Goal: Task Accomplishment & Management: Use online tool/utility

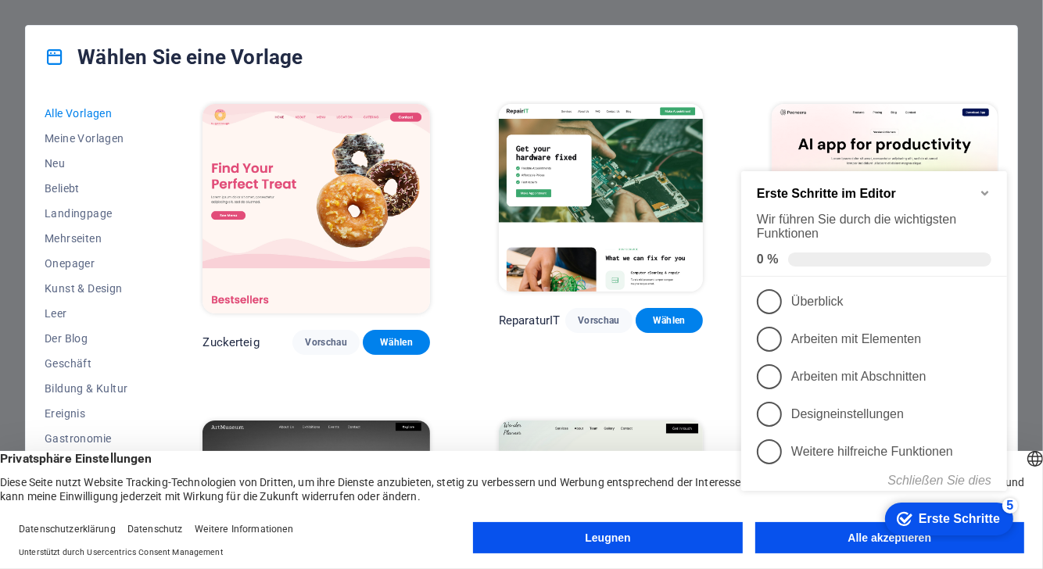
click at [711, 532] on button "Leugnen" at bounding box center [607, 537] width 269 height 31
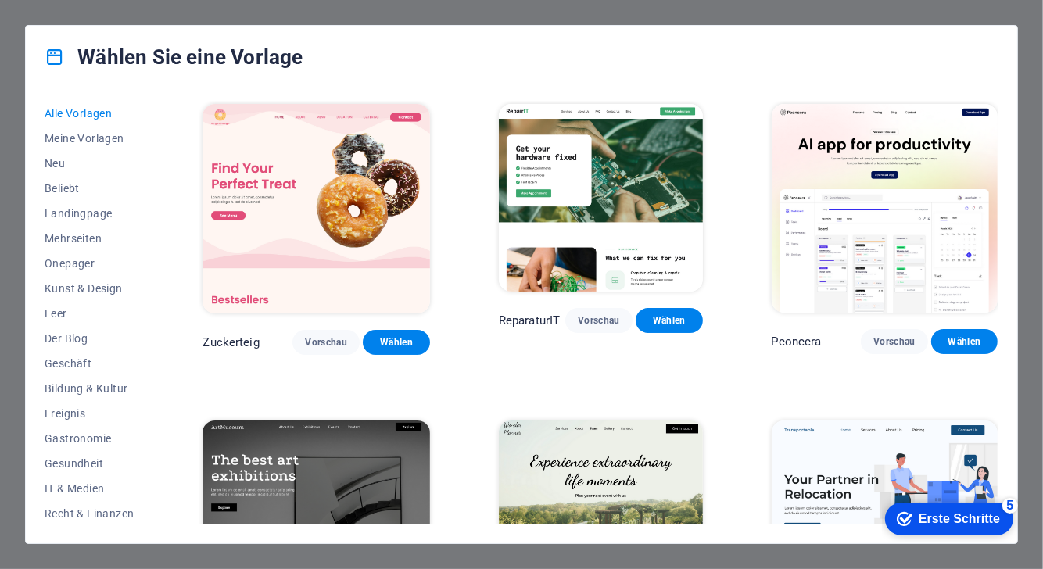
click at [944, 514] on font "Erste Schritte" at bounding box center [958, 517] width 81 height 13
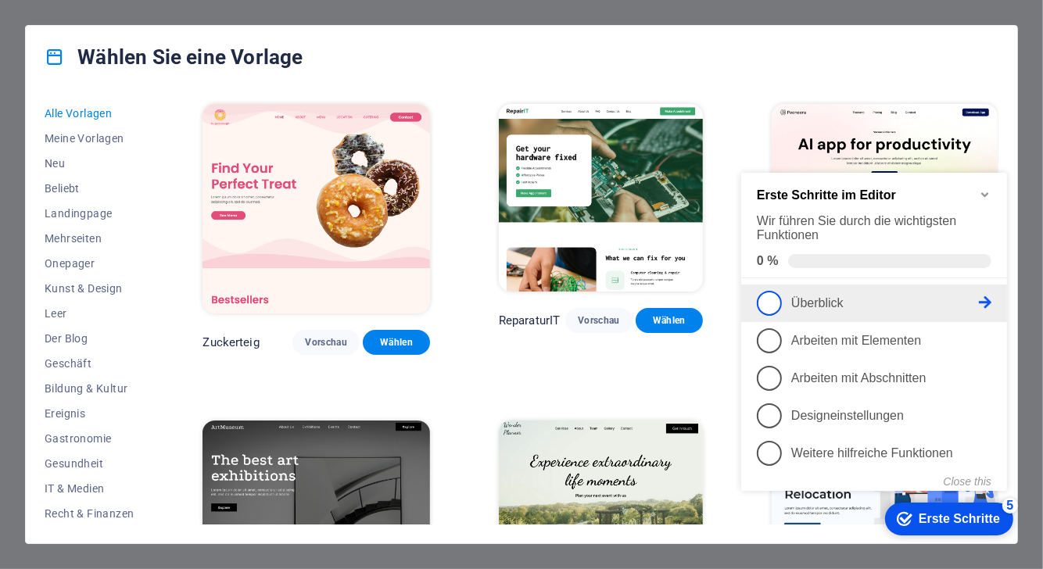
click at [967, 299] on p "Überblick - unvollständig" at bounding box center [884, 303] width 188 height 14
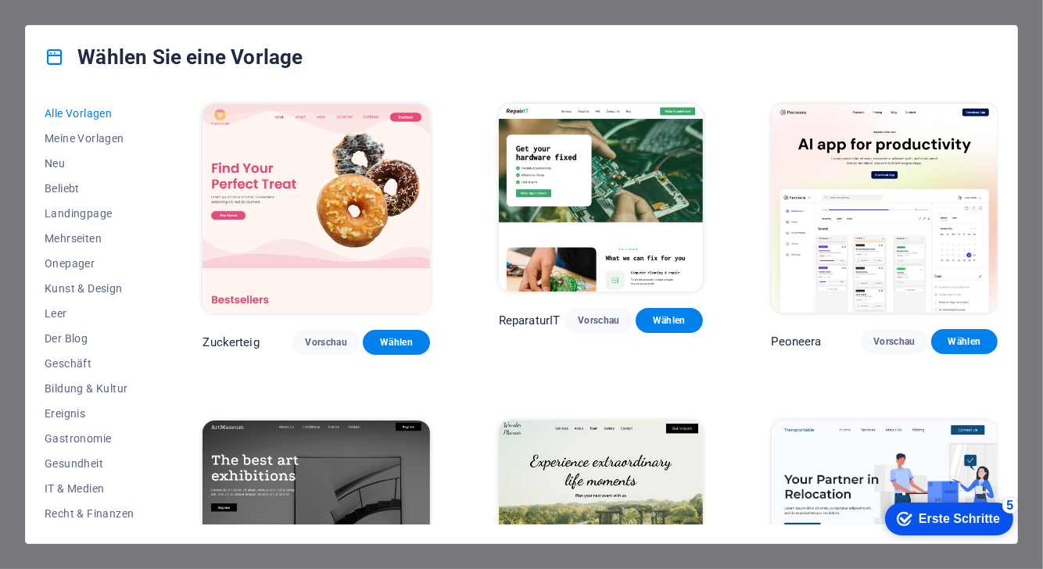
click at [976, 515] on font "Erste Schritte" at bounding box center [958, 517] width 81 height 13
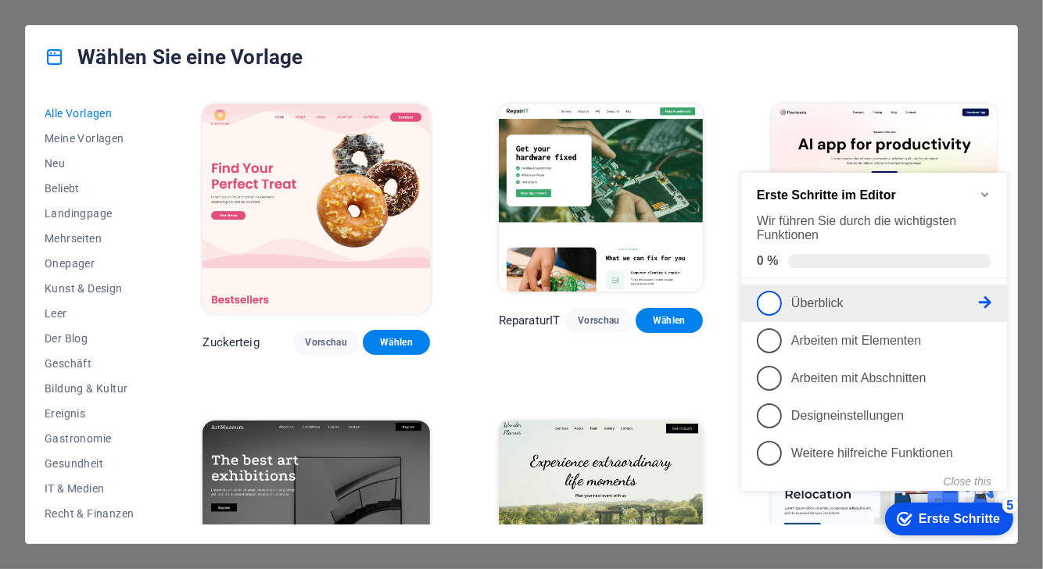
click at [837, 296] on font "Überblick" at bounding box center [816, 302] width 52 height 13
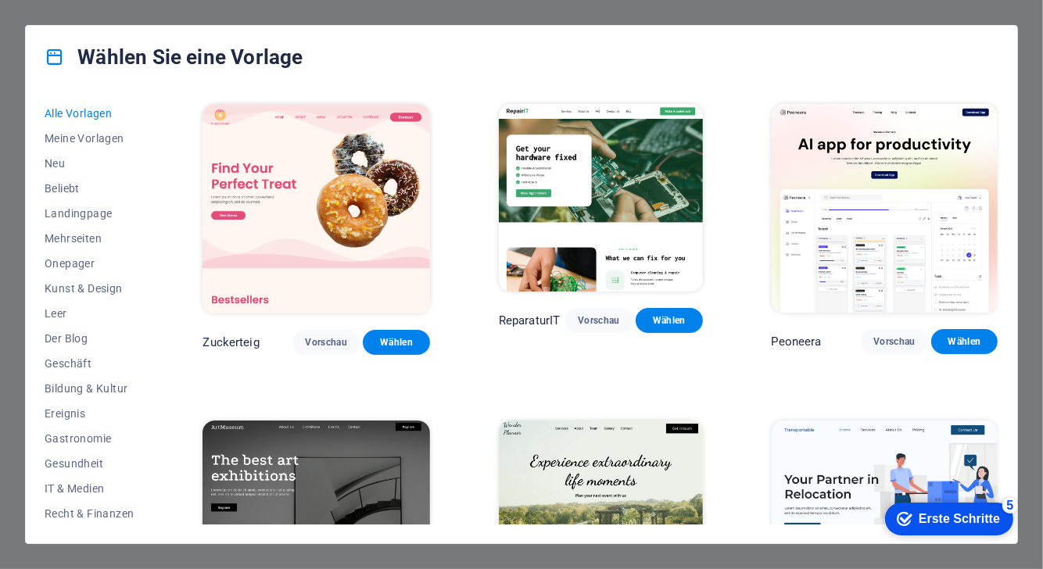
click at [980, 507] on div "checkmark Erste Schritte 5" at bounding box center [948, 518] width 128 height 33
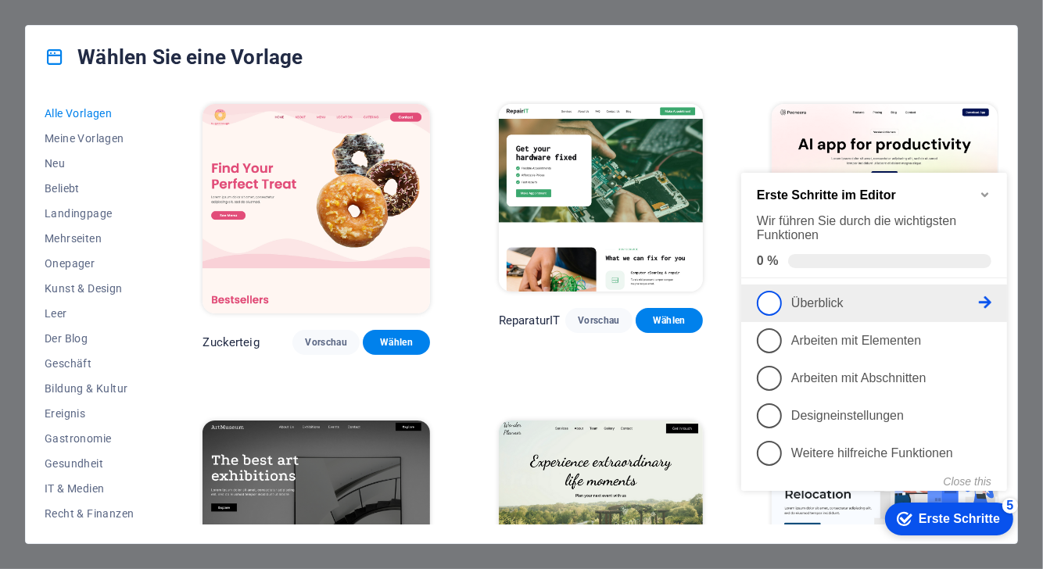
click at [989, 296] on icon at bounding box center [984, 302] width 13 height 13
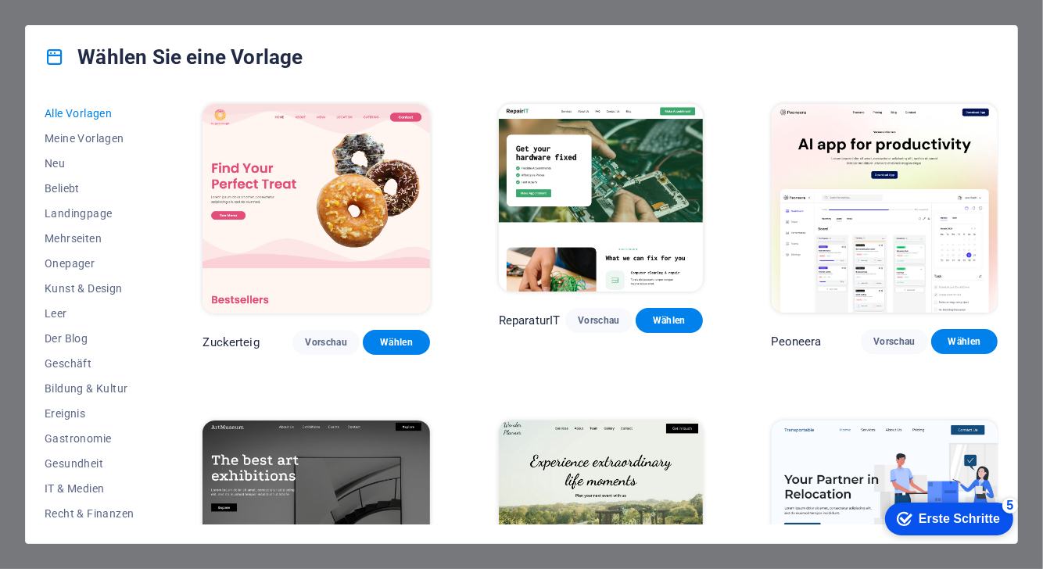
click at [988, 519] on font "Erste Schritte" at bounding box center [958, 517] width 81 height 13
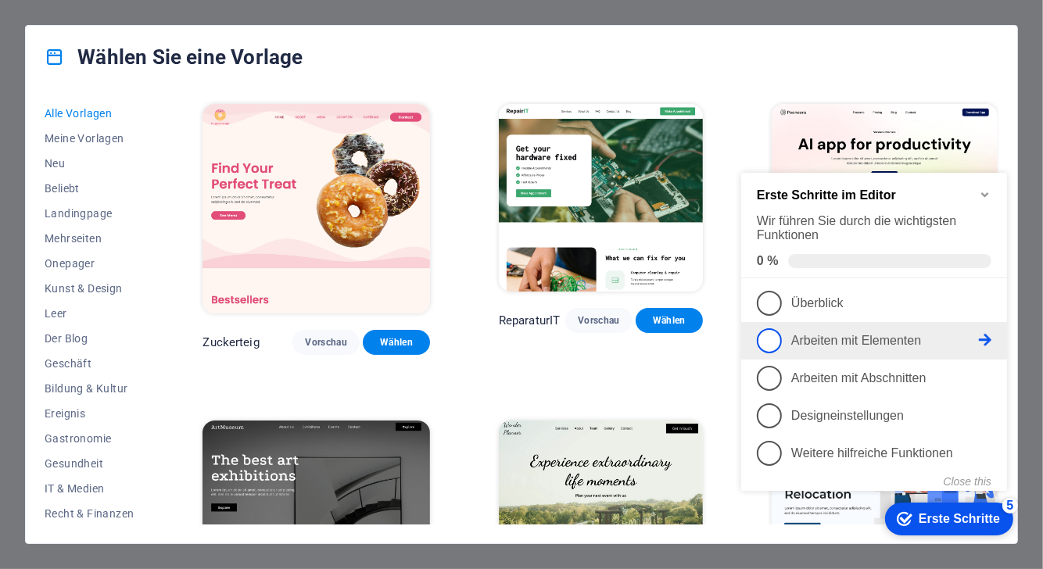
click at [978, 333] on icon at bounding box center [984, 339] width 13 height 13
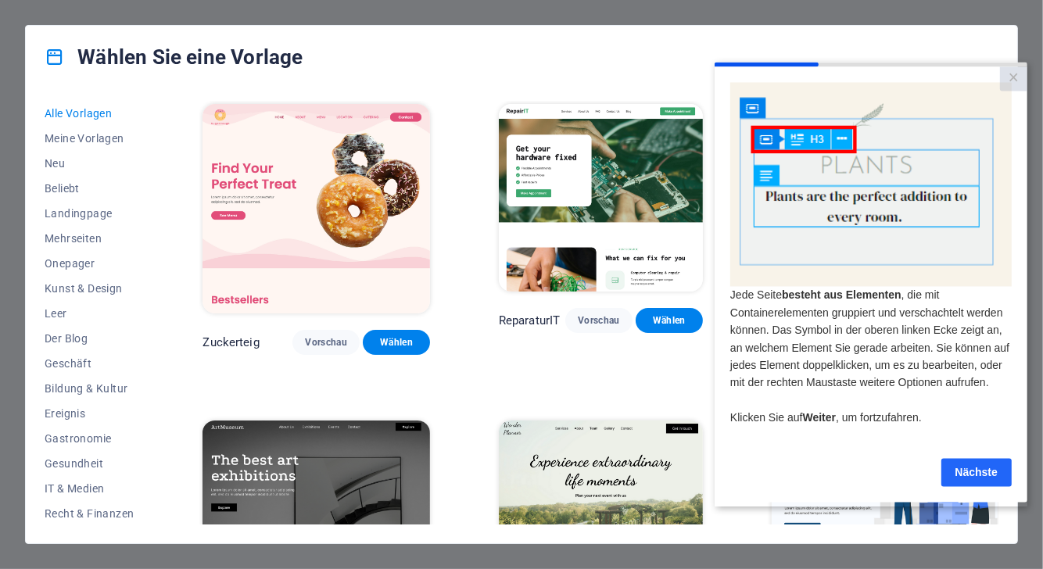
click at [969, 478] on font "Nächste" at bounding box center [976, 472] width 42 height 13
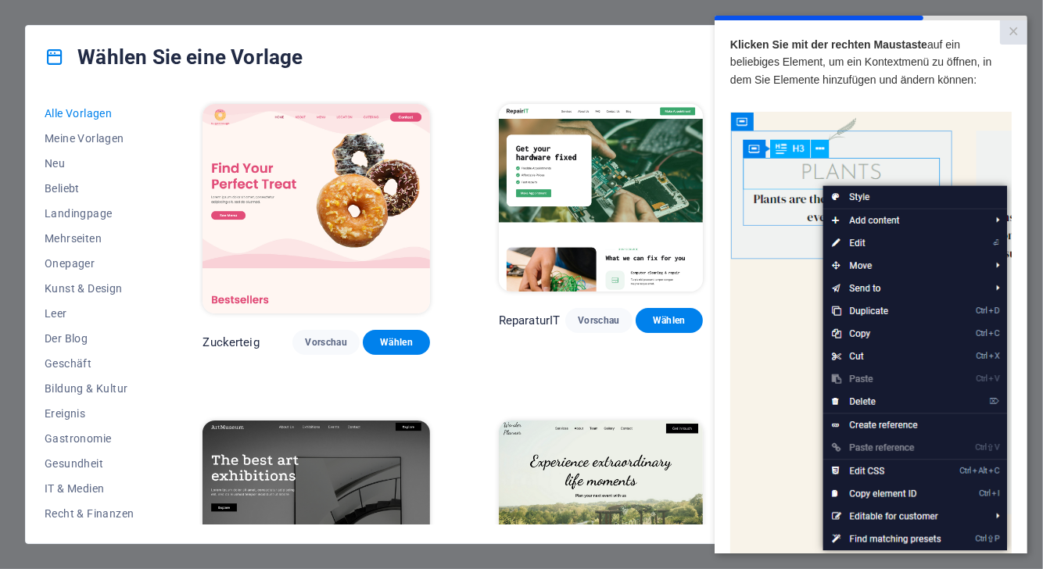
scroll to position [192, 2]
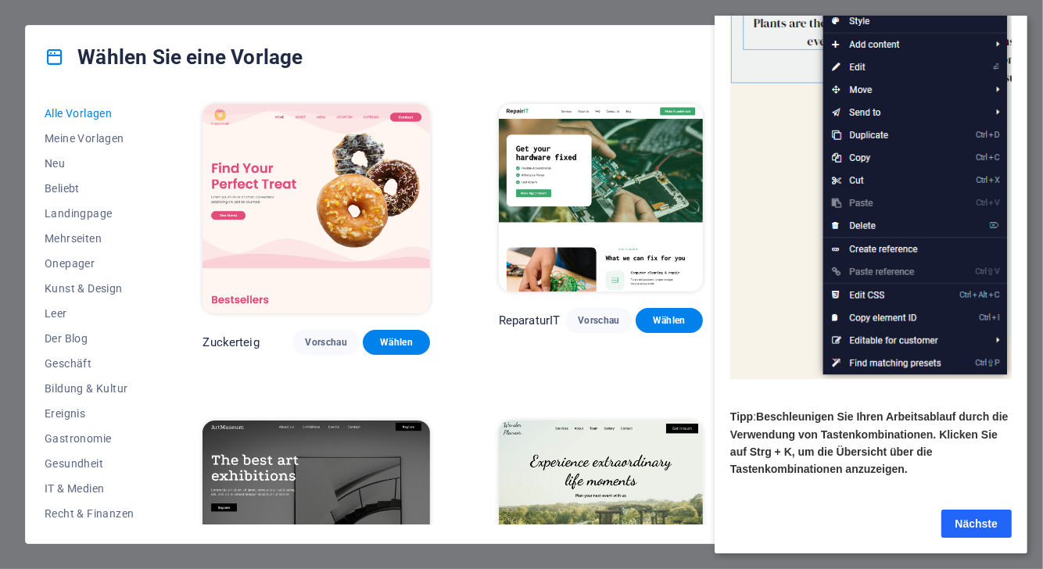
click at [973, 518] on font "Nächste" at bounding box center [976, 524] width 42 height 13
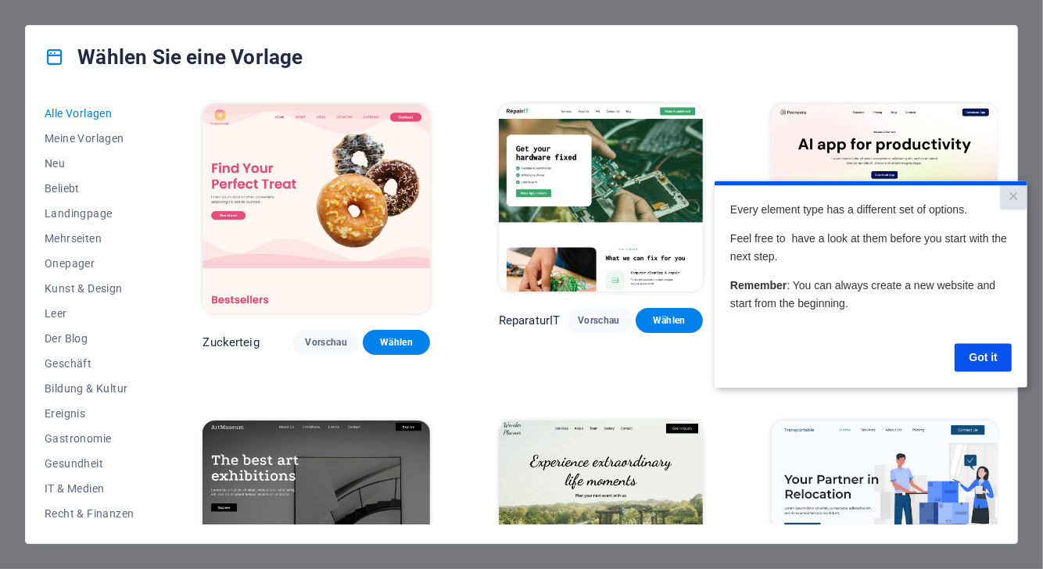
scroll to position [0, 0]
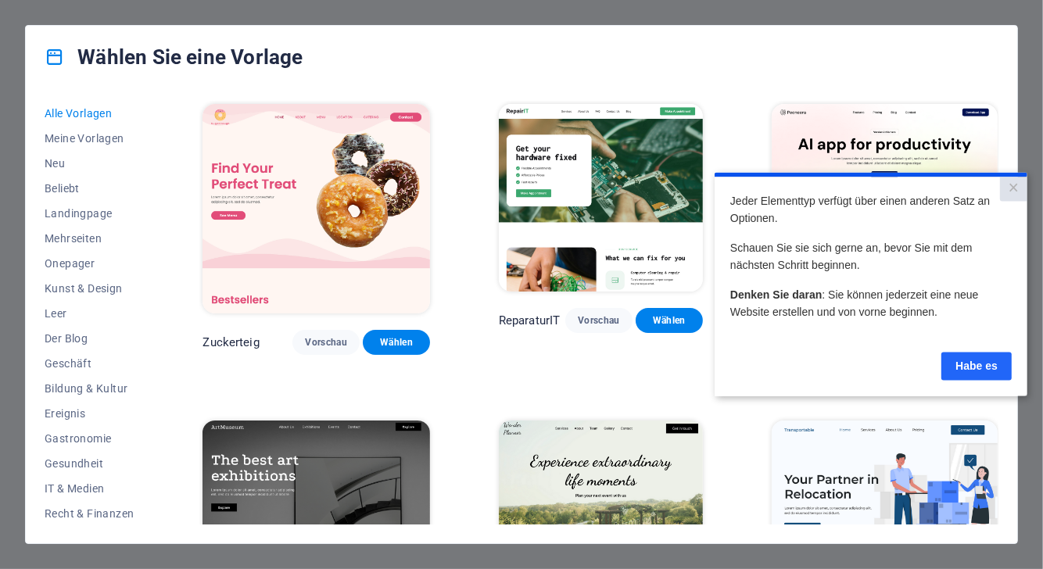
click at [992, 364] on font "Habe es" at bounding box center [976, 366] width 42 height 13
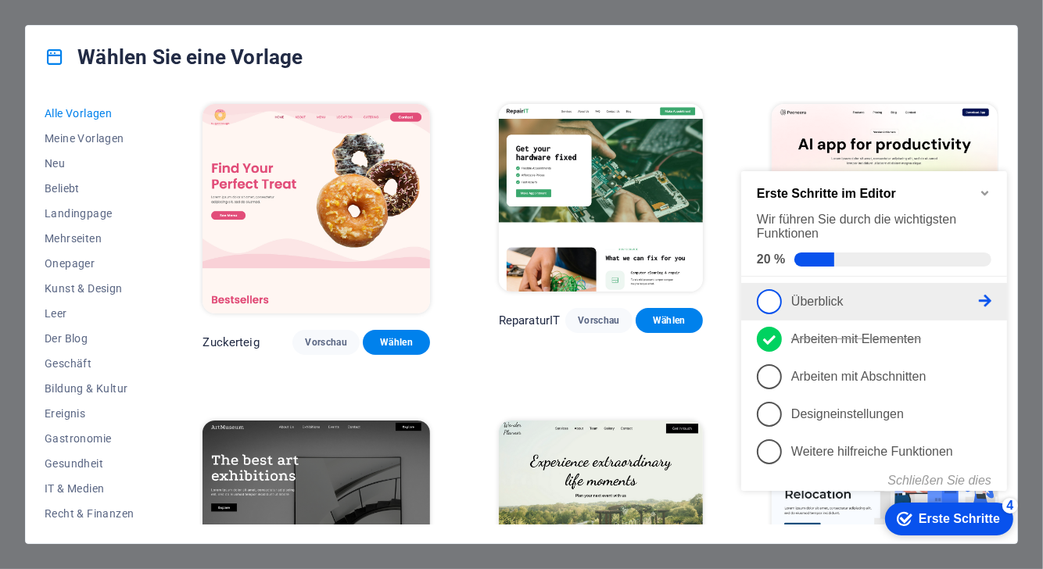
click at [987, 296] on icon at bounding box center [984, 300] width 13 height 13
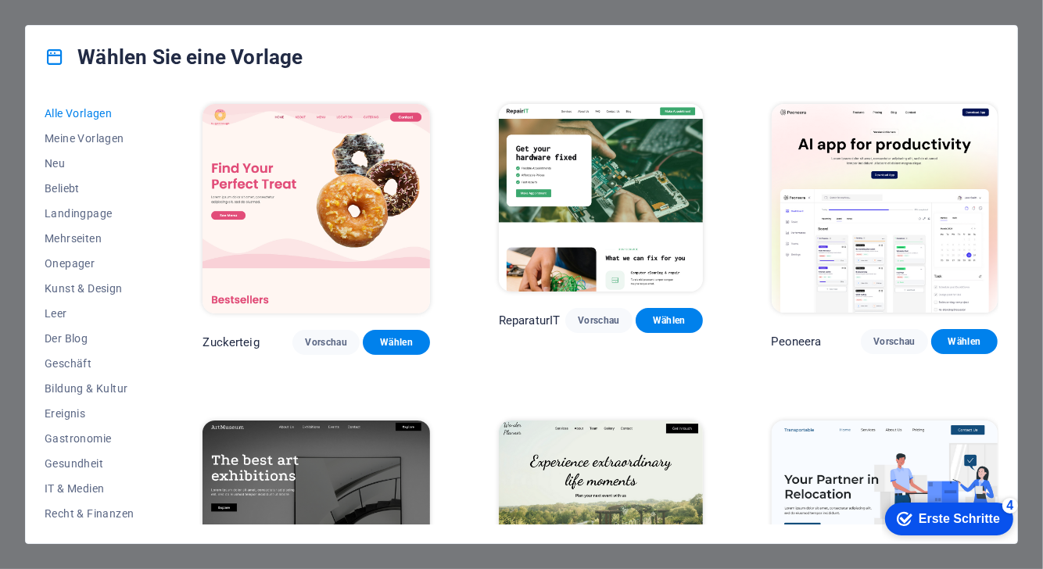
click at [976, 528] on div "checkmark Erste Schritte 4" at bounding box center [948, 518] width 128 height 33
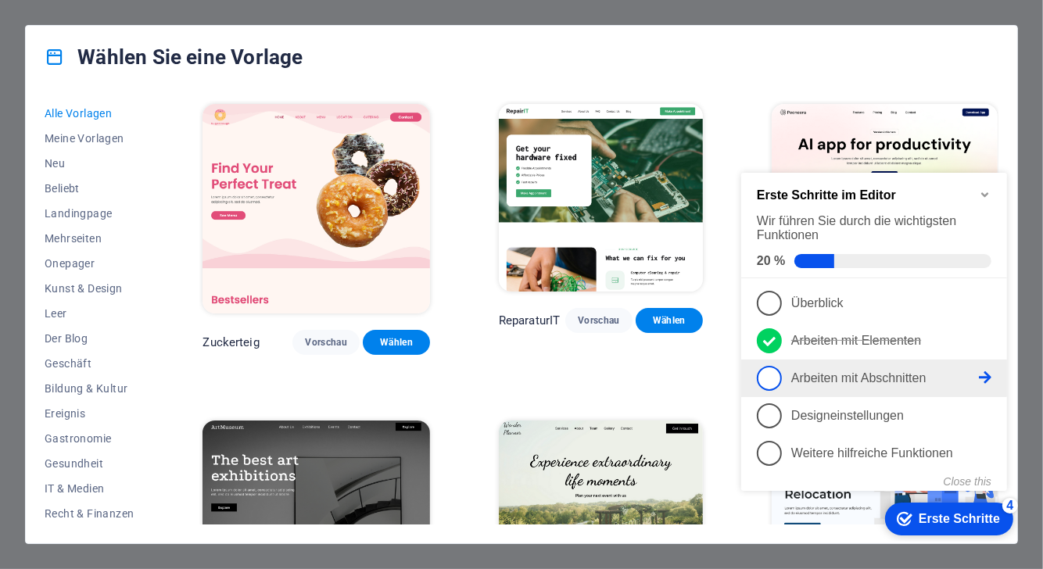
click at [986, 376] on icon at bounding box center [984, 377] width 13 height 13
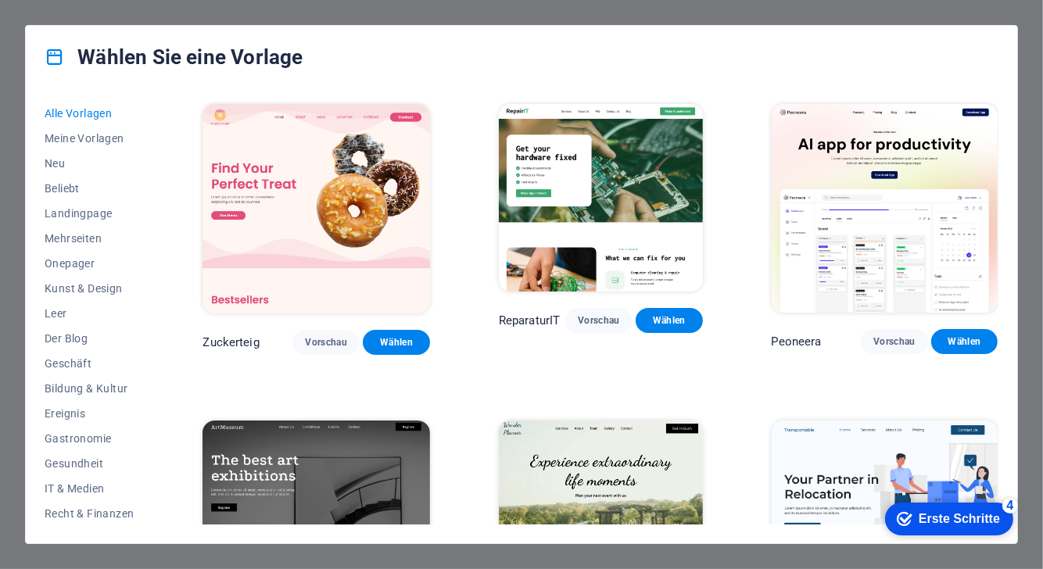
click at [932, 511] on font "Erste Schritte" at bounding box center [958, 517] width 81 height 13
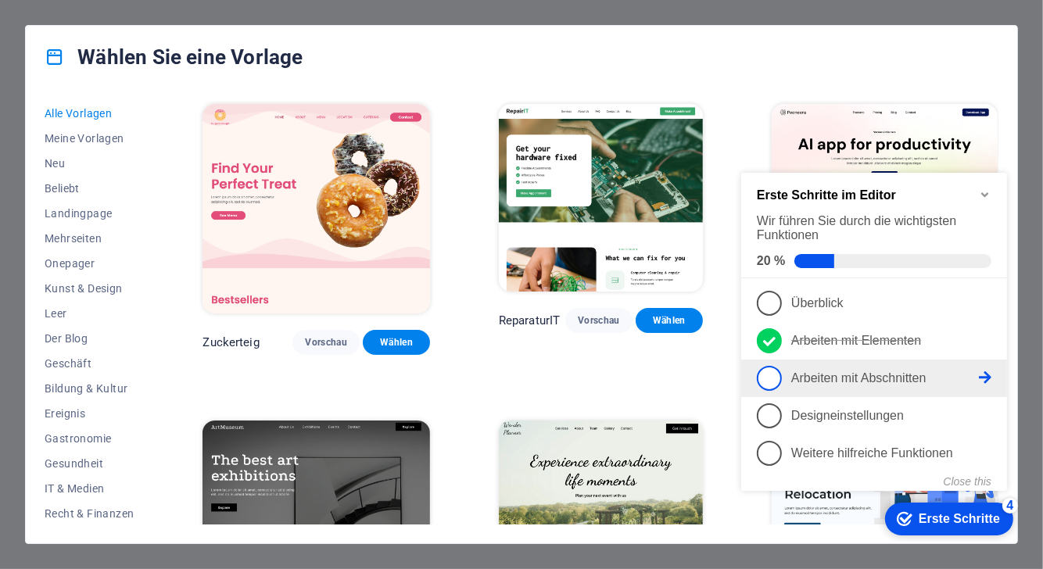
click at [824, 371] on font "Arbeiten mit Abschnitten" at bounding box center [857, 377] width 135 height 13
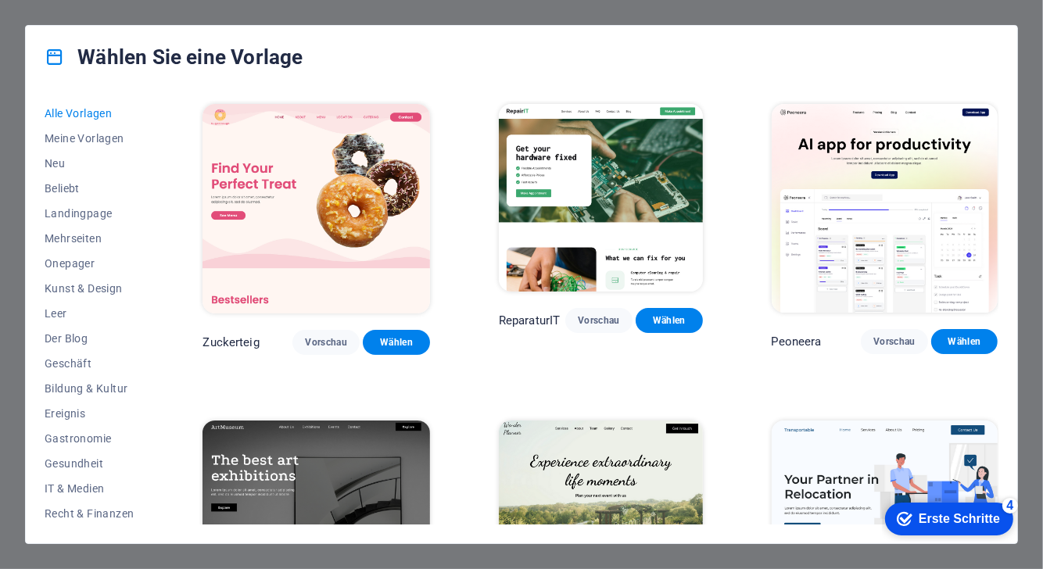
click at [950, 519] on font "Erste Schritte" at bounding box center [958, 517] width 81 height 13
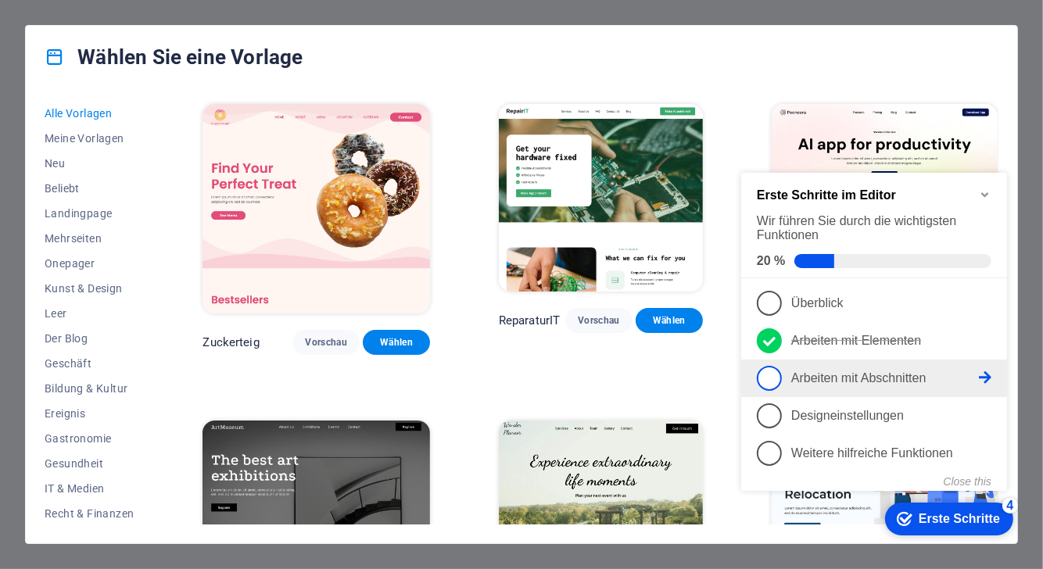
click at [849, 374] on font "Arbeiten mit Abschnitten" at bounding box center [857, 377] width 135 height 13
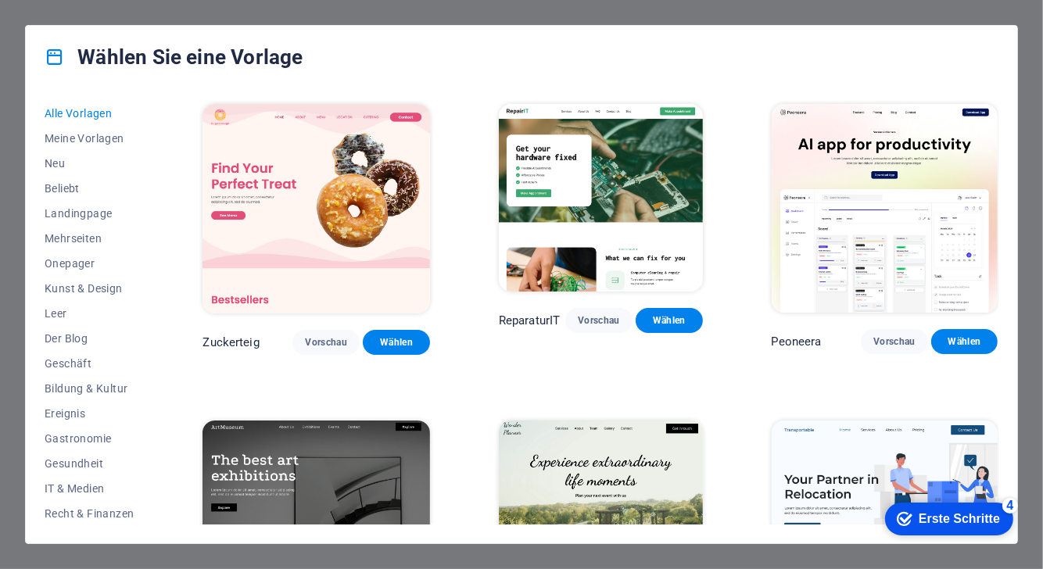
click at [972, 521] on font "Erste Schritte" at bounding box center [958, 517] width 81 height 13
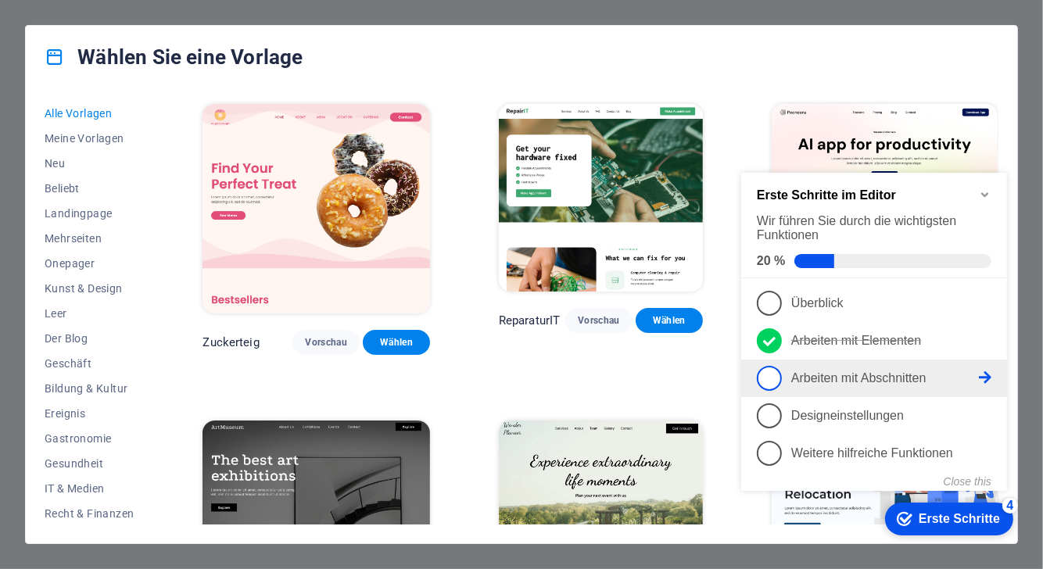
click at [772, 381] on span "3" at bounding box center [768, 377] width 25 height 25
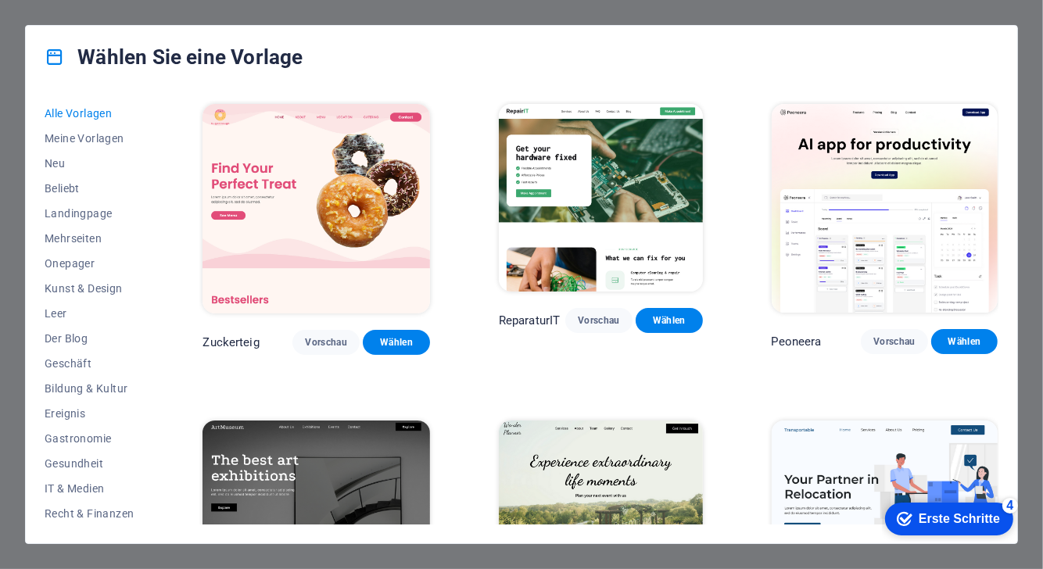
click at [969, 522] on font "Erste Schritte" at bounding box center [958, 517] width 81 height 13
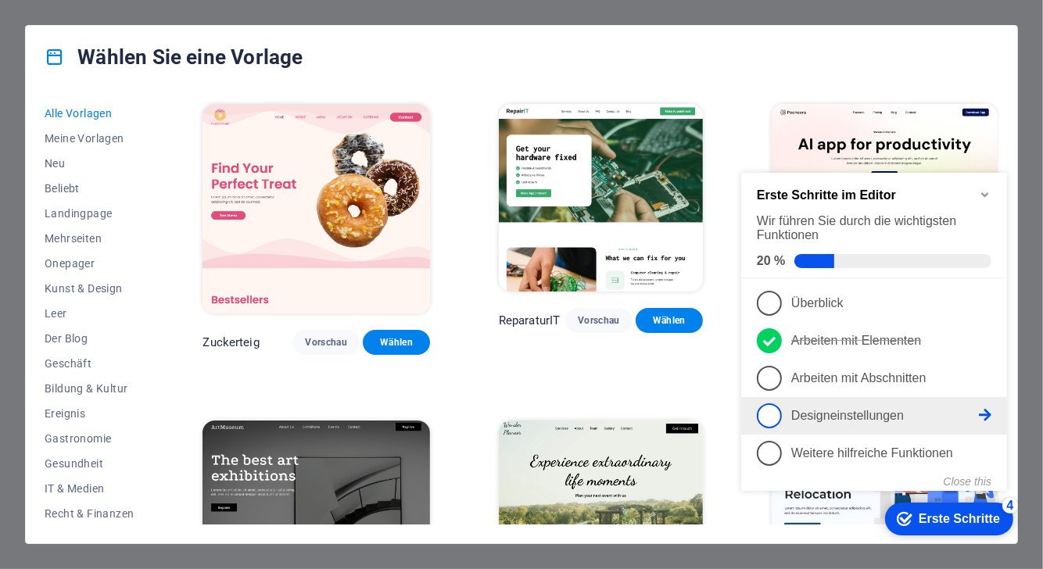
click at [904, 424] on link "4 Designeinstellungen - unvollständig" at bounding box center [873, 415] width 235 height 25
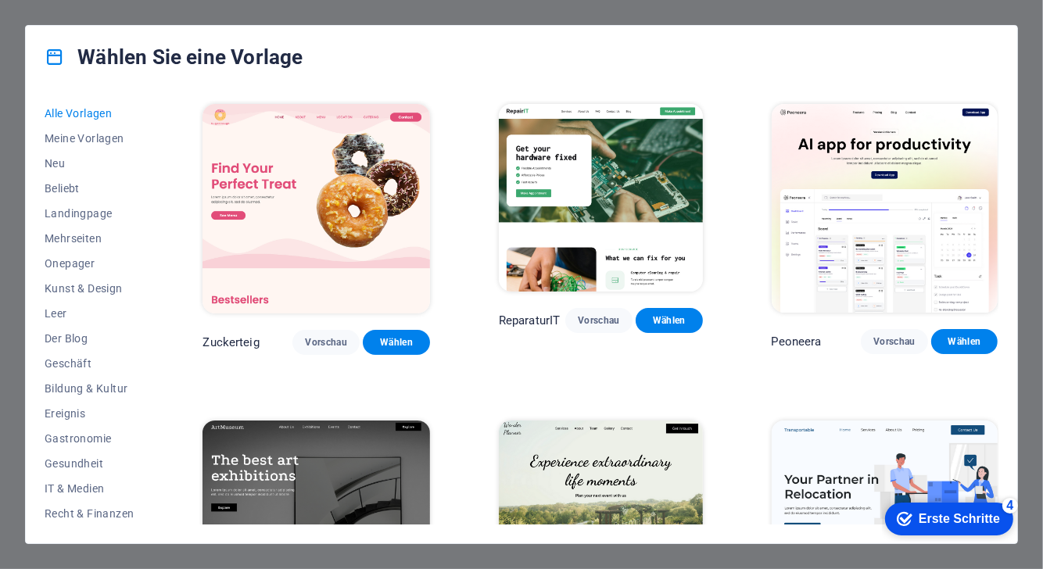
click at [940, 514] on font "Erste Schritte" at bounding box center [958, 517] width 81 height 13
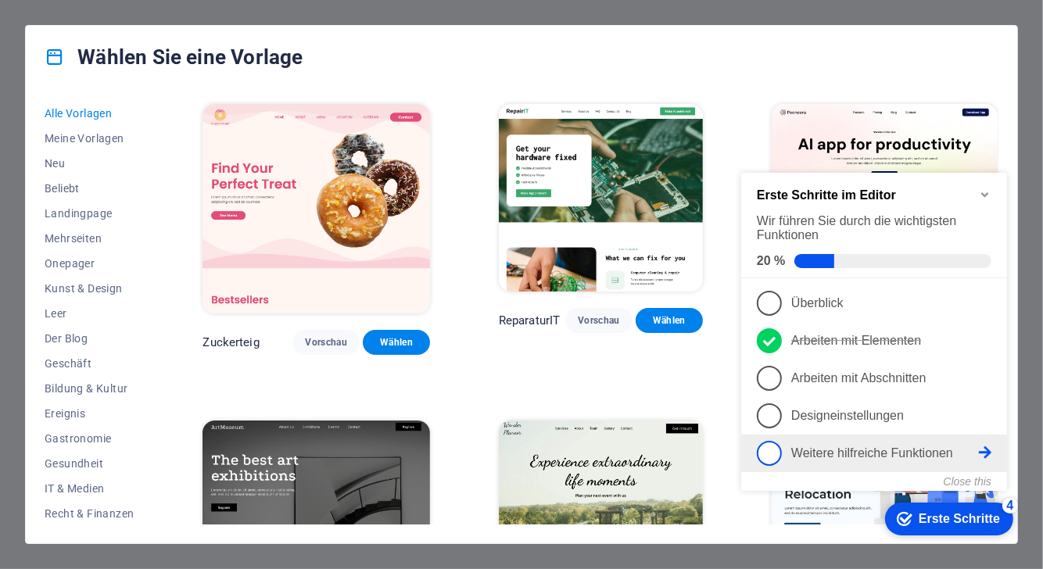
click at [872, 447] on font "Weitere hilfreiche Funktionen" at bounding box center [871, 452] width 162 height 13
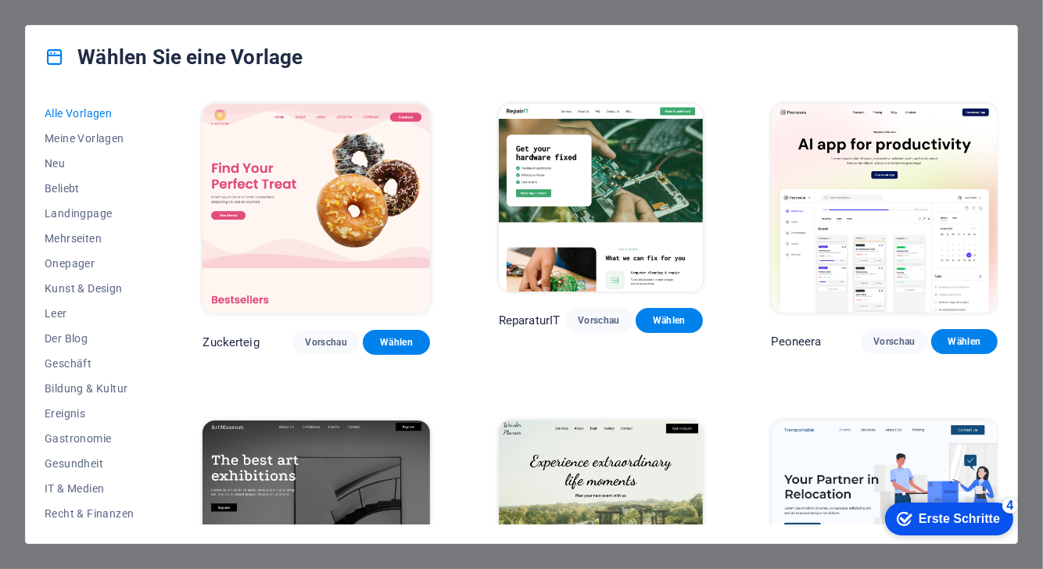
click at [943, 518] on font "Erste Schritte" at bounding box center [958, 517] width 81 height 13
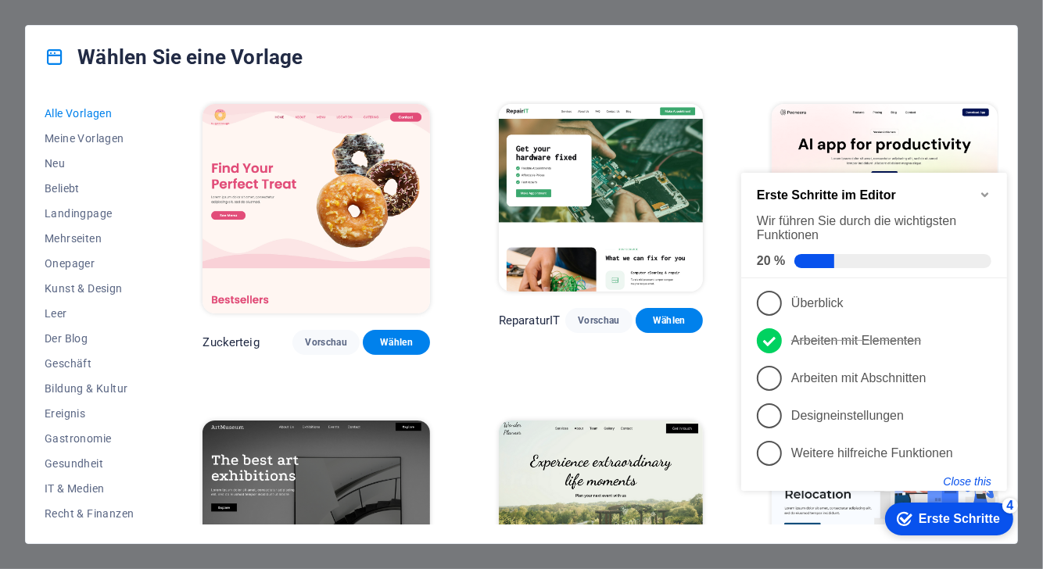
click at [970, 482] on button "Close this" at bounding box center [967, 481] width 48 height 13
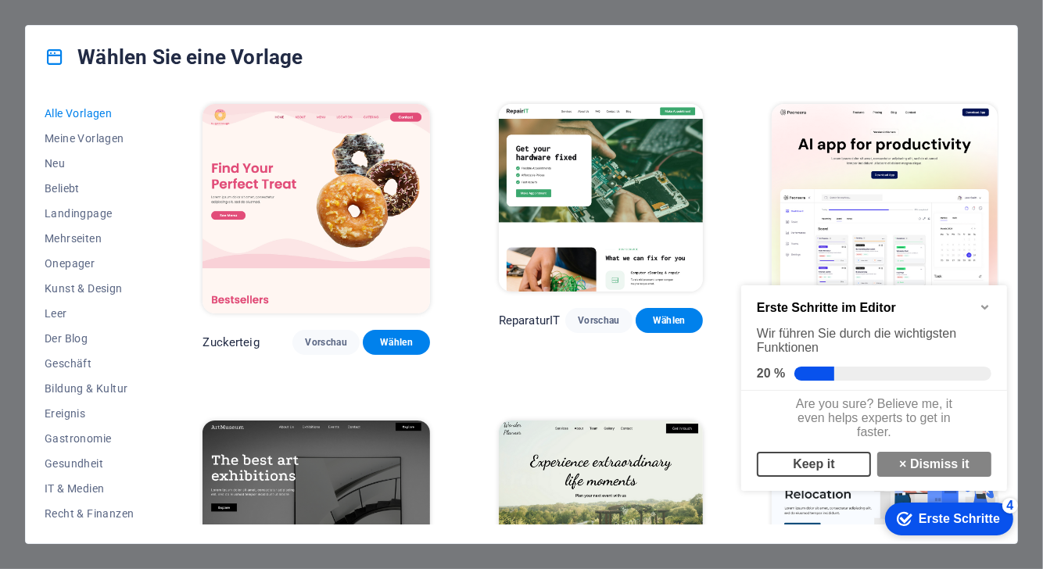
click at [836, 472] on link "Keep it" at bounding box center [813, 463] width 114 height 25
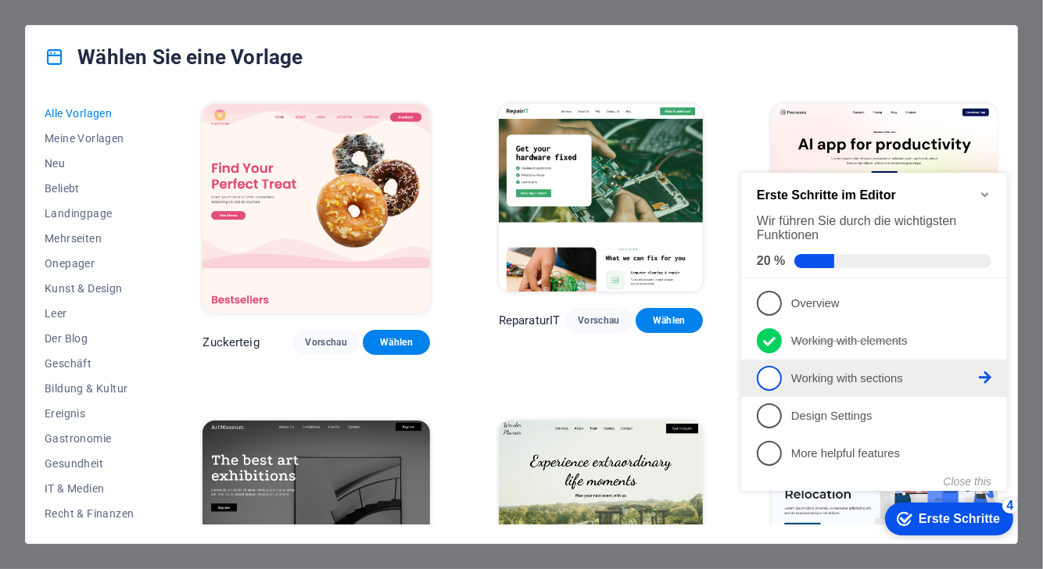
click at [836, 386] on link "3 Working with sections - incomplete" at bounding box center [873, 377] width 235 height 25
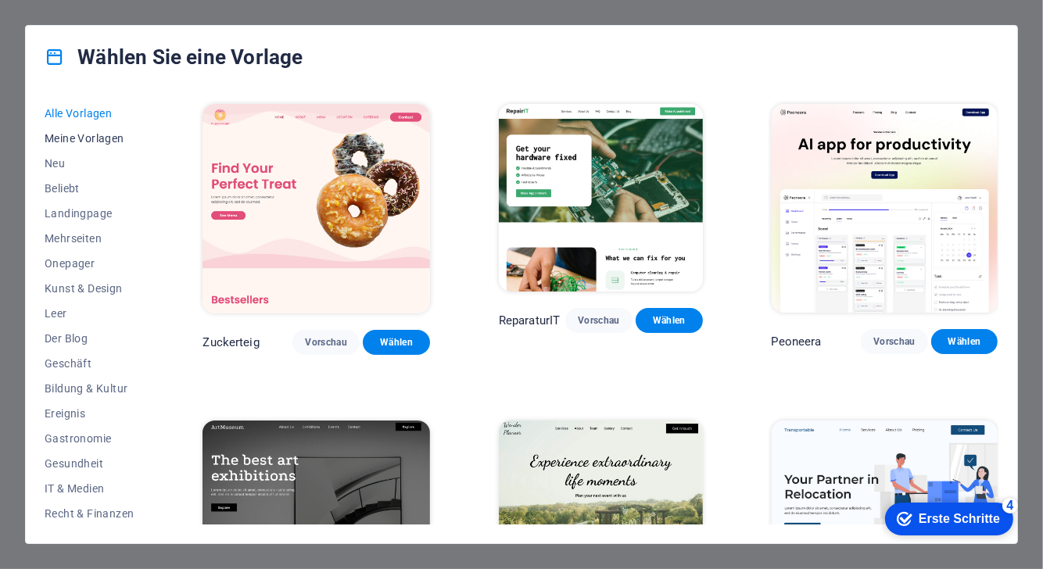
click at [83, 144] on font "Meine Vorlagen" at bounding box center [85, 138] width 80 height 13
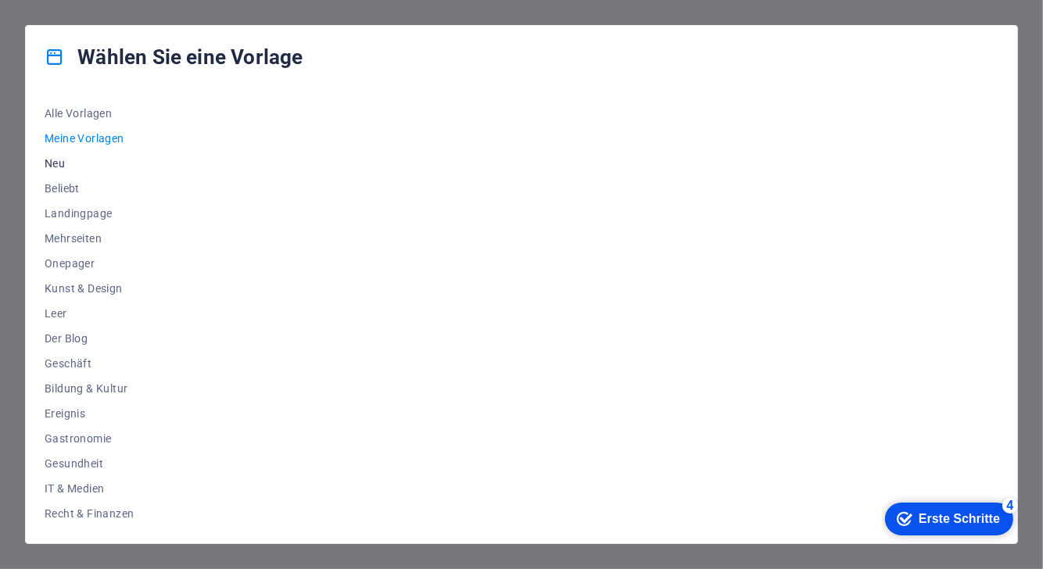
click at [67, 157] on span "Neu" at bounding box center [89, 163] width 89 height 13
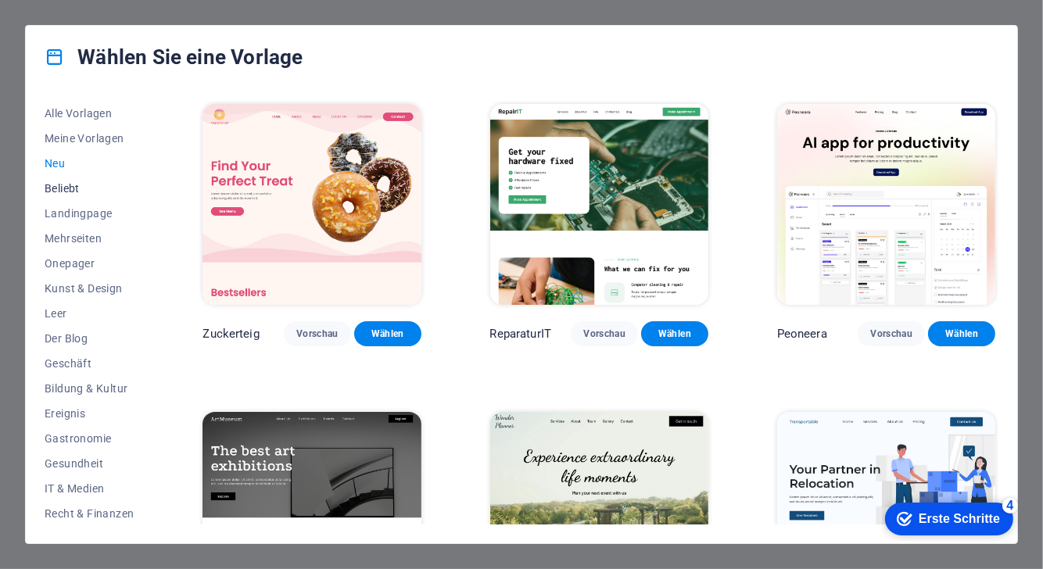
click at [63, 185] on font "Beliebt" at bounding box center [62, 188] width 35 height 13
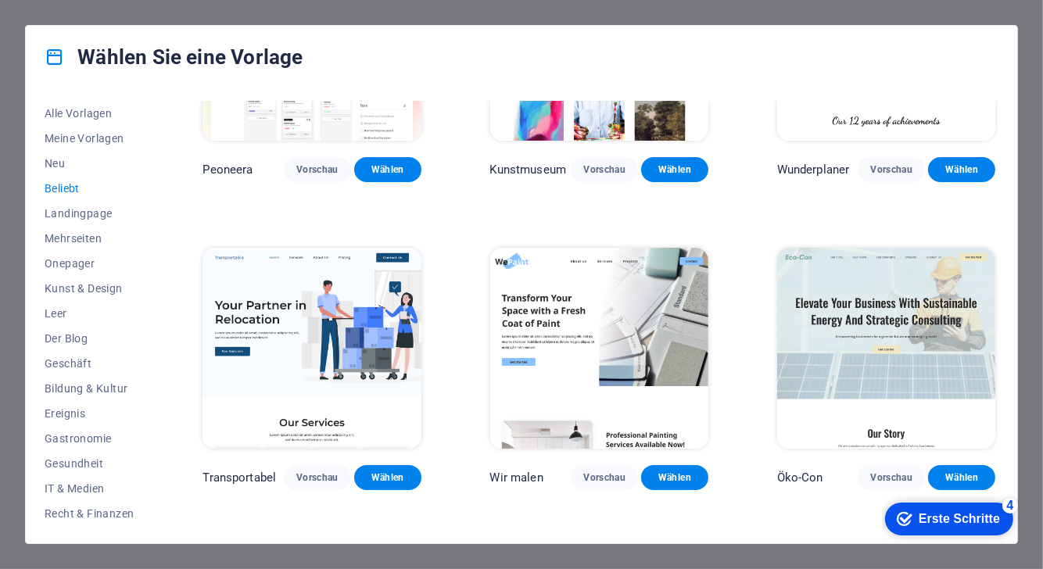
scroll to position [184, 0]
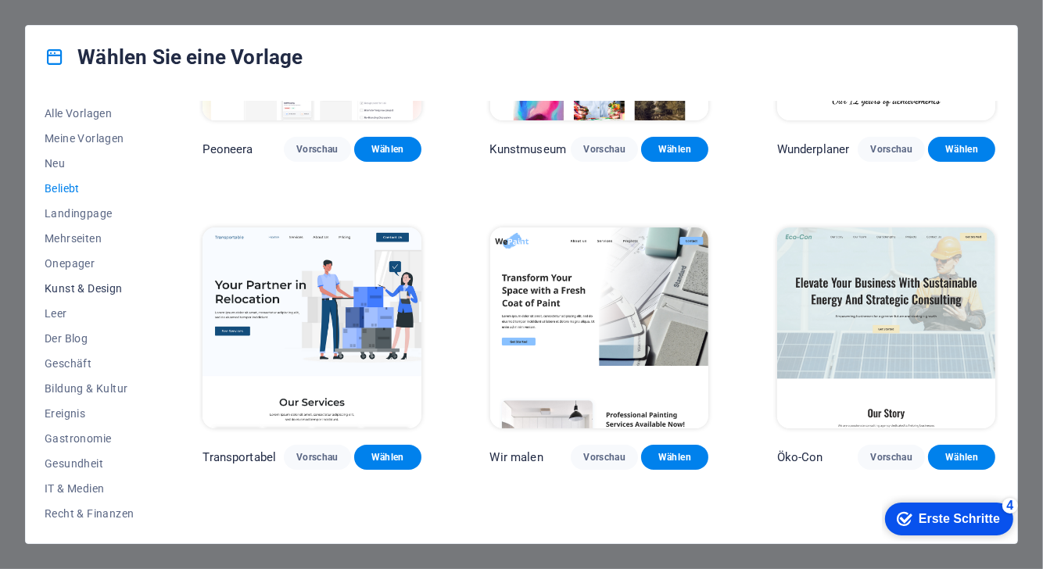
click at [99, 282] on font "Kunst & Design" at bounding box center [84, 288] width 78 height 13
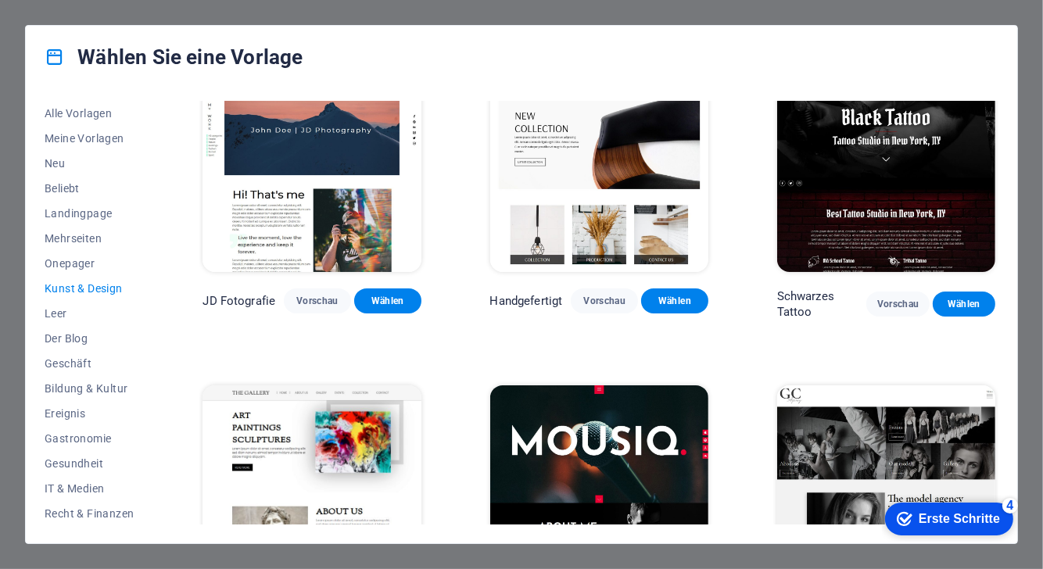
scroll to position [290, 0]
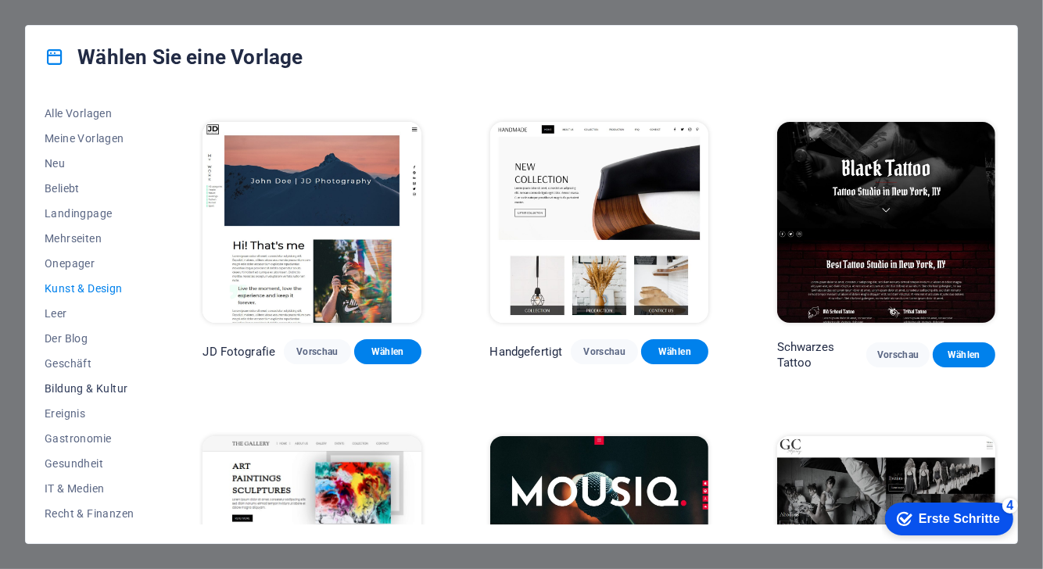
click at [95, 389] on font "Bildung & Kultur" at bounding box center [86, 388] width 83 height 13
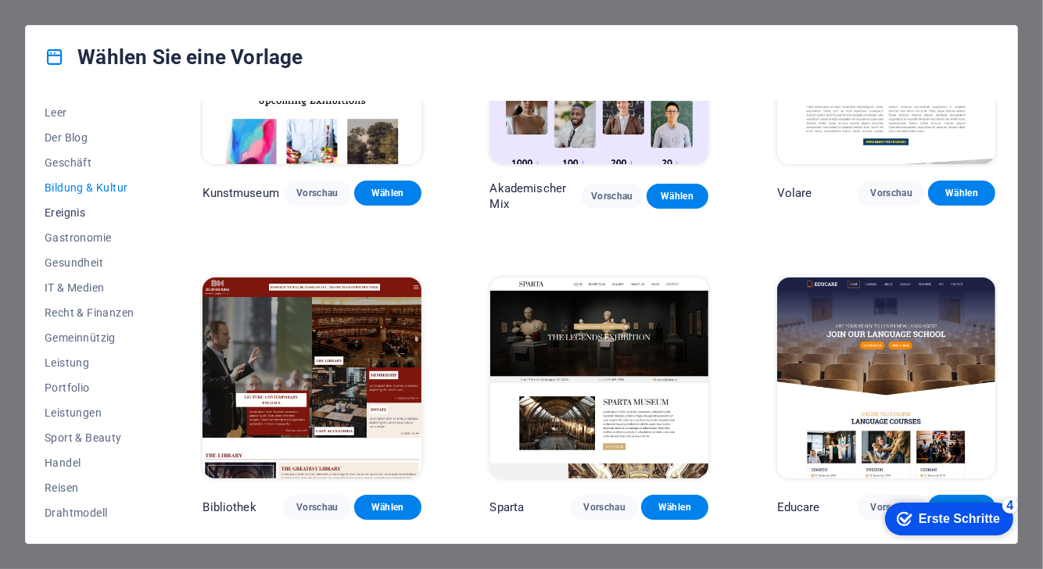
scroll to position [200, 0]
click at [70, 263] on font "Gesundheit" at bounding box center [74, 263] width 59 height 13
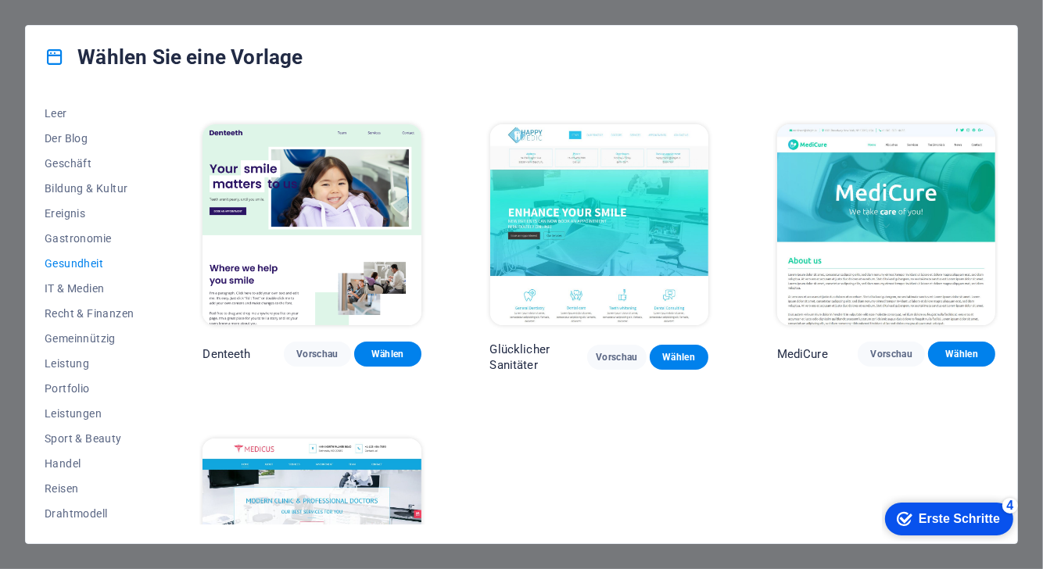
scroll to position [256, 0]
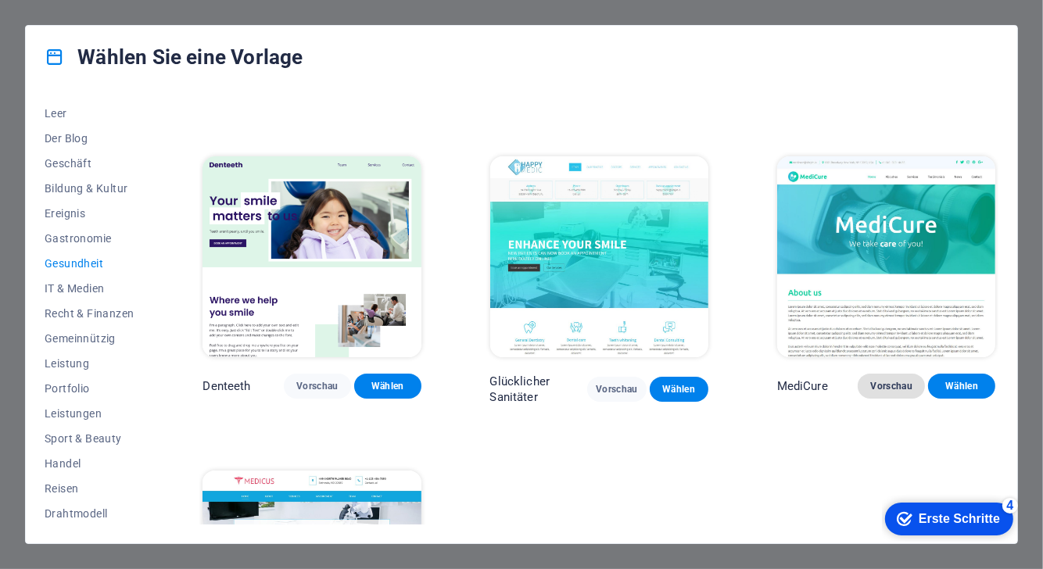
click at [888, 381] on font "Vorschau" at bounding box center [891, 386] width 42 height 11
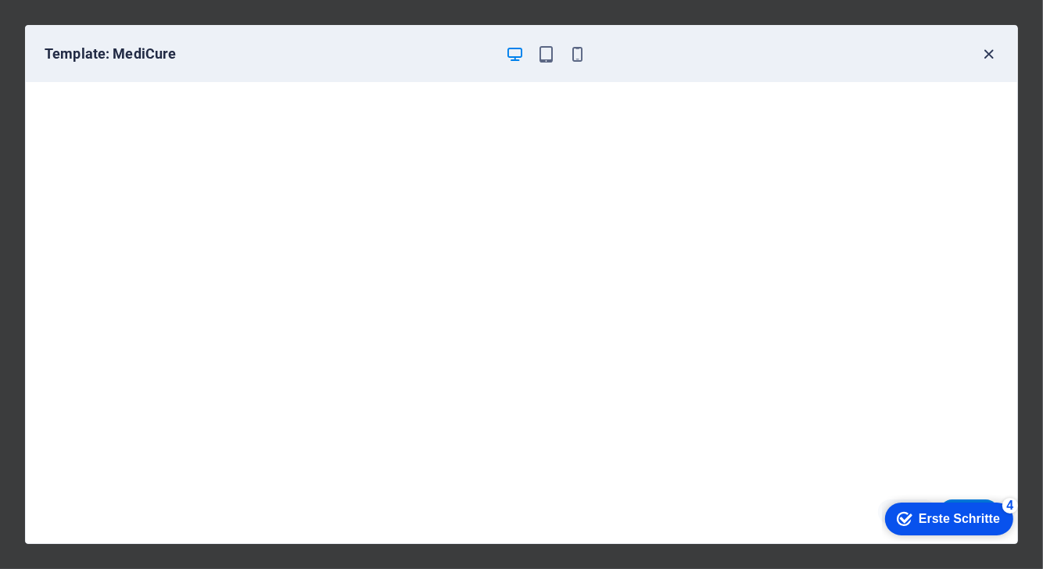
click at [984, 52] on icon "button" at bounding box center [989, 54] width 18 height 18
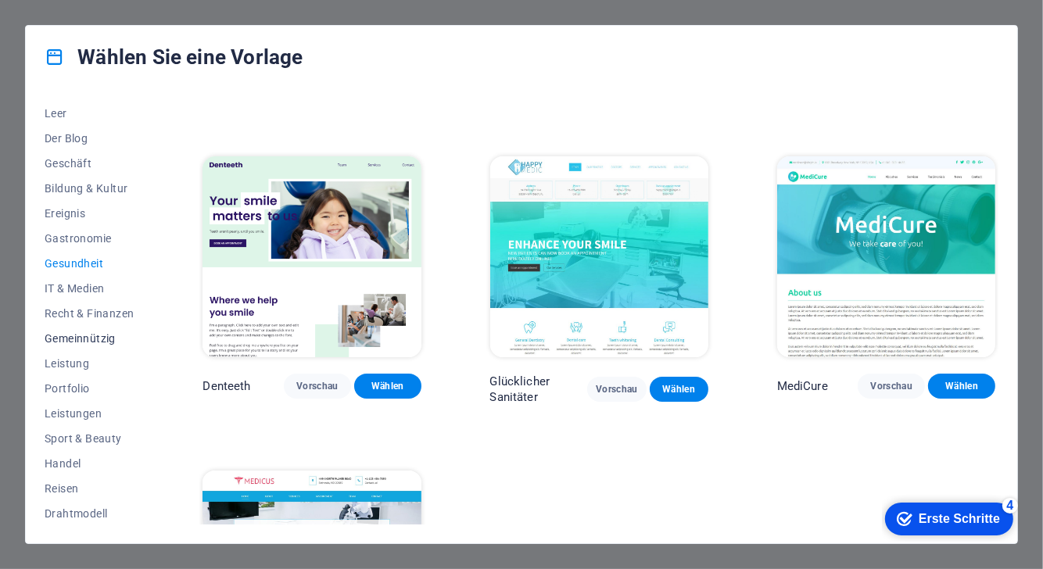
click at [97, 338] on font "Gemeinnützig" at bounding box center [80, 338] width 71 height 13
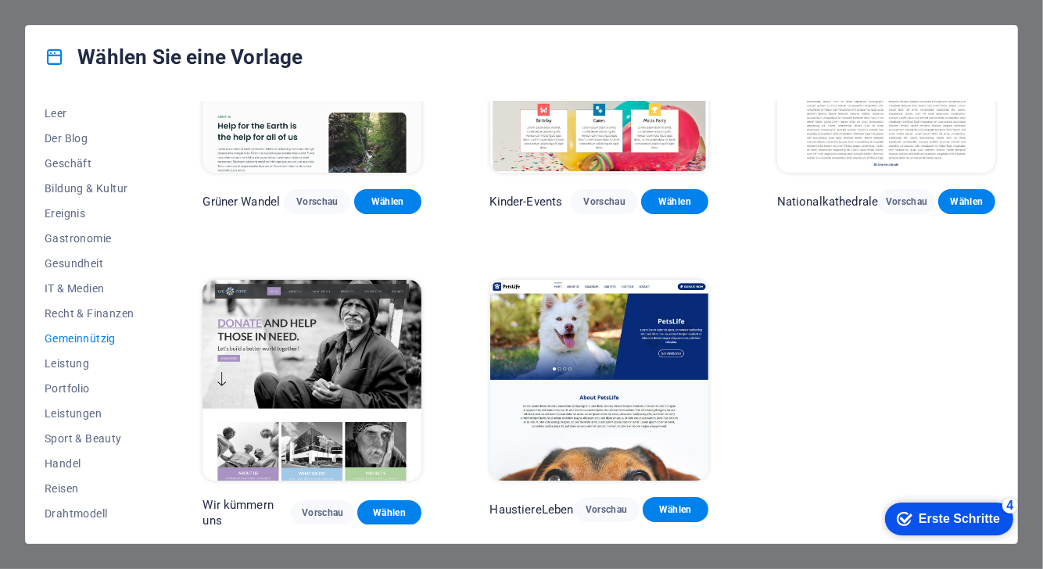
scroll to position [131, 0]
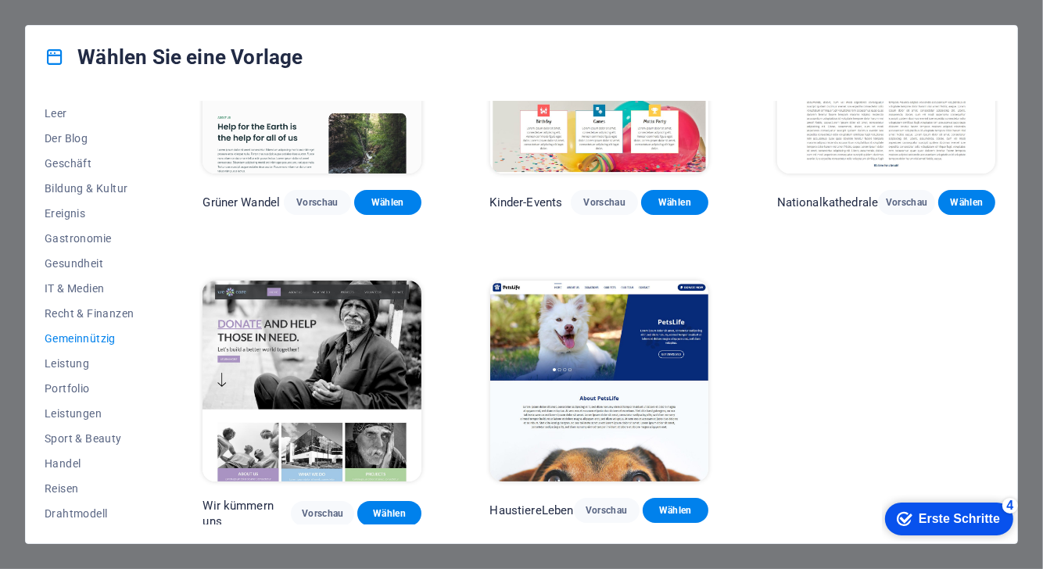
click at [682, 291] on img at bounding box center [599, 381] width 218 height 201
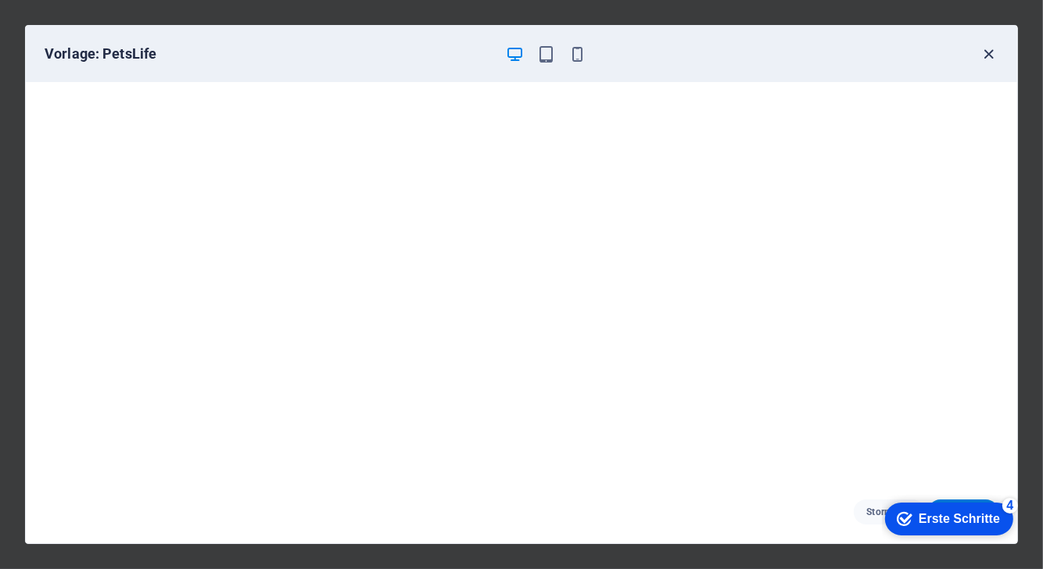
click at [982, 49] on icon "button" at bounding box center [989, 54] width 18 height 18
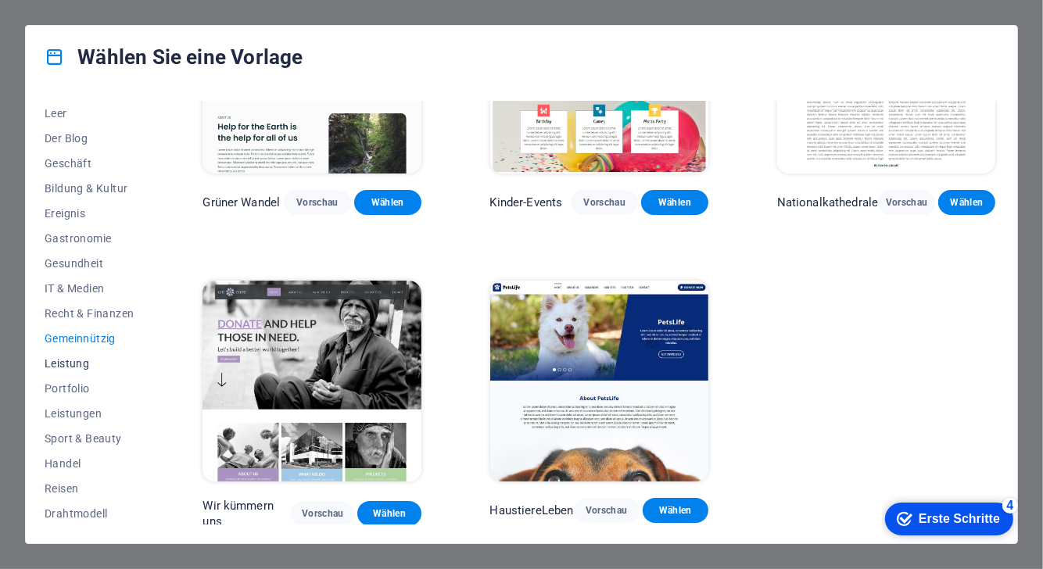
click at [84, 368] on font "Leistung" at bounding box center [67, 363] width 45 height 13
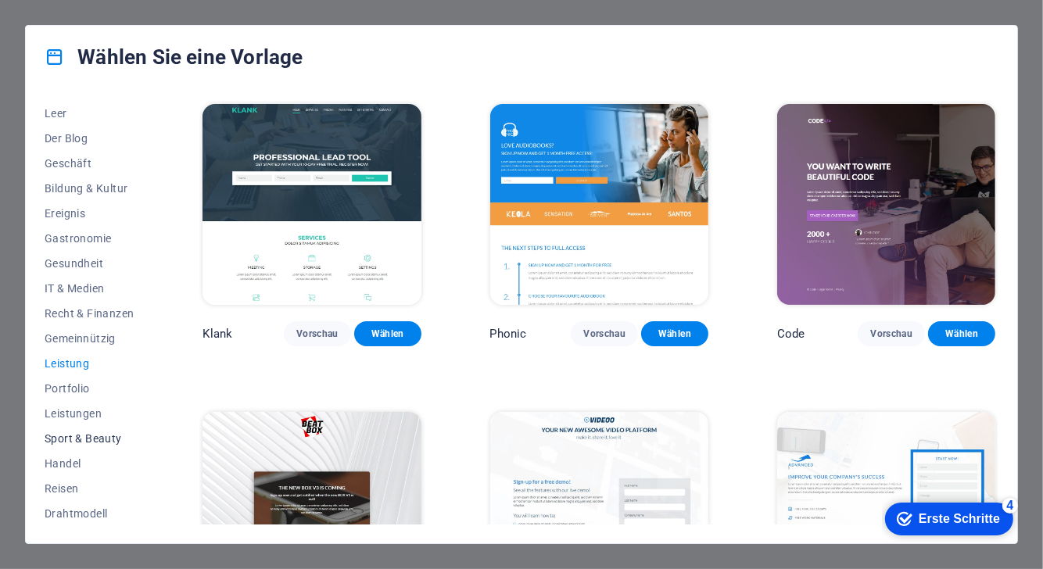
scroll to position [201, 0]
click at [91, 507] on font "Drahtmodell" at bounding box center [76, 513] width 63 height 13
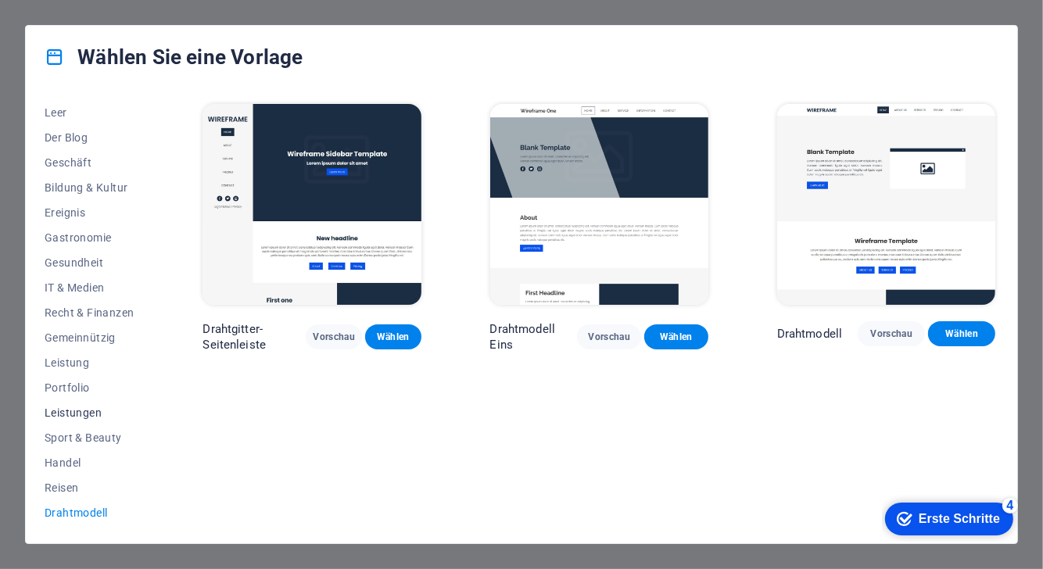
click at [75, 401] on button "Leistungen" at bounding box center [89, 412] width 89 height 25
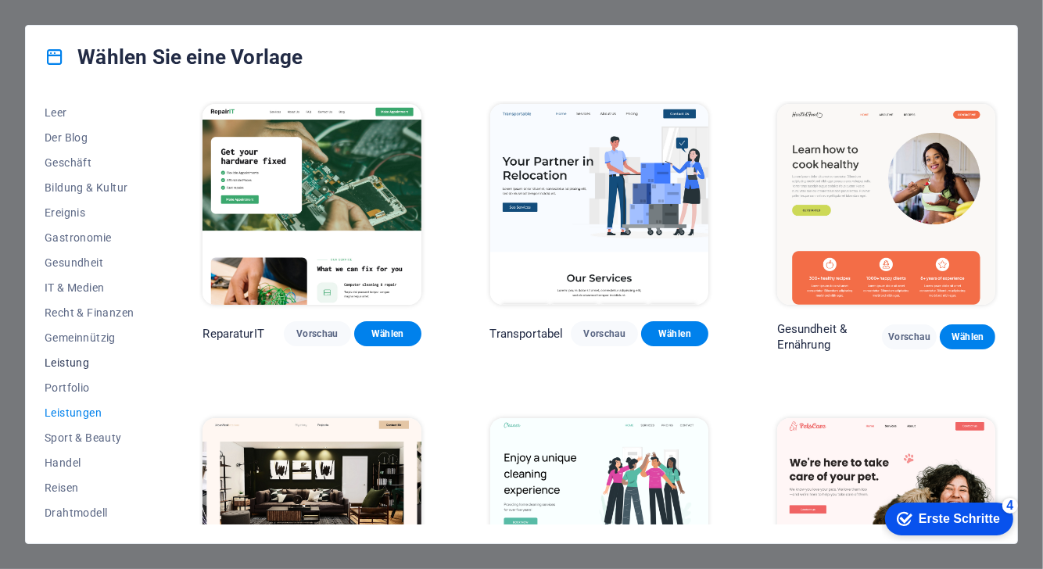
click at [84, 359] on font "Leistung" at bounding box center [67, 362] width 45 height 13
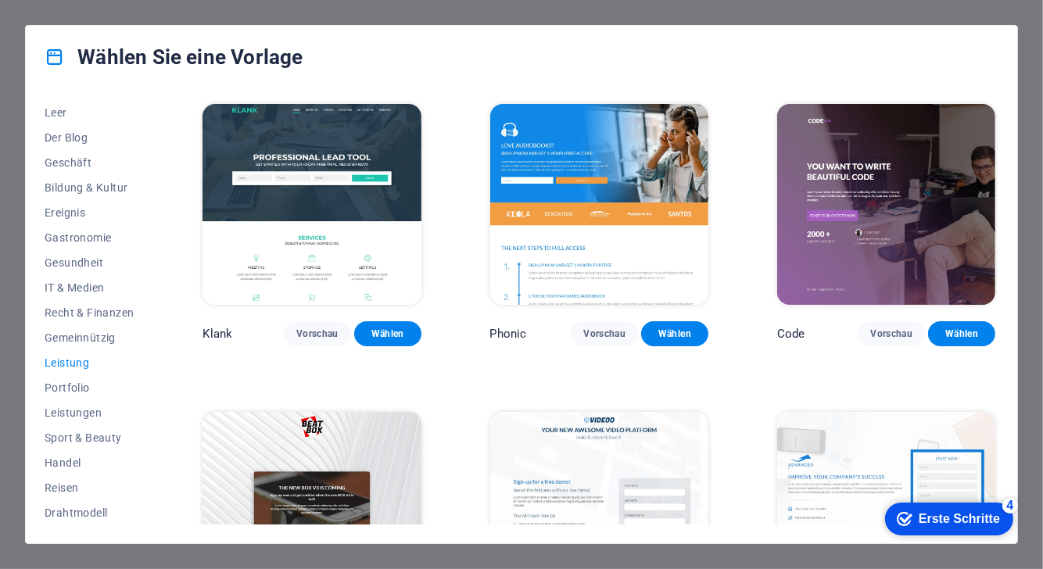
click at [299, 164] on img at bounding box center [311, 204] width 218 height 201
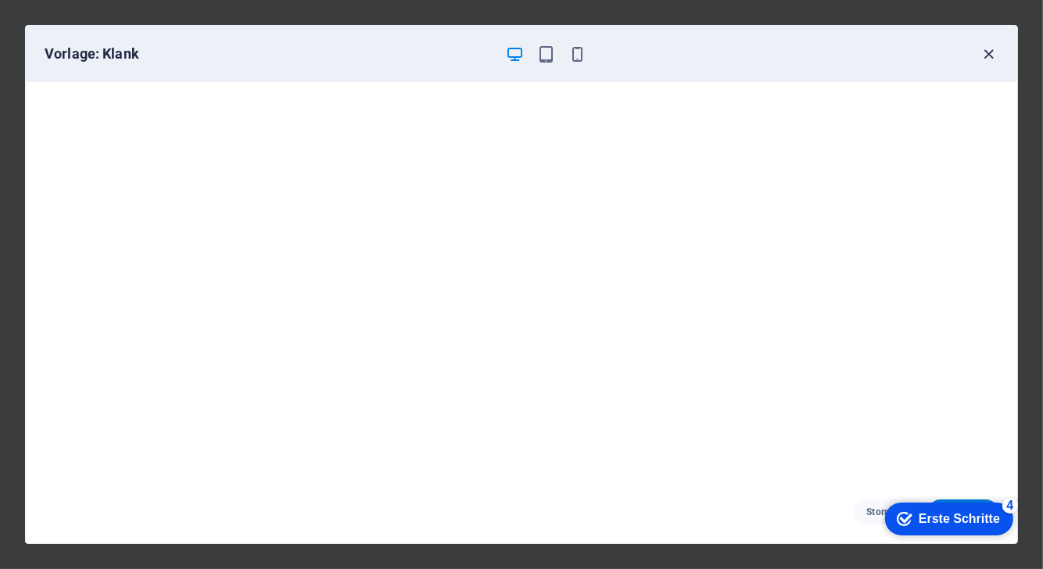
click at [982, 46] on icon "button" at bounding box center [989, 54] width 18 height 18
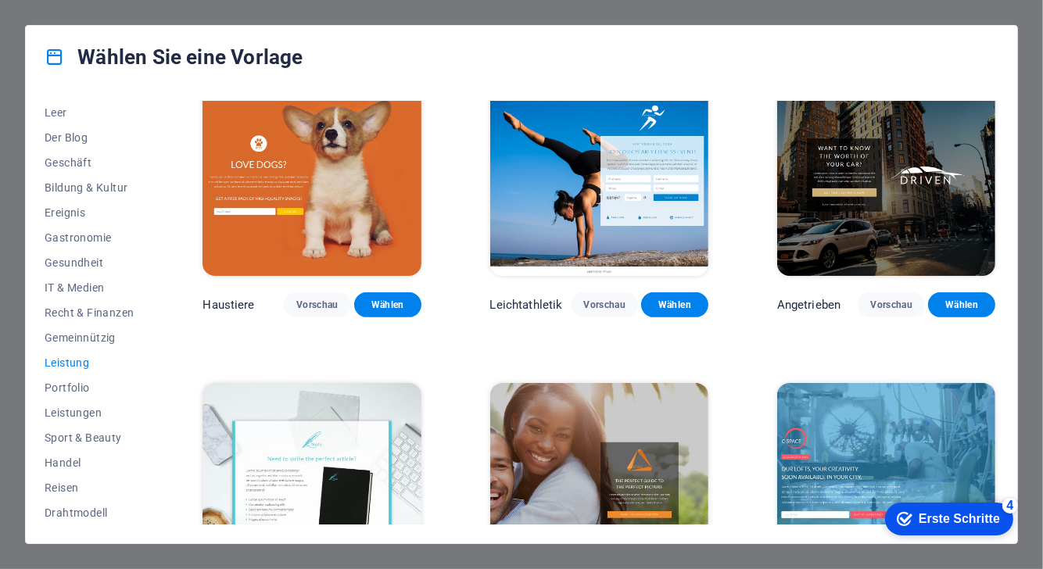
scroll to position [643, 0]
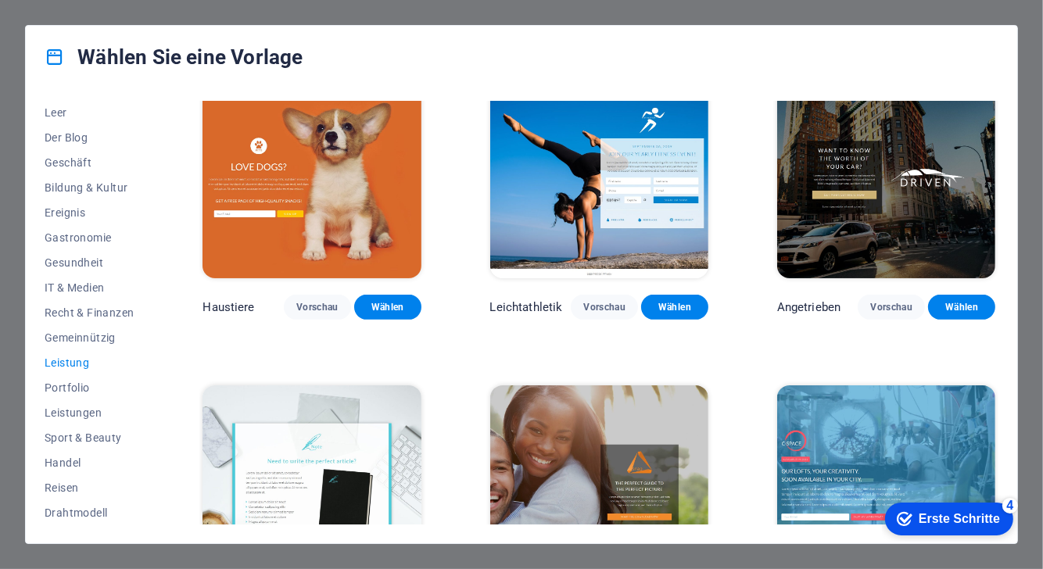
click at [525, 193] on img at bounding box center [599, 177] width 218 height 201
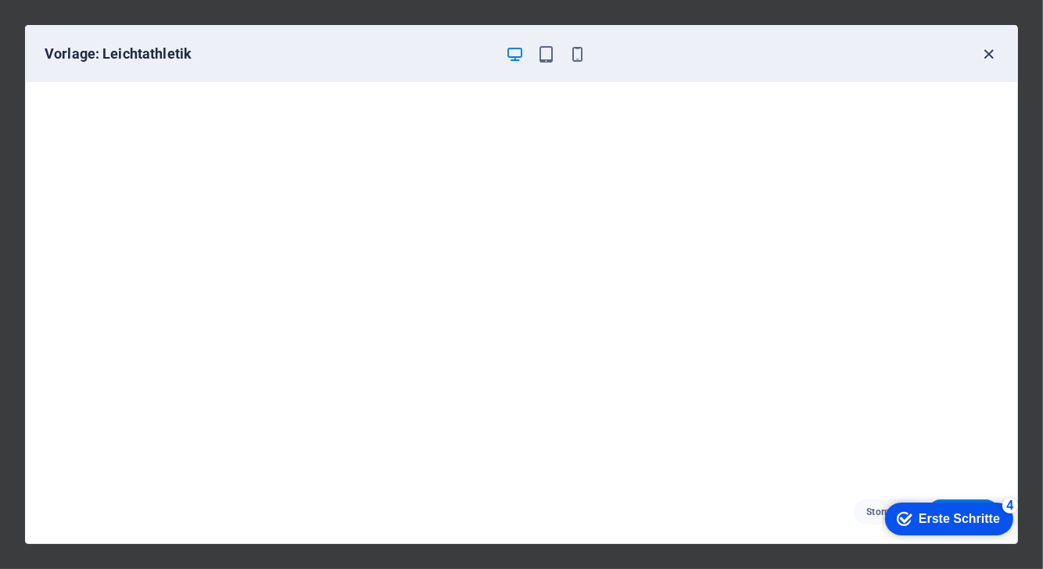
click at [989, 53] on icon "button" at bounding box center [989, 54] width 18 height 18
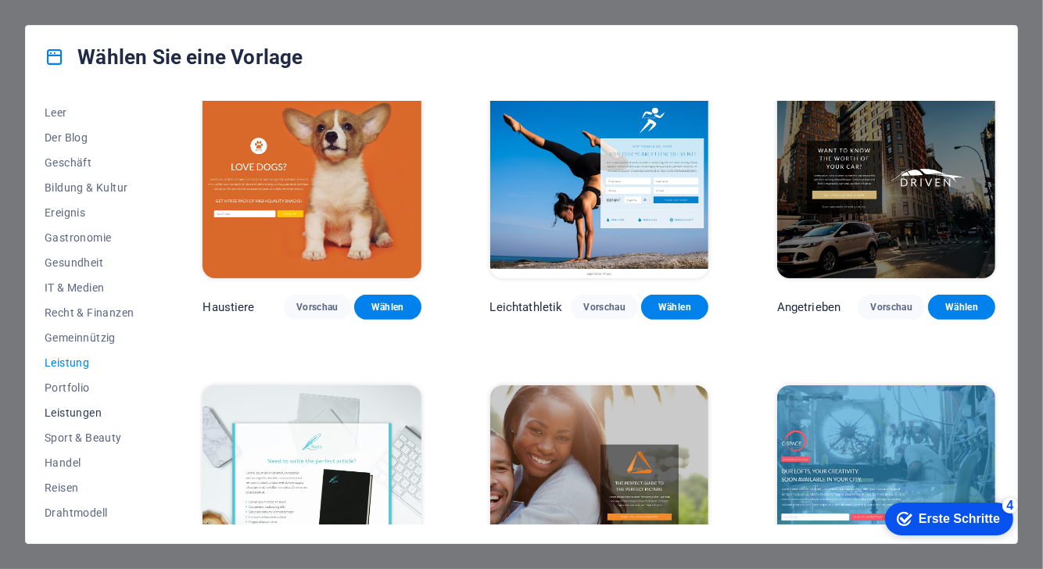
click at [82, 414] on font "Leistungen" at bounding box center [73, 413] width 57 height 13
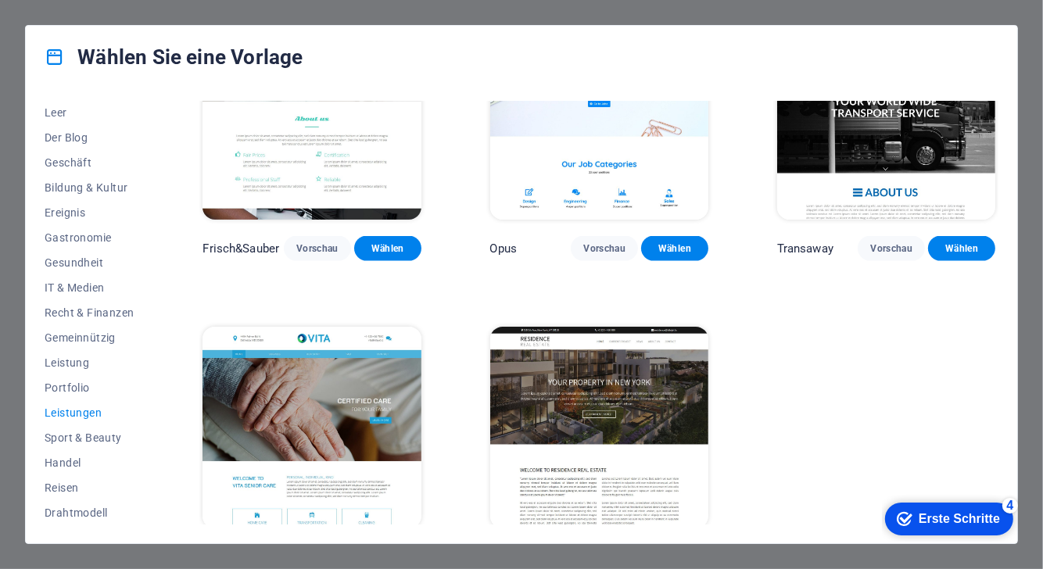
scroll to position [1676, 0]
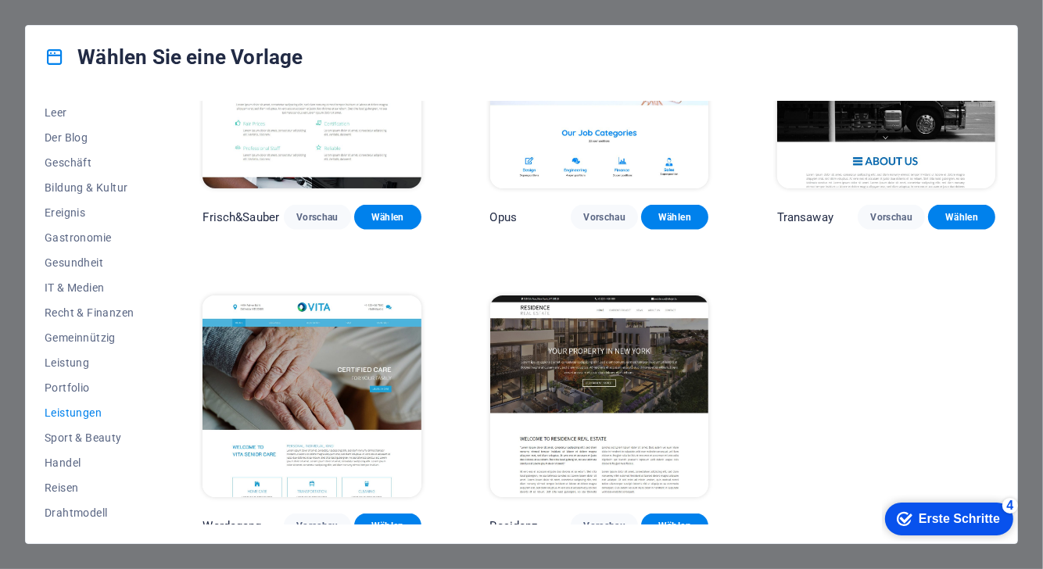
click at [308, 348] on img at bounding box center [311, 396] width 218 height 201
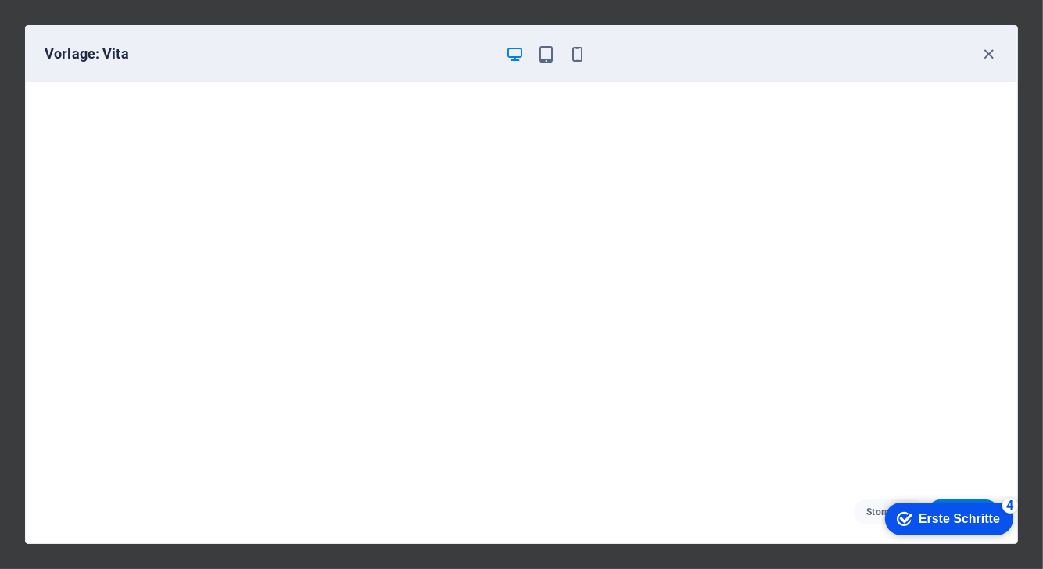
scroll to position [0, 0]
click at [994, 52] on icon "button" at bounding box center [989, 54] width 18 height 18
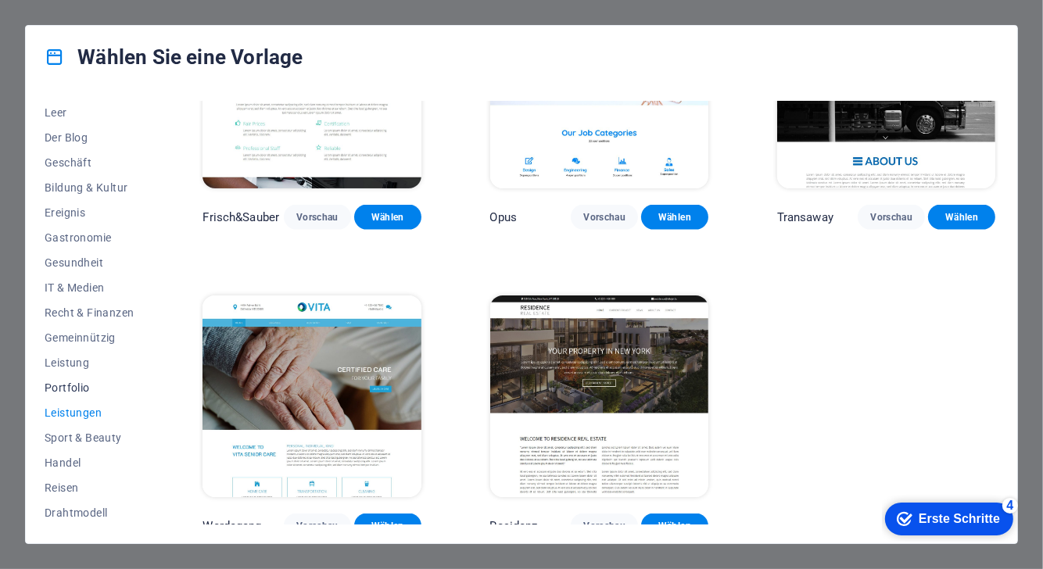
click at [73, 381] on font "Portfolio" at bounding box center [67, 387] width 45 height 13
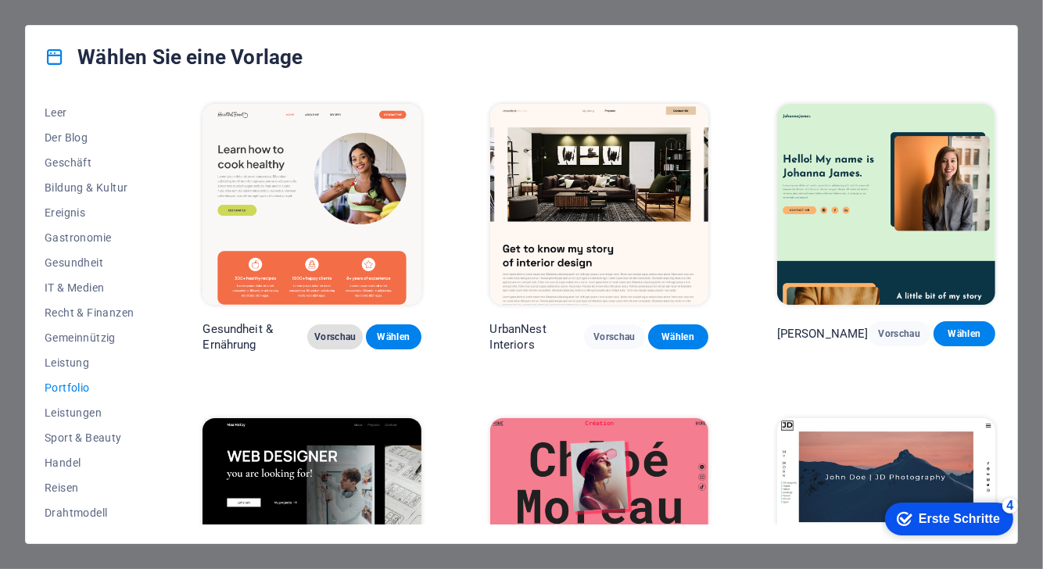
click at [334, 345] on button "Vorschau" at bounding box center [335, 336] width 56 height 25
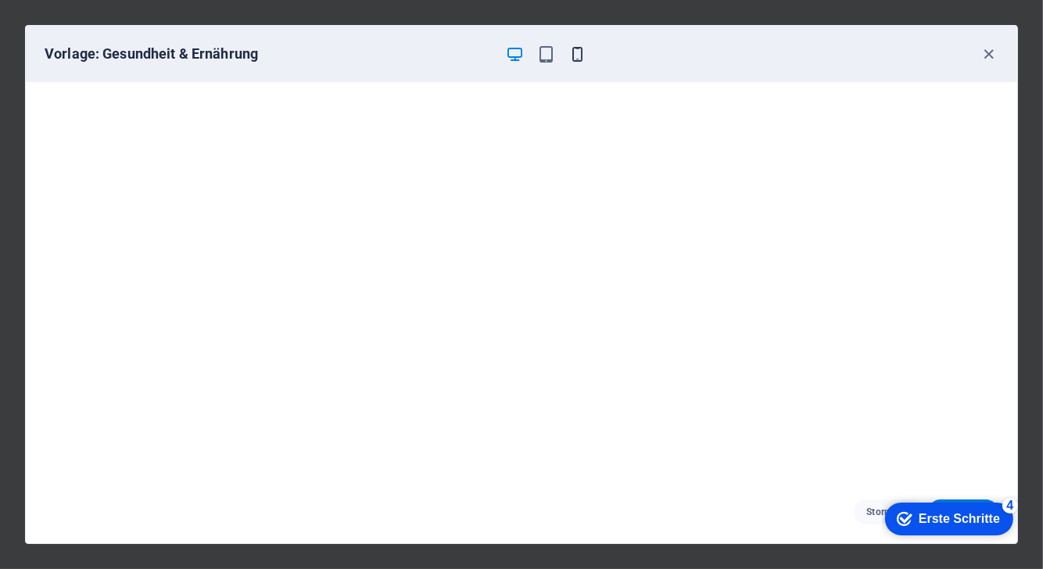
click at [578, 50] on icon "button" at bounding box center [578, 54] width 18 height 18
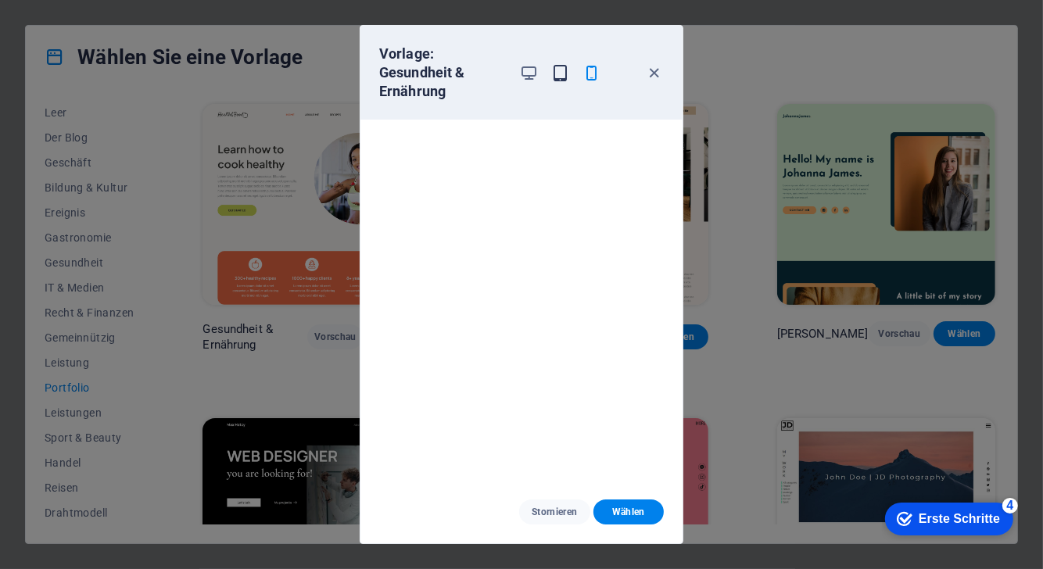
click at [566, 70] on icon "button" at bounding box center [560, 73] width 18 height 18
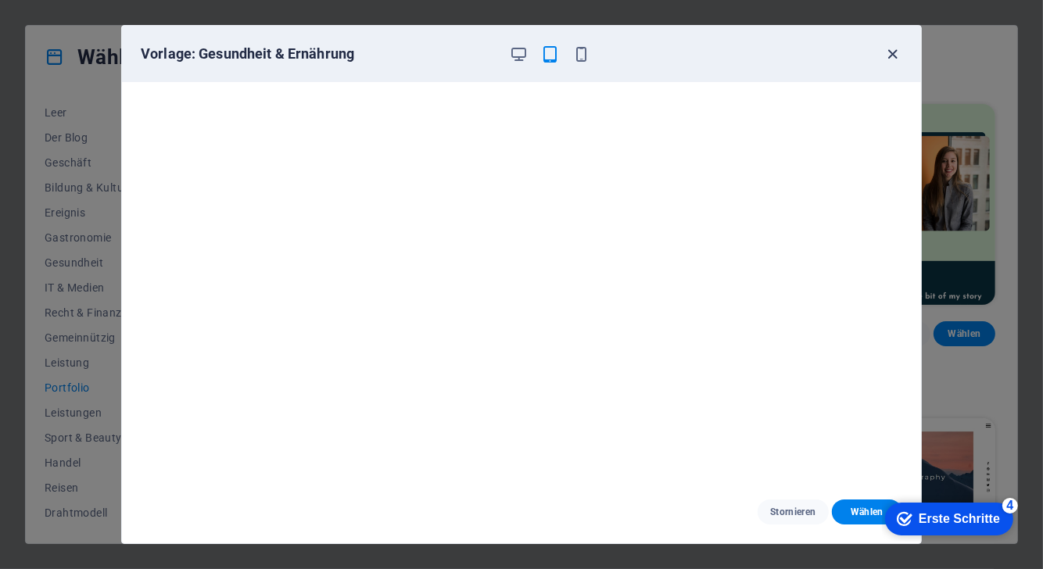
click at [887, 49] on icon "button" at bounding box center [893, 54] width 18 height 18
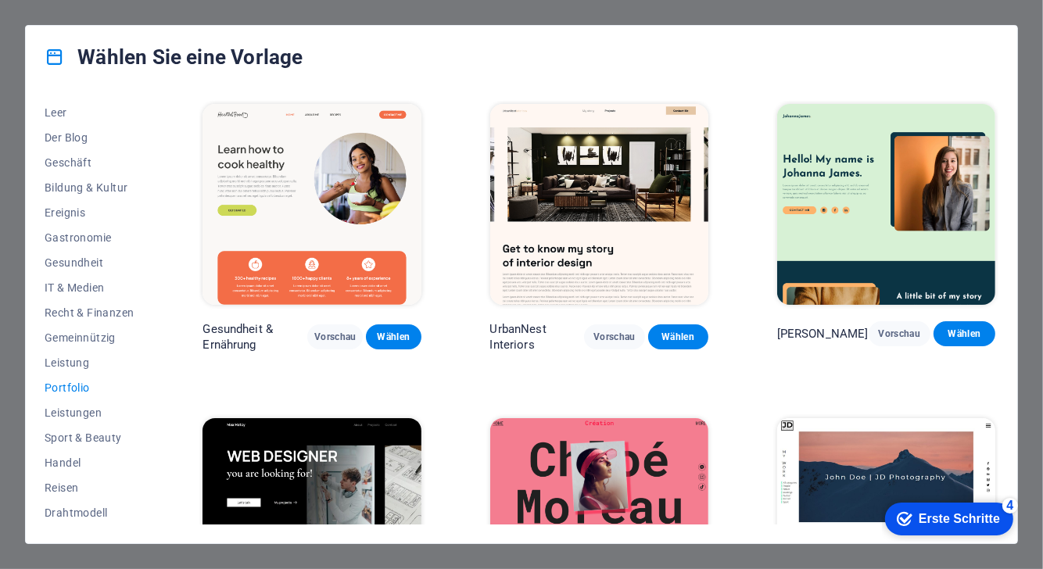
click at [846, 177] on img at bounding box center [886, 204] width 218 height 201
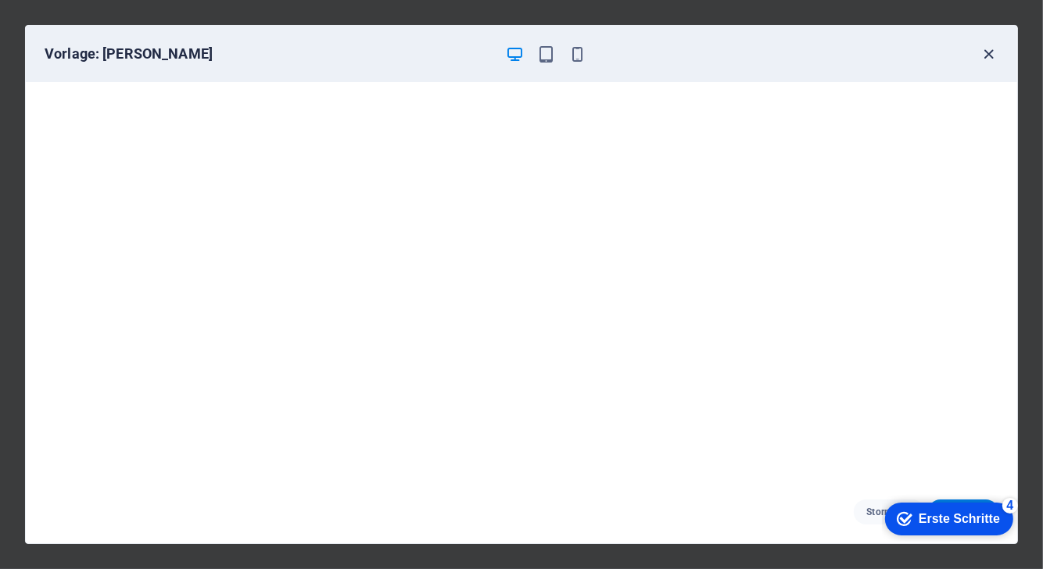
click at [989, 54] on icon "button" at bounding box center [989, 54] width 18 height 18
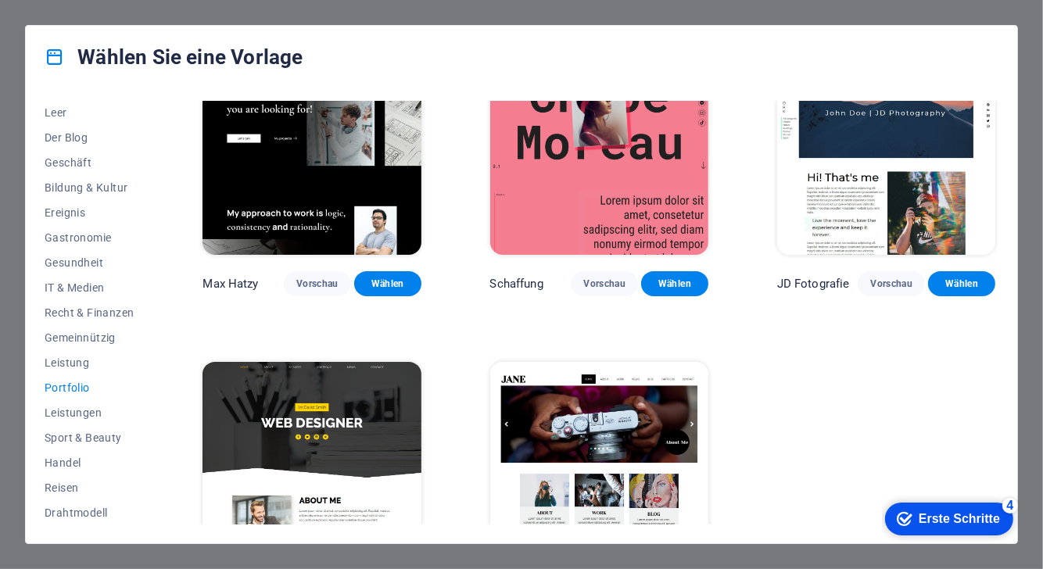
scroll to position [438, 0]
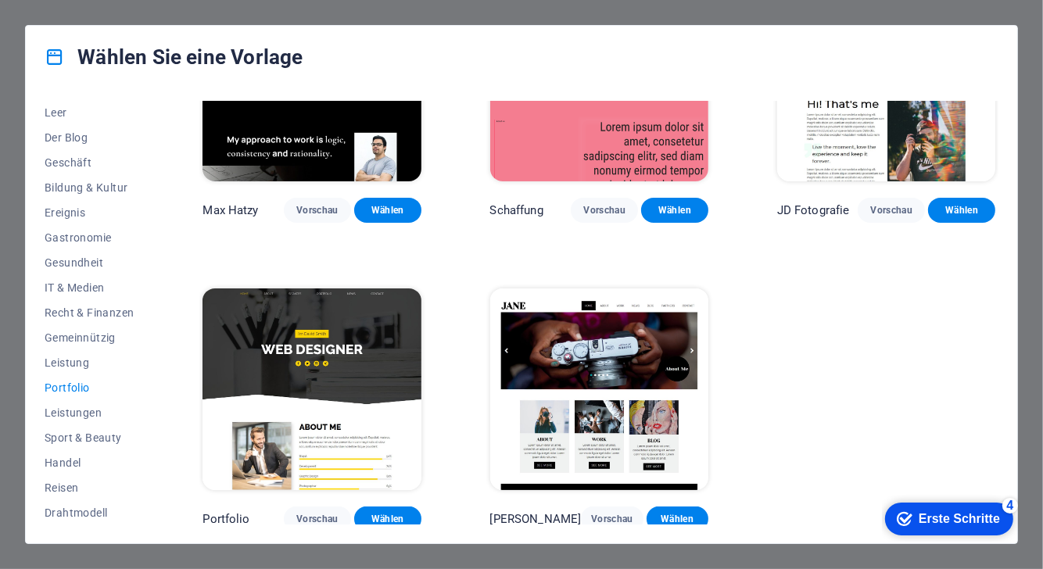
click at [338, 364] on img at bounding box center [311, 388] width 218 height 201
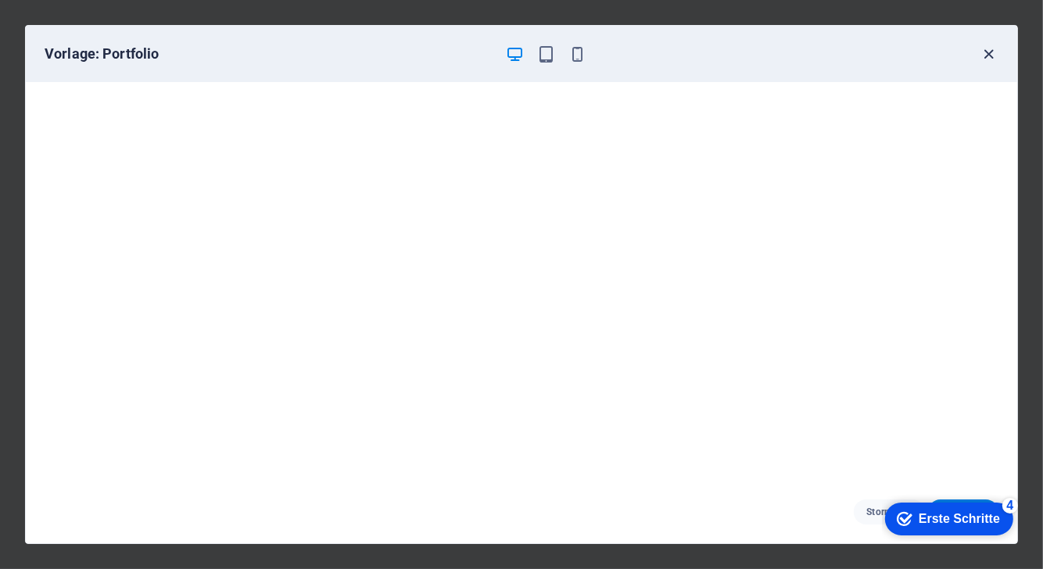
click at [987, 60] on icon "button" at bounding box center [989, 54] width 18 height 18
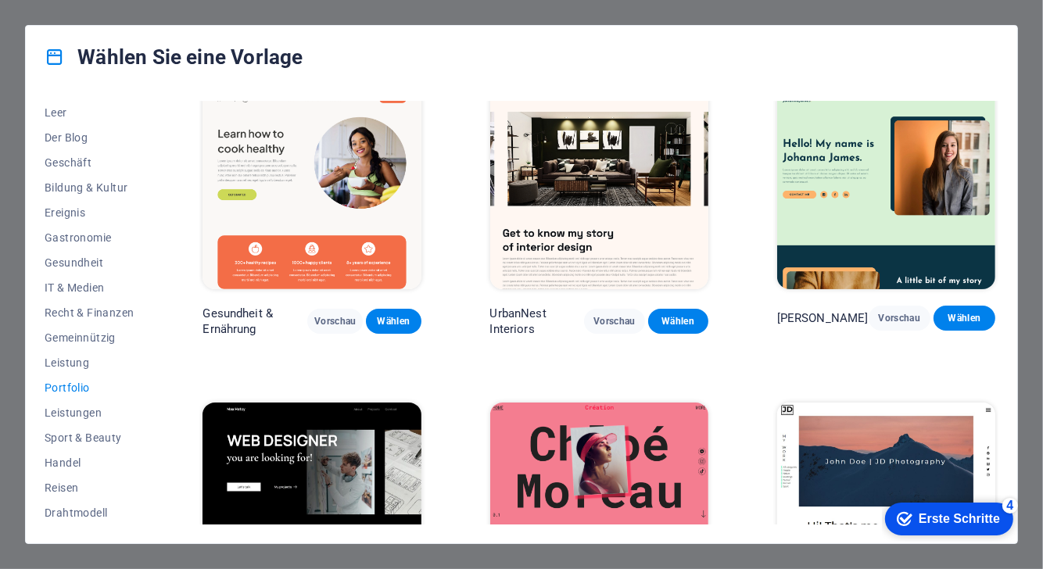
scroll to position [0, 0]
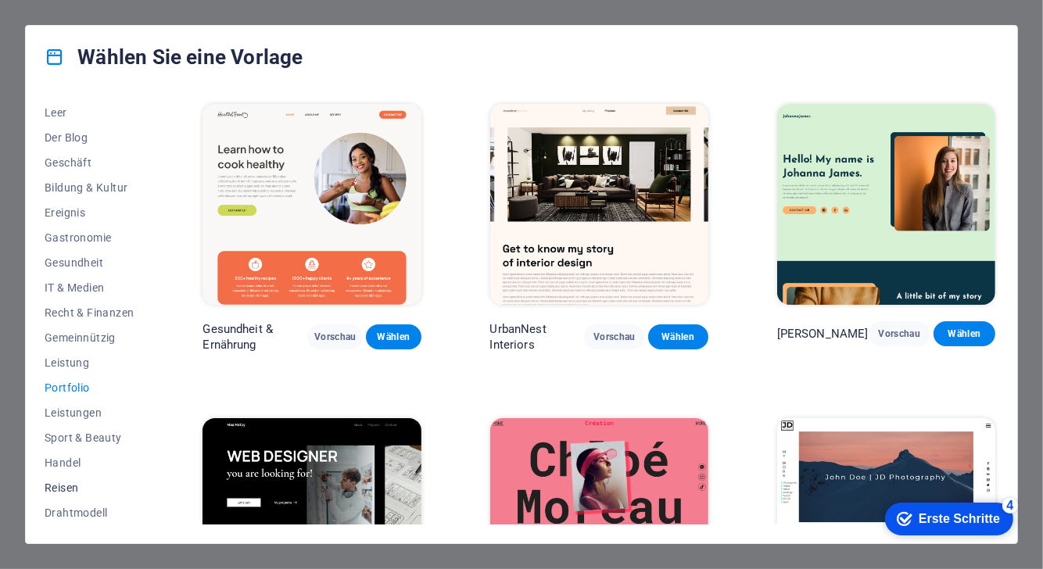
click at [63, 491] on font "Reisen" at bounding box center [62, 488] width 34 height 13
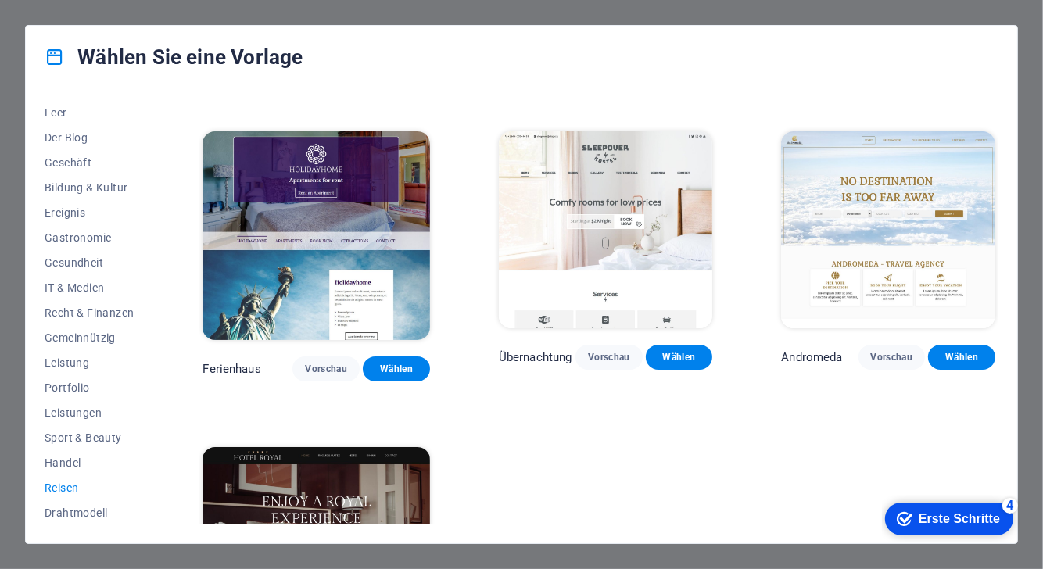
scroll to position [291, 0]
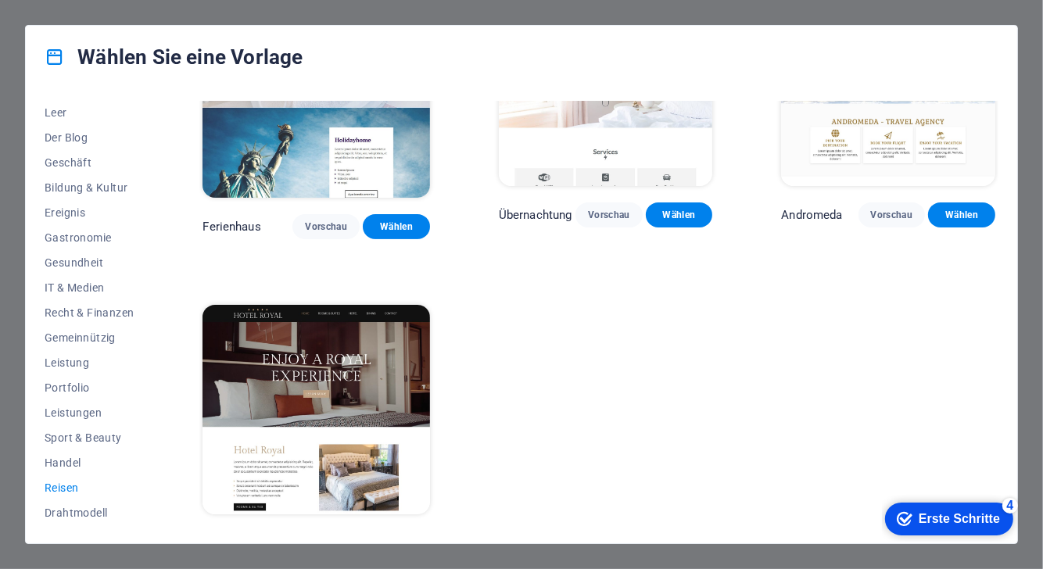
click at [748, 371] on div "LumeDeAqua Vorschau Wählen Fernweh Vorschau Wählen Pesk Vorschau Wählen Ferienh…" at bounding box center [598, 112] width 799 height 887
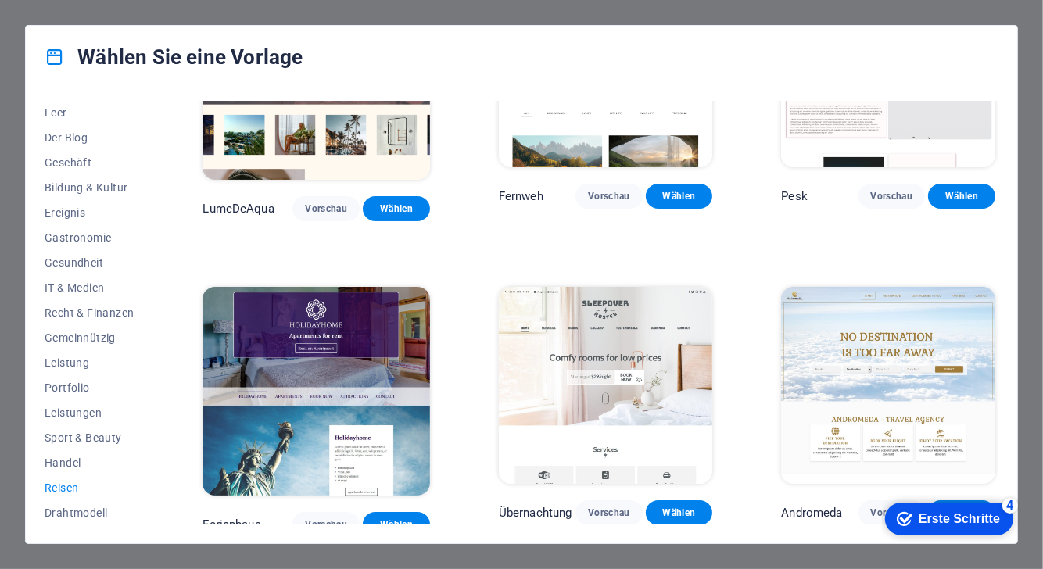
scroll to position [432, 0]
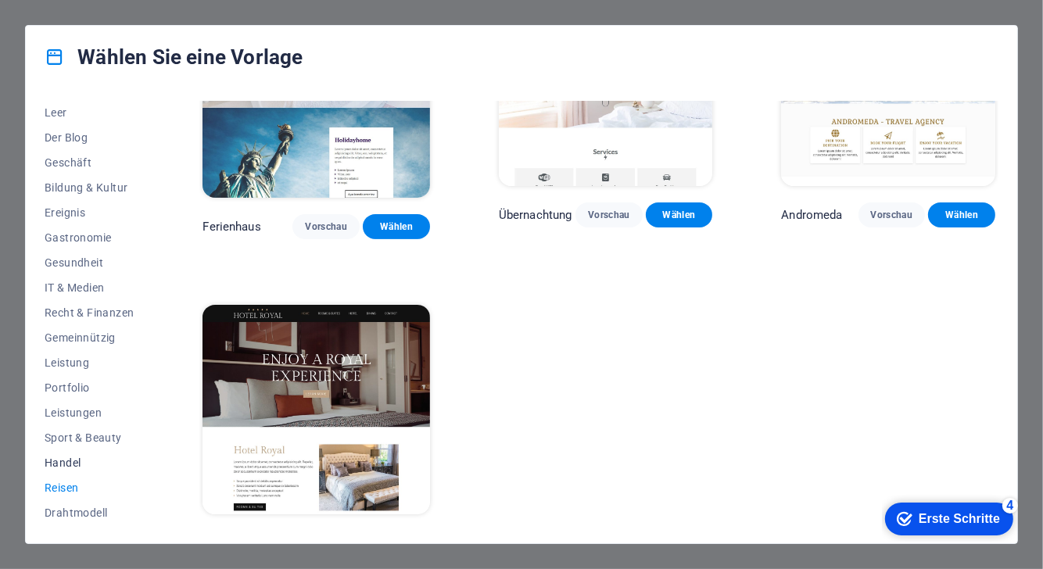
click at [77, 462] on font "Handel" at bounding box center [63, 463] width 36 height 13
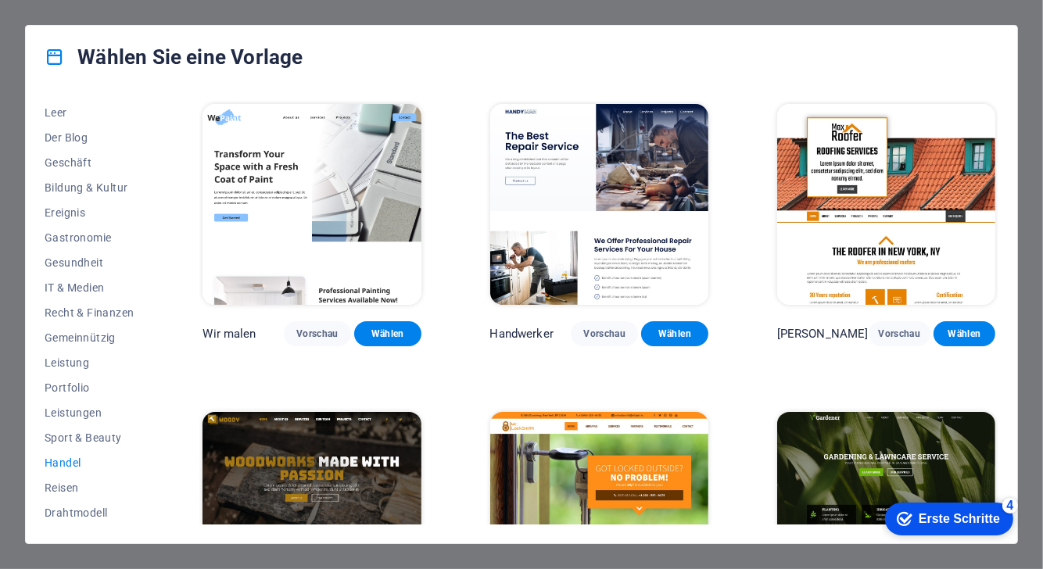
scroll to position [0, 0]
click at [94, 432] on font "Sport & Beauty" at bounding box center [83, 438] width 77 height 13
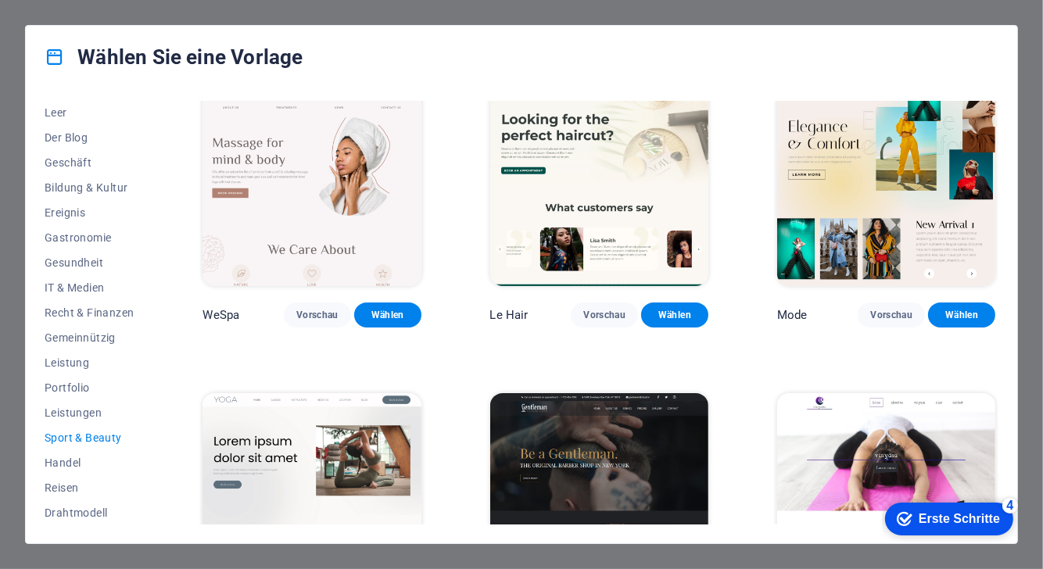
scroll to position [331, 0]
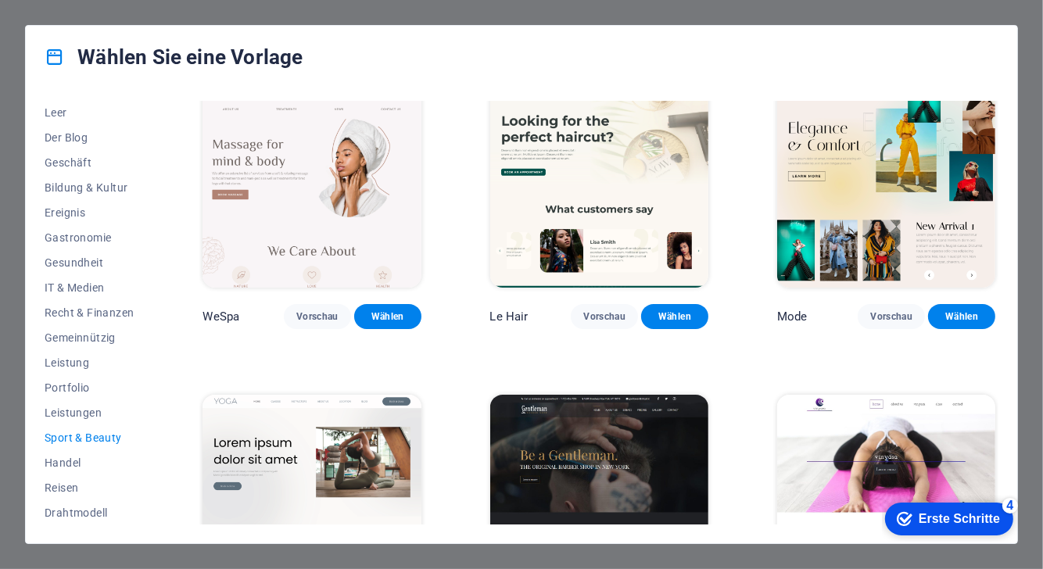
click at [303, 161] on img at bounding box center [311, 187] width 218 height 201
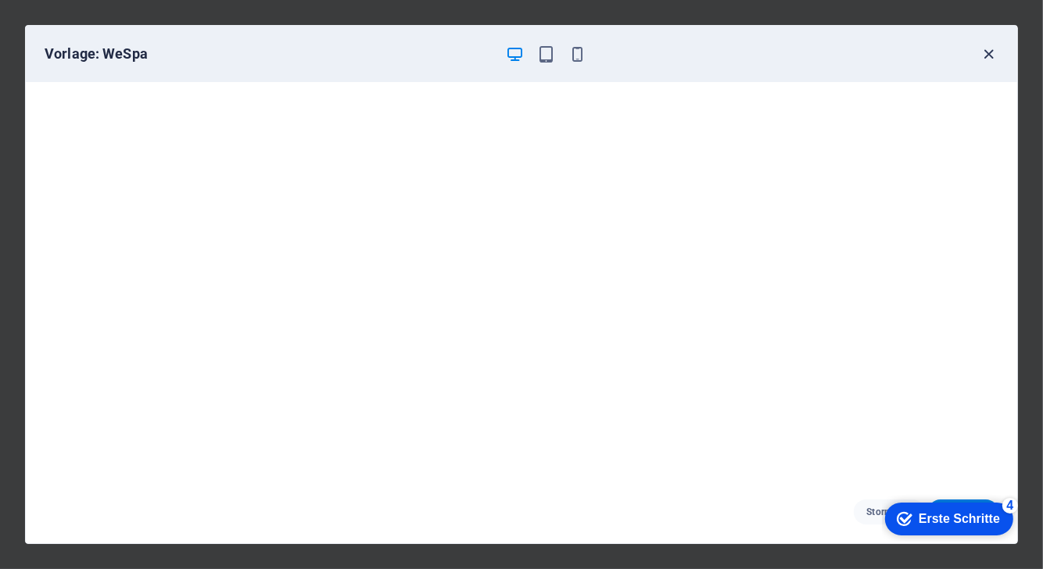
click at [987, 56] on icon "button" at bounding box center [989, 54] width 18 height 18
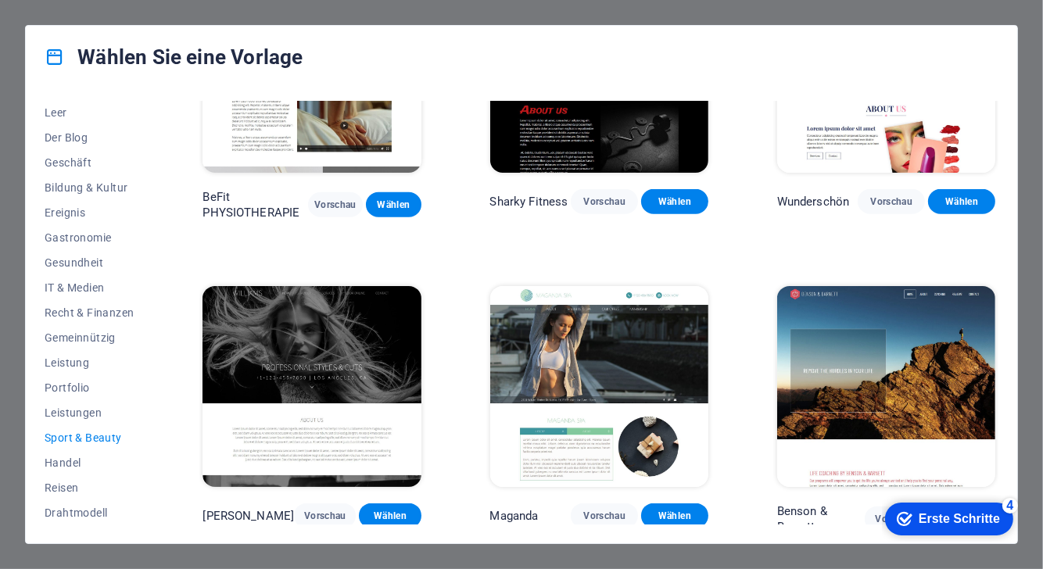
scroll to position [1060, 0]
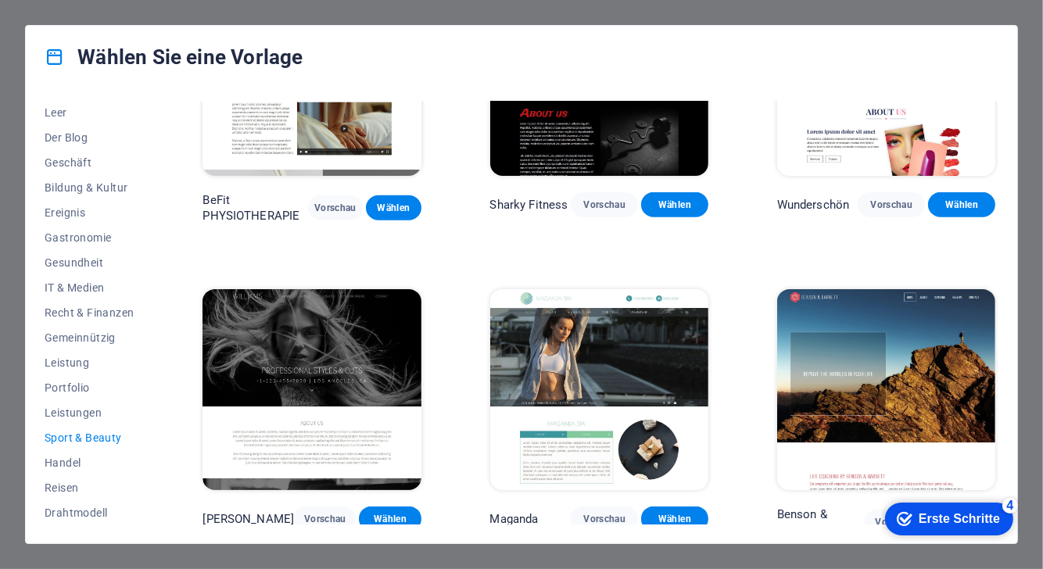
click at [680, 356] on img at bounding box center [599, 389] width 218 height 201
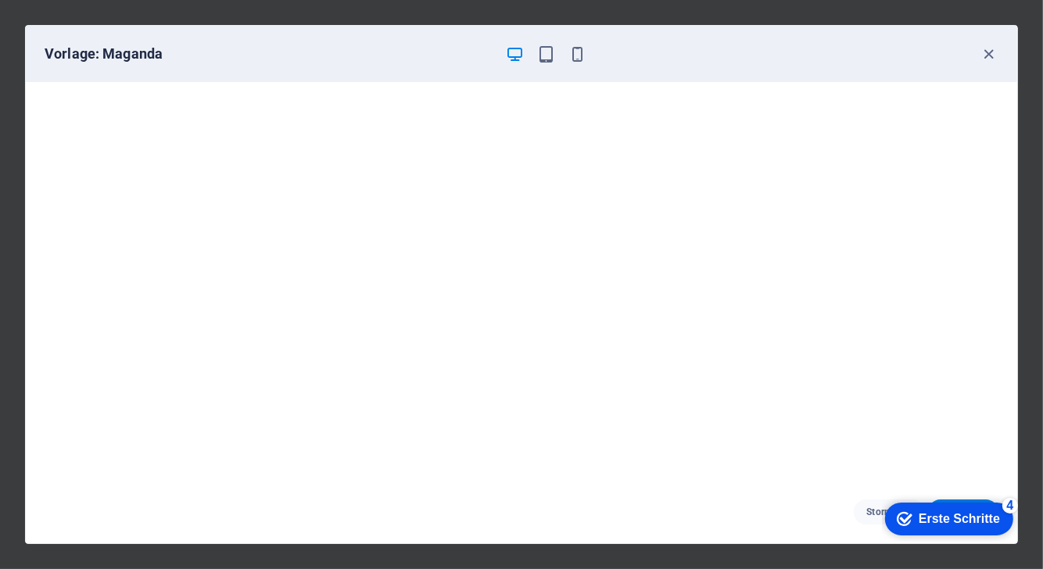
scroll to position [3, 0]
click at [985, 59] on icon "button" at bounding box center [989, 54] width 18 height 18
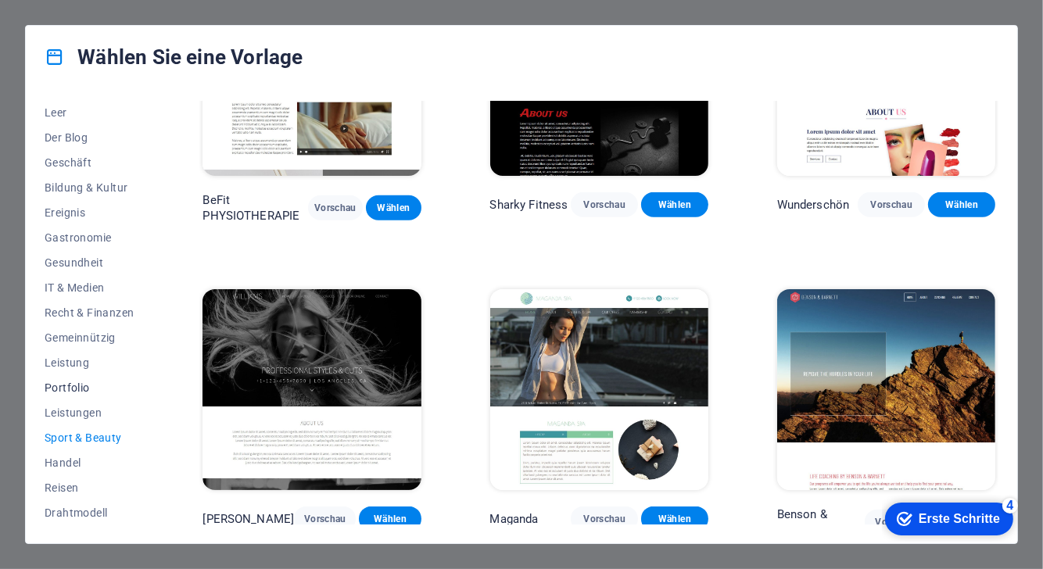
click at [66, 394] on button "Portfolio" at bounding box center [89, 387] width 89 height 25
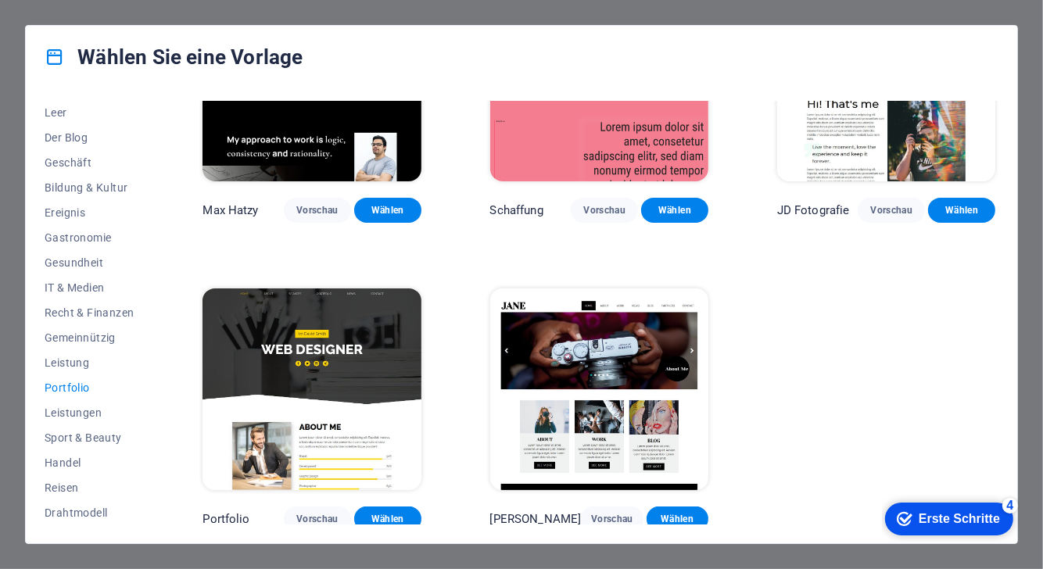
scroll to position [0, 0]
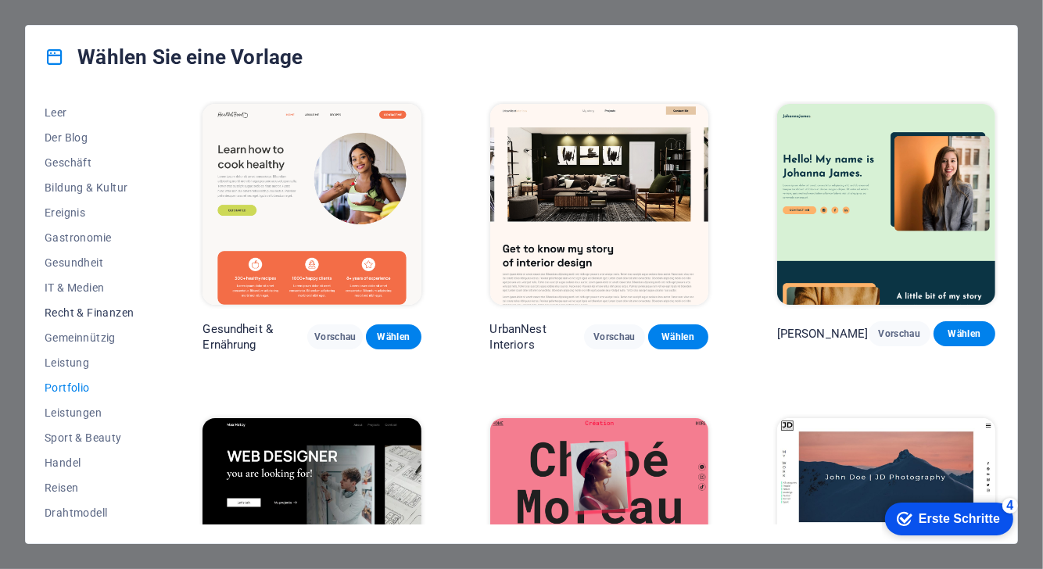
click at [100, 318] on button "Recht & Finanzen" at bounding box center [89, 312] width 89 height 25
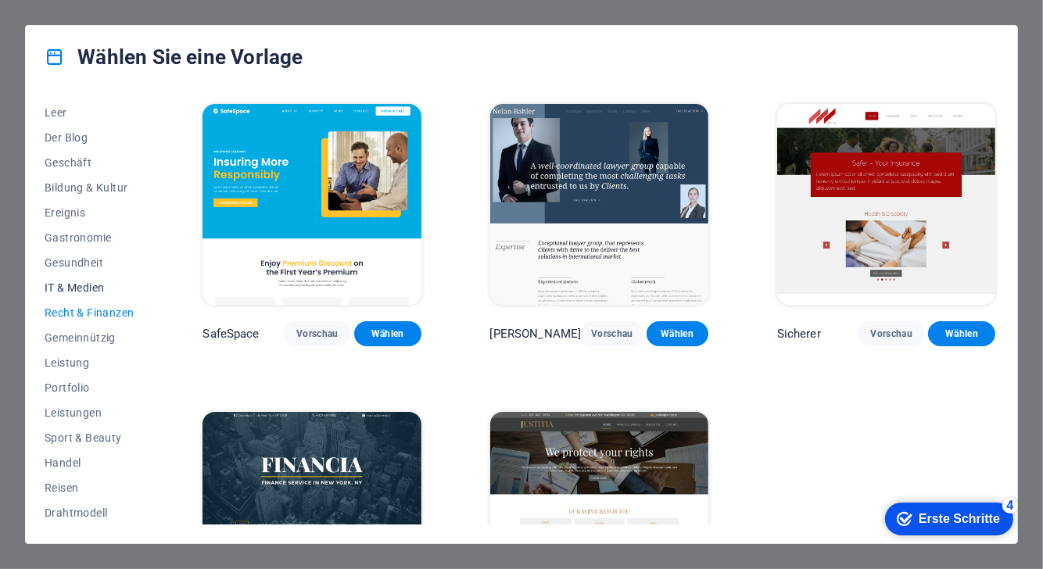
click at [90, 286] on font "IT & Medien" at bounding box center [74, 287] width 59 height 13
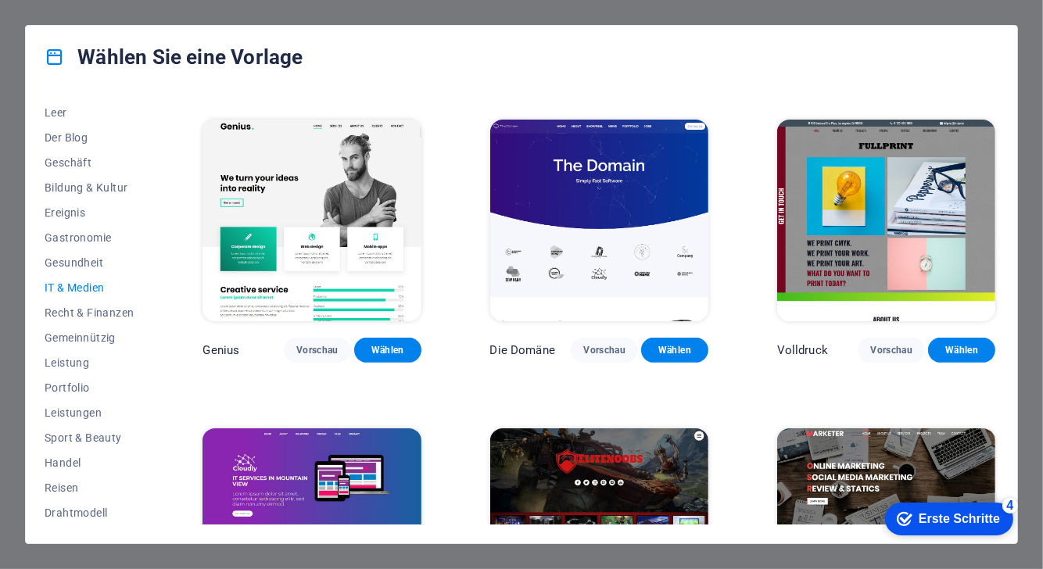
scroll to position [619, 0]
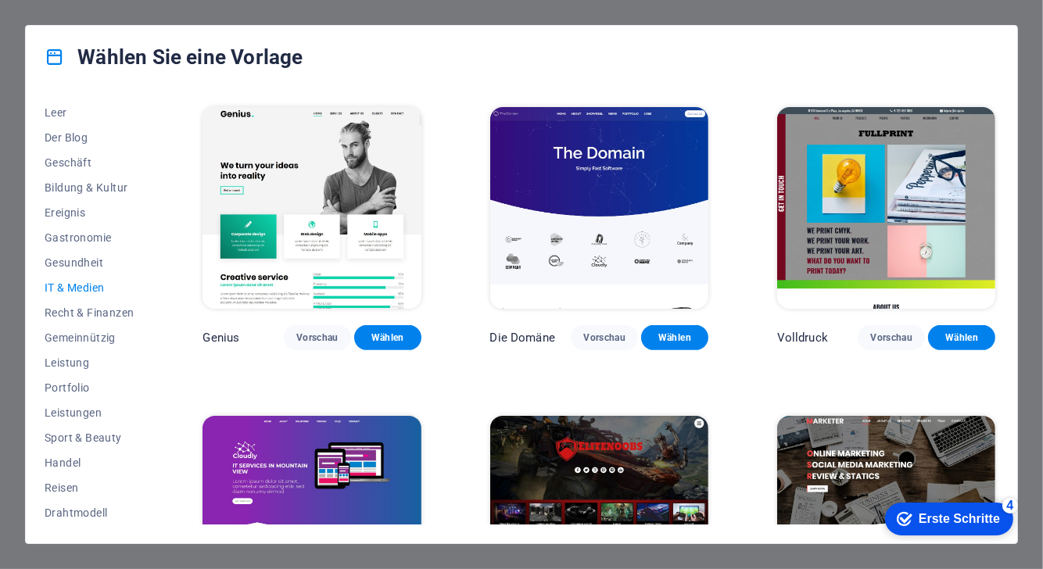
click at [584, 197] on img at bounding box center [599, 207] width 218 height 201
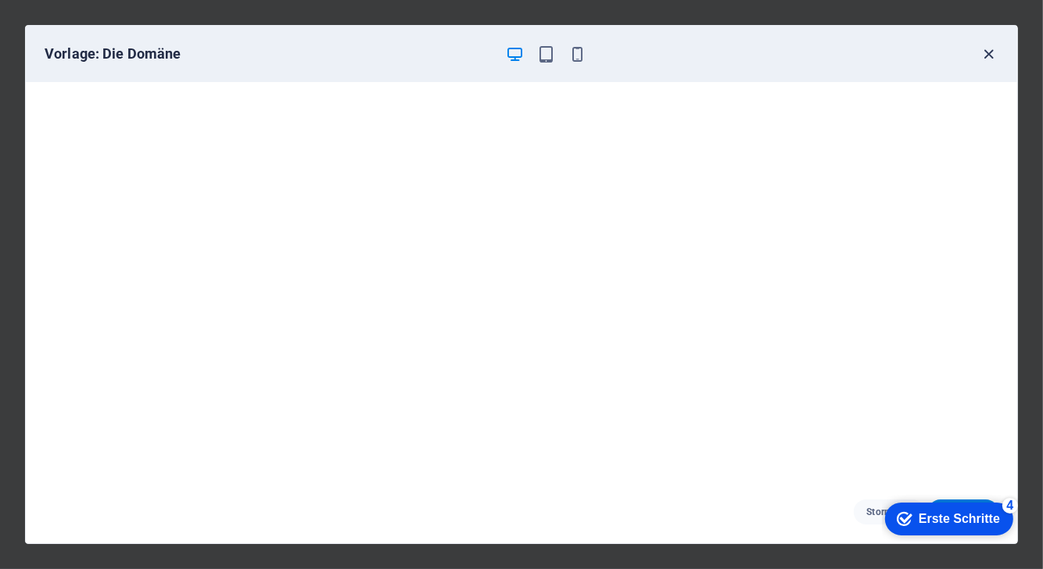
click at [983, 57] on icon "button" at bounding box center [989, 54] width 18 height 18
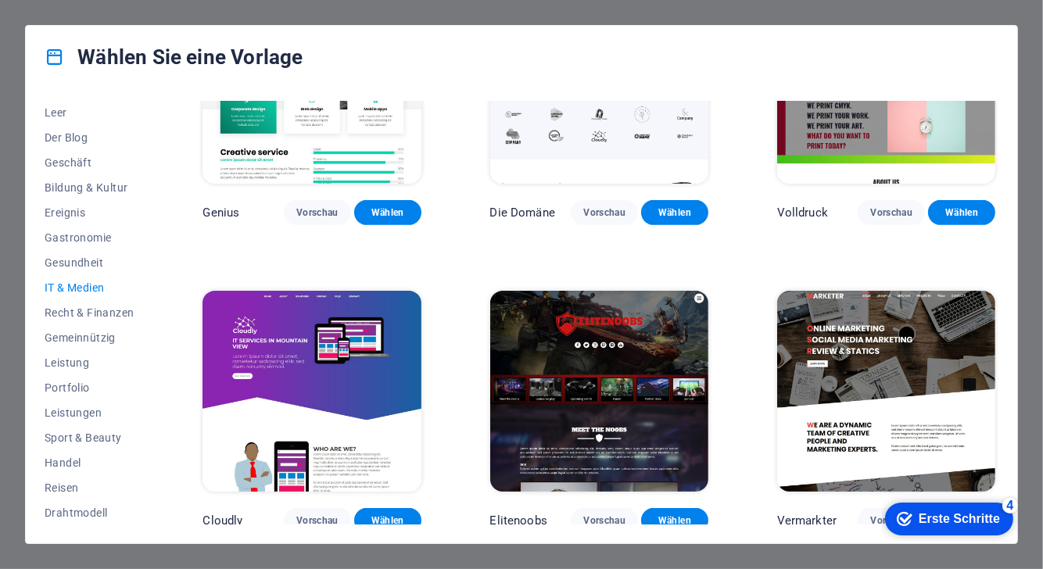
scroll to position [743, 0]
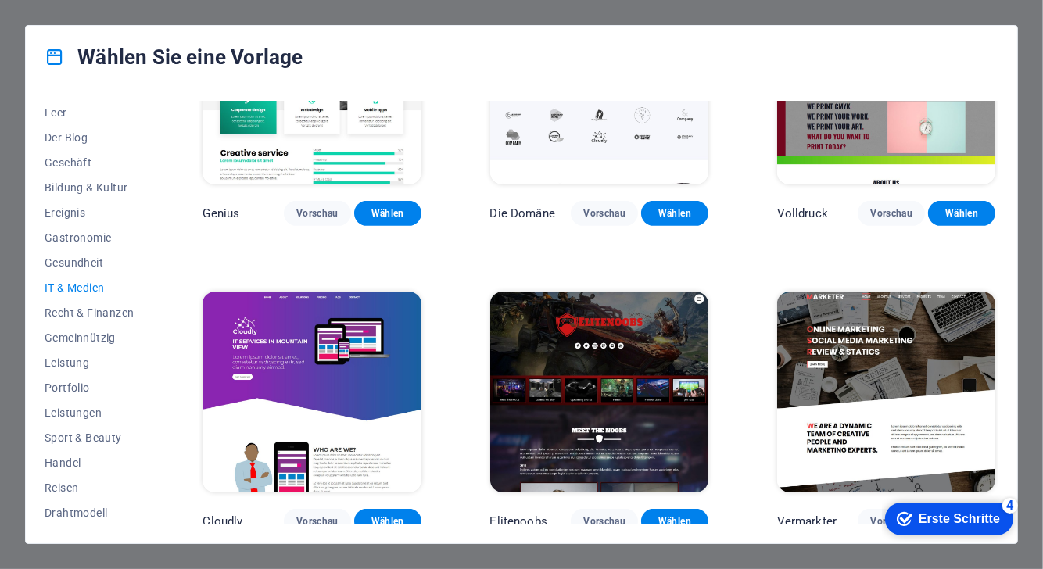
click at [861, 376] on img at bounding box center [886, 392] width 218 height 201
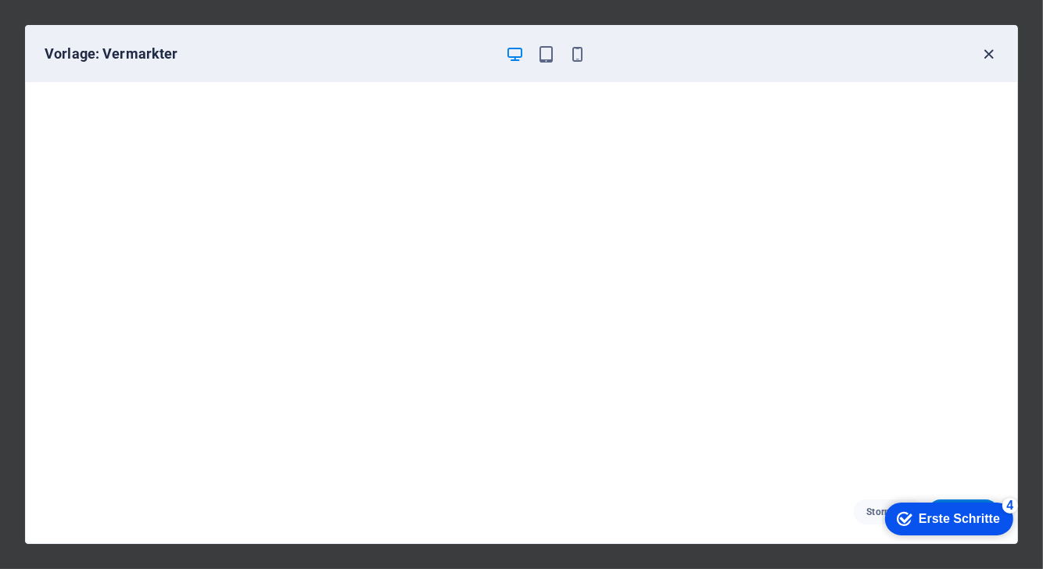
click at [994, 59] on icon "button" at bounding box center [989, 54] width 18 height 18
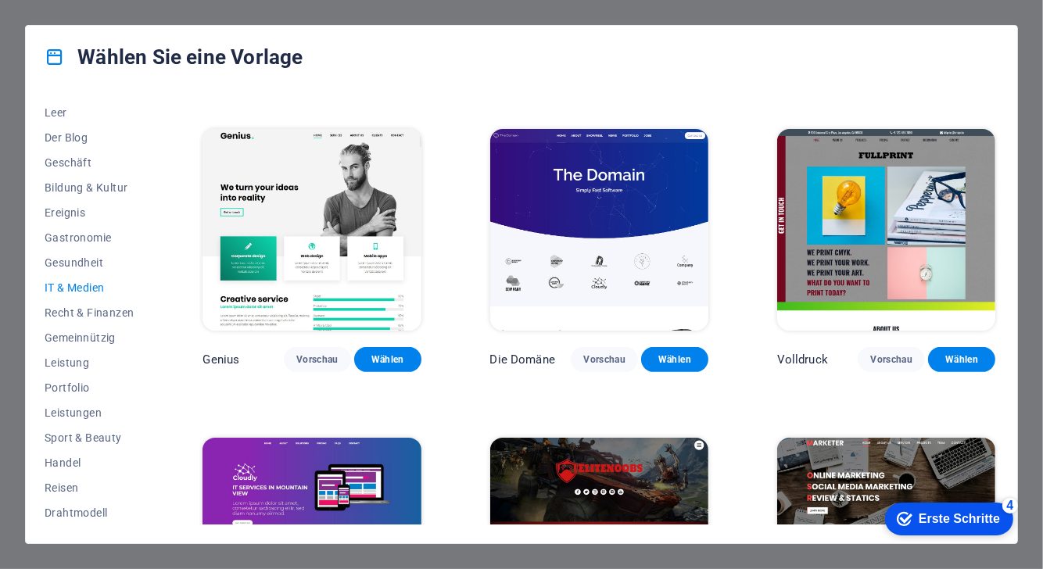
scroll to position [584, 0]
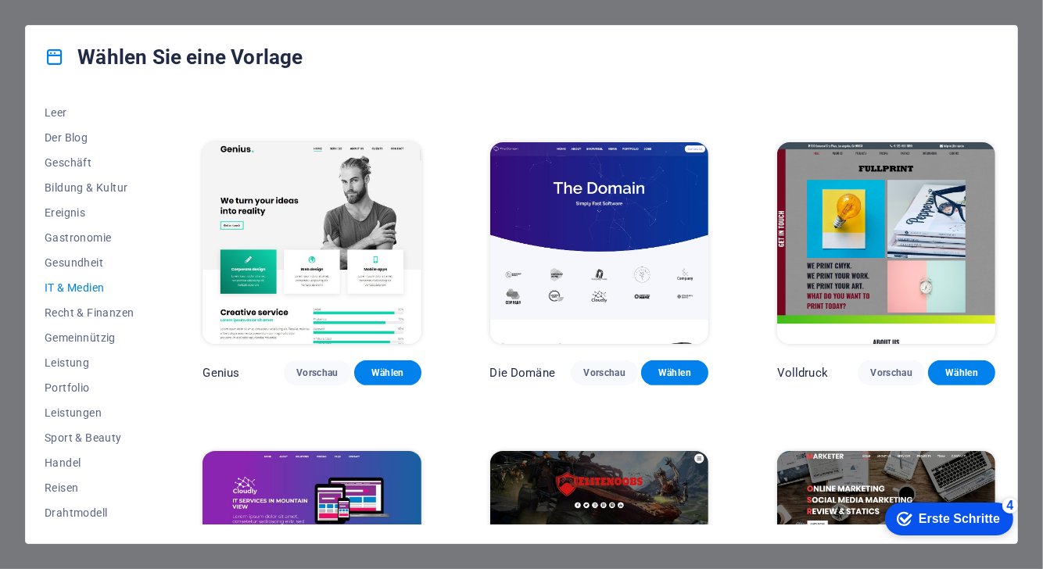
click at [299, 237] on img at bounding box center [311, 242] width 218 height 201
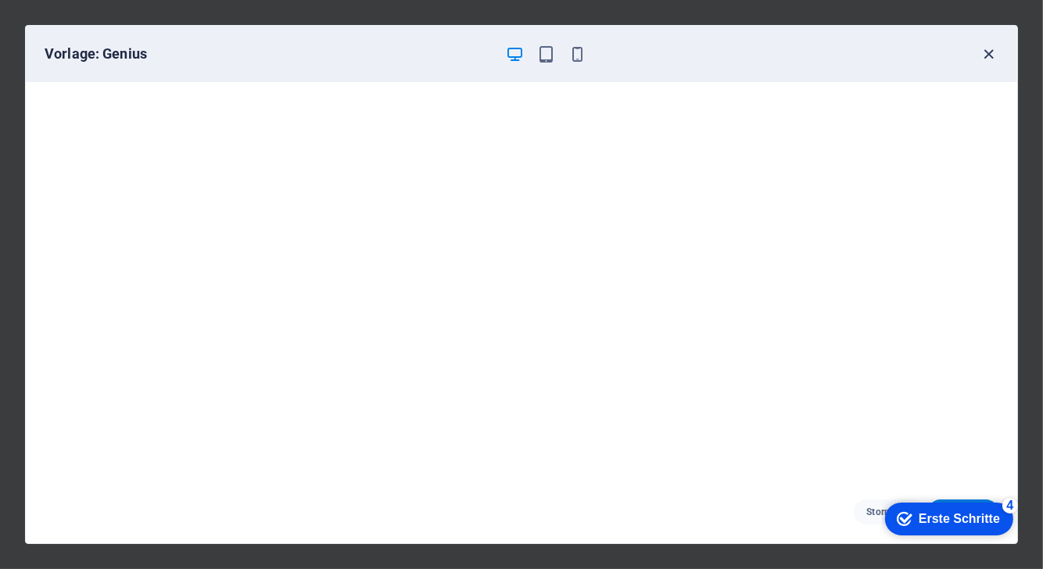
click at [982, 50] on icon "button" at bounding box center [989, 54] width 18 height 18
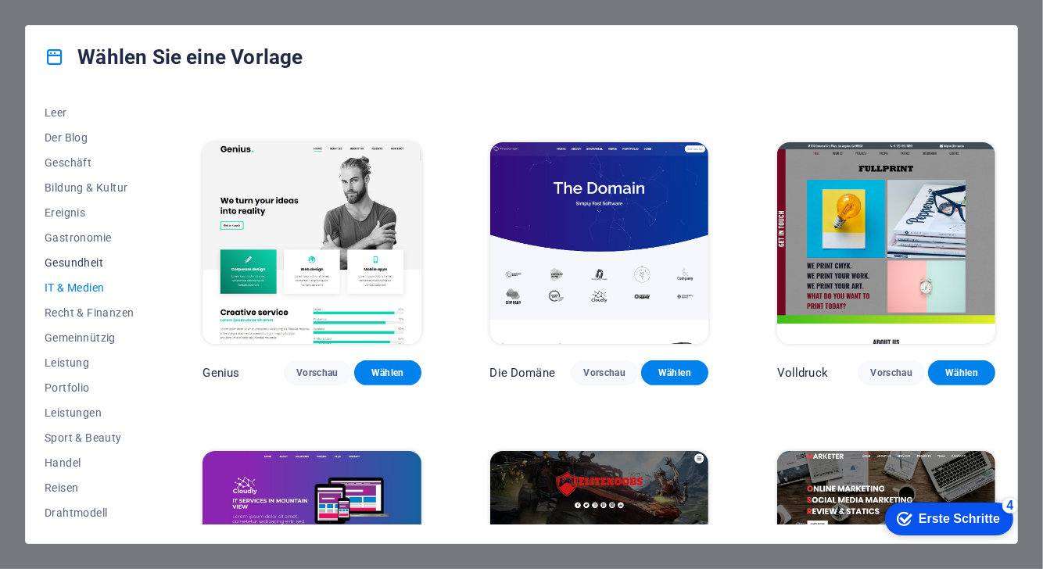
click at [74, 263] on font "Gesundheit" at bounding box center [74, 262] width 59 height 13
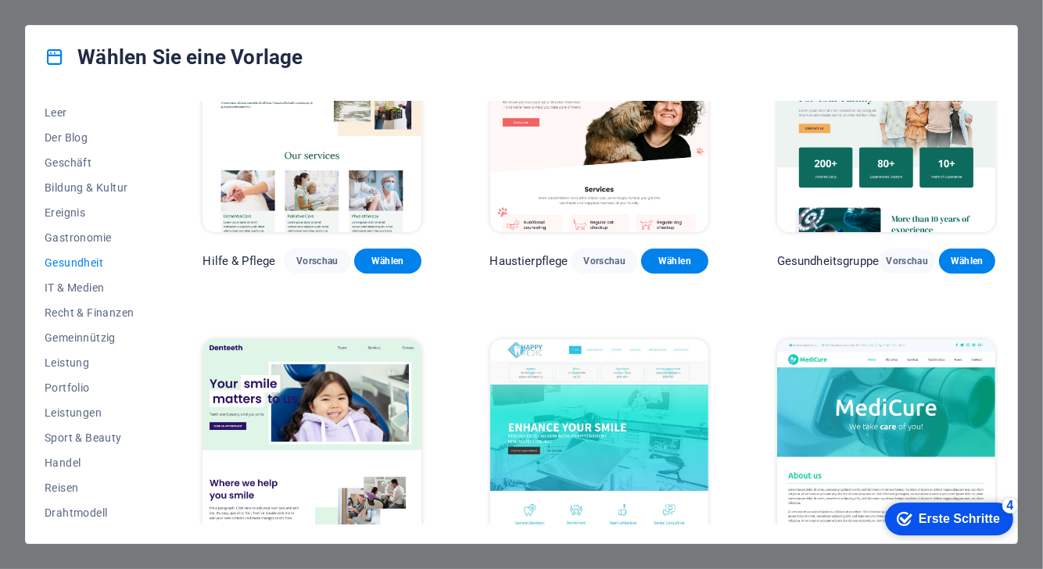
scroll to position [0, 0]
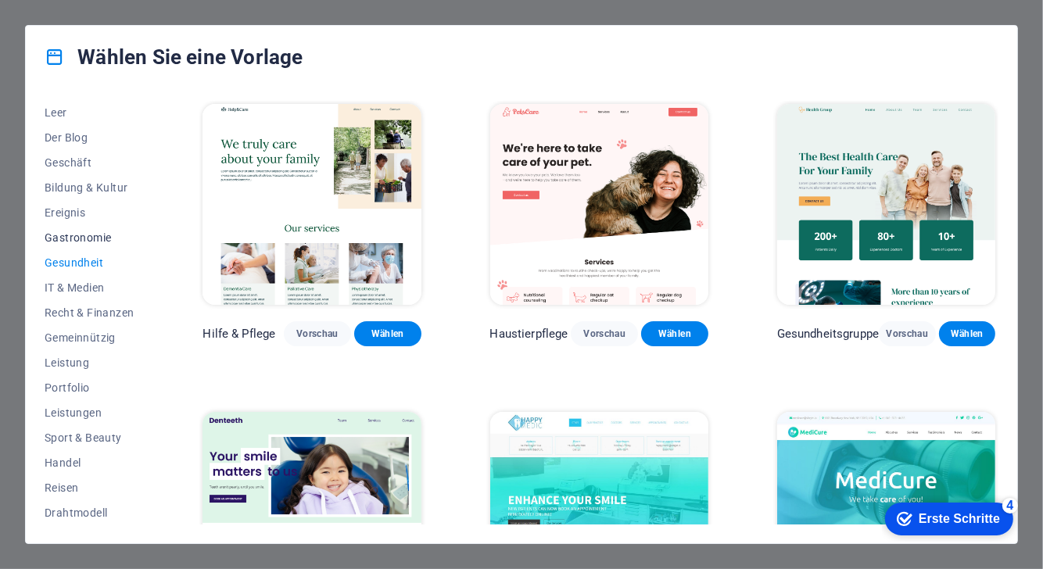
click at [75, 233] on font "Gastronomie" at bounding box center [78, 237] width 66 height 13
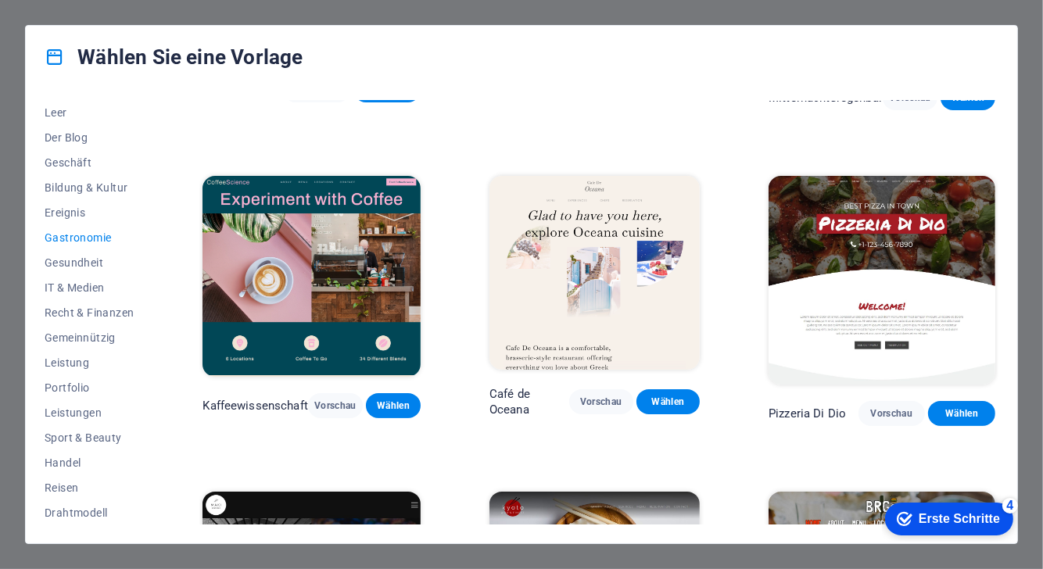
scroll to position [285, 0]
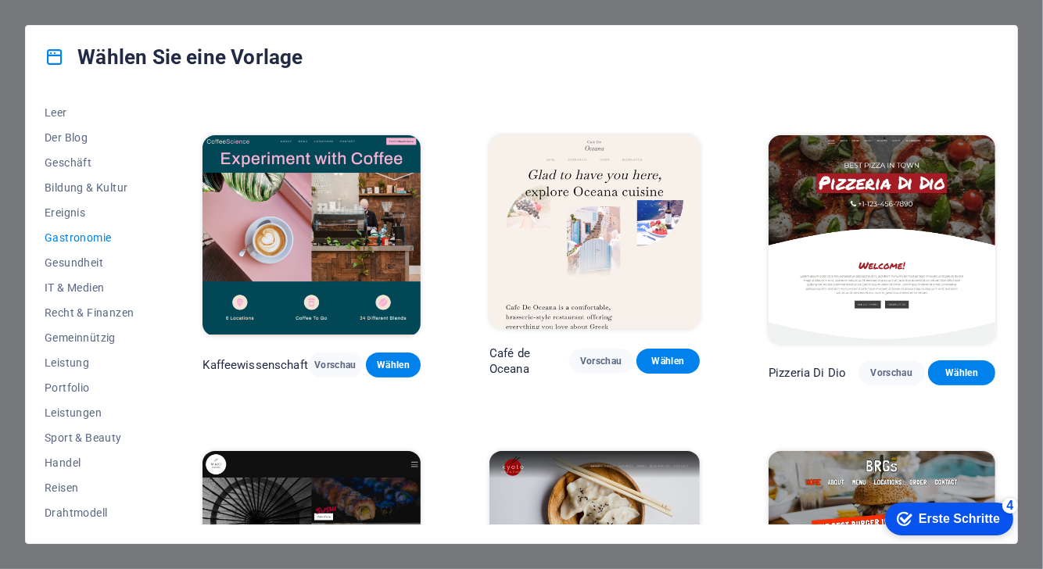
click at [969, 267] on img at bounding box center [881, 239] width 227 height 209
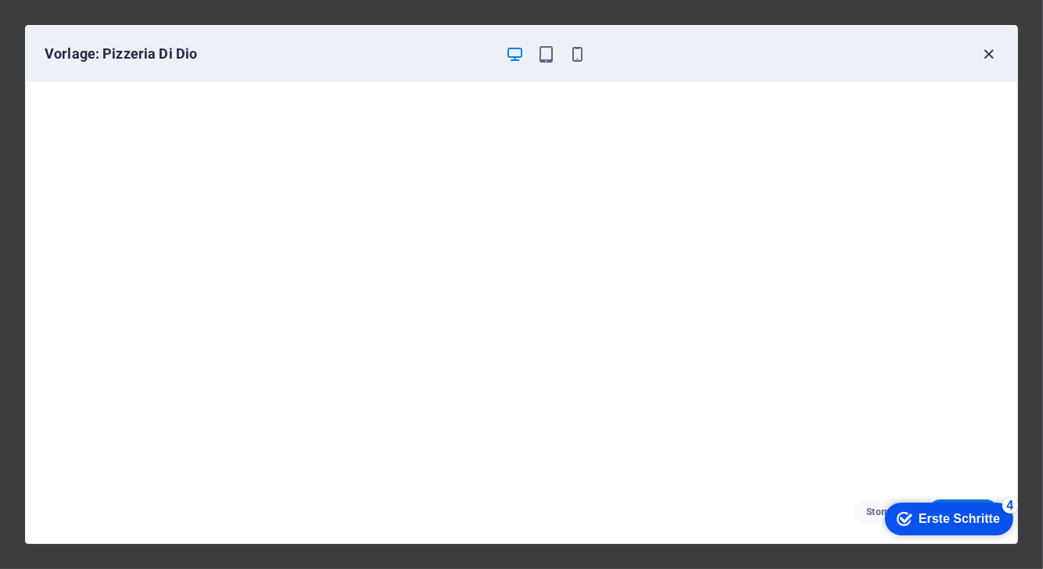
click at [983, 59] on icon "button" at bounding box center [989, 54] width 18 height 18
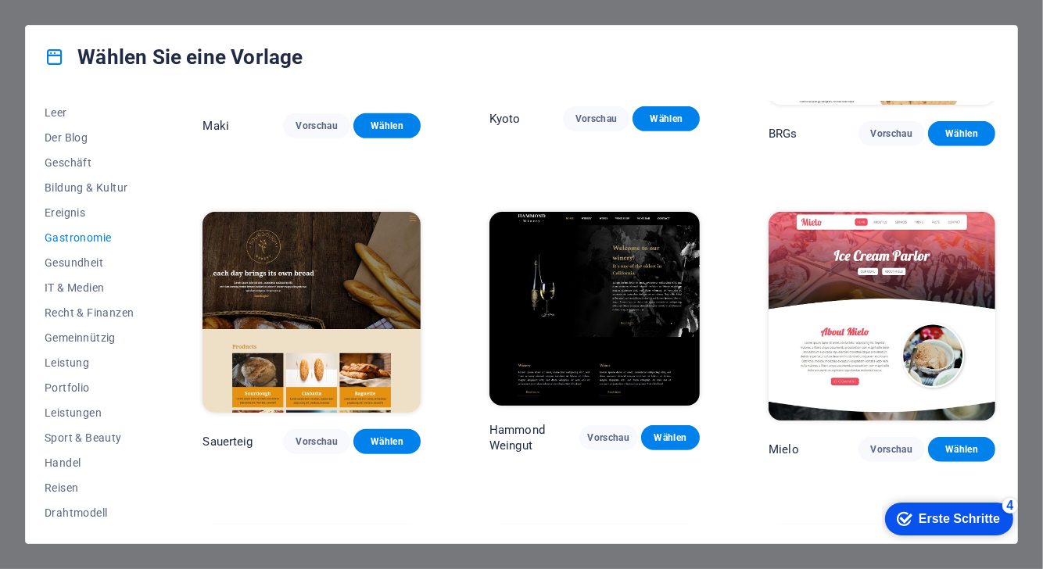
scroll to position [840, 0]
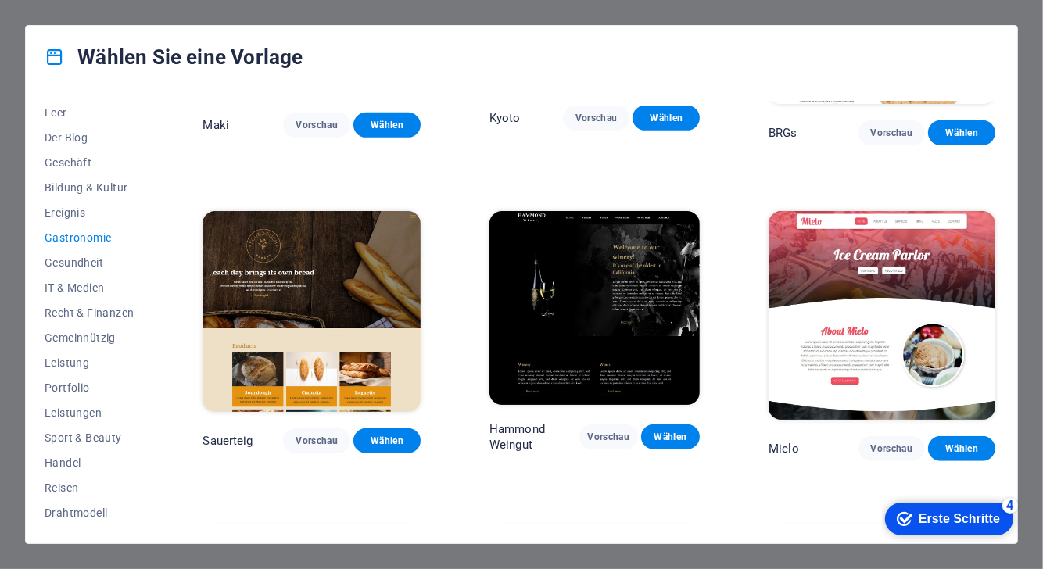
click at [894, 353] on img at bounding box center [881, 315] width 227 height 209
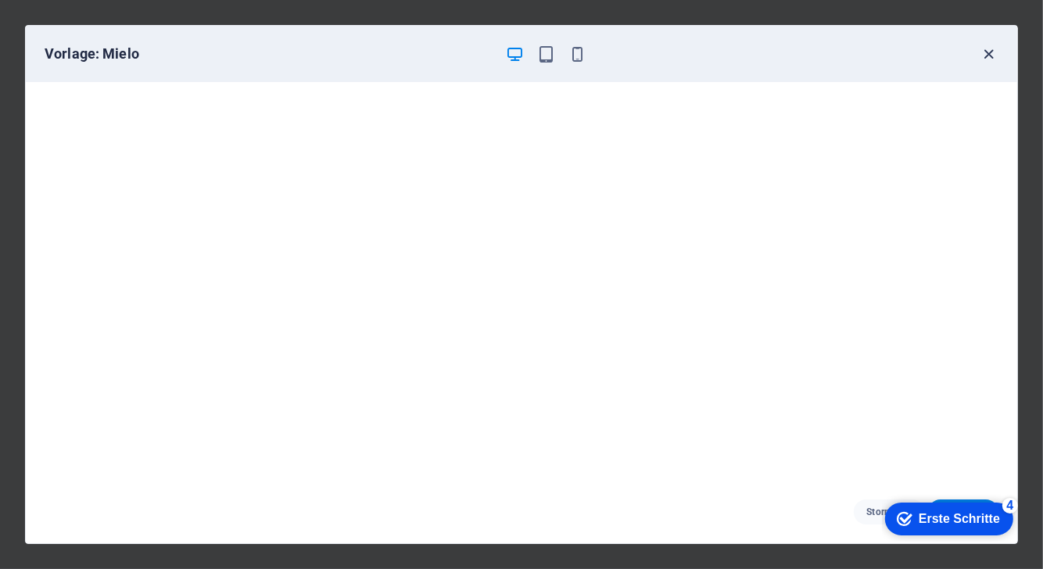
click at [988, 50] on icon "button" at bounding box center [989, 54] width 18 height 18
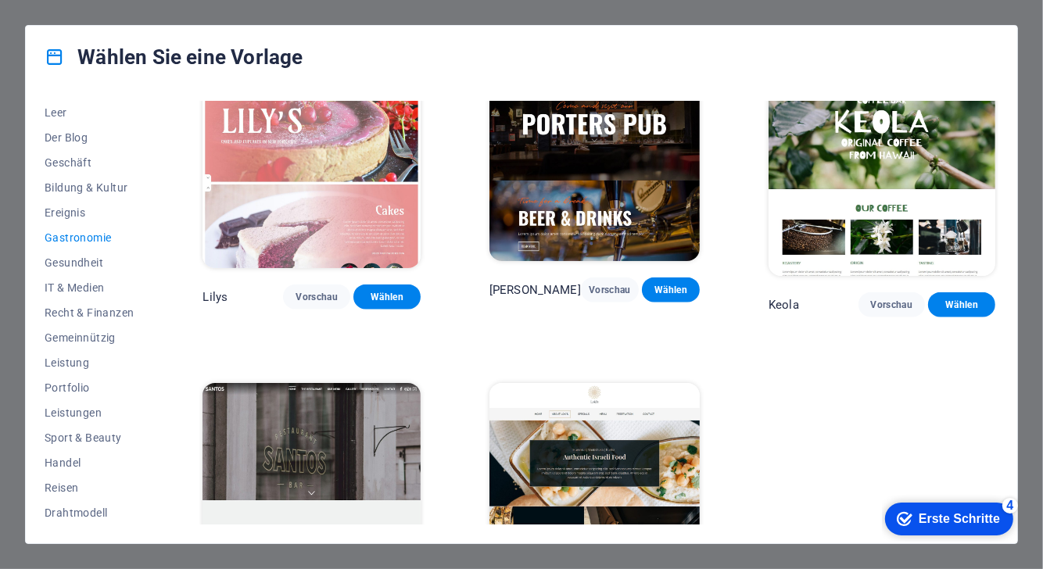
scroll to position [1309, 0]
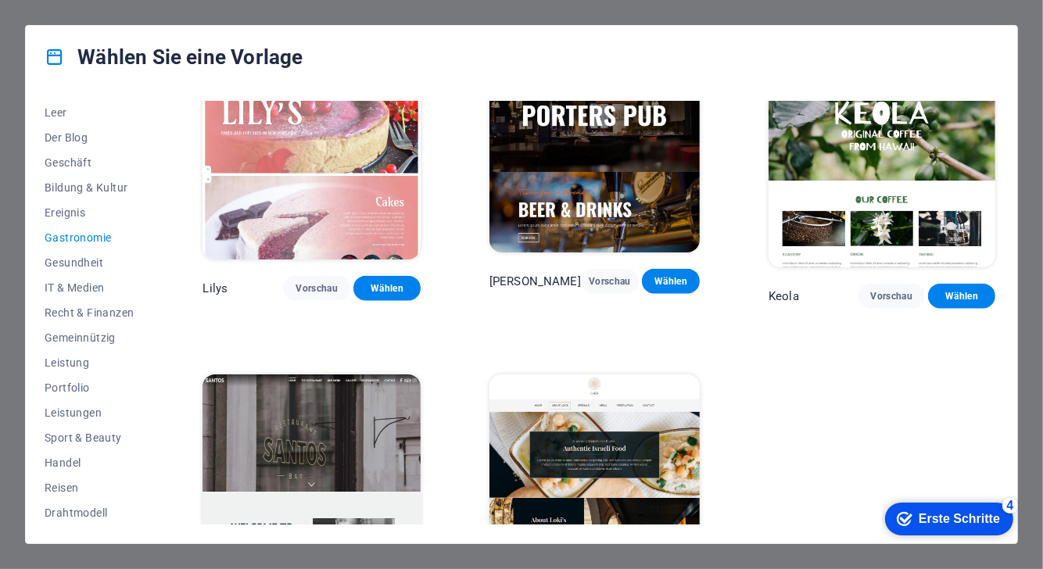
click at [221, 178] on img at bounding box center [311, 159] width 218 height 201
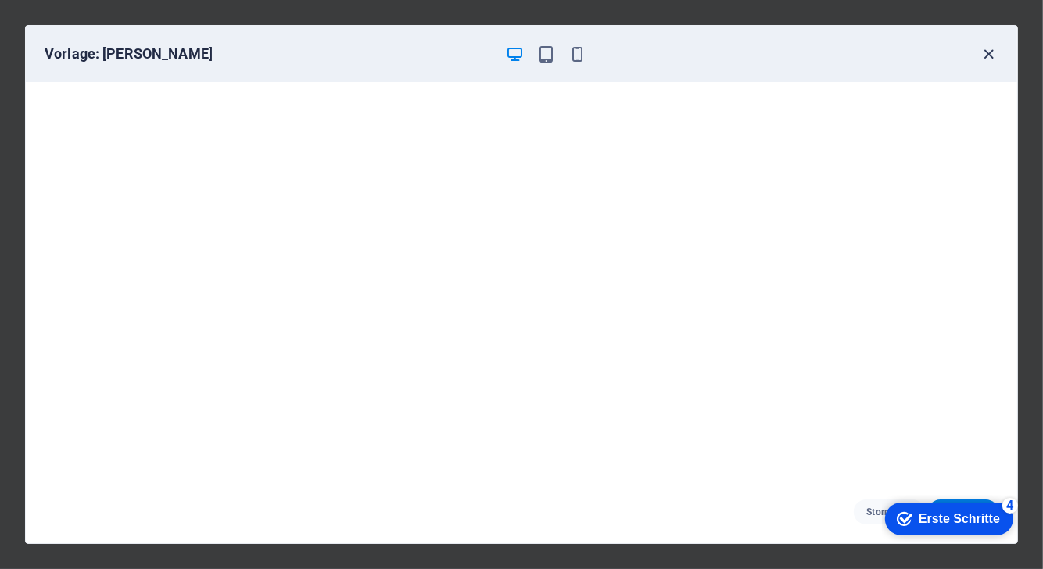
click at [990, 56] on icon "button" at bounding box center [989, 54] width 18 height 18
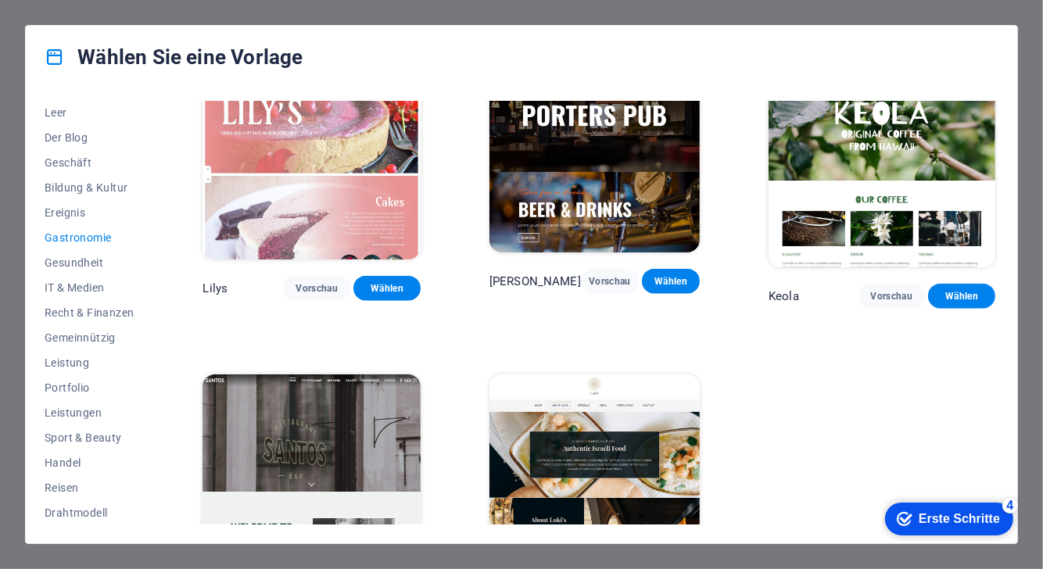
click at [349, 446] on img at bounding box center [311, 474] width 218 height 201
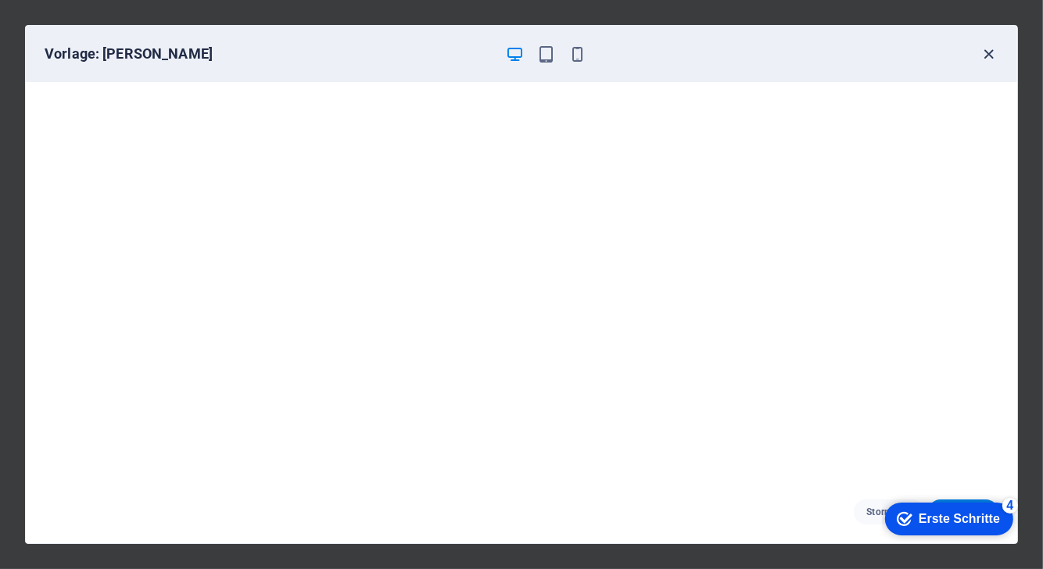
click at [990, 54] on icon "button" at bounding box center [989, 54] width 18 height 18
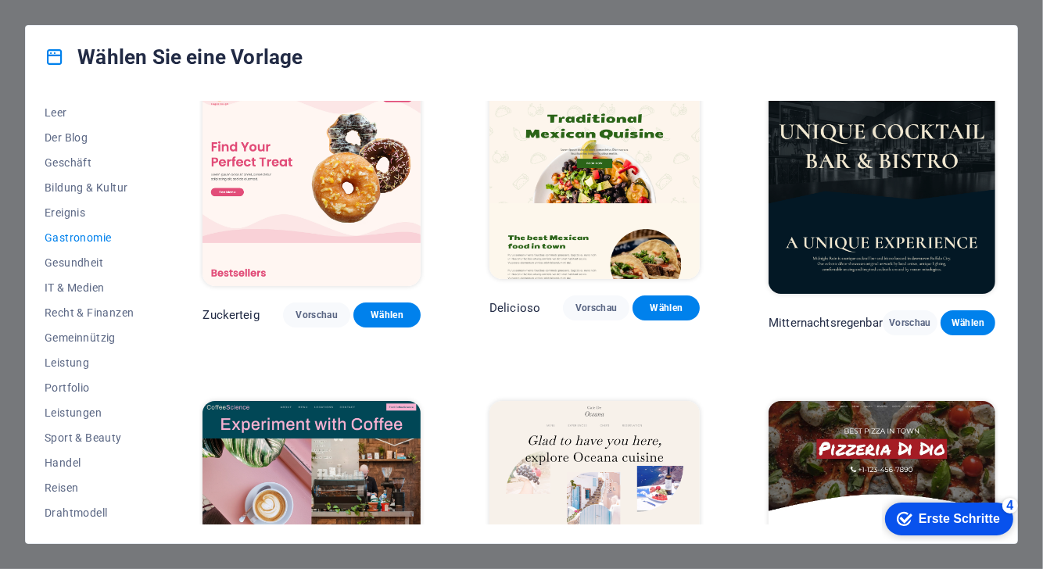
scroll to position [18, 0]
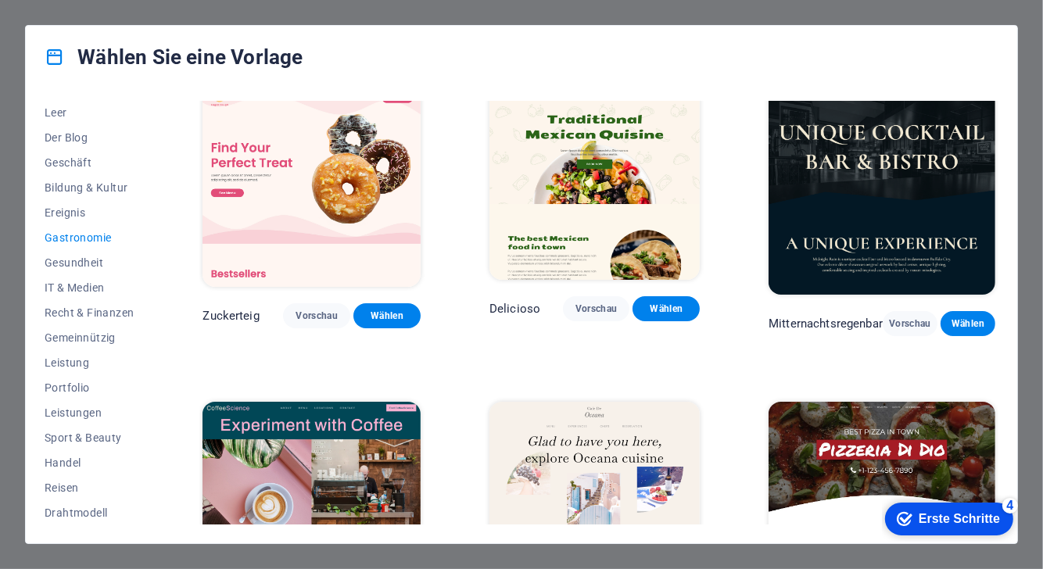
click at [347, 173] on img at bounding box center [311, 186] width 218 height 201
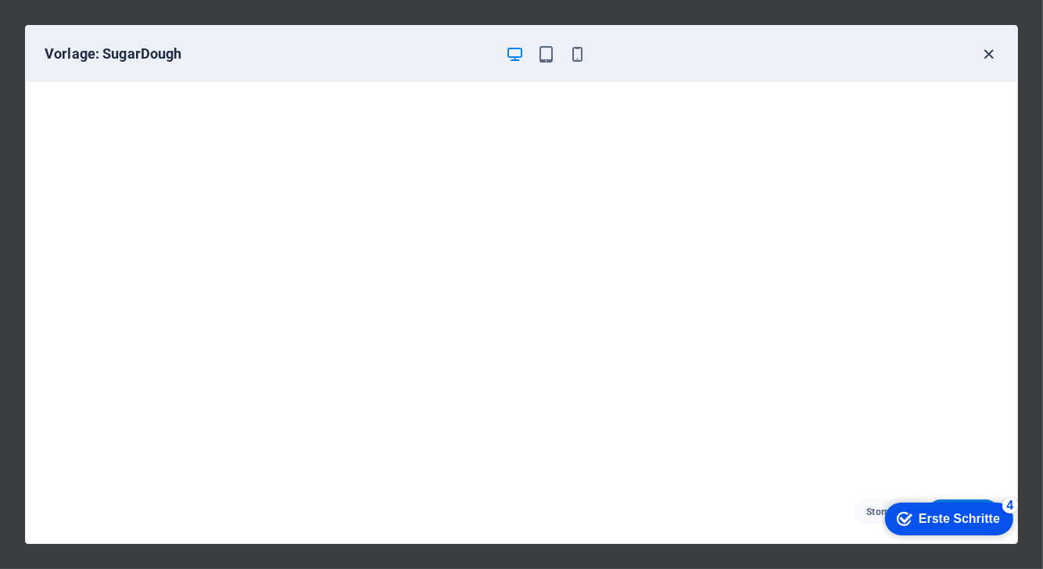
click at [990, 48] on icon "button" at bounding box center [989, 54] width 18 height 18
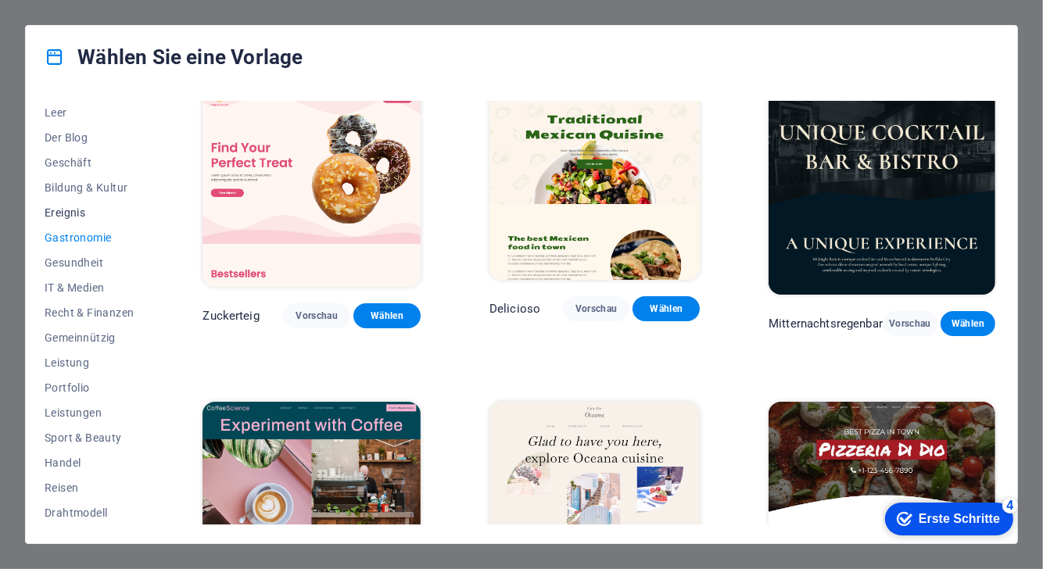
click at [71, 213] on font "Ereignis" at bounding box center [65, 212] width 41 height 13
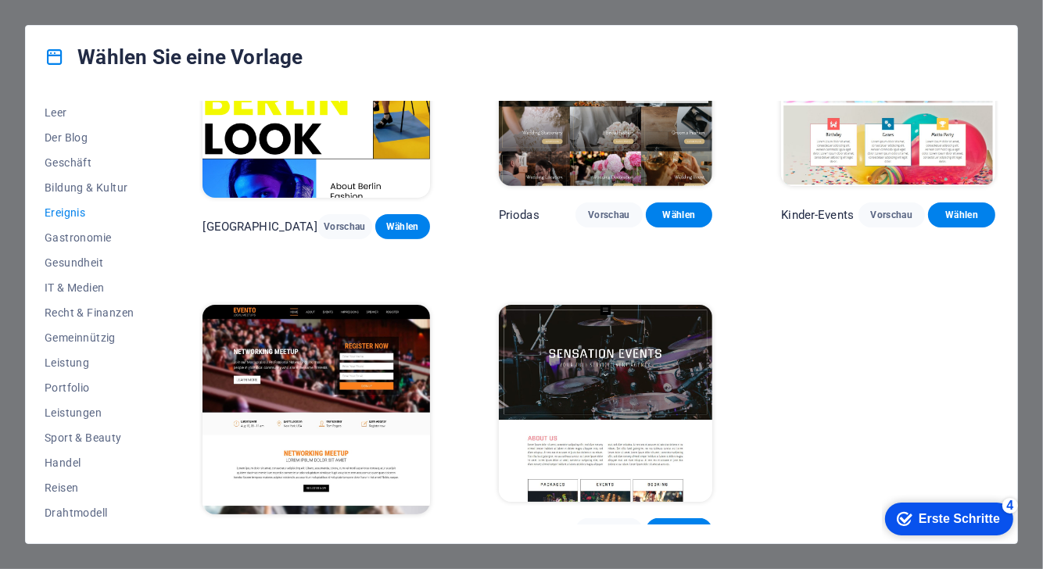
scroll to position [0, 0]
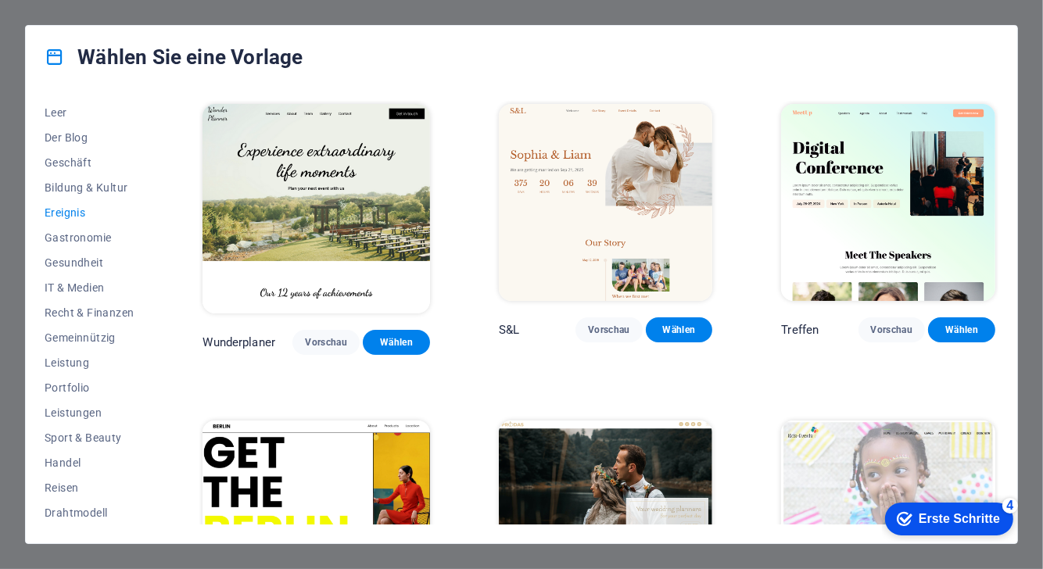
click at [317, 193] on img at bounding box center [315, 209] width 227 height 210
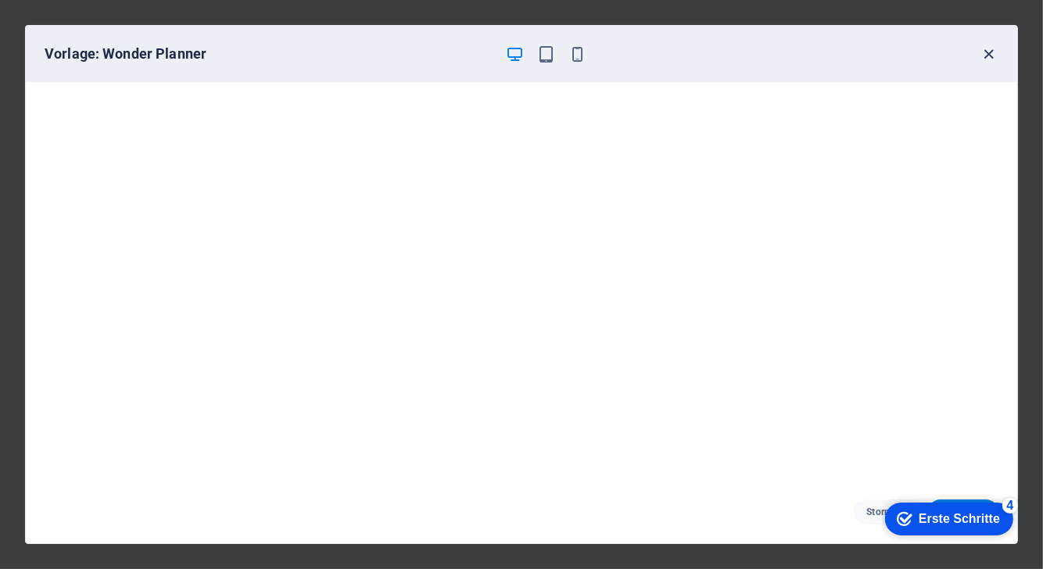
click at [986, 55] on icon "button" at bounding box center [989, 54] width 18 height 18
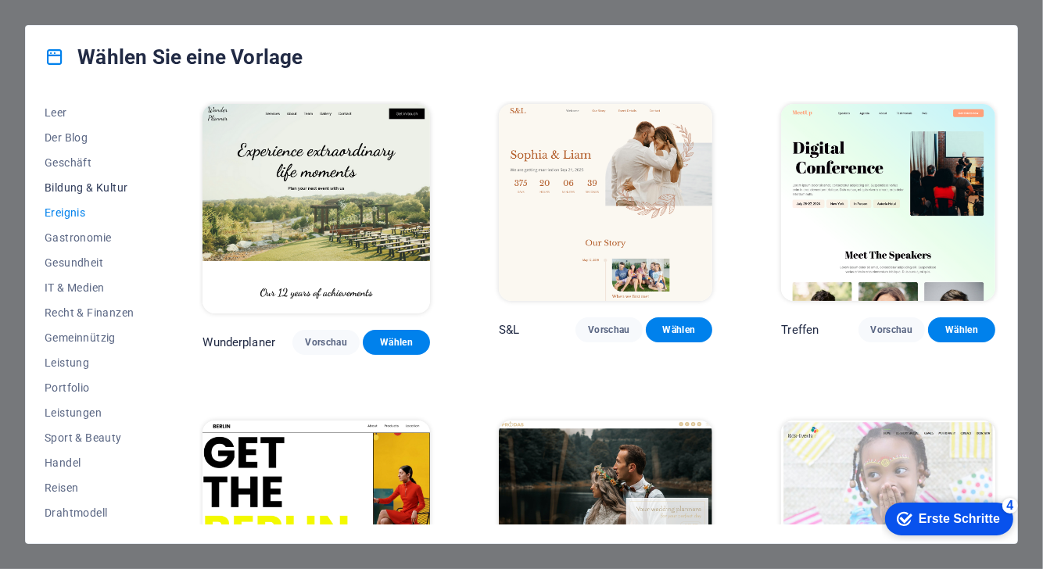
click at [91, 183] on font "Bildung & Kultur" at bounding box center [86, 187] width 83 height 13
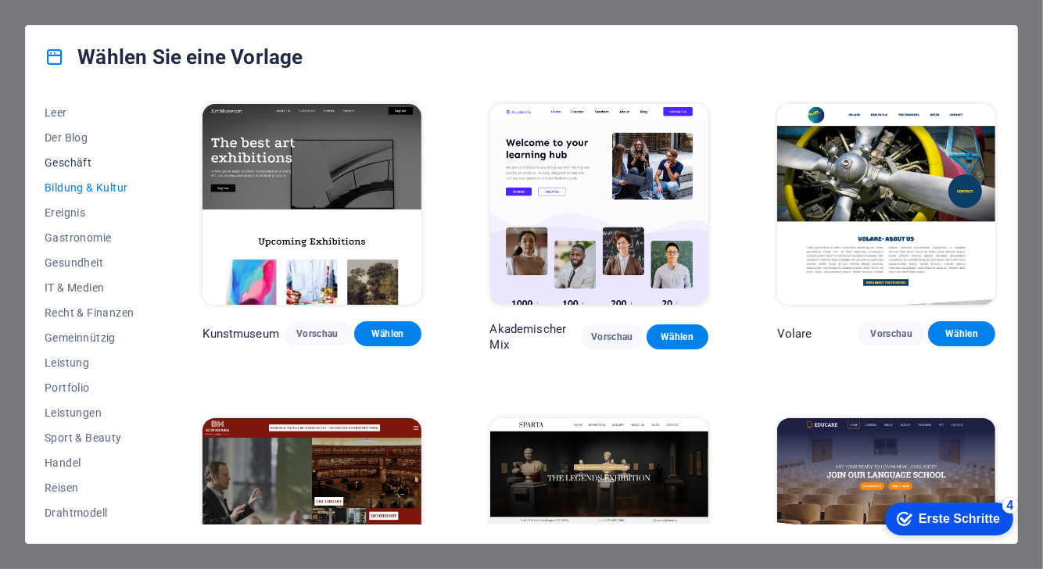
click at [81, 156] on font "Geschäft" at bounding box center [68, 162] width 47 height 13
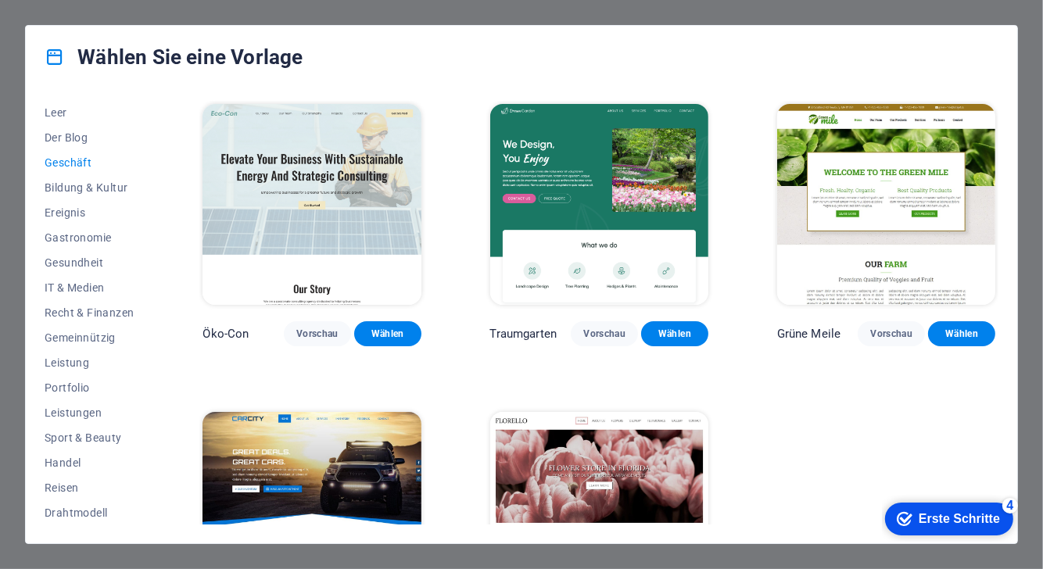
click at [387, 156] on img at bounding box center [311, 204] width 218 height 201
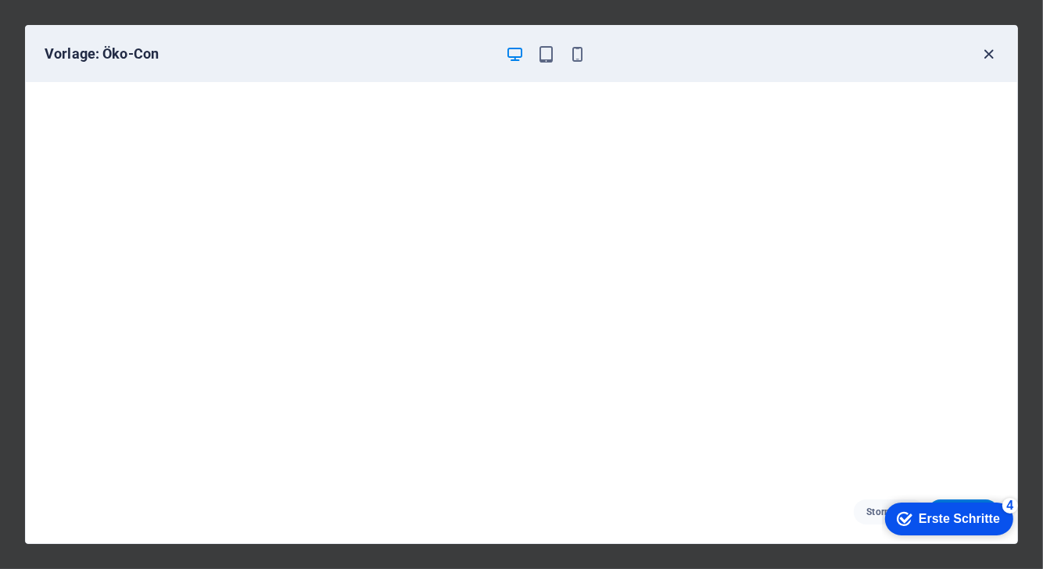
click at [985, 46] on icon "button" at bounding box center [989, 54] width 18 height 18
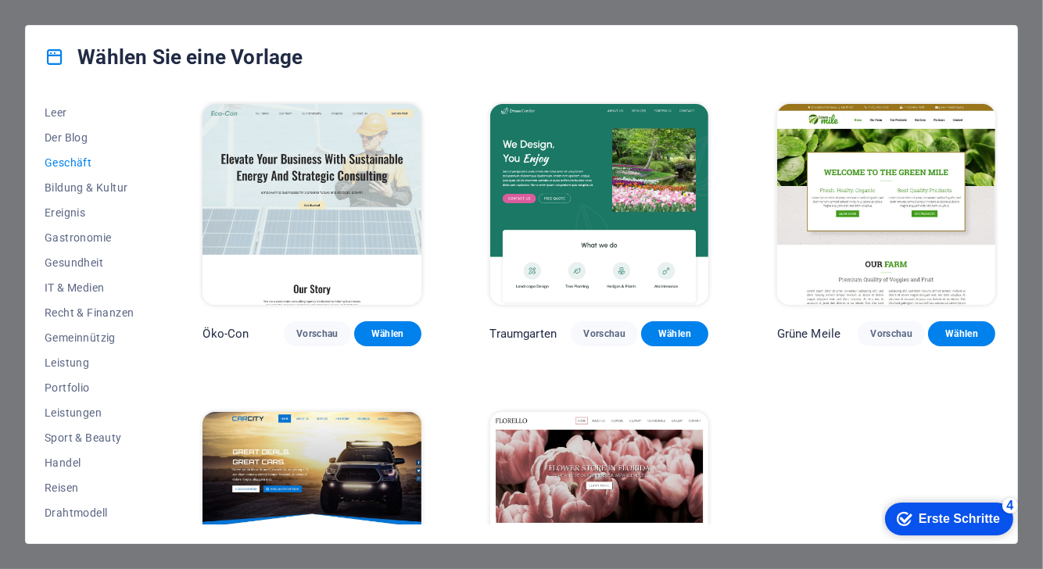
scroll to position [126, 0]
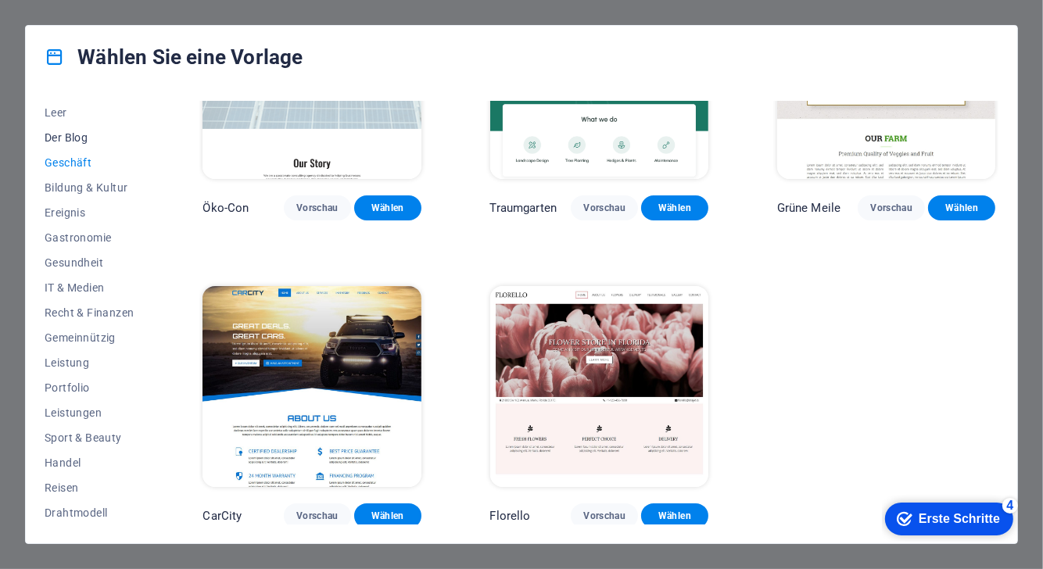
click at [73, 136] on font "Der Blog" at bounding box center [66, 137] width 43 height 13
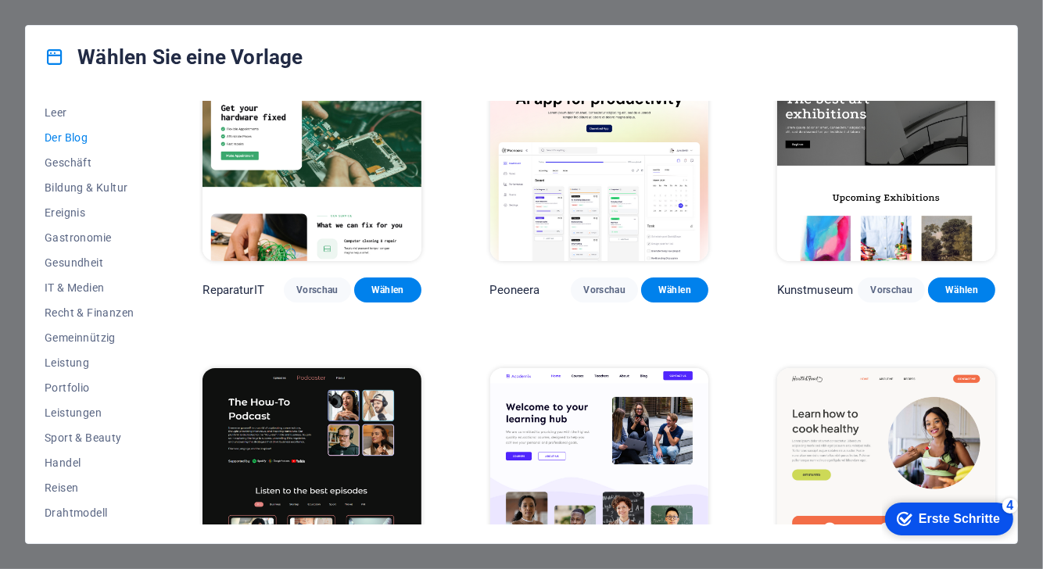
scroll to position [0, 0]
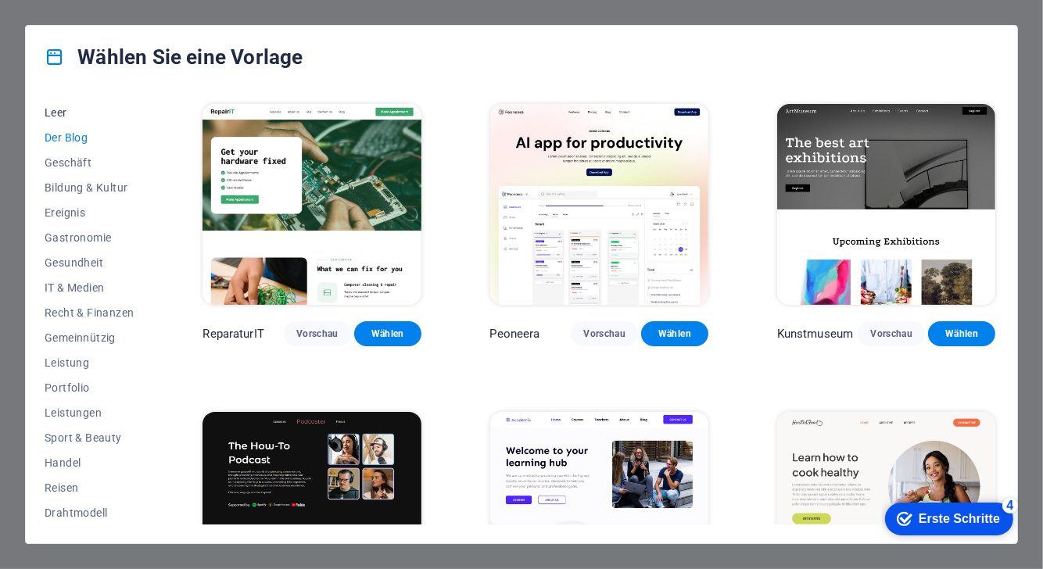
click at [55, 109] on font "Leer" at bounding box center [56, 112] width 23 height 13
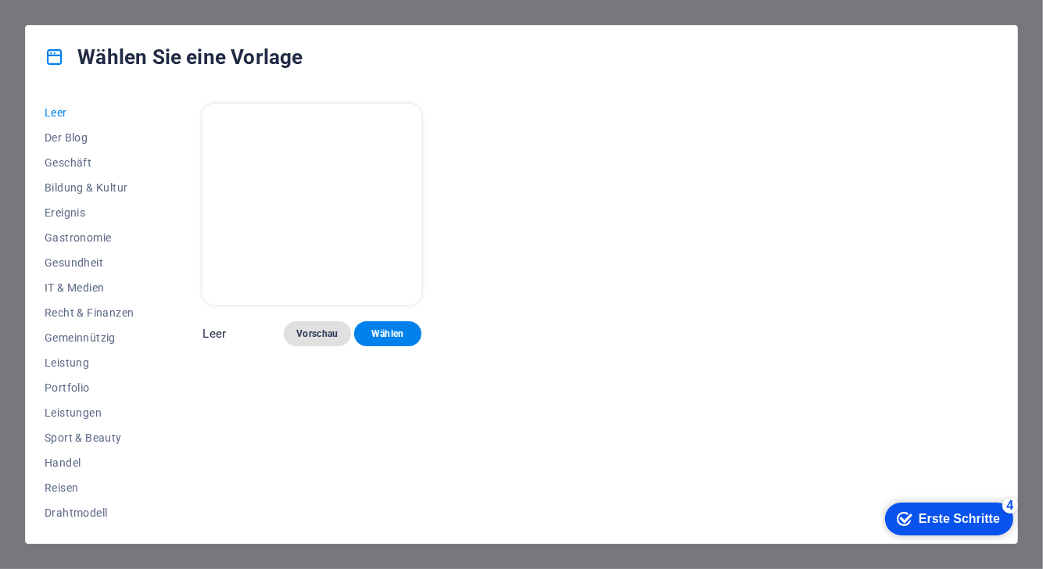
click at [325, 334] on font "Vorschau" at bounding box center [317, 333] width 42 height 11
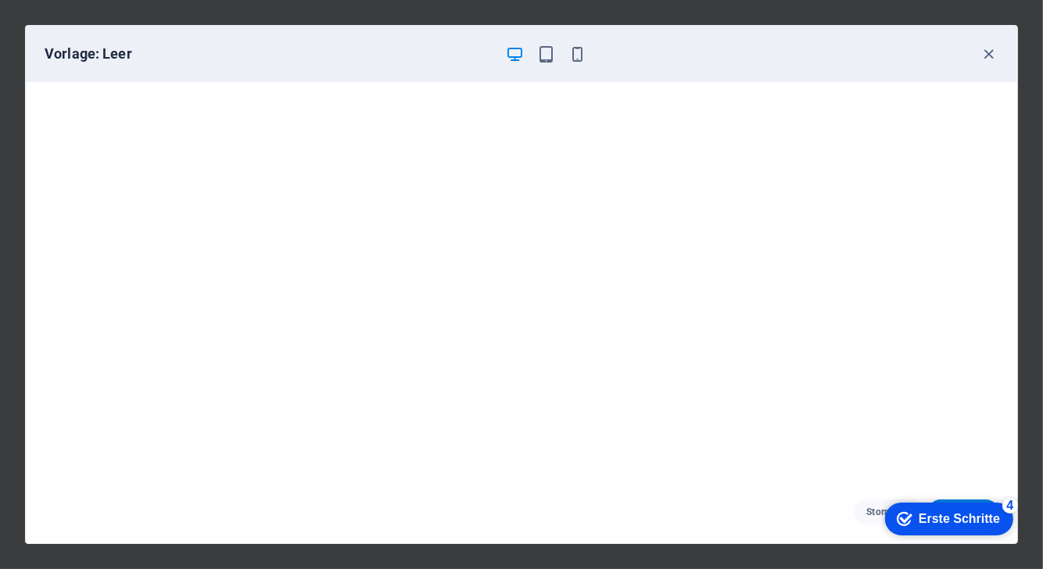
click at [977, 52] on div "Vorlage: Leer" at bounding box center [512, 54] width 935 height 19
click at [984, 56] on icon "button" at bounding box center [989, 54] width 18 height 18
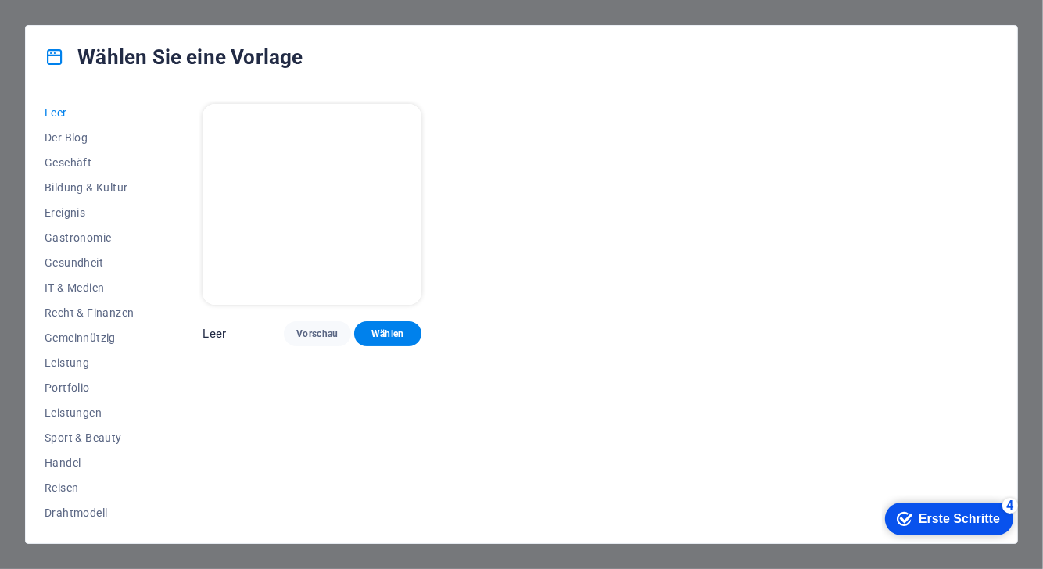
click at [1026, 38] on div "Wählen Sie eine Vorlage Alle Vorlagen Meine Vorlagen Neu Beliebt Landingpage Me…" at bounding box center [521, 284] width 1043 height 569
click at [77, 512] on font "Drahtmodell" at bounding box center [76, 513] width 63 height 13
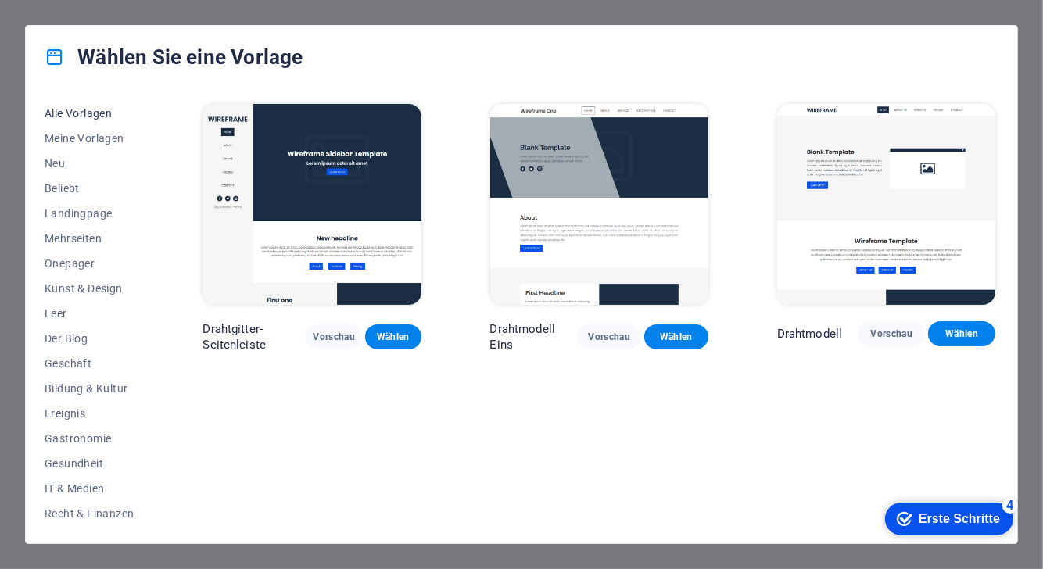
click at [86, 104] on button "Alle Vorlagen" at bounding box center [89, 113] width 89 height 25
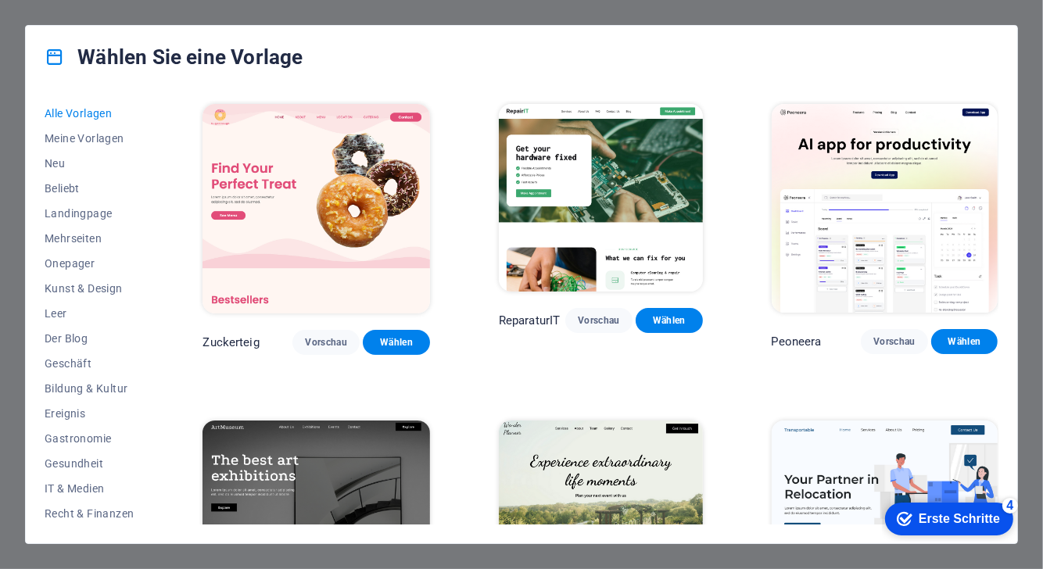
scroll to position [11770, 0]
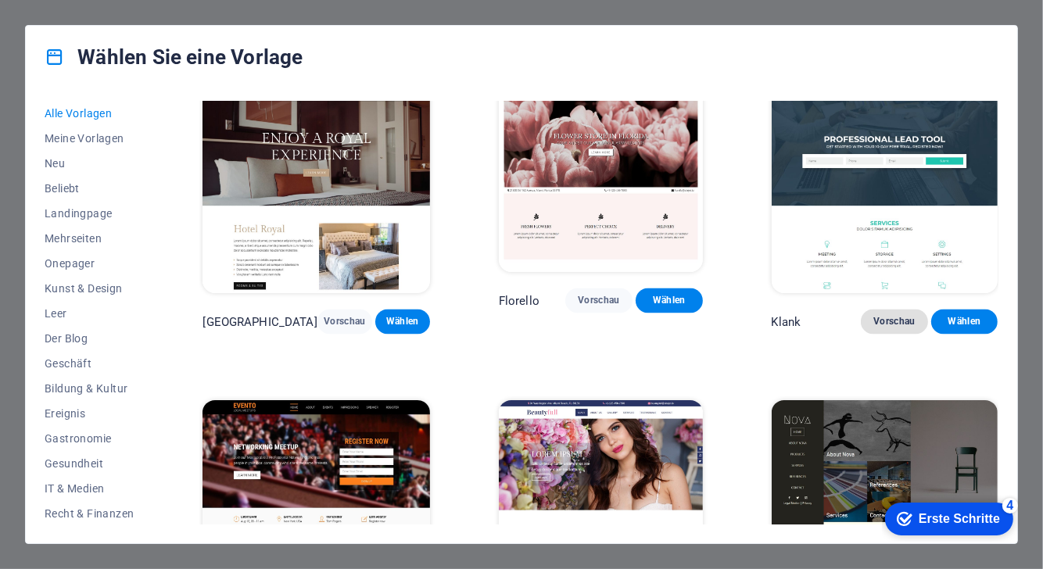
click at [876, 321] on button "Vorschau" at bounding box center [894, 322] width 67 height 25
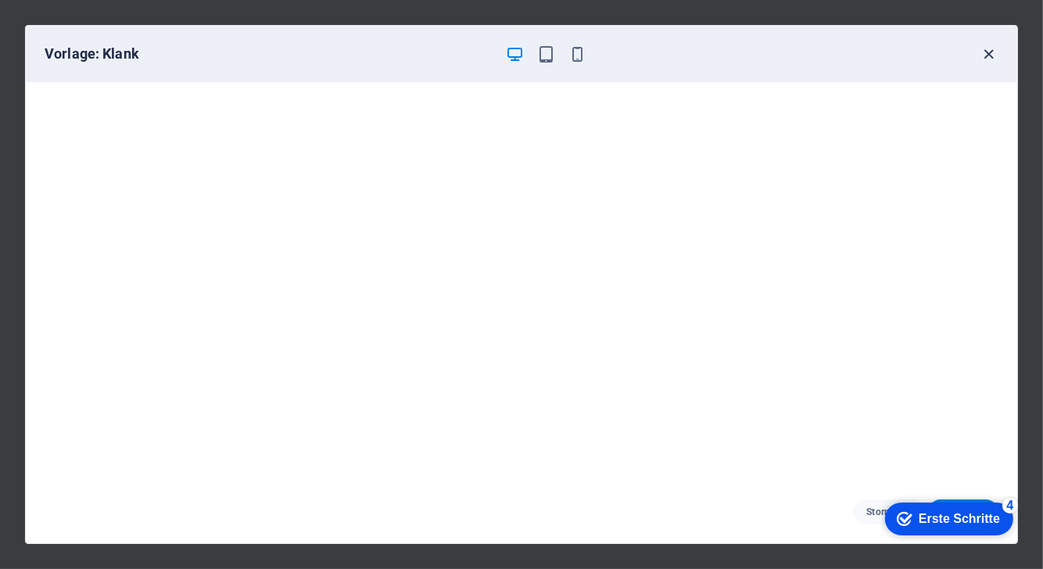
click at [983, 50] on icon "button" at bounding box center [989, 54] width 18 height 18
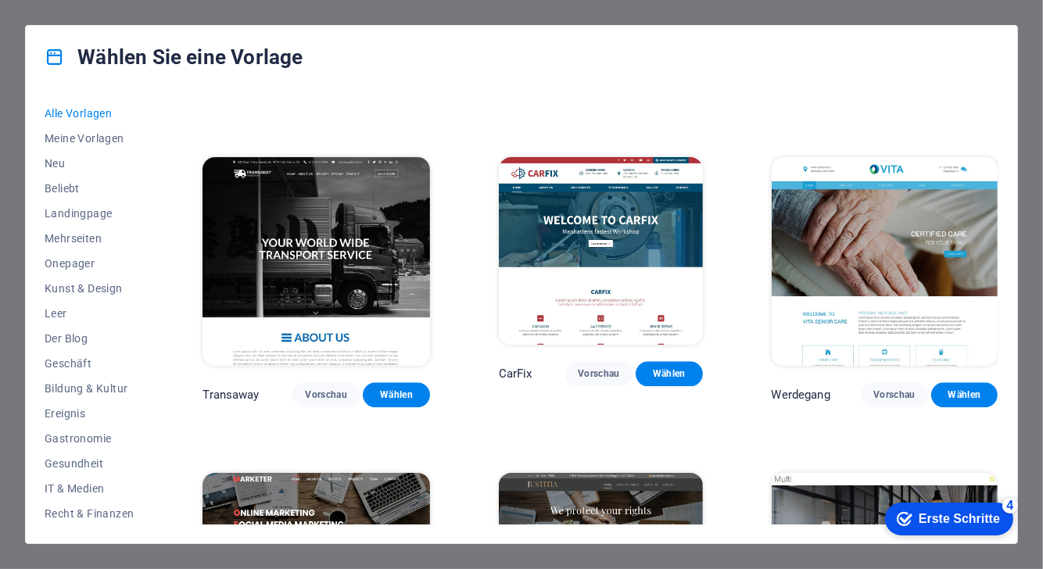
scroll to position [12332, 0]
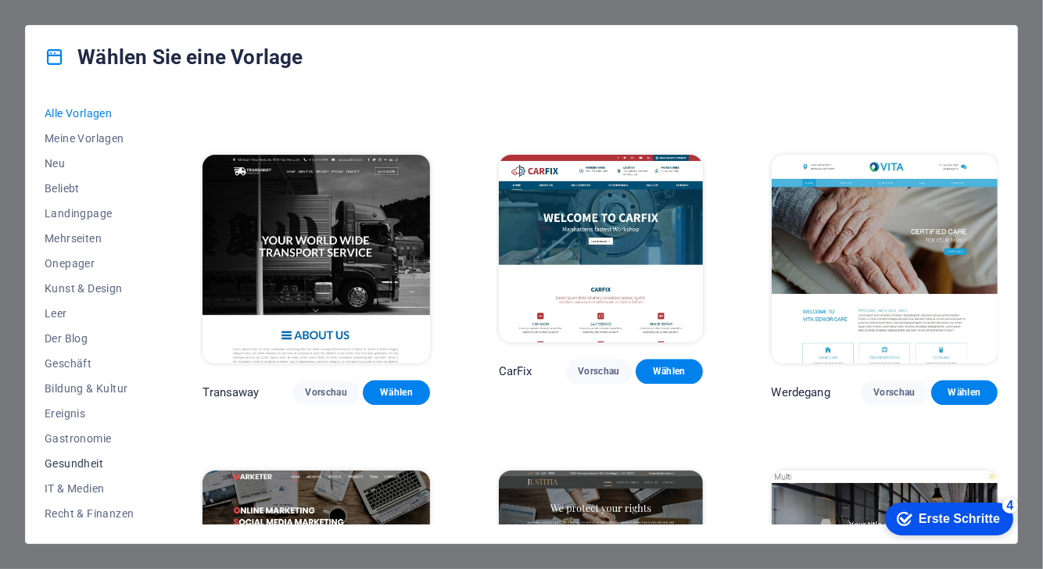
click at [94, 462] on font "Gesundheit" at bounding box center [74, 463] width 59 height 13
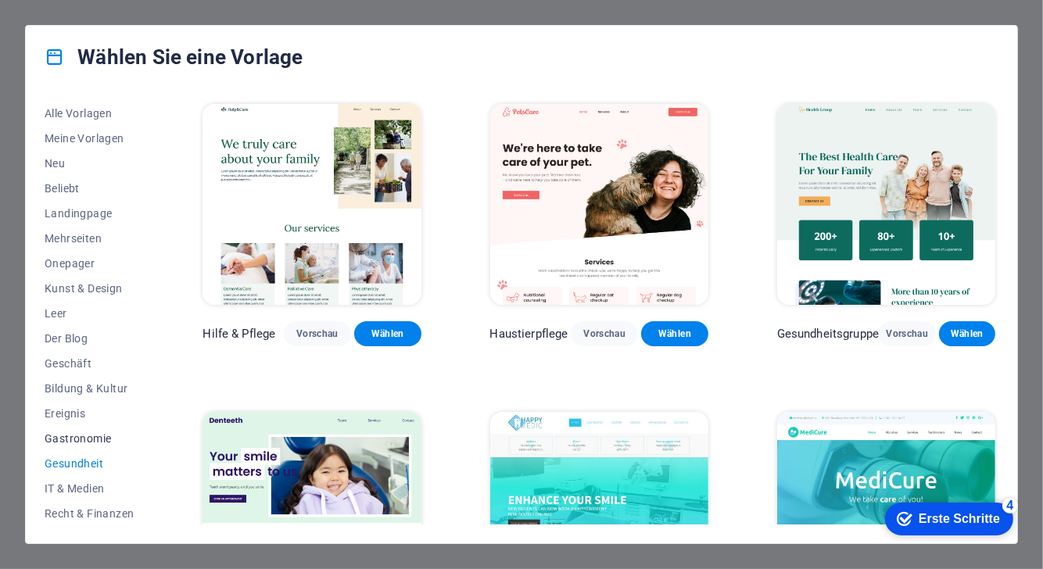
scroll to position [201, 0]
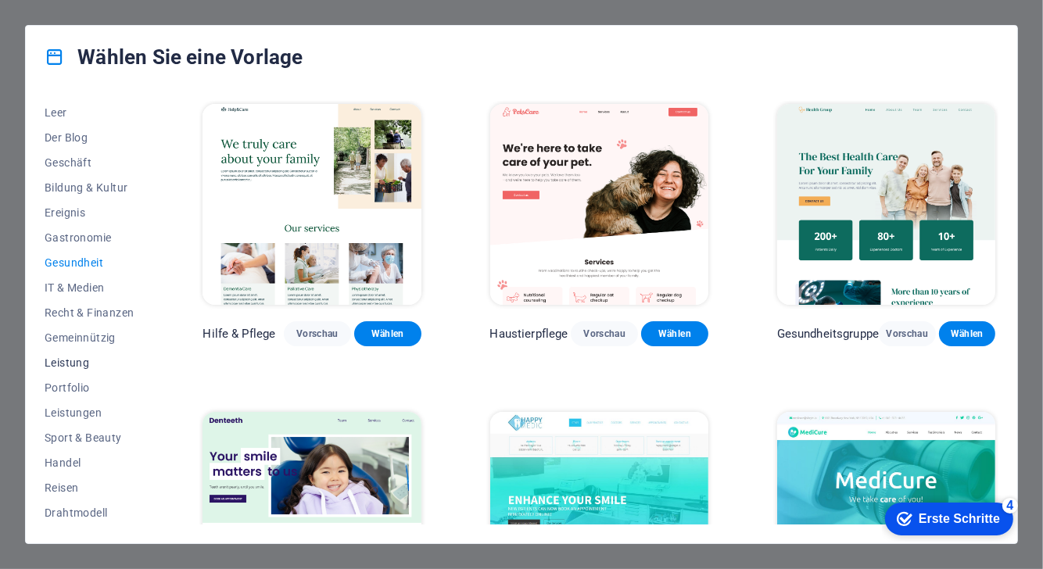
click at [78, 364] on font "Leistung" at bounding box center [67, 362] width 45 height 13
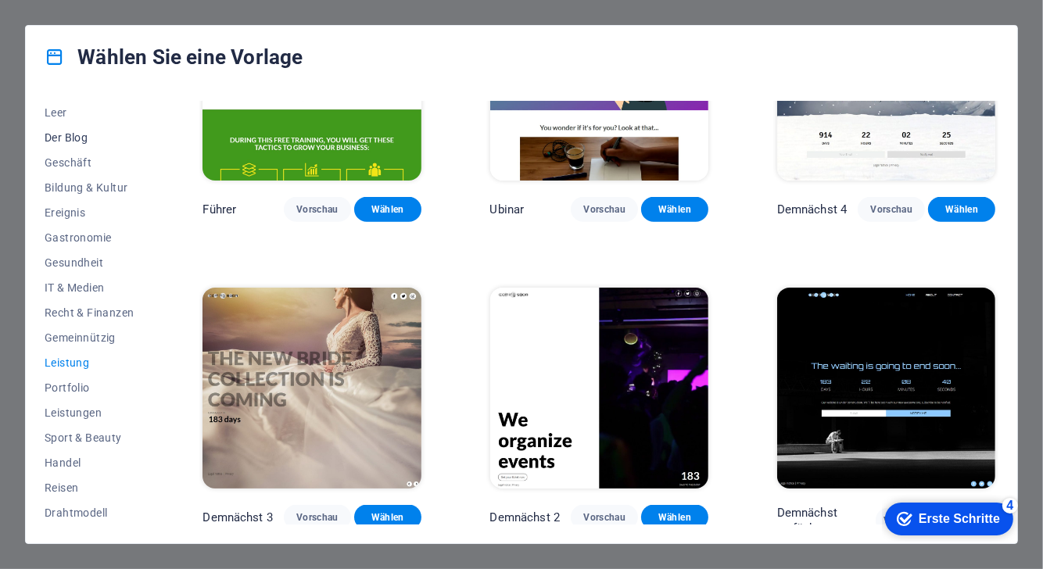
scroll to position [0, 0]
click at [91, 116] on font "Alle Vorlagen" at bounding box center [78, 113] width 67 height 13
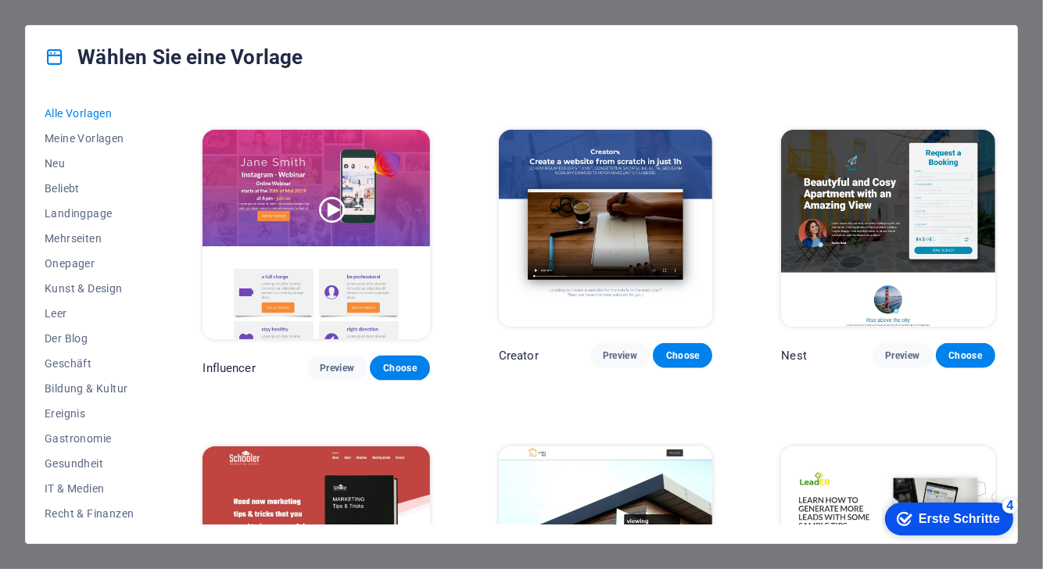
scroll to position [16308, 0]
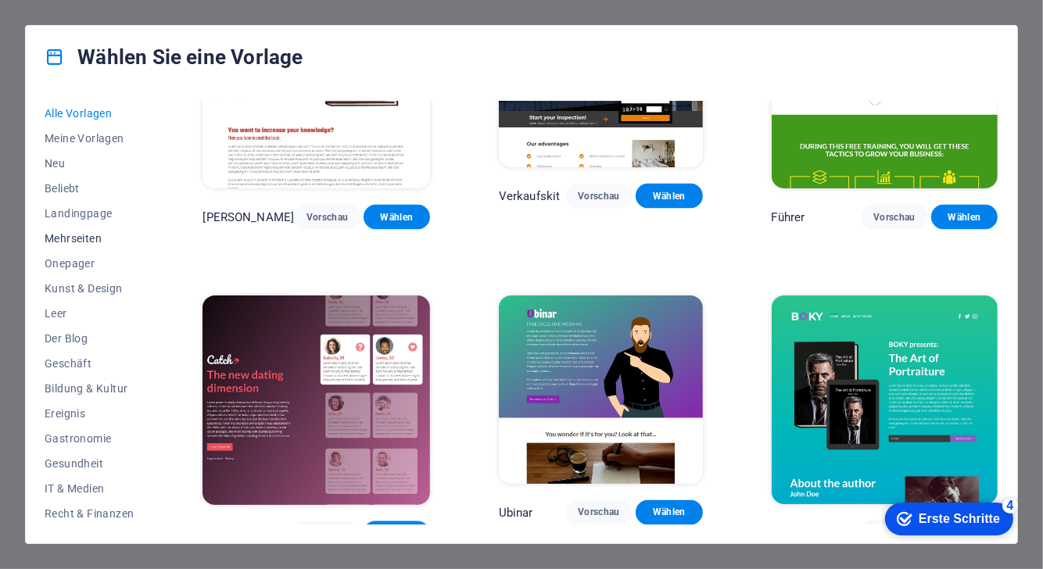
click at [90, 242] on font "Mehrseiten" at bounding box center [73, 238] width 57 height 13
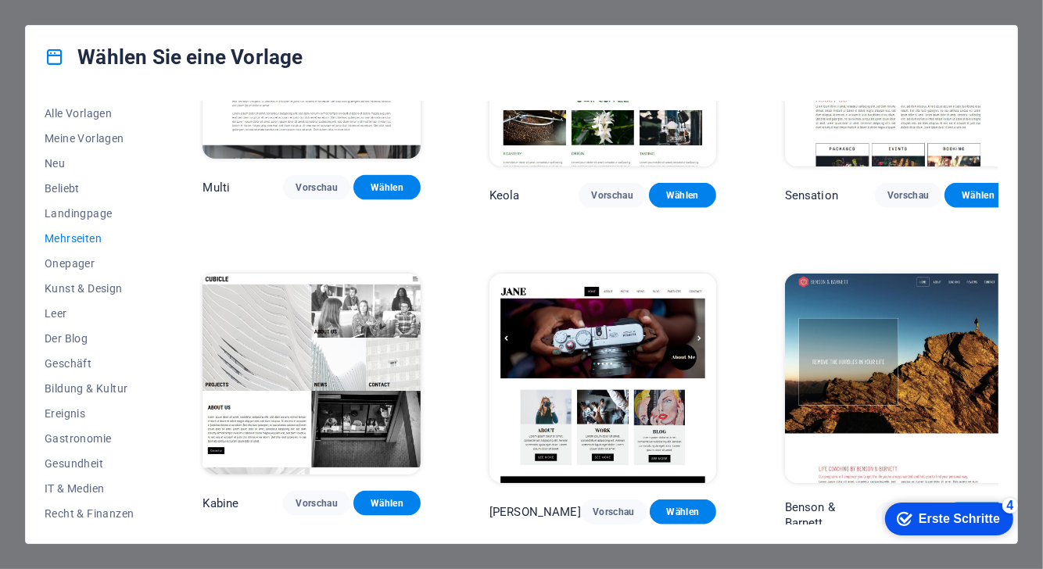
click at [63, 230] on button "Mehrseiten" at bounding box center [89, 238] width 89 height 25
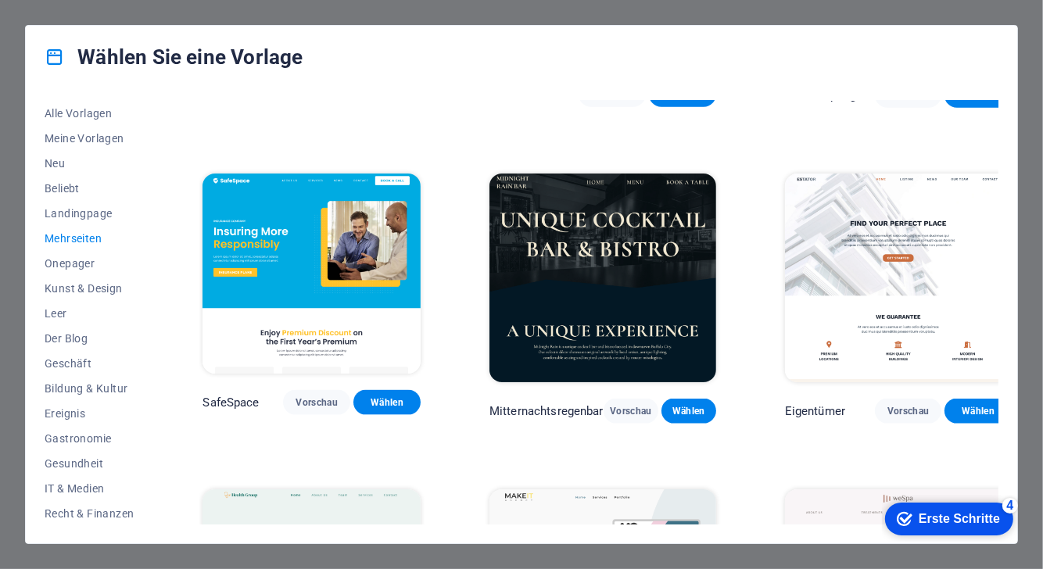
scroll to position [1519, 0]
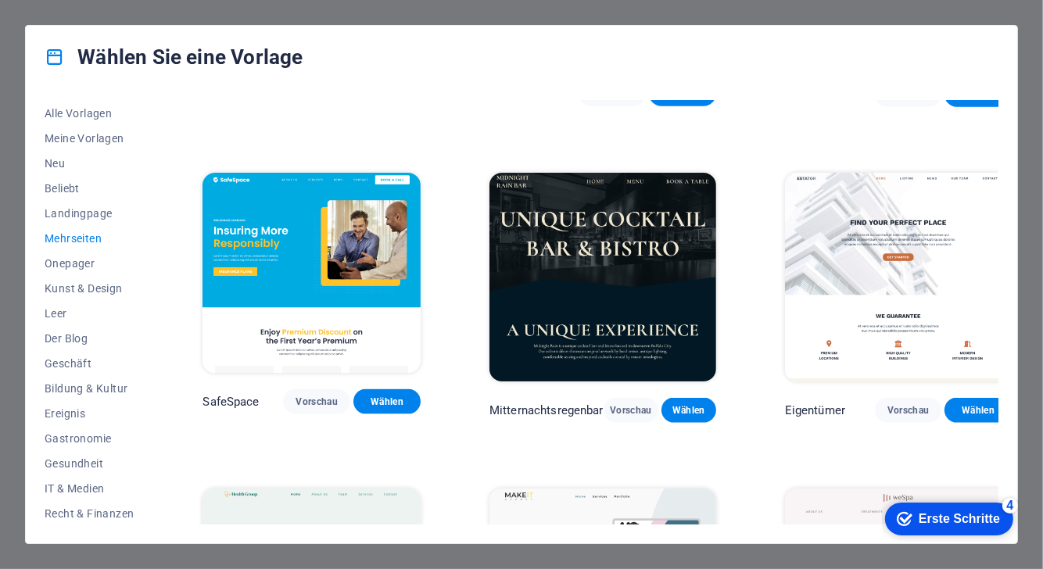
click at [346, 285] on img at bounding box center [311, 273] width 218 height 201
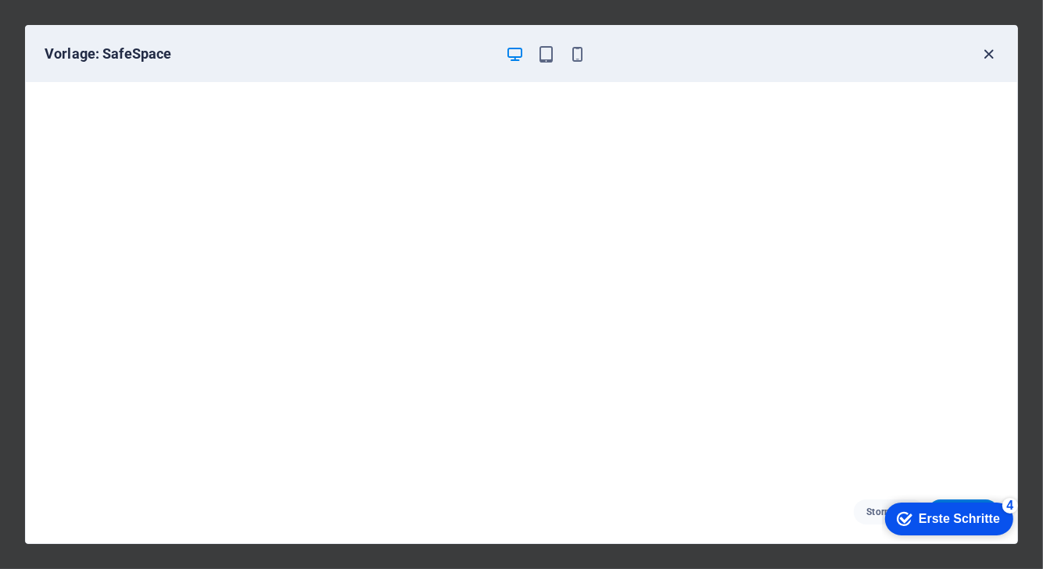
click at [994, 53] on icon "button" at bounding box center [989, 54] width 18 height 18
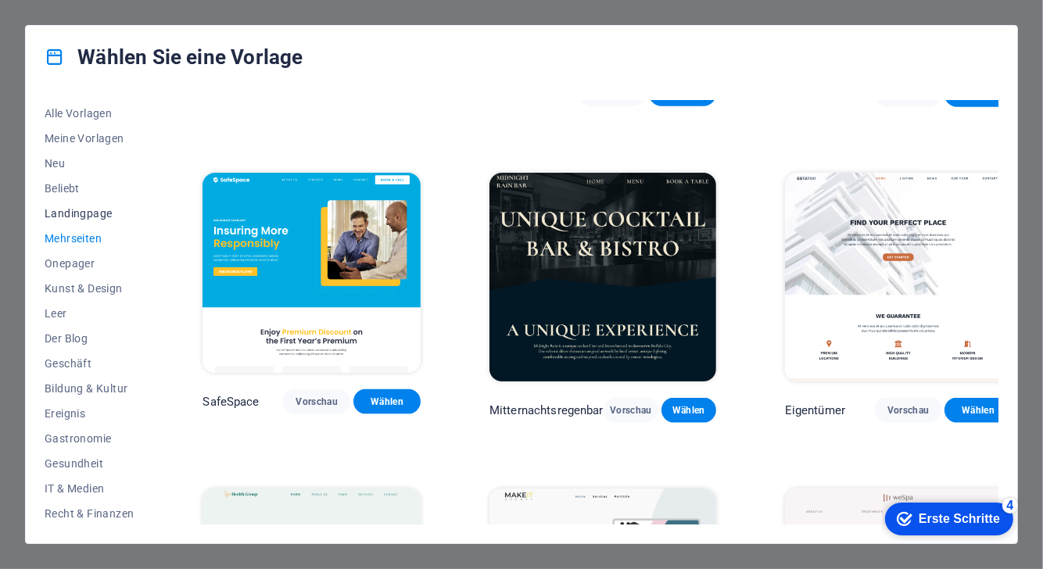
click at [91, 210] on font "Landingpage" at bounding box center [78, 213] width 67 height 13
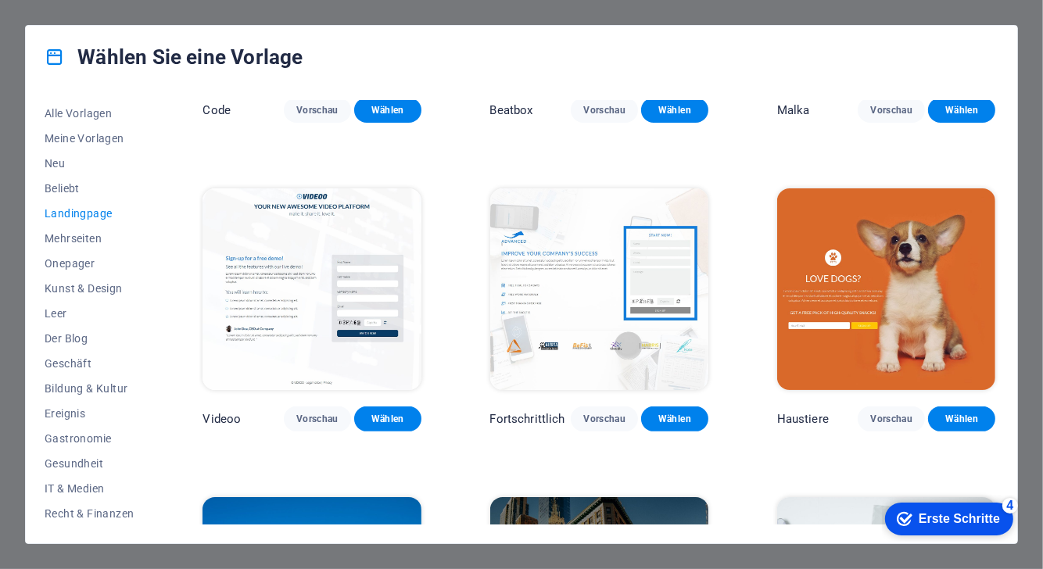
scroll to position [296, 0]
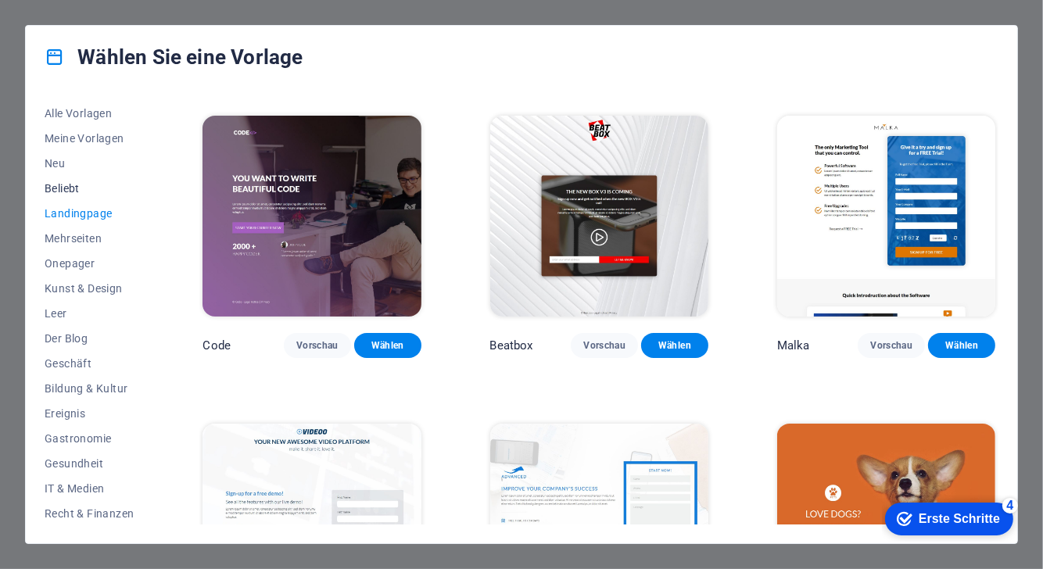
click at [69, 182] on font "Beliebt" at bounding box center [62, 188] width 35 height 13
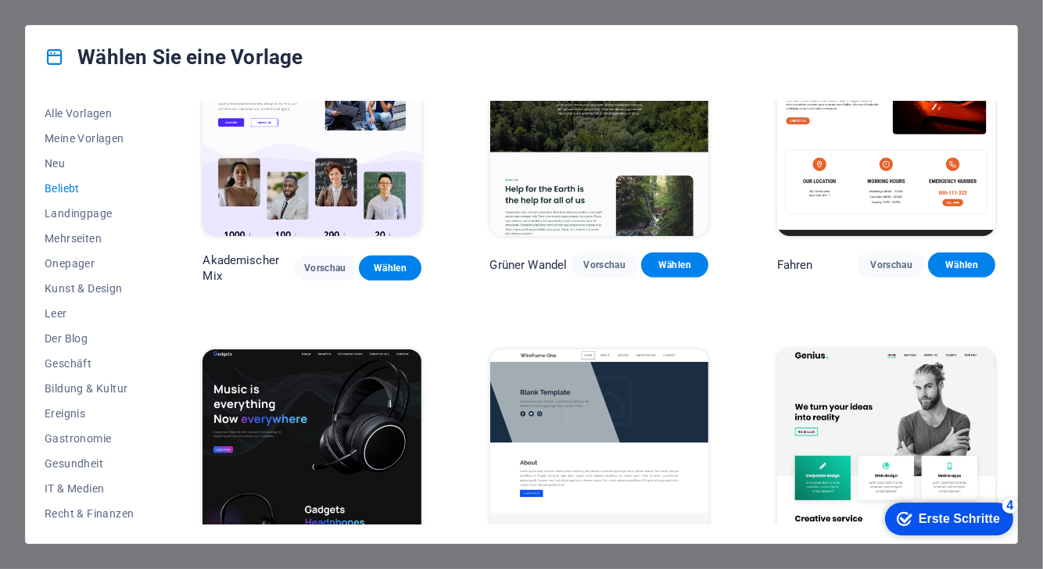
scroll to position [686, 0]
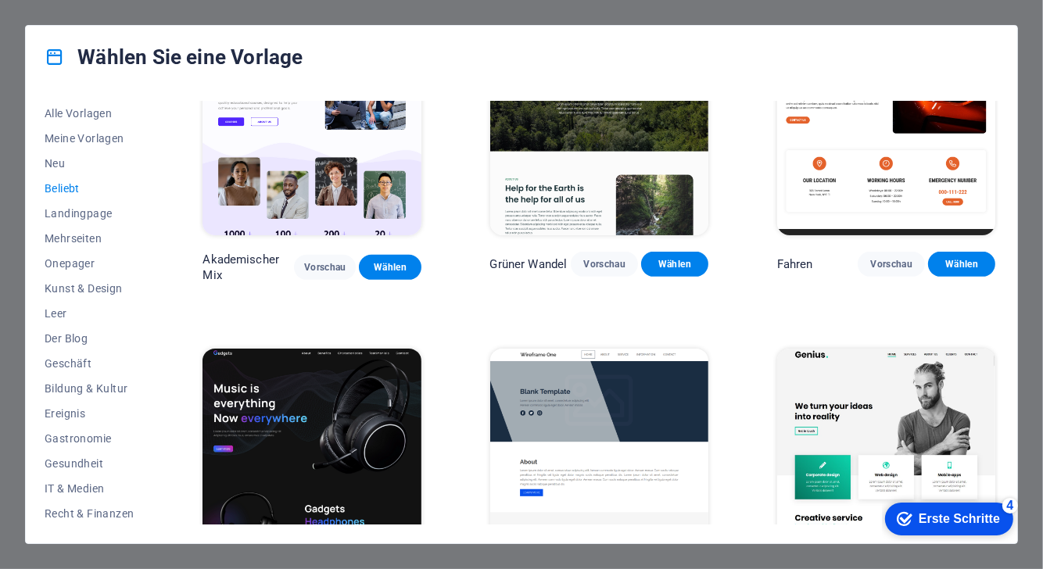
click at [385, 151] on img at bounding box center [311, 134] width 218 height 201
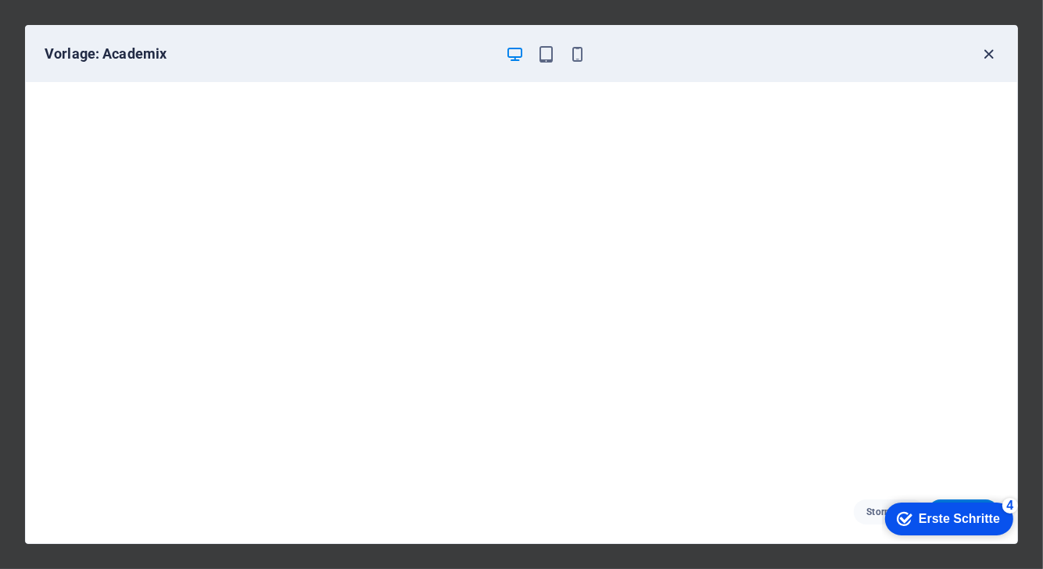
click at [987, 56] on icon "button" at bounding box center [989, 54] width 18 height 18
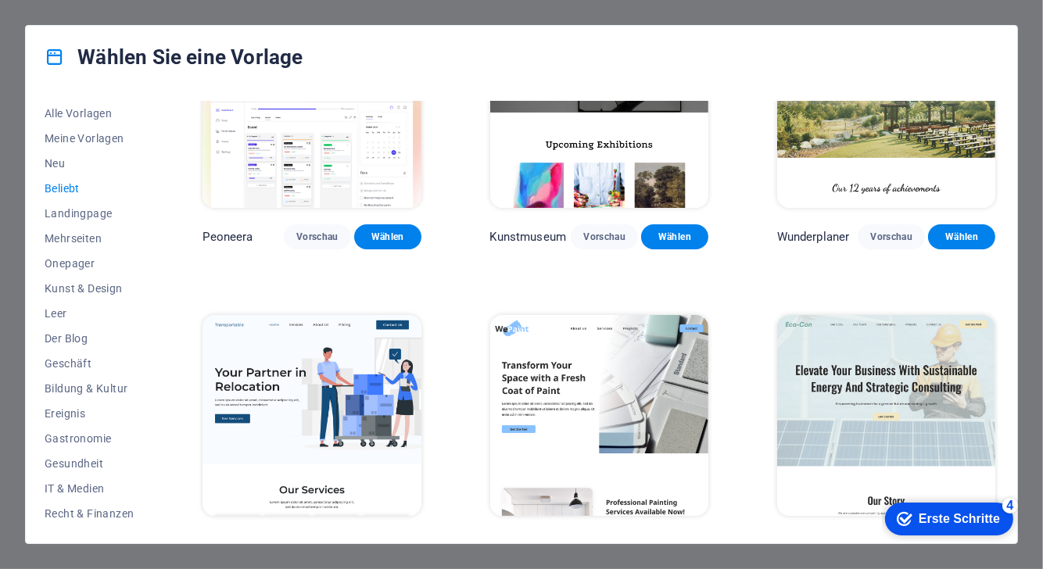
scroll to position [0, 0]
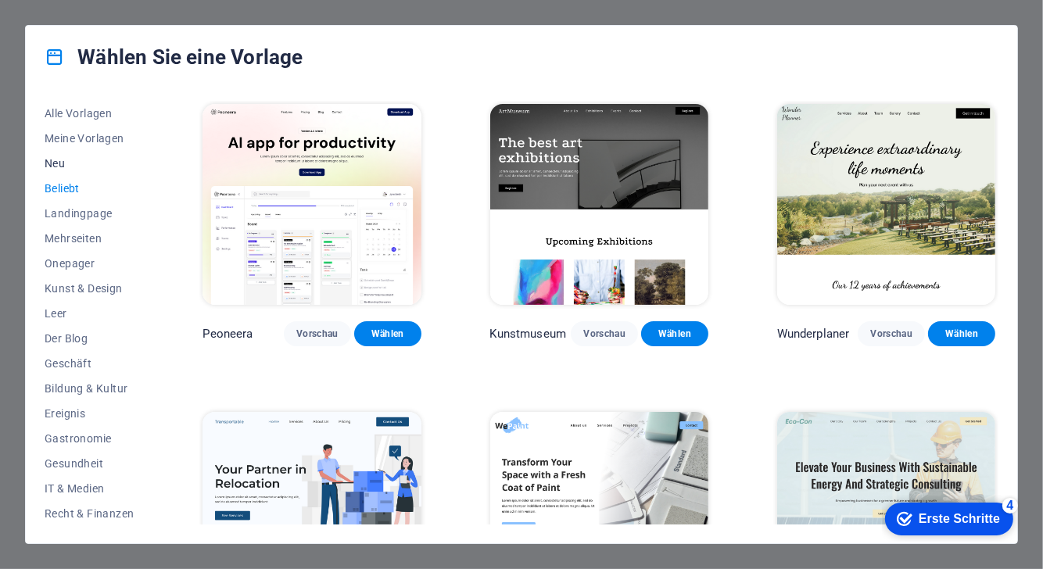
click at [60, 160] on font "Neu" at bounding box center [55, 163] width 20 height 13
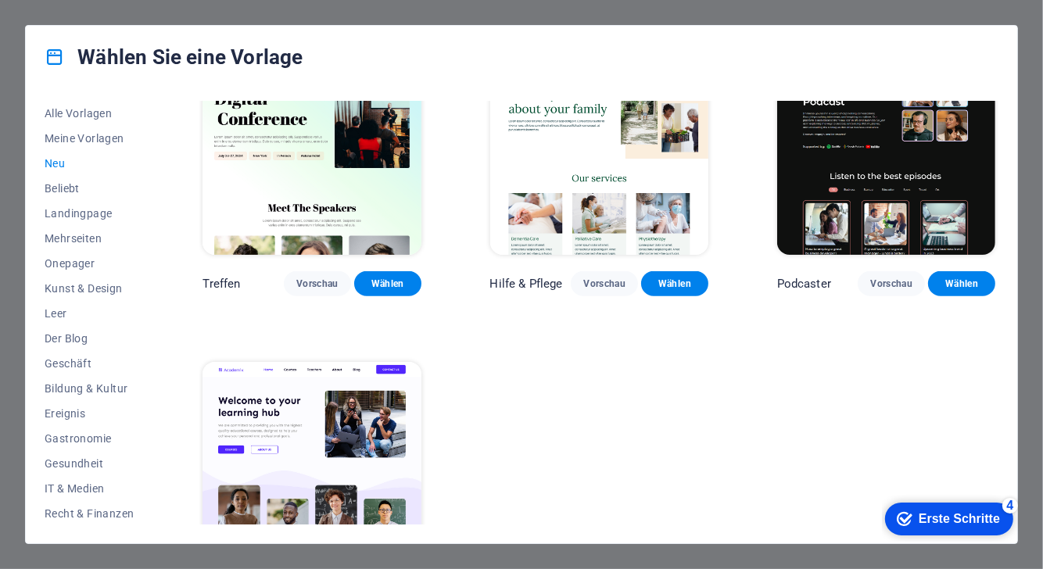
scroll to position [1051, 0]
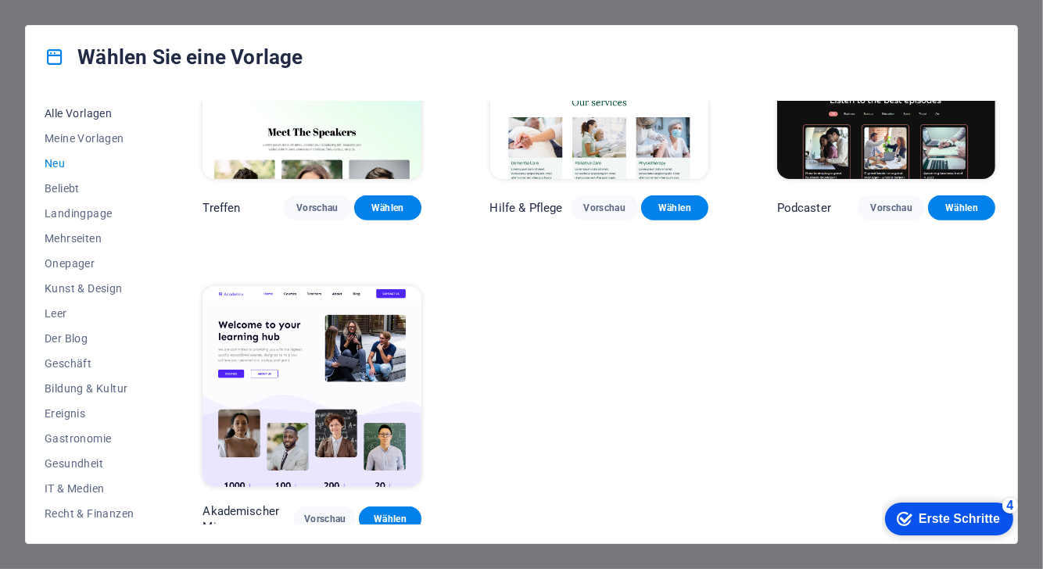
click at [101, 109] on font "Alle Vorlagen" at bounding box center [78, 113] width 67 height 13
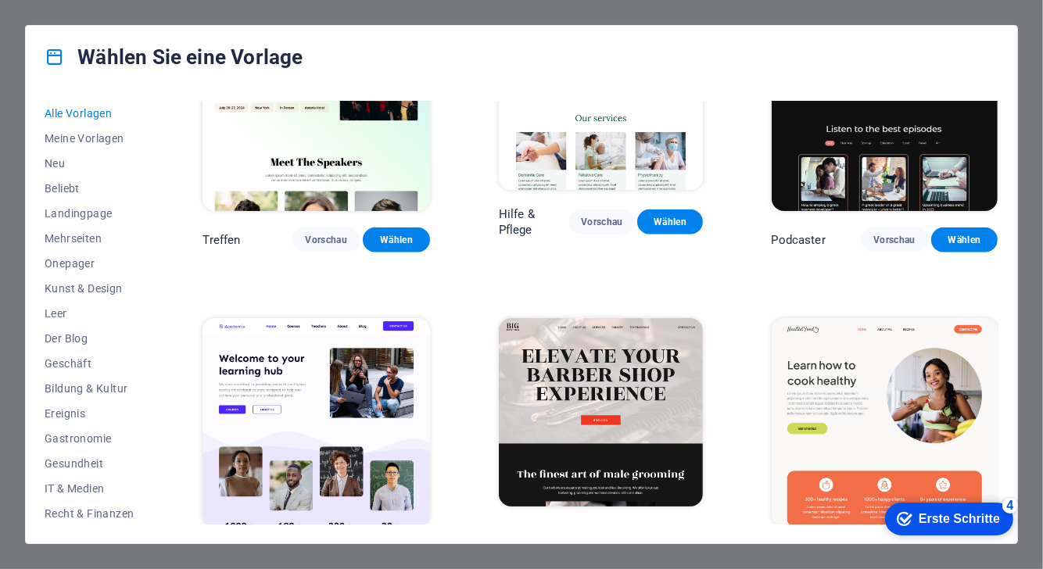
scroll to position [1081, 0]
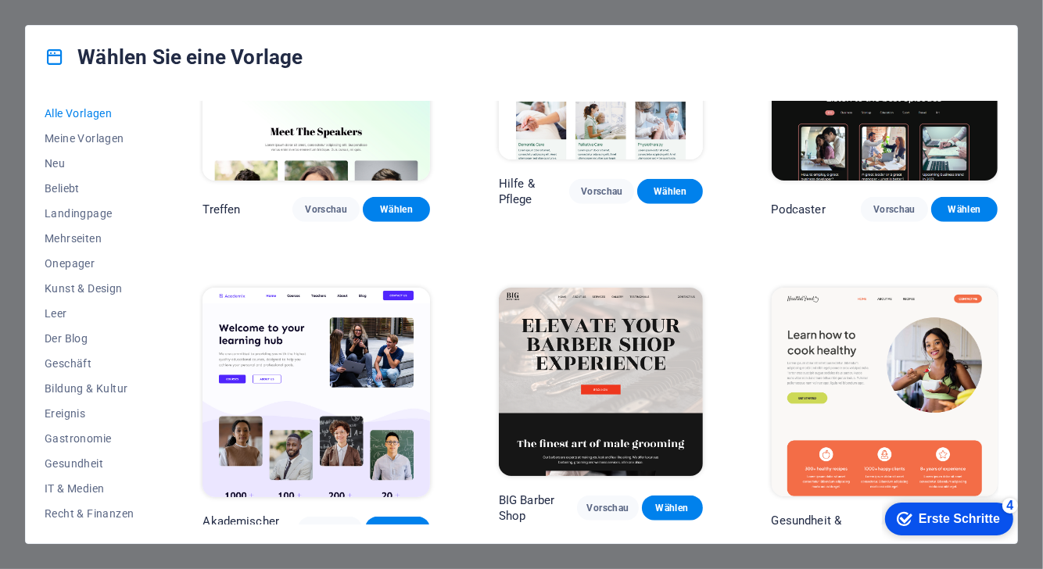
click at [859, 374] on img at bounding box center [885, 392] width 227 height 209
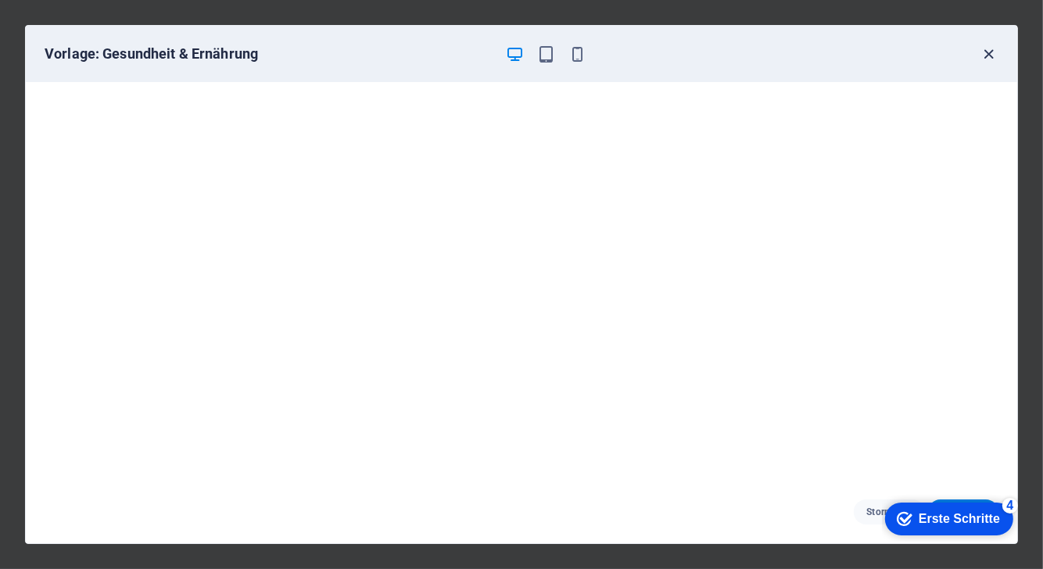
click at [989, 47] on icon "button" at bounding box center [989, 54] width 18 height 18
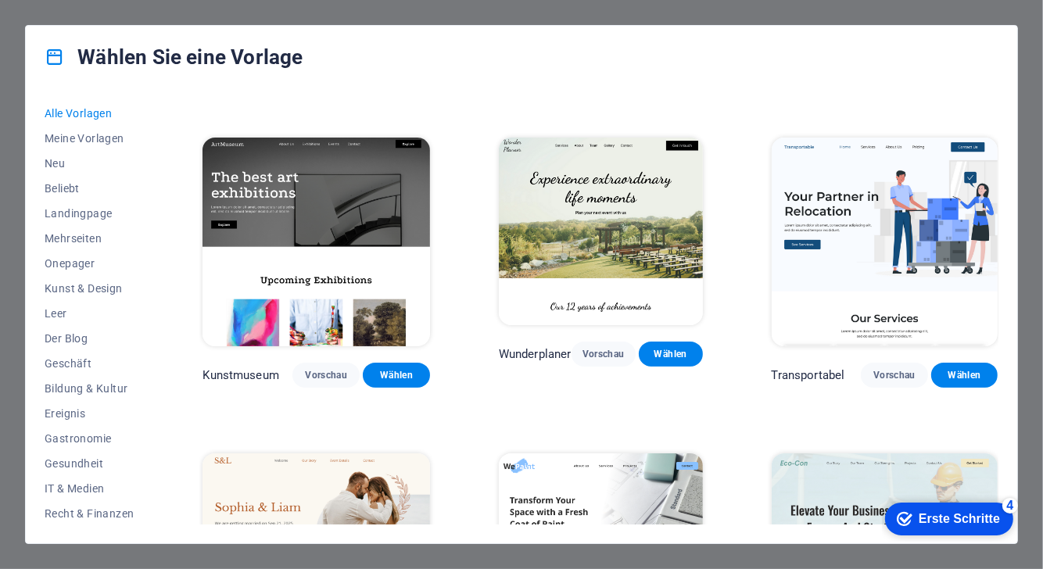
scroll to position [0, 0]
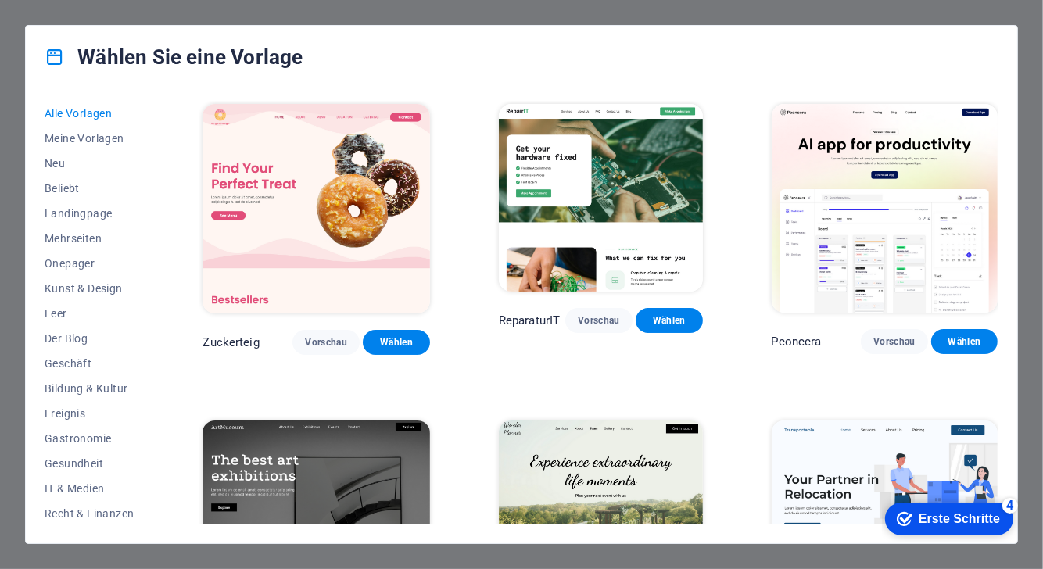
click at [102, 109] on font "Alle Vorlagen" at bounding box center [78, 113] width 67 height 13
click at [72, 193] on font "Beliebt" at bounding box center [62, 188] width 35 height 13
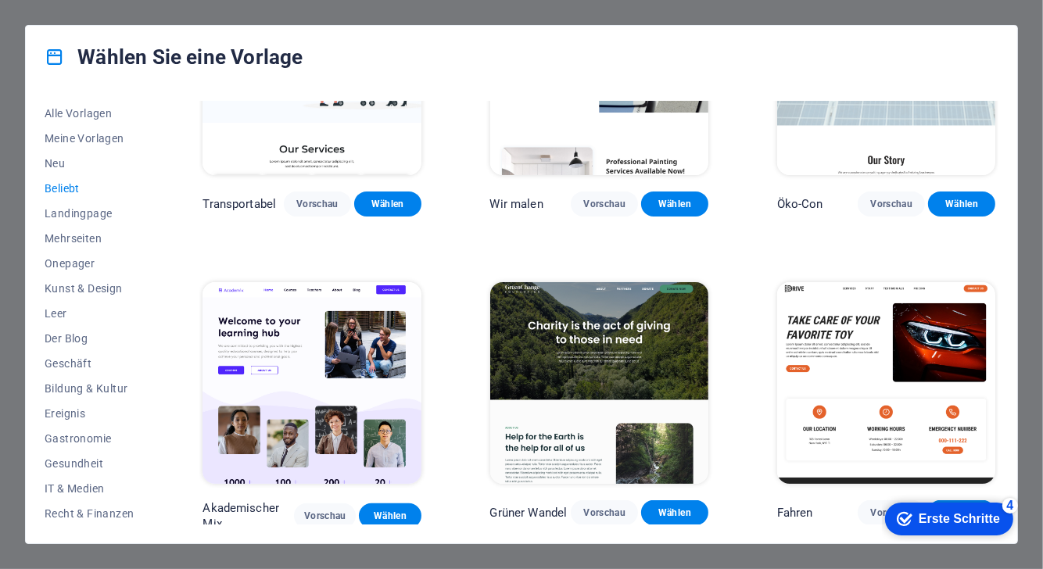
scroll to position [438, 0]
click at [367, 511] on button "Wählen" at bounding box center [390, 515] width 62 height 25
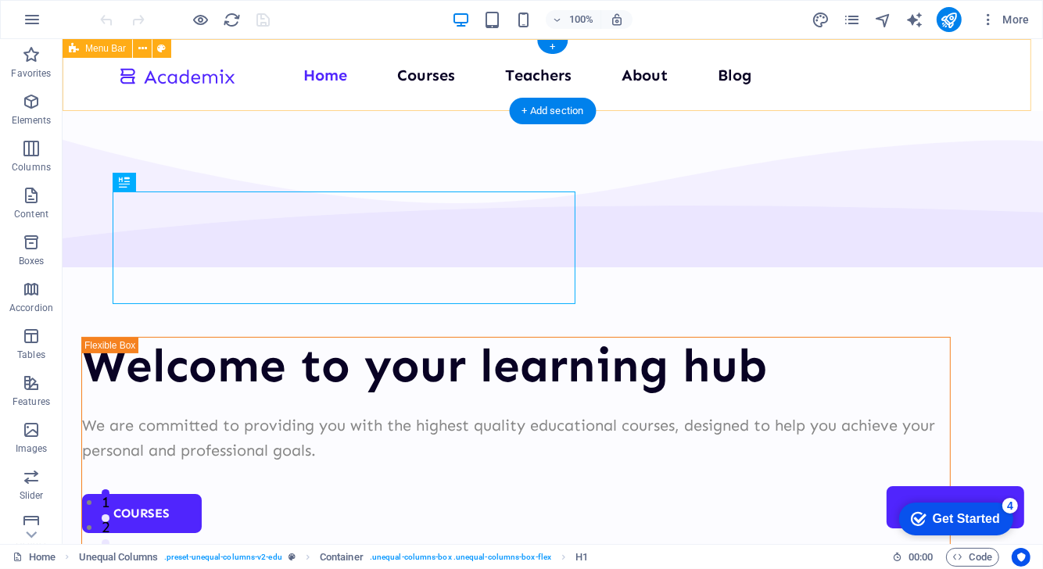
click at [854, 88] on div "Home Courses Teachers About Blog Contact Us" at bounding box center [552, 74] width 980 height 72
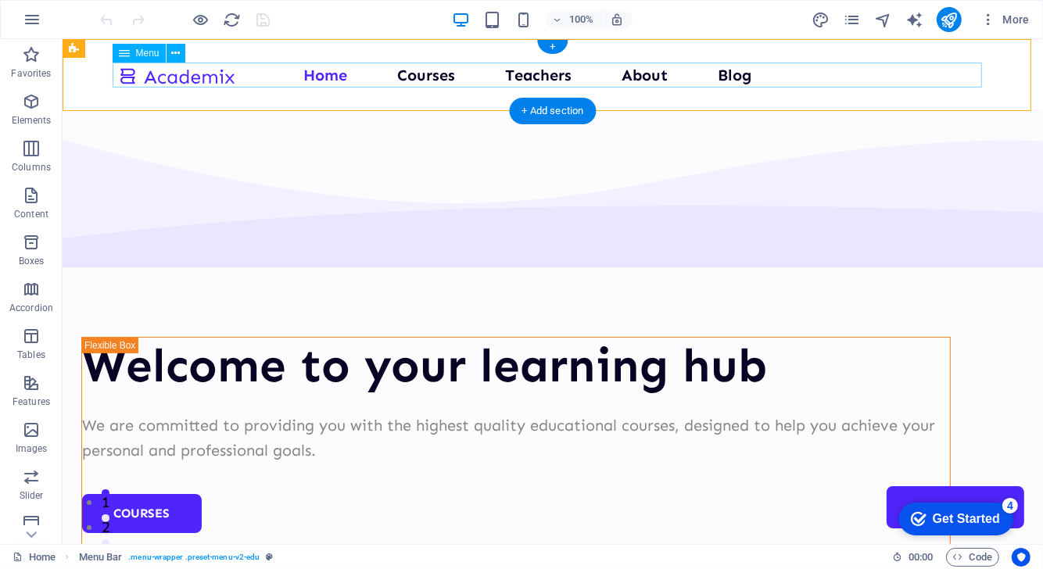
click at [901, 73] on nav "Home Courses Teachers About Blog Contact Us" at bounding box center [551, 74] width 869 height 25
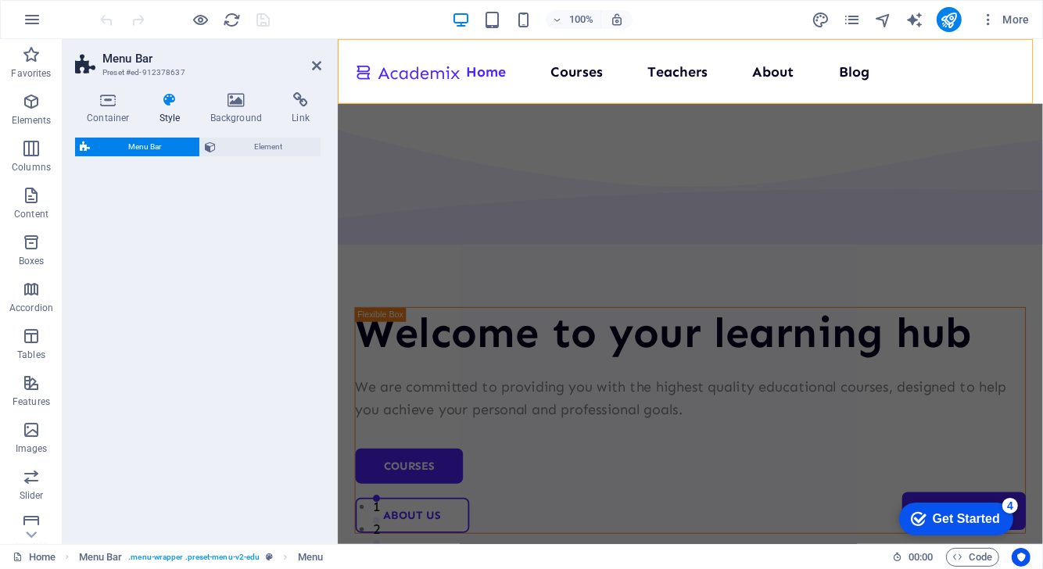
select select "px"
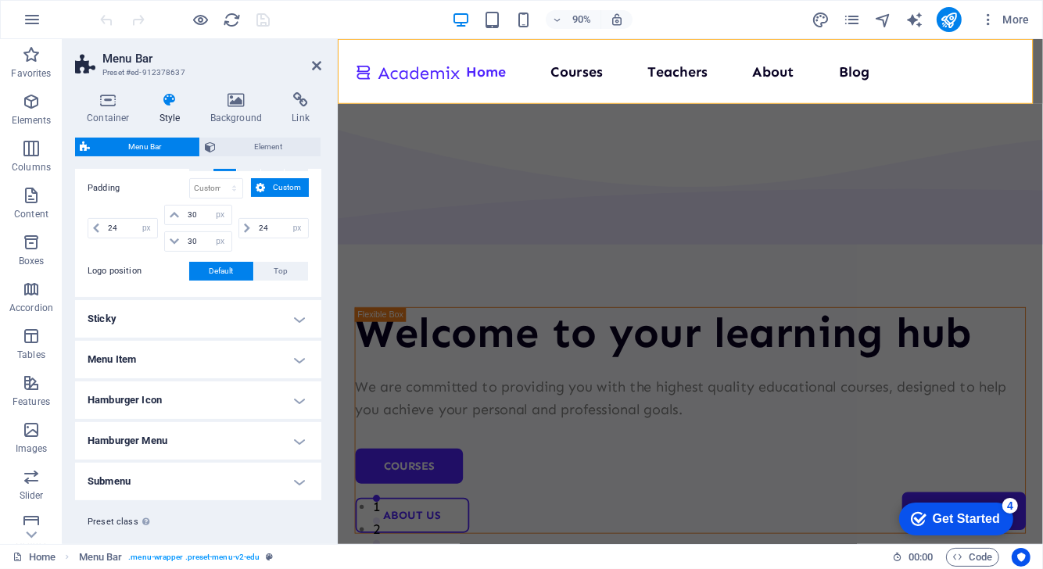
scroll to position [383, 0]
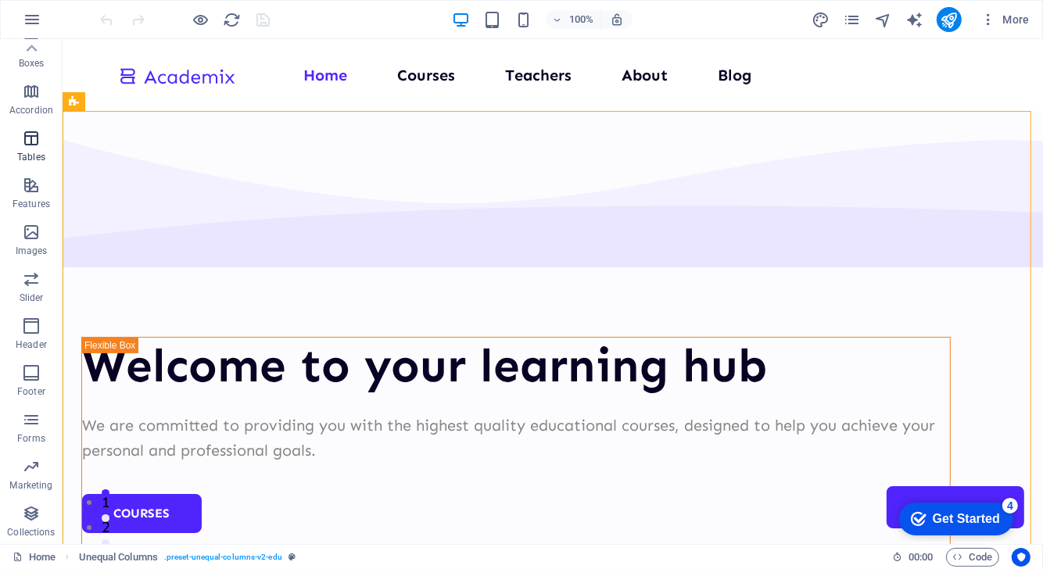
scroll to position [0, 0]
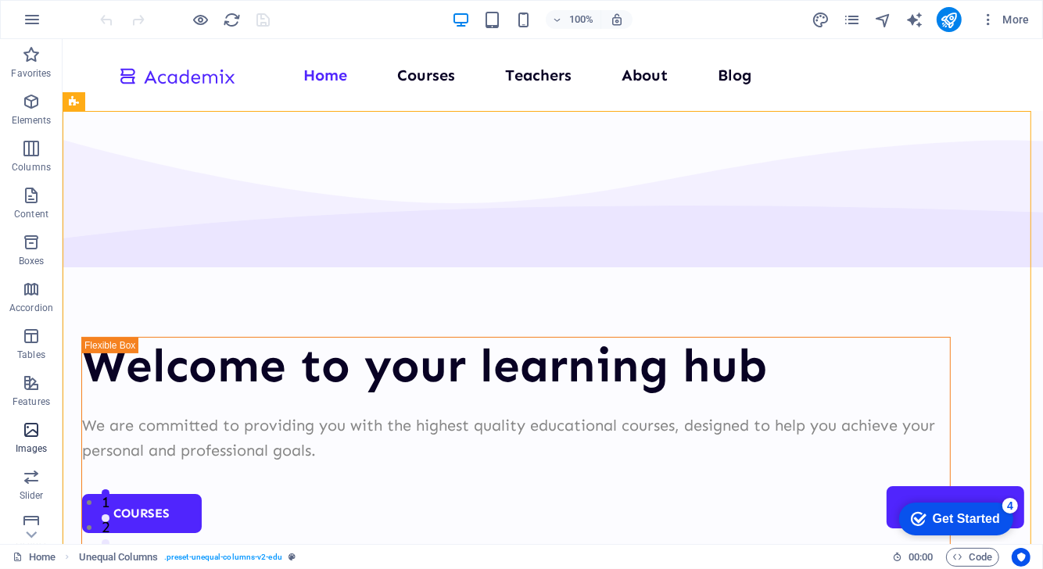
click at [39, 437] on icon "button" at bounding box center [31, 430] width 19 height 19
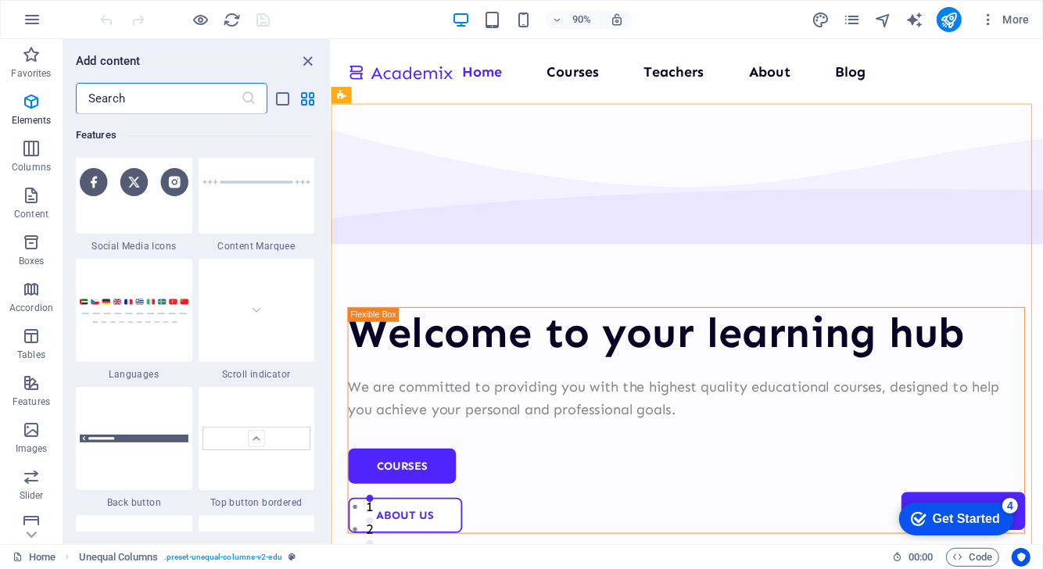
scroll to position [7927, 0]
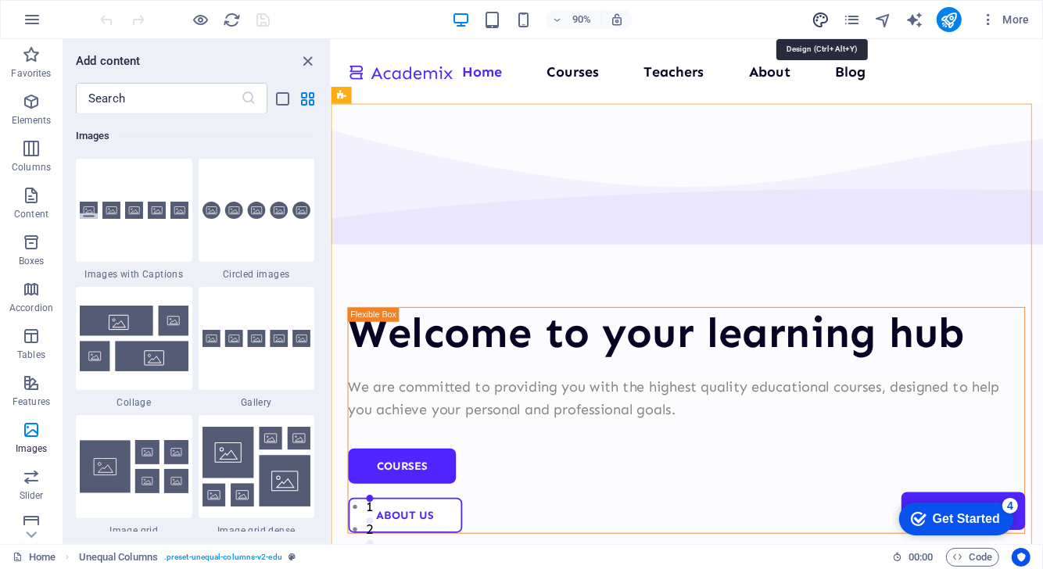
select select "px"
select select "400"
select select "px"
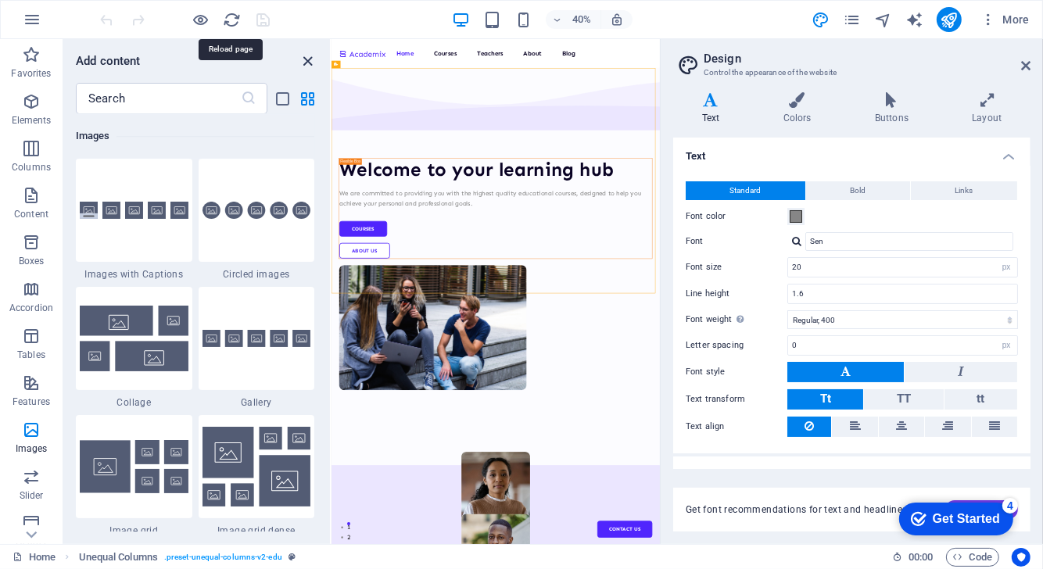
click at [303, 58] on icon "close panel" at bounding box center [308, 61] width 18 height 18
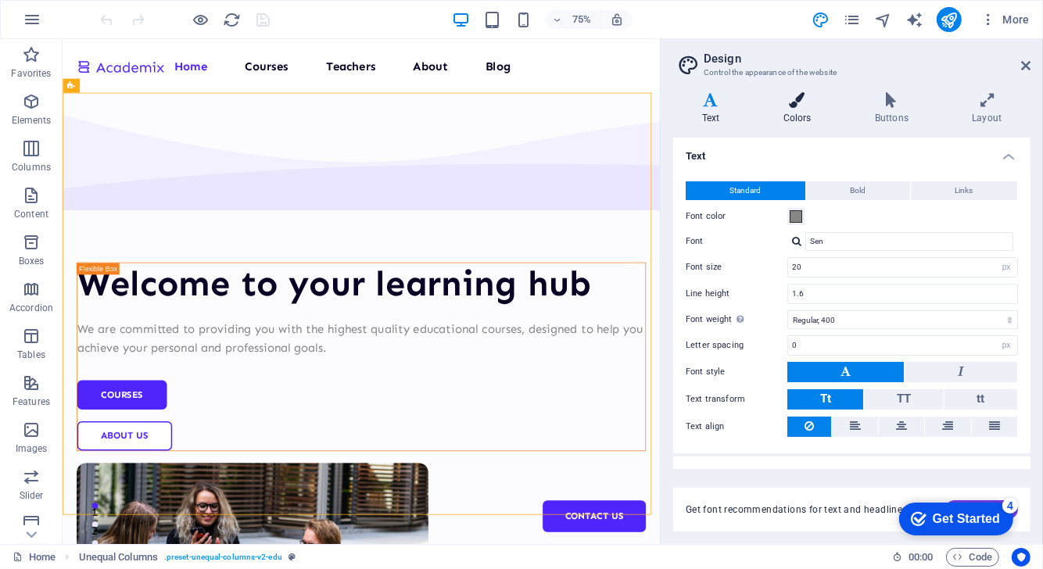
click at [804, 124] on h4 "Colors" at bounding box center [799, 108] width 91 height 33
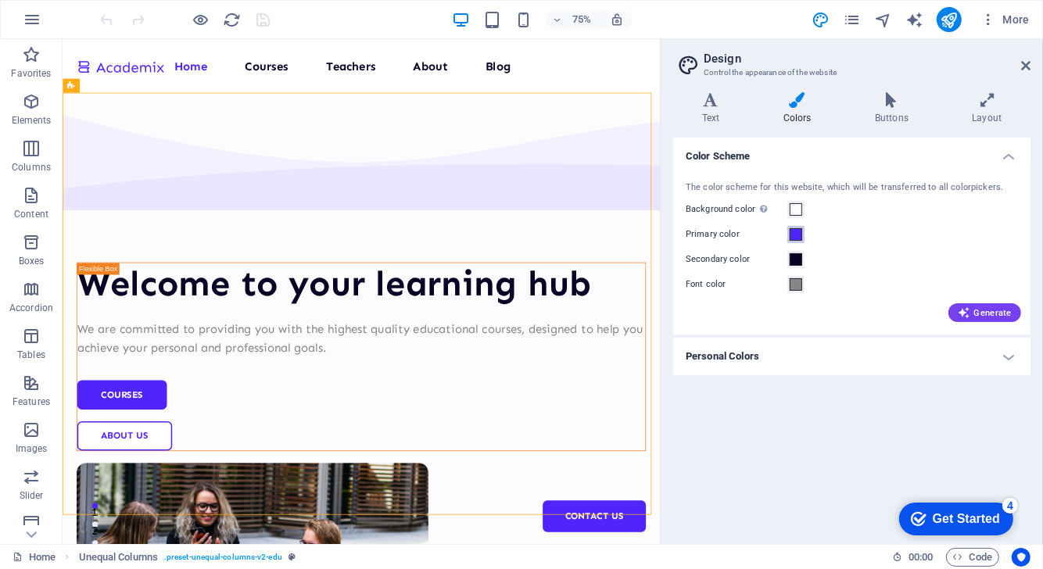
click at [801, 231] on span at bounding box center [796, 234] width 13 height 13
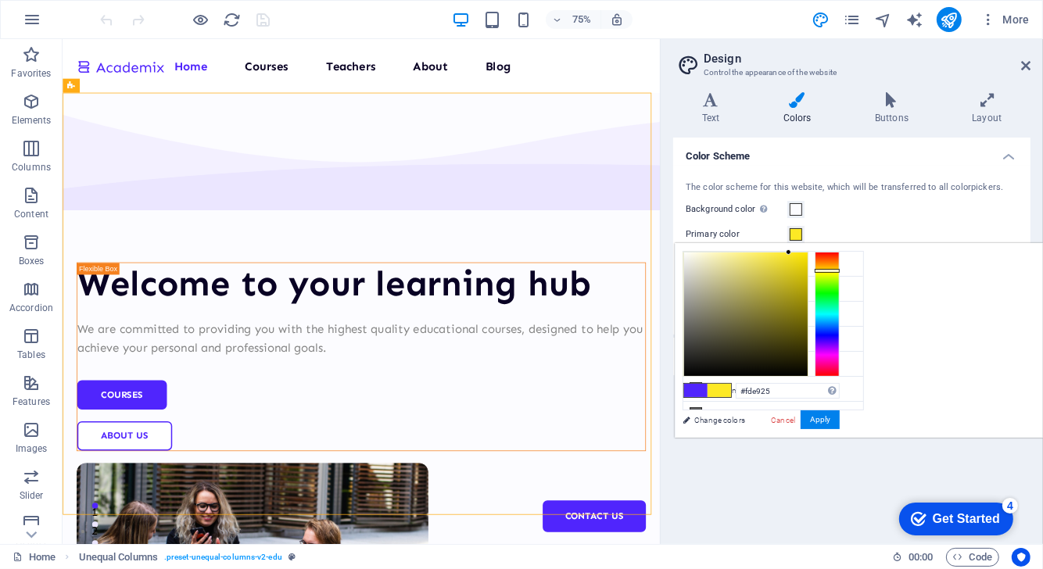
click at [840, 270] on div at bounding box center [827, 314] width 25 height 125
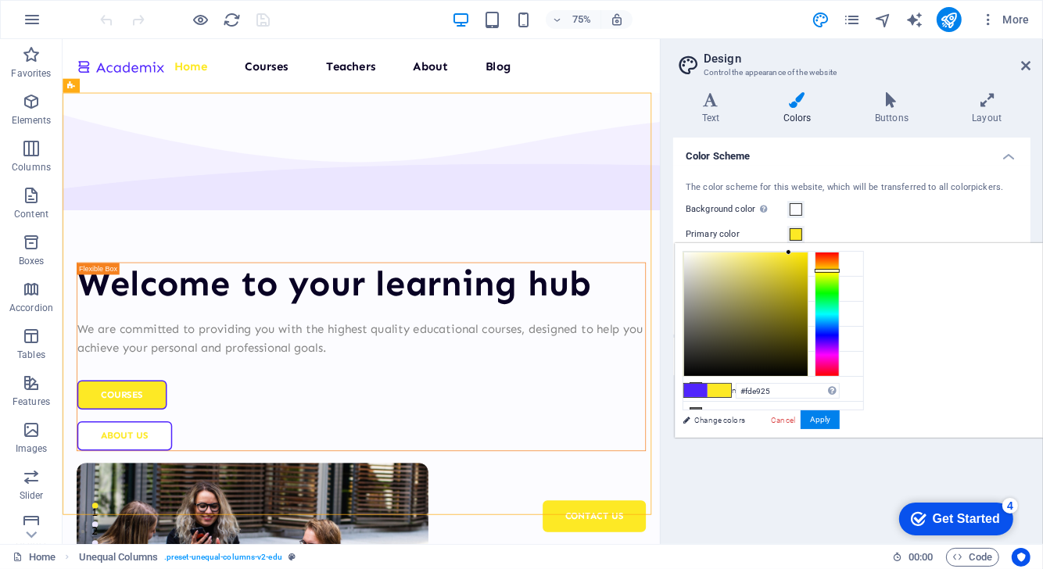
click at [847, 249] on div "#fde925 Supported formats #0852ed rgb(8, 82, 237) rgba(8, 82, 237, 90%) hsv(221…" at bounding box center [761, 454] width 173 height 421
click at [840, 269] on div at bounding box center [827, 270] width 25 height 4
drag, startPoint x: 1000, startPoint y: 256, endPoint x: 1029, endPoint y: 240, distance: 32.9
click at [1029, 240] on body "bildercoaching.de Home Favorites Elements Columns Content Boxes Accordion Table…" at bounding box center [521, 284] width 1043 height 569
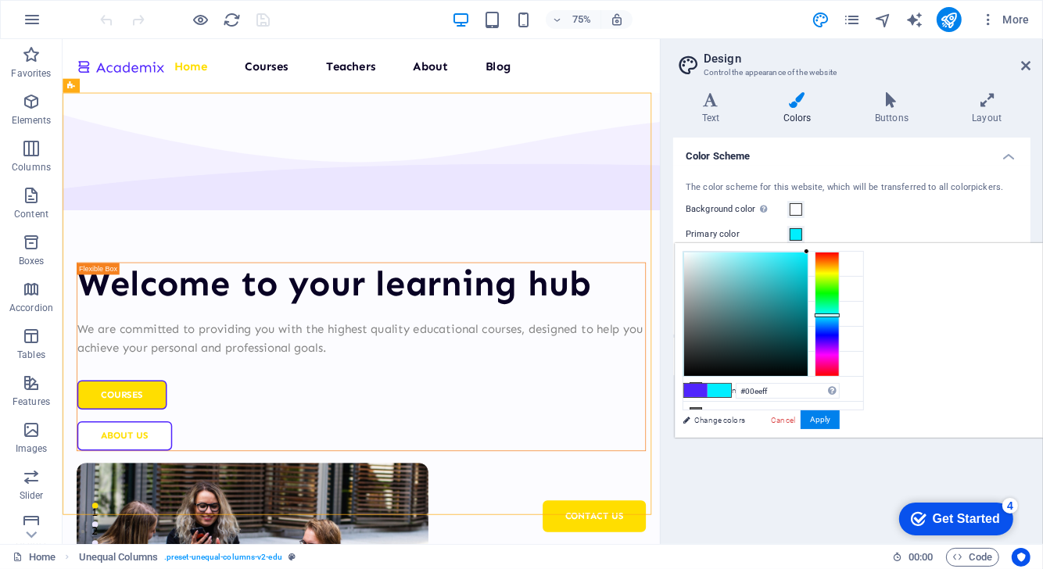
click at [840, 314] on div at bounding box center [827, 314] width 25 height 125
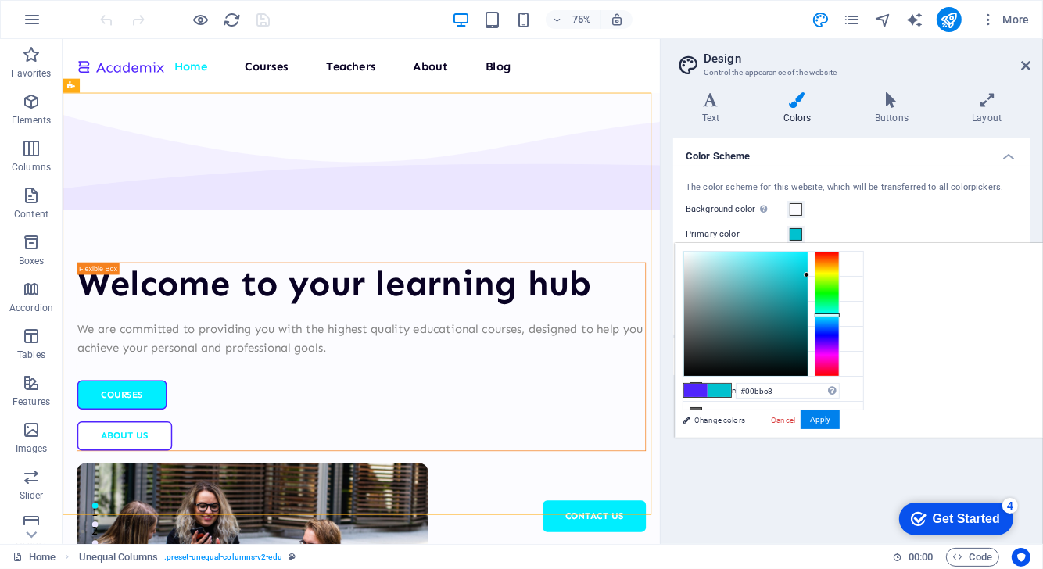
type input "#00b9c7"
drag, startPoint x: 994, startPoint y: 278, endPoint x: 1018, endPoint y: 278, distance: 24.2
click at [840, 278] on div at bounding box center [761, 314] width 156 height 125
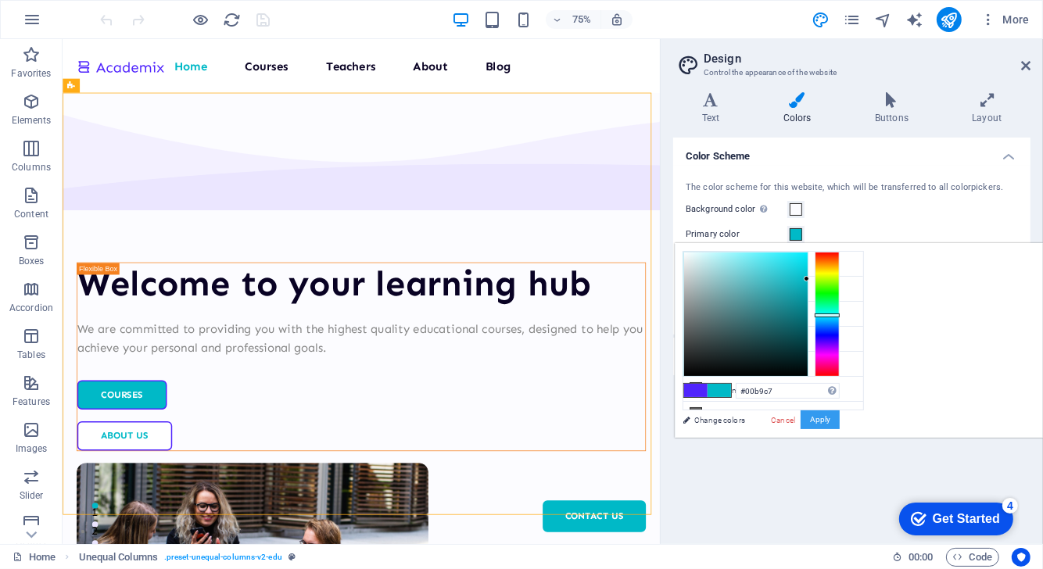
click at [840, 415] on button "Apply" at bounding box center [820, 419] width 39 height 19
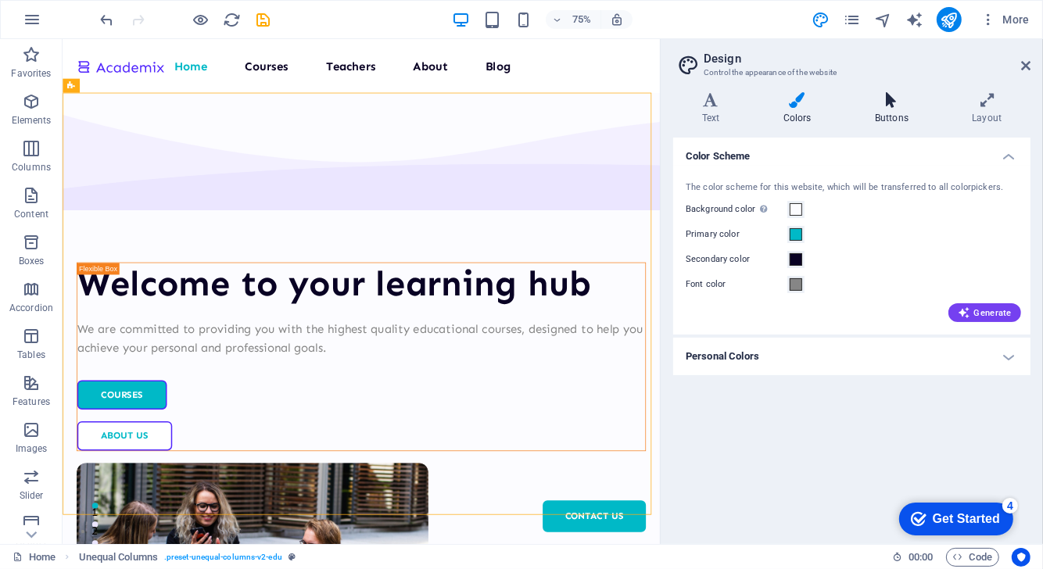
click at [895, 116] on h4 "Buttons" at bounding box center [894, 108] width 97 height 33
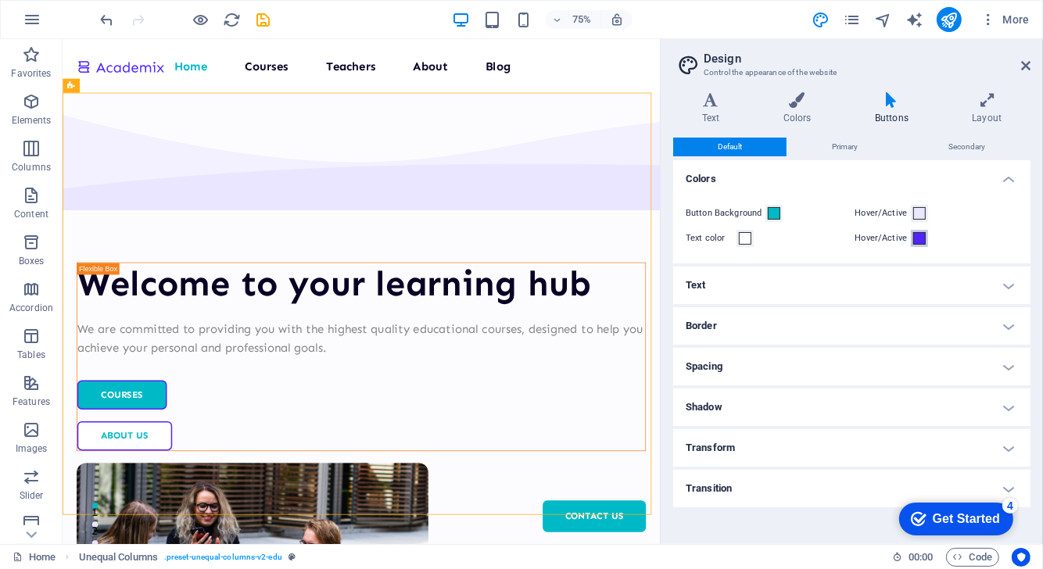
click at [917, 244] on button "Hover/Active" at bounding box center [919, 238] width 17 height 17
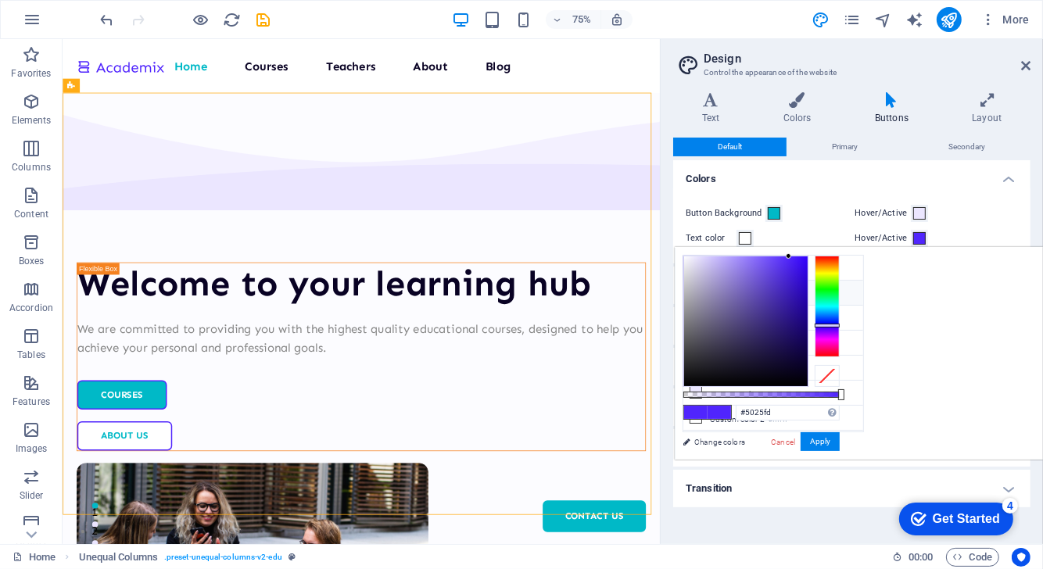
click at [755, 294] on li "Primary color #00b9c7" at bounding box center [773, 293] width 180 height 25
type input "#00b9c7"
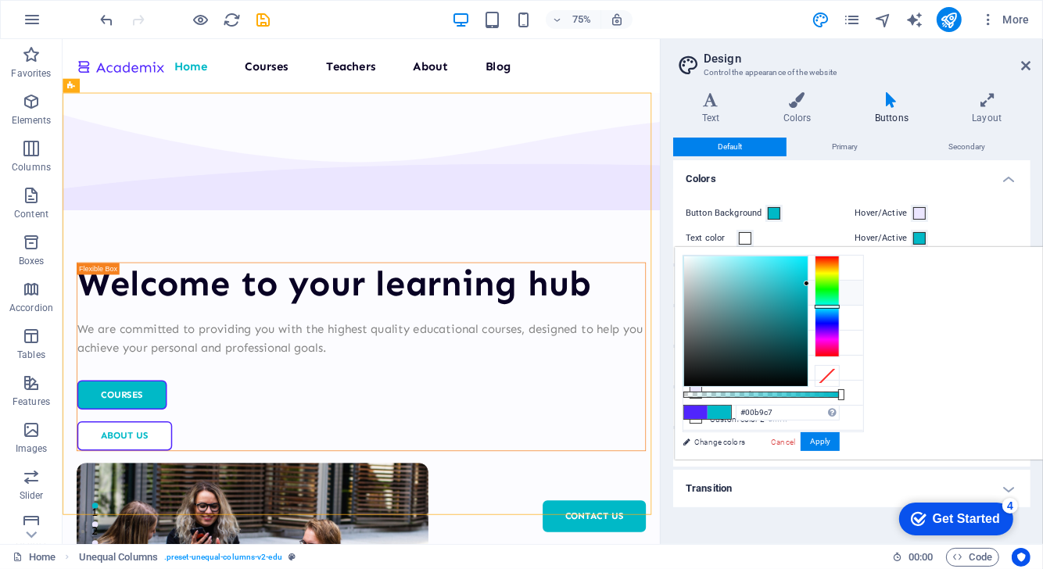
click at [731, 406] on span at bounding box center [718, 412] width 23 height 13
click at [840, 442] on button "Apply" at bounding box center [820, 441] width 39 height 19
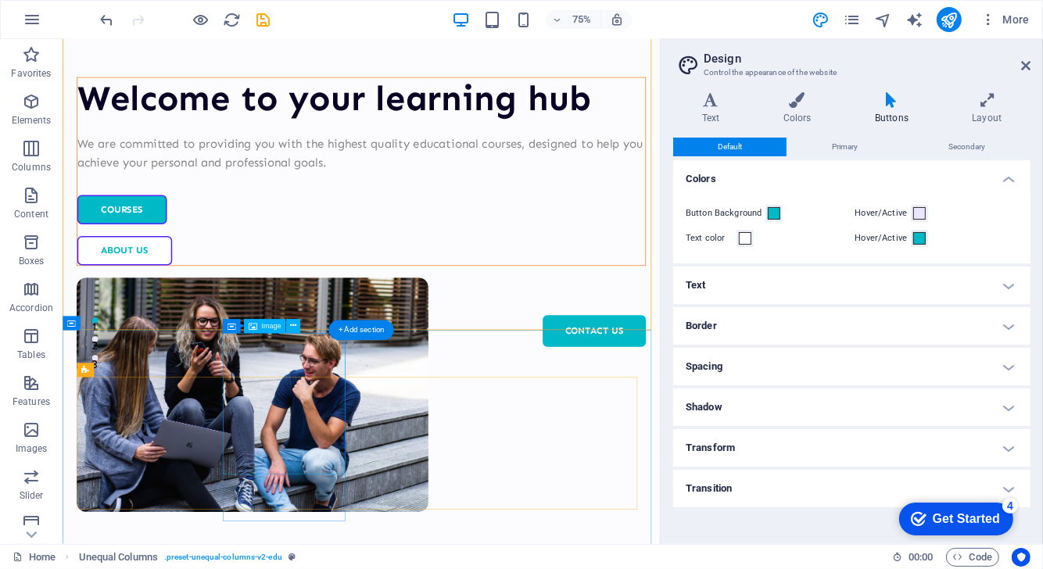
scroll to position [0, 0]
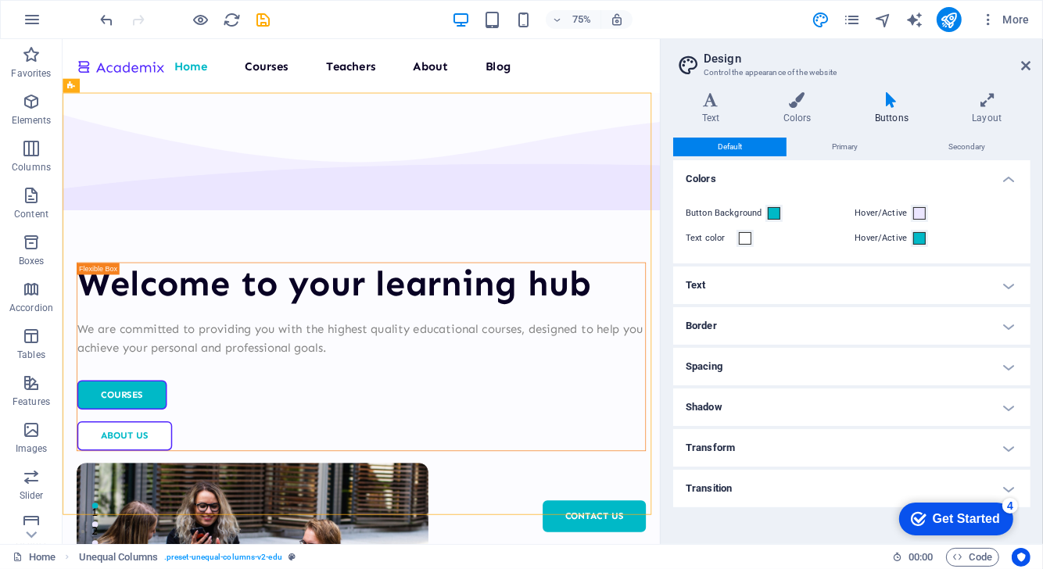
click at [754, 320] on h4 "Border" at bounding box center [851, 326] width 357 height 38
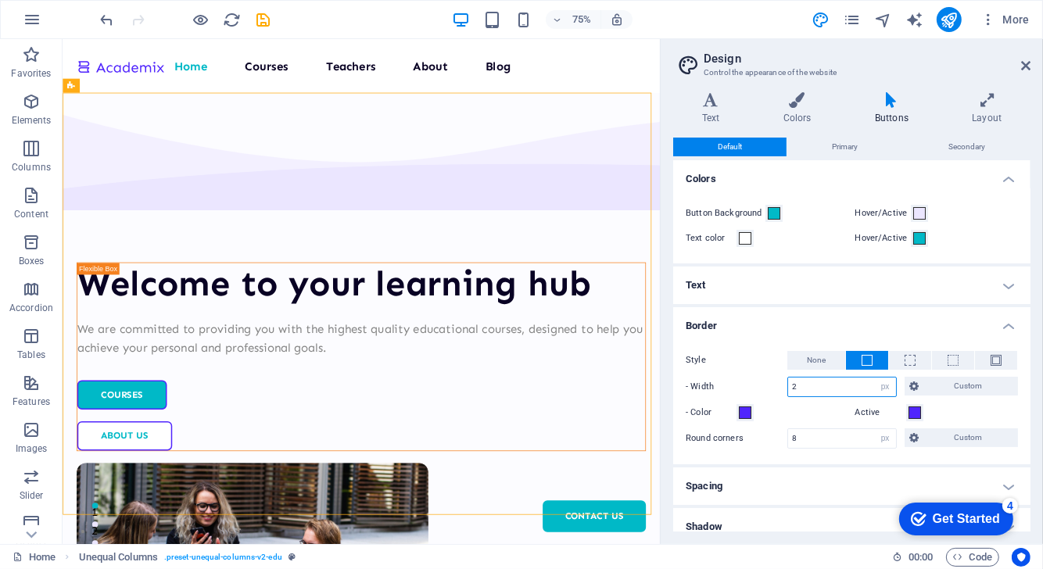
click at [851, 389] on input "2" at bounding box center [842, 387] width 108 height 19
type input "1"
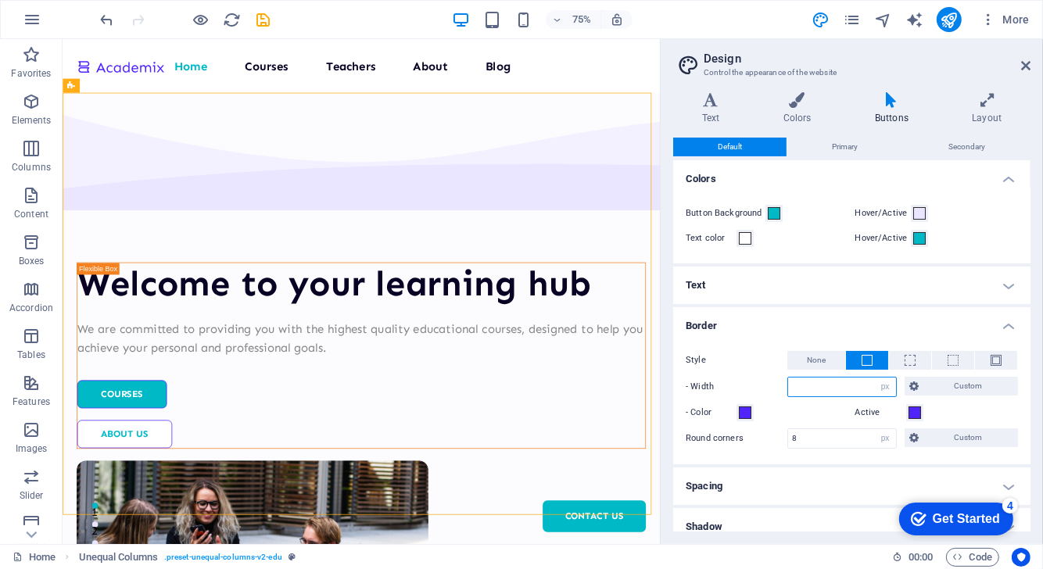
type input "2"
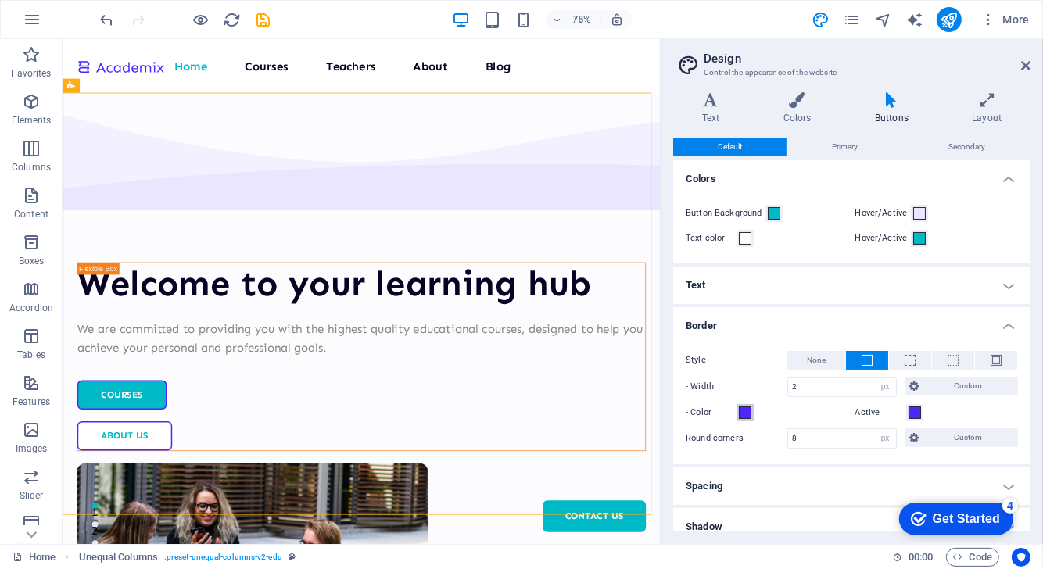
click at [744, 413] on span at bounding box center [745, 413] width 13 height 13
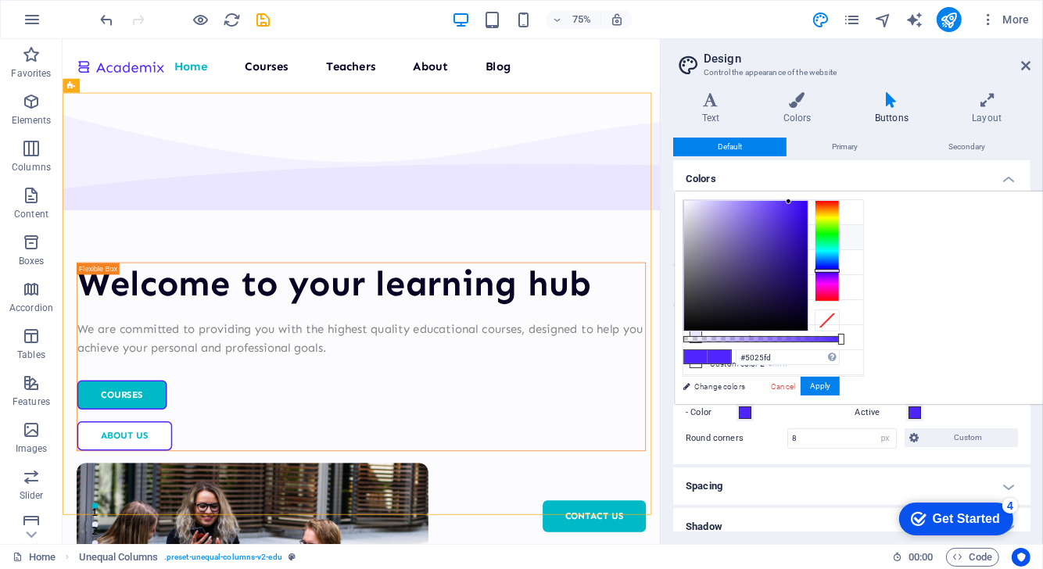
click at [772, 235] on small "#00b9c7" at bounding box center [771, 240] width 23 height 11
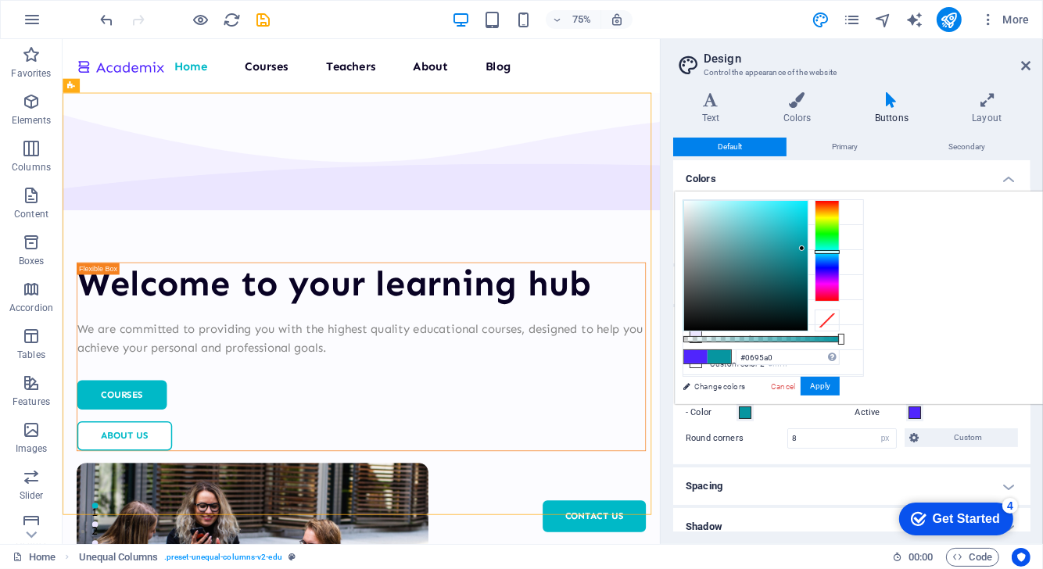
click at [808, 248] on div at bounding box center [746, 266] width 124 height 130
click at [808, 268] on div at bounding box center [746, 266] width 124 height 130
click at [781, 237] on small "#00b9c7" at bounding box center [771, 240] width 23 height 11
type input "#00b9c7"
click at [840, 385] on button "Apply" at bounding box center [820, 386] width 39 height 19
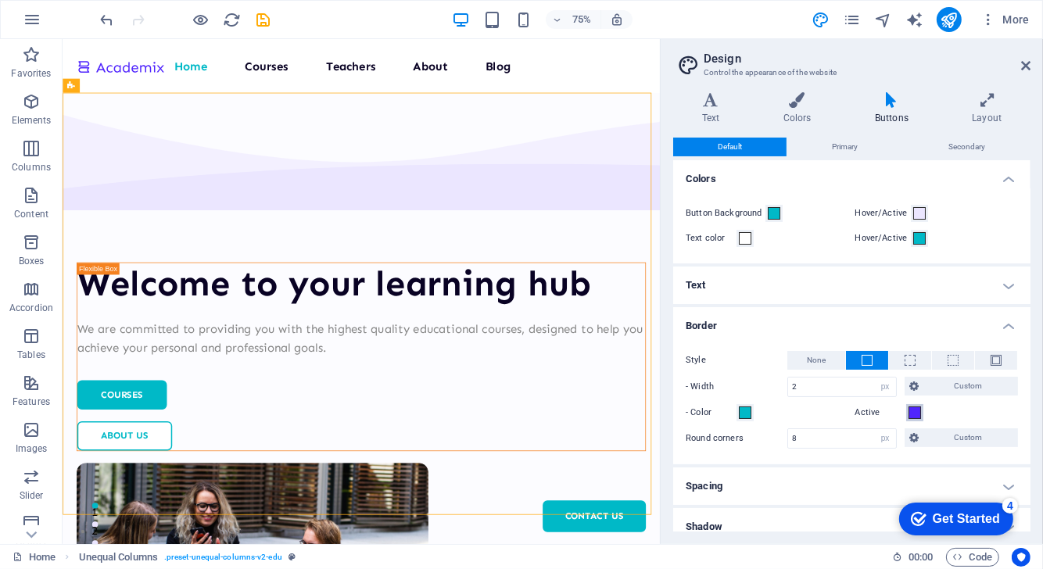
click at [912, 410] on span at bounding box center [914, 413] width 13 height 13
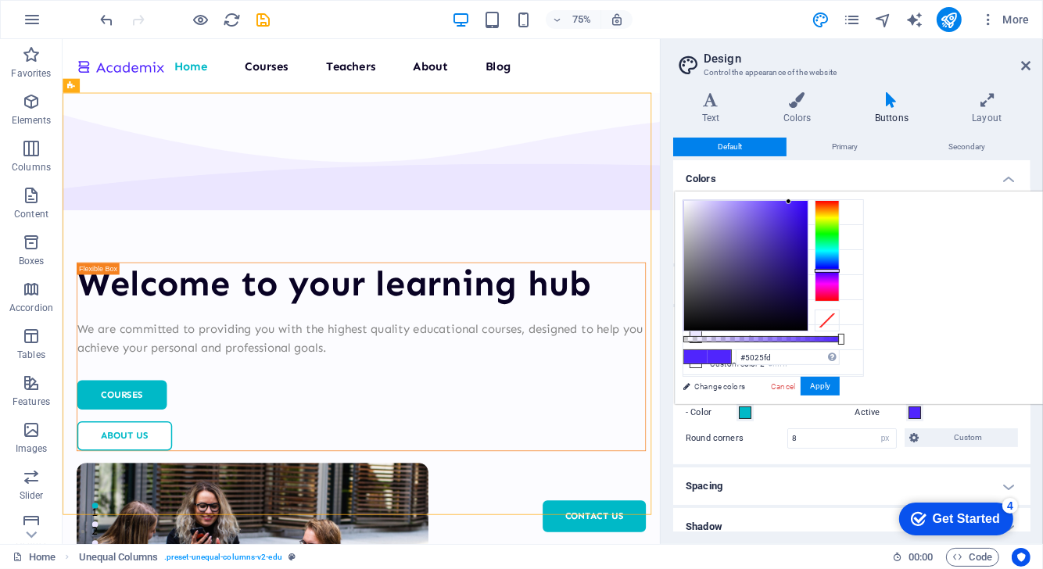
type input "#fdc425"
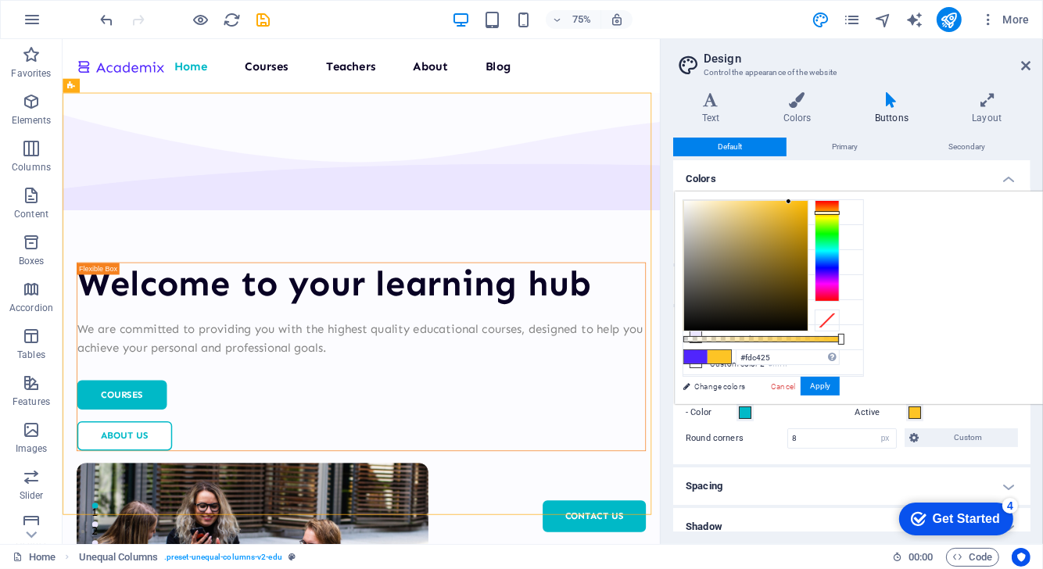
click at [840, 212] on div at bounding box center [827, 251] width 25 height 102
click at [840, 390] on button "Apply" at bounding box center [820, 386] width 39 height 19
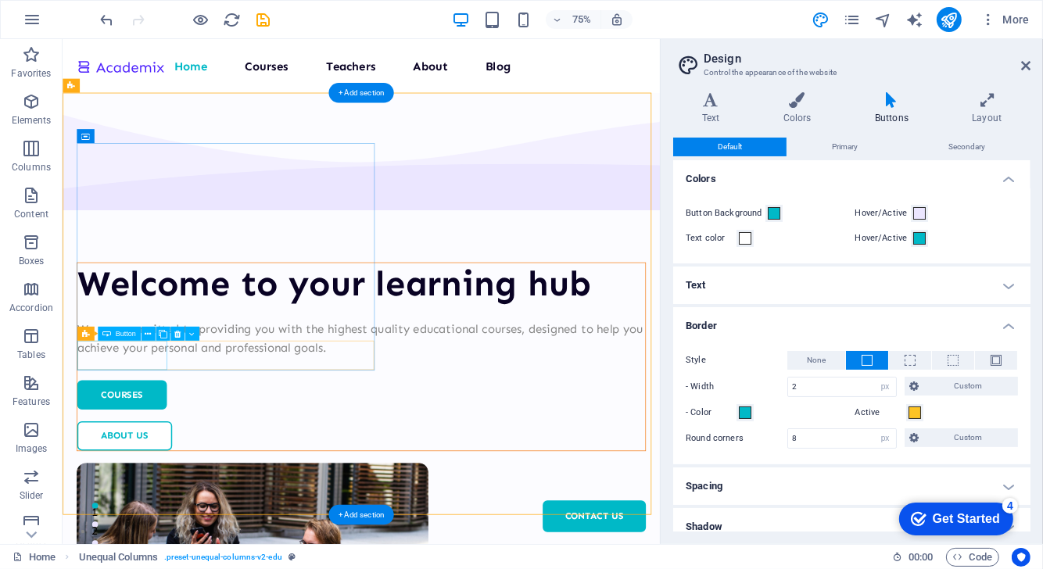
click at [160, 494] on div "Courses" at bounding box center [460, 513] width 758 height 39
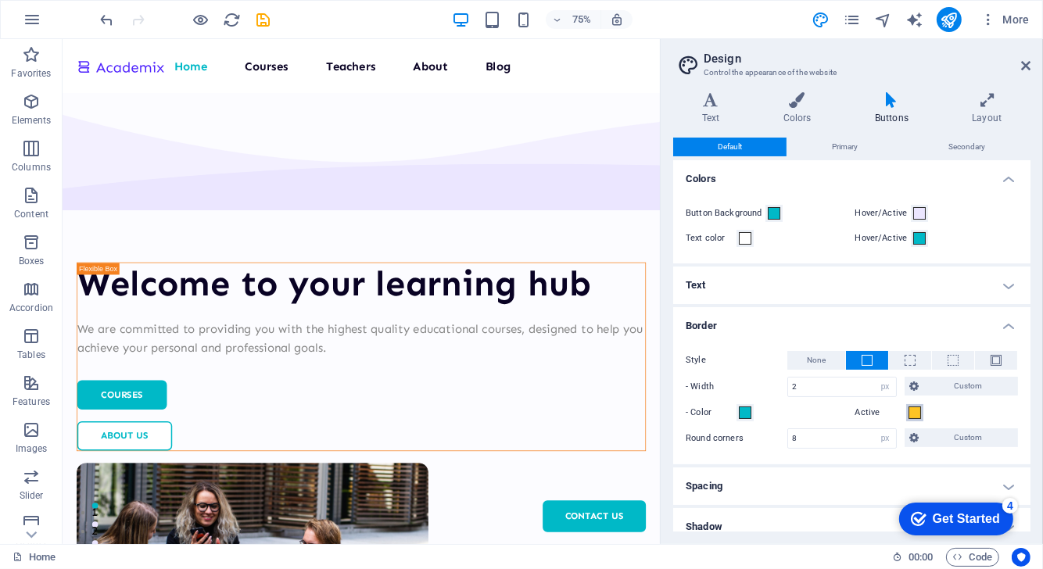
click at [919, 414] on span at bounding box center [914, 413] width 13 height 13
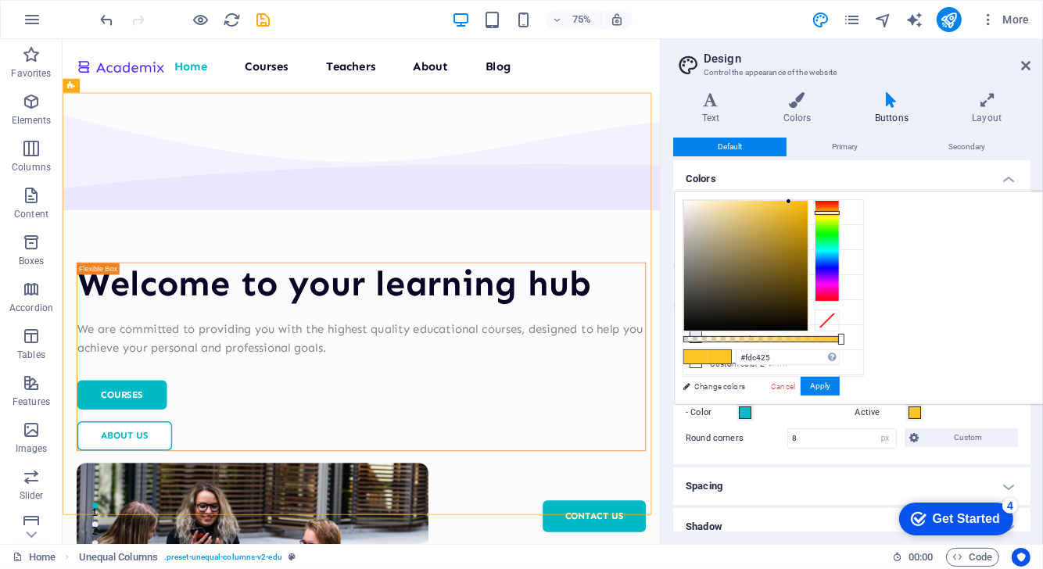
click at [894, 112] on h4 "Buttons" at bounding box center [894, 108] width 97 height 33
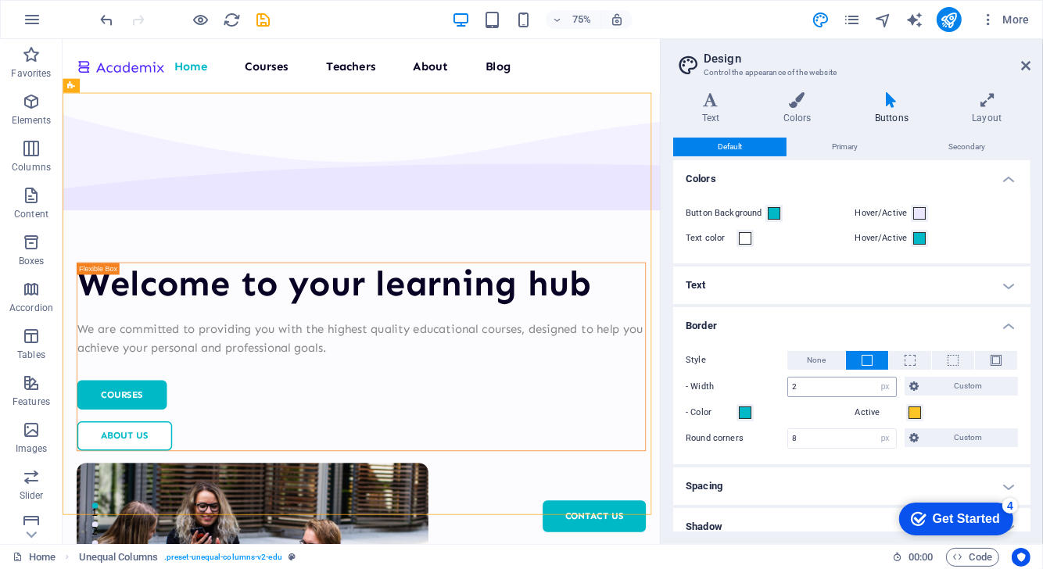
scroll to position [95, 0]
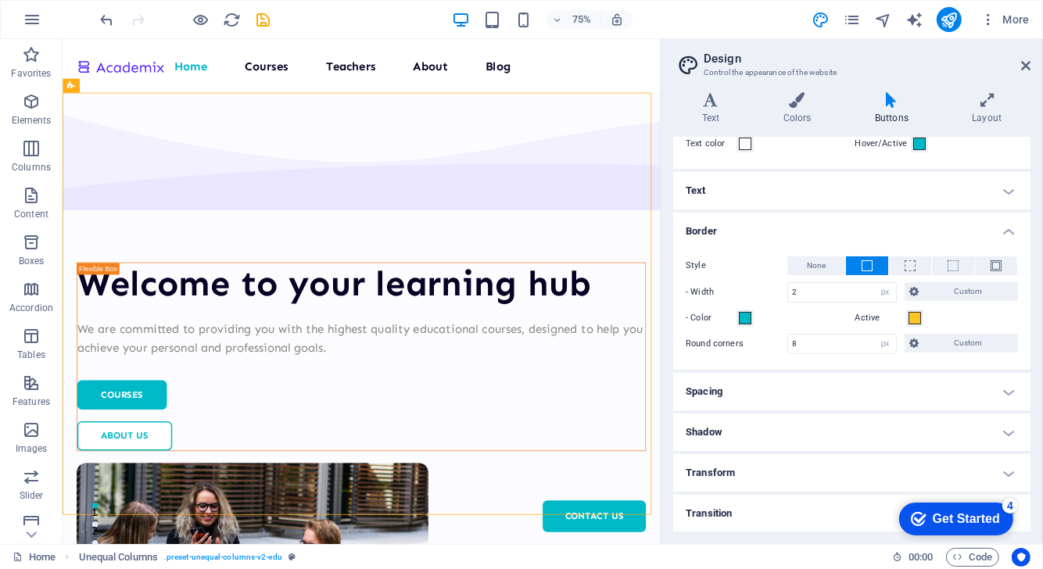
click at [743, 478] on h4 "Transform" at bounding box center [851, 473] width 357 height 38
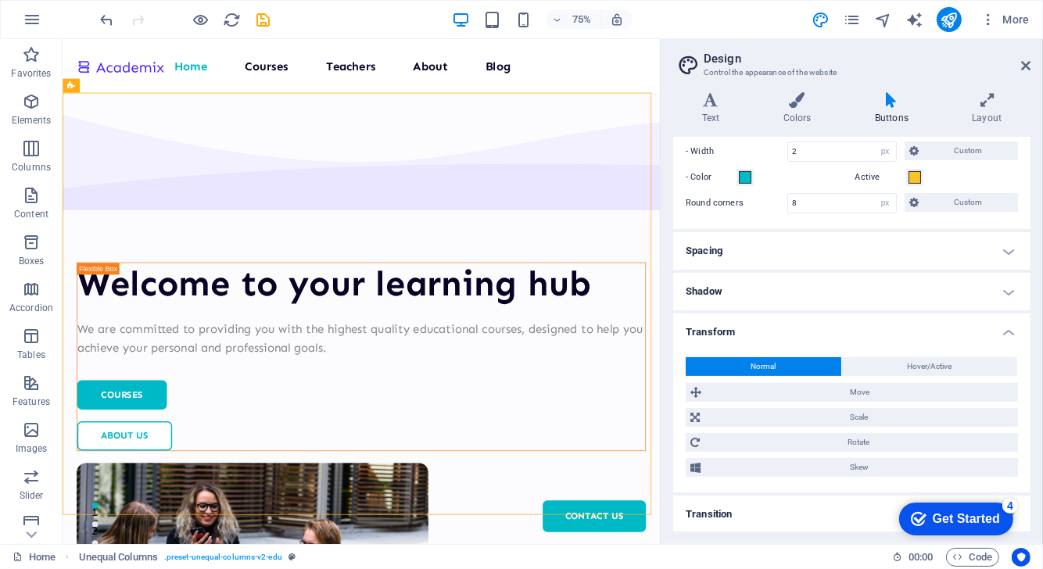
scroll to position [0, 0]
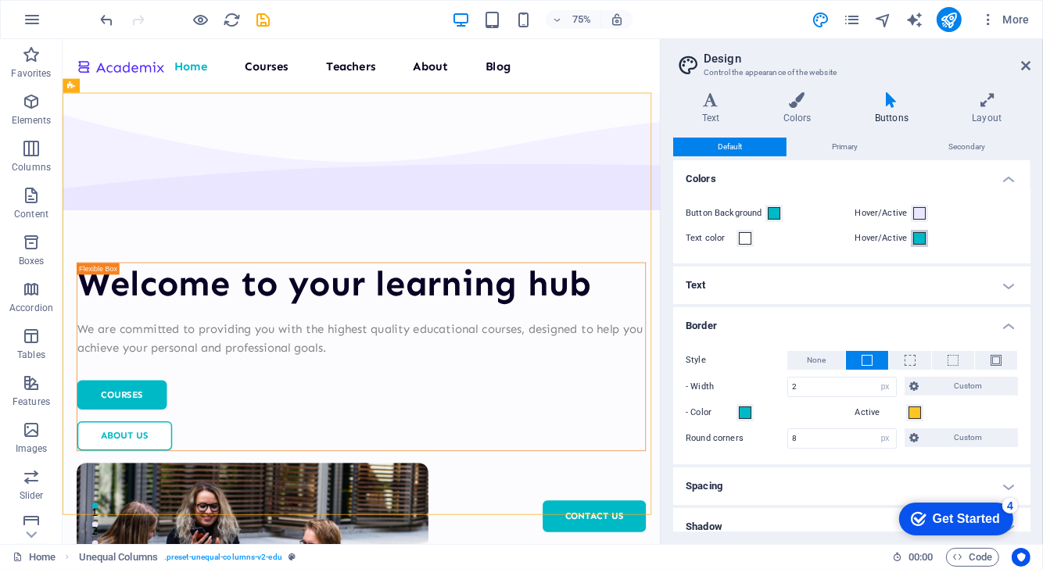
click at [918, 235] on span at bounding box center [919, 238] width 13 height 13
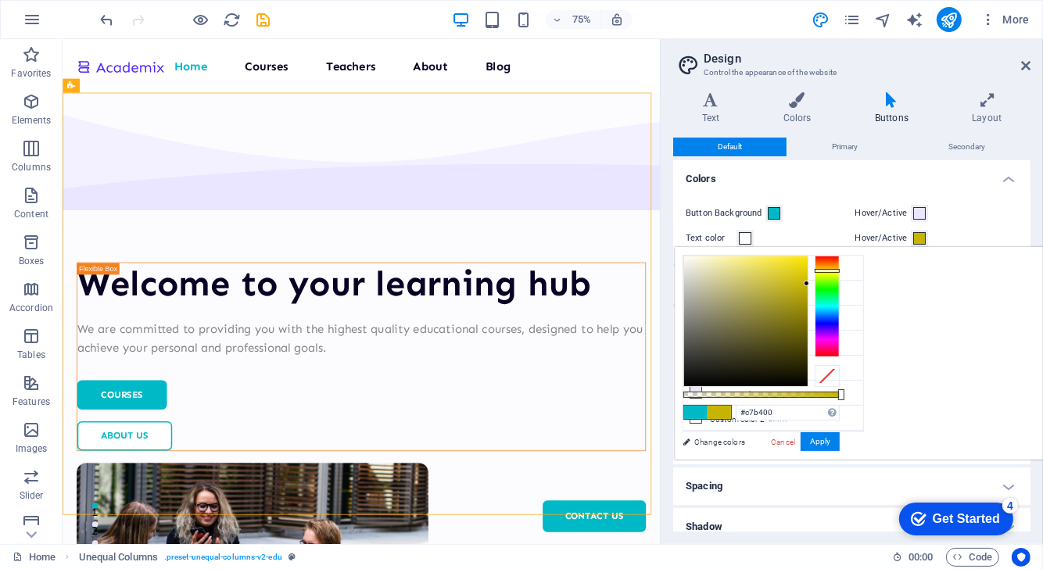
click at [840, 270] on div at bounding box center [827, 307] width 25 height 102
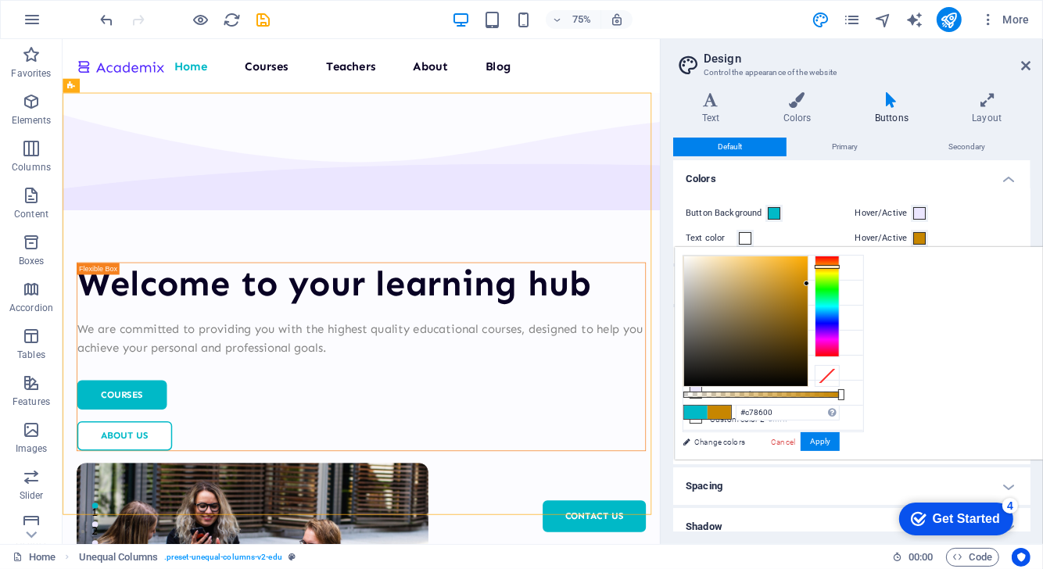
click at [840, 266] on div at bounding box center [827, 307] width 25 height 102
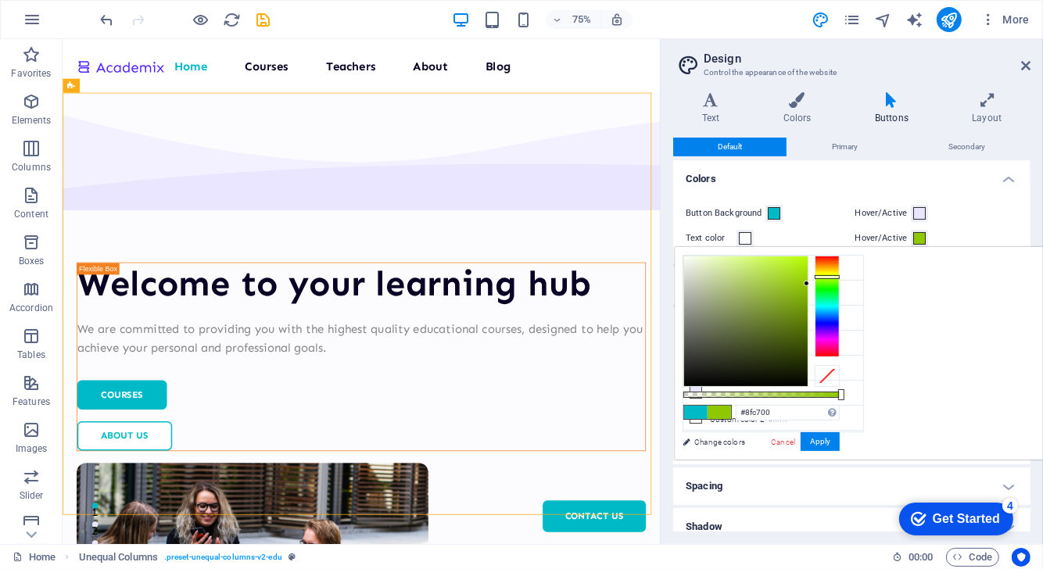
click at [840, 276] on div at bounding box center [827, 307] width 25 height 102
click at [840, 409] on input "#8fc700" at bounding box center [788, 413] width 104 height 16
type input "#fdc425"
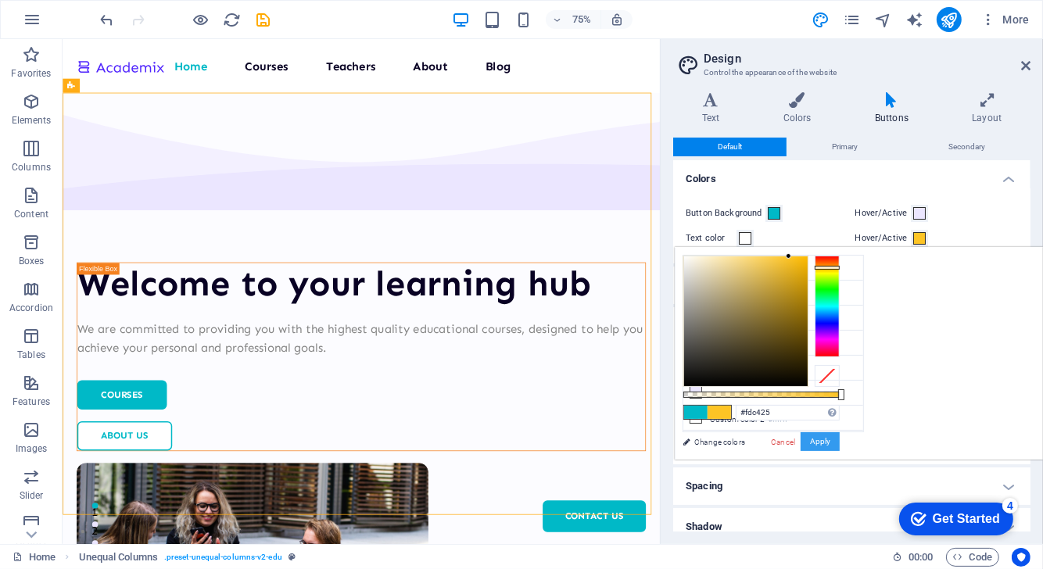
click at [840, 449] on button "Apply" at bounding box center [820, 441] width 39 height 19
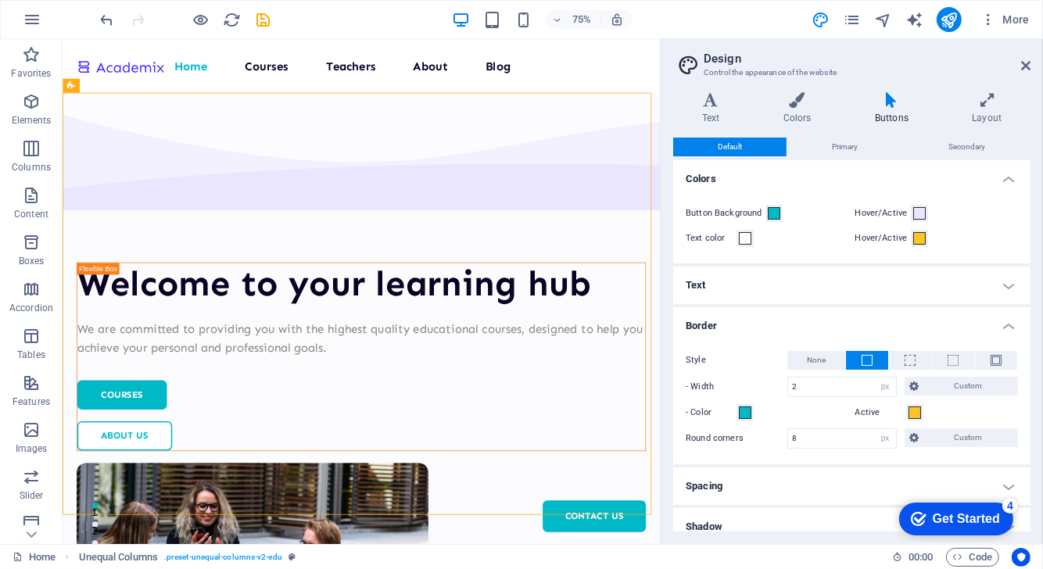
click at [819, 479] on h4 "Spacing" at bounding box center [851, 486] width 357 height 38
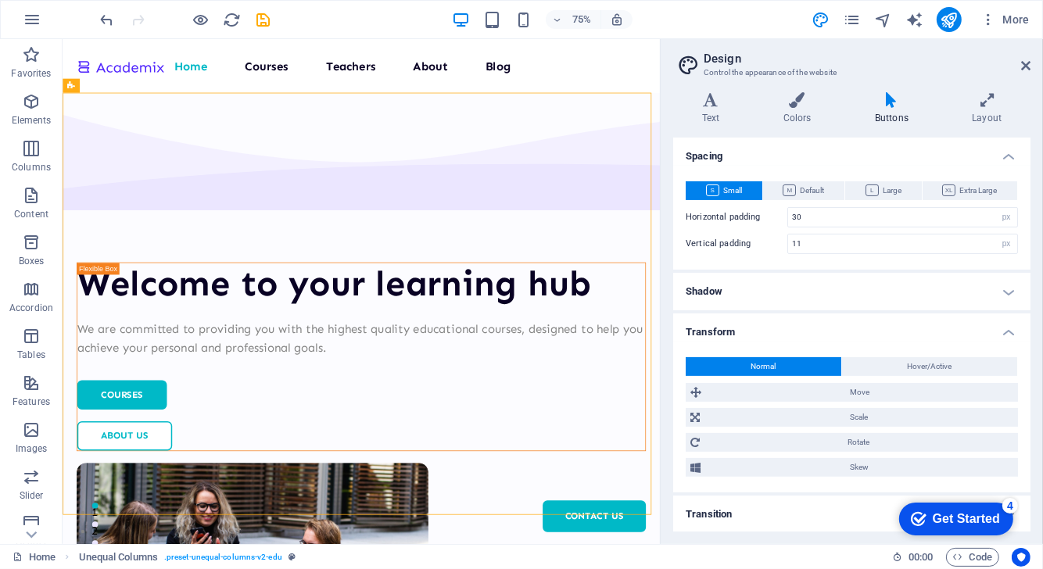
scroll to position [330, 0]
click at [867, 278] on h4 "Shadow" at bounding box center [851, 292] width 357 height 38
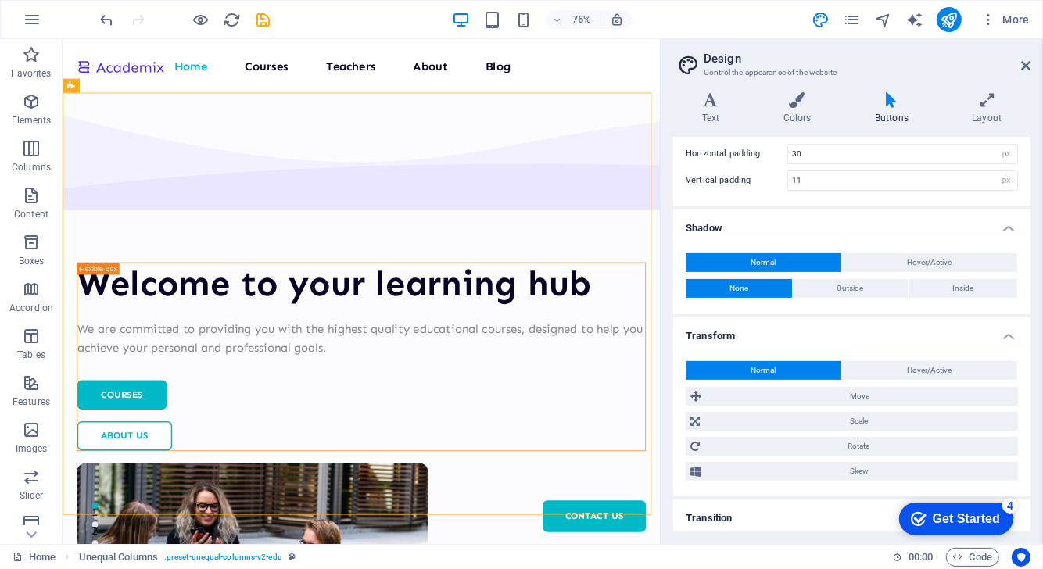
scroll to position [397, 0]
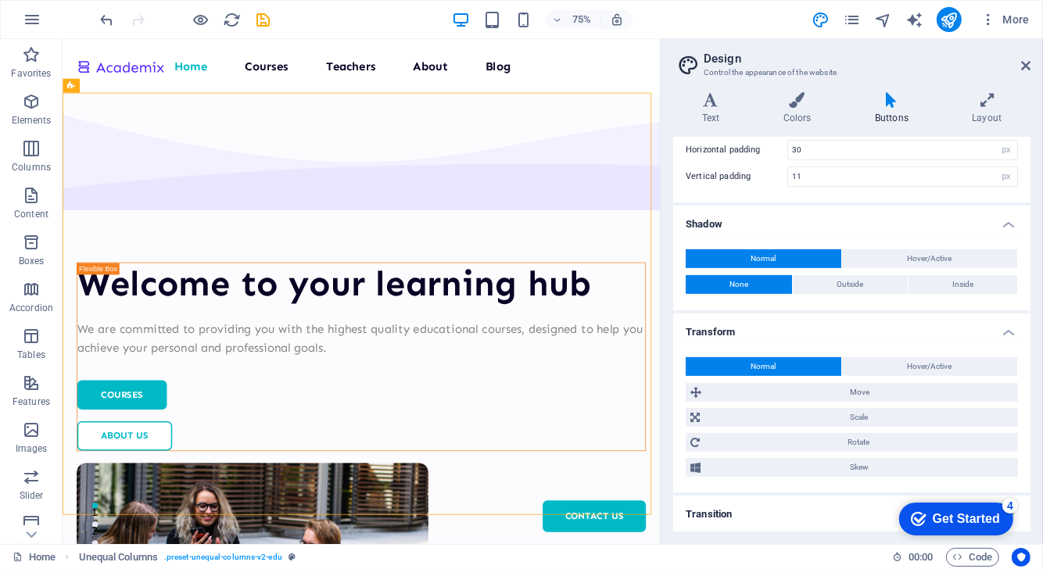
click at [761, 510] on h4 "Transition" at bounding box center [851, 515] width 357 height 38
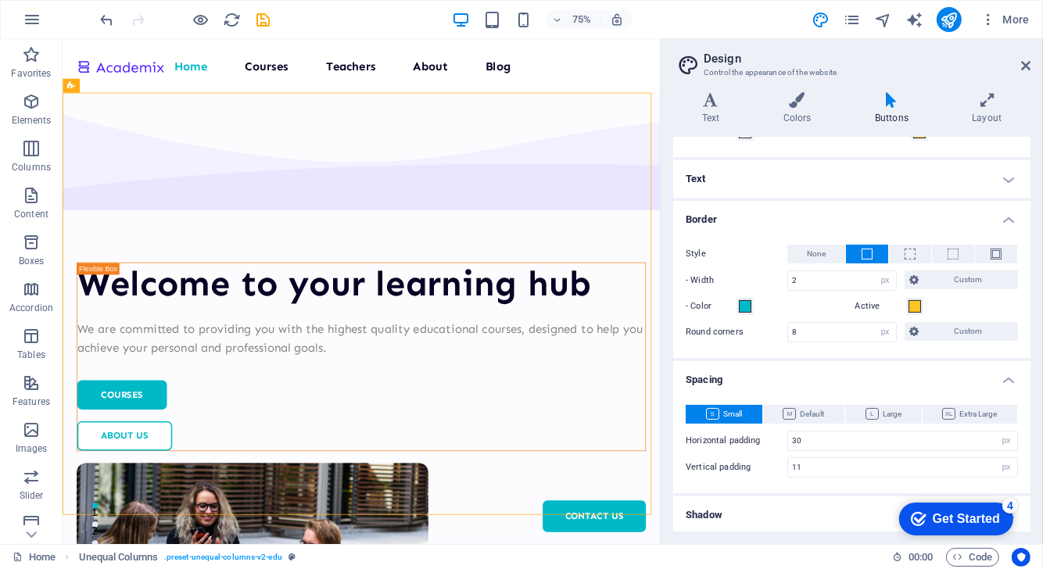
scroll to position [0, 0]
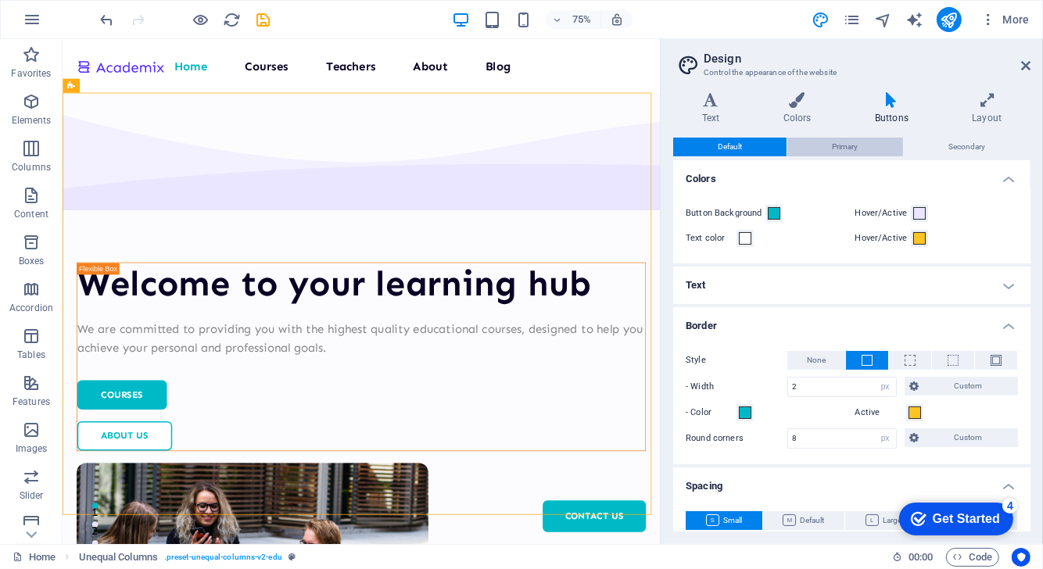
click at [847, 140] on span "Primary" at bounding box center [845, 147] width 26 height 19
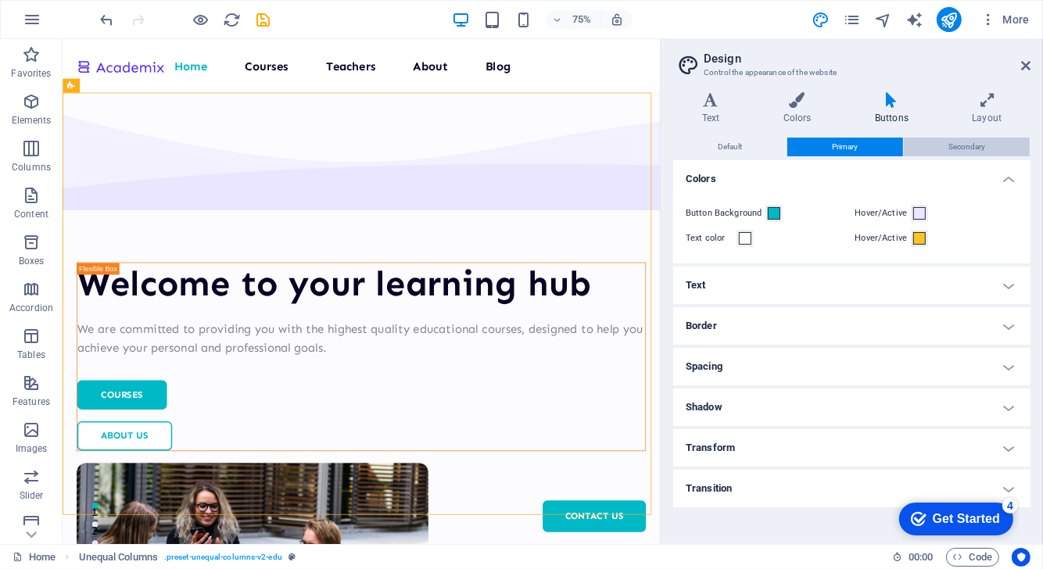
click at [990, 143] on button "Secondary" at bounding box center [967, 147] width 126 height 19
click at [883, 144] on button "Primary" at bounding box center [844, 147] width 115 height 19
click at [804, 111] on h4 "Colors" at bounding box center [799, 108] width 91 height 33
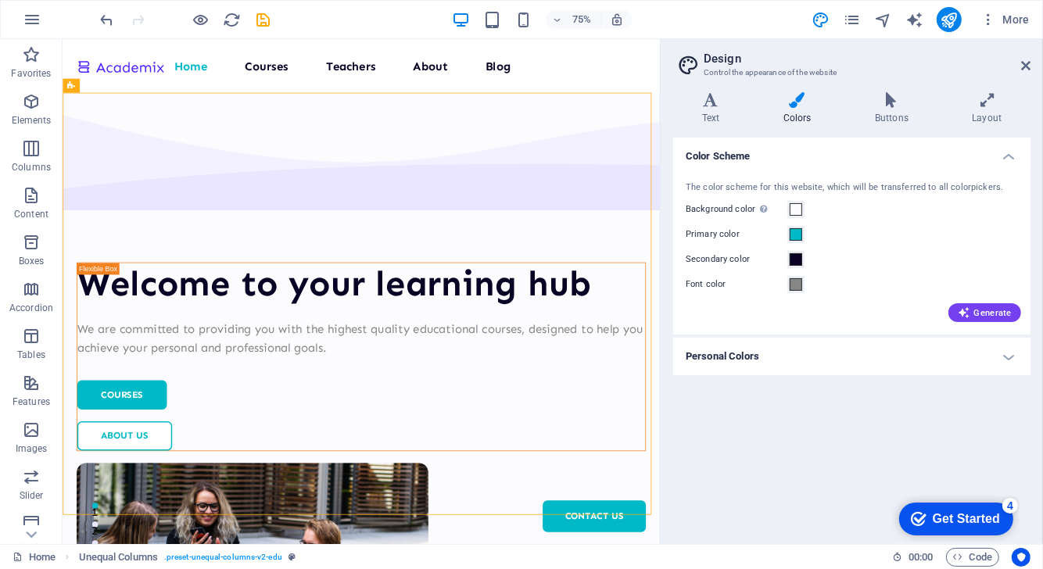
click at [782, 349] on h4 "Personal Colors" at bounding box center [851, 357] width 357 height 38
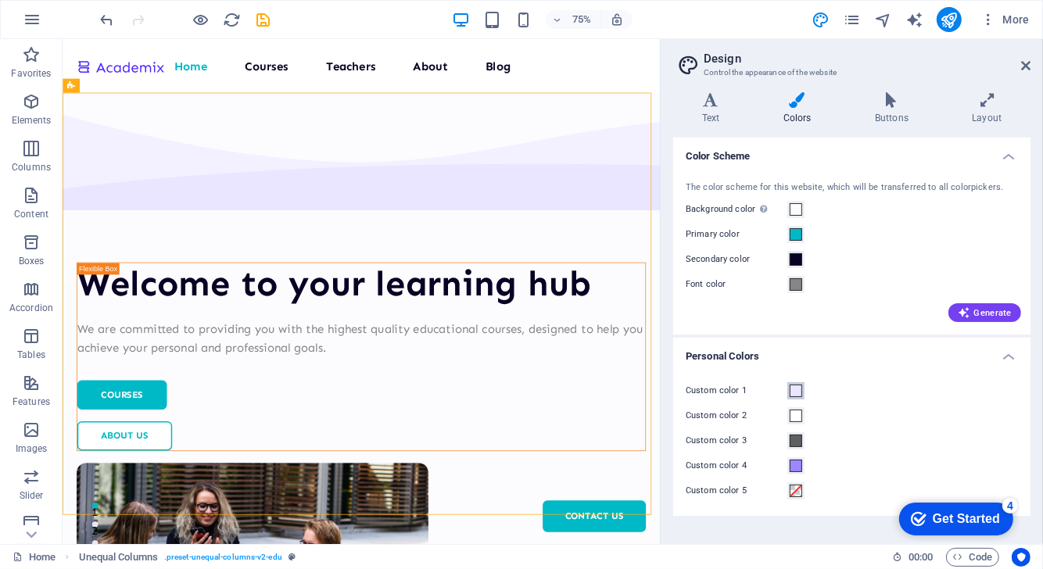
click at [800, 390] on span at bounding box center [796, 391] width 13 height 13
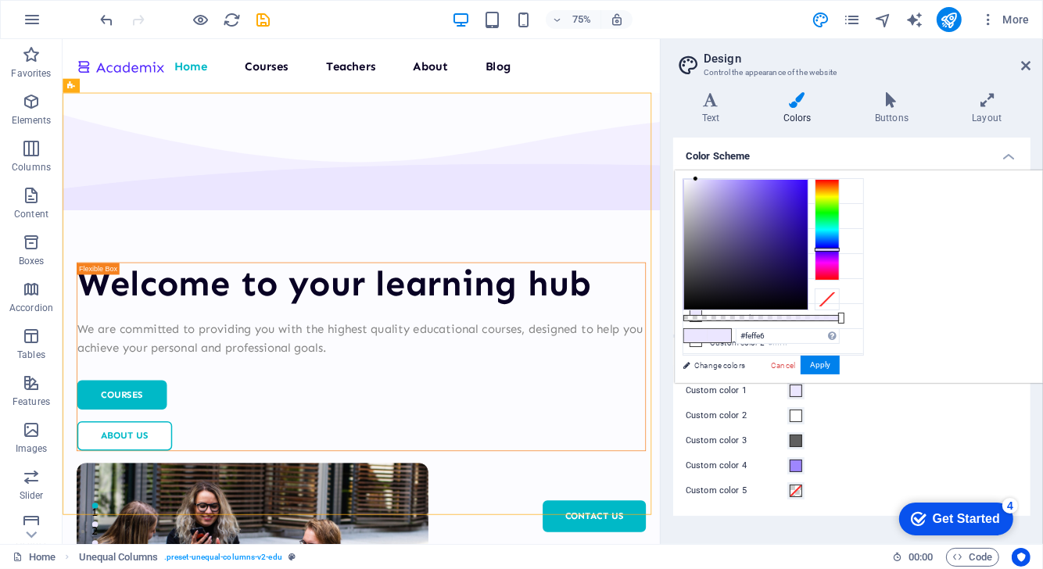
click at [840, 195] on div at bounding box center [827, 230] width 25 height 102
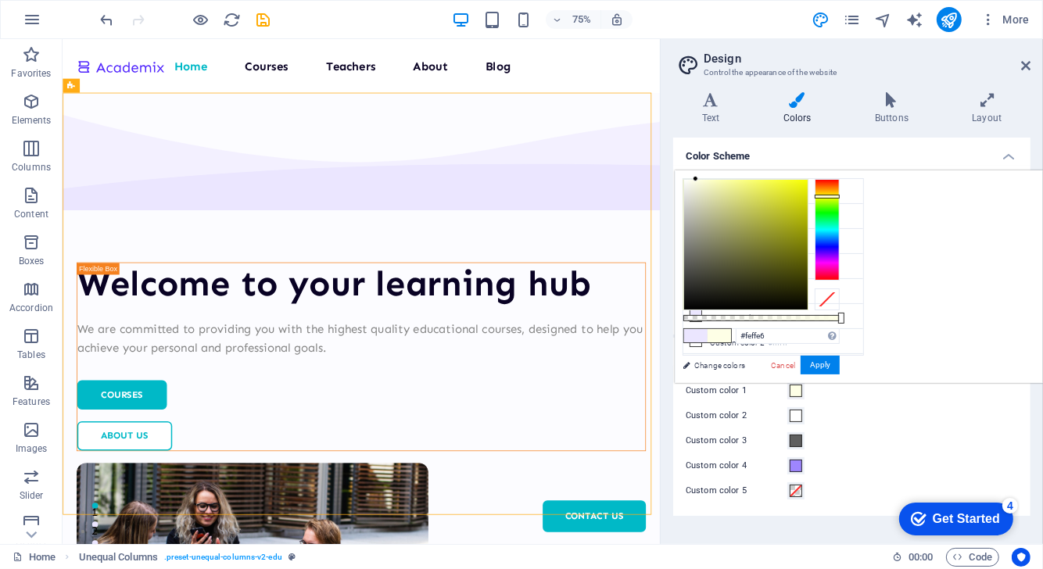
click at [808, 201] on div at bounding box center [746, 245] width 124 height 130
type input "#eef40d"
click at [808, 184] on div at bounding box center [746, 245] width 124 height 130
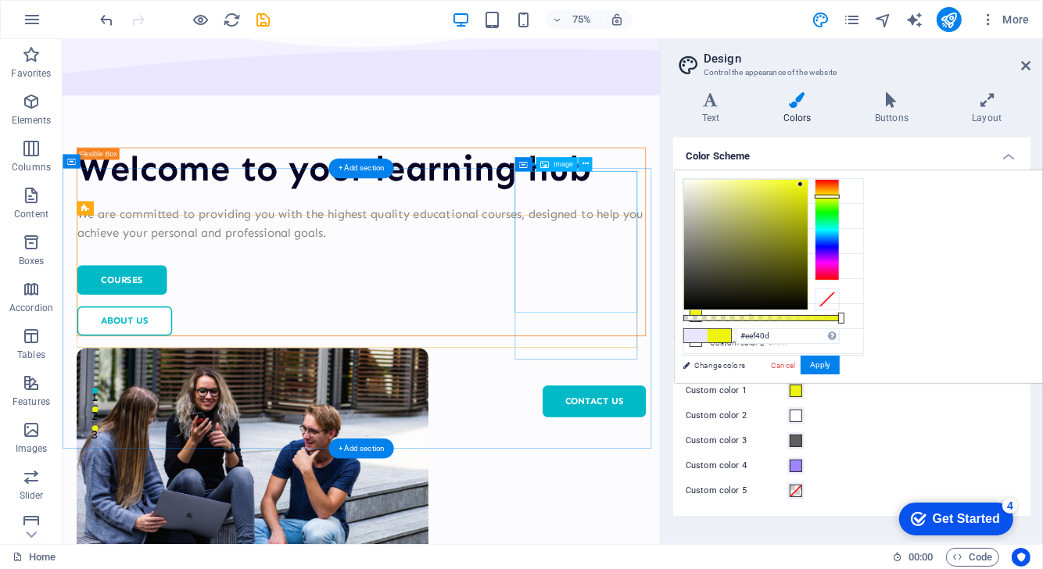
scroll to position [28, 0]
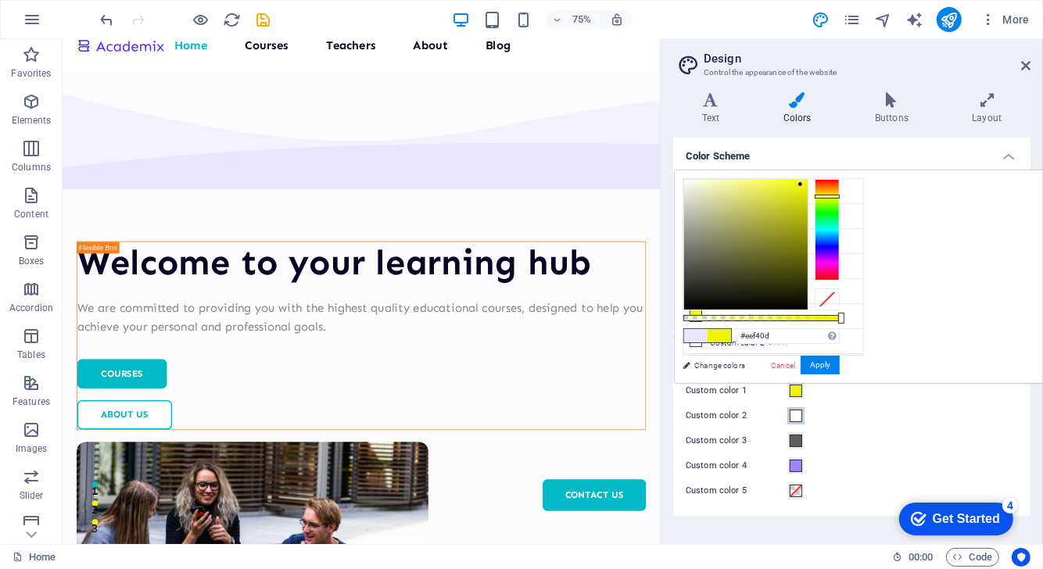
click at [797, 419] on span at bounding box center [796, 416] width 13 height 13
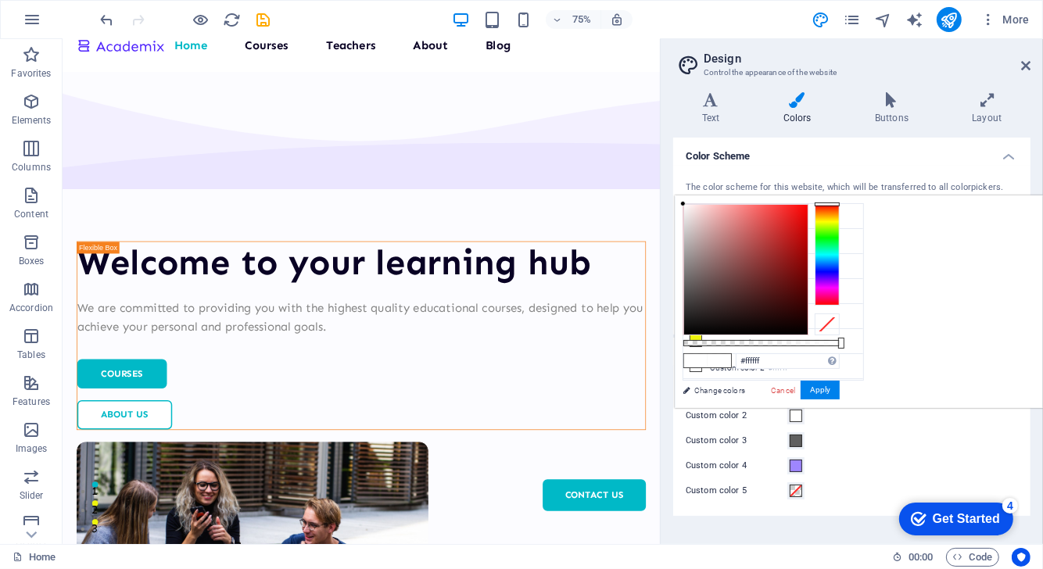
type input "#b11818"
click at [808, 243] on div at bounding box center [746, 270] width 124 height 130
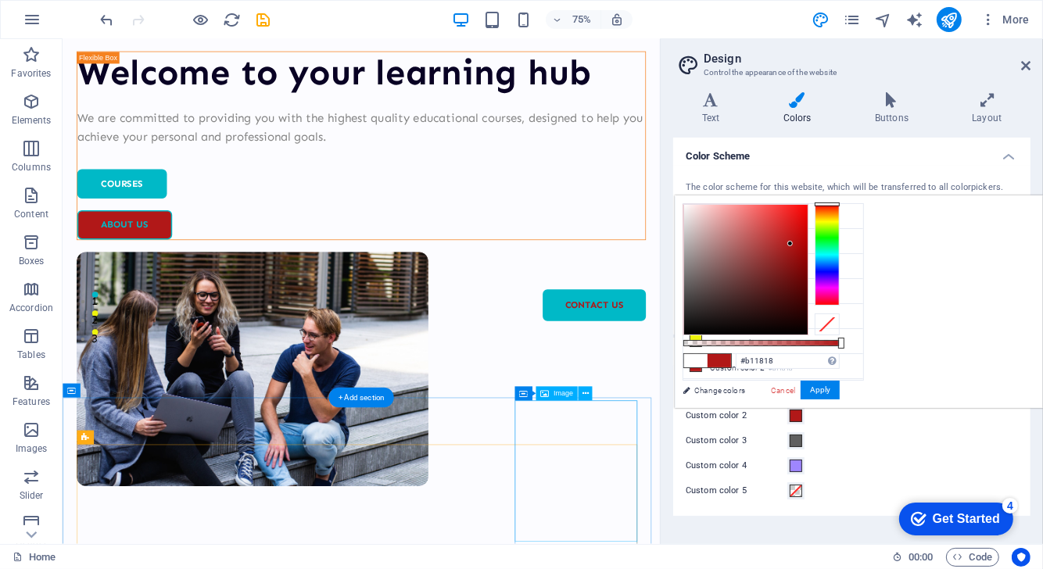
scroll to position [0, 0]
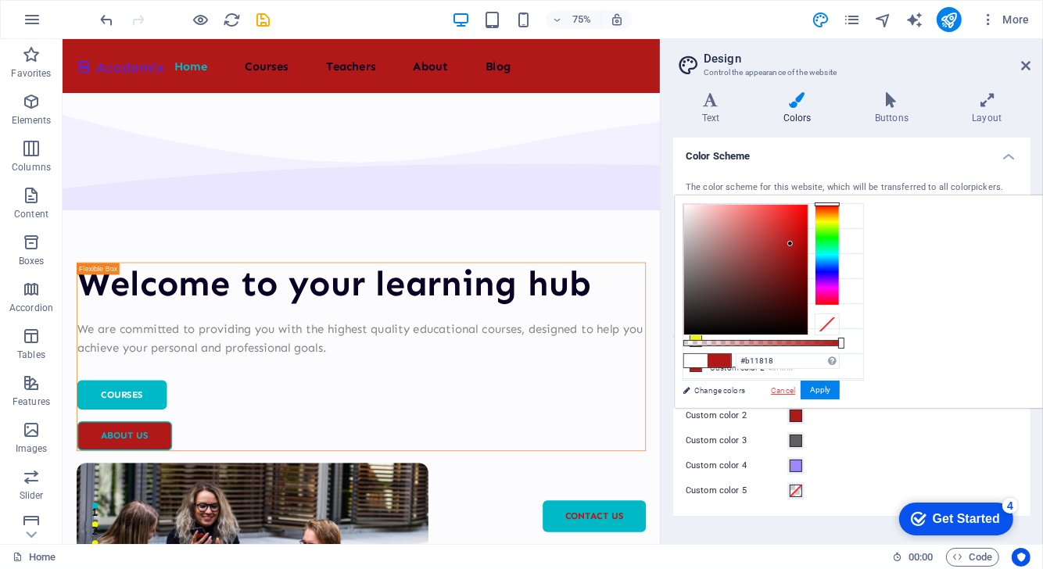
click at [797, 389] on link "Cancel" at bounding box center [782, 391] width 27 height 12
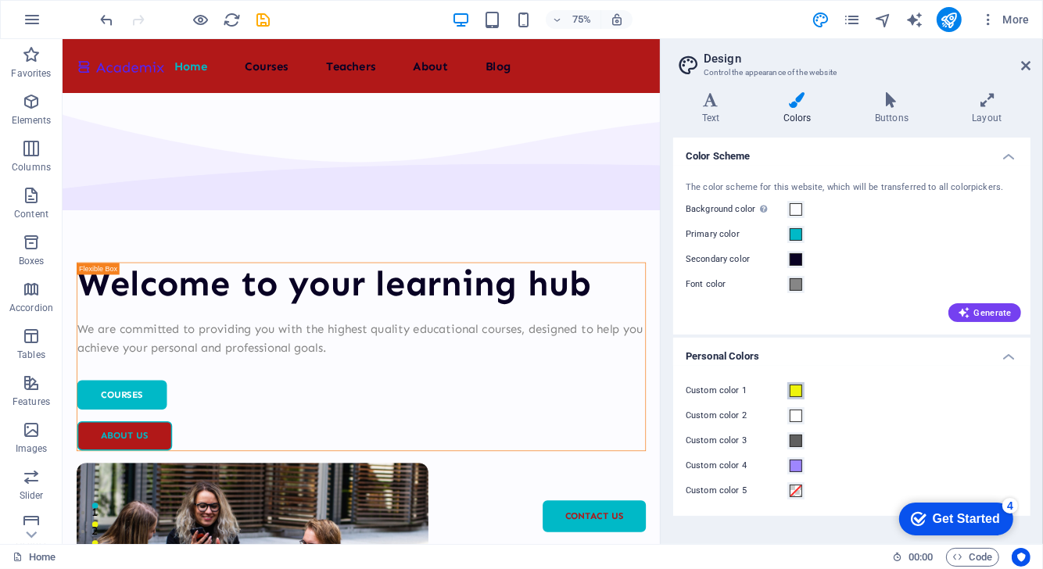
click at [793, 392] on span at bounding box center [796, 391] width 13 height 13
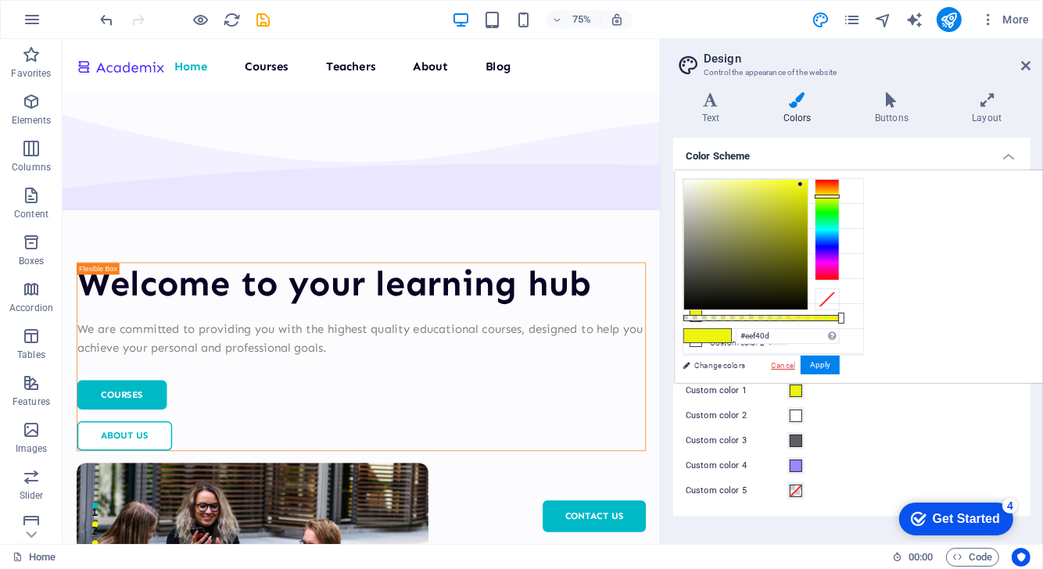
click at [797, 365] on link "Cancel" at bounding box center [782, 366] width 27 height 12
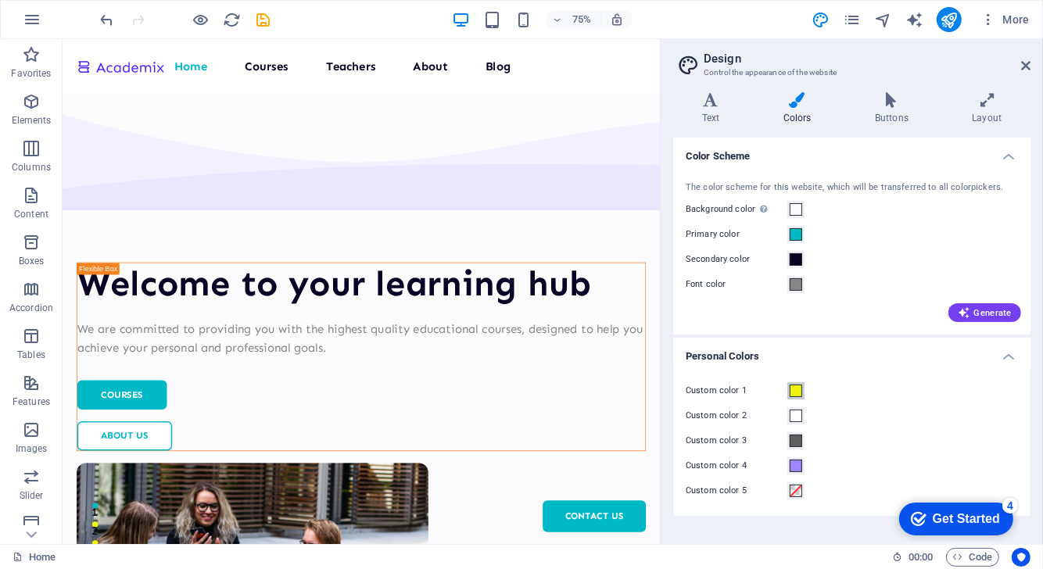
click at [793, 385] on span at bounding box center [796, 391] width 13 height 13
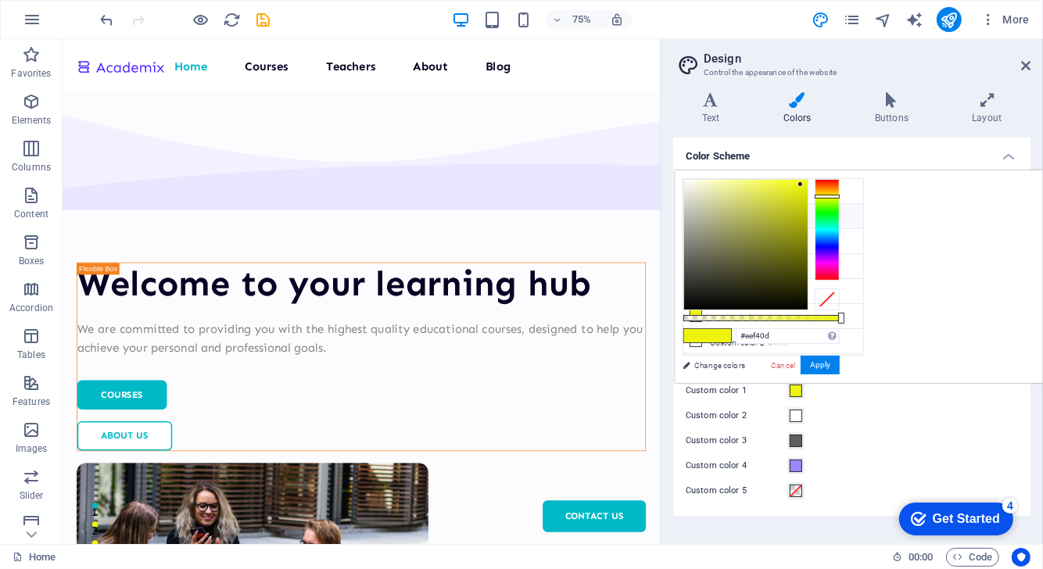
click at [748, 210] on li "Primary color #00b9c7" at bounding box center [773, 216] width 180 height 25
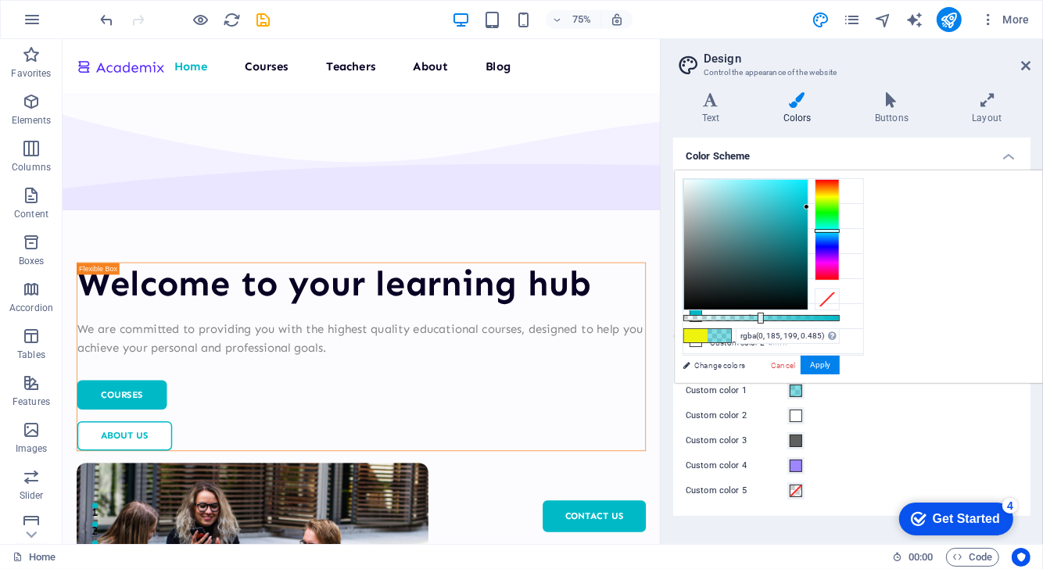
click at [840, 320] on div at bounding box center [761, 318] width 156 height 6
click at [840, 317] on div at bounding box center [761, 318] width 156 height 6
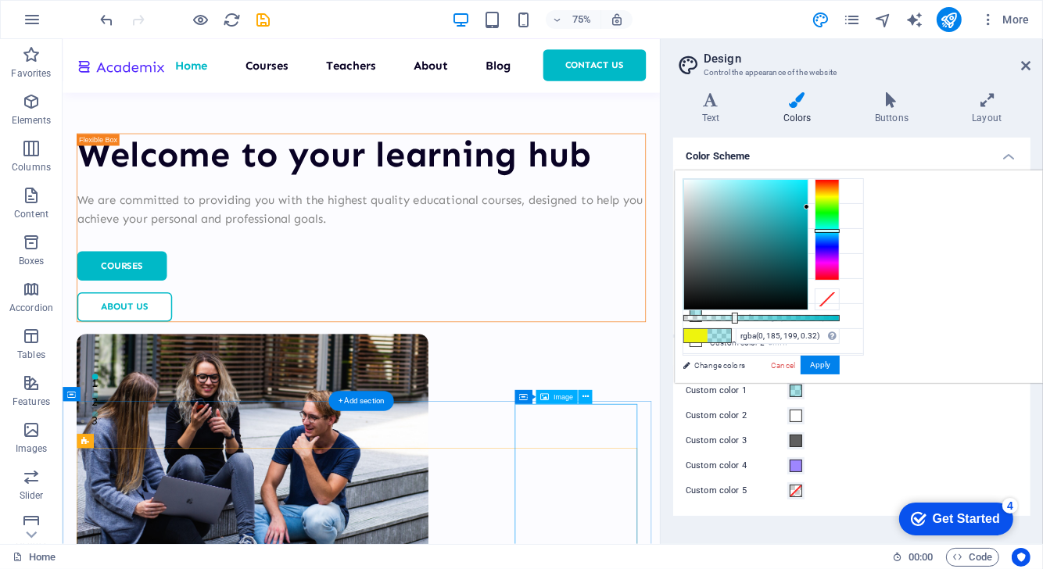
scroll to position [260, 0]
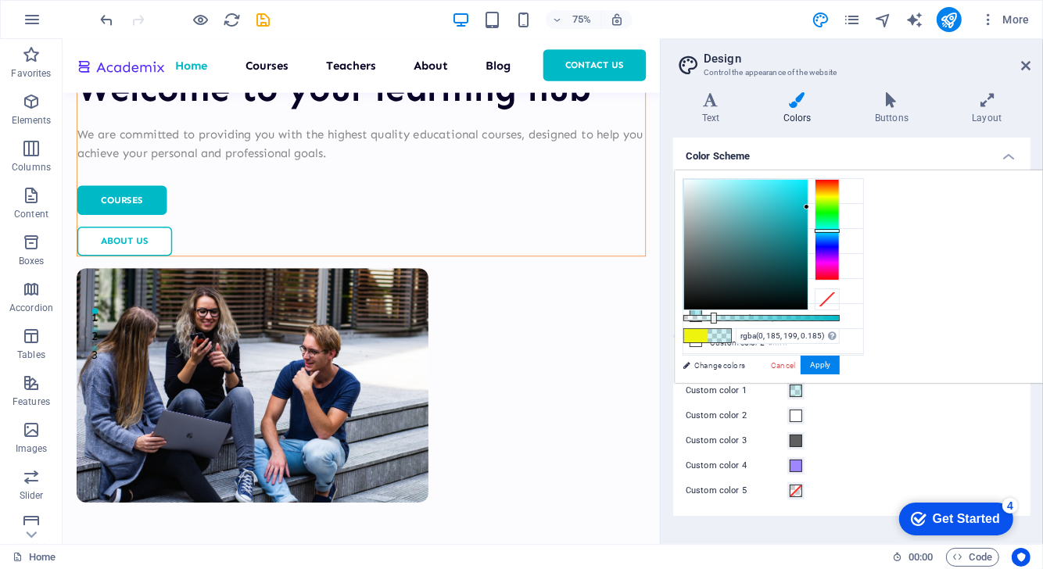
click at [840, 316] on div at bounding box center [761, 318] width 156 height 6
type input "rgba(0, 185, 199, 0.125)"
click at [840, 315] on div at bounding box center [761, 318] width 156 height 6
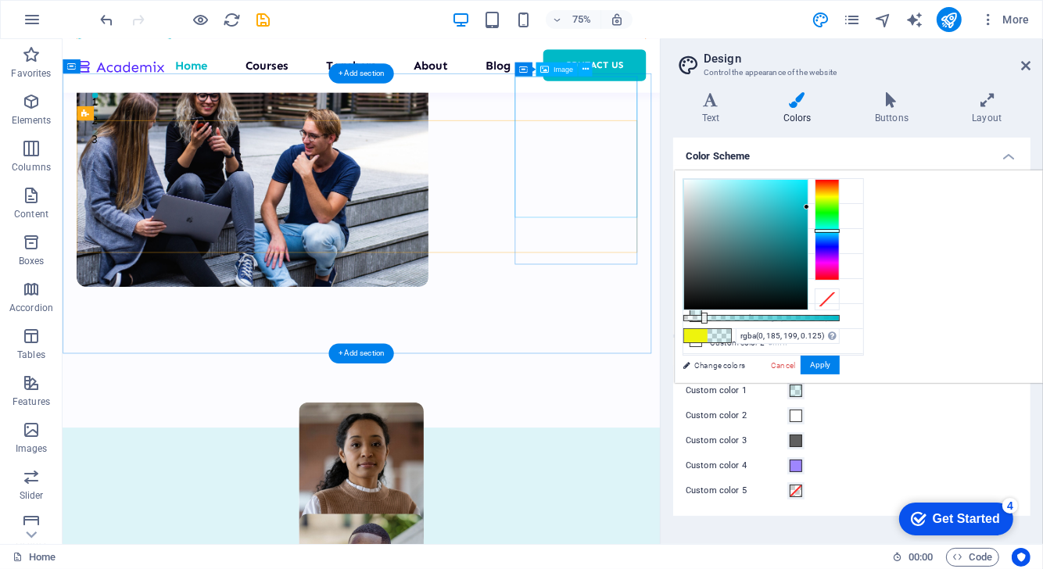
scroll to position [544, 0]
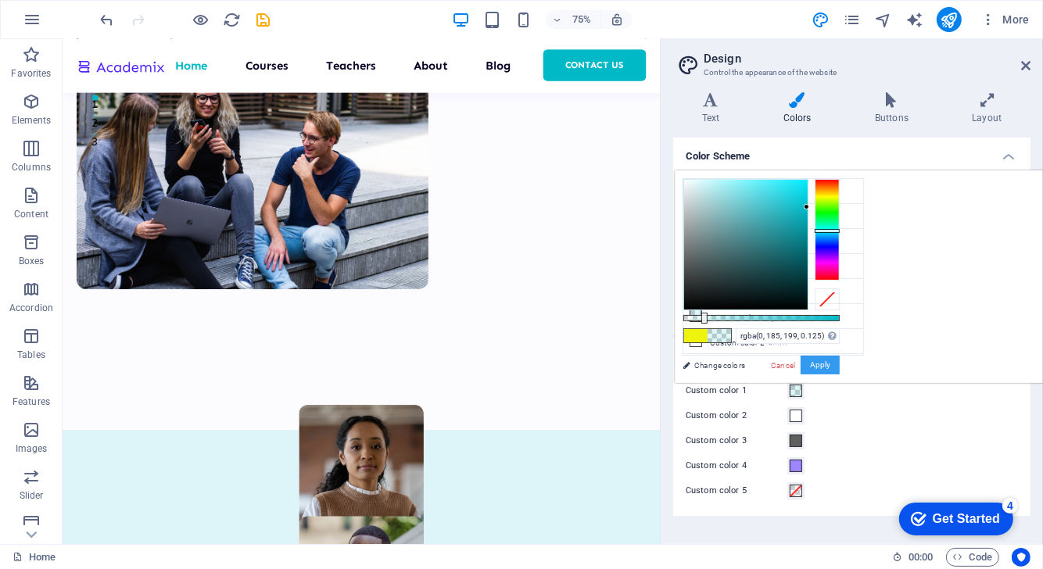
click at [840, 371] on button "Apply" at bounding box center [820, 365] width 39 height 19
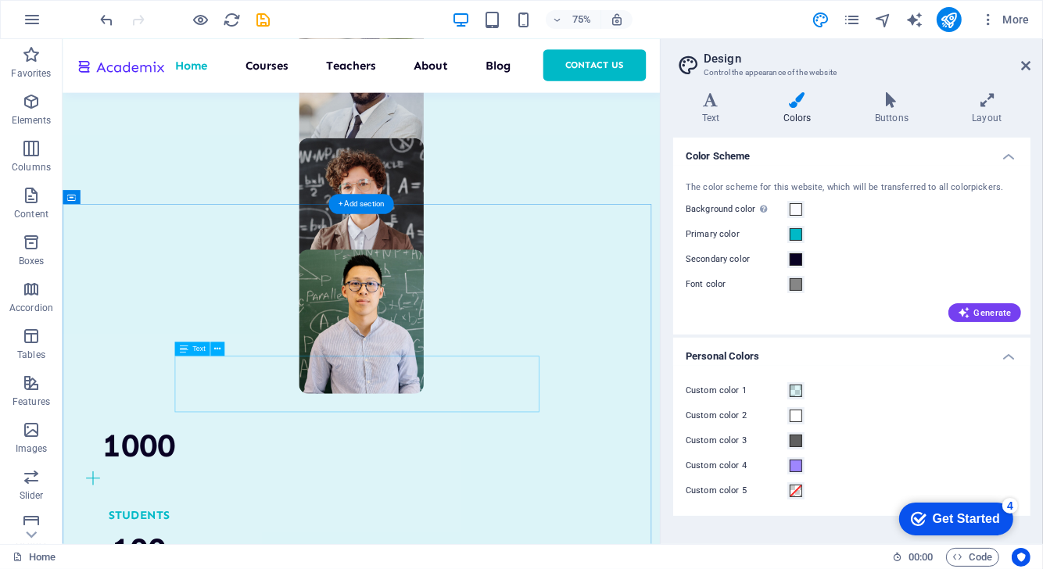
scroll to position [1210, 0]
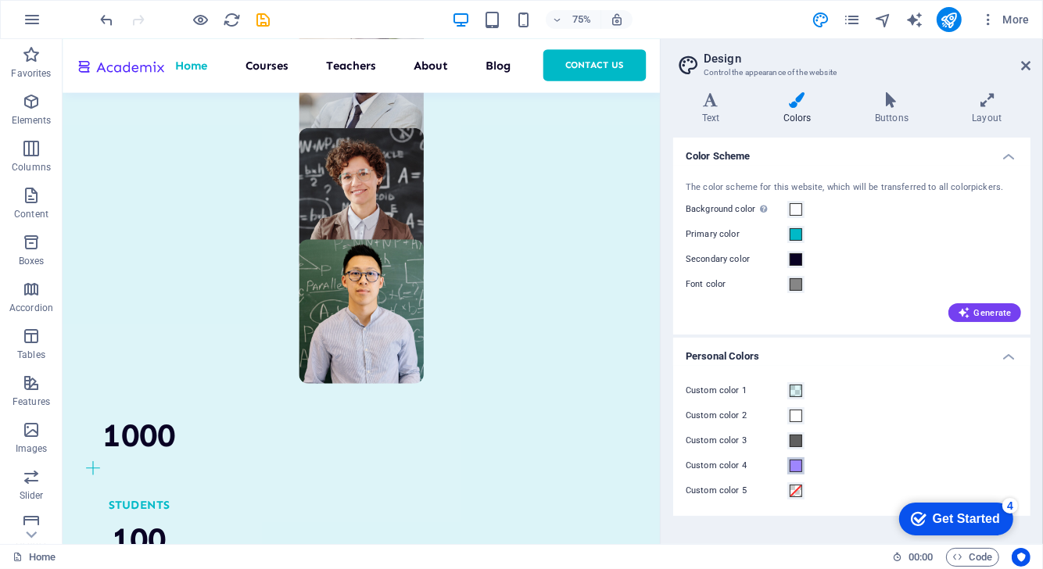
click at [801, 464] on span at bounding box center [796, 466] width 13 height 13
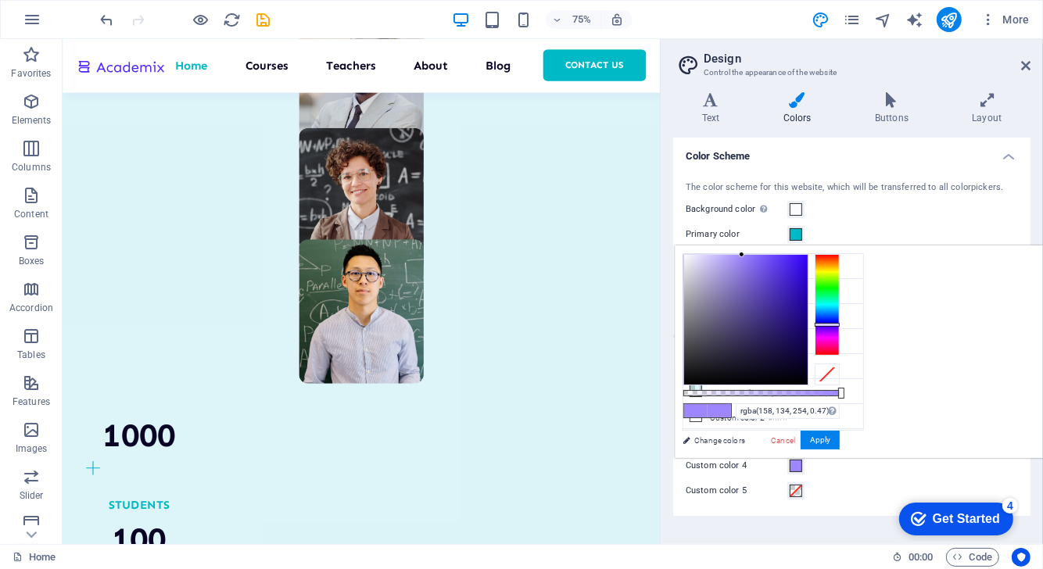
click at [840, 393] on div at bounding box center [761, 393] width 156 height 6
click at [840, 432] on div "Cancel Apply" at bounding box center [804, 441] width 70 height 20
click at [797, 439] on link "Cancel" at bounding box center [782, 441] width 27 height 12
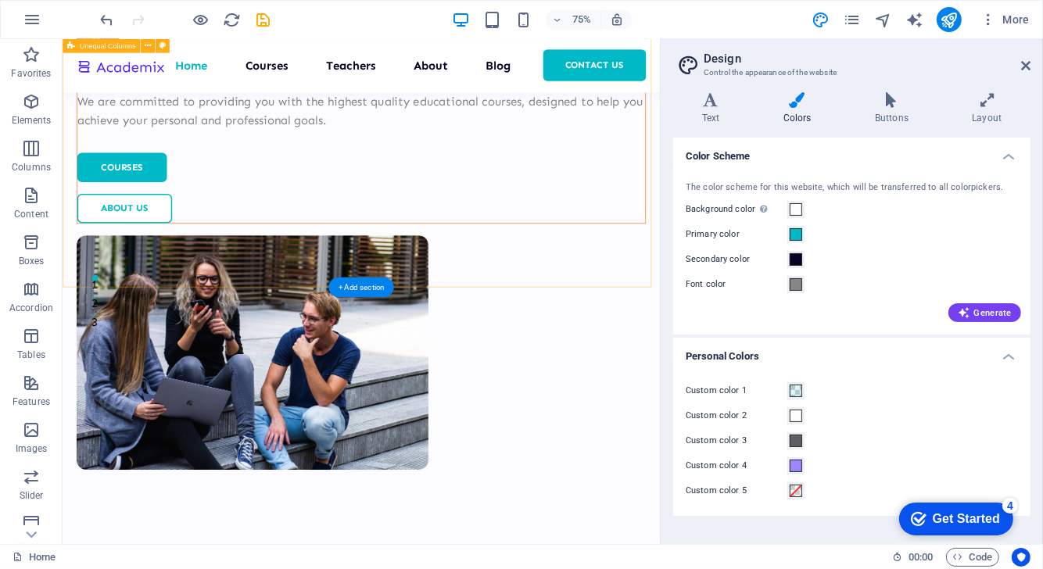
scroll to position [0, 0]
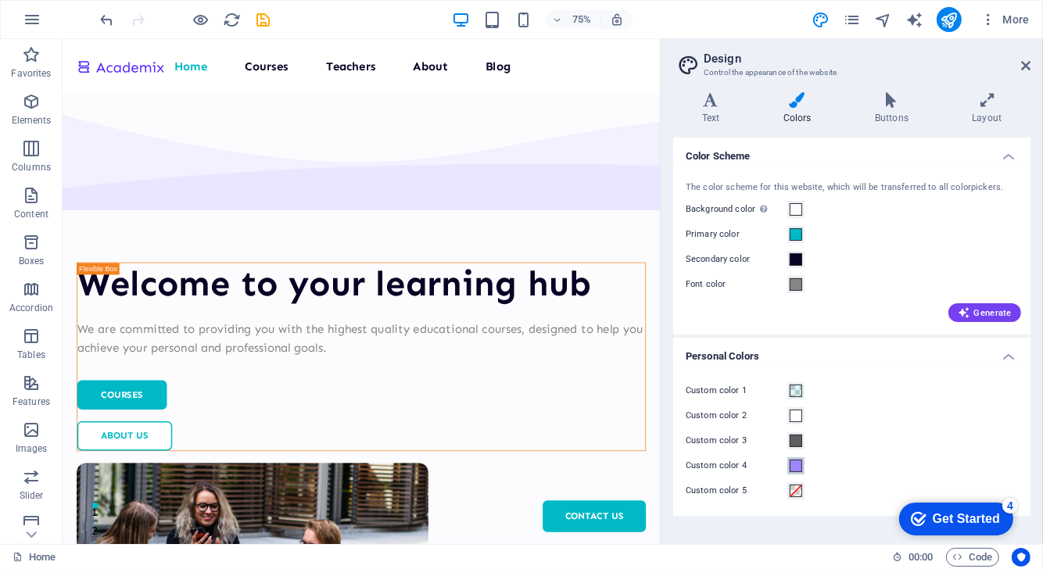
click at [794, 461] on span at bounding box center [796, 466] width 13 height 13
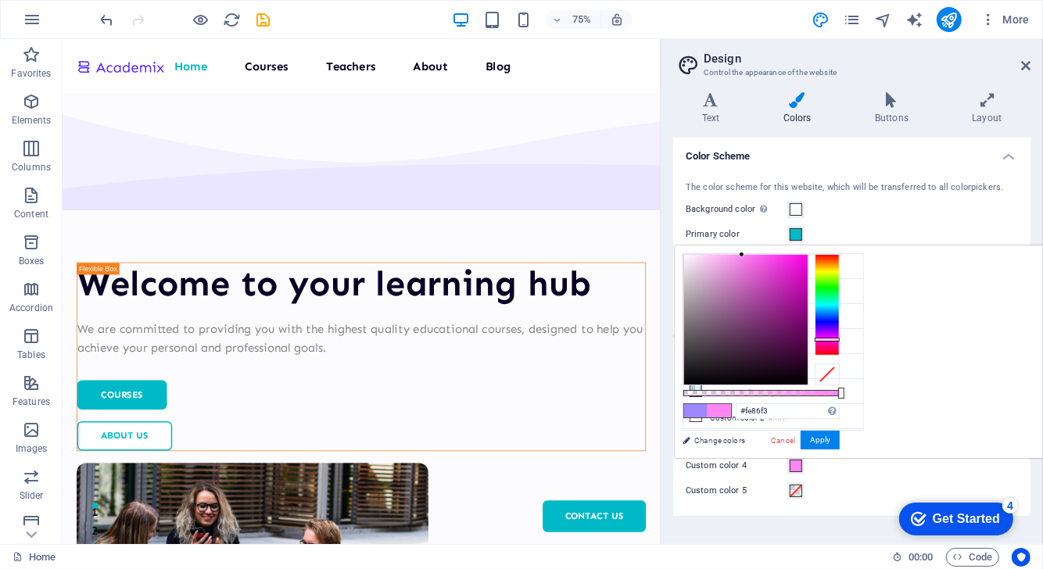
click at [840, 338] on div at bounding box center [827, 305] width 25 height 102
click at [808, 255] on div at bounding box center [746, 320] width 124 height 130
type input "#4efc0d"
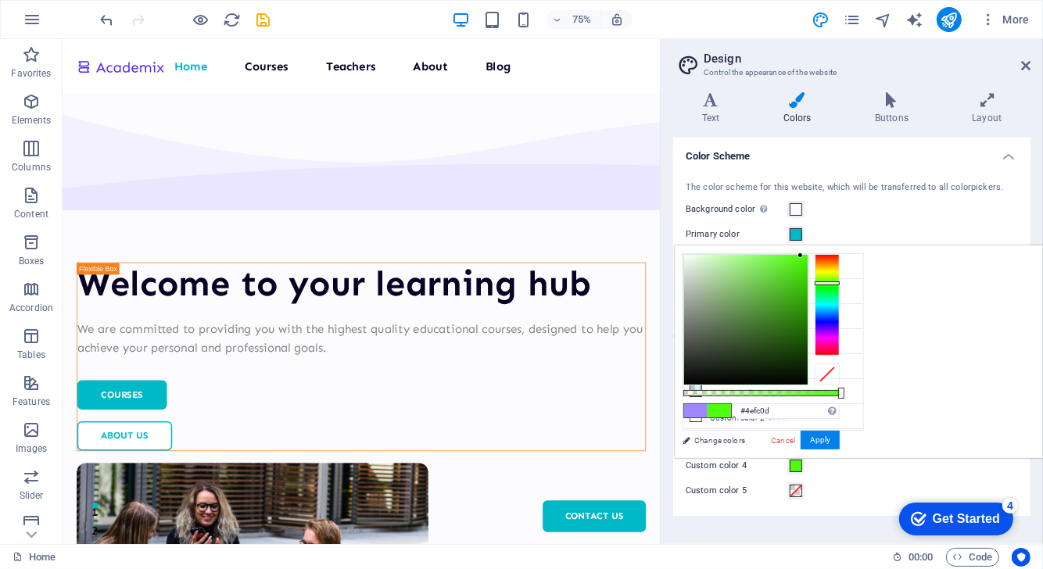
click at [840, 282] on div at bounding box center [827, 305] width 25 height 102
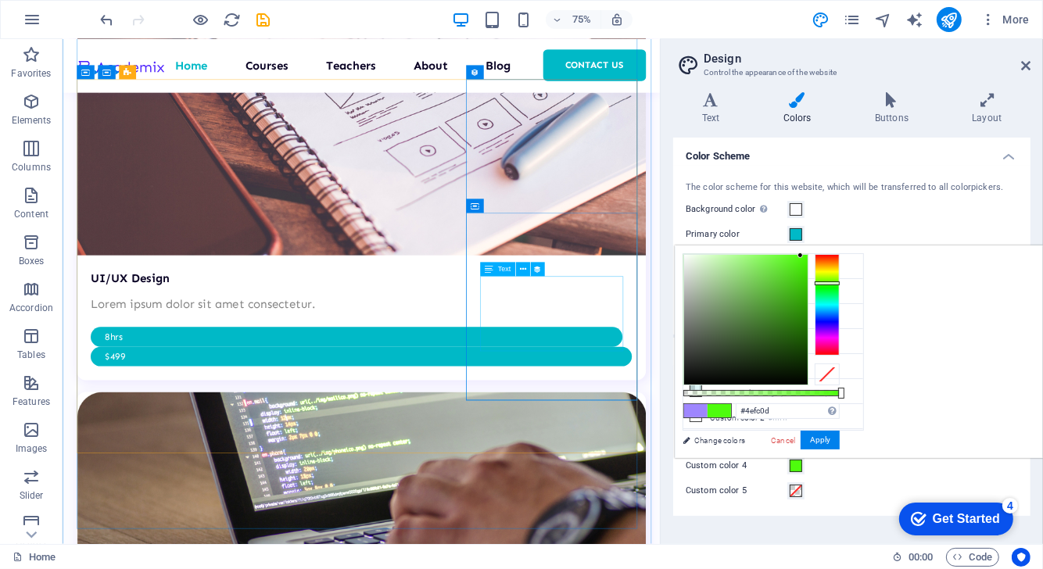
scroll to position [3224, 0]
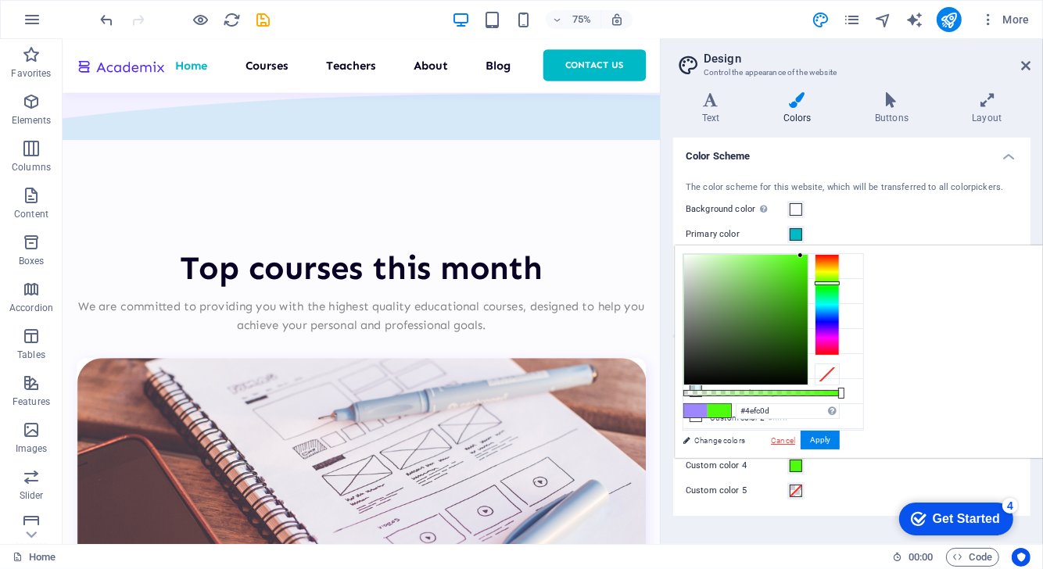
click at [797, 440] on link "Cancel" at bounding box center [782, 441] width 27 height 12
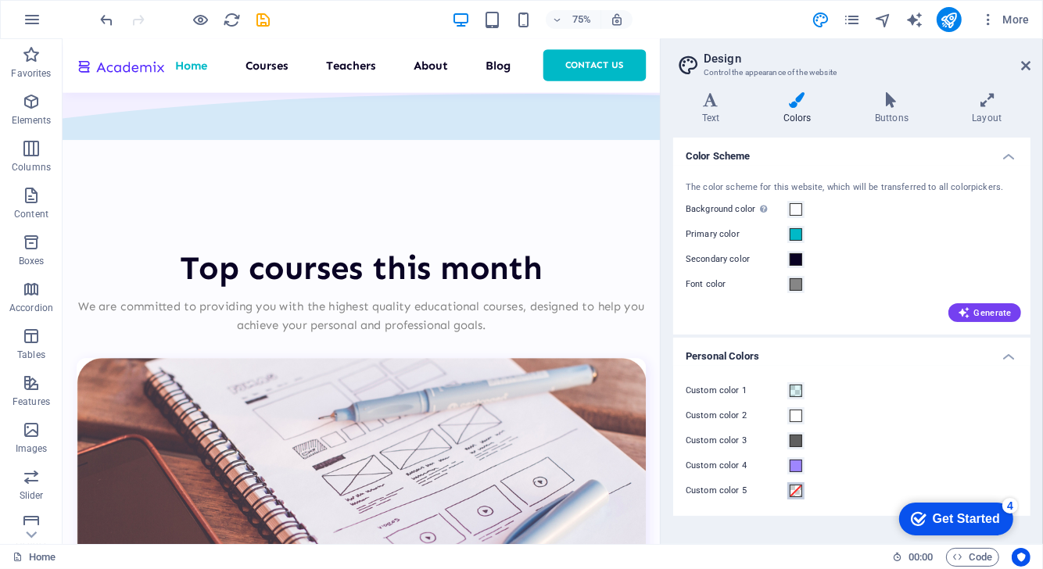
click at [799, 490] on span at bounding box center [796, 491] width 13 height 13
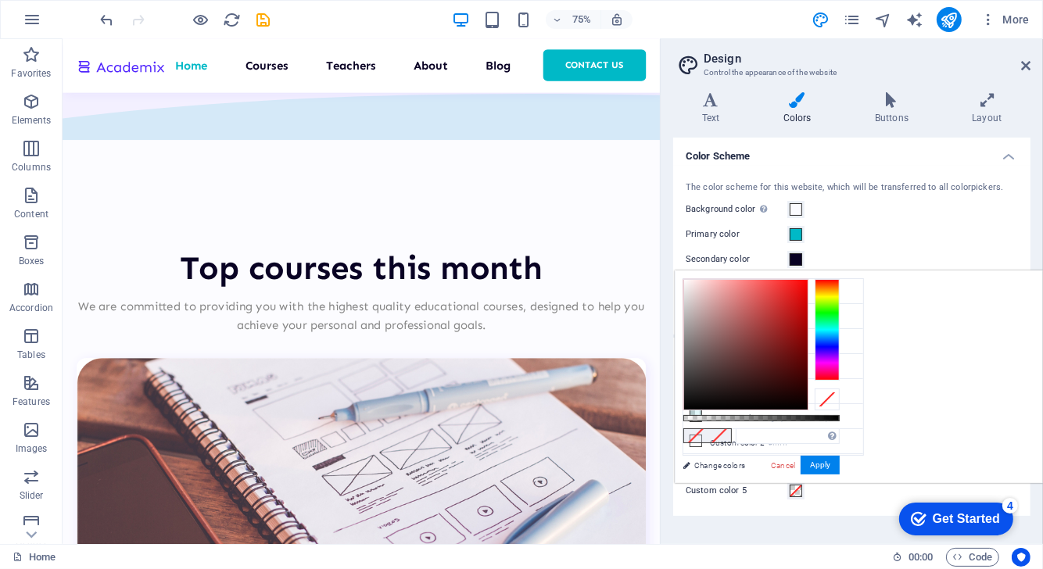
type input "#d91616"
click at [808, 298] on div at bounding box center [746, 345] width 124 height 130
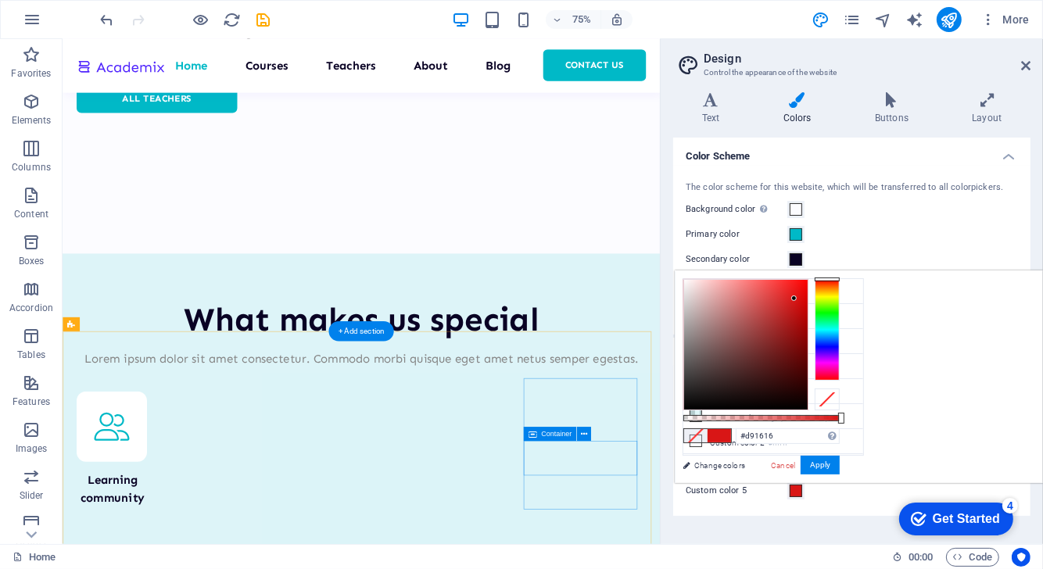
scroll to position [5963, 0]
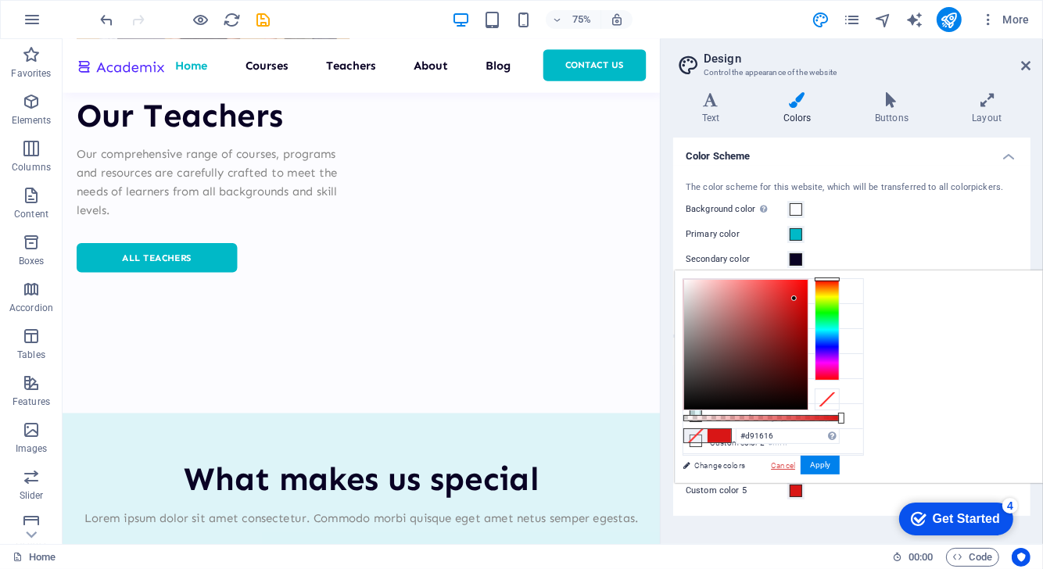
click at [797, 462] on link "Cancel" at bounding box center [782, 466] width 27 height 12
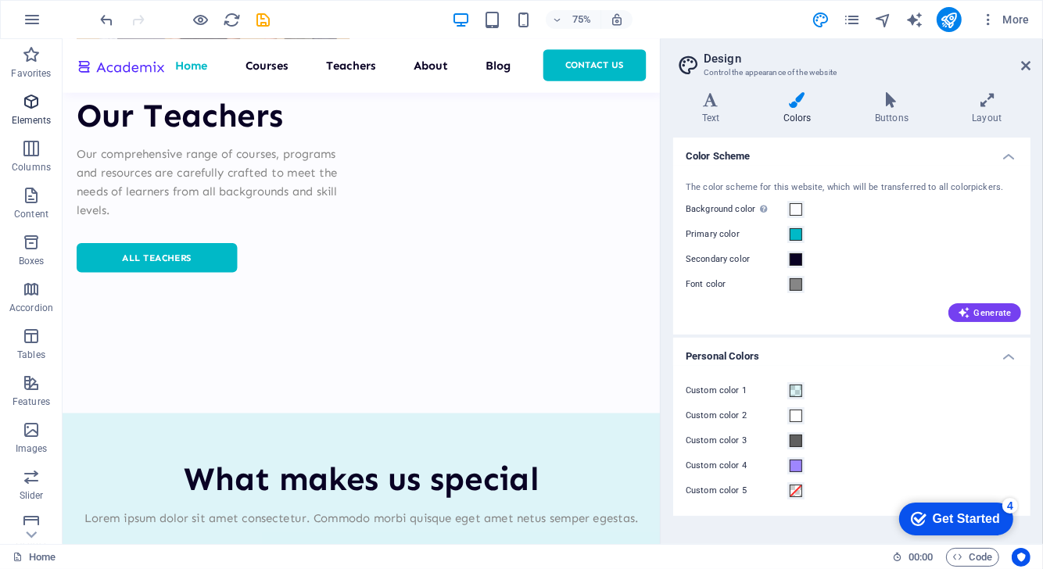
click at [31, 96] on icon "button" at bounding box center [31, 101] width 19 height 19
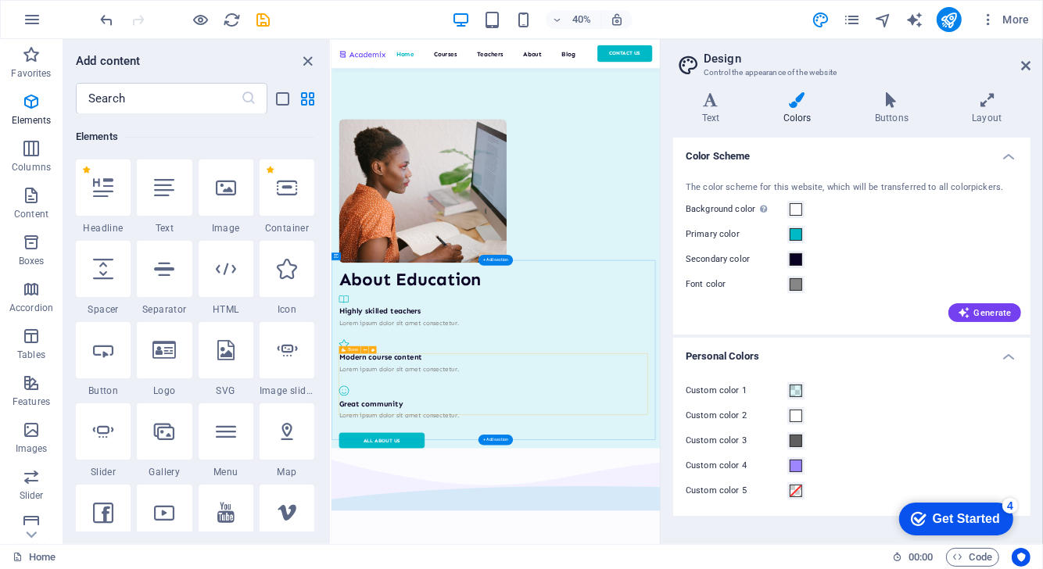
scroll to position [2582, 0]
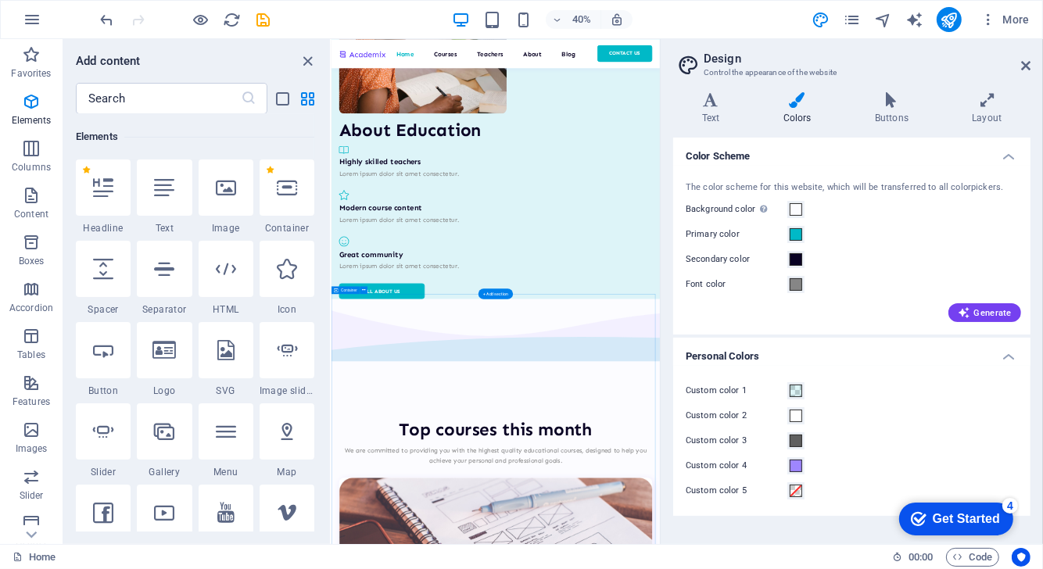
click at [343, 287] on div "Container" at bounding box center [345, 290] width 28 height 8
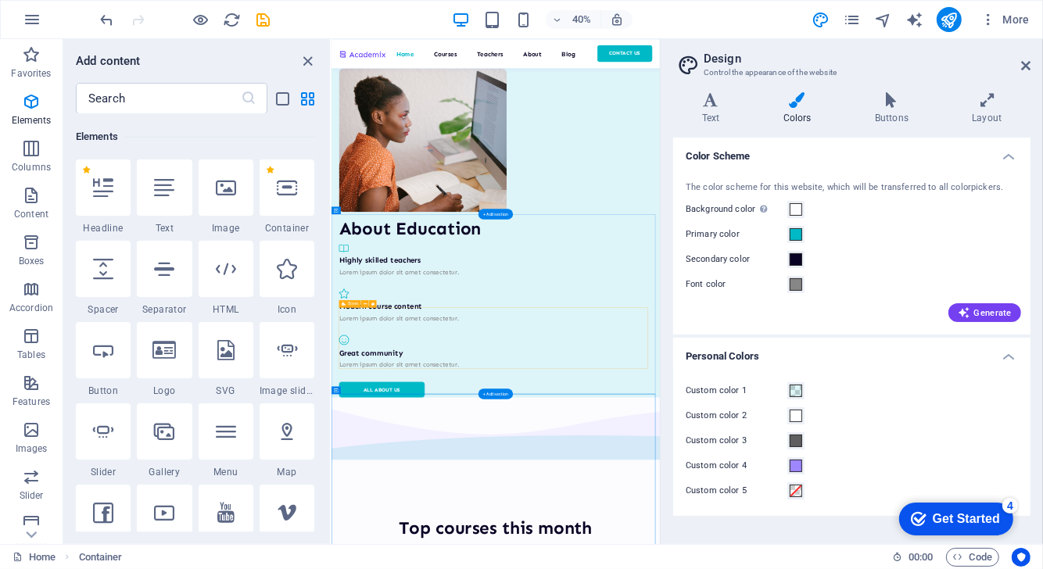
scroll to position [2324, 0]
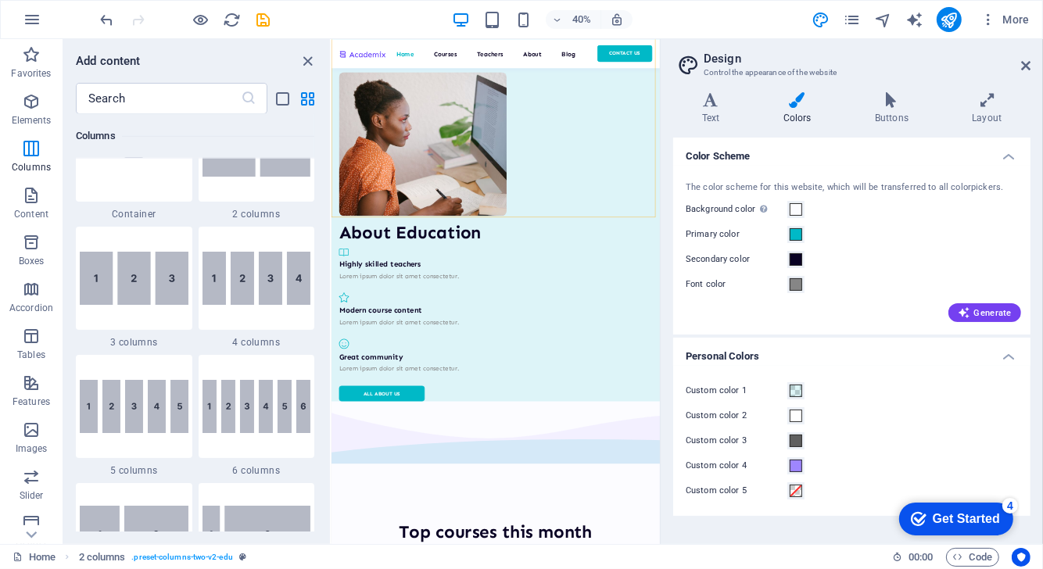
scroll to position [833, 0]
click at [1030, 66] on aside "Design Control the appearance of the website Variants Text Colors Buttons Layou…" at bounding box center [851, 291] width 383 height 505
drag, startPoint x: 1021, startPoint y: 58, endPoint x: 1024, endPoint y: 70, distance: 12.9
click at [1024, 70] on header "Design Control the appearance of the website" at bounding box center [853, 59] width 354 height 41
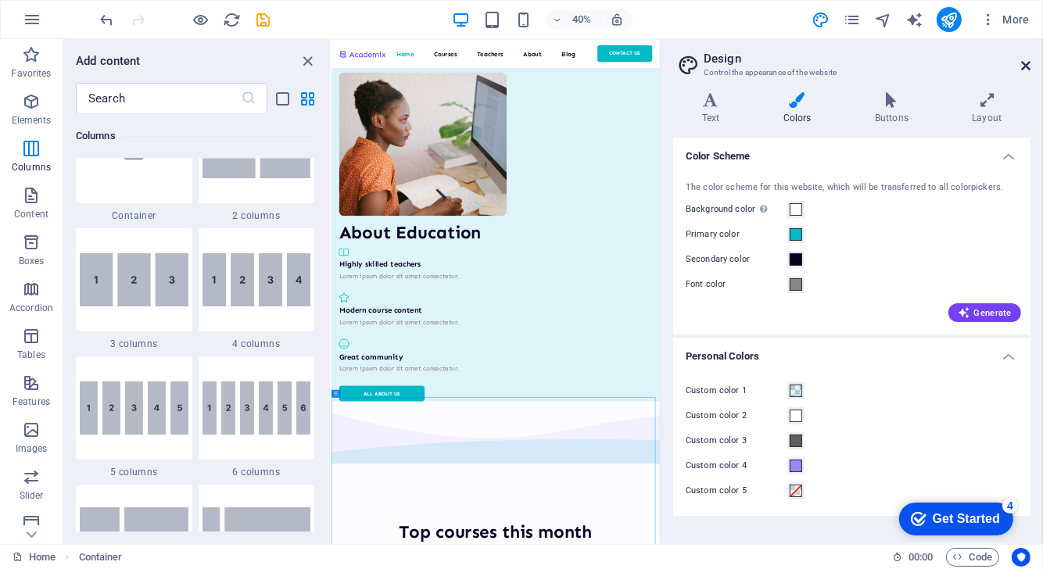
click at [1024, 70] on icon at bounding box center [1025, 65] width 9 height 13
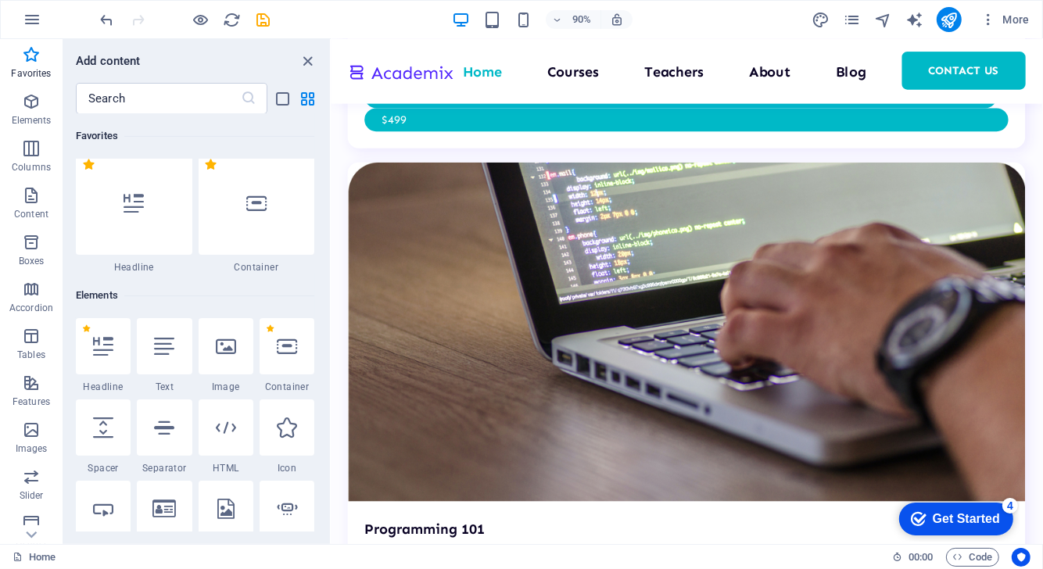
scroll to position [0, 0]
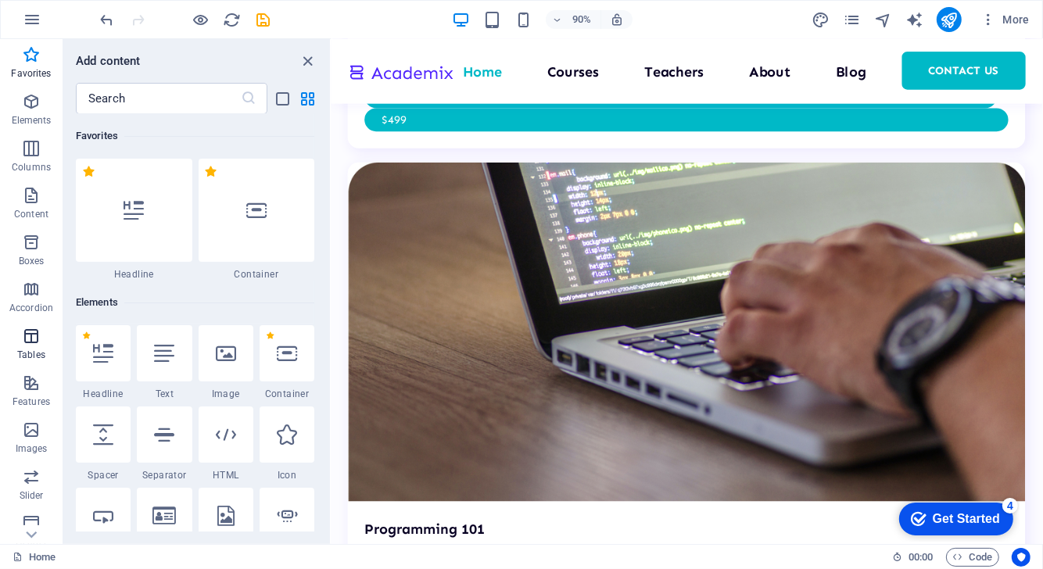
click at [34, 337] on icon "button" at bounding box center [31, 336] width 19 height 19
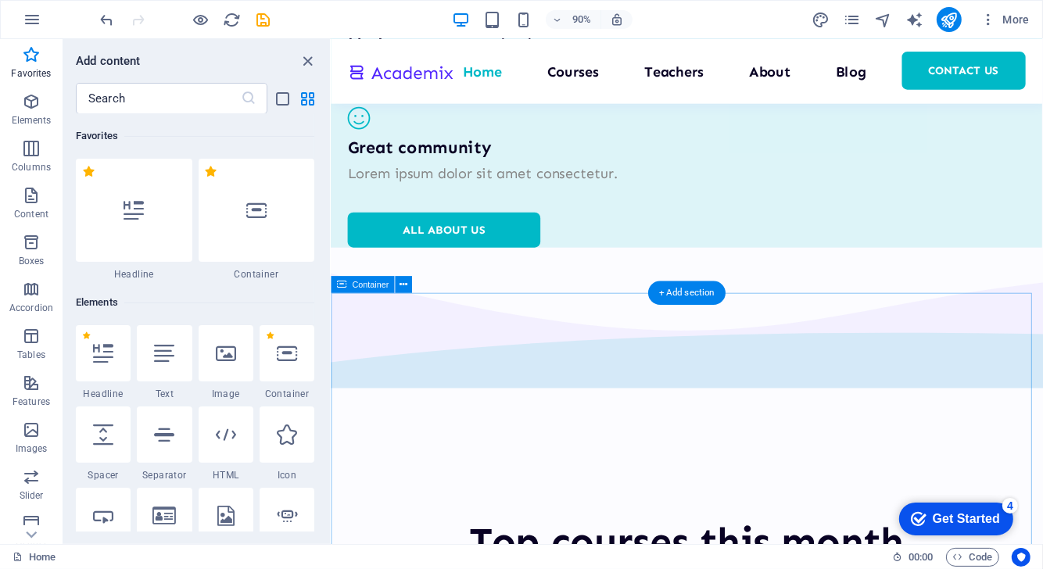
scroll to position [2963, 0]
click at [405, 285] on icon at bounding box center [404, 285] width 8 height 15
click at [398, 286] on button at bounding box center [404, 284] width 17 height 17
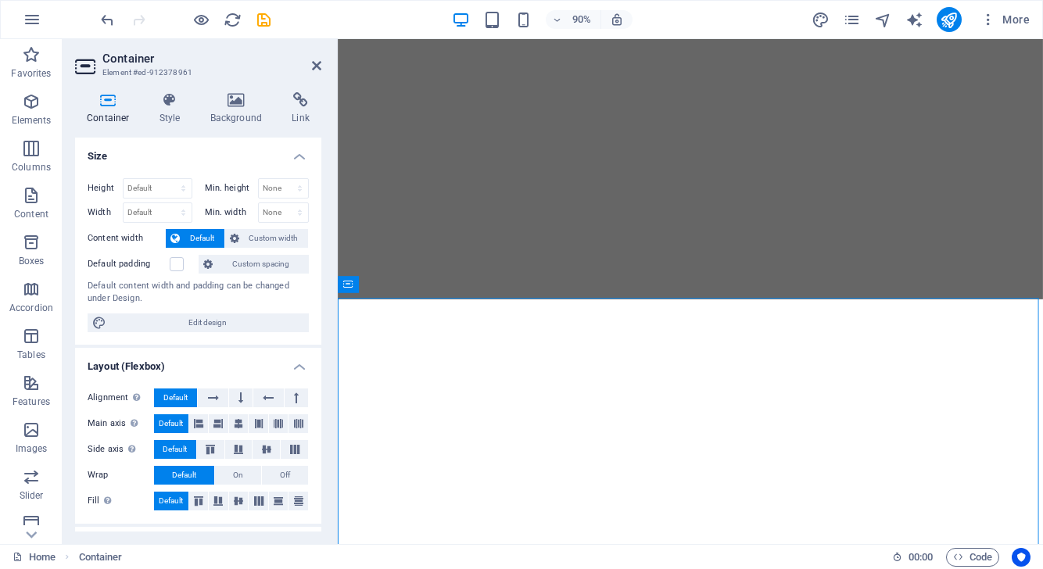
select select "multiple-waves"
select select "em"
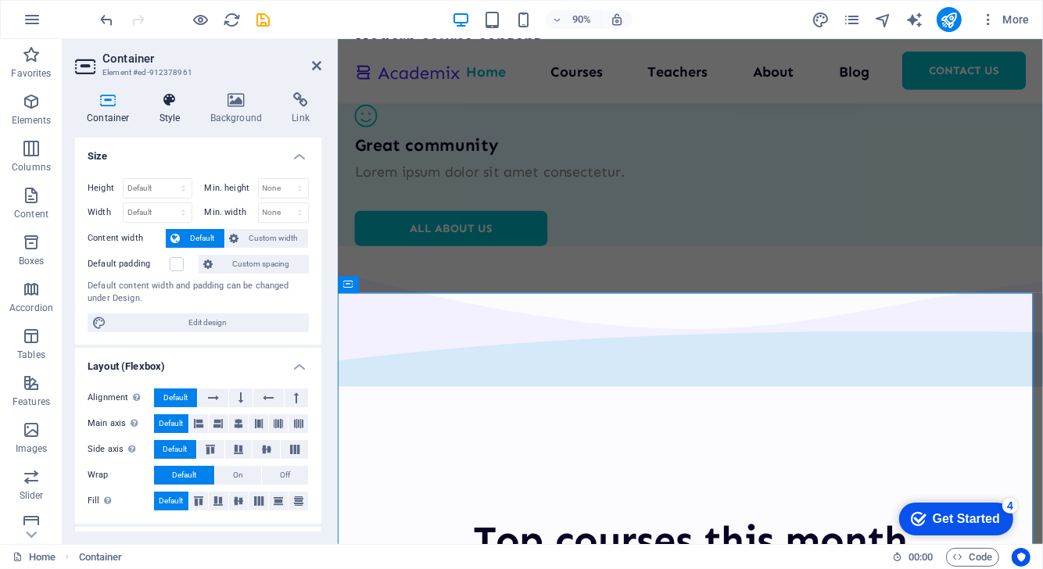
click at [171, 113] on h4 "Style" at bounding box center [173, 108] width 51 height 33
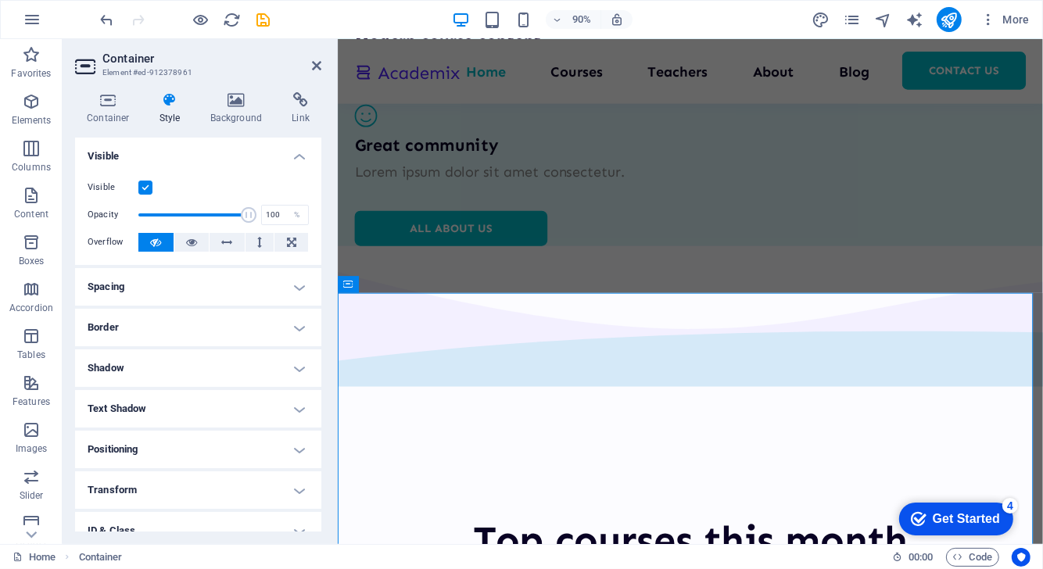
click at [182, 327] on h4 "Border" at bounding box center [198, 328] width 246 height 38
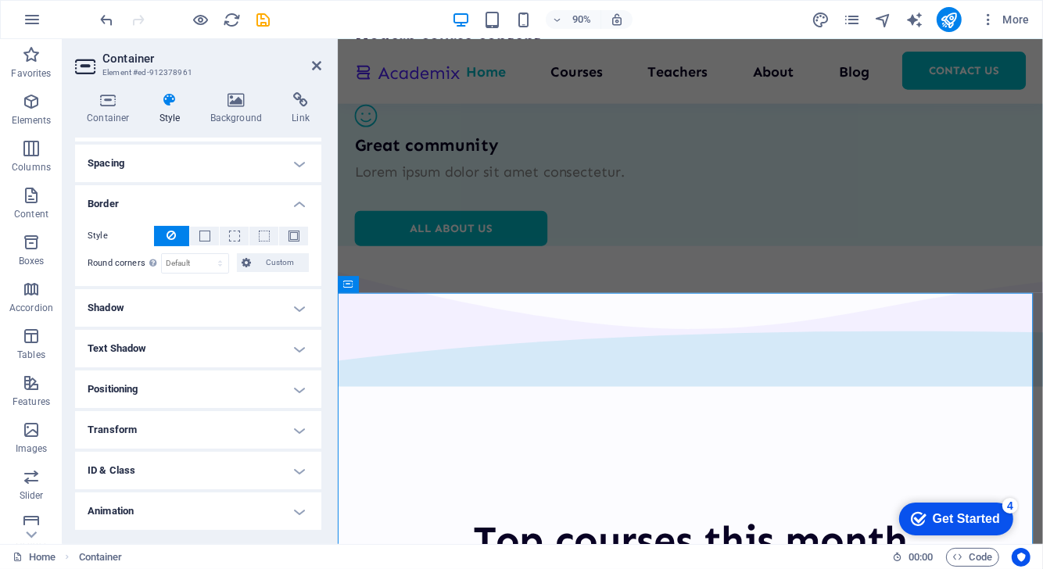
scroll to position [124, 0]
click at [281, 166] on h4 "Spacing" at bounding box center [198, 163] width 246 height 38
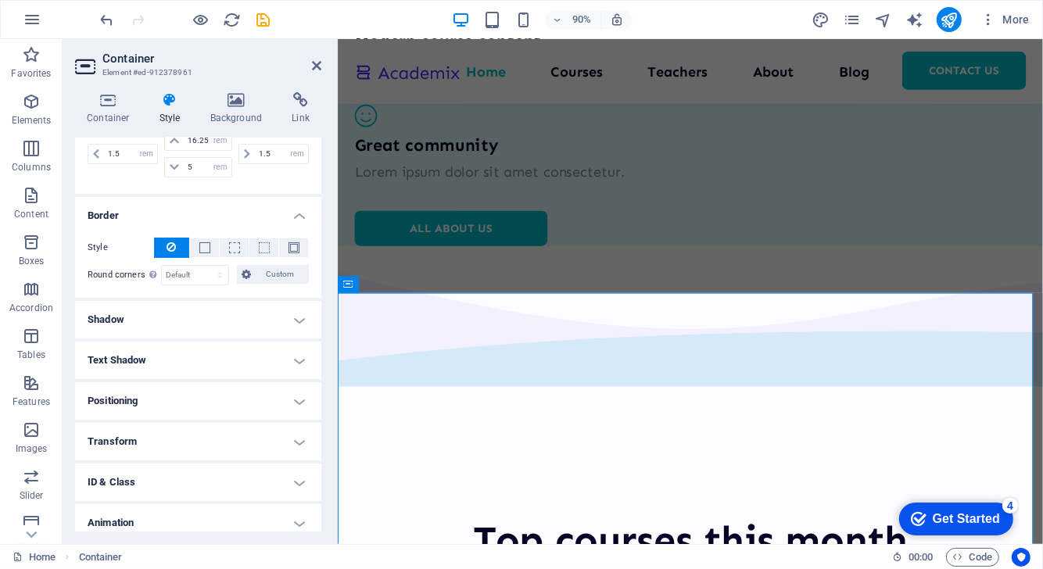
scroll to position [281, 0]
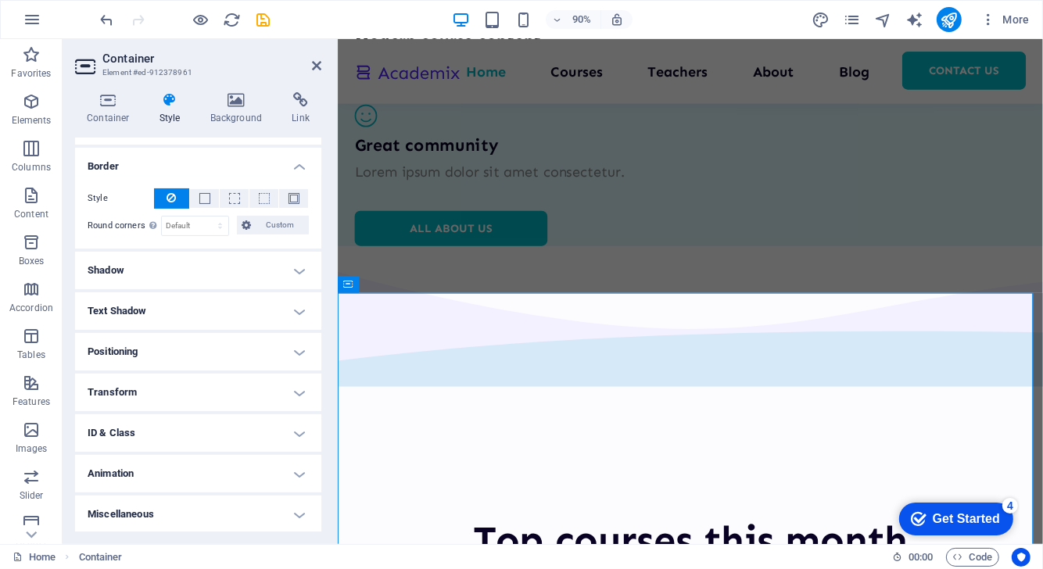
click at [292, 515] on h4 "Miscellaneous" at bounding box center [198, 515] width 246 height 38
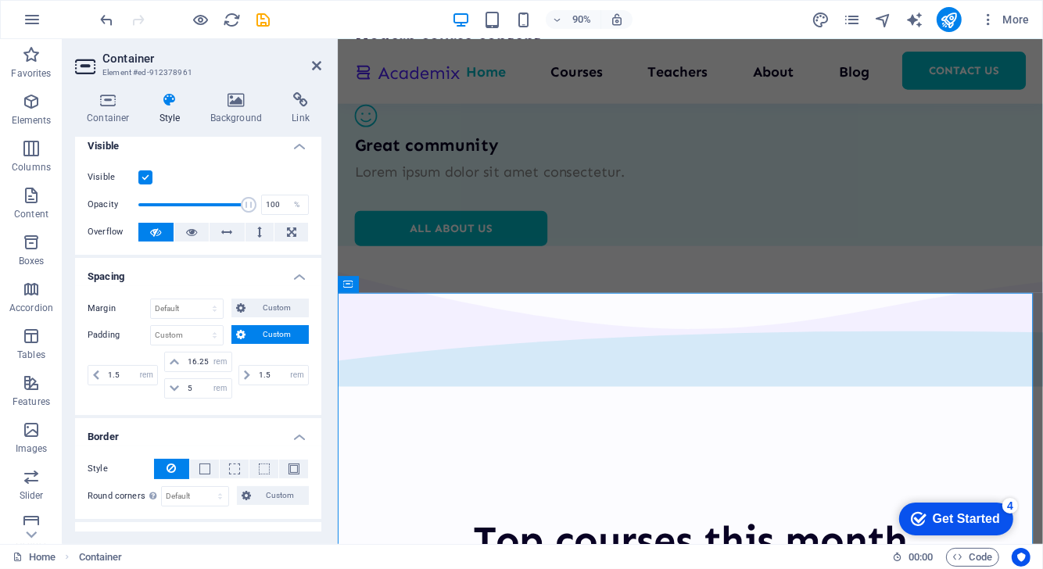
scroll to position [8, 0]
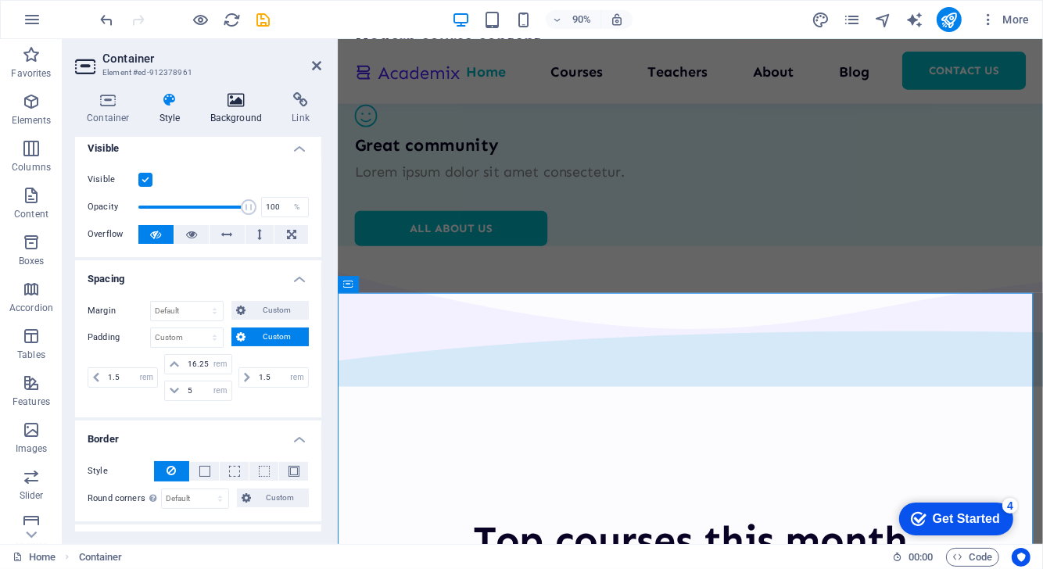
click at [224, 113] on h4 "Background" at bounding box center [240, 108] width 82 height 33
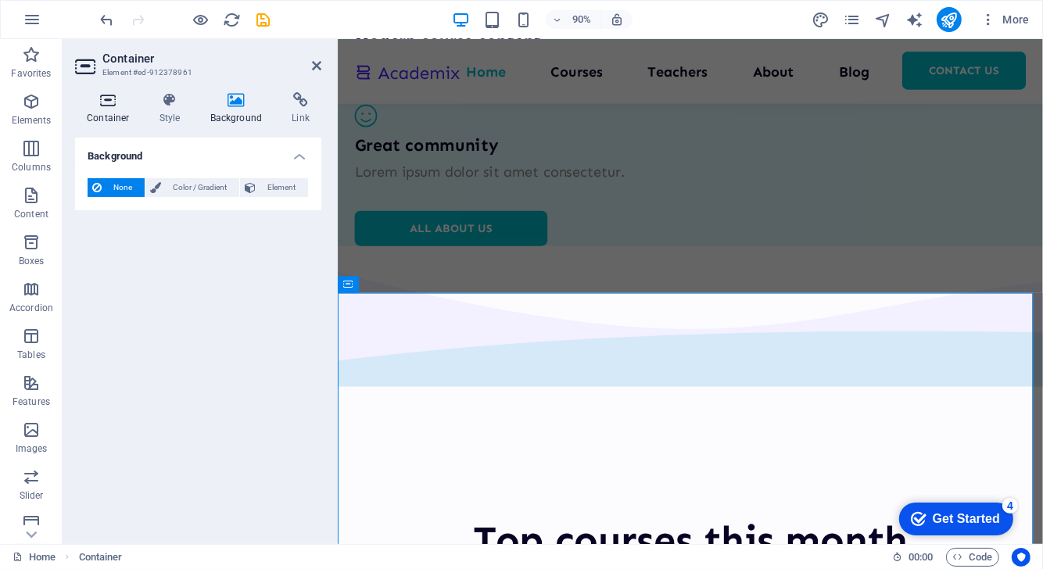
click at [105, 105] on icon at bounding box center [108, 100] width 66 height 16
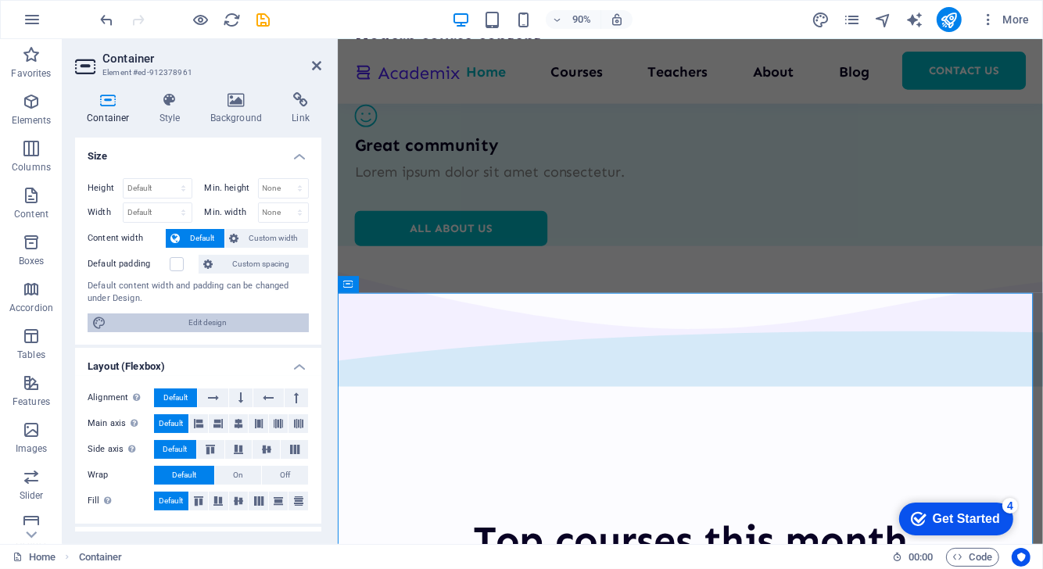
click at [220, 325] on span "Edit design" at bounding box center [207, 322] width 193 height 19
select select "rem"
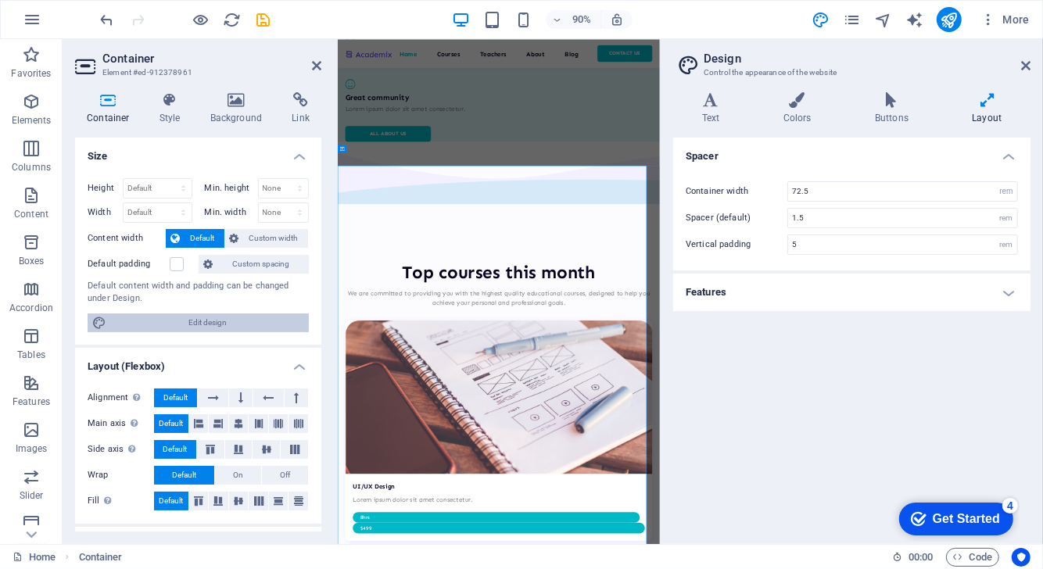
scroll to position [2924, 0]
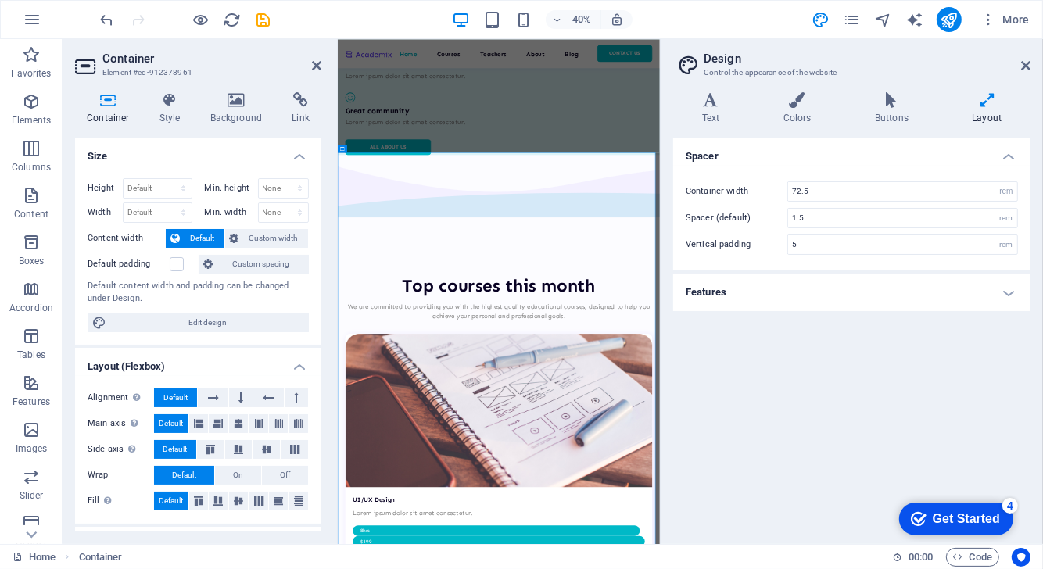
click at [759, 287] on h4 "Features" at bounding box center [851, 293] width 357 height 38
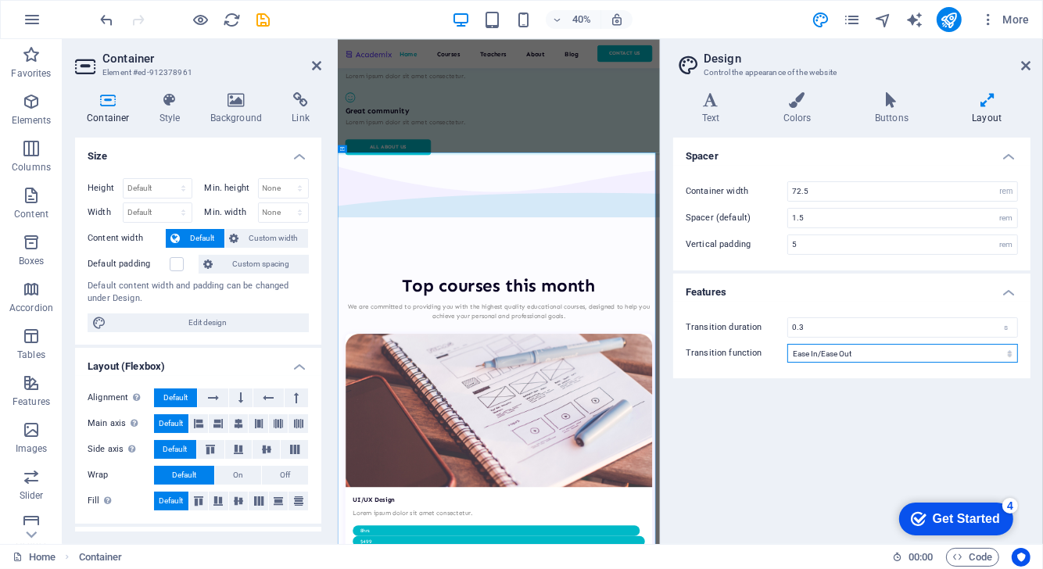
click at [815, 350] on select "Ease Ease In Ease Out Ease In/Ease Out Linear" at bounding box center [902, 353] width 231 height 19
click at [787, 344] on select "Ease Ease In Ease Out Ease In/Ease Out Linear" at bounding box center [902, 353] width 231 height 19
click at [852, 359] on select "Ease Ease In Ease Out Ease In/Ease Out Linear" at bounding box center [902, 353] width 231 height 19
select select "ease-in-out"
click at [787, 344] on select "Ease Ease In Ease Out Ease In/Ease Out Linear" at bounding box center [902, 353] width 231 height 19
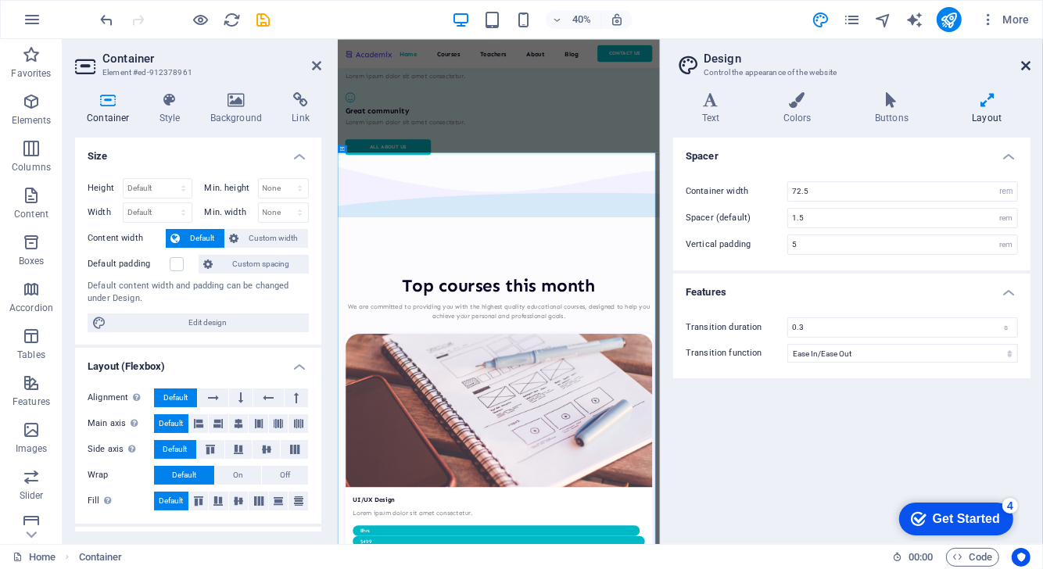
click at [1026, 63] on icon at bounding box center [1025, 65] width 9 height 13
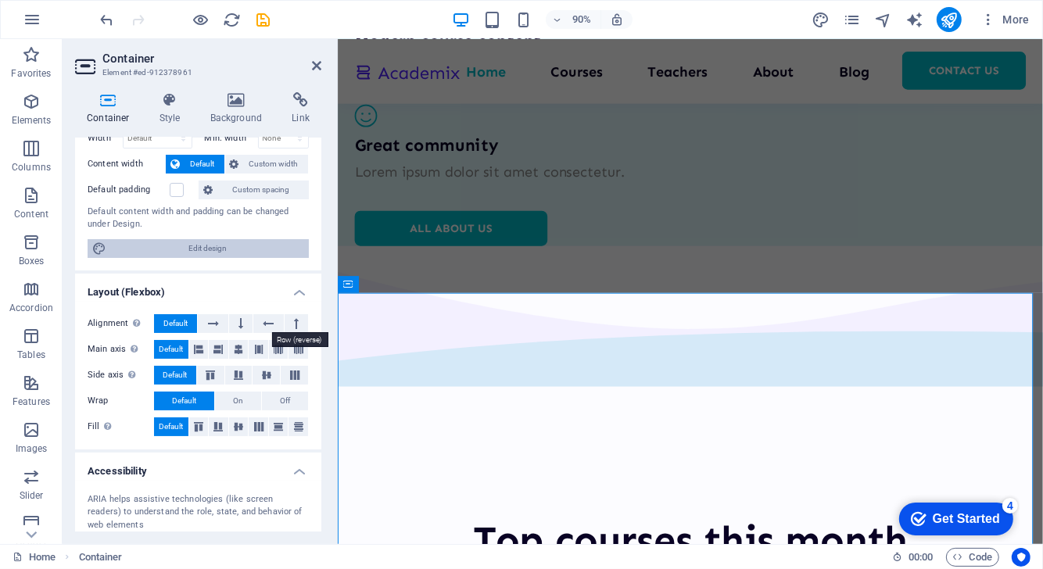
scroll to position [108, 0]
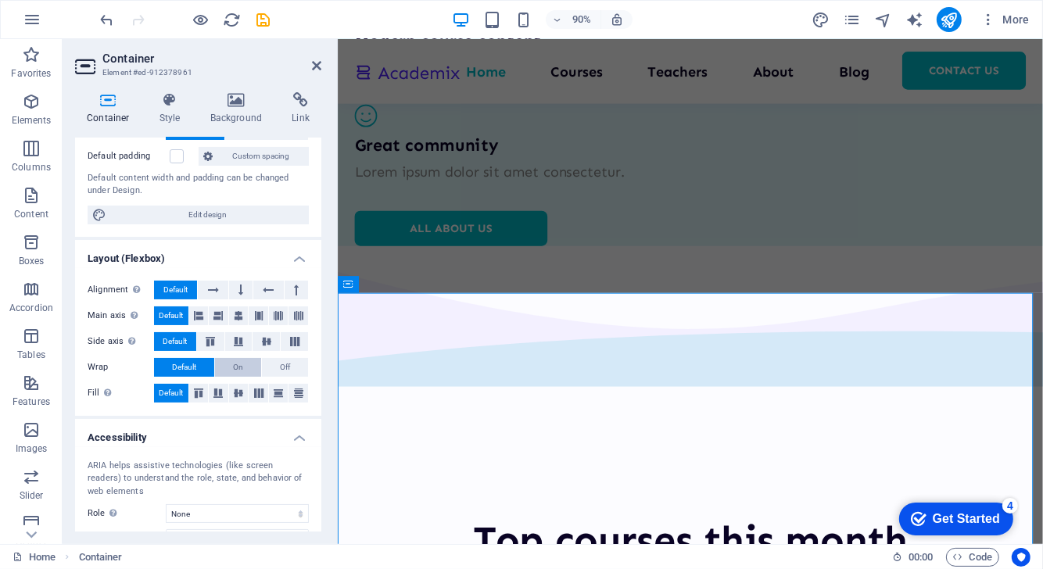
click at [249, 364] on button "On" at bounding box center [238, 367] width 46 height 19
click at [184, 367] on span "Default" at bounding box center [184, 367] width 24 height 19
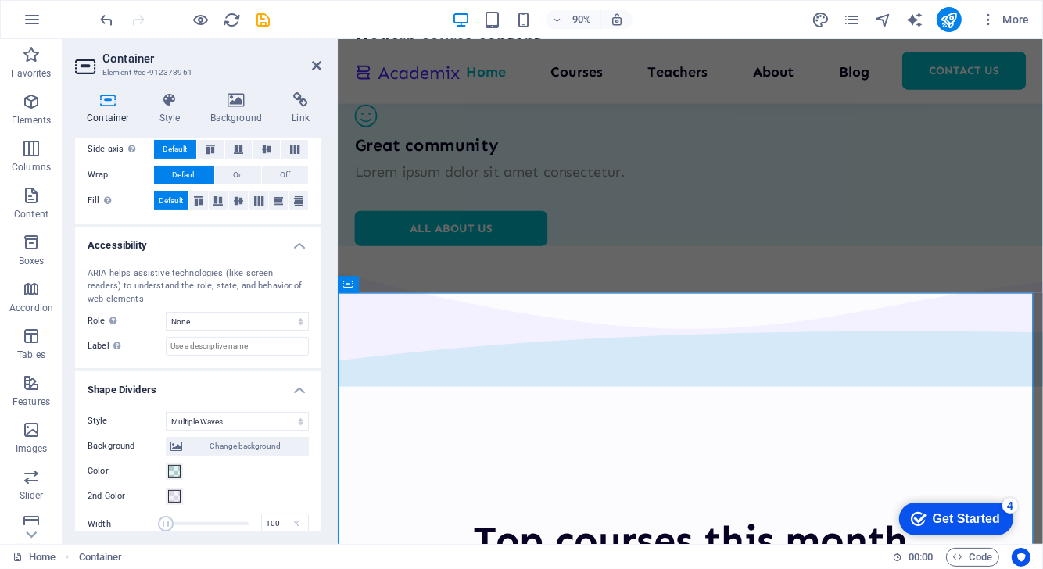
scroll to position [296, 0]
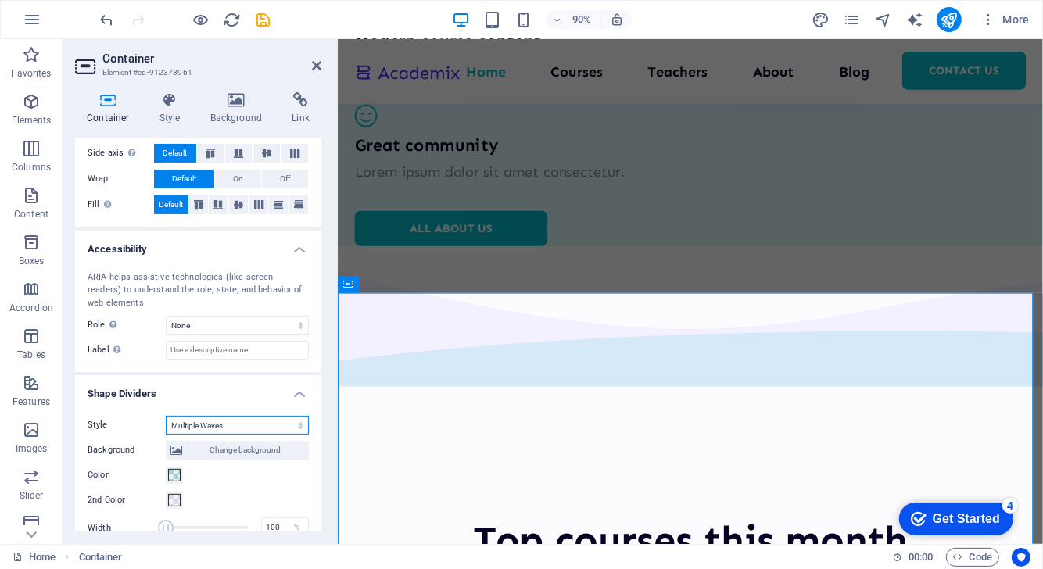
click at [214, 421] on select "None Triangle Square Diagonal Polygon 1 Polygon 2 Zigzag Multiple Zigzags Waves…" at bounding box center [237, 425] width 143 height 19
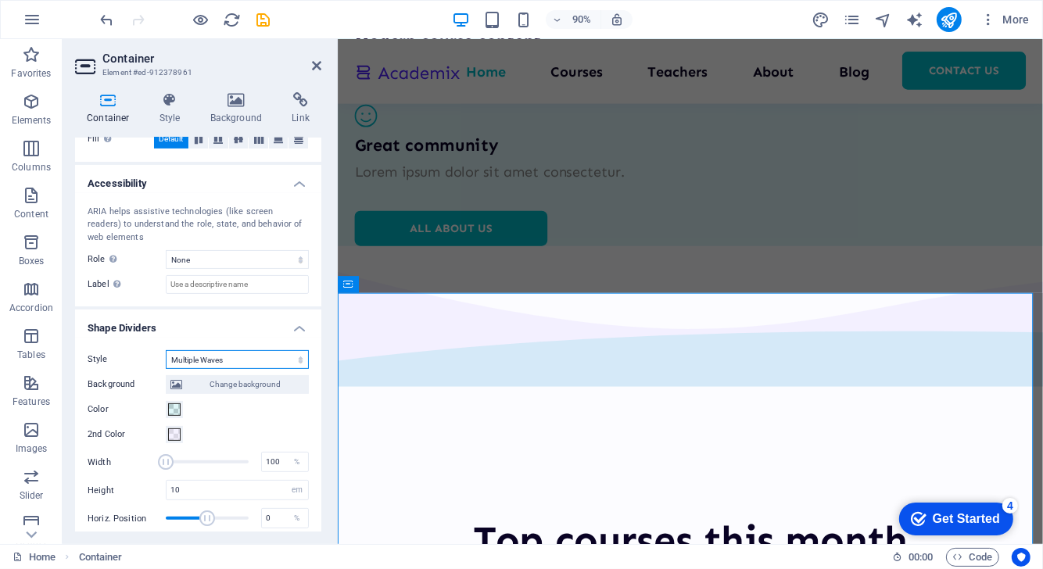
scroll to position [416, 0]
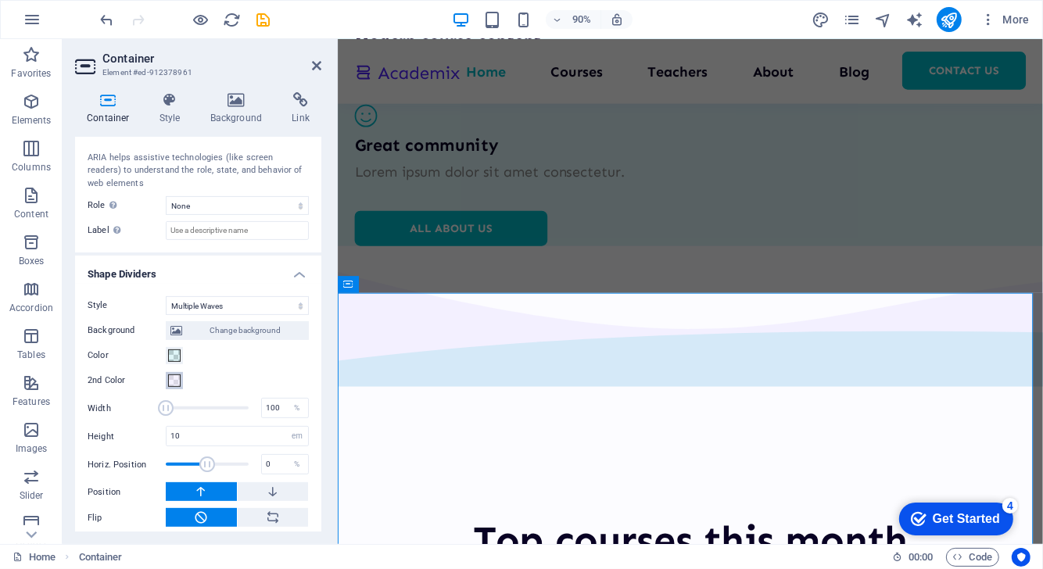
click at [175, 378] on span at bounding box center [174, 380] width 13 height 13
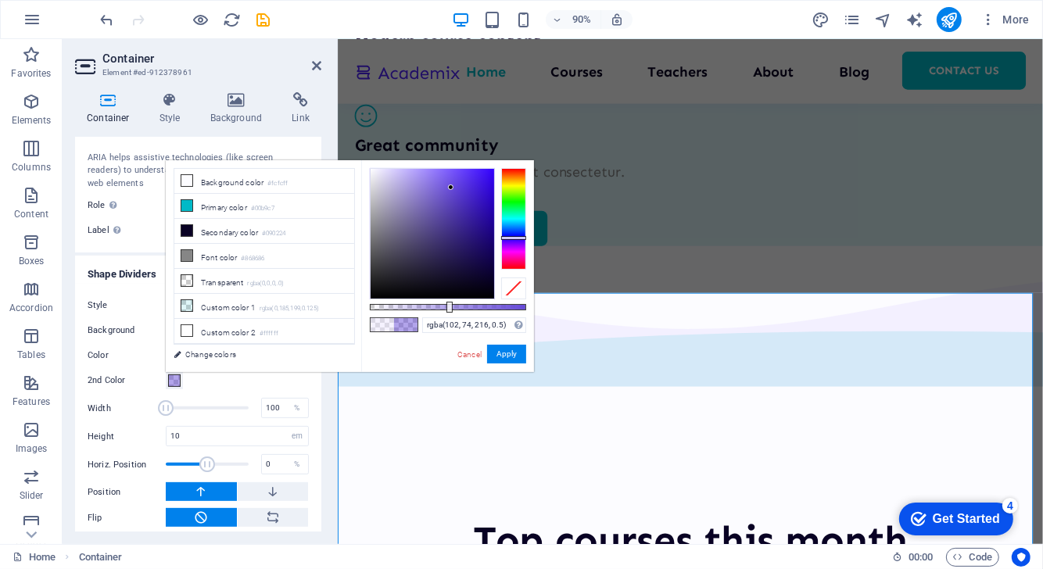
click at [451, 188] on div at bounding box center [433, 234] width 124 height 130
click at [311, 198] on li "Primary color #00b9c7" at bounding box center [264, 206] width 180 height 25
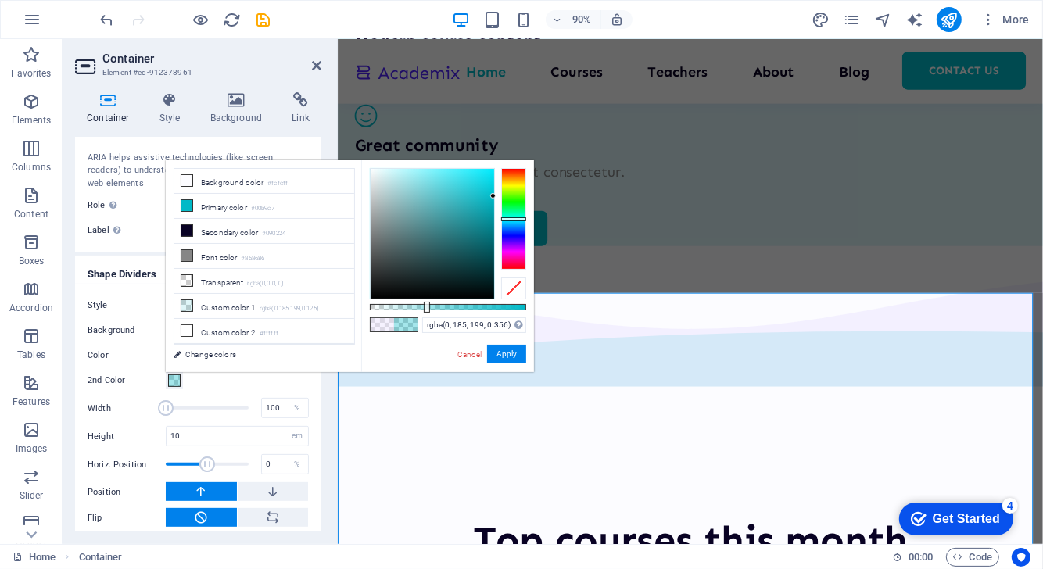
click at [425, 305] on div at bounding box center [448, 307] width 156 height 6
click at [461, 303] on div "rgba(0, 185, 199, 0.356) Supported formats #0852ed rgb(8, 82, 237) rgba(8, 82, …" at bounding box center [447, 379] width 173 height 439
click at [478, 308] on div at bounding box center [448, 307] width 156 height 6
click at [407, 306] on div at bounding box center [448, 307] width 156 height 6
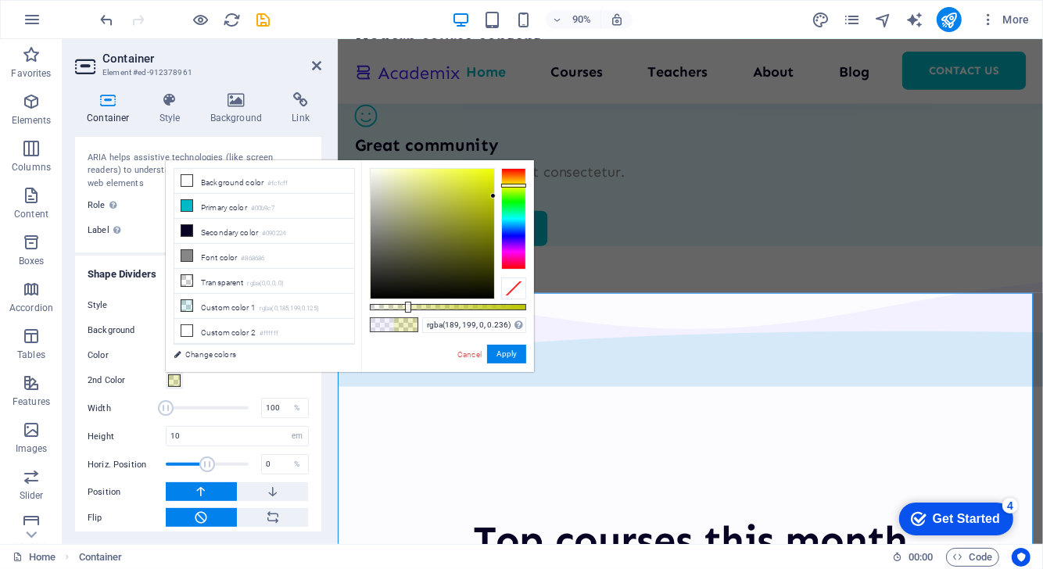
click at [511, 185] on div at bounding box center [513, 219] width 25 height 102
click at [511, 180] on div at bounding box center [513, 219] width 25 height 102
click at [513, 187] on div at bounding box center [513, 219] width 25 height 102
click at [266, 210] on small "#00b9c7" at bounding box center [262, 208] width 23 height 11
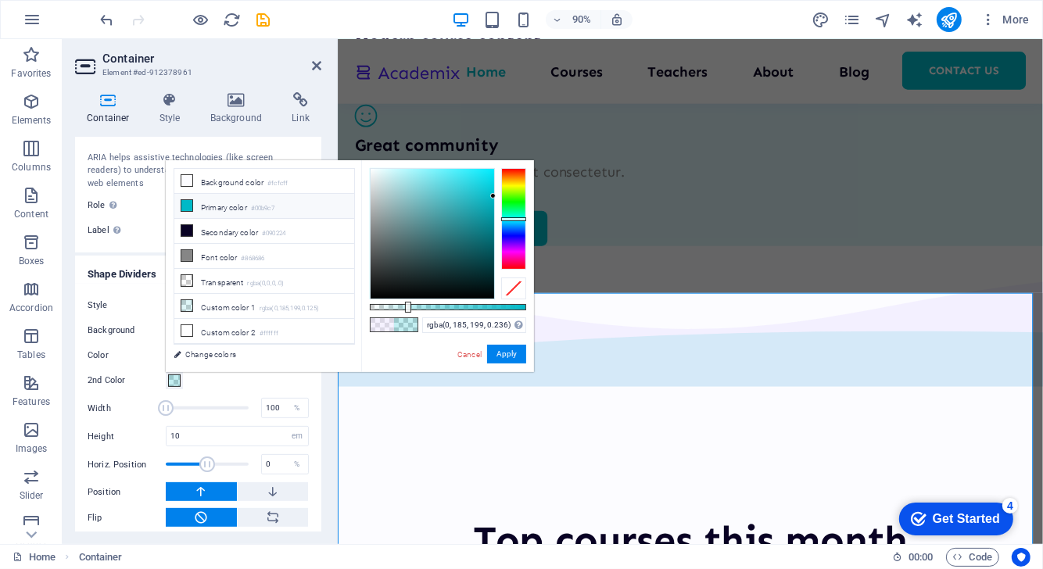
click at [438, 303] on div "rgba(0, 185, 199, 0.236) Supported formats #0852ed rgb(8, 82, 237) rgba(8, 82, …" at bounding box center [447, 379] width 173 height 439
click at [445, 308] on div at bounding box center [448, 307] width 156 height 6
click at [420, 306] on div at bounding box center [448, 307] width 156 height 6
click at [410, 306] on div at bounding box center [448, 307] width 156 height 6
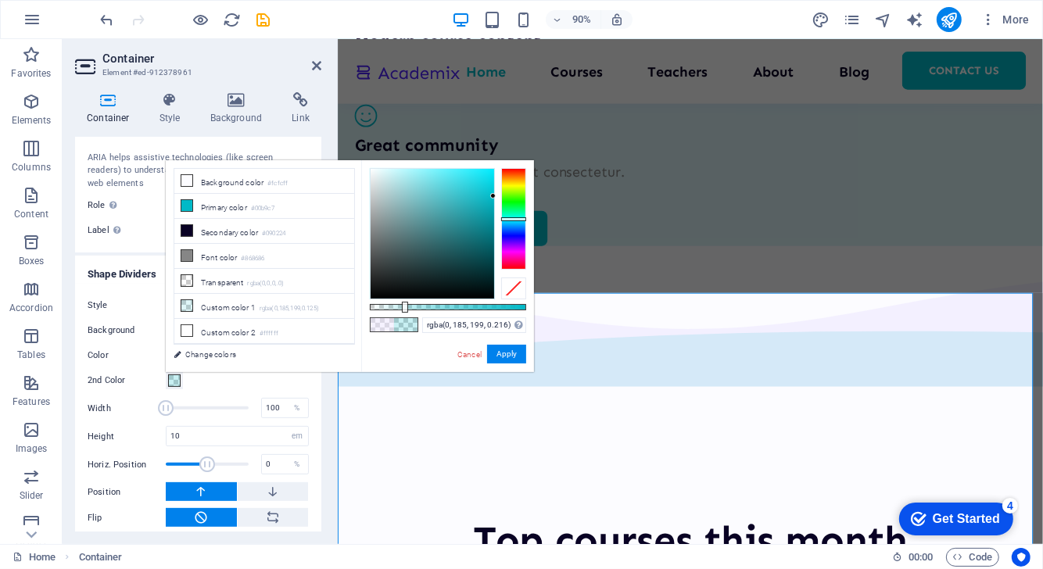
click at [403, 307] on div at bounding box center [448, 307] width 156 height 6
click at [398, 304] on div at bounding box center [448, 307] width 156 height 6
click at [390, 303] on div "rgba(0, 185, 199, 0.181) Supported formats #0852ed rgb(8, 82, 237) rgba(8, 82, …" at bounding box center [447, 379] width 173 height 439
click at [391, 309] on div at bounding box center [448, 307] width 156 height 6
type input "rgba(0, 185, 199, 0.101)"
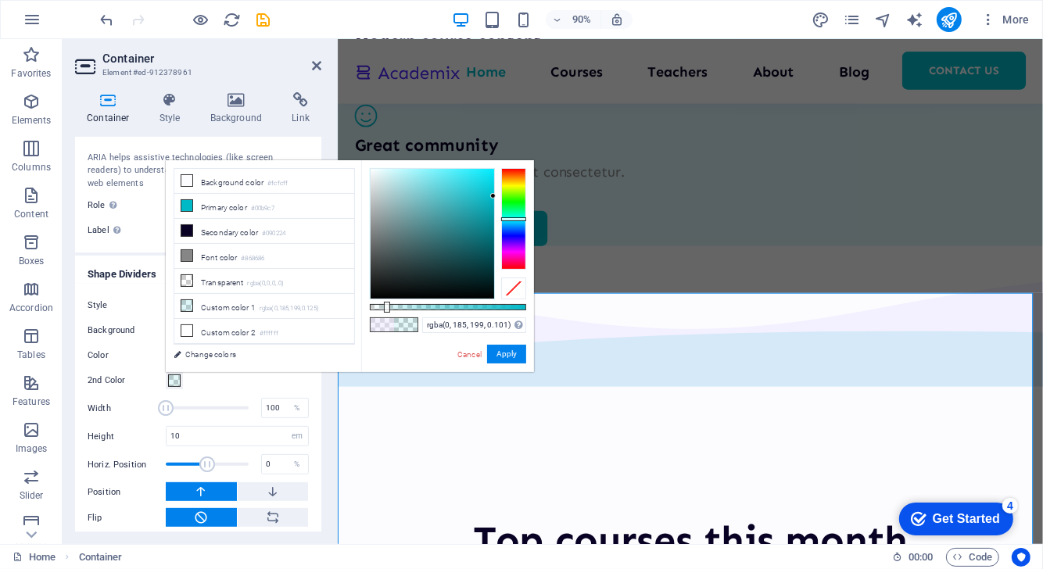
click at [385, 308] on div at bounding box center [448, 307] width 156 height 6
click at [512, 349] on button "Apply" at bounding box center [506, 354] width 39 height 19
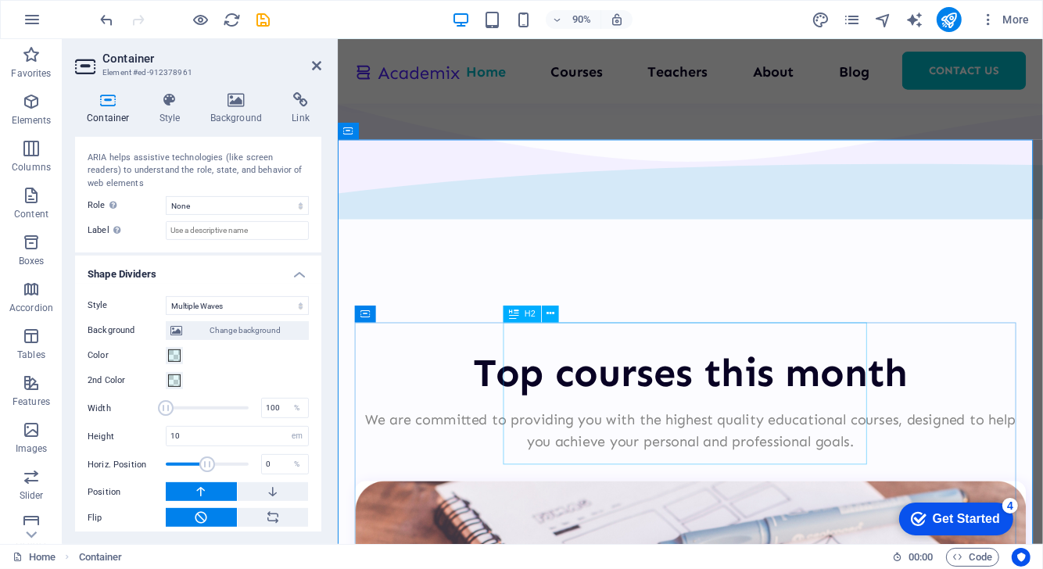
scroll to position [3068, 0]
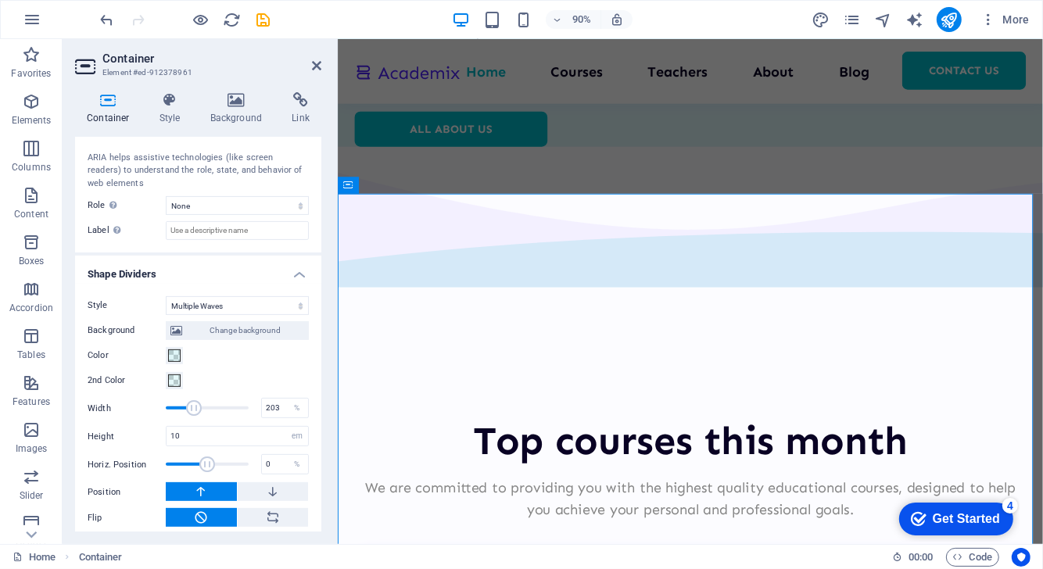
click at [193, 402] on span at bounding box center [207, 407] width 83 height 23
click at [213, 405] on span at bounding box center [207, 407] width 83 height 23
click at [180, 404] on span at bounding box center [207, 407] width 83 height 23
click at [170, 404] on span at bounding box center [171, 408] width 16 height 16
click at [184, 407] on span at bounding box center [207, 407] width 83 height 23
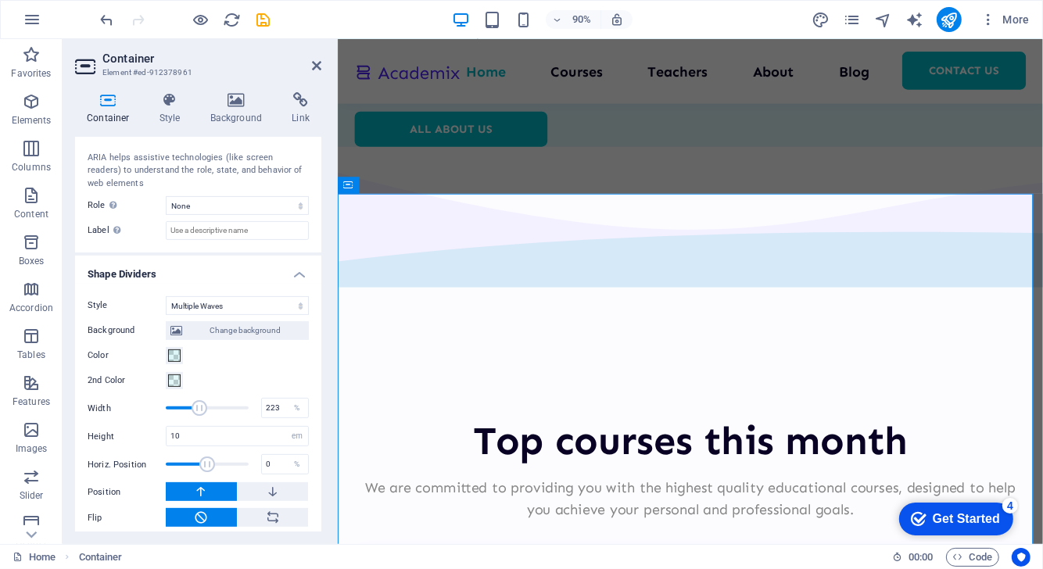
click at [199, 403] on span at bounding box center [207, 407] width 83 height 23
click at [234, 405] on span at bounding box center [207, 407] width 83 height 23
click at [177, 405] on span at bounding box center [207, 407] width 83 height 23
click at [186, 403] on span at bounding box center [207, 407] width 83 height 23
click at [170, 403] on span at bounding box center [207, 407] width 83 height 23
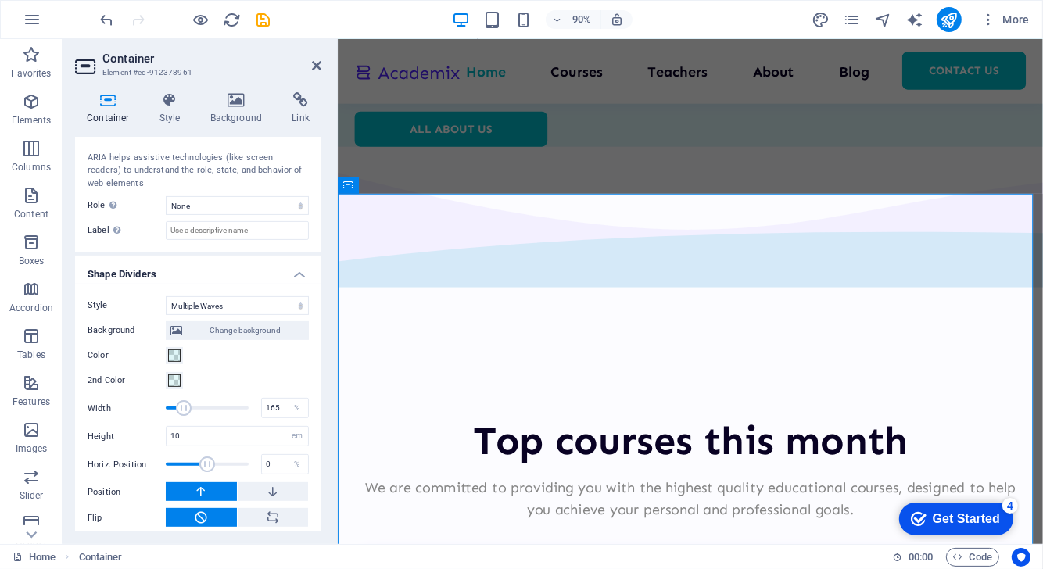
click at [183, 404] on span at bounding box center [207, 407] width 83 height 23
click at [198, 406] on span at bounding box center [207, 407] width 83 height 23
click at [179, 403] on span at bounding box center [207, 407] width 83 height 23
click at [189, 403] on span at bounding box center [207, 407] width 83 height 23
click at [198, 403] on span at bounding box center [199, 408] width 16 height 16
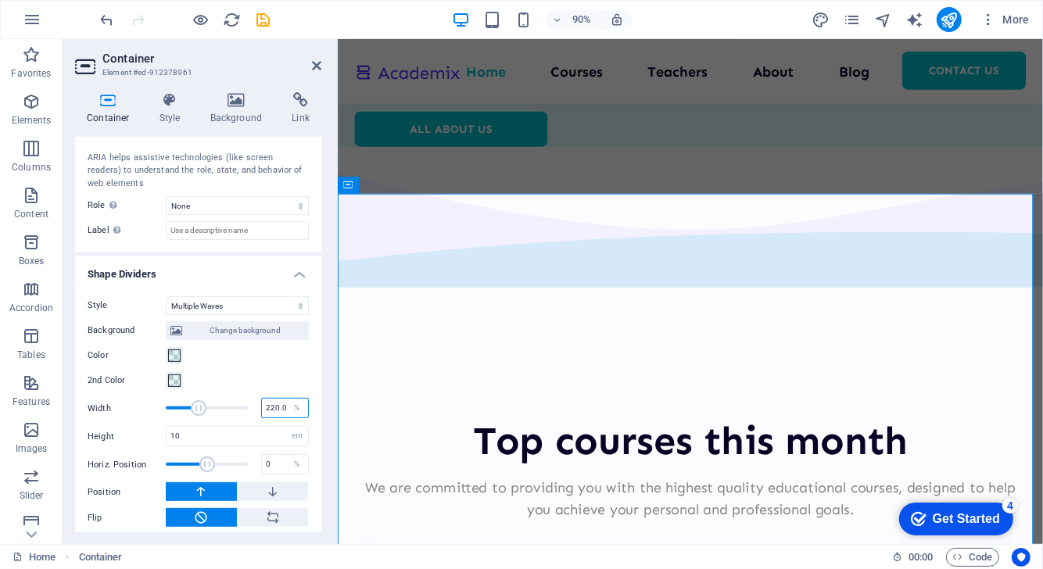
click at [274, 402] on input "220.00" at bounding box center [285, 408] width 46 height 19
click at [270, 410] on input "188" at bounding box center [285, 408] width 46 height 19
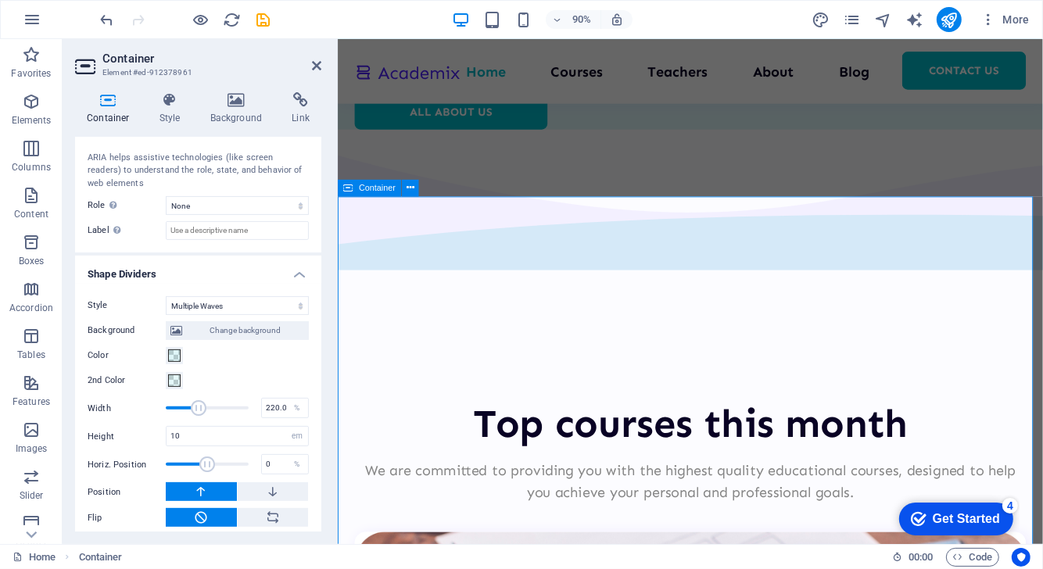
scroll to position [3045, 0]
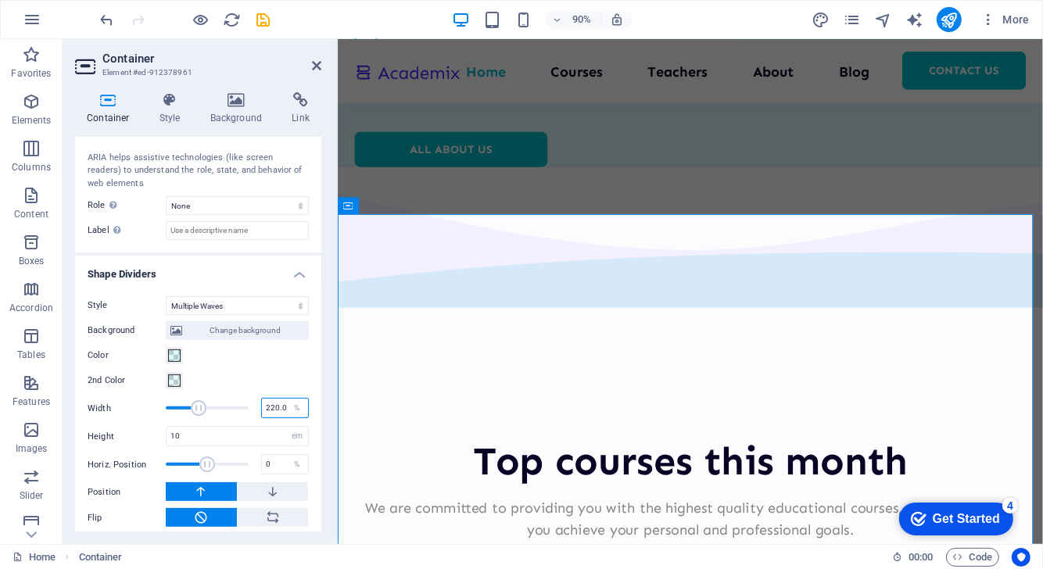
click at [267, 405] on input "220.00" at bounding box center [285, 408] width 46 height 19
type input "188"
click at [181, 439] on input "10" at bounding box center [237, 436] width 141 height 19
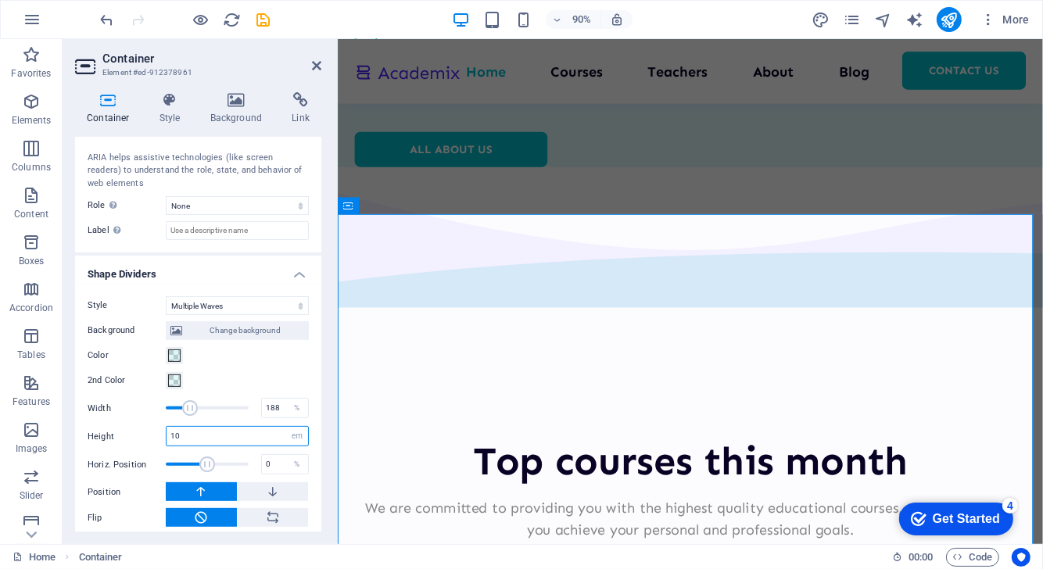
type input "1"
type input "8"
click at [186, 464] on span at bounding box center [207, 464] width 83 height 23
click at [272, 460] on input "-123" at bounding box center [285, 464] width 46 height 19
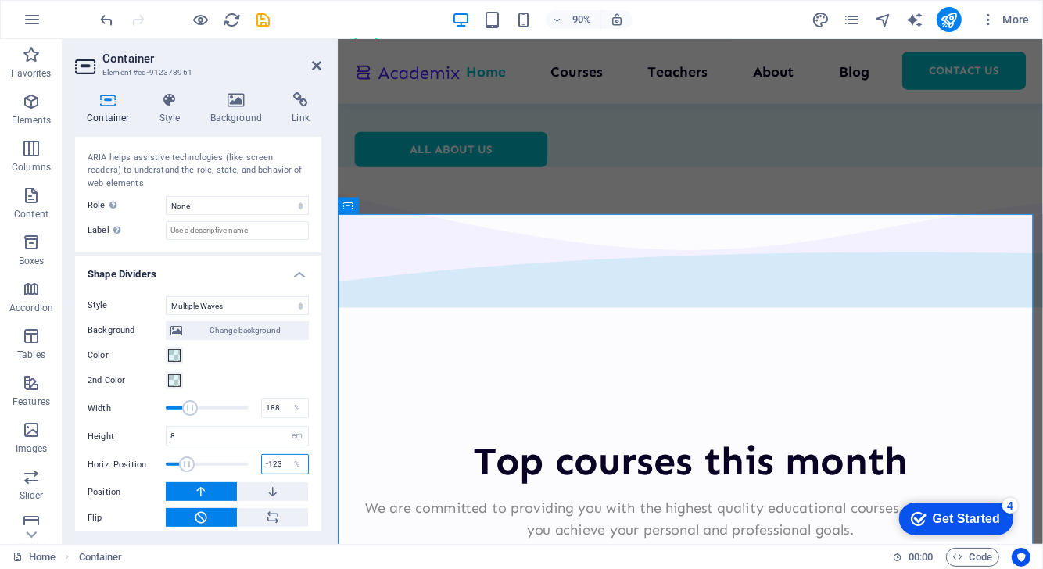
click at [272, 460] on input "-123" at bounding box center [285, 464] width 46 height 19
type input "0"
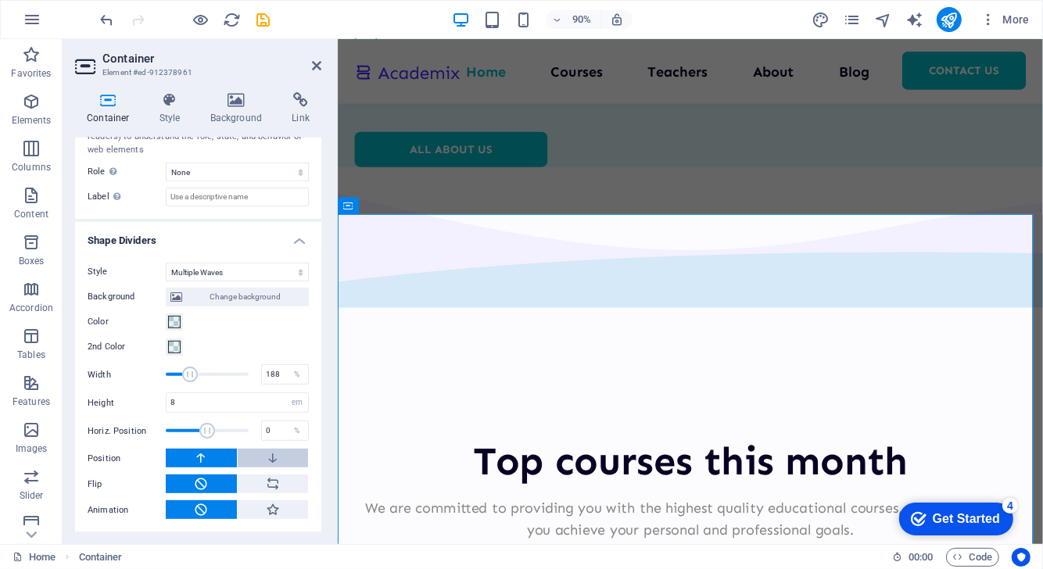
click at [251, 461] on button at bounding box center [273, 458] width 71 height 19
click at [212, 460] on button at bounding box center [201, 458] width 71 height 19
click at [260, 481] on button at bounding box center [273, 484] width 71 height 19
click at [220, 484] on button at bounding box center [201, 484] width 71 height 19
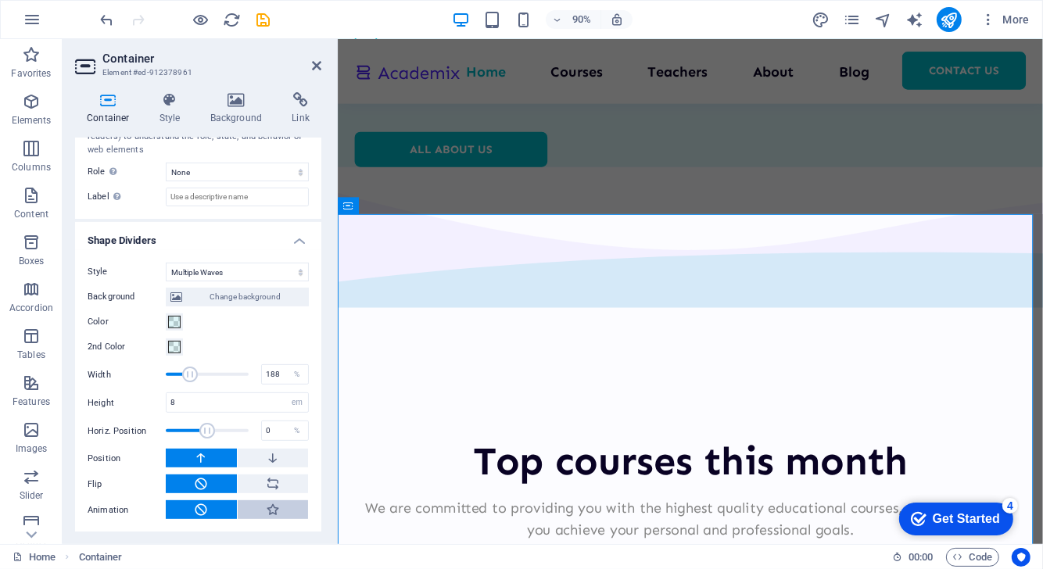
click at [259, 505] on button at bounding box center [273, 509] width 71 height 19
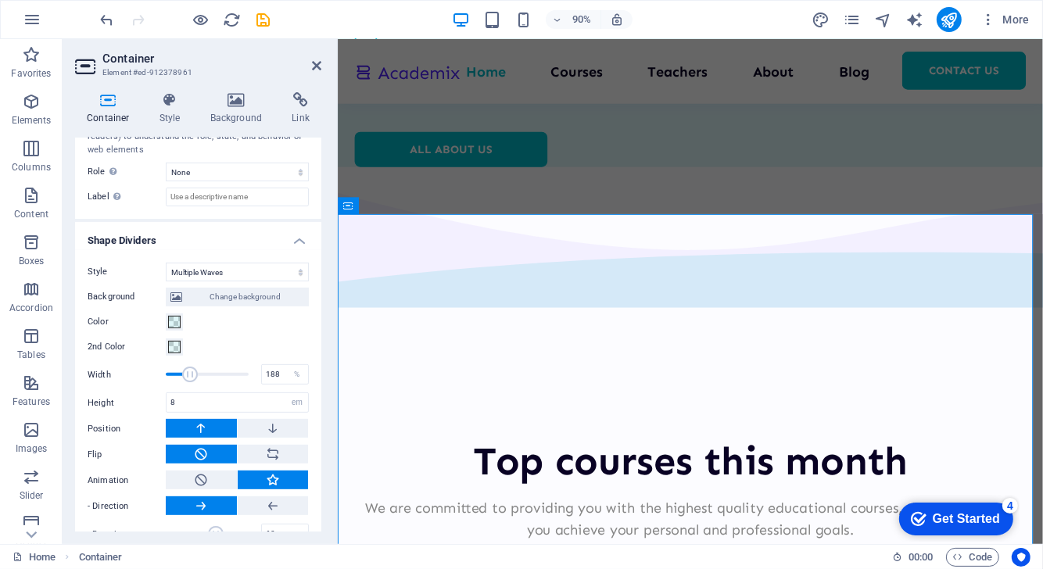
scroll to position [475, 0]
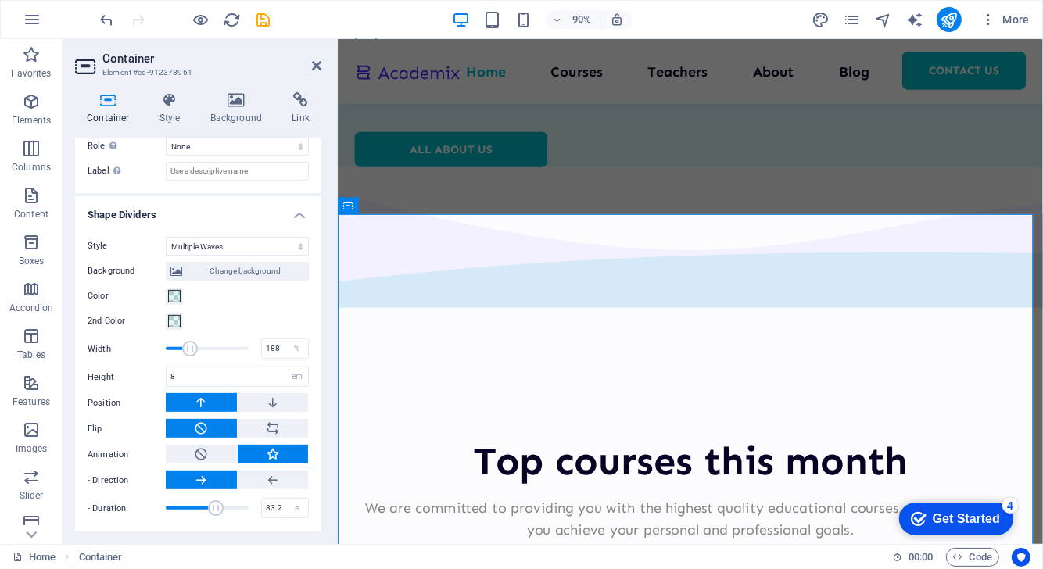
click at [232, 509] on span at bounding box center [207, 507] width 83 height 23
type input "12.7"
click at [176, 505] on span at bounding box center [207, 507] width 83 height 23
click at [981, 515] on div "Get Started" at bounding box center [965, 518] width 67 height 14
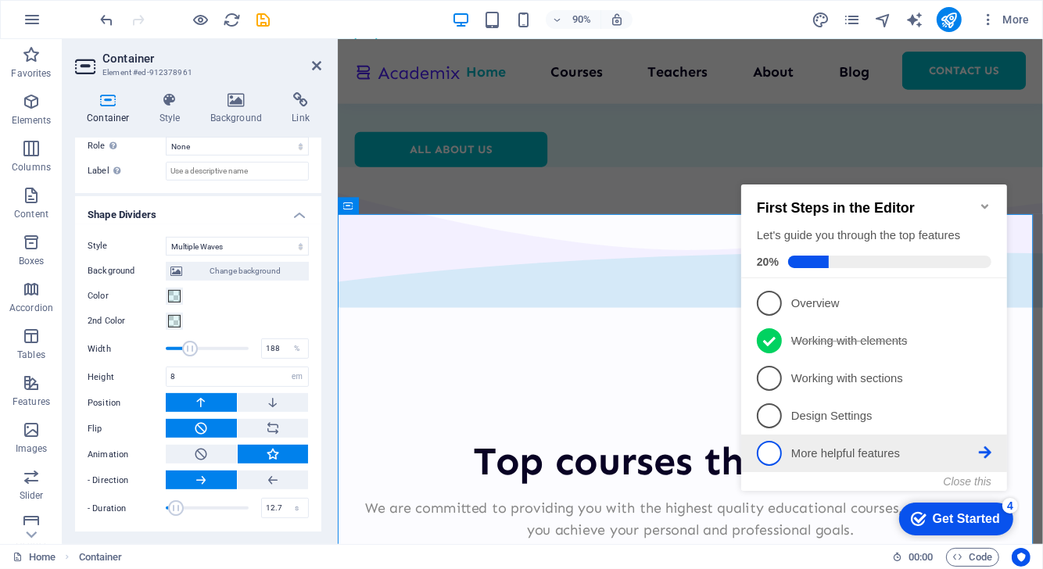
click at [876, 448] on p "More helpful features - incomplete" at bounding box center [884, 453] width 188 height 16
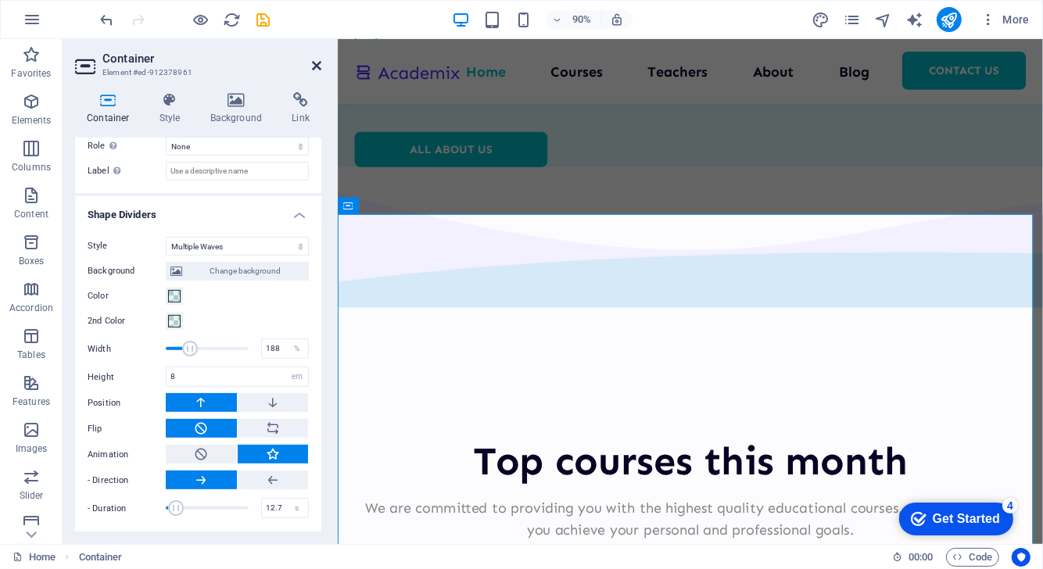
click at [316, 62] on icon at bounding box center [316, 65] width 9 height 13
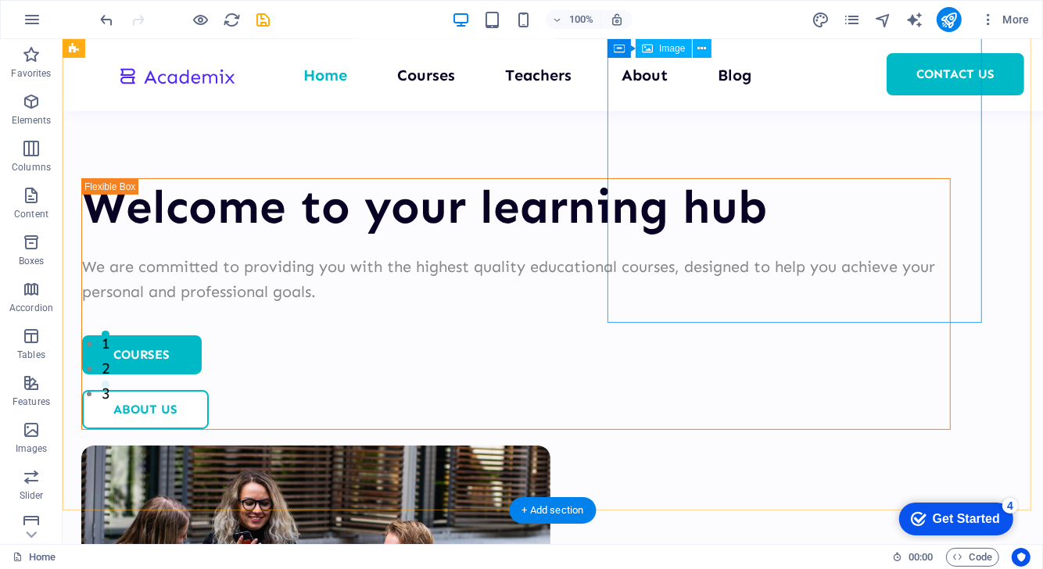
scroll to position [144, 0]
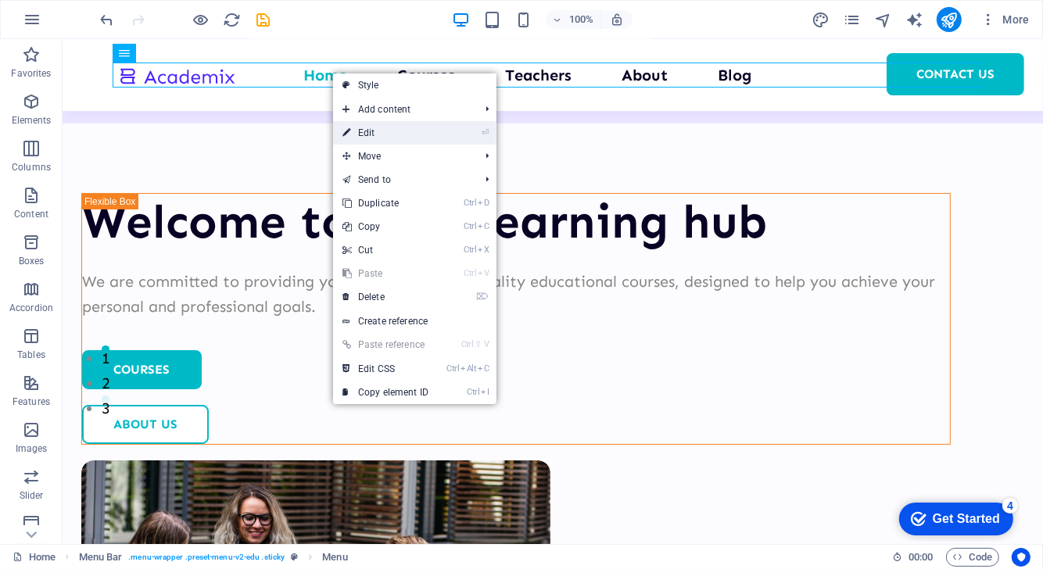
click at [360, 127] on link "⏎ Edit" at bounding box center [385, 132] width 105 height 23
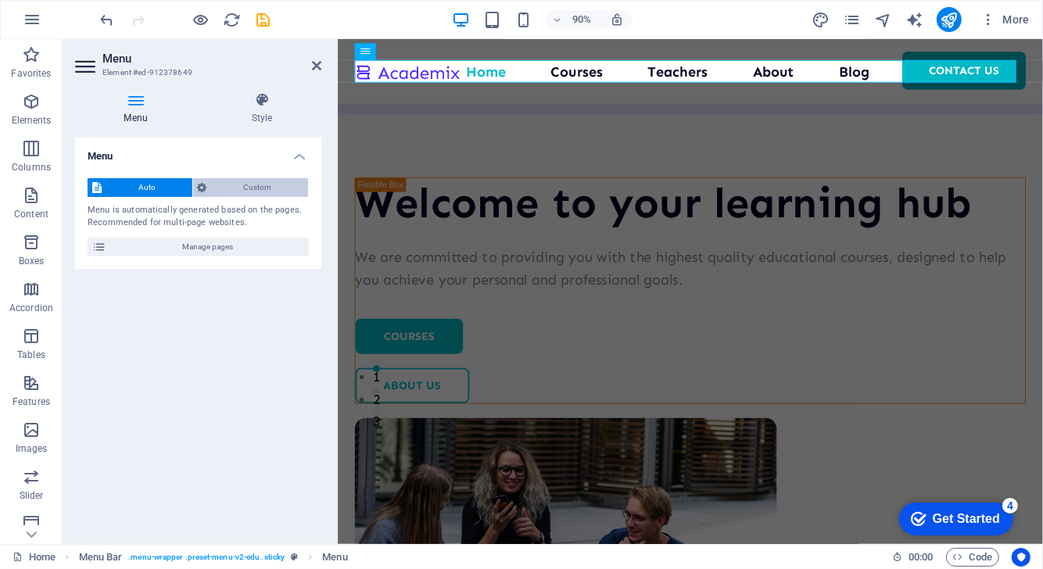
click at [254, 189] on span "Custom" at bounding box center [258, 187] width 92 height 19
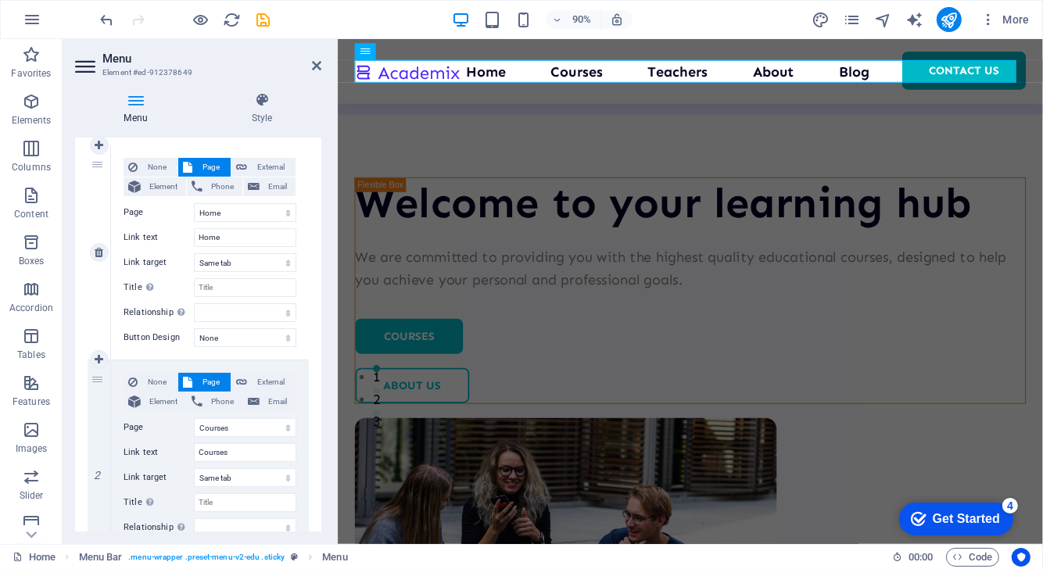
scroll to position [141, 0]
click at [225, 213] on select "Home Courses Teachers About Blog Contact Us Legal Notice Privacy" at bounding box center [245, 212] width 102 height 19
click at [140, 114] on h4 "Menu" at bounding box center [138, 108] width 127 height 33
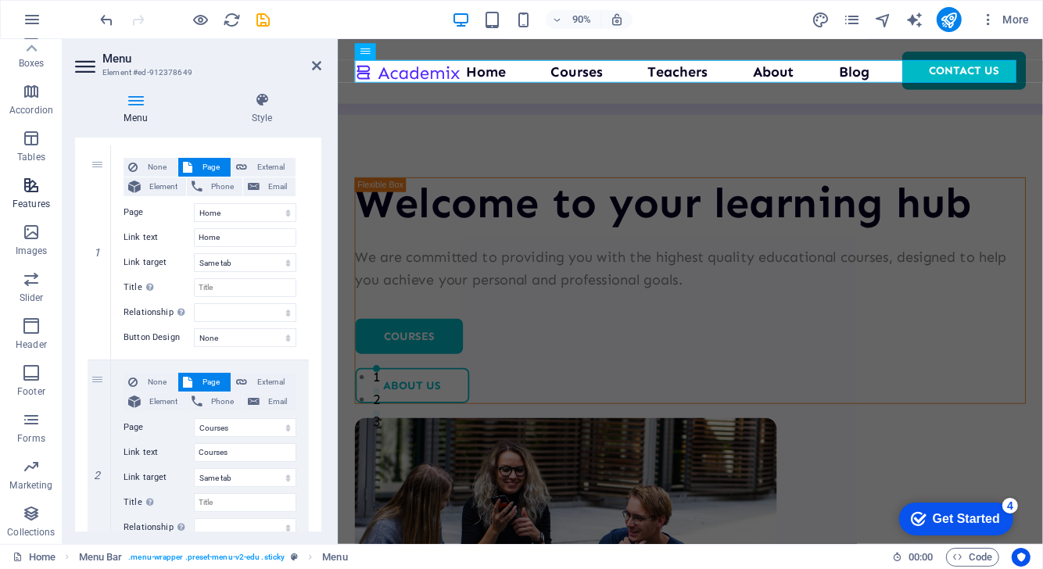
scroll to position [0, 0]
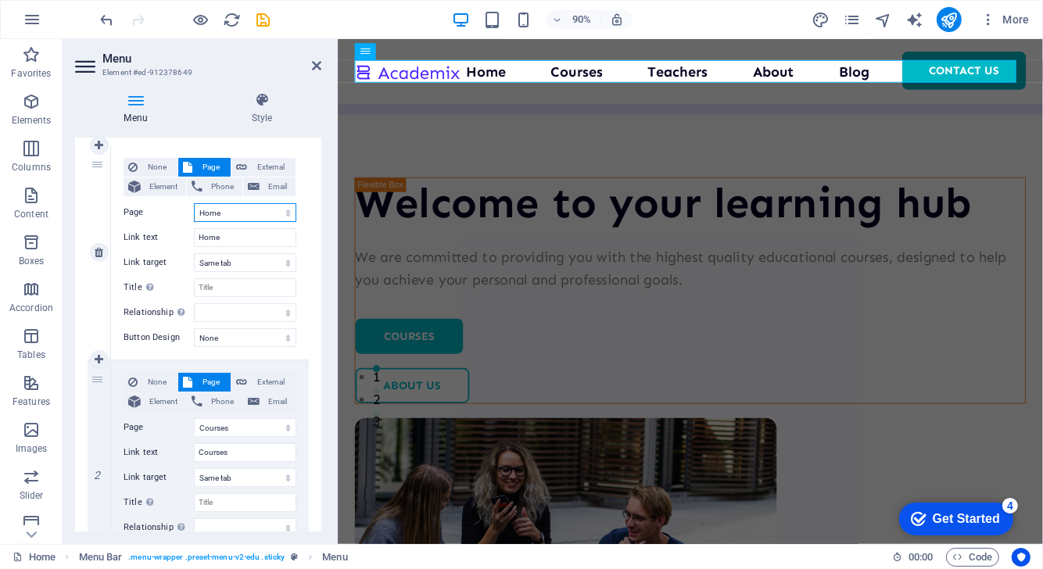
click at [238, 208] on select "Home Courses Teachers About Blog Contact Us Legal Notice Privacy" at bounding box center [245, 212] width 102 height 19
click at [232, 238] on input "Home" at bounding box center [245, 237] width 102 height 19
click at [857, 20] on icon "pages" at bounding box center [852, 20] width 18 height 18
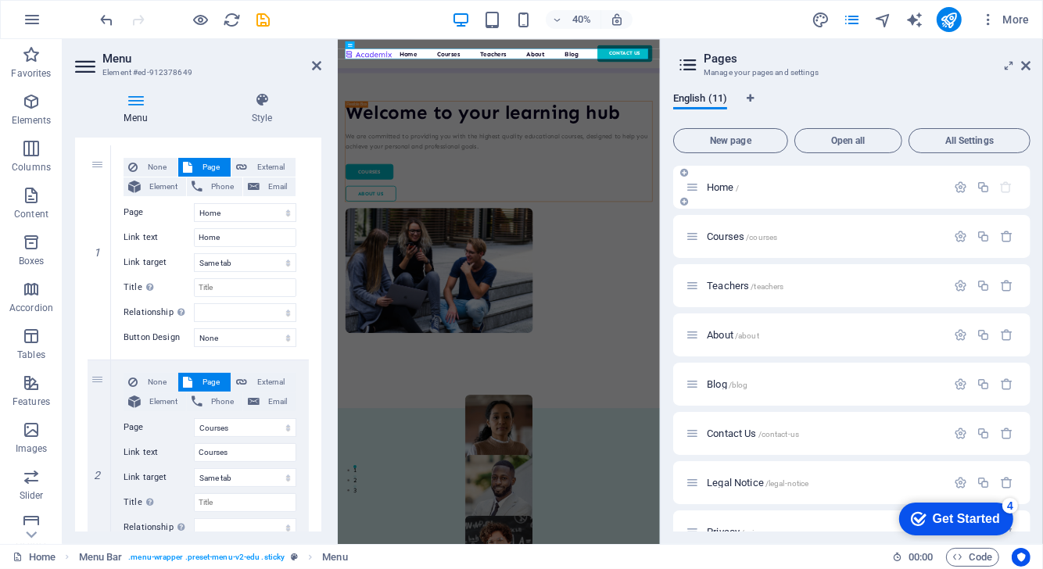
click at [721, 184] on span "Home /" at bounding box center [723, 187] width 32 height 12
click at [958, 186] on icon "button" at bounding box center [960, 187] width 13 height 13
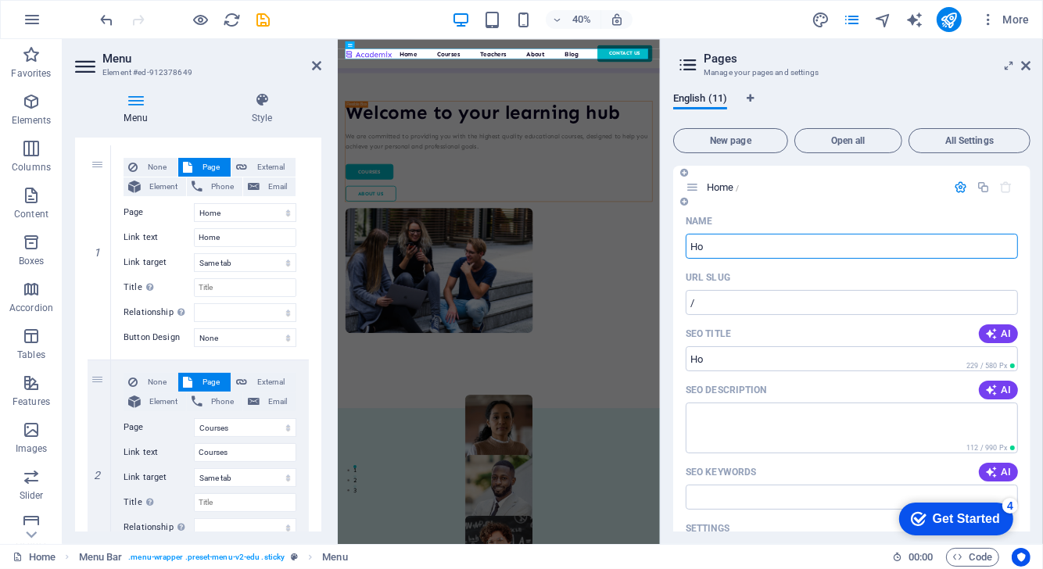
type input "H"
select select "1"
select select "2"
select select "3"
select select "4"
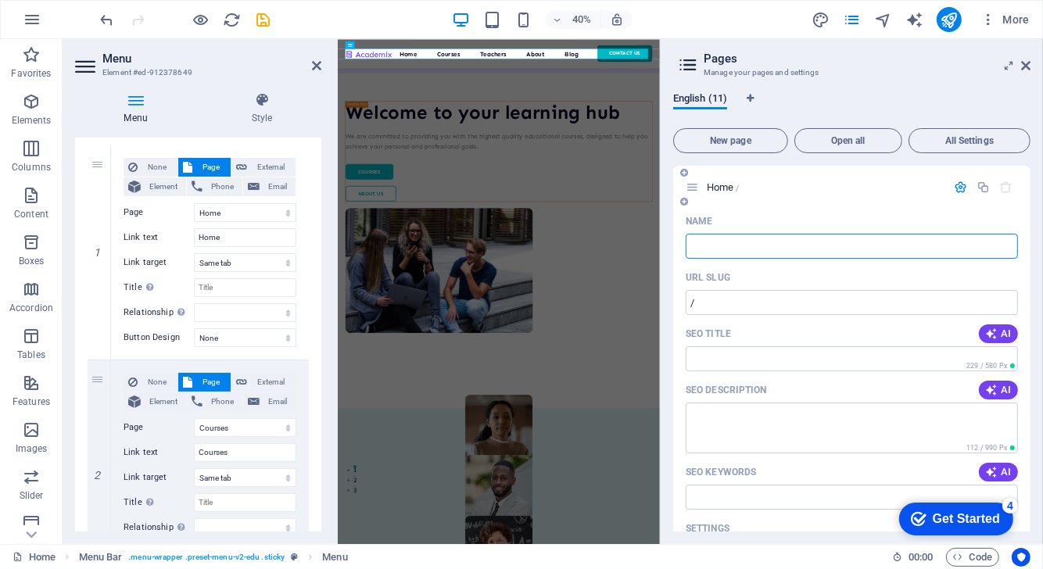
select select "5"
type input "Coaching"
select select "1"
select select "2"
select select "3"
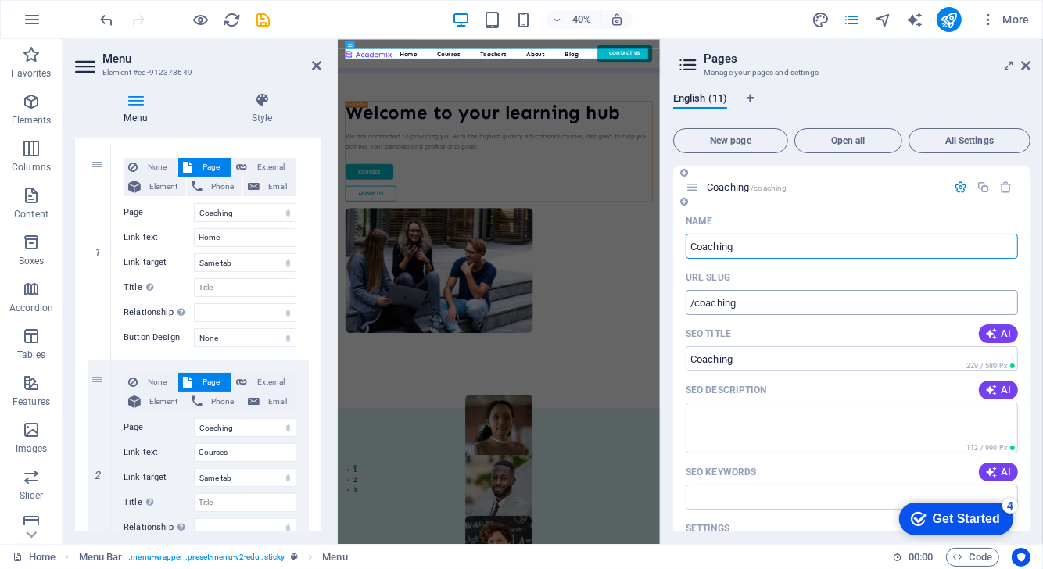
select select "4"
select select "5"
type input "Coaching"
type input "/coaching"
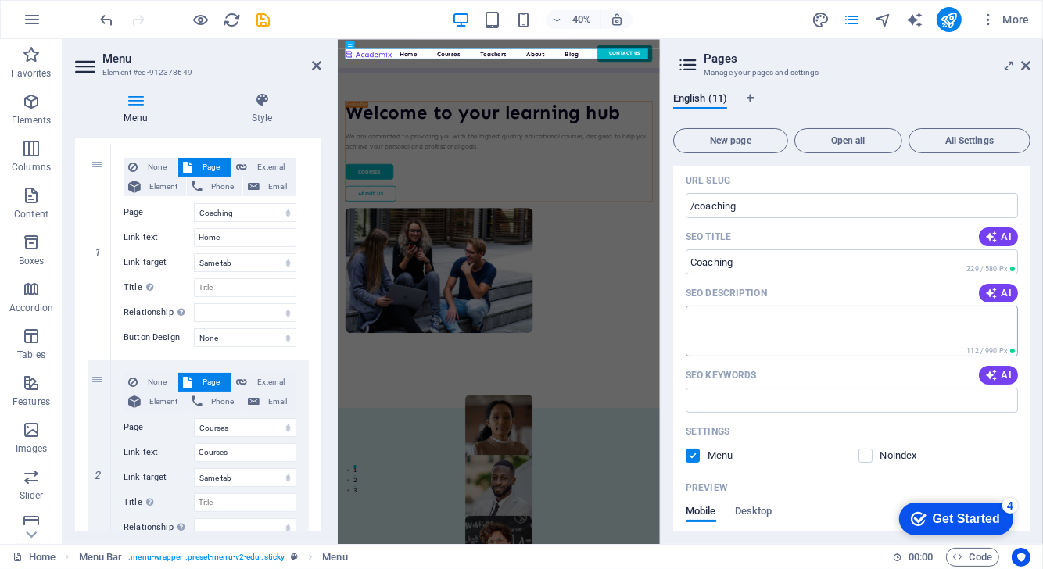
scroll to position [99, 0]
click at [749, 401] on input "SEO Keywords" at bounding box center [852, 398] width 332 height 25
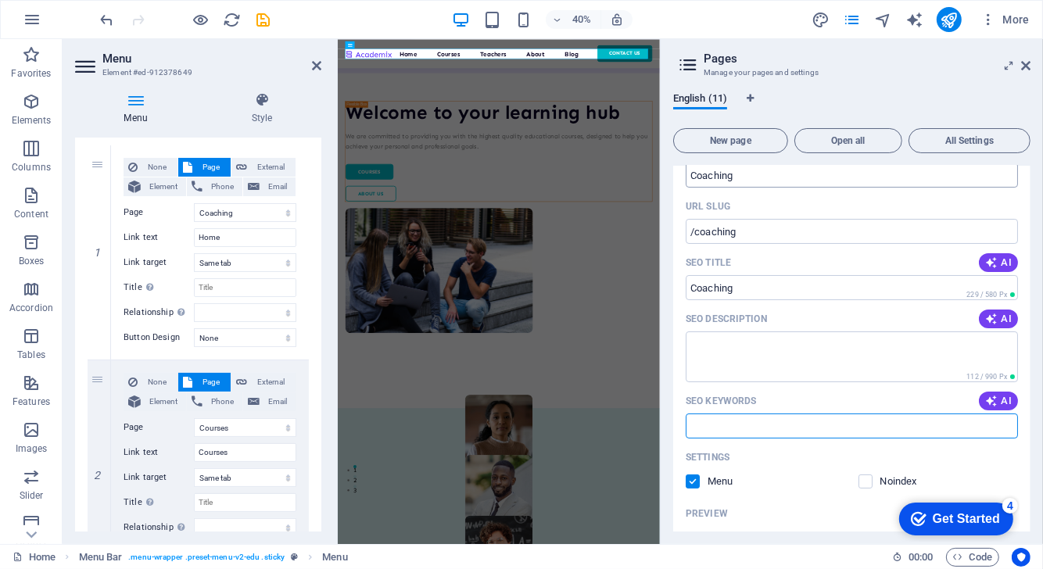
scroll to position [0, 0]
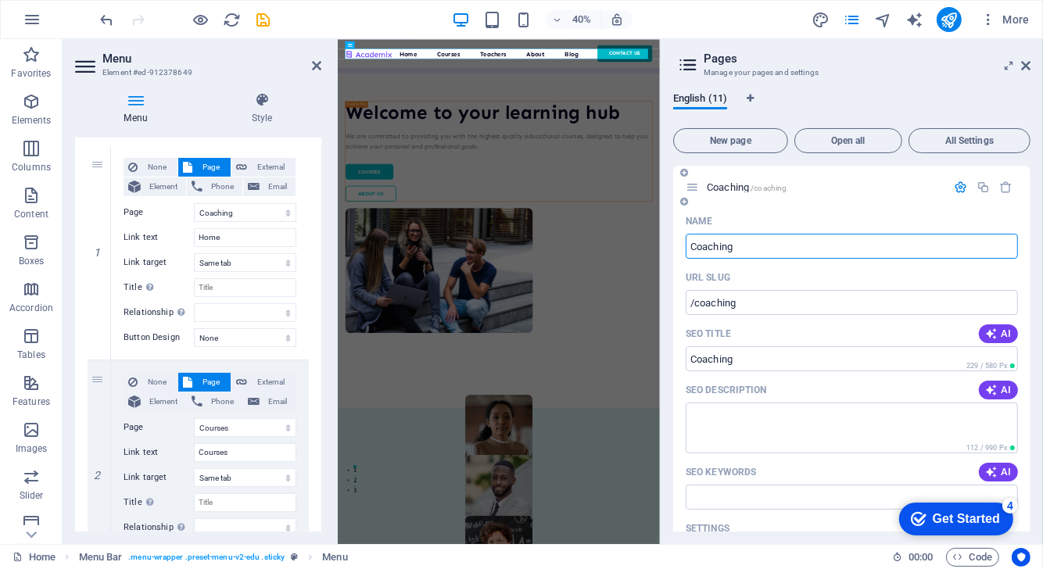
click at [812, 247] on input "Coaching" at bounding box center [852, 246] width 332 height 25
drag, startPoint x: 1149, startPoint y: 285, endPoint x: 767, endPoint y: 607, distance: 499.9
drag, startPoint x: 773, startPoint y: 247, endPoint x: 682, endPoint y: 240, distance: 91.0
click at [682, 240] on div "Name Coaching ​ URL SLUG /coaching ​ SEO Title AI ​ 229 / 580 Px SEO Descriptio…" at bounding box center [851, 511] width 357 height 604
type input "Home"
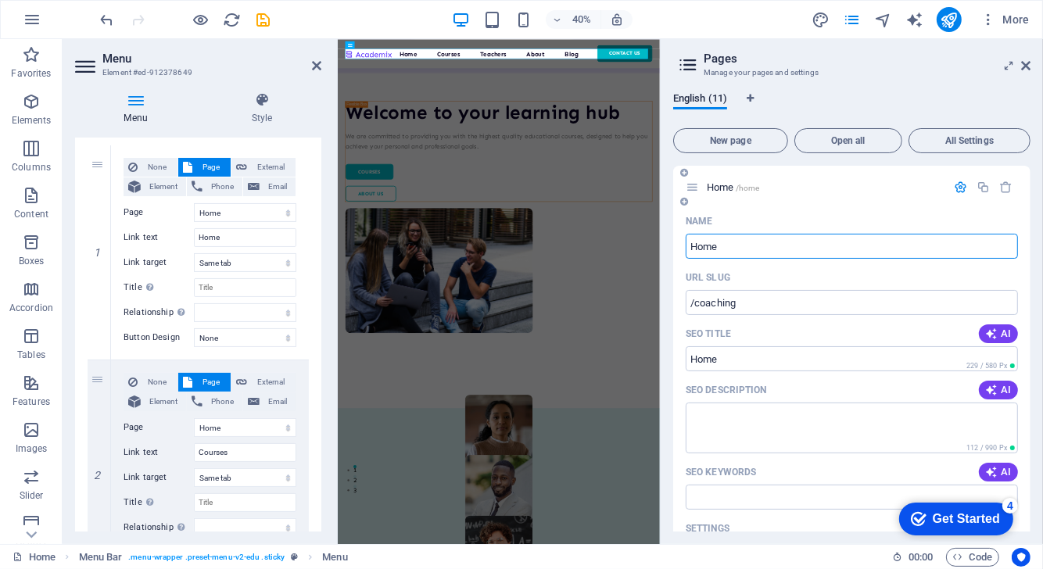
select select "1"
select select "2"
select select "3"
select select "4"
select select "5"
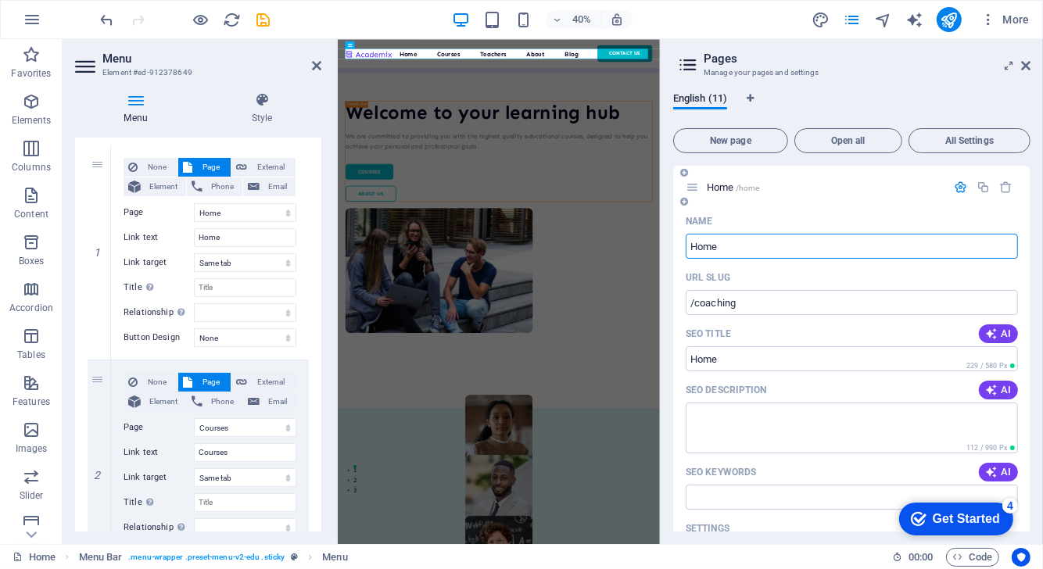
type input "Home"
type input "/home"
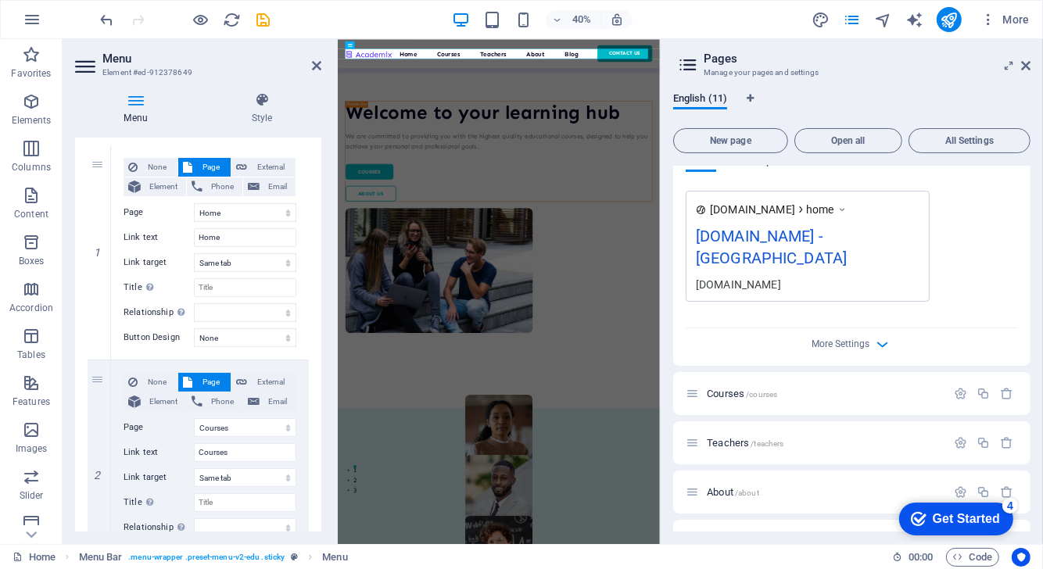
scroll to position [450, 0]
type input "Home"
click at [748, 388] on span "/courses" at bounding box center [761, 392] width 31 height 9
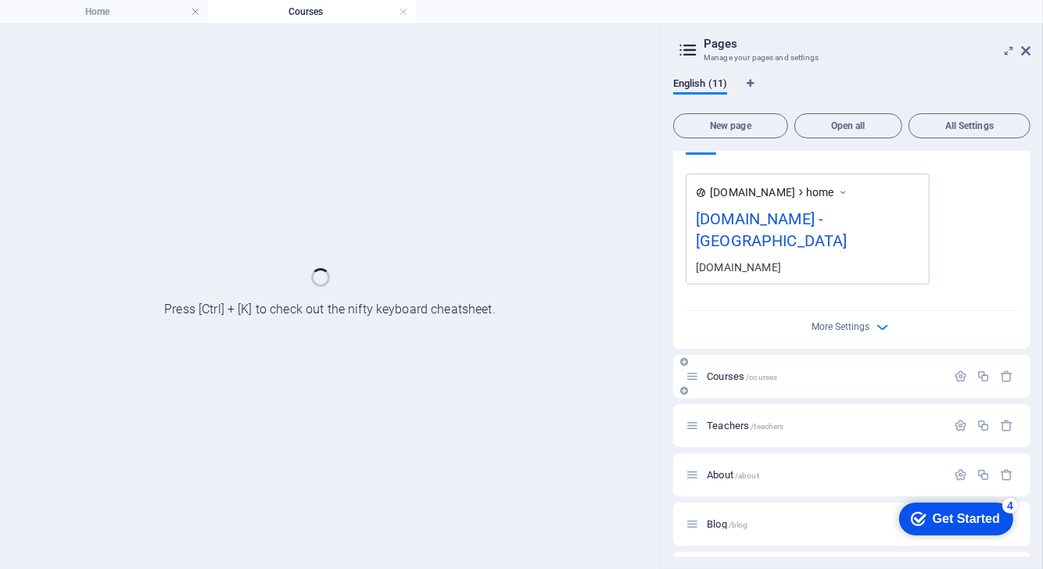
scroll to position [0, 0]
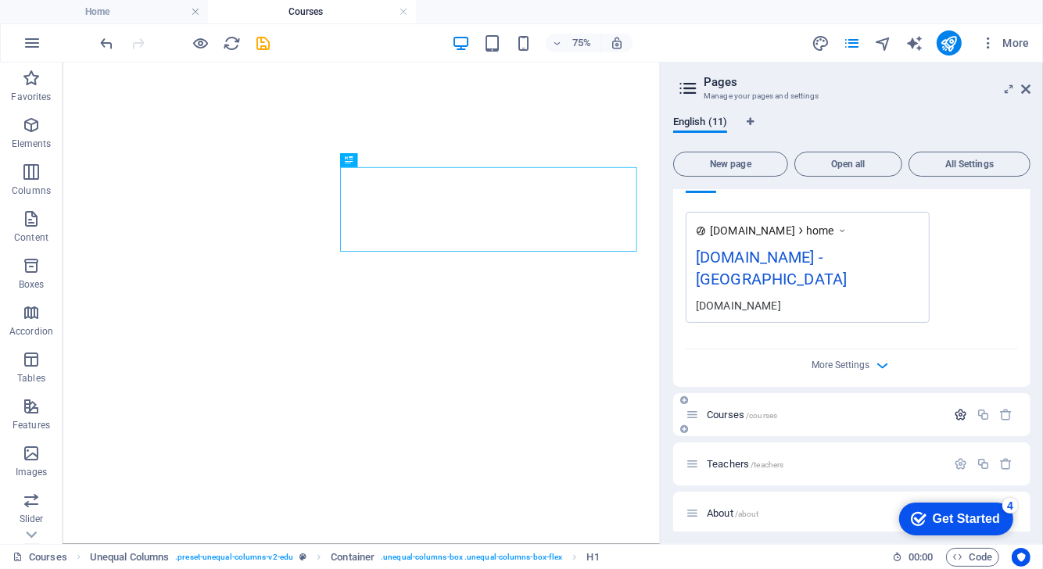
click at [954, 408] on icon "button" at bounding box center [960, 414] width 13 height 13
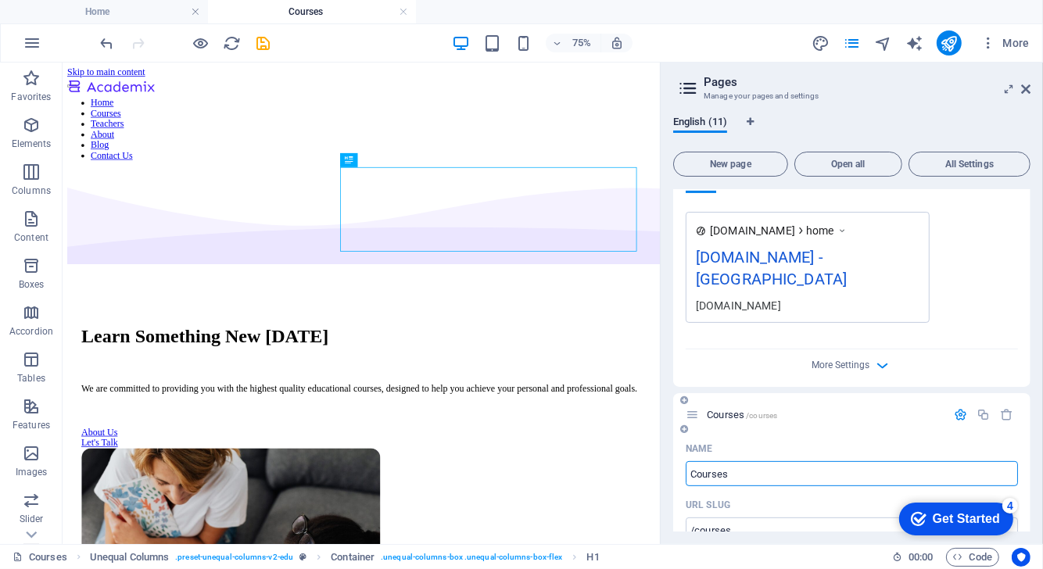
drag, startPoint x: 738, startPoint y: 456, endPoint x: 675, endPoint y: 454, distance: 63.3
type input "Coaching"
type input "/coaching"
type input "Coaching"
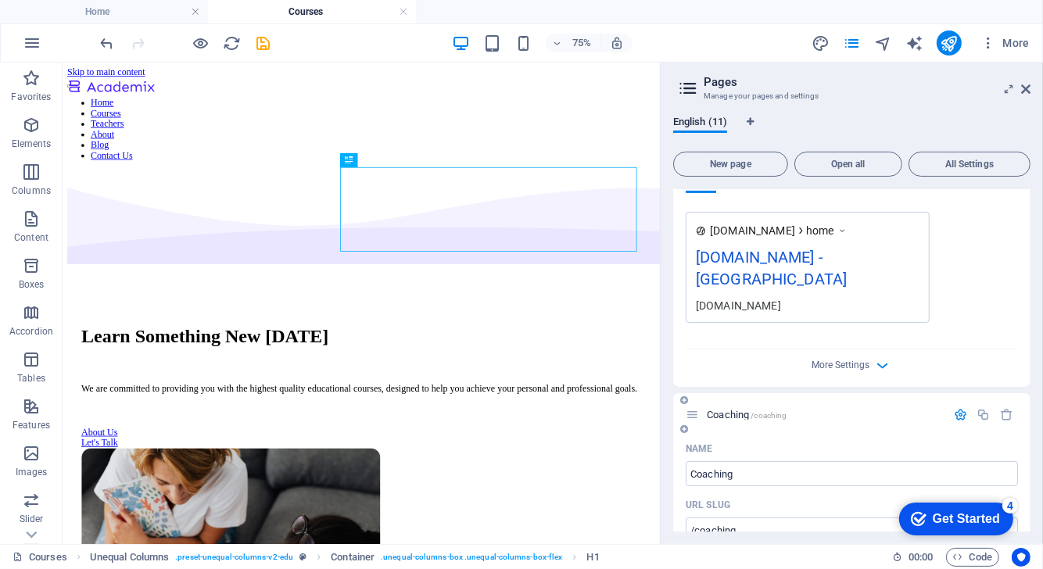
click at [779, 436] on div "Name" at bounding box center [852, 448] width 332 height 25
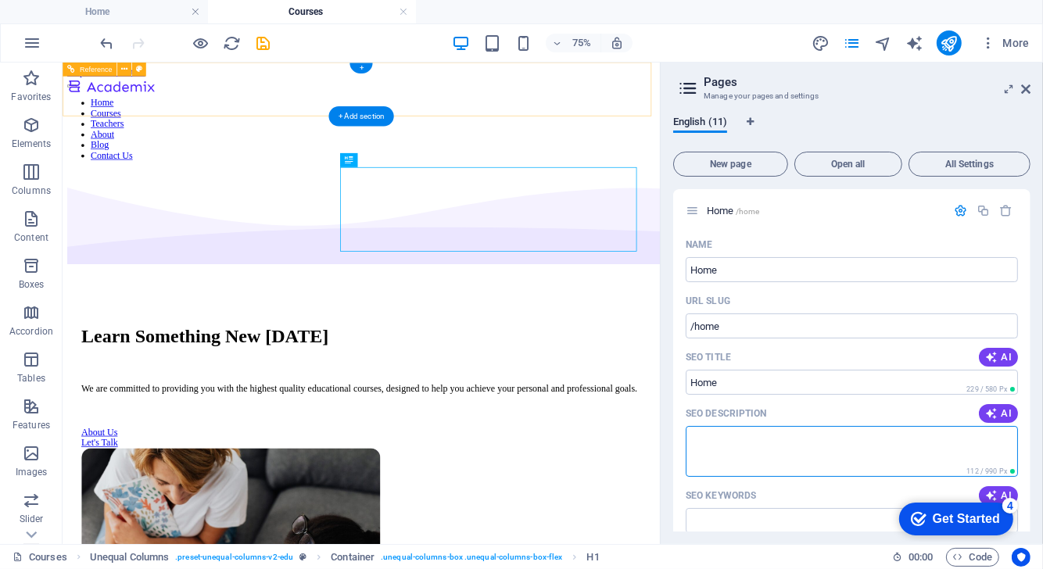
drag, startPoint x: 840, startPoint y: 493, endPoint x: 335, endPoint y: 94, distance: 643.9
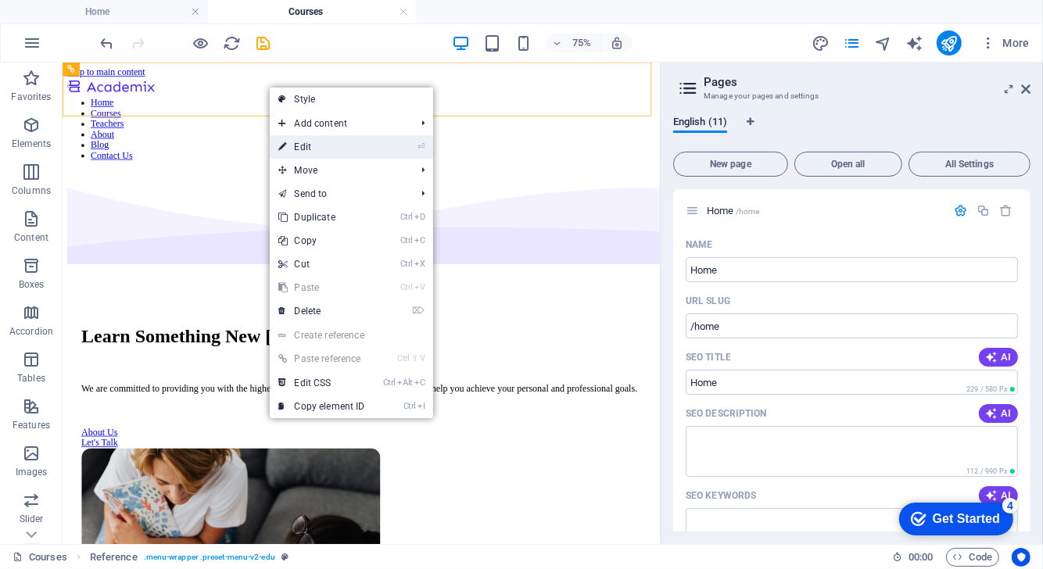
click at [300, 143] on link "⏎ Edit" at bounding box center [322, 146] width 105 height 23
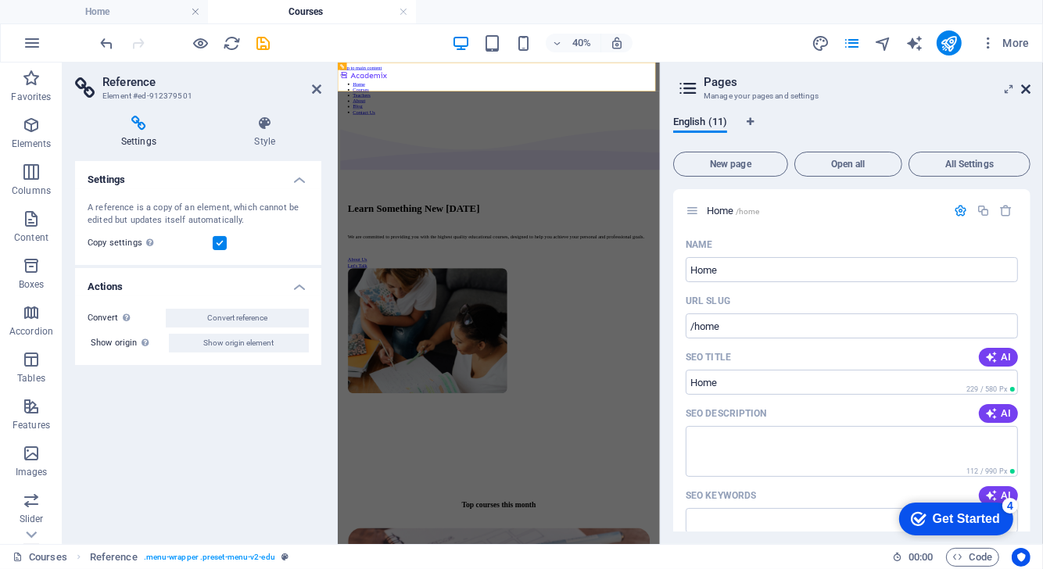
click at [1026, 88] on icon at bounding box center [1025, 89] width 9 height 13
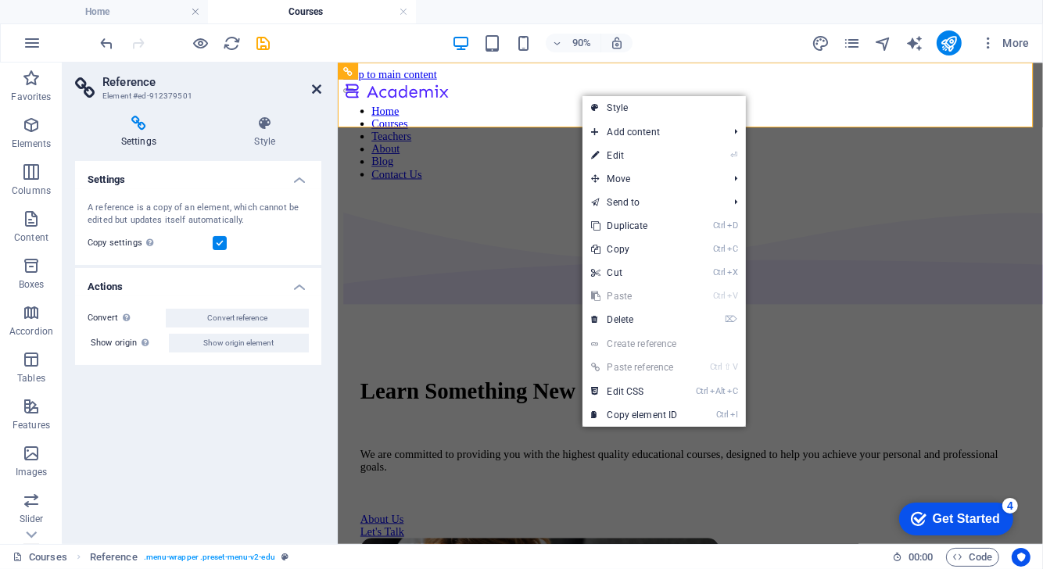
click at [317, 85] on icon at bounding box center [316, 89] width 9 height 13
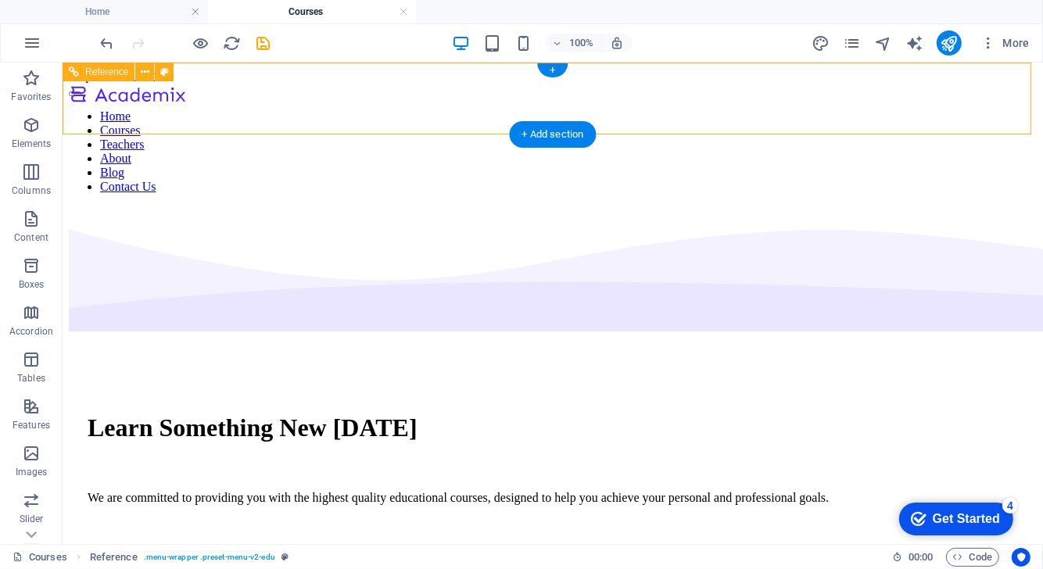
click at [328, 109] on nav "Home Courses Teachers About Blog Contact Us" at bounding box center [552, 151] width 968 height 84
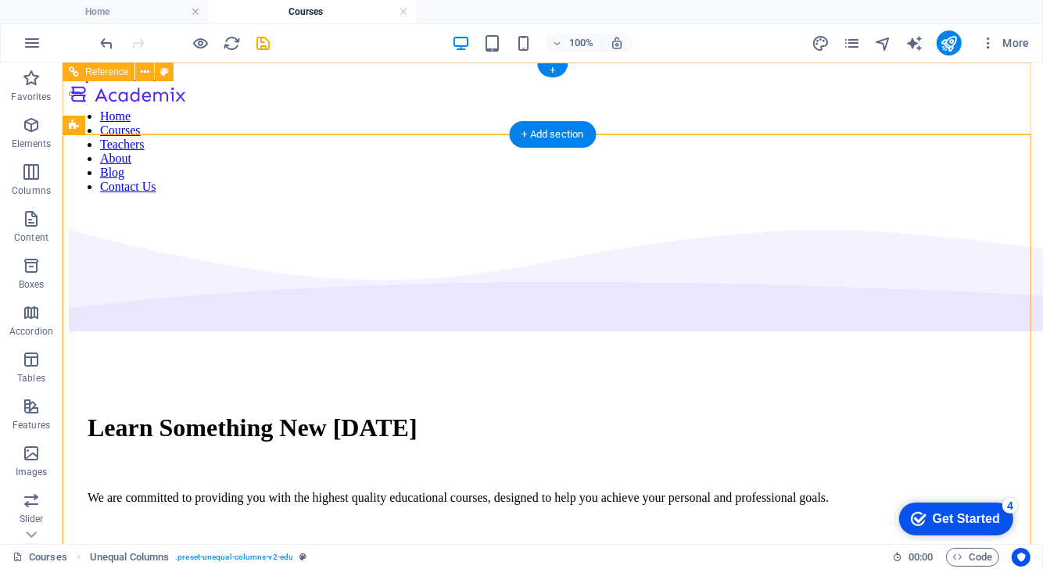
click at [311, 109] on nav "Home Courses Teachers About Blog Contact Us" at bounding box center [552, 151] width 968 height 84
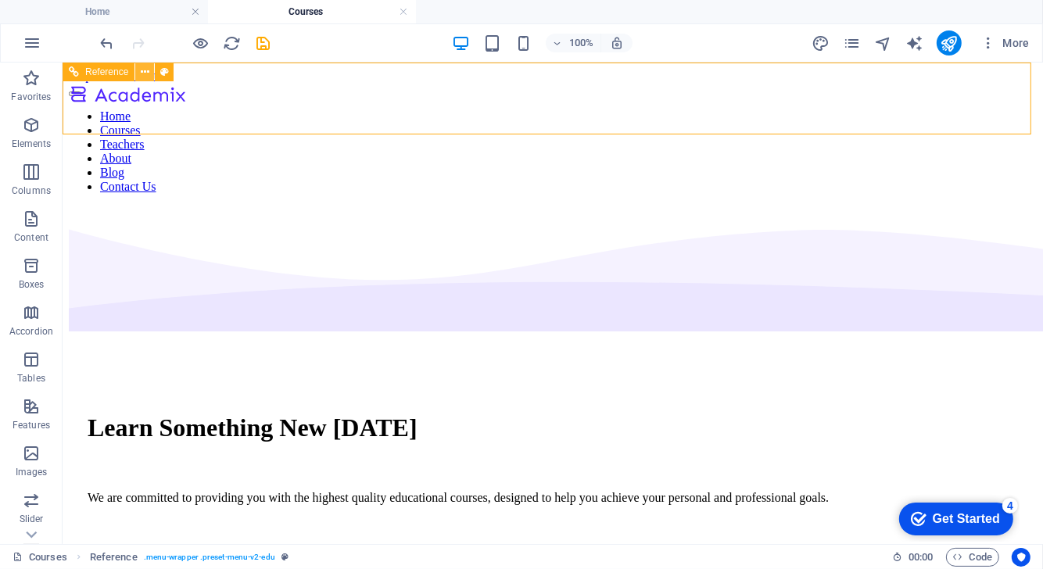
click at [146, 70] on icon at bounding box center [145, 72] width 9 height 16
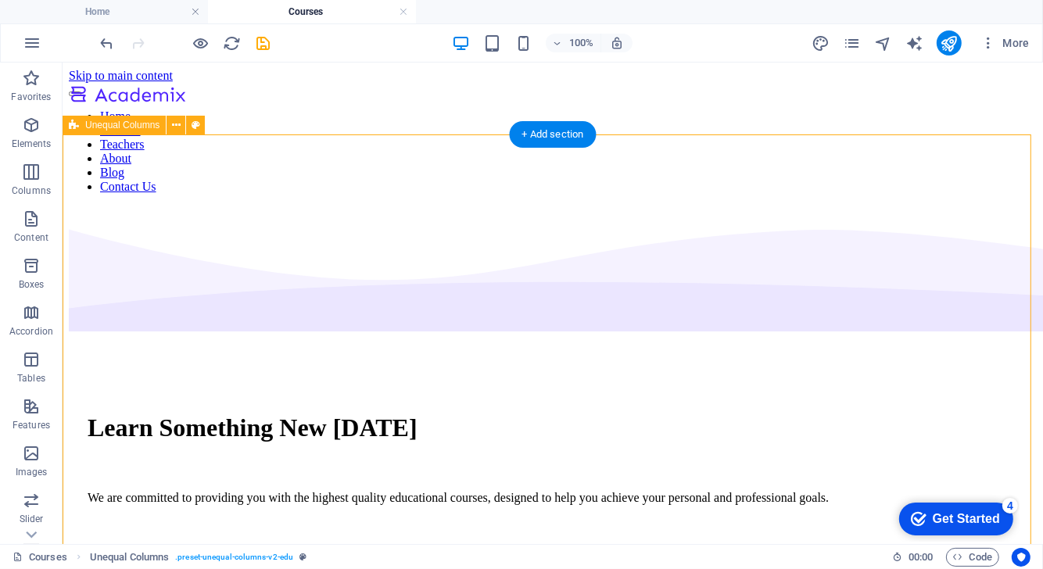
drag, startPoint x: 787, startPoint y: 181, endPoint x: 562, endPoint y: 195, distance: 225.5
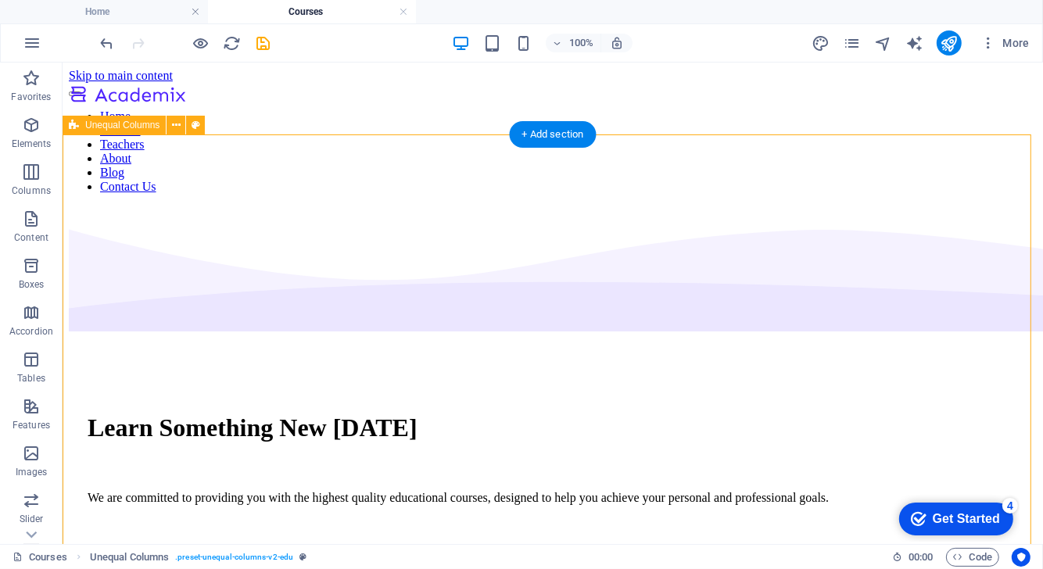
select select "multiple-waves"
select select "em"
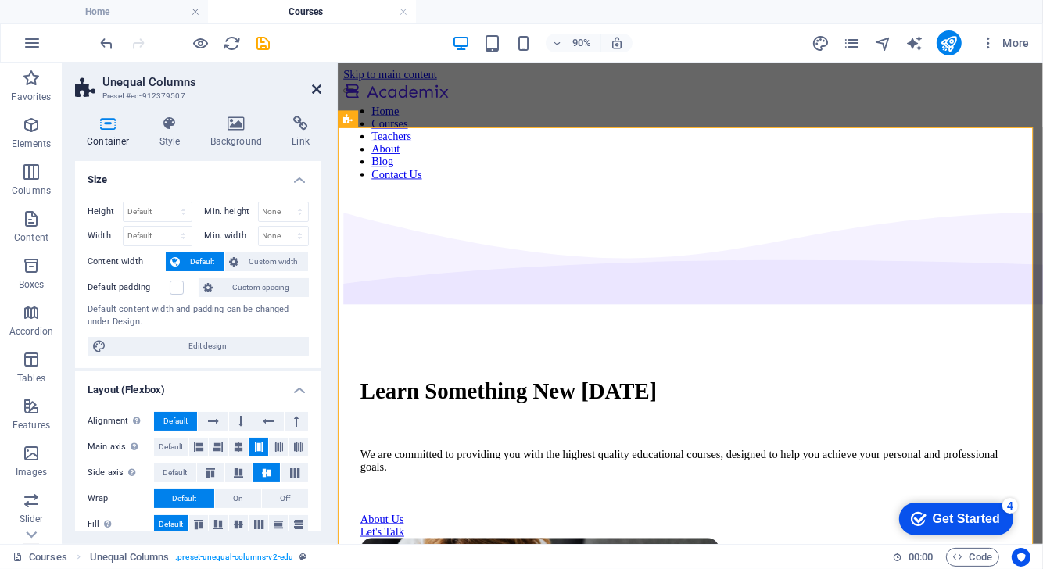
click at [320, 84] on icon at bounding box center [316, 89] width 9 height 13
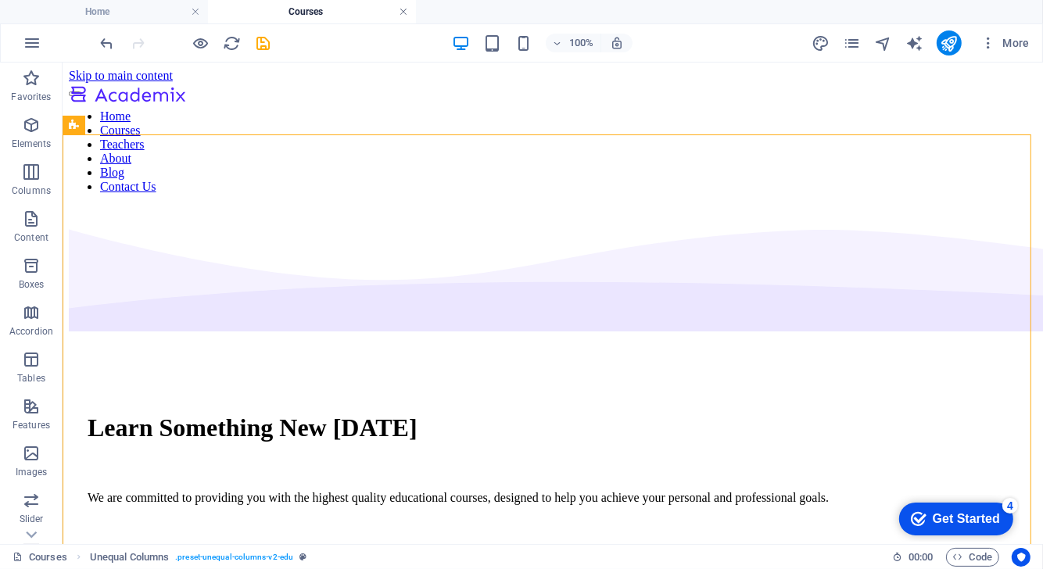
click at [402, 13] on link at bounding box center [403, 12] width 9 height 15
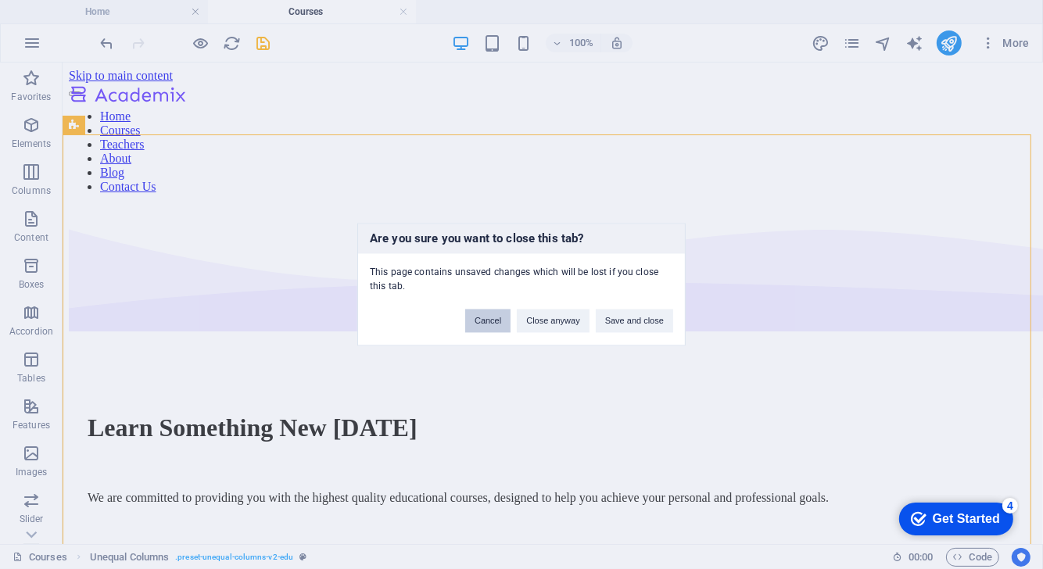
click at [485, 320] on button "Cancel" at bounding box center [487, 321] width 45 height 23
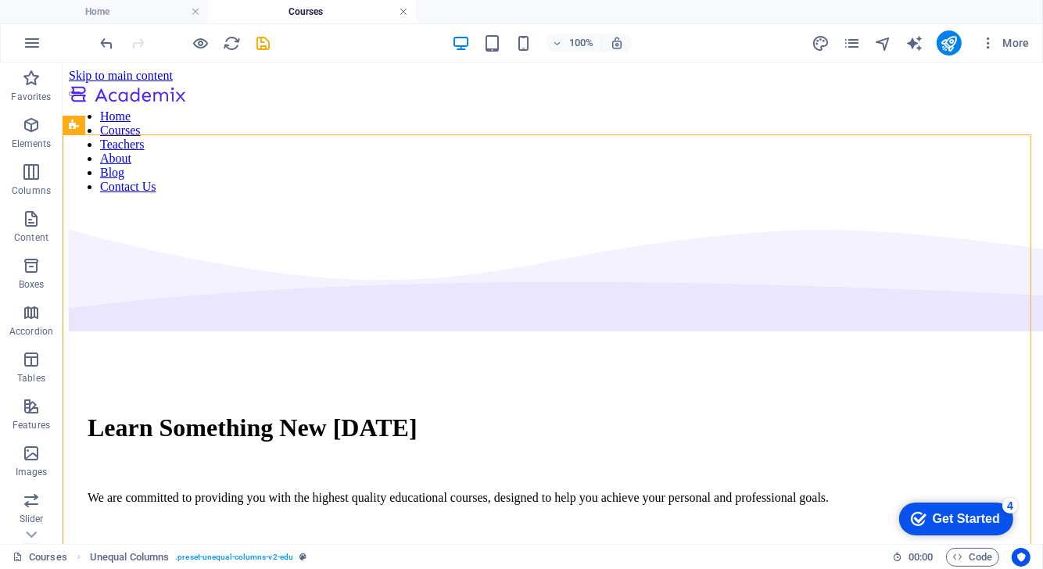
click at [401, 13] on link at bounding box center [403, 12] width 9 height 15
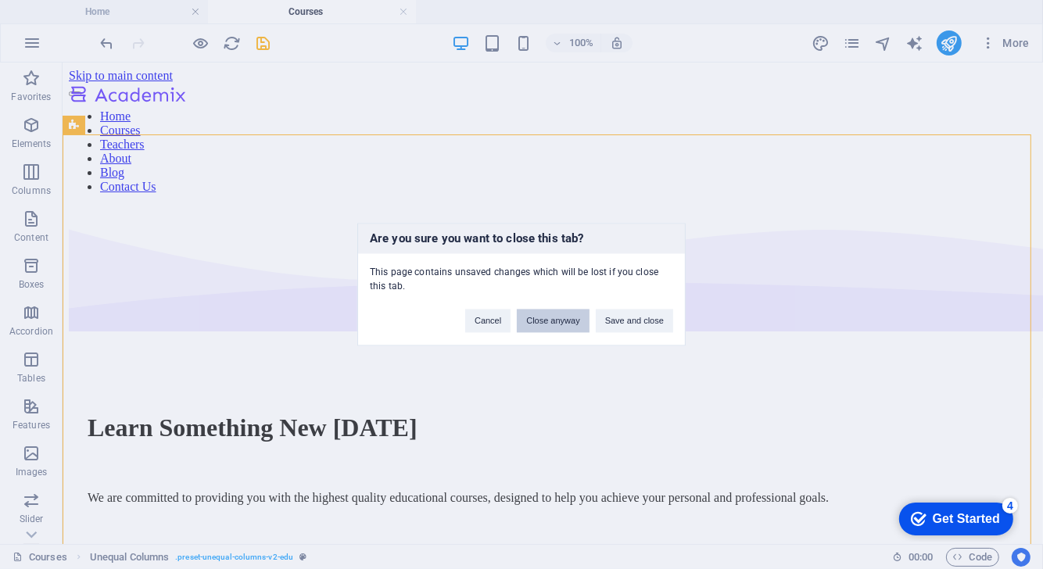
click at [557, 312] on button "Close anyway" at bounding box center [553, 321] width 72 height 23
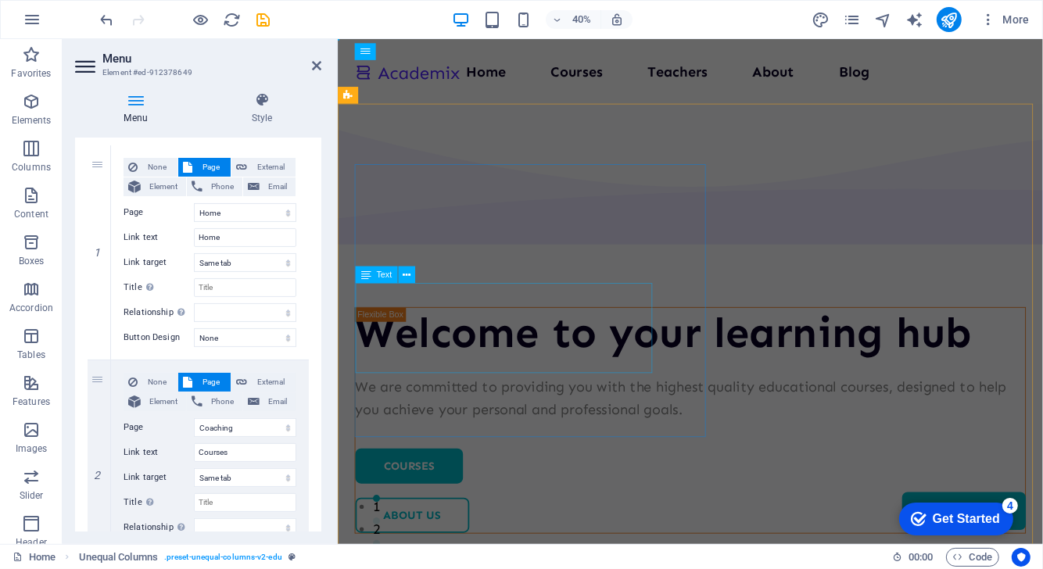
scroll to position [144, 0]
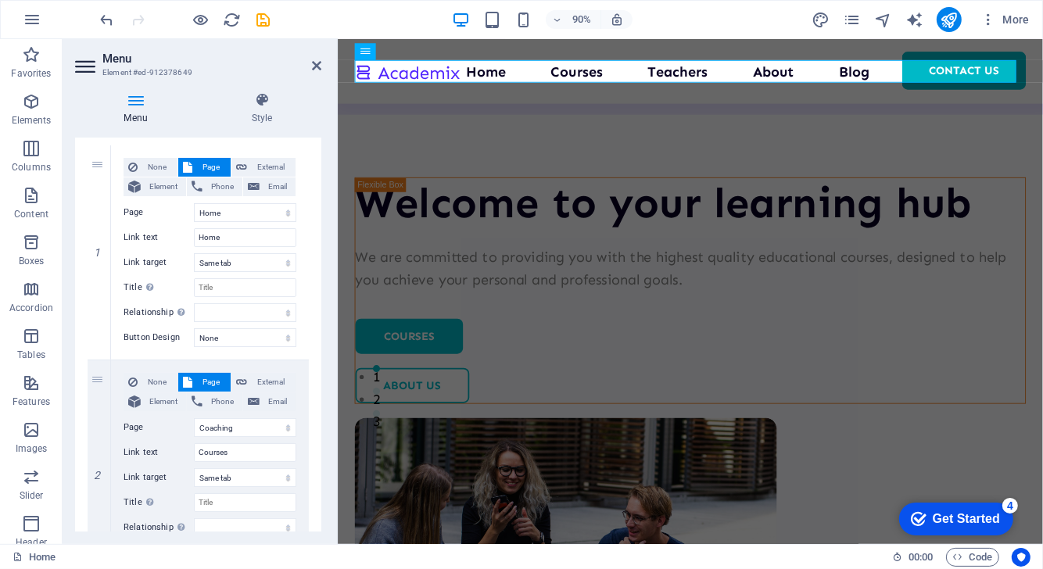
click at [134, 99] on icon at bounding box center [135, 100] width 121 height 16
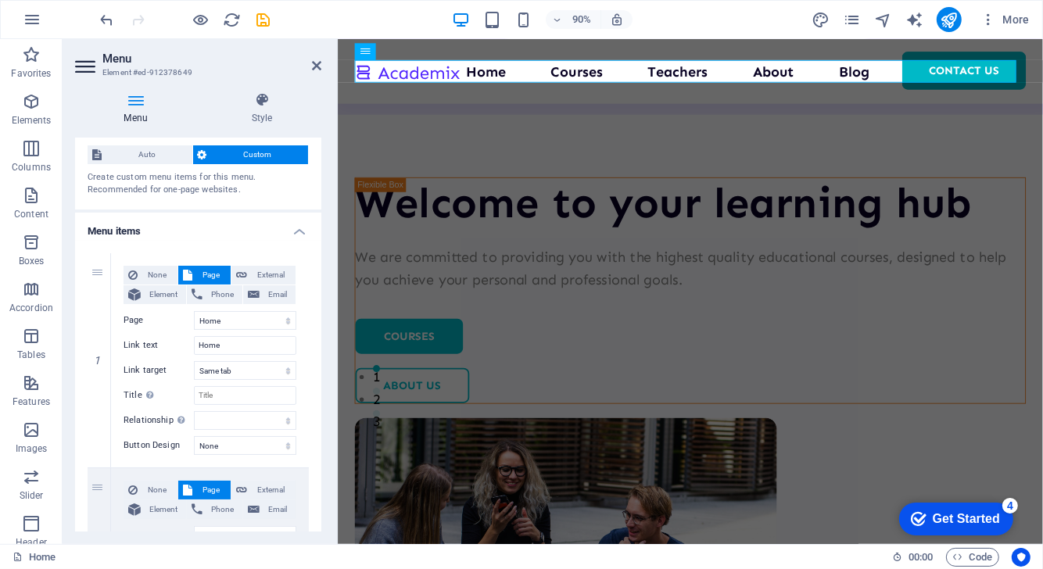
scroll to position [25, 0]
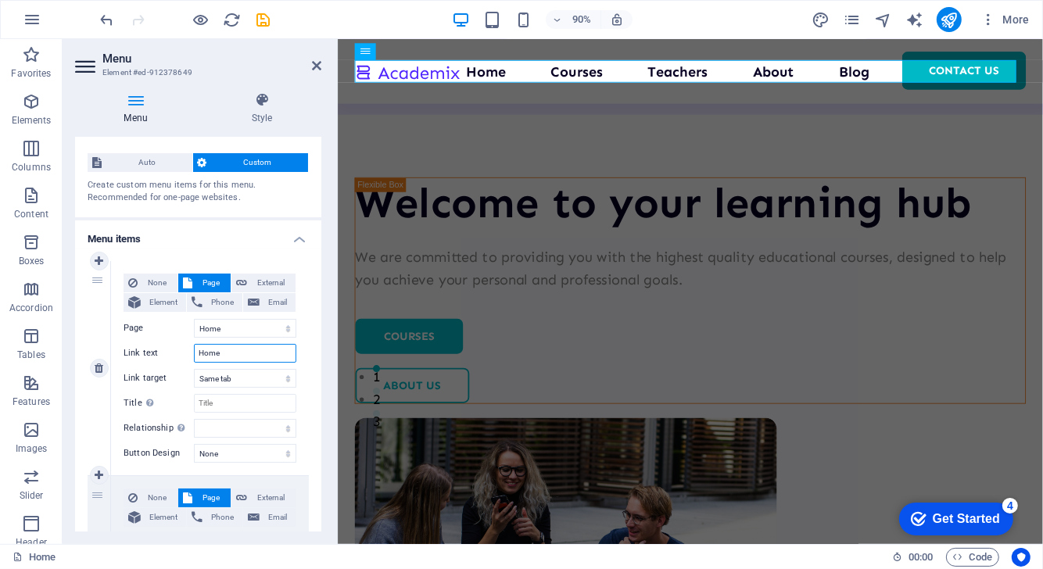
drag, startPoint x: 231, startPoint y: 351, endPoint x: 141, endPoint y: 358, distance: 91.0
click at [141, 358] on div "Link text Home" at bounding box center [210, 353] width 173 height 19
type input "Coaching"
select select
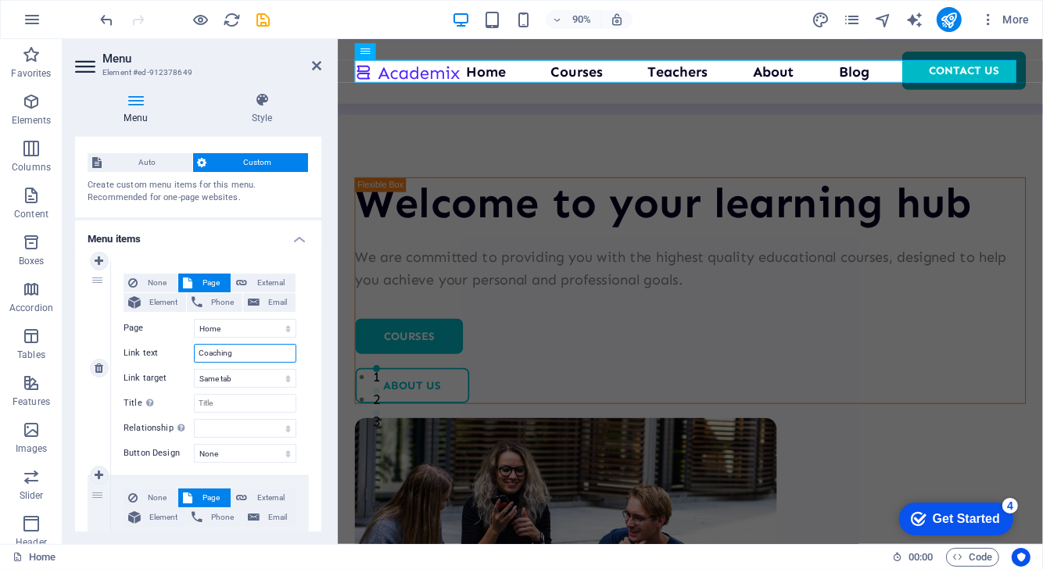
select select
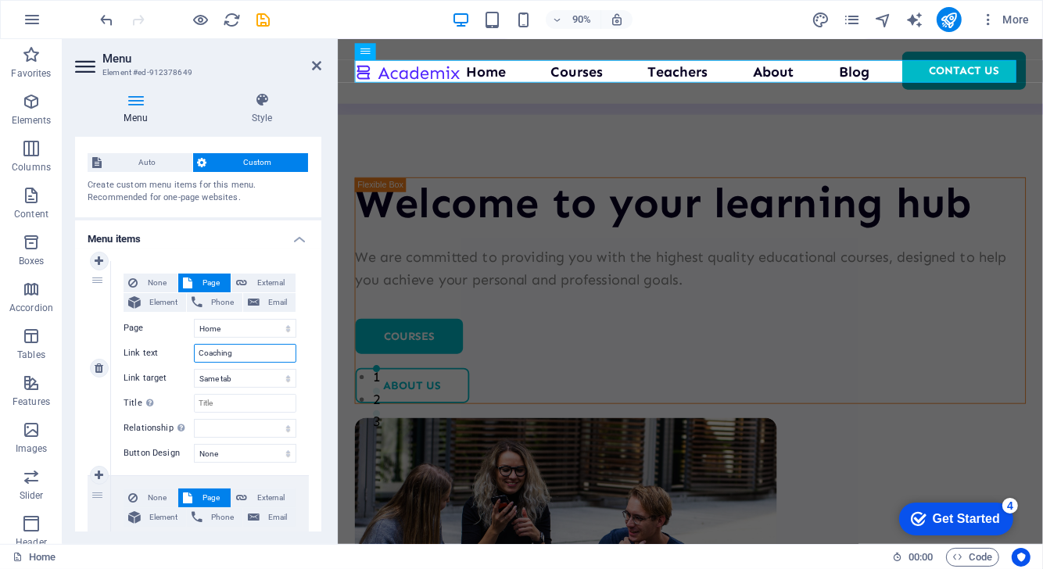
select select
type input "Coaching"
click at [221, 322] on select "Home Coaching Teachers About Blog Contact Us Legal Notice Privacy" at bounding box center [245, 328] width 102 height 19
select select "1"
click at [194, 319] on select "Home Coaching Teachers About Blog Contact Us Legal Notice Privacy" at bounding box center [245, 328] width 102 height 19
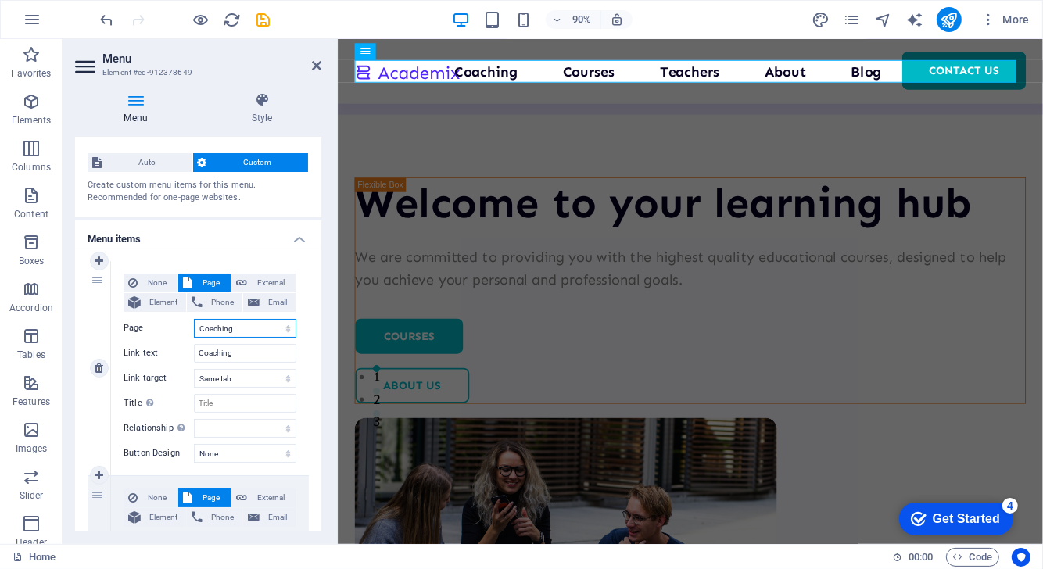
select select
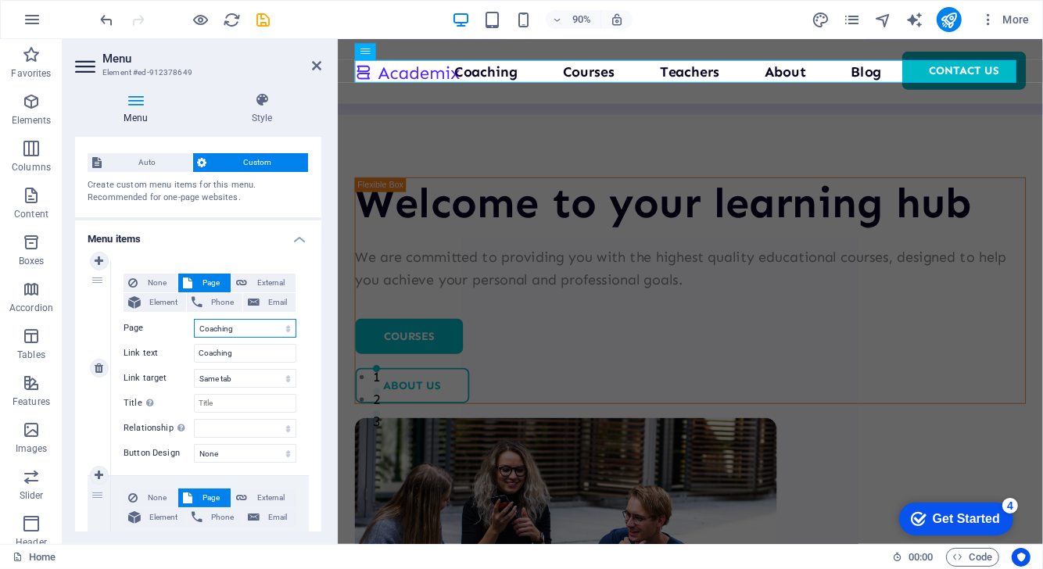
select select
click at [212, 399] on input "Title Additional link description, should not be the same as the link text. The…" at bounding box center [245, 403] width 102 height 19
type input "Coaching"
select select
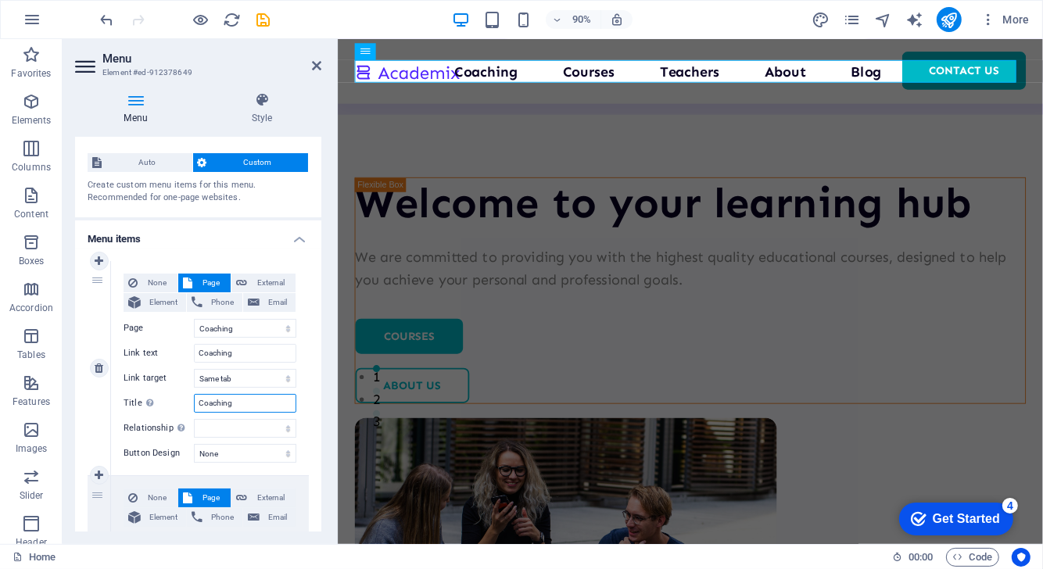
select select
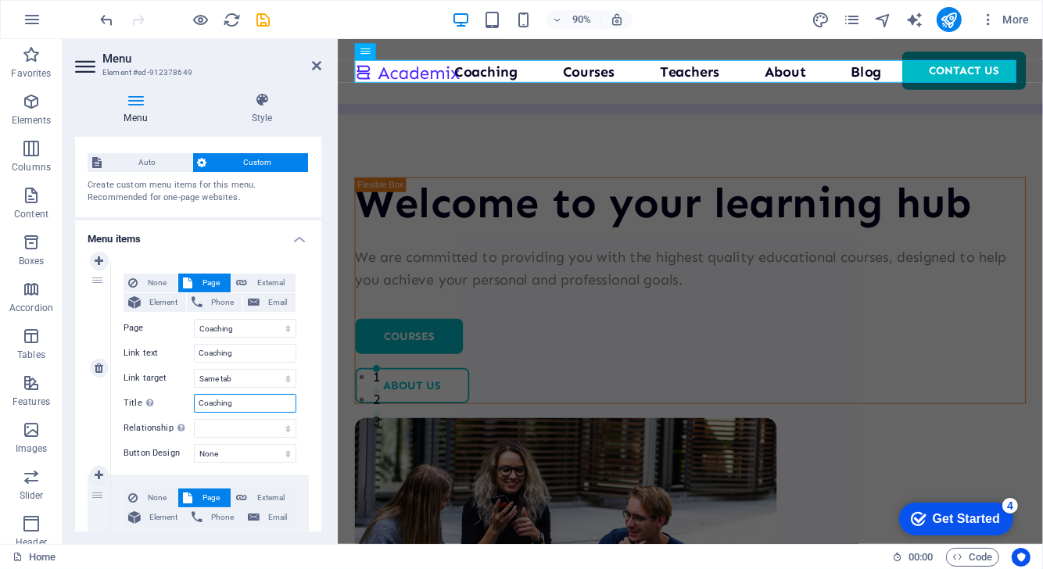
select select
type input "Coaching"
click at [214, 453] on select "None Default Primary Secondary" at bounding box center [245, 453] width 102 height 19
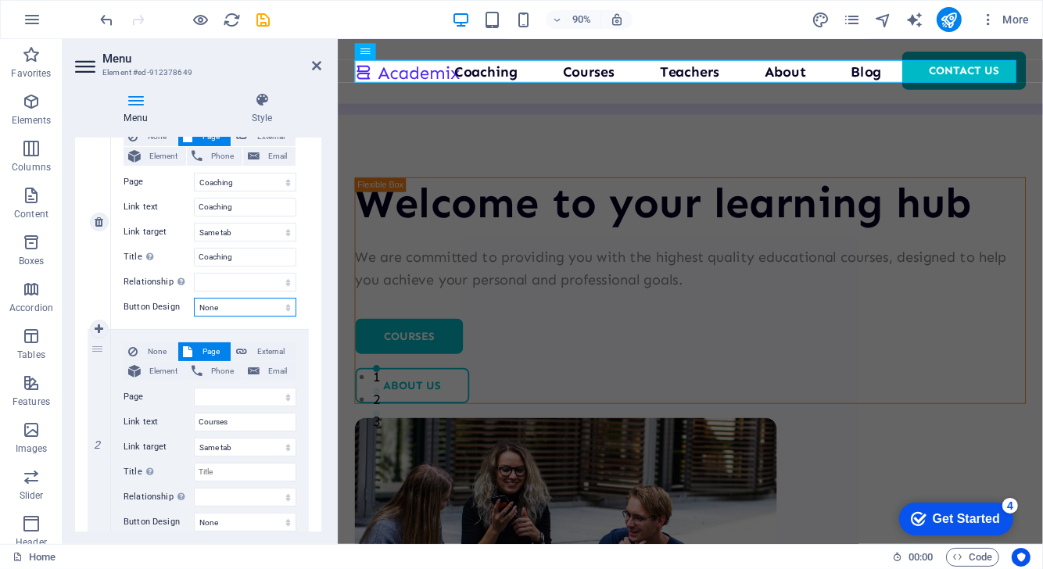
scroll to position [93, 0]
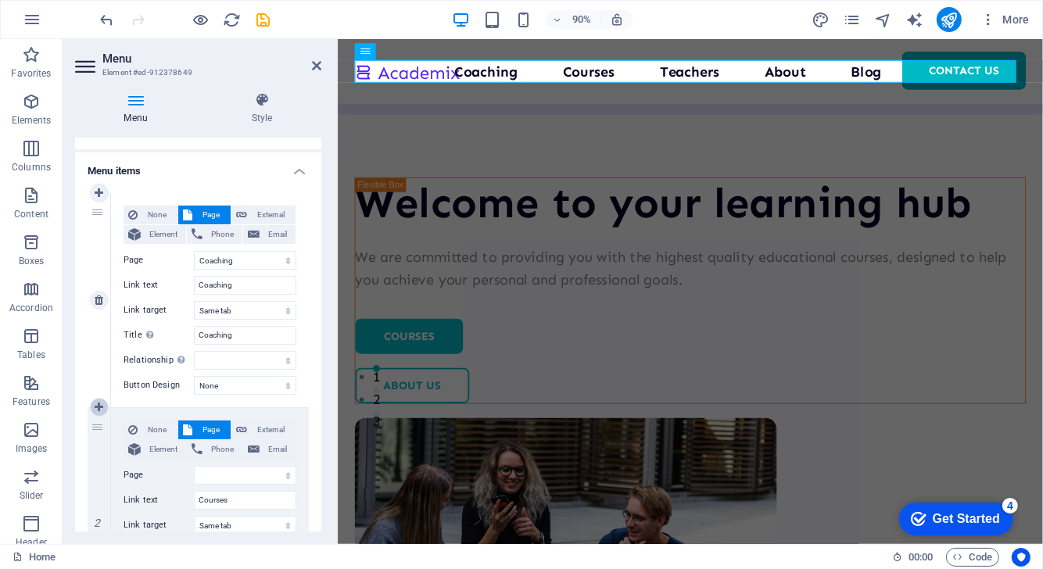
click at [103, 405] on link at bounding box center [99, 407] width 19 height 19
select select "5"
select select
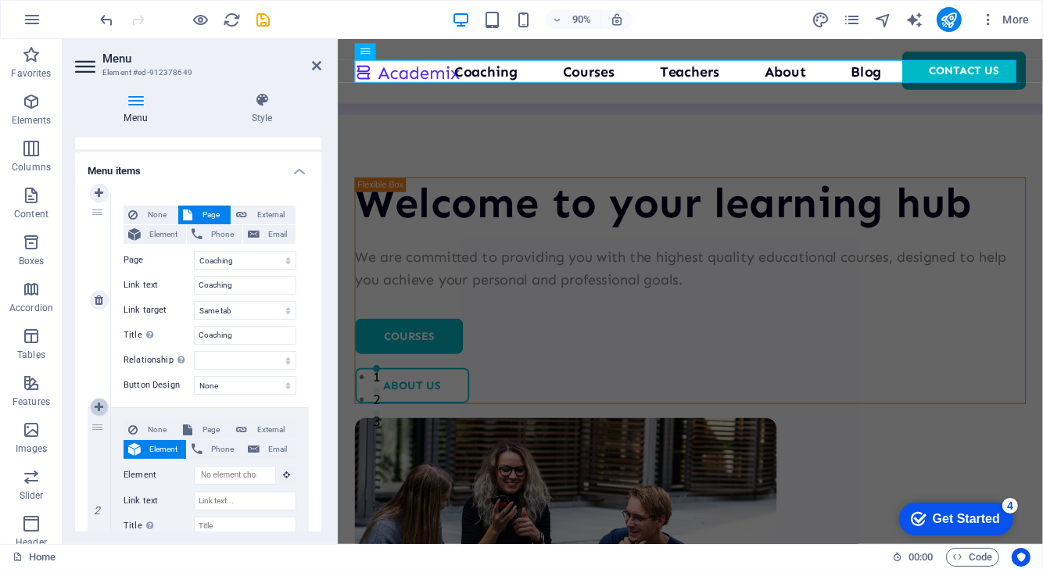
select select
type input "Courses"
select select
select select "2"
type input "Teachers"
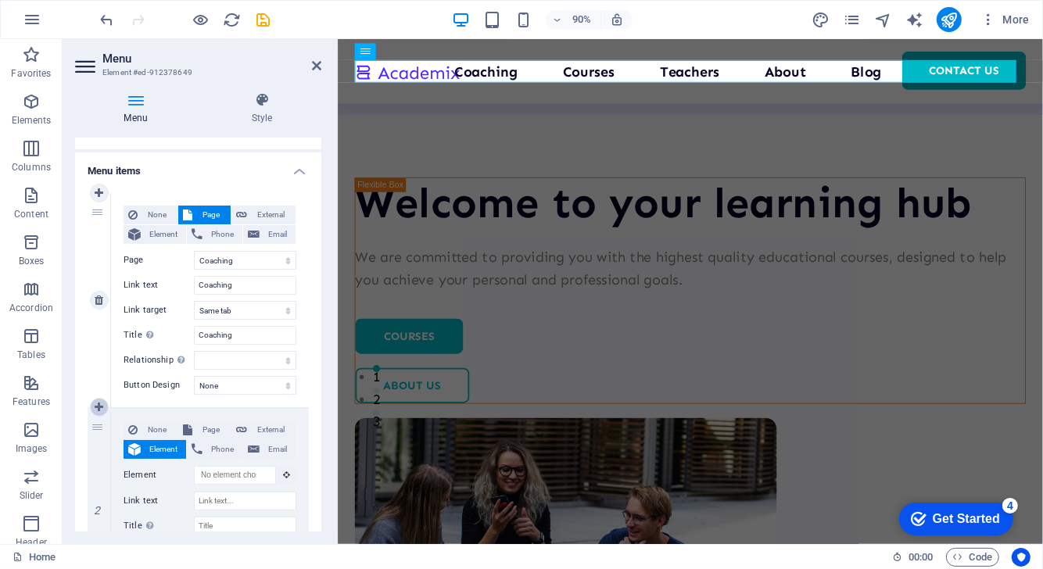
select select
select select "3"
type input "About"
select select
select select "4"
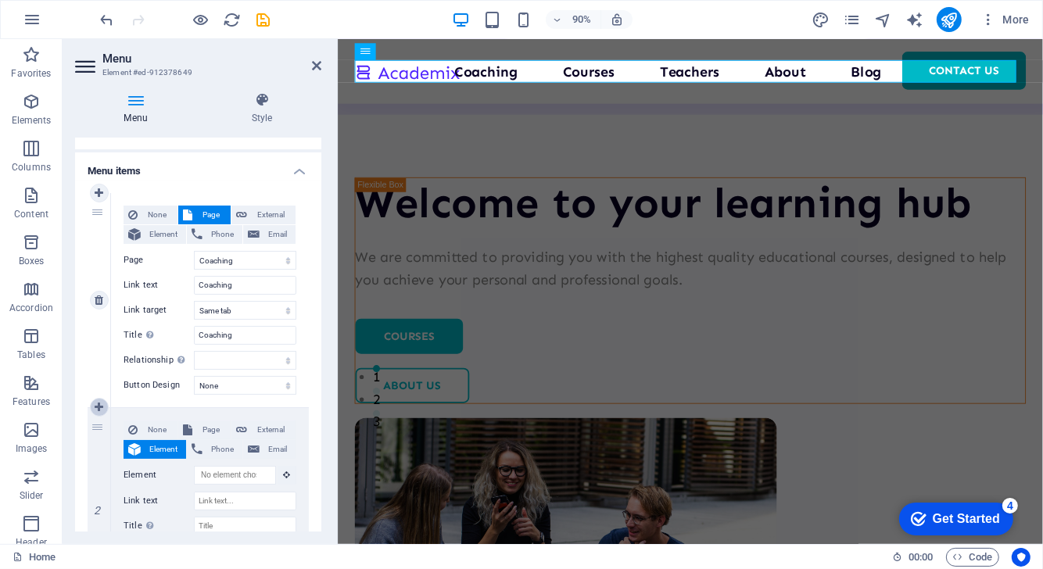
type input "Blog"
select select
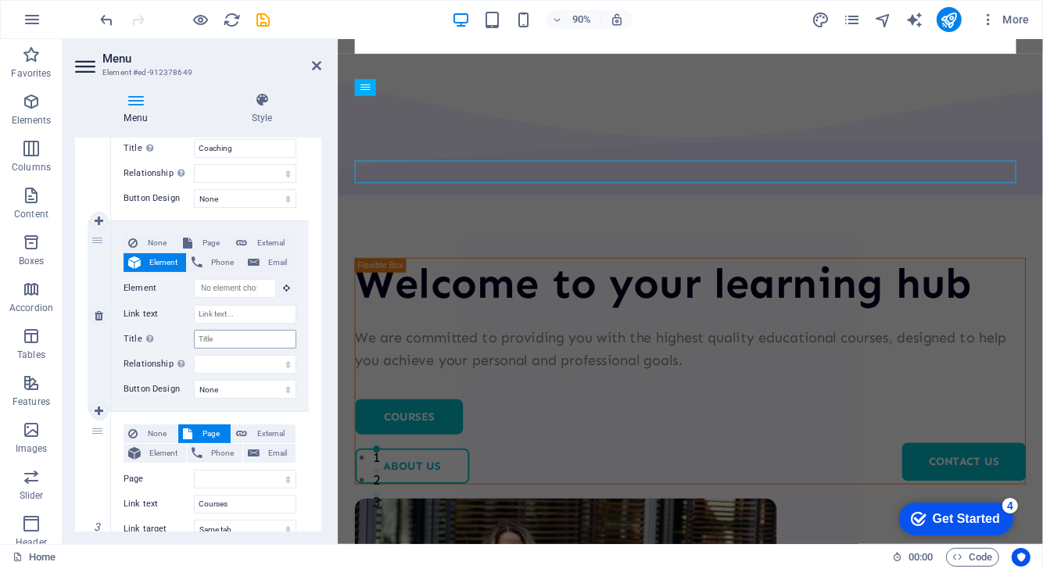
scroll to position [0, 0]
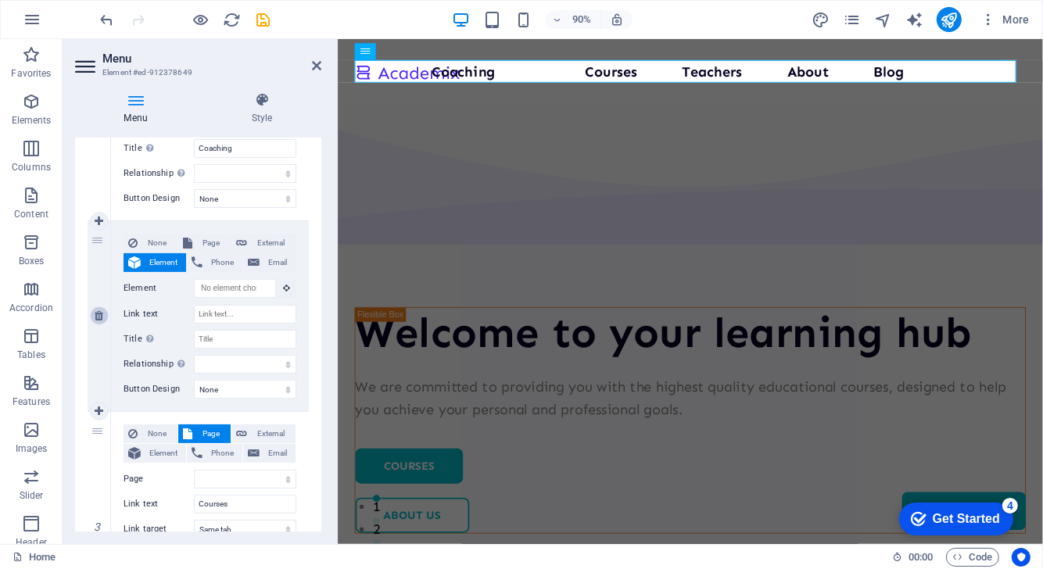
click at [101, 310] on icon at bounding box center [99, 315] width 9 height 11
select select
type input "Courses"
select select
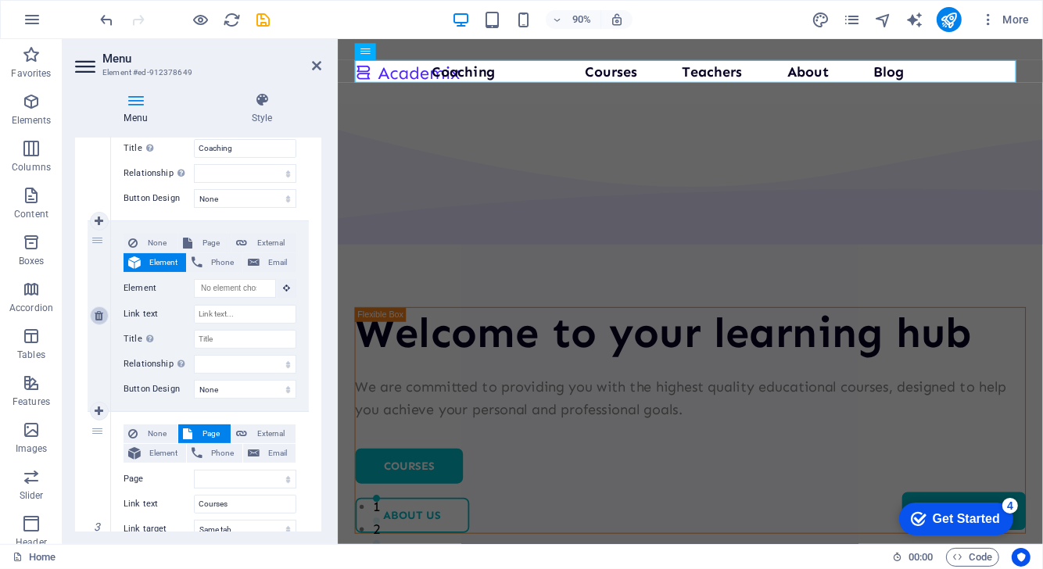
select select "2"
type input "Teachers"
select select
select select "3"
type input "About"
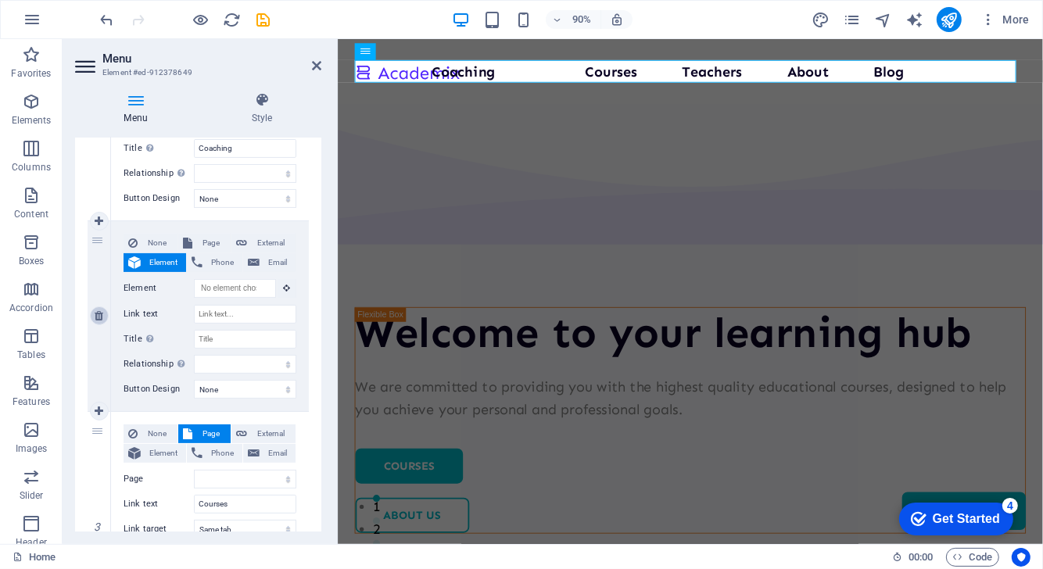
select select
select select "4"
type input "Blog"
select select
select select "5"
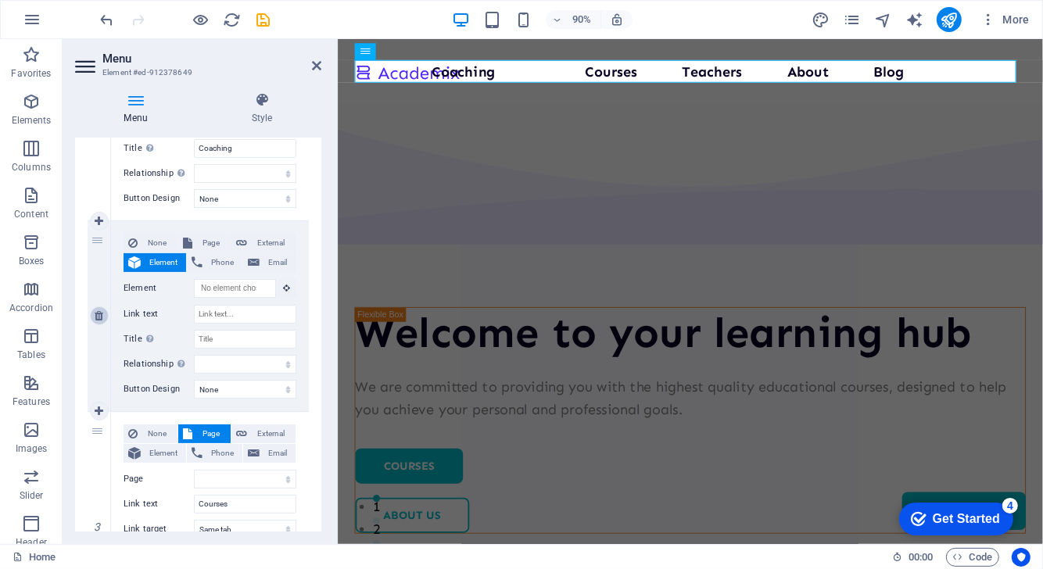
type input "Contact Us"
select select
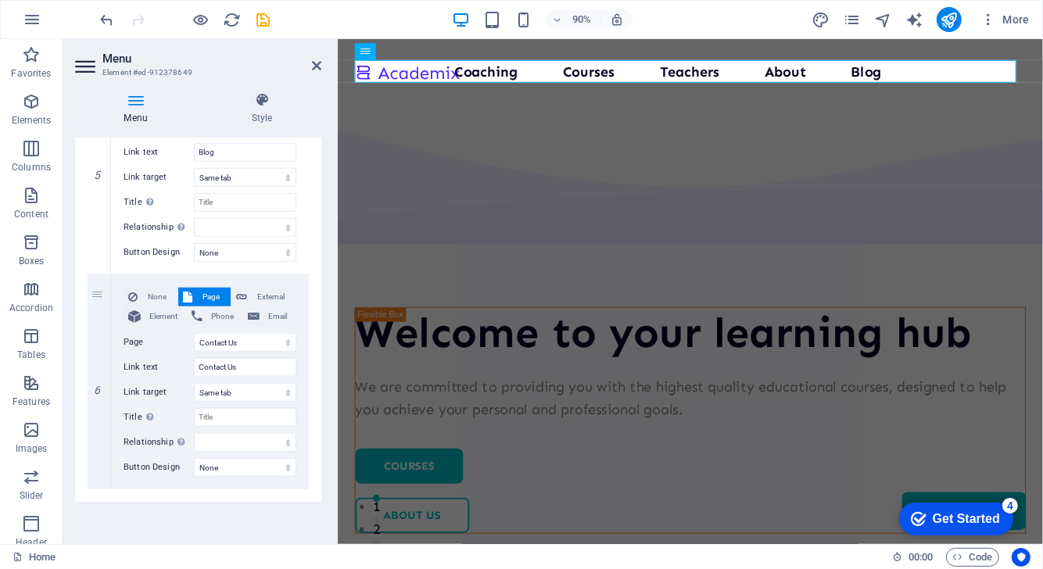
scroll to position [1087, 0]
drag, startPoint x: 106, startPoint y: 291, endPoint x: 321, endPoint y: 293, distance: 215.8
click at [321, 293] on div "Menu Style Menu Auto Custom Create custom menu items for this menu. Recommended…" at bounding box center [198, 312] width 271 height 464
select select
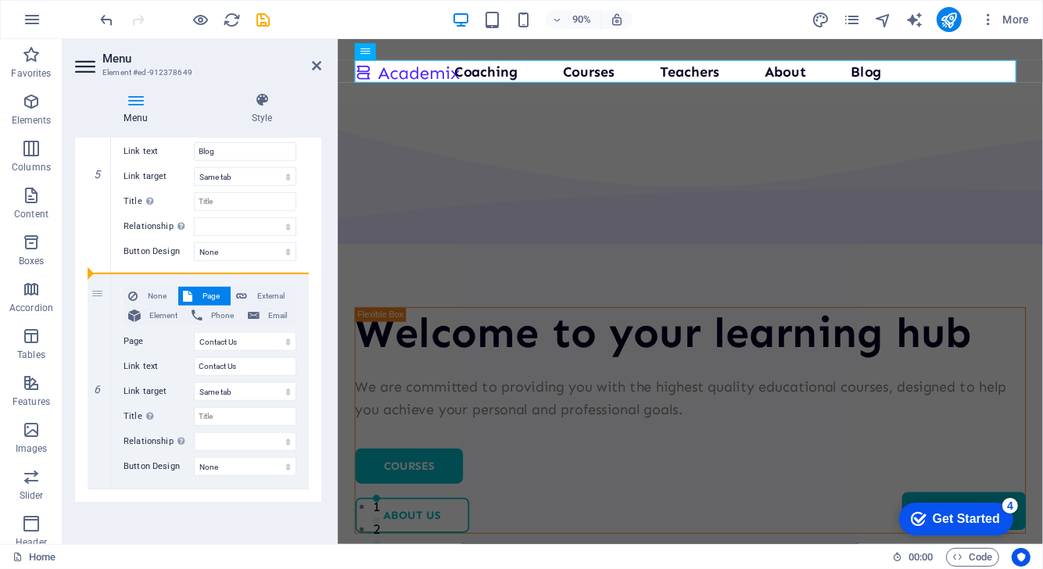
select select
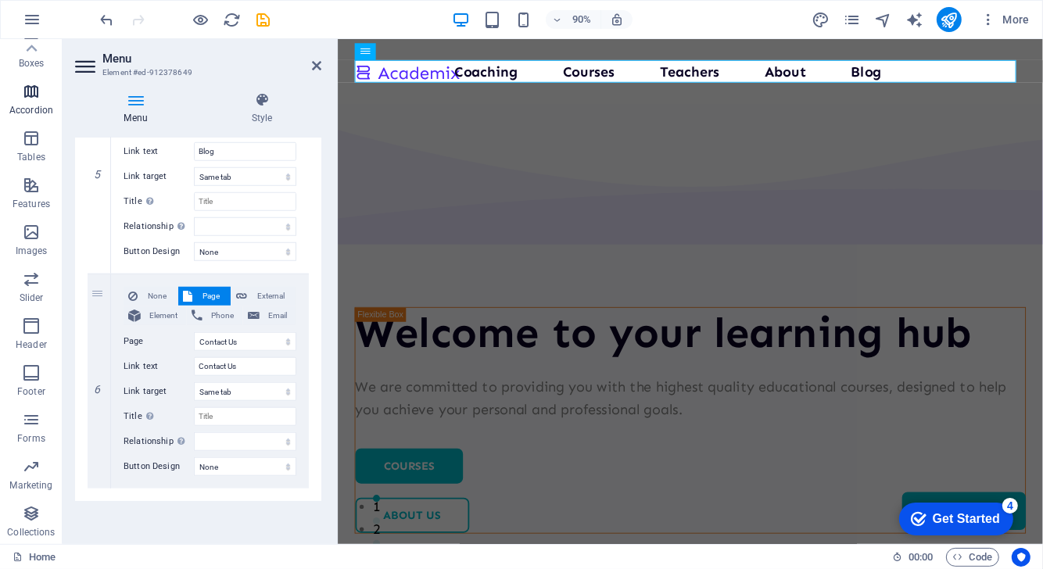
scroll to position [198, 0]
click at [33, 516] on icon "button" at bounding box center [31, 513] width 19 height 19
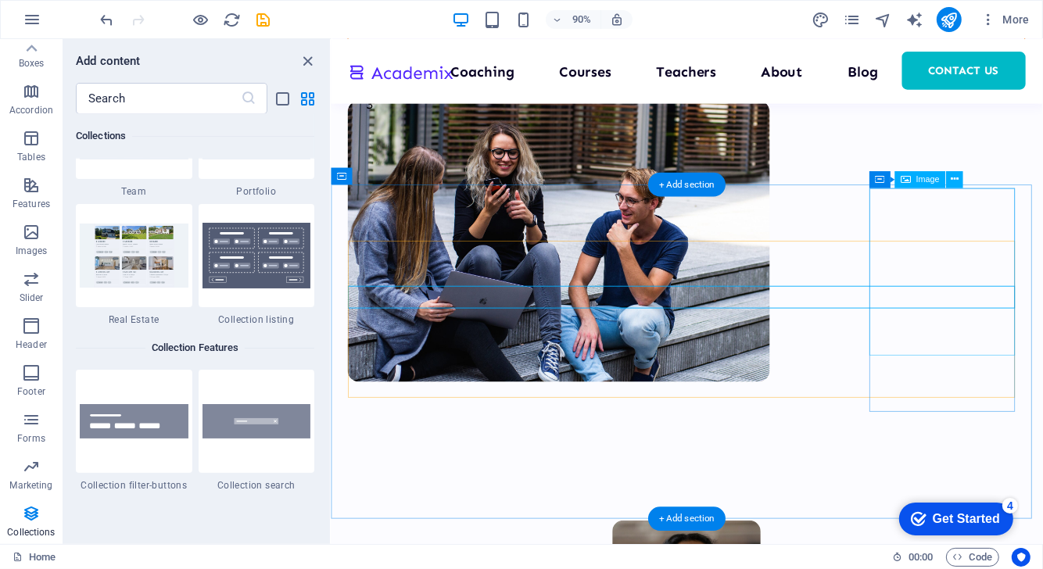
scroll to position [497, 0]
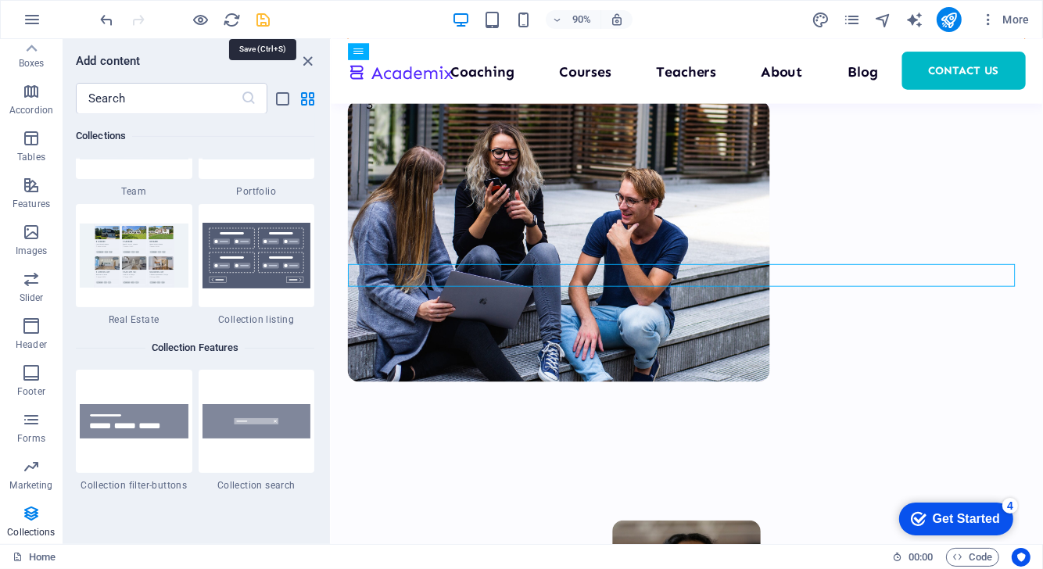
click at [257, 16] on icon "save" at bounding box center [264, 20] width 18 height 18
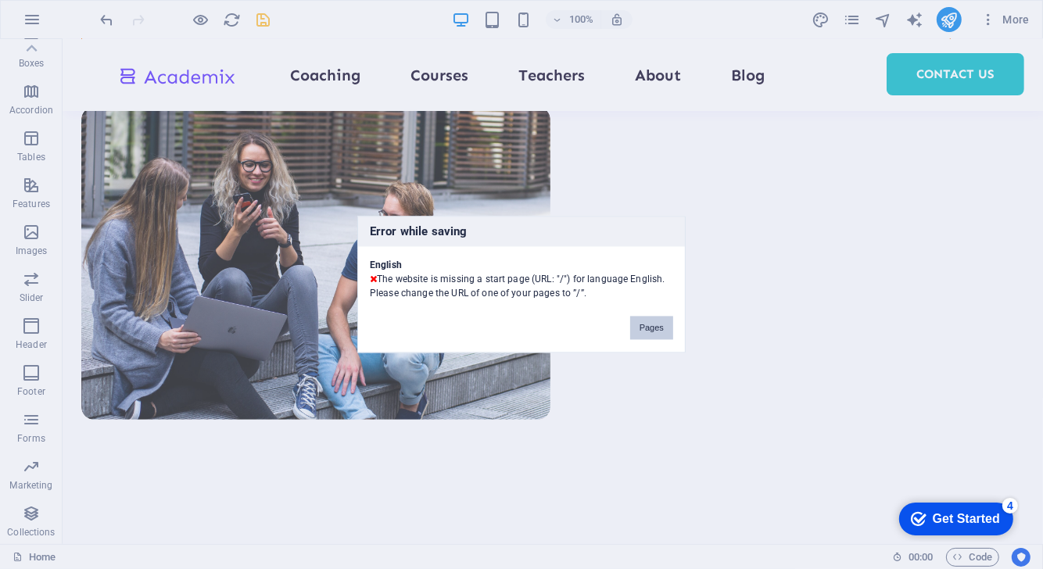
click at [635, 324] on button "Pages" at bounding box center [651, 328] width 43 height 23
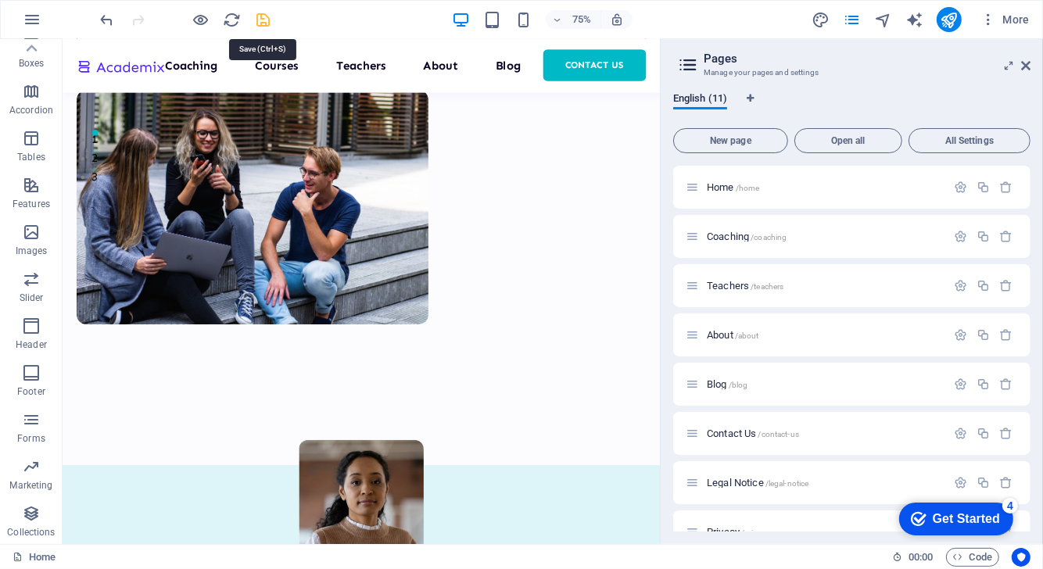
click at [258, 19] on icon "save" at bounding box center [264, 20] width 18 height 18
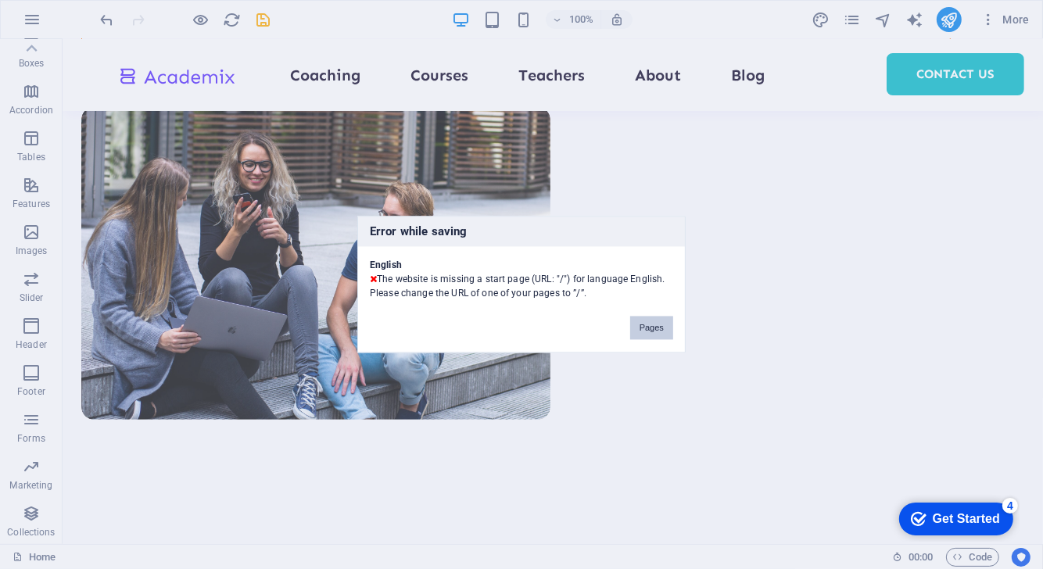
click at [653, 324] on button "Pages" at bounding box center [651, 328] width 43 height 23
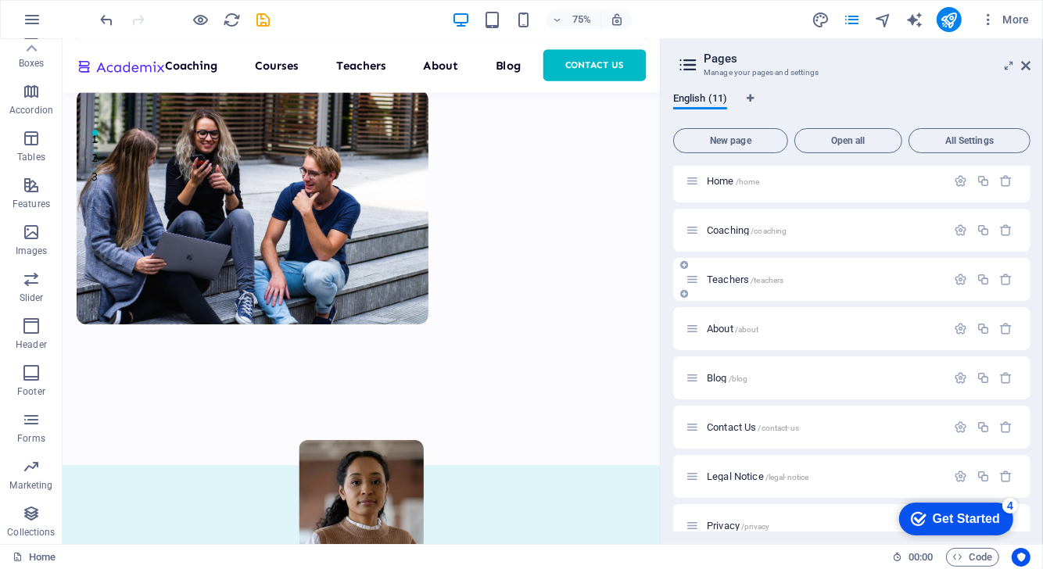
scroll to position [0, 0]
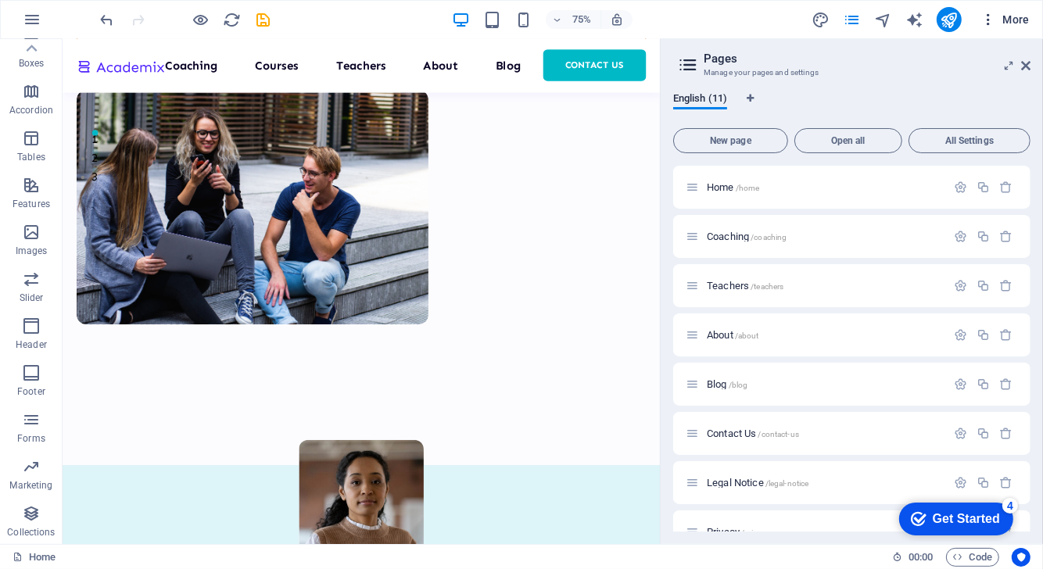
click at [1007, 23] on span "More" at bounding box center [1004, 20] width 49 height 16
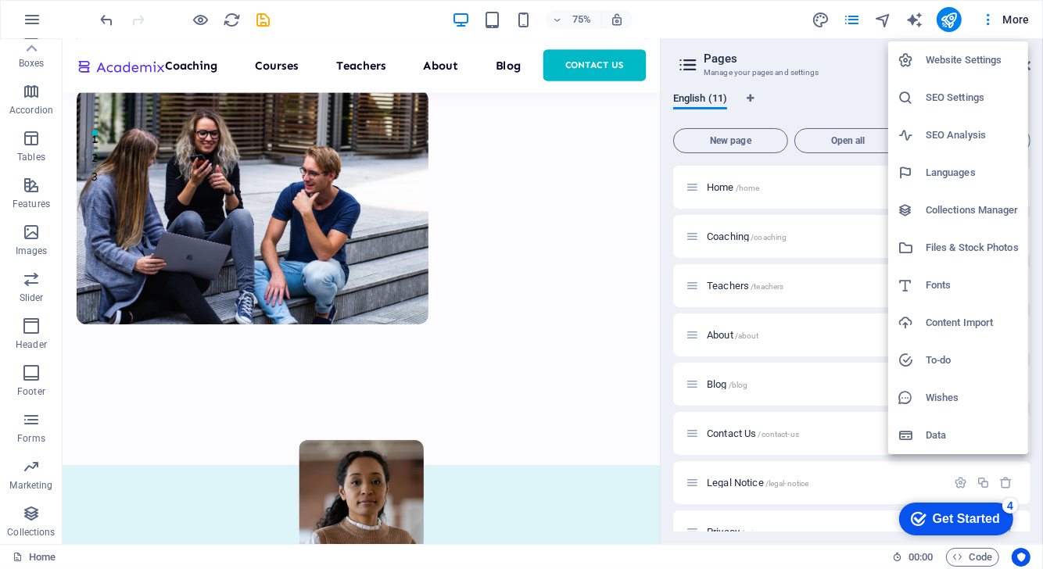
click at [962, 168] on h6 "Languages" at bounding box center [972, 172] width 93 height 19
select select "41"
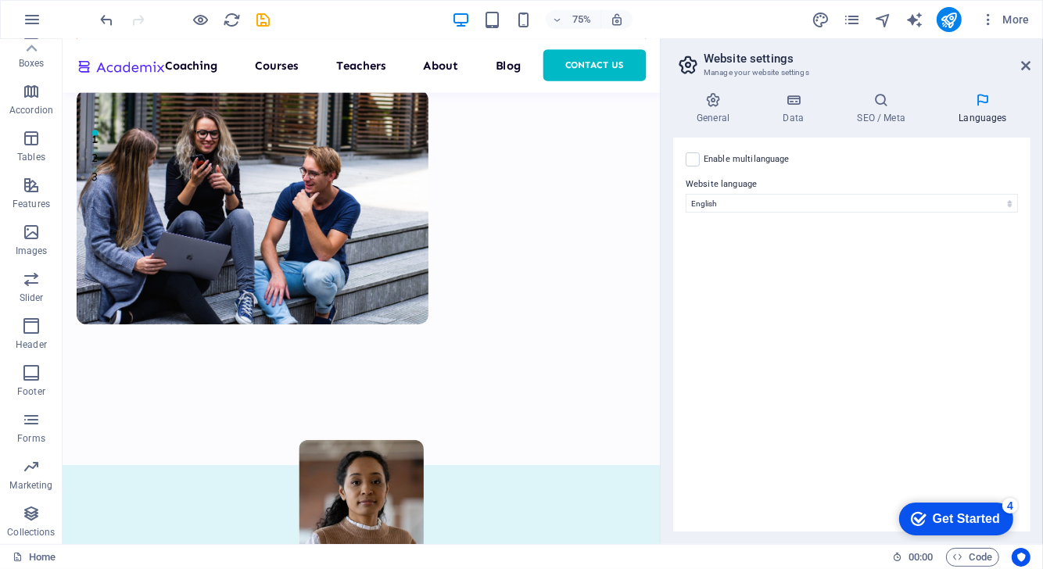
click at [730, 157] on label "Enable multilanguage To disable multilanguage delete all languages until only o…" at bounding box center [747, 159] width 86 height 19
click at [0, 0] on input "Enable multilanguage To disable multilanguage delete all languages until only o…" at bounding box center [0, 0] width 0 height 0
select select
click at [730, 157] on label "Enable multilanguage To disable multilanguage delete all languages until only o…" at bounding box center [747, 159] width 86 height 19
click at [0, 0] on input "Enable multilanguage To disable multilanguage delete all languages until only o…" at bounding box center [0, 0] width 0 height 0
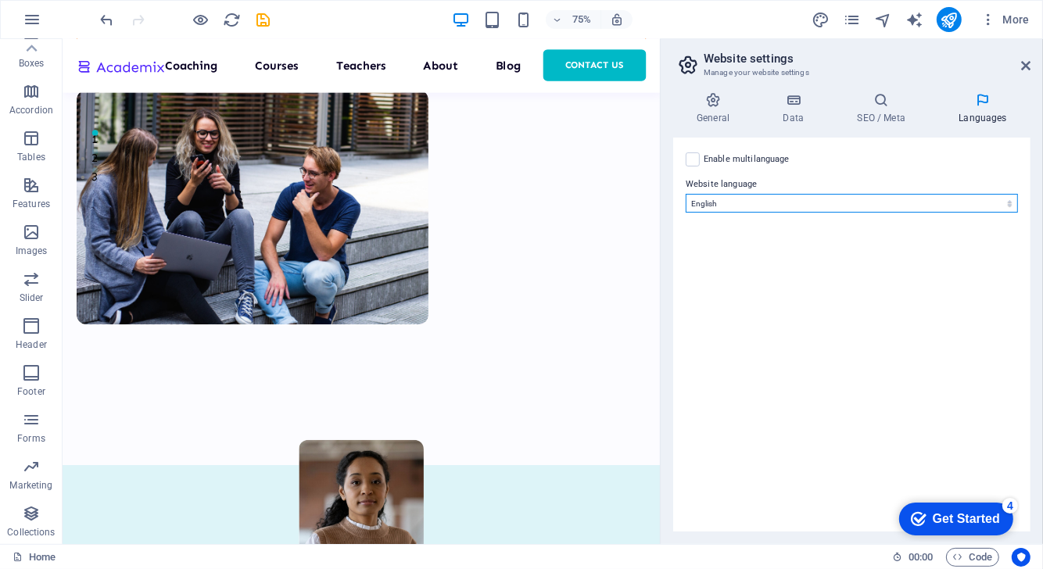
click at [750, 197] on select "Abkhazian Afar Afrikaans Akan Albanian Amharic Arabic Aragonese Armenian Assame…" at bounding box center [852, 203] width 332 height 19
select select "55"
click at [686, 194] on select "Abkhazian Afar Afrikaans Akan Albanian Amharic Arabic Aragonese Armenian Assame…" at bounding box center [852, 203] width 332 height 19
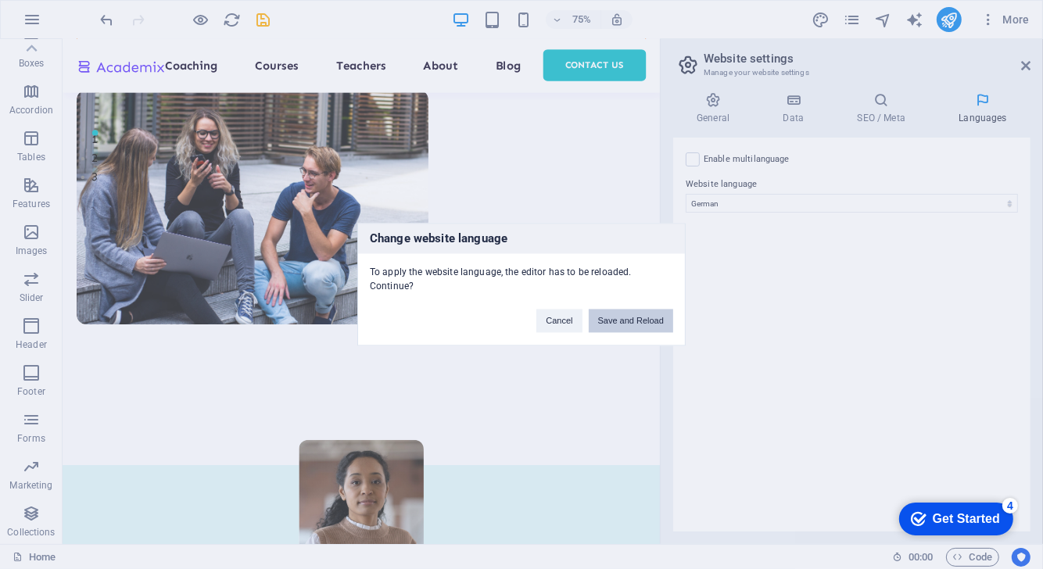
click at [598, 313] on button "Save and Reload" at bounding box center [631, 321] width 84 height 23
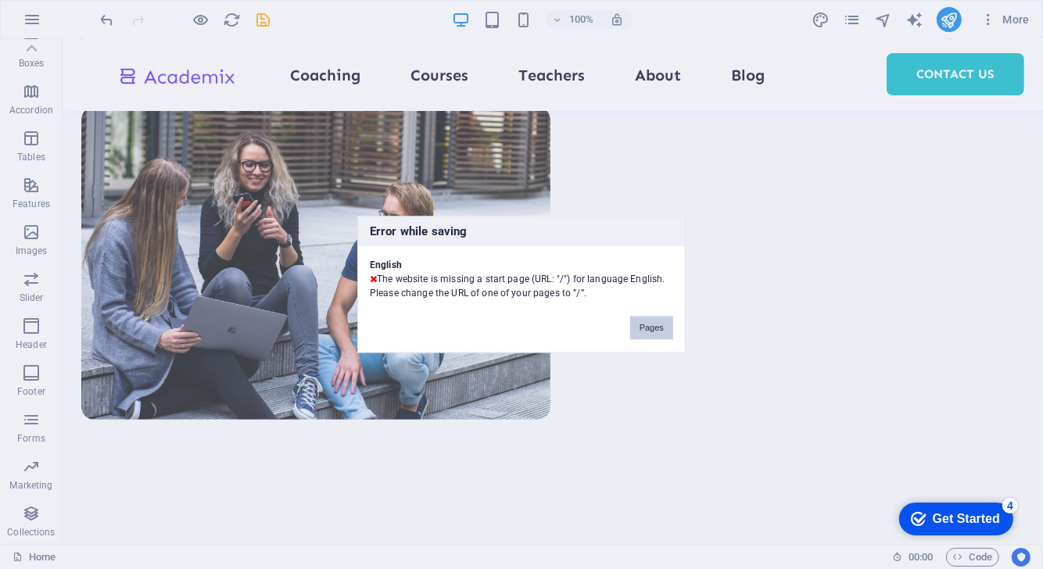
click at [647, 328] on button "Pages" at bounding box center [651, 328] width 43 height 23
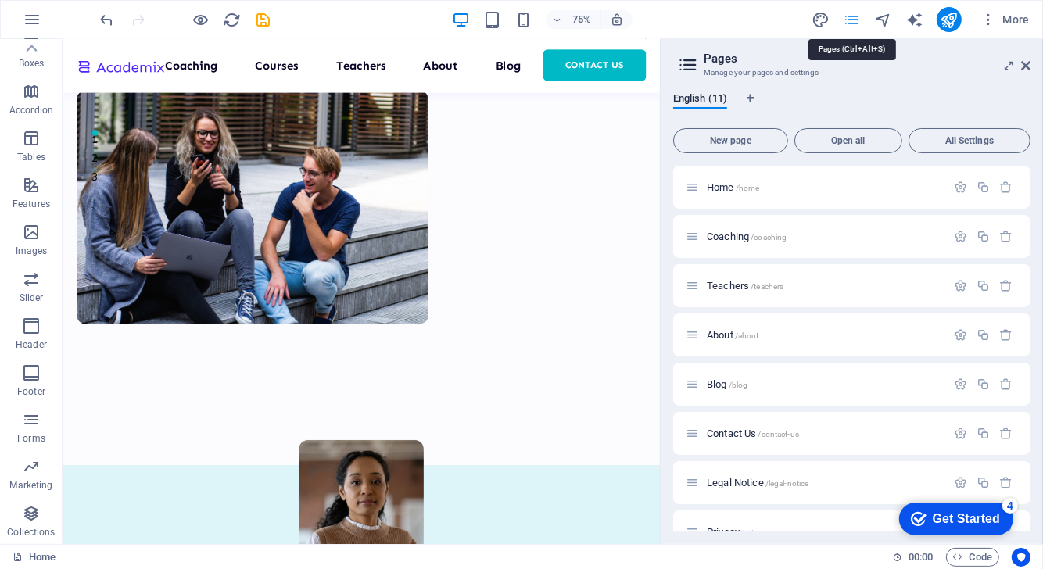
click at [856, 12] on icon "pages" at bounding box center [852, 20] width 18 height 18
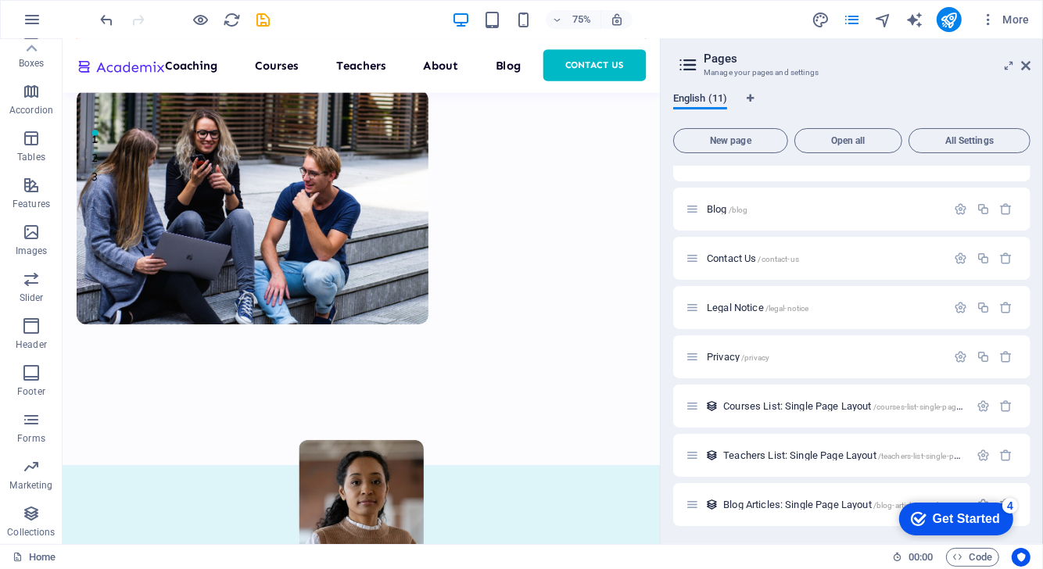
click at [718, 103] on span "English (11)" at bounding box center [700, 100] width 54 height 22
click at [1030, 22] on button "More" at bounding box center [1005, 19] width 62 height 25
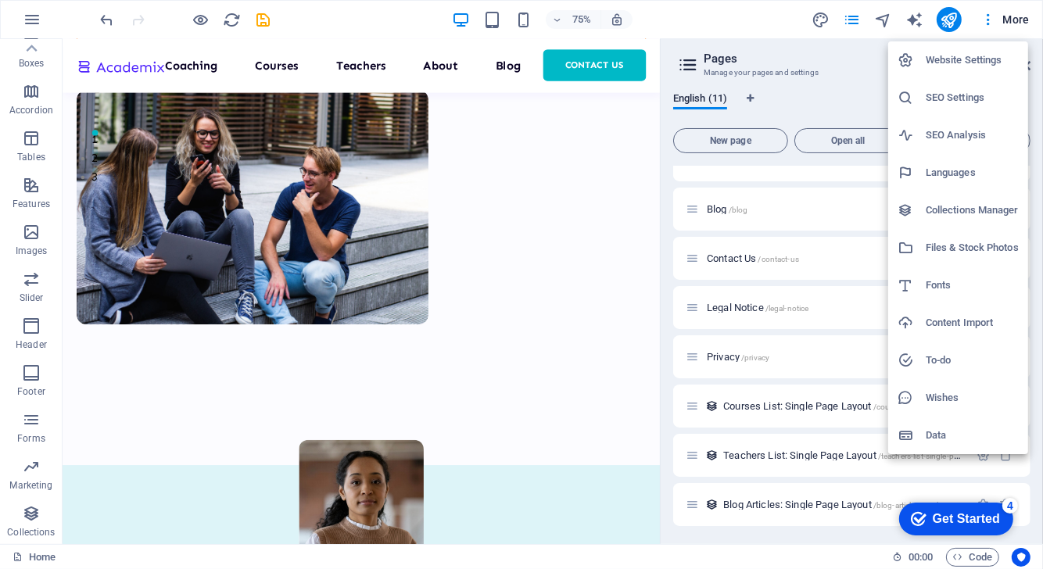
click at [969, 142] on h6 "SEO Analysis" at bounding box center [972, 135] width 93 height 19
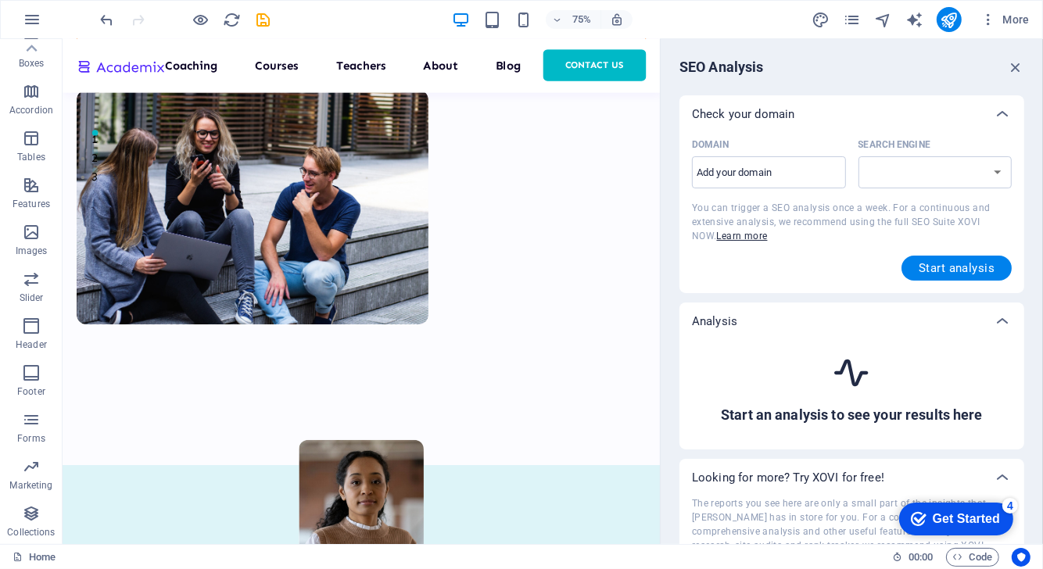
select select "google.com"
click at [793, 182] on input "Domain ​" at bounding box center [769, 172] width 154 height 25
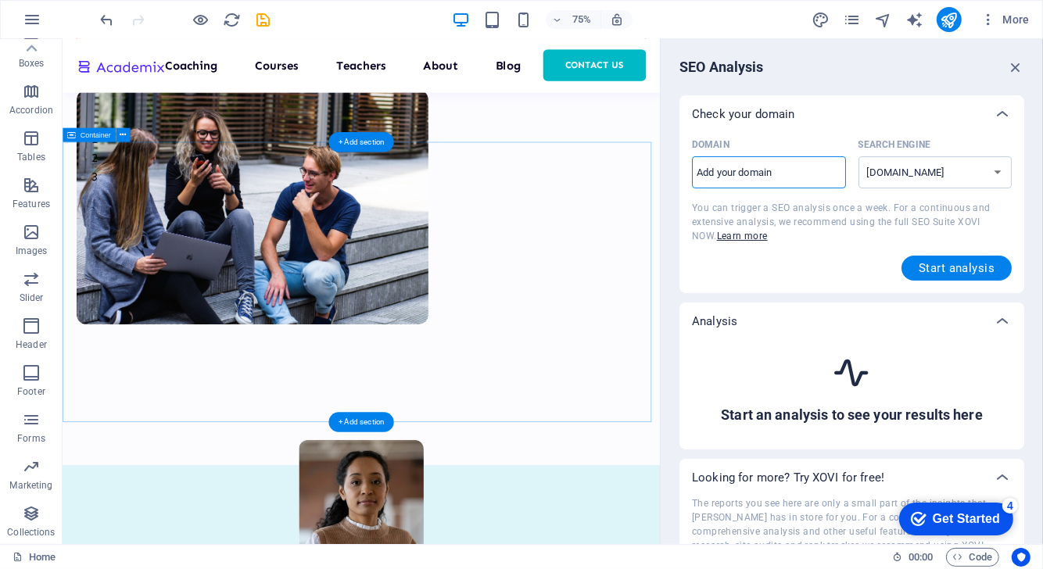
drag, startPoint x: 854, startPoint y: 221, endPoint x: 835, endPoint y: 176, distance: 49.4
drag, startPoint x: 859, startPoint y: 206, endPoint x: 838, endPoint y: 197, distance: 22.8
type input "stiller-institut.de"
select select "google.de"
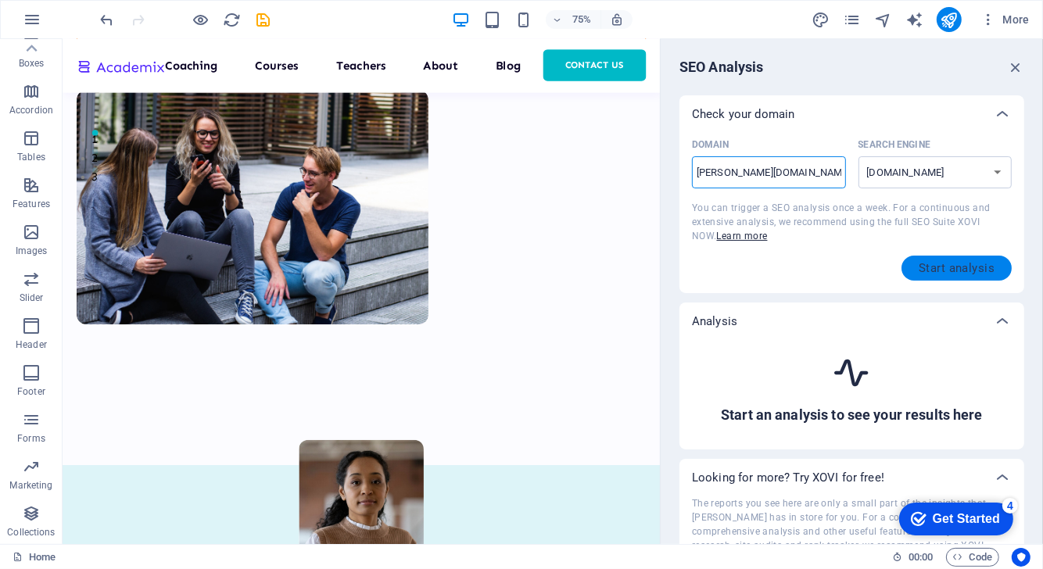
type input "stiller-institut.de"
click at [915, 277] on button "Start analysis" at bounding box center [956, 268] width 110 height 25
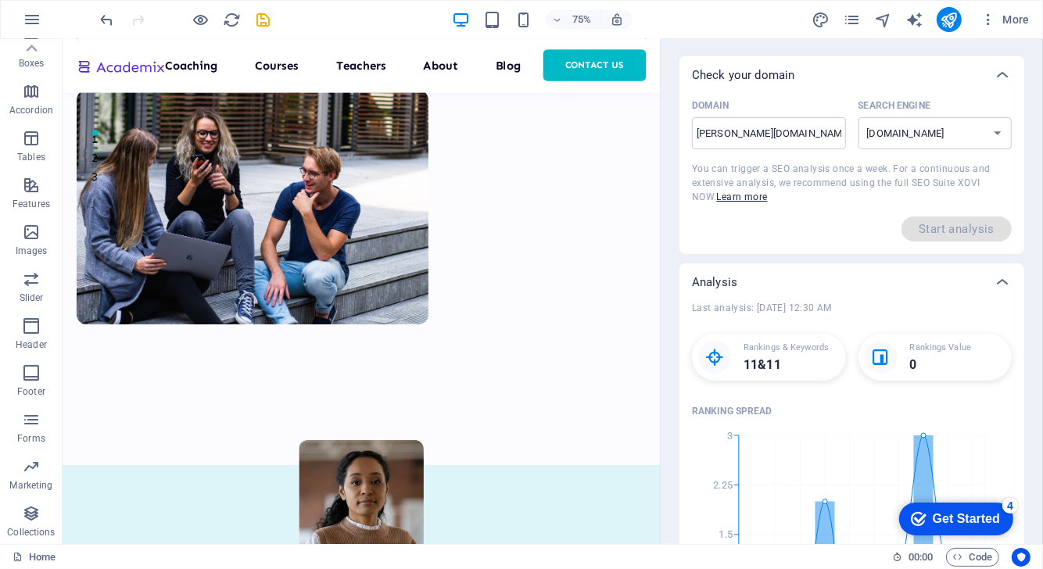
scroll to position [0, 0]
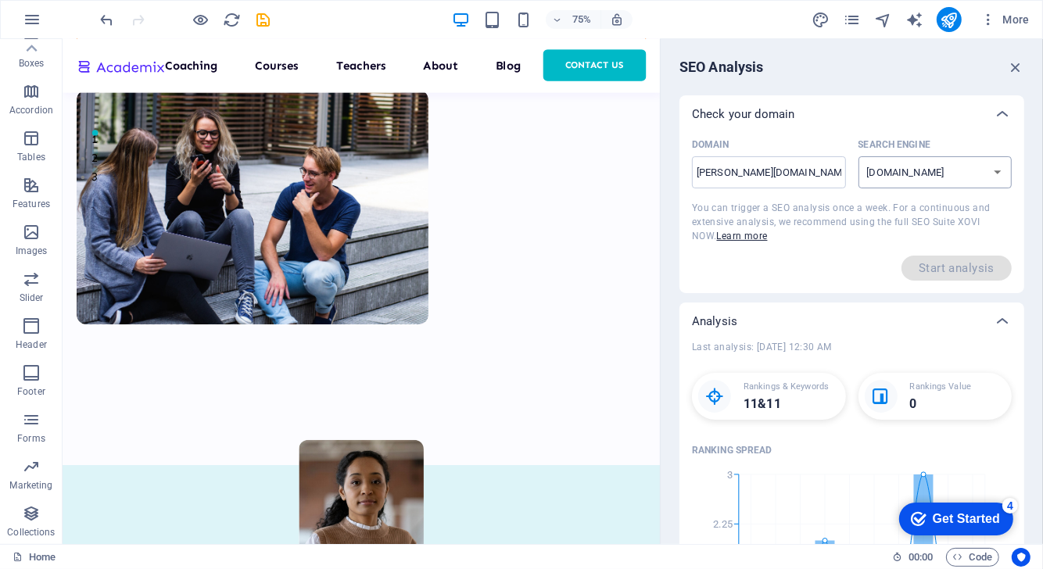
click at [924, 166] on select "google.de google.at google.es google.co.uk google.fr google.it google.ch google…" at bounding box center [935, 172] width 154 height 32
click at [806, 164] on input "stiller-institut.de" at bounding box center [769, 172] width 154 height 25
click at [998, 115] on icon at bounding box center [1002, 114] width 19 height 19
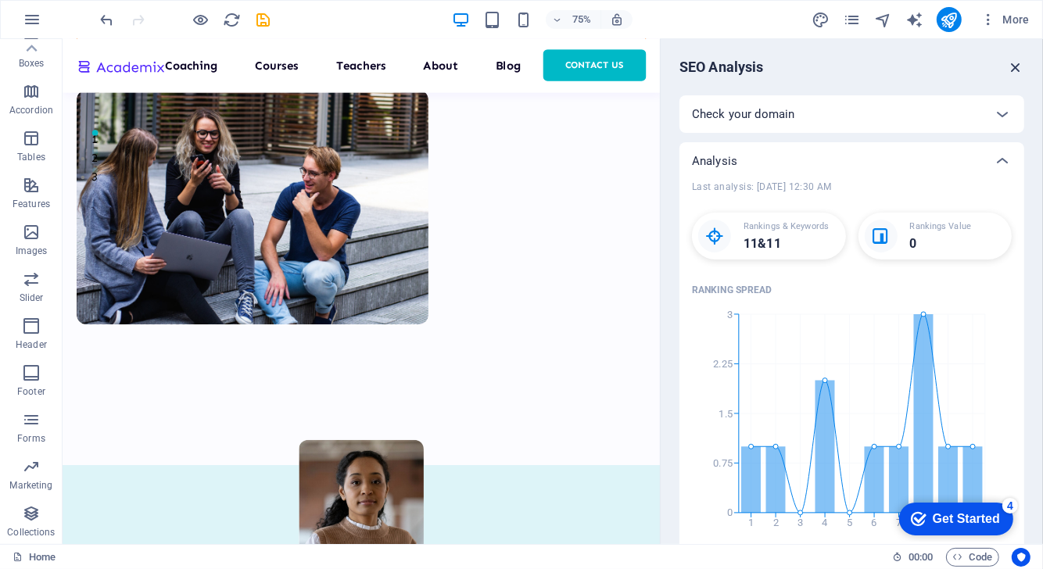
click at [1009, 66] on icon "button" at bounding box center [1015, 67] width 17 height 17
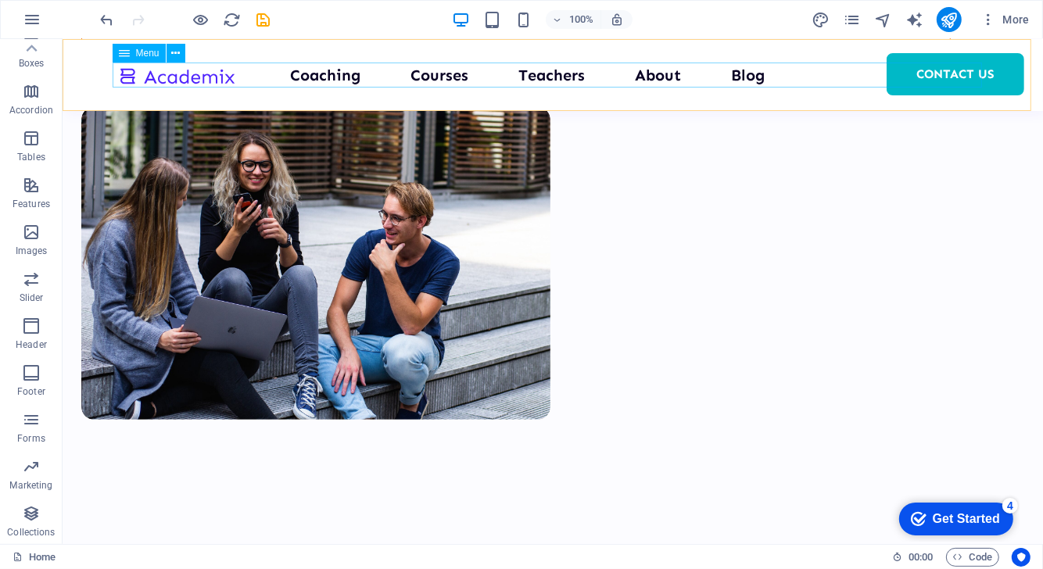
click at [920, 84] on nav "Coaching Courses Teachers About Blog Contact Us" at bounding box center [551, 74] width 869 height 25
click at [35, 21] on icon "button" at bounding box center [32, 19] width 19 height 19
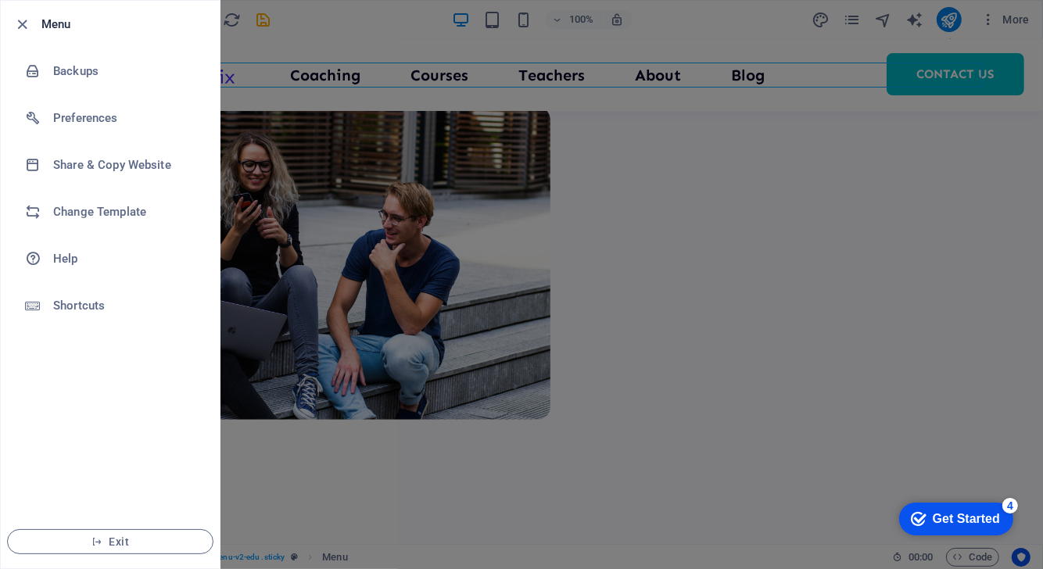
click at [1016, 59] on div at bounding box center [521, 284] width 1043 height 569
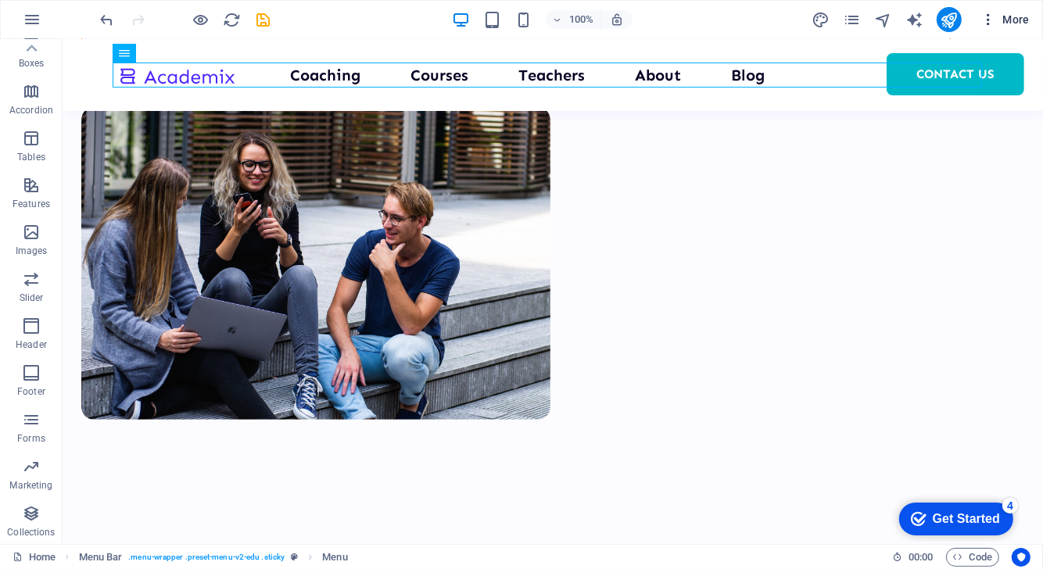
click at [1009, 19] on span "More" at bounding box center [1004, 20] width 49 height 16
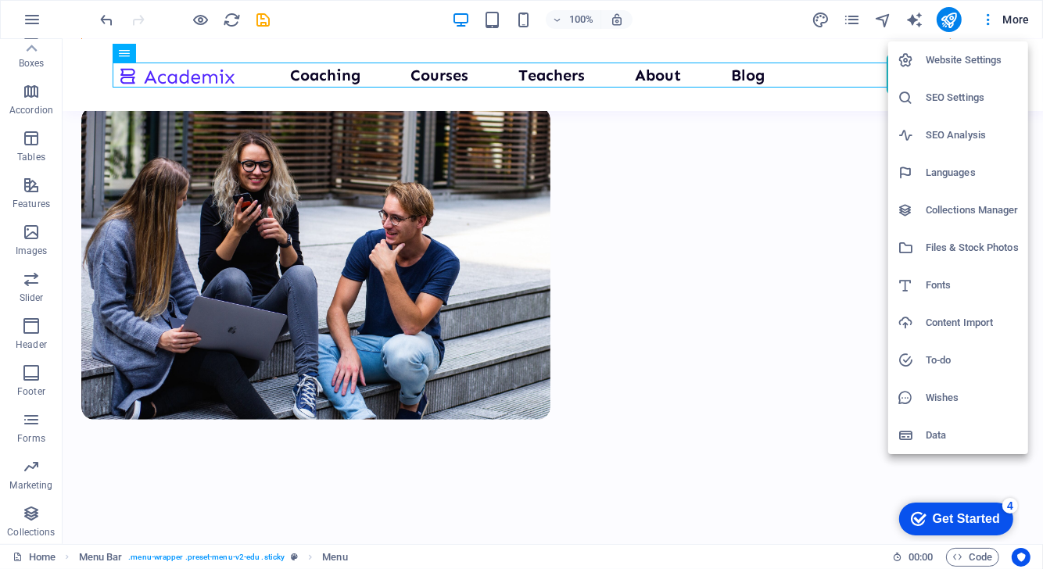
click at [942, 168] on h6 "Languages" at bounding box center [972, 172] width 93 height 19
select select "41"
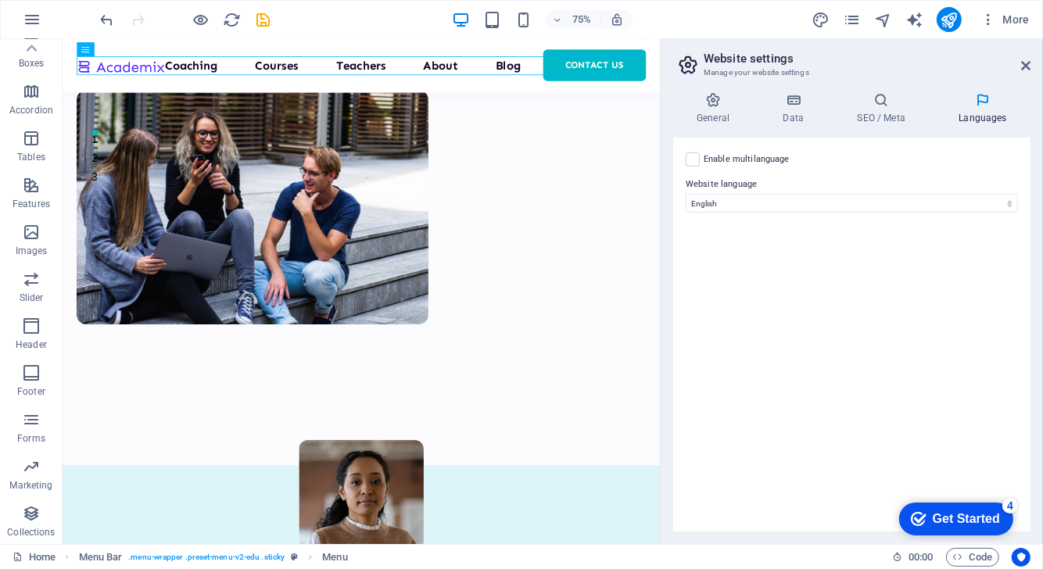
click at [771, 162] on label "Enable multilanguage To disable multilanguage delete all languages until only o…" at bounding box center [747, 159] width 86 height 19
click at [0, 0] on input "Enable multilanguage To disable multilanguage delete all languages until only o…" at bounding box center [0, 0] width 0 height 0
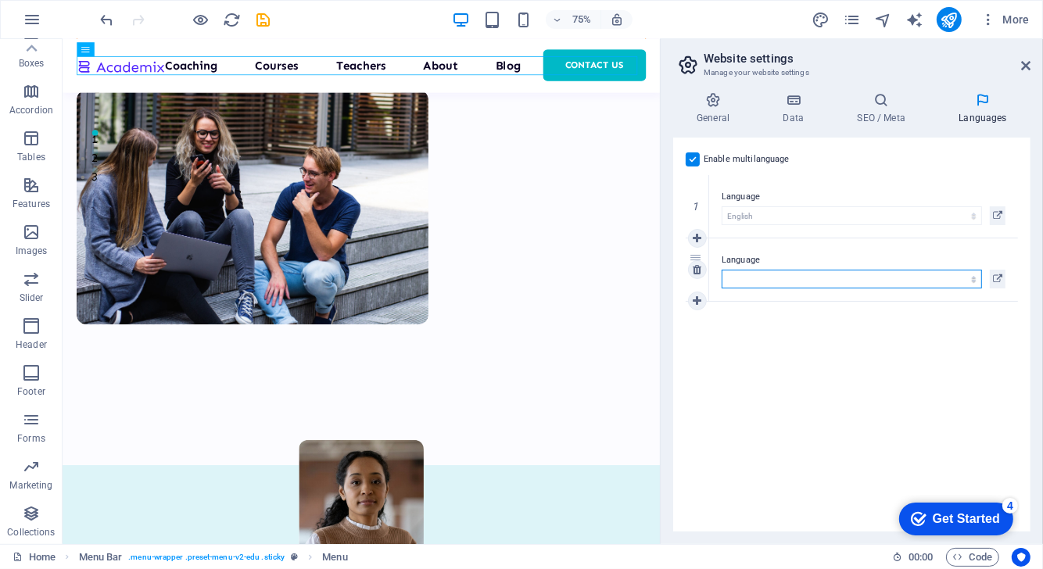
click at [763, 270] on select "Abkhazian Afar Afrikaans Akan Albanian Amharic Arabic Aragonese Armenian Assame…" at bounding box center [852, 279] width 260 height 19
select select "55"
click at [722, 270] on select "Abkhazian Afar Afrikaans Akan Albanian Amharic Arabic Aragonese Armenian Assame…" at bounding box center [852, 279] width 260 height 19
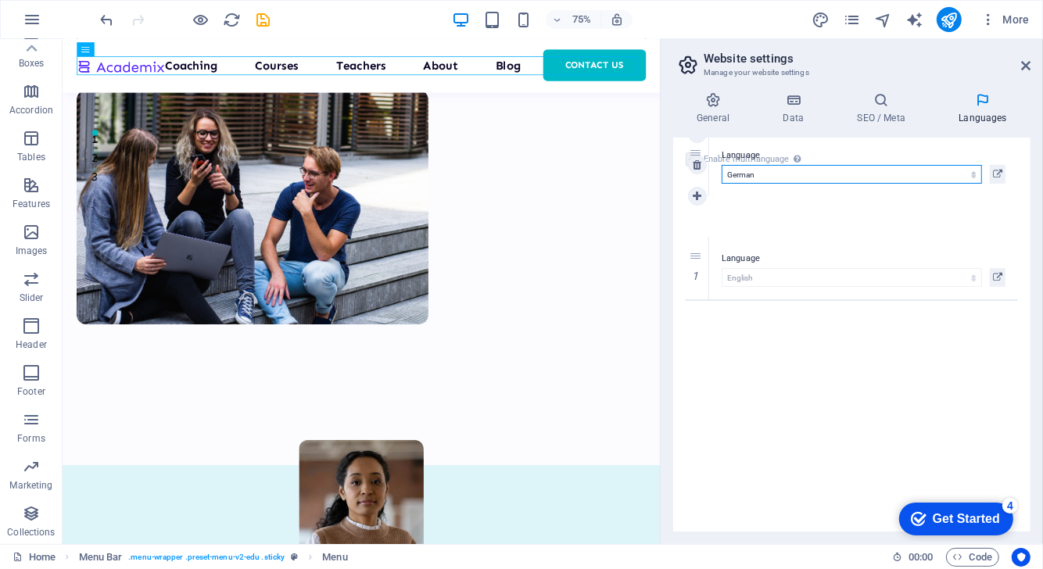
drag, startPoint x: 698, startPoint y: 261, endPoint x: 702, endPoint y: 157, distance: 104.0
select select "55"
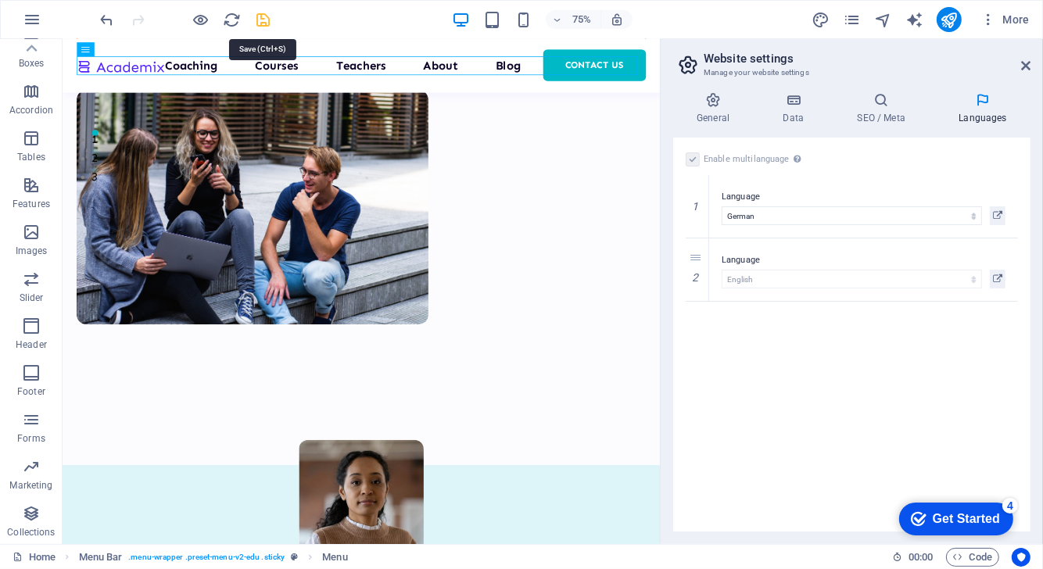
click at [272, 23] on icon "save" at bounding box center [264, 20] width 18 height 18
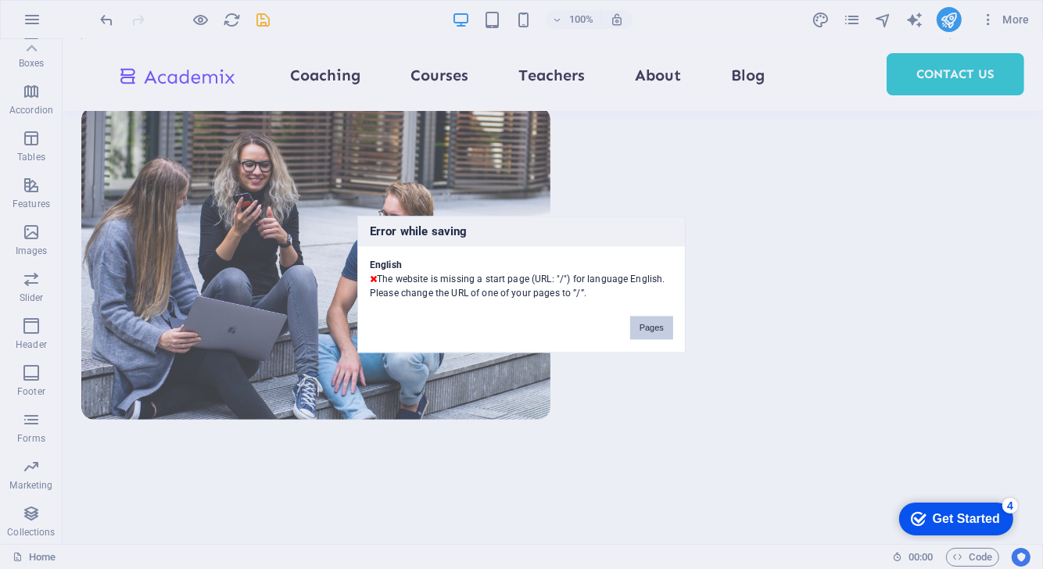
click at [668, 328] on button "Pages" at bounding box center [651, 328] width 43 height 23
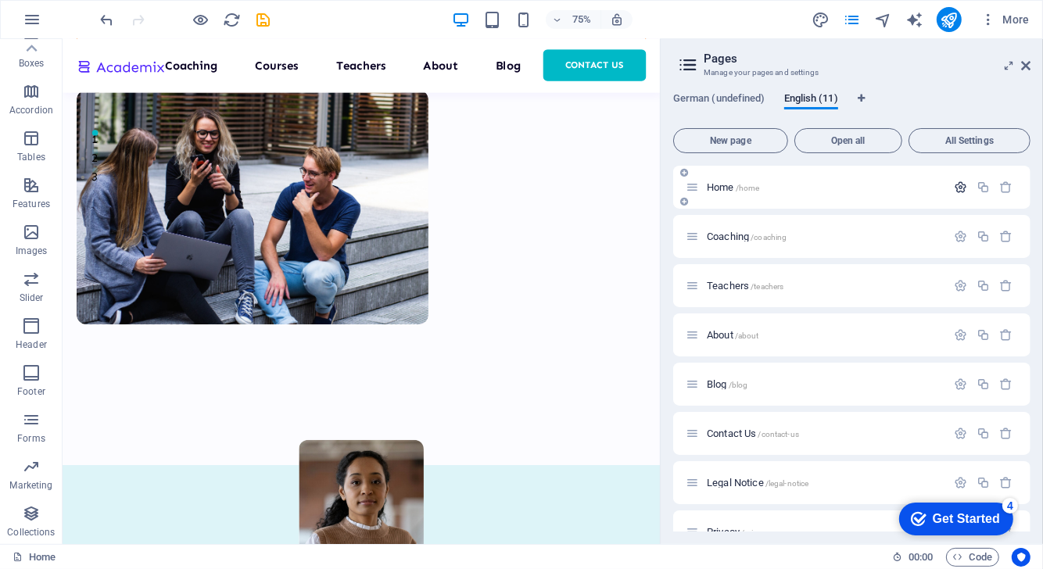
click at [962, 184] on icon "button" at bounding box center [960, 187] width 13 height 13
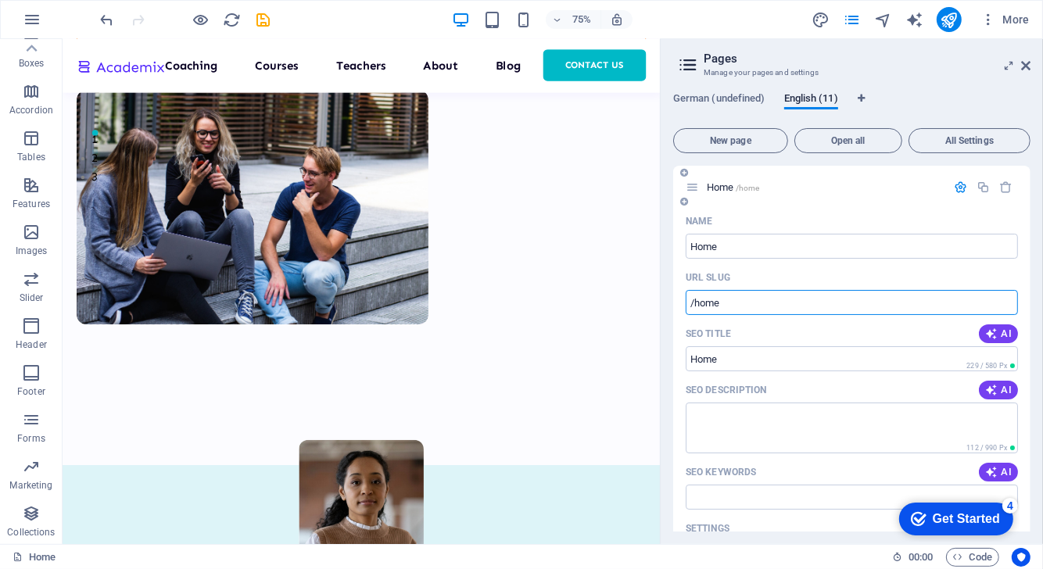
click at [763, 309] on input "/home" at bounding box center [852, 302] width 332 height 25
type input "/"
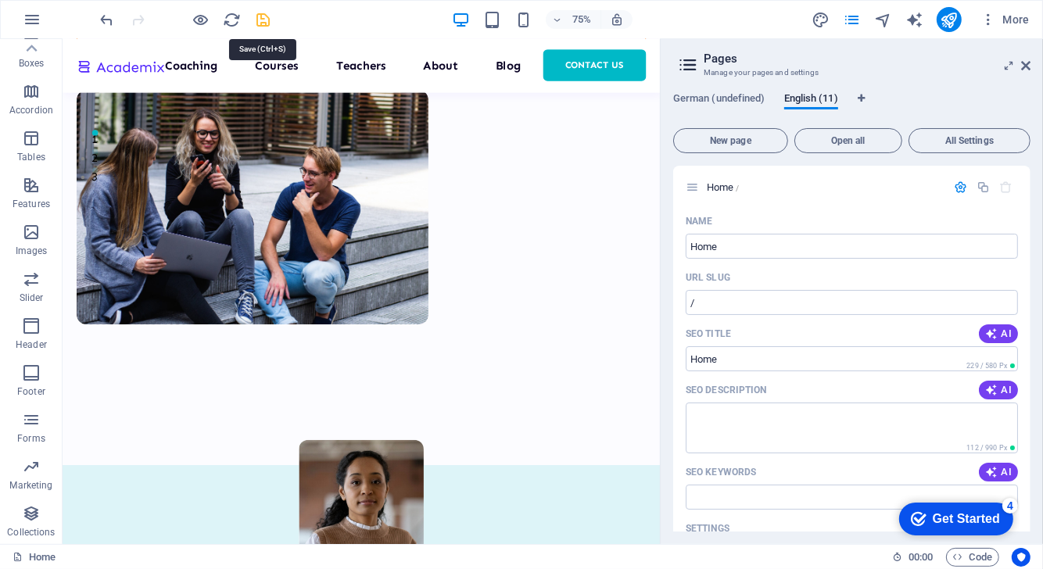
click at [267, 26] on icon "save" at bounding box center [264, 20] width 18 height 18
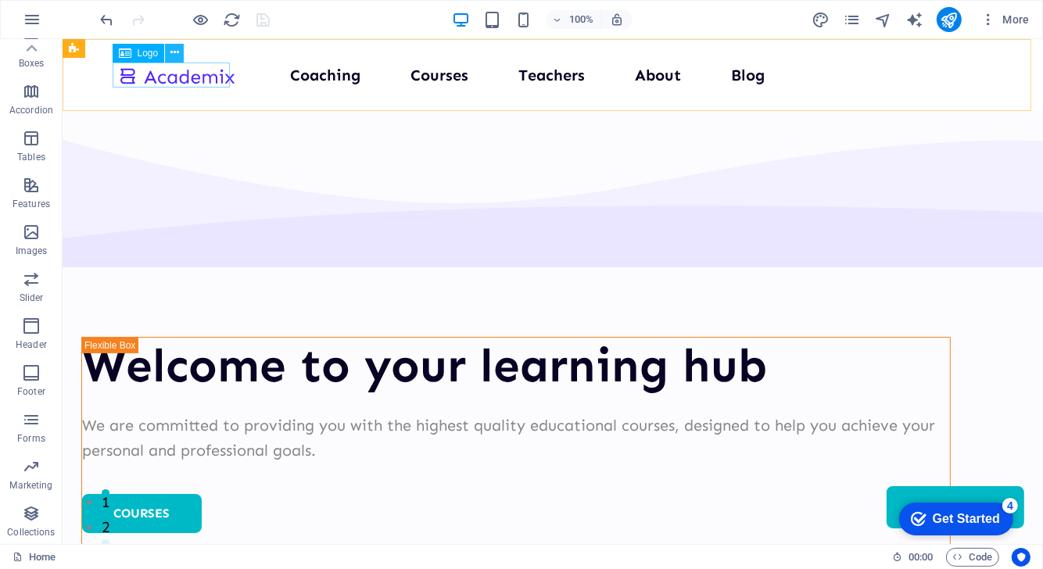
click at [173, 59] on icon at bounding box center [174, 53] width 9 height 16
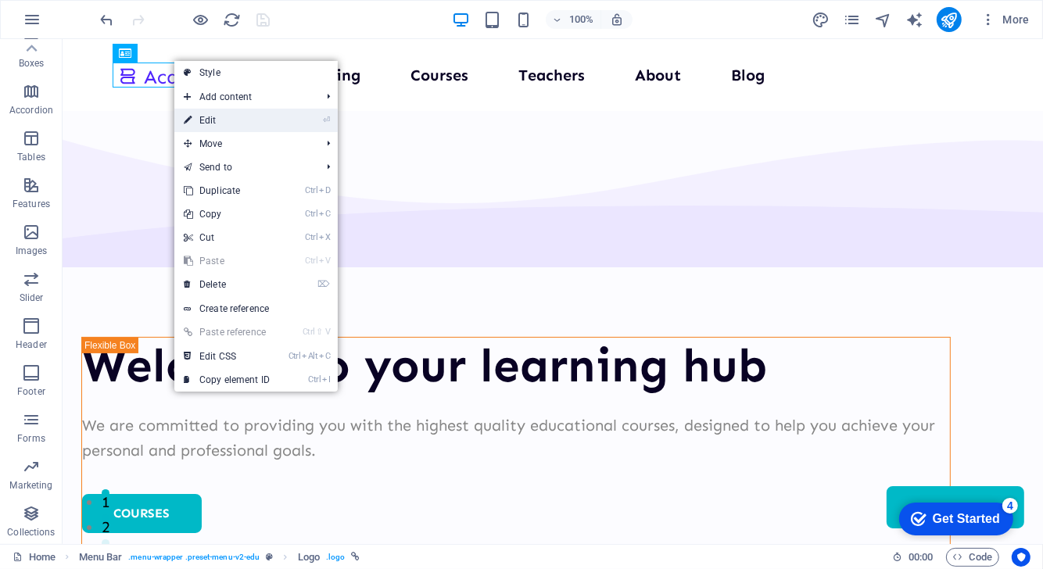
click at [249, 130] on link "⏎ Edit" at bounding box center [226, 120] width 105 height 23
select select "px"
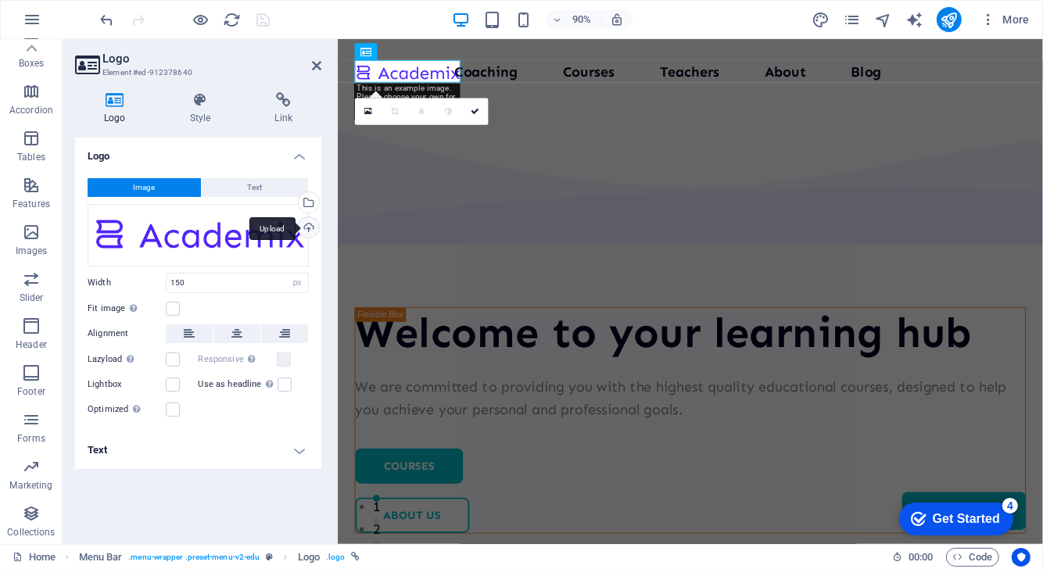
click at [306, 223] on div "Upload" at bounding box center [307, 228] width 23 height 23
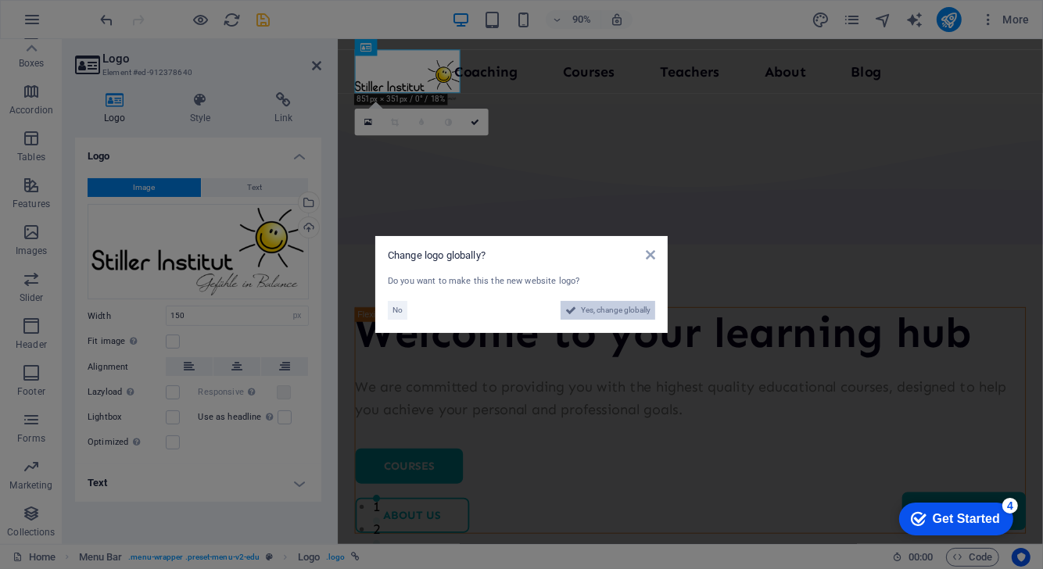
click at [596, 305] on span "Yes, change globally" at bounding box center [616, 310] width 70 height 19
select select "55"
select select "41"
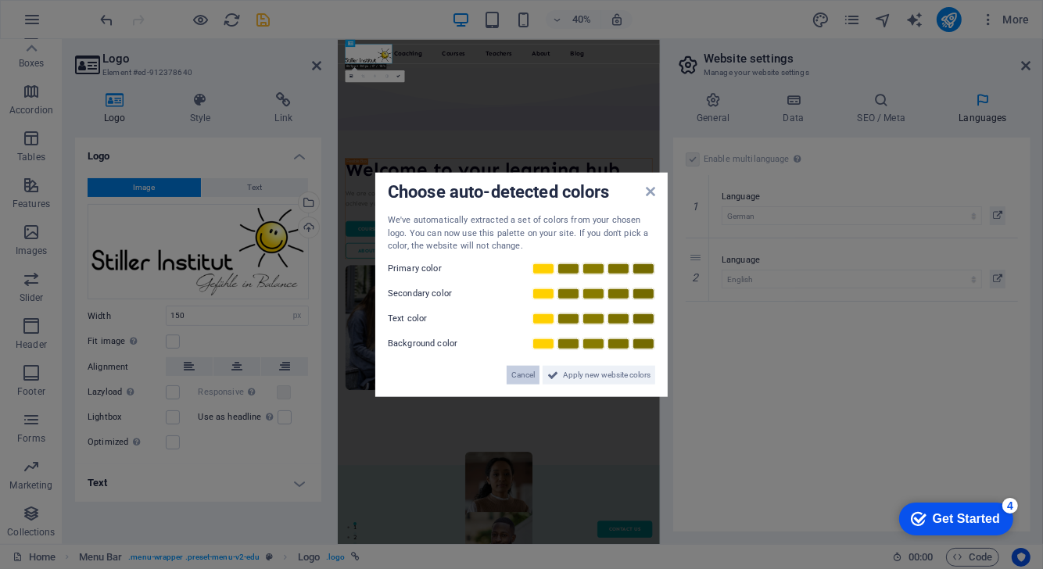
click at [519, 380] on span "Cancel" at bounding box center [522, 374] width 23 height 19
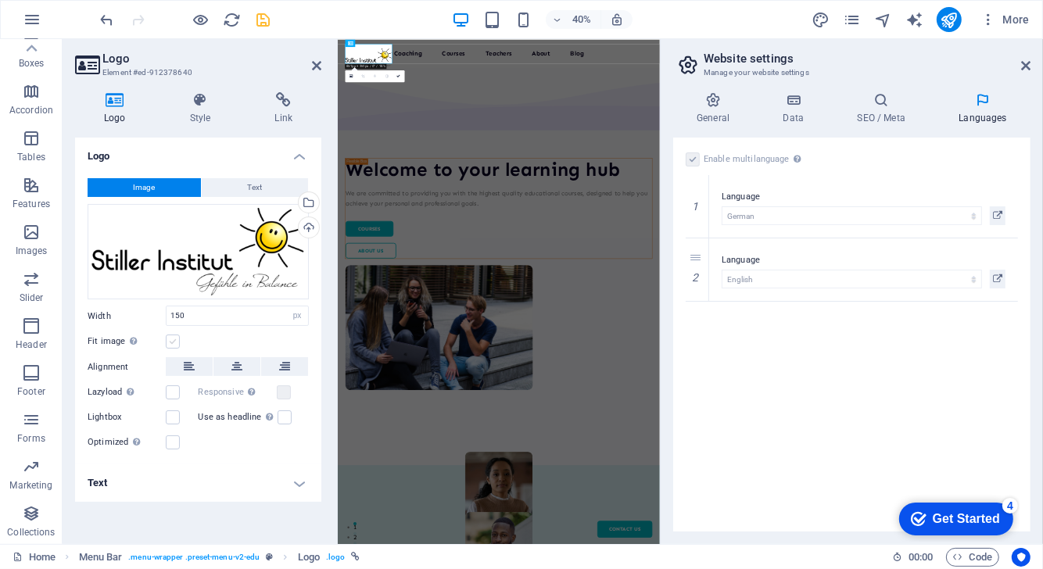
click at [167, 338] on label at bounding box center [173, 342] width 14 height 14
click at [0, 0] on input "Fit image Automatically fit image to a fixed width and height" at bounding box center [0, 0] width 0 height 0
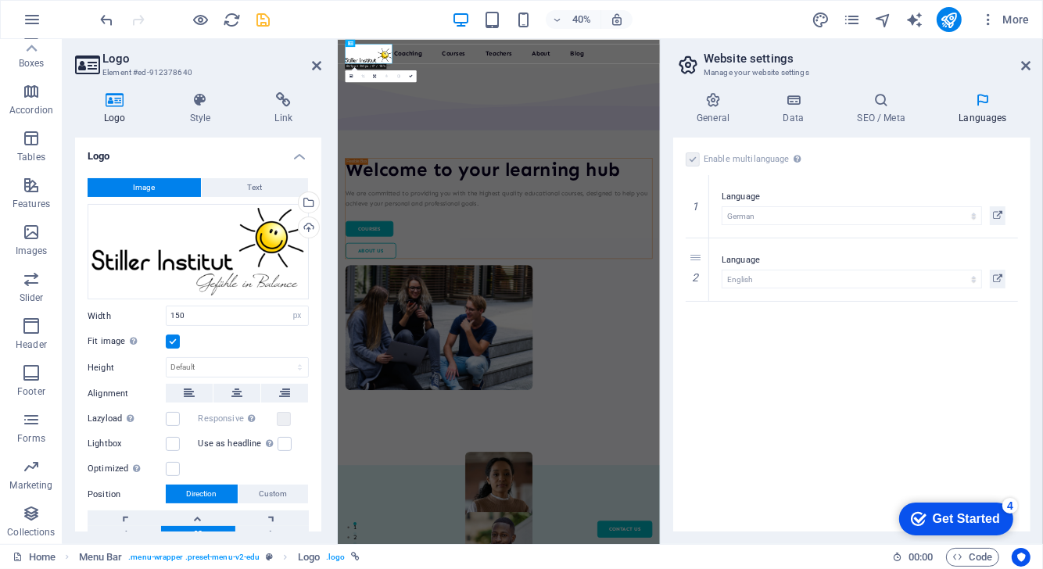
click at [167, 338] on label at bounding box center [173, 342] width 14 height 14
click at [0, 0] on input "Fit image Automatically fit image to a fixed width and height" at bounding box center [0, 0] width 0 height 0
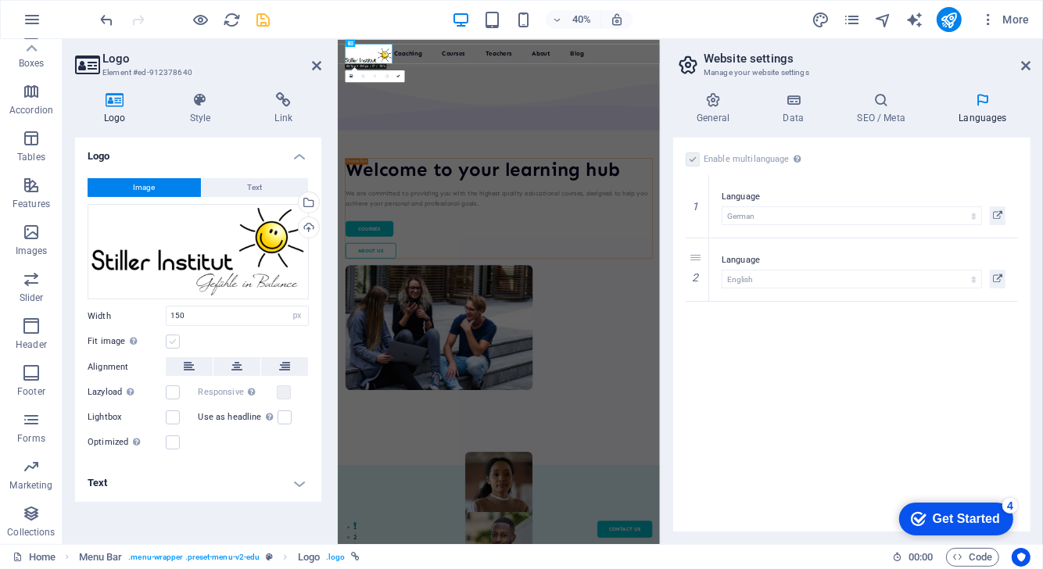
click at [167, 338] on label at bounding box center [173, 342] width 14 height 14
click at [0, 0] on input "Fit image Automatically fit image to a fixed width and height" at bounding box center [0, 0] width 0 height 0
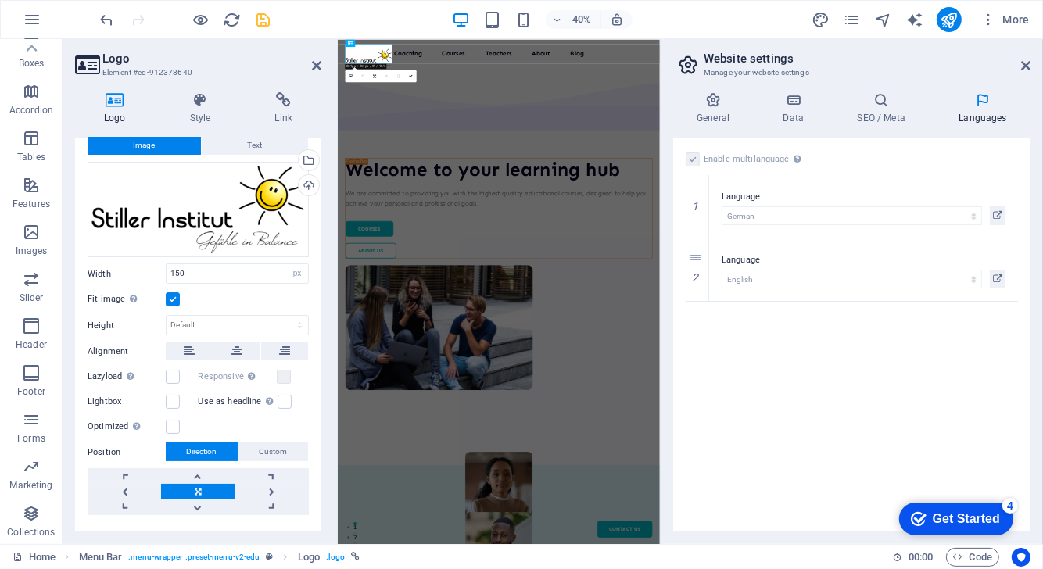
scroll to position [44, 0]
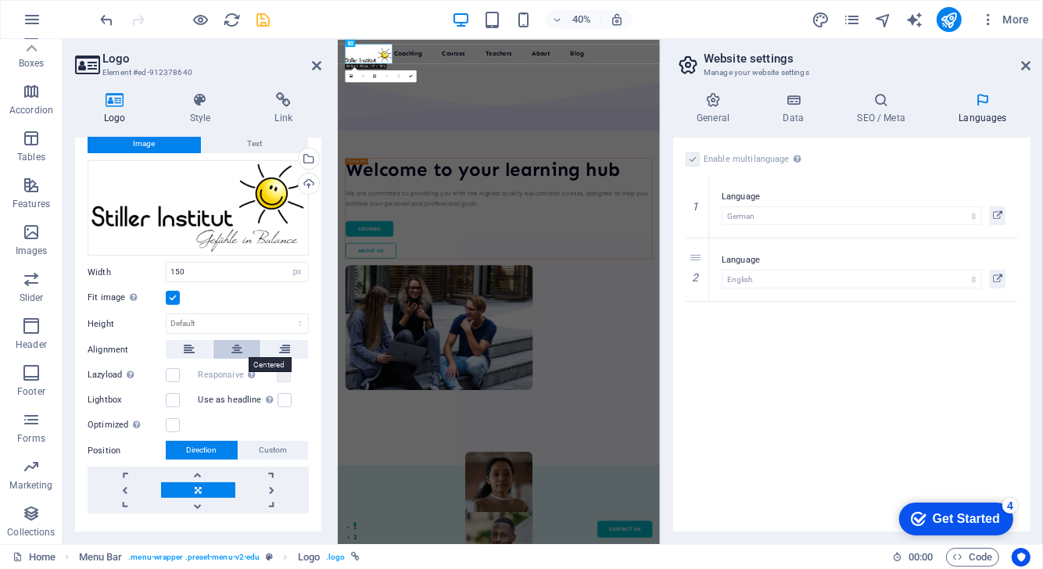
click at [237, 349] on icon at bounding box center [236, 349] width 11 height 19
click at [188, 349] on icon at bounding box center [189, 349] width 11 height 19
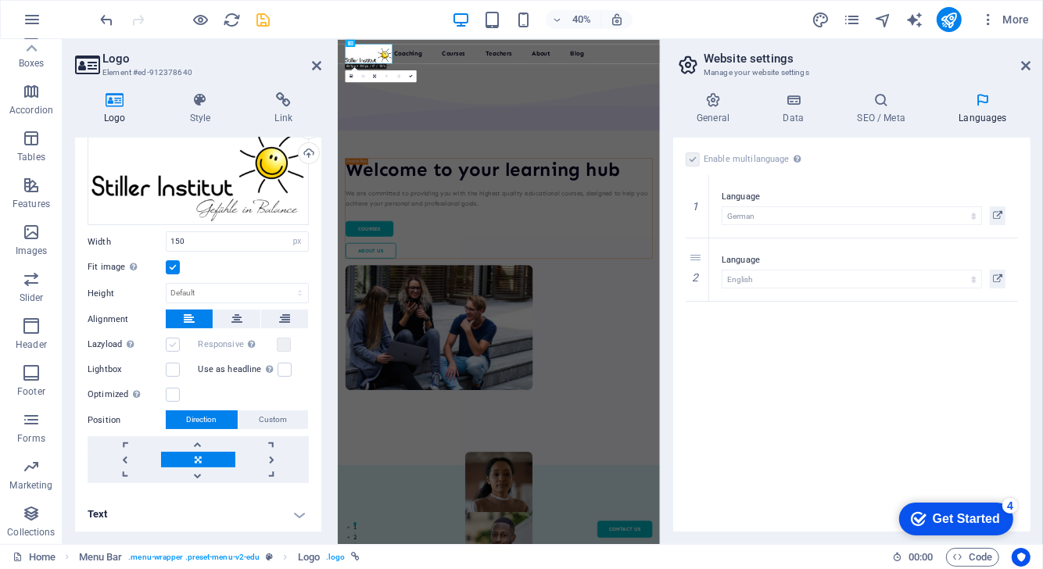
click at [171, 343] on label at bounding box center [173, 345] width 14 height 14
click at [0, 0] on input "Lazyload Loading images after the page loads improves page speed." at bounding box center [0, 0] width 0 height 0
click at [170, 392] on label at bounding box center [173, 395] width 14 height 14
click at [0, 0] on input "Optimized Images are compressed to improve page speed." at bounding box center [0, 0] width 0 height 0
click at [237, 519] on h4 "Text" at bounding box center [198, 515] width 246 height 38
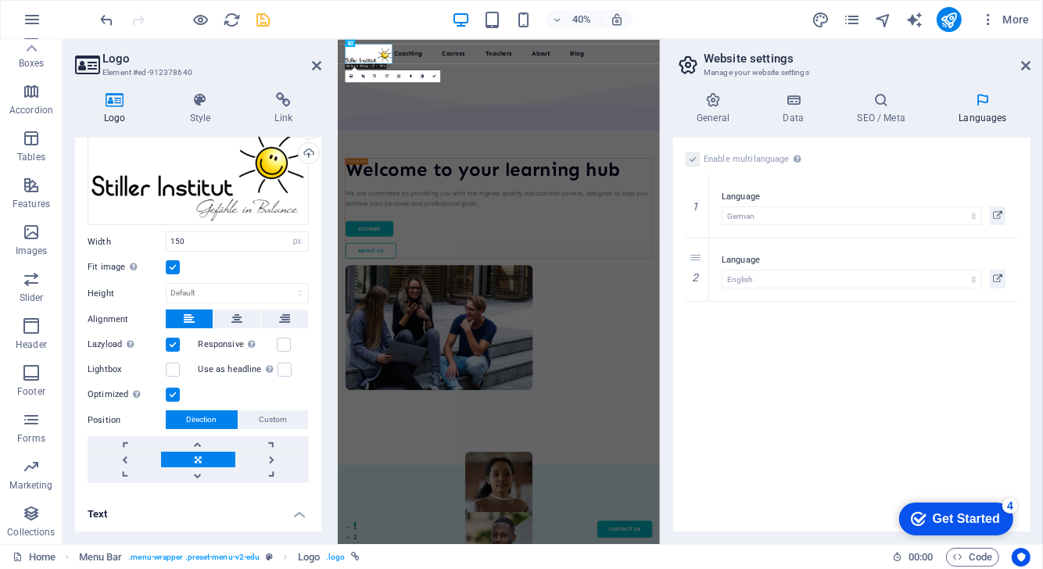
scroll to position [221, 0]
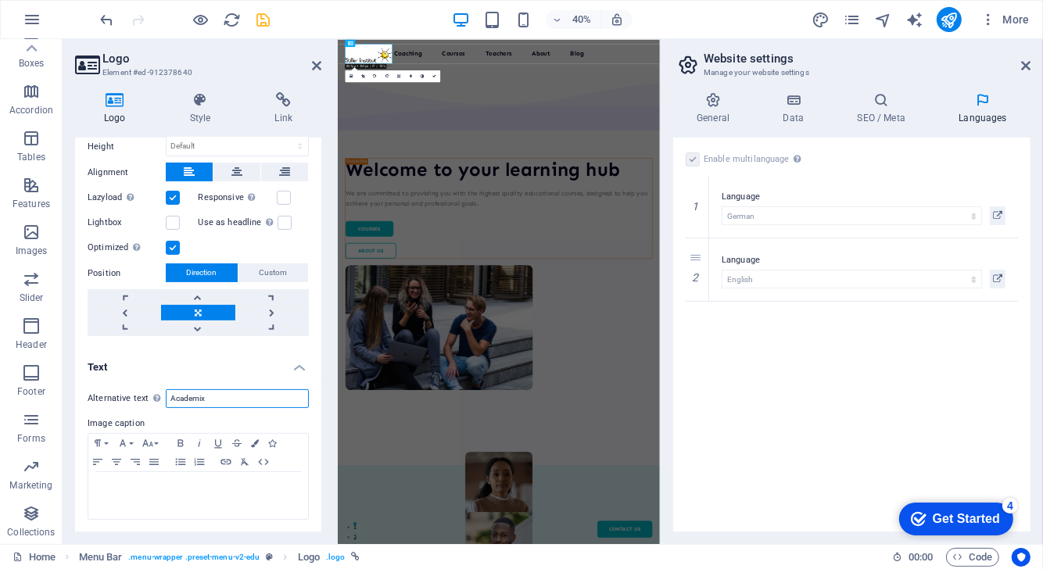
click at [231, 396] on input "Academix" at bounding box center [237, 398] width 143 height 19
type input "A"
type input "Barbara Stiller Institut"
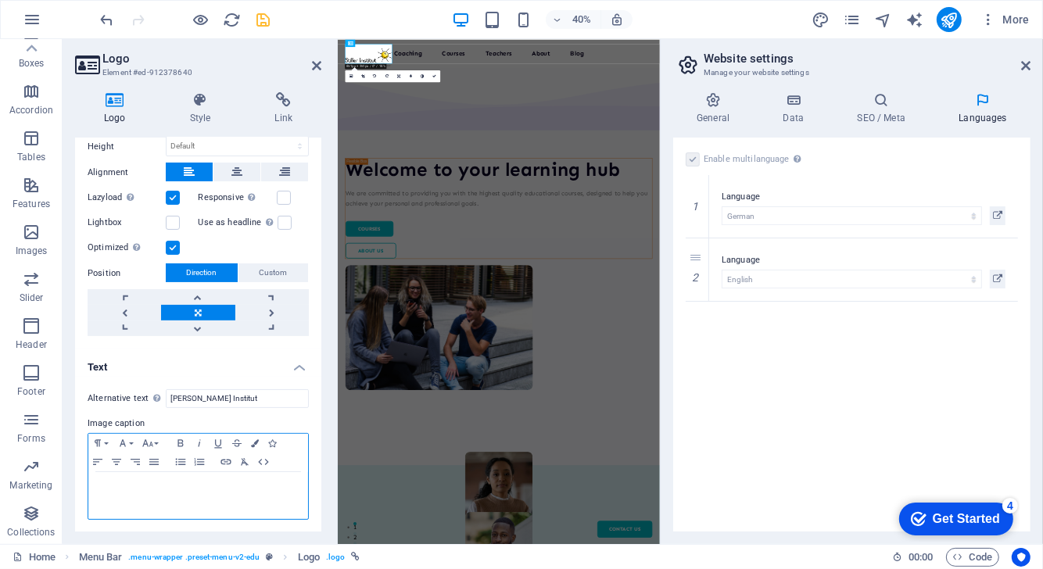
click at [240, 485] on p at bounding box center [198, 487] width 204 height 14
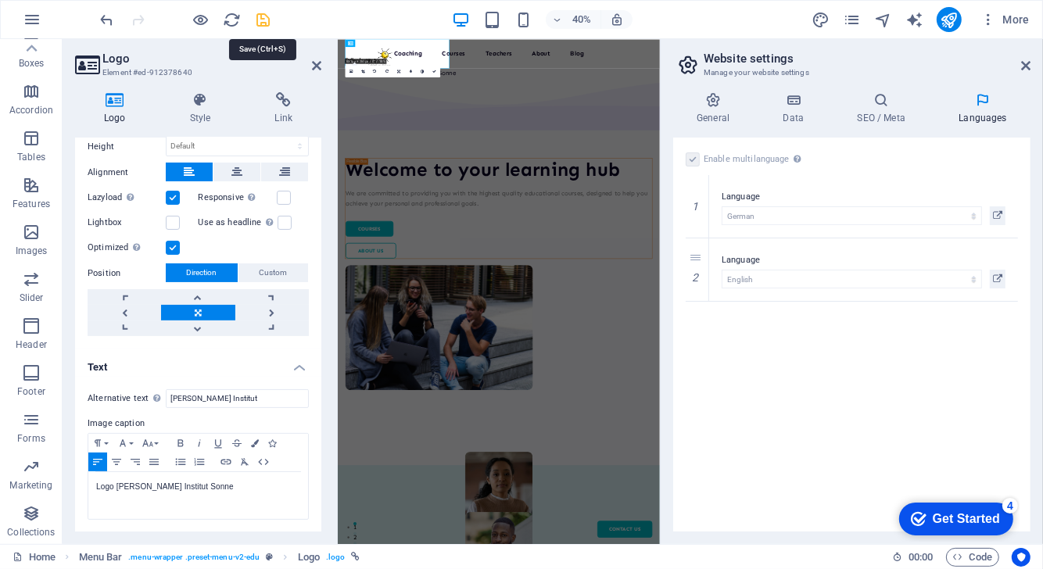
click at [263, 27] on icon "save" at bounding box center [264, 20] width 18 height 18
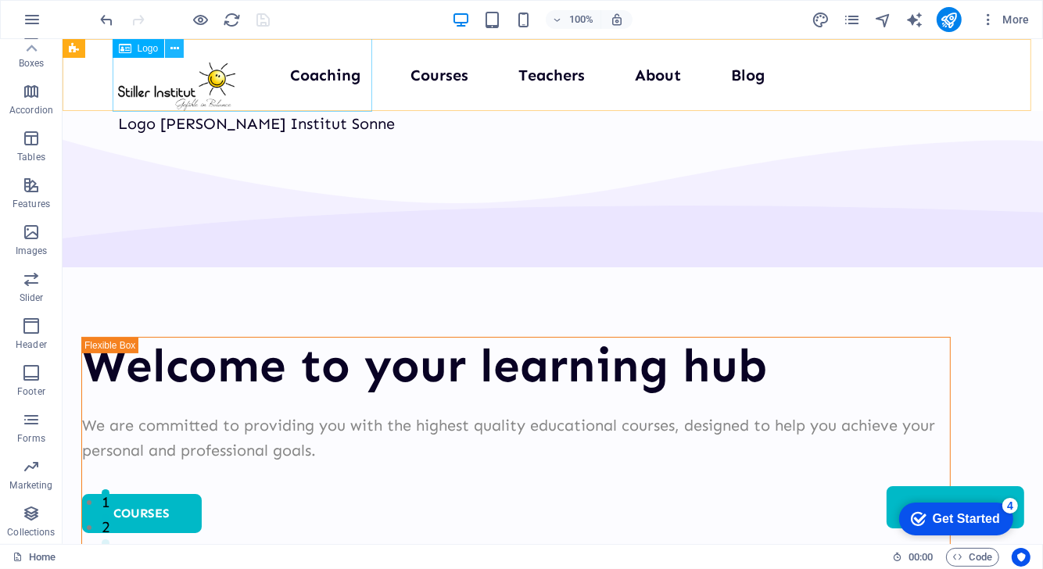
click at [171, 44] on icon at bounding box center [174, 49] width 9 height 16
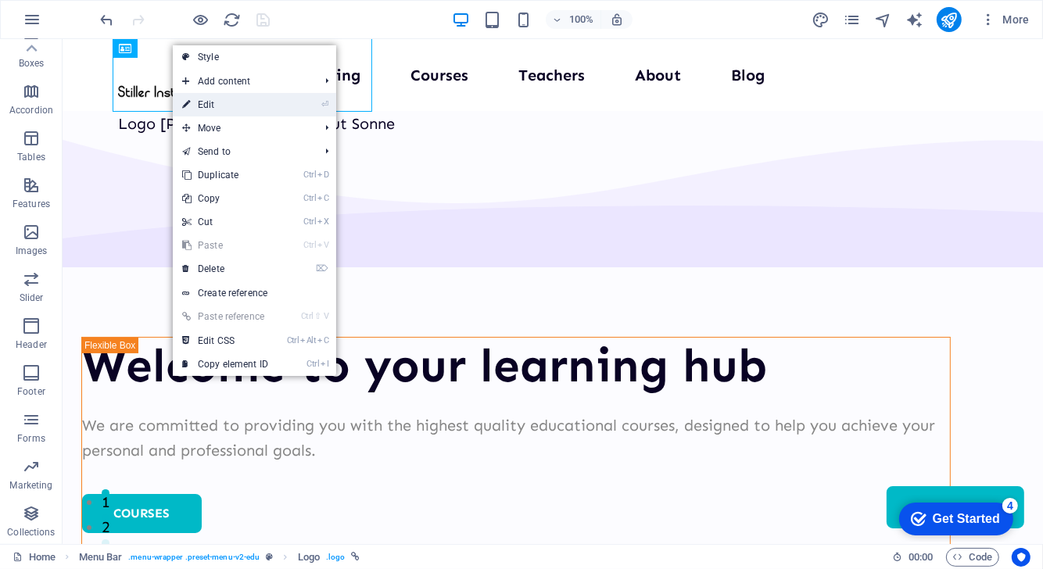
click at [240, 108] on link "⏎ Edit" at bounding box center [225, 104] width 105 height 23
select select "px"
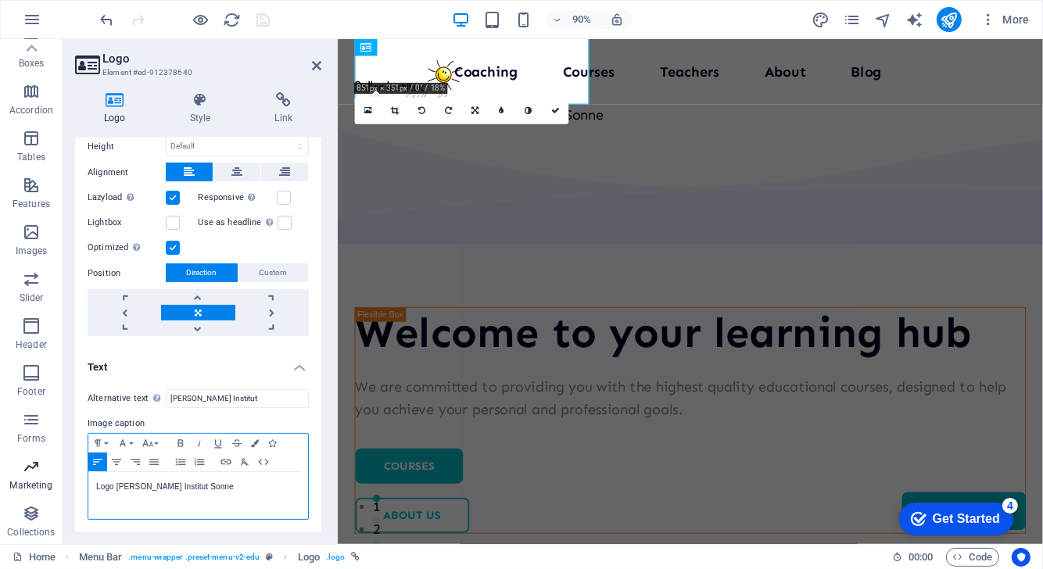
drag, startPoint x: 235, startPoint y: 483, endPoint x: 0, endPoint y: 464, distance: 235.3
click at [0, 464] on section "Favorites Elements Columns Content Boxes Accordion Tables Features Images Slide…" at bounding box center [521, 291] width 1043 height 505
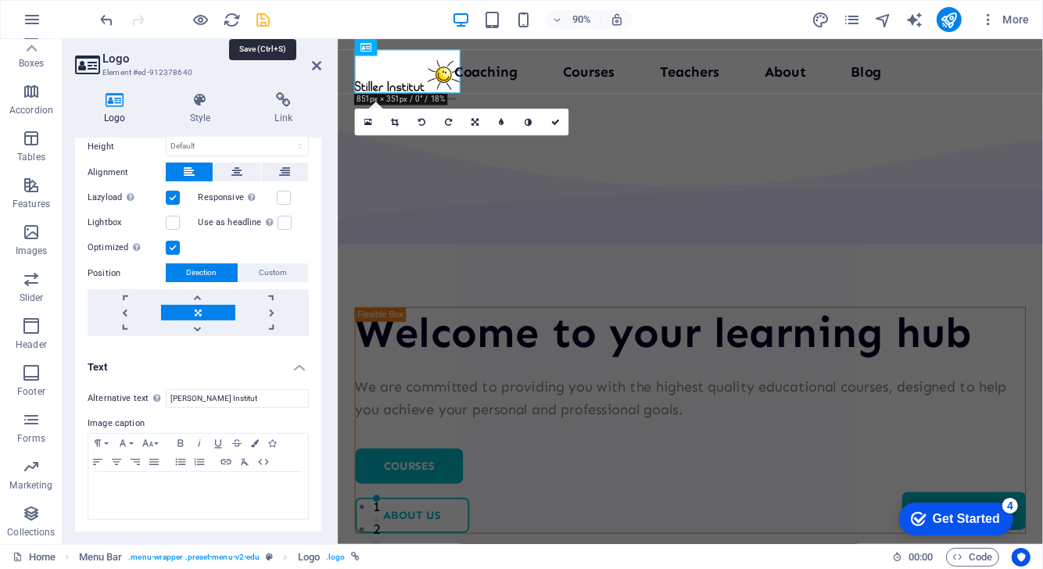
click at [256, 17] on icon "save" at bounding box center [264, 20] width 18 height 18
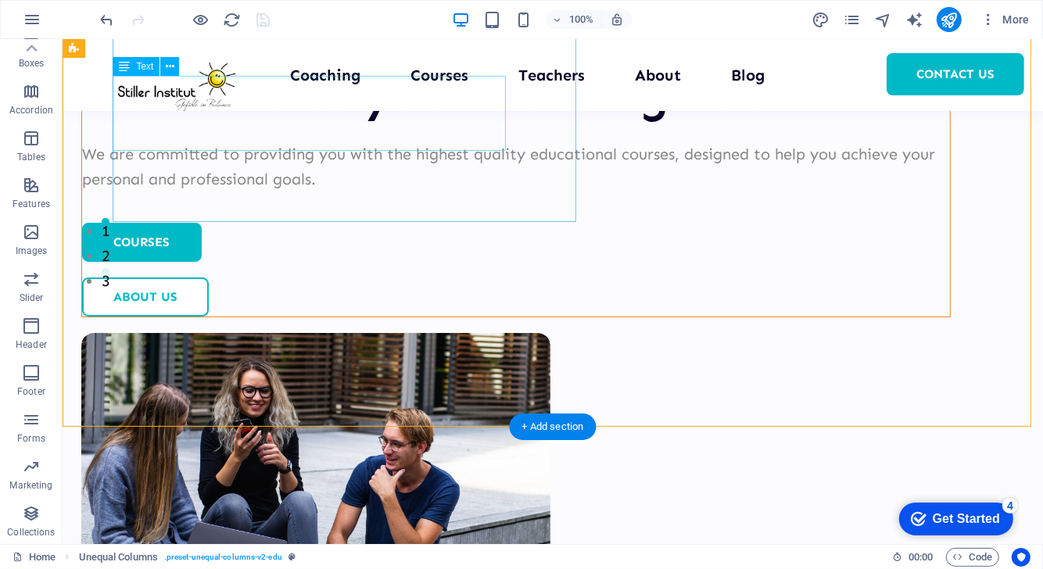
scroll to position [244, 0]
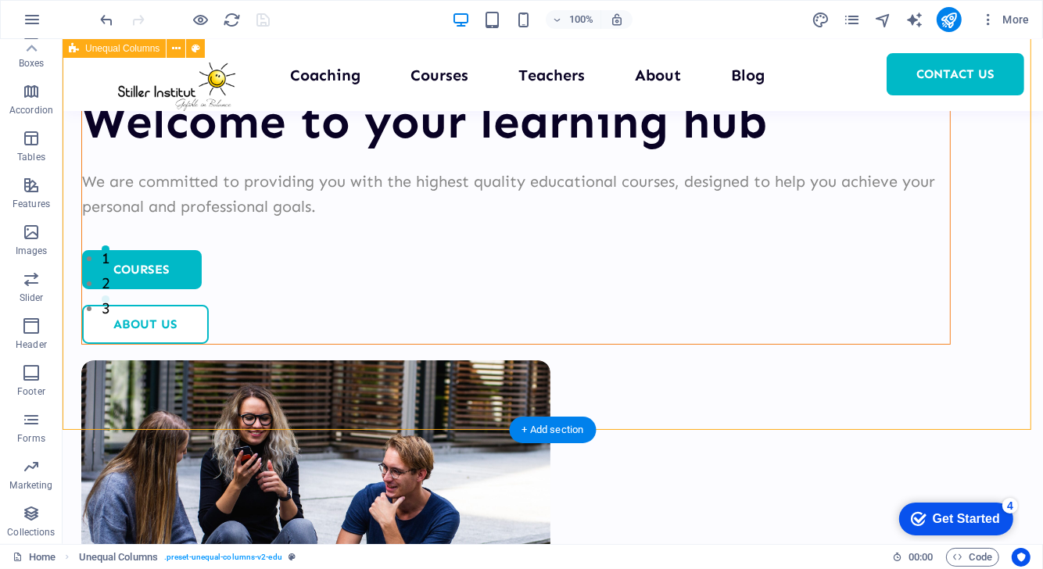
click at [467, 323] on div "Welcome to your learning hub We are committed to providing you with the highest…" at bounding box center [552, 327] width 980 height 1066
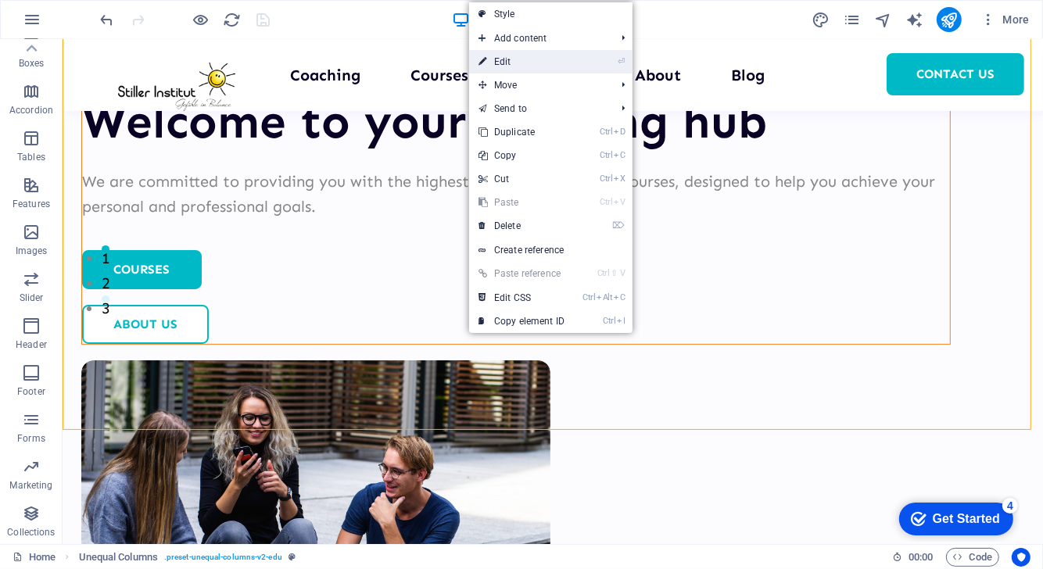
click at [516, 66] on link "⏎ Edit" at bounding box center [521, 61] width 105 height 23
select select "multiple-waves"
select select "em"
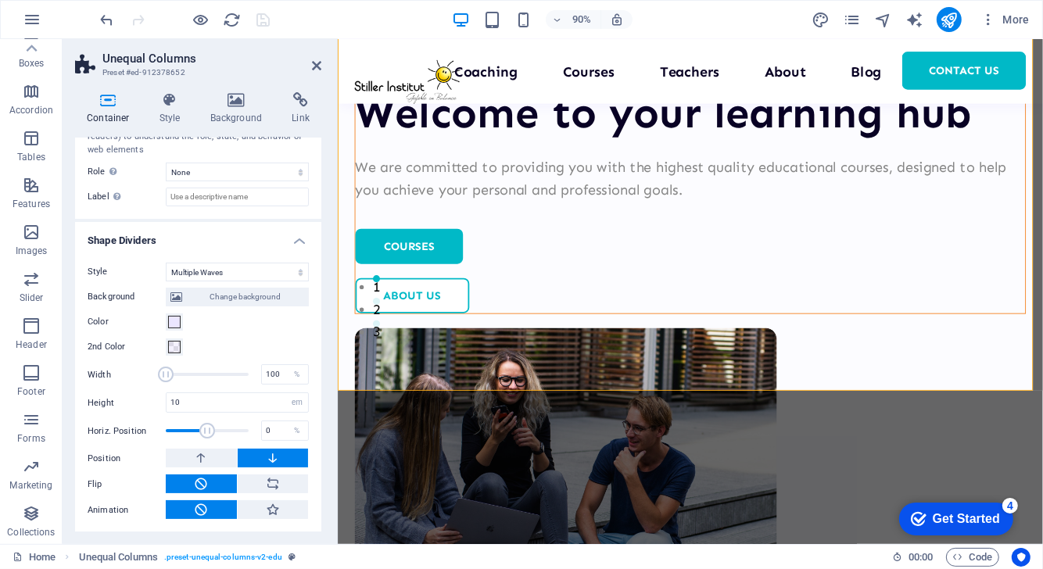
scroll to position [442, 0]
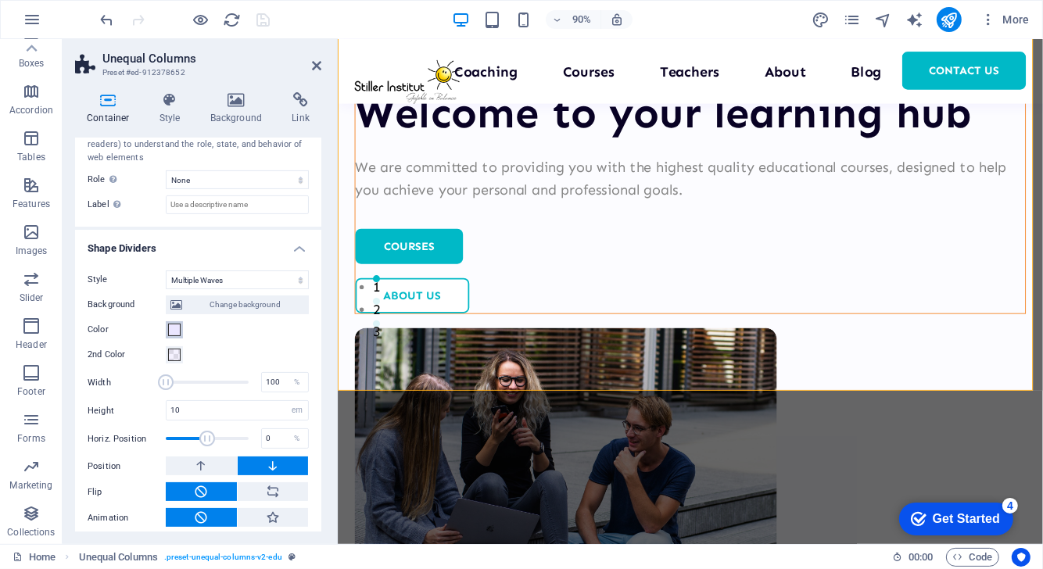
click at [176, 329] on span at bounding box center [174, 330] width 13 height 13
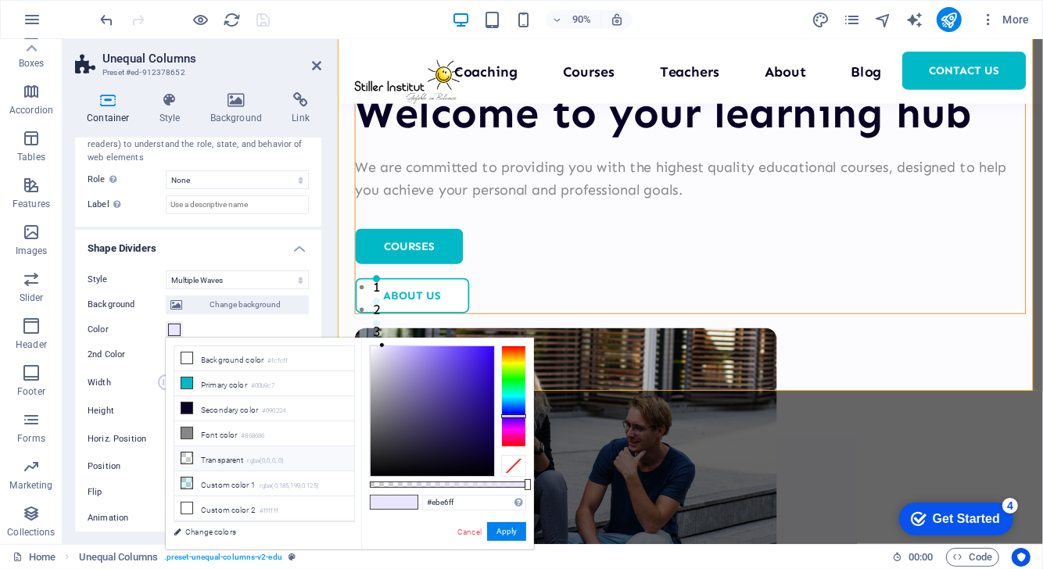
click at [213, 457] on li "Transparent rgba(0,0,0,.0)" at bounding box center [264, 458] width 180 height 25
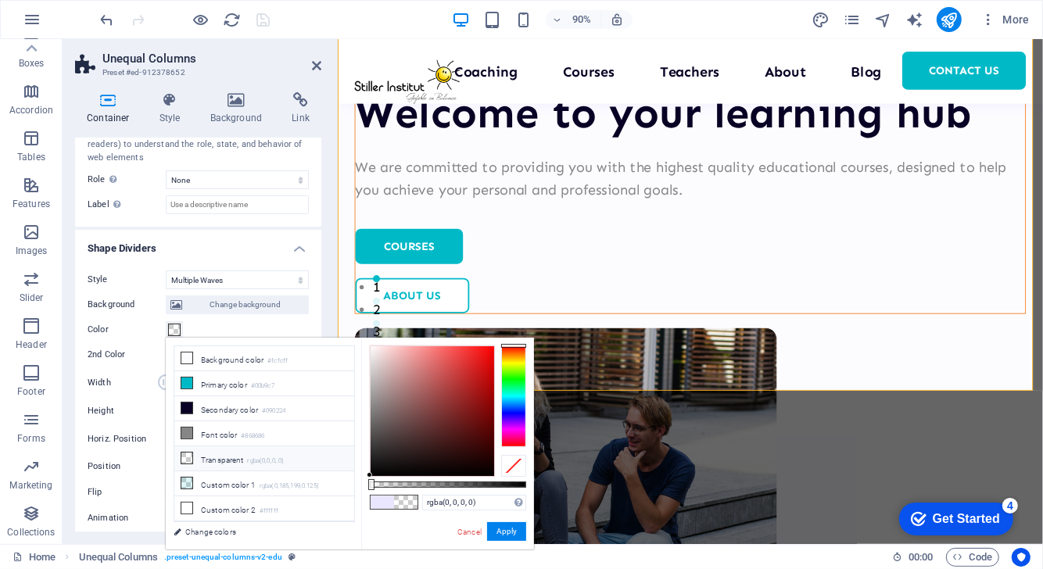
click at [381, 503] on span at bounding box center [382, 502] width 23 height 13
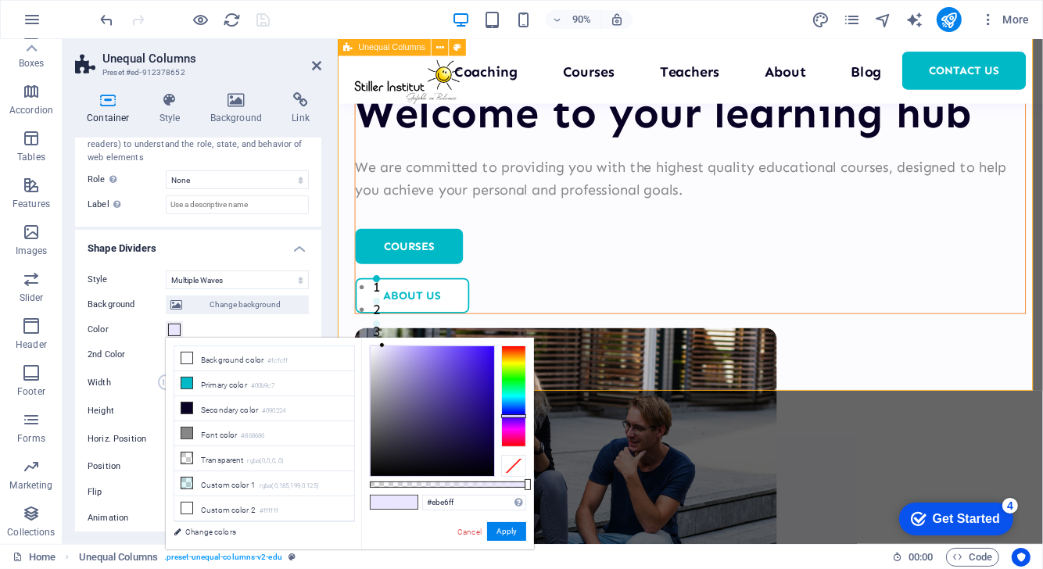
click at [404, 278] on div "Welcome to your learning hub We are committed to providing you with the highest…" at bounding box center [728, 328] width 783 height 1066
click at [253, 321] on div "Color" at bounding box center [198, 330] width 221 height 19
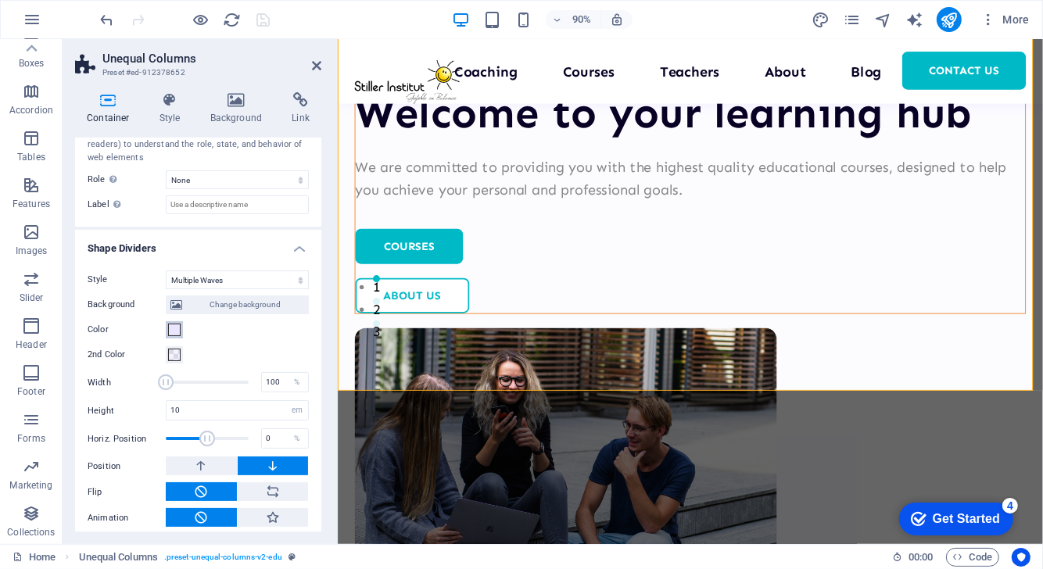
click at [175, 324] on span at bounding box center [174, 330] width 13 height 13
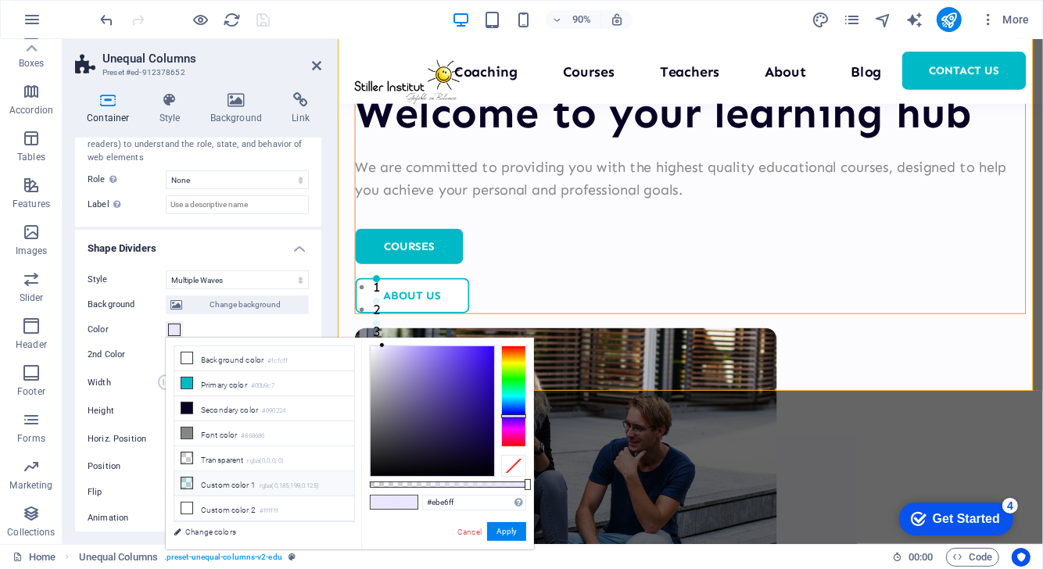
click at [231, 478] on li "Custom color 1 rgba(0,185,199,0.125)" at bounding box center [264, 483] width 180 height 25
type input "rgba(0, 185, 199, 0.125)"
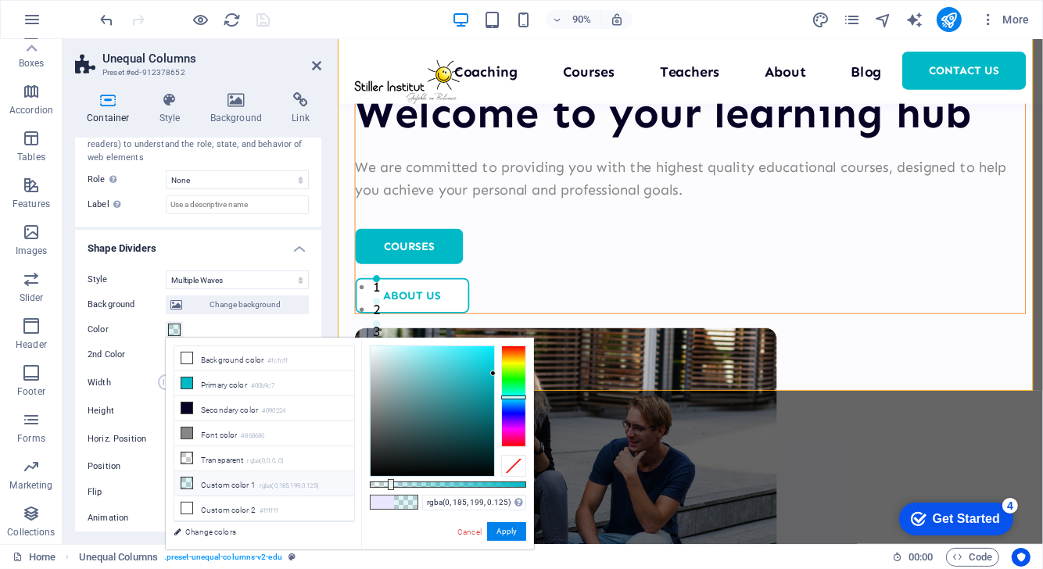
click at [256, 326] on div "Color" at bounding box center [198, 330] width 221 height 19
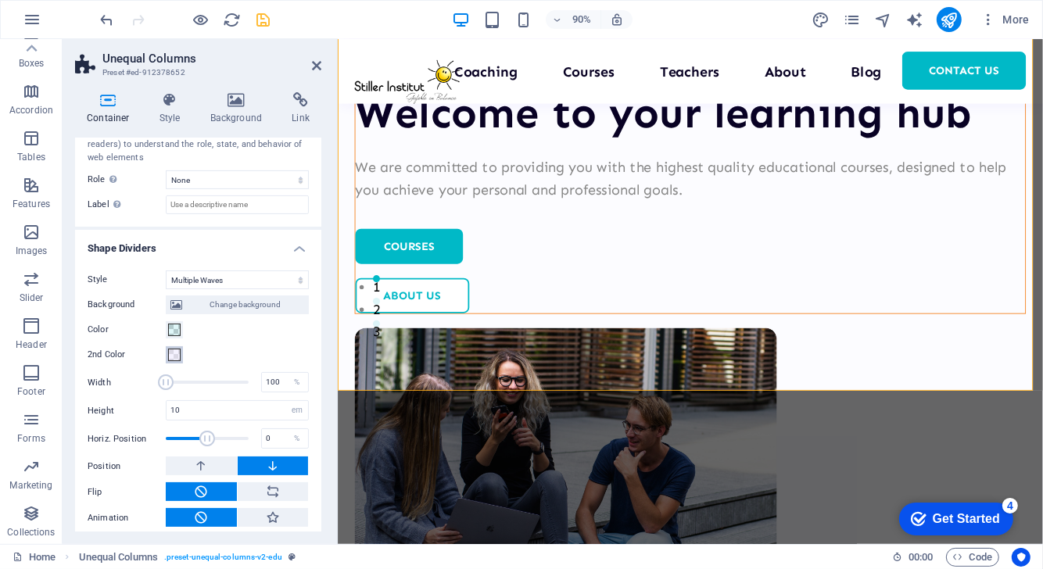
click at [176, 356] on span at bounding box center [174, 355] width 13 height 13
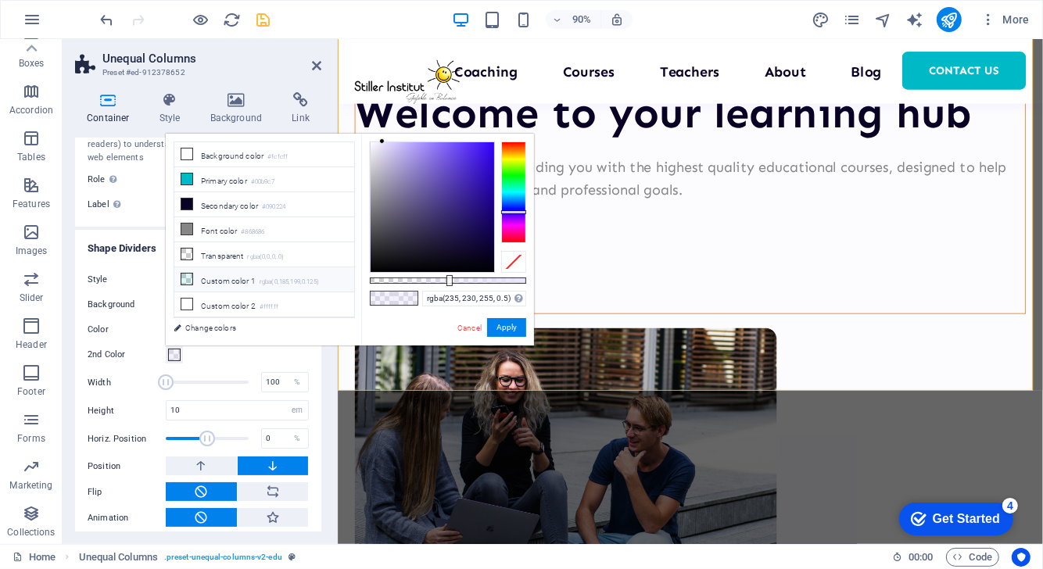
click at [235, 278] on li "Custom color 1 rgba(0,185,199,0.125)" at bounding box center [264, 279] width 180 height 25
type input "rgba(0, 185, 199, 0.125)"
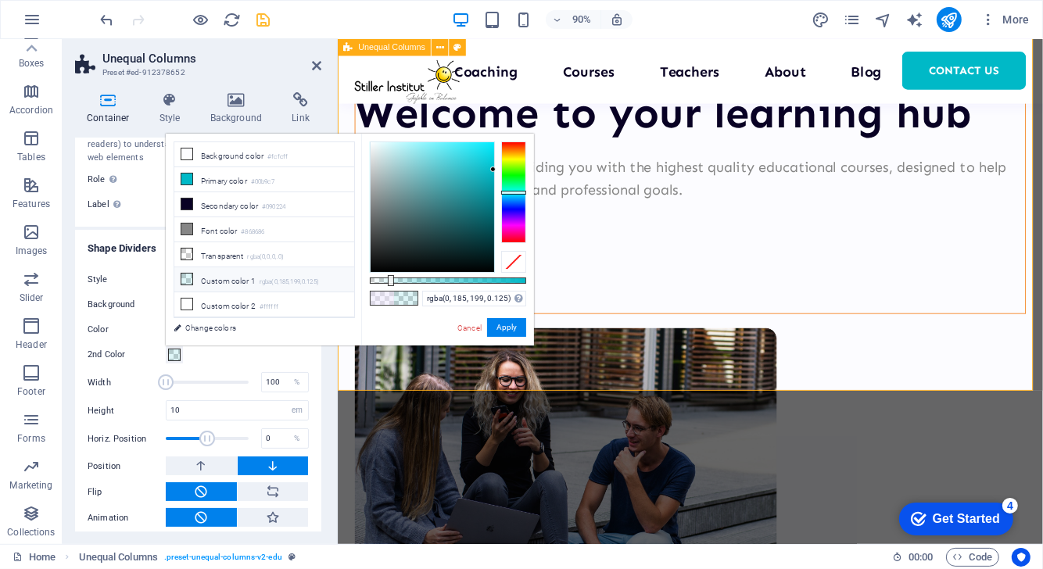
click at [699, 281] on div "Welcome to your learning hub We are committed to providing you with the highest…" at bounding box center [728, 328] width 783 height 1066
click at [521, 323] on button "Apply" at bounding box center [506, 327] width 39 height 19
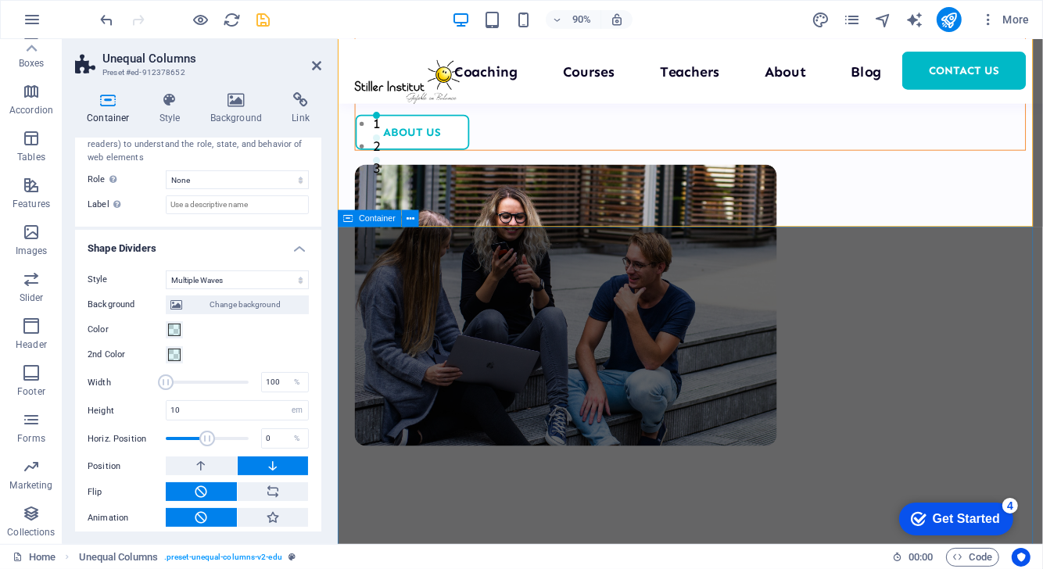
scroll to position [428, 0]
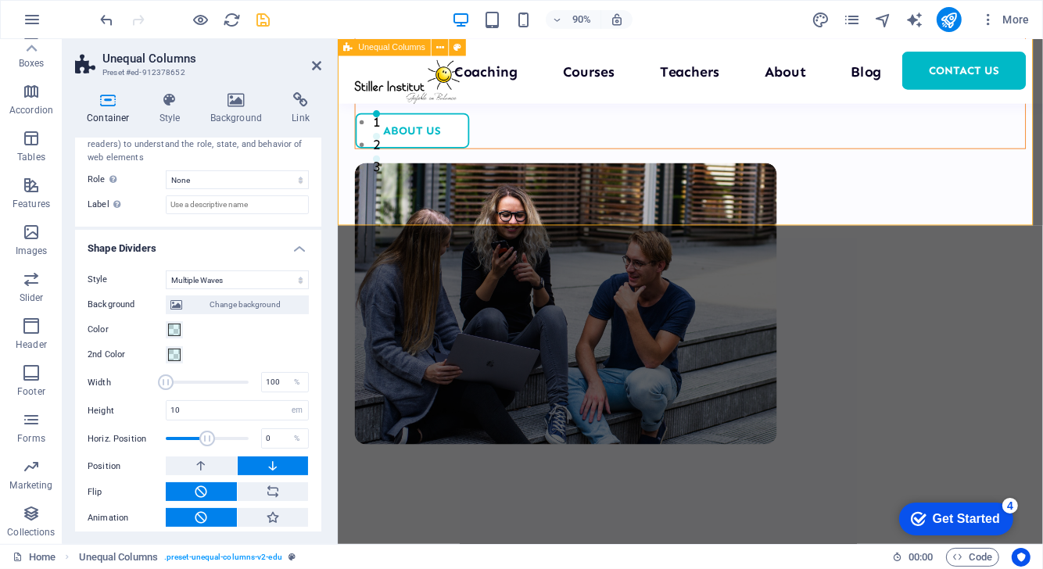
click at [931, 137] on div "Welcome to your learning hub We are committed to providing you with the highest…" at bounding box center [728, 144] width 783 height 1066
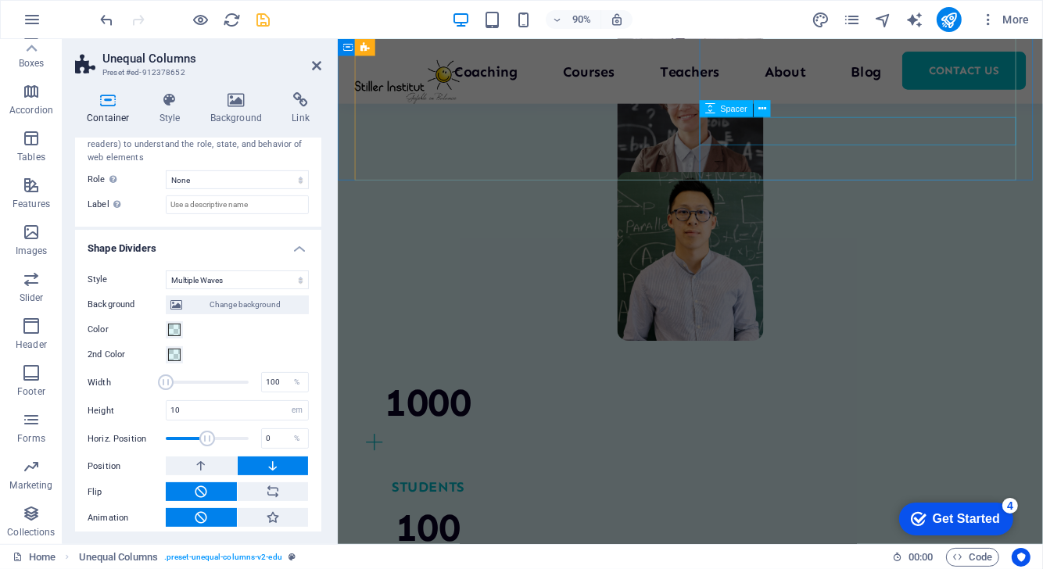
scroll to position [1326, 0]
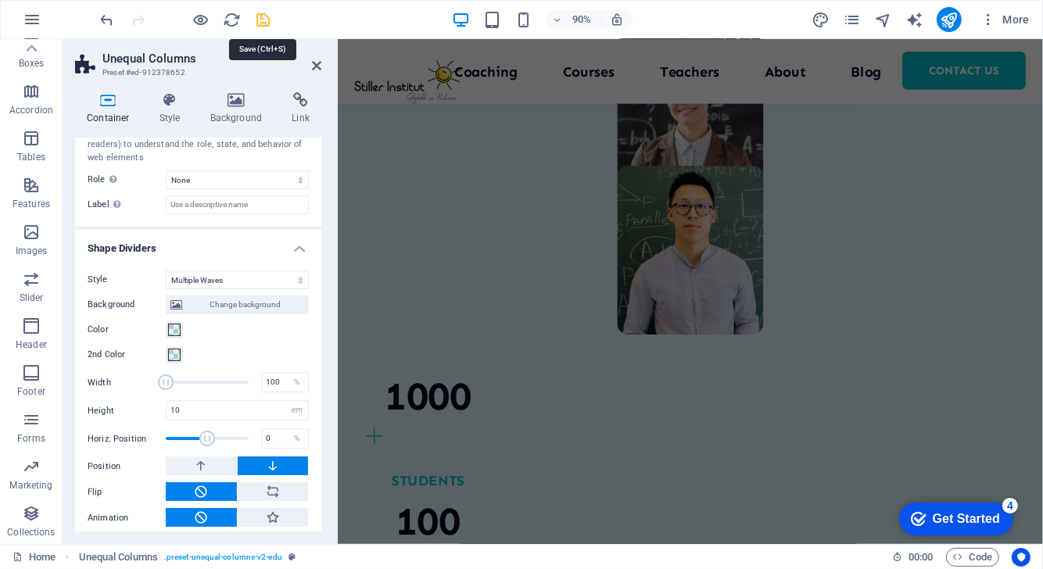
click at [257, 15] on icon "save" at bounding box center [264, 20] width 18 height 18
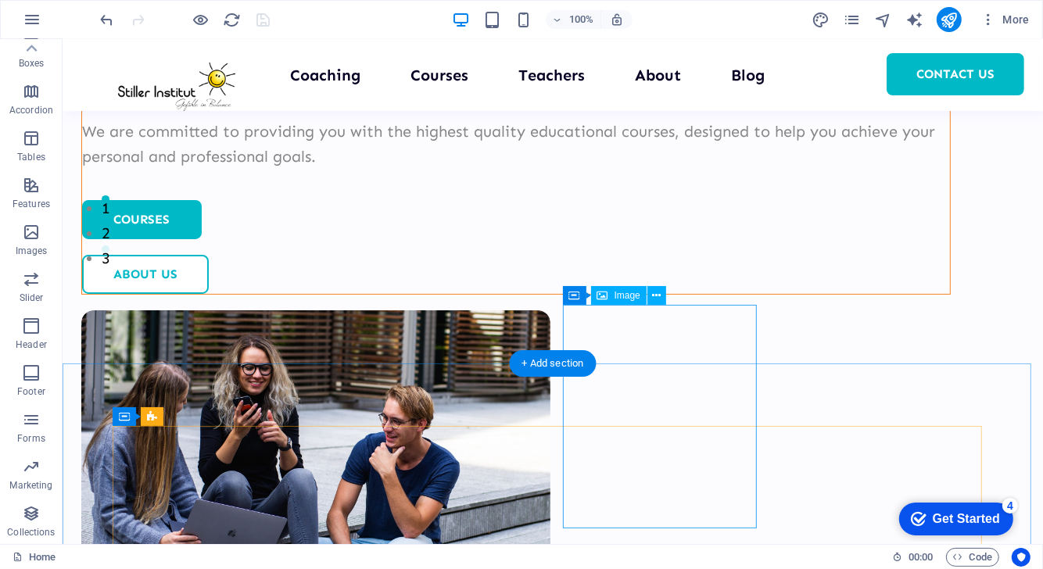
scroll to position [313, 0]
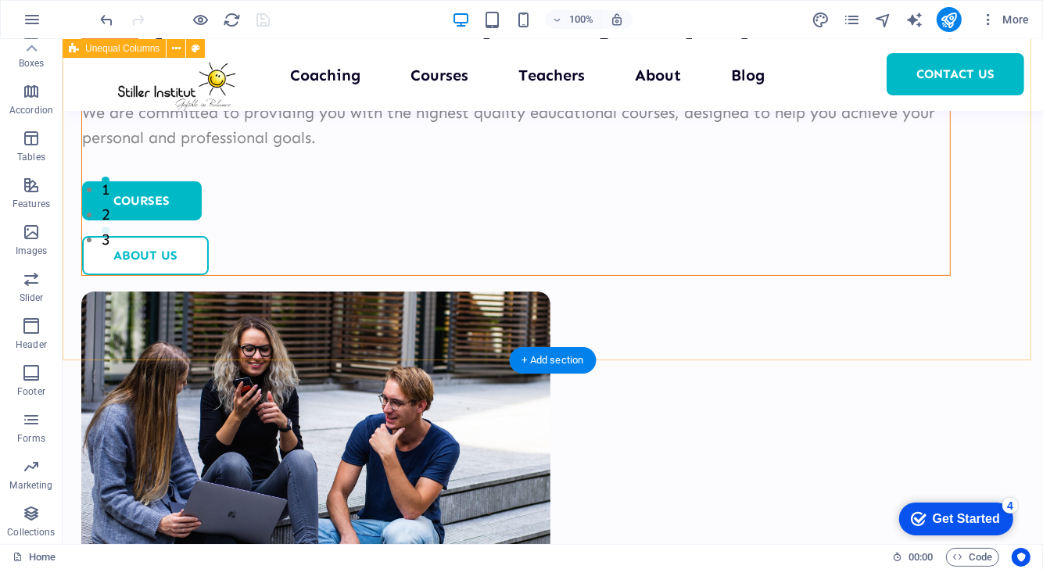
click at [779, 239] on div "Welcome to your learning hub We are committed to providing you with the highest…" at bounding box center [552, 259] width 980 height 1066
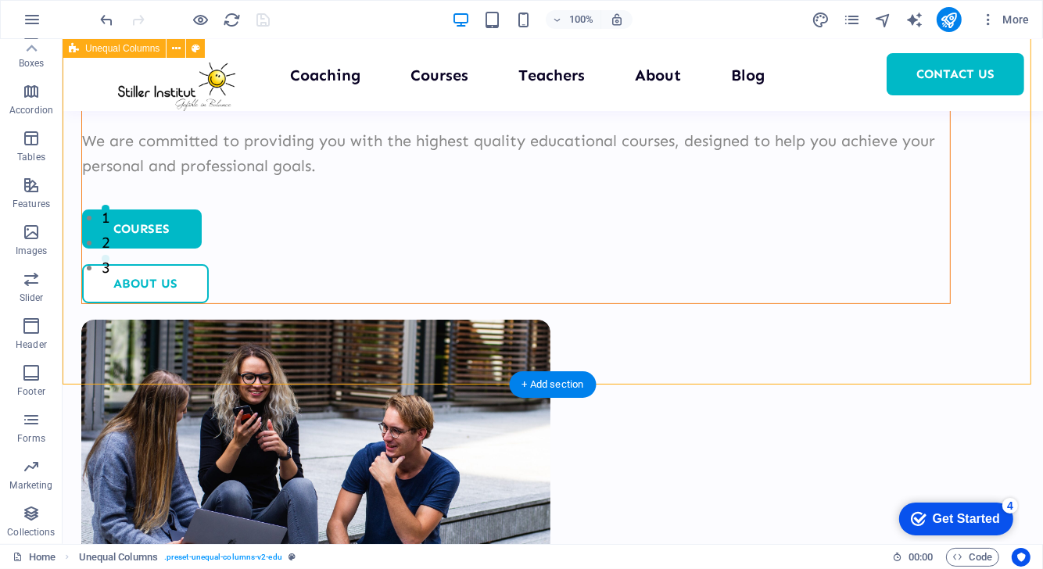
scroll to position [294, 0]
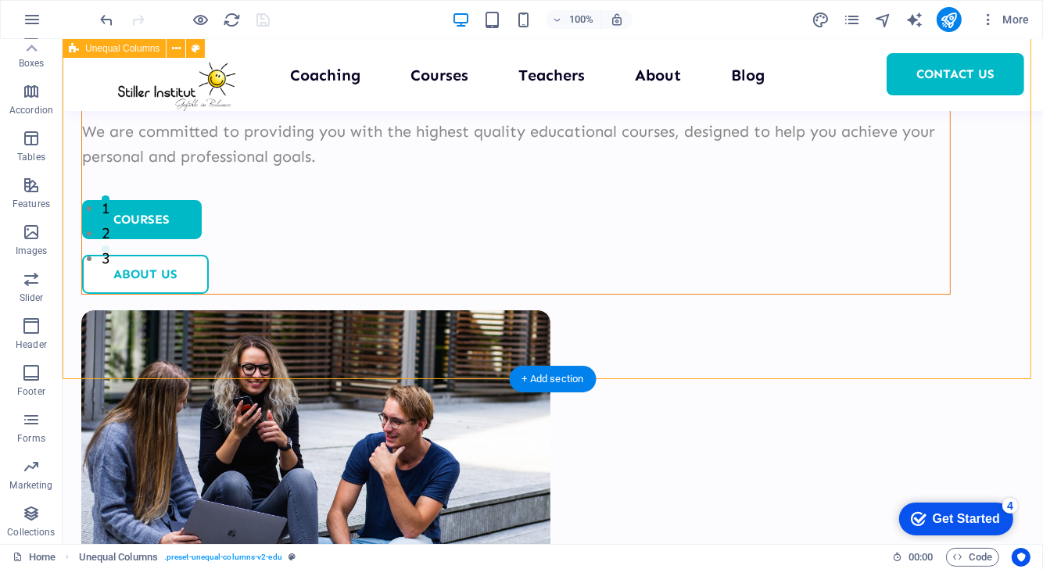
click at [471, 302] on div "Welcome to your learning hub We are committed to providing you with the highest…" at bounding box center [552, 277] width 980 height 1066
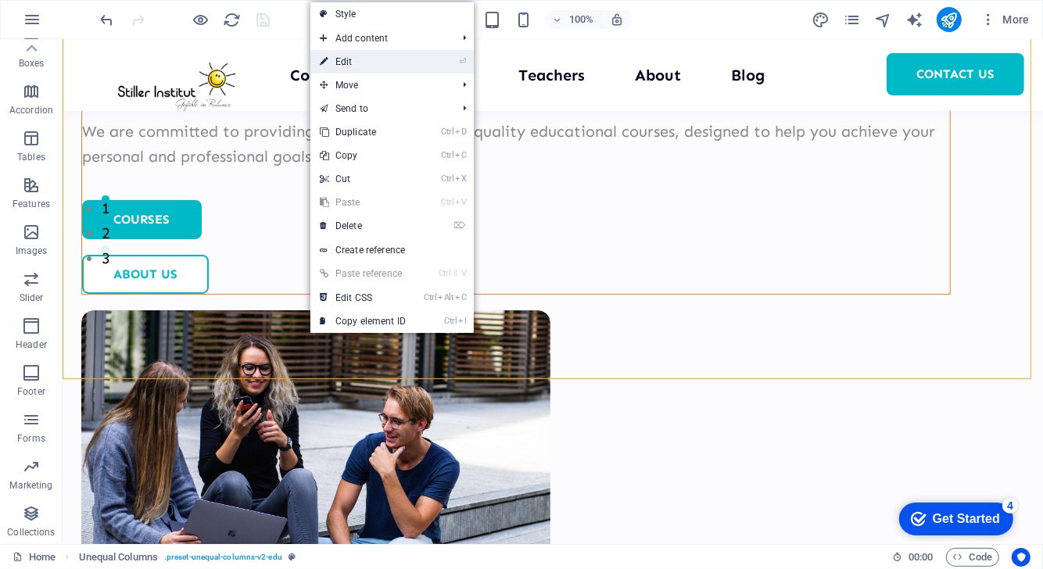
click at [364, 68] on link "⏎ Edit" at bounding box center [362, 61] width 105 height 23
select select "multiple-waves"
select select "em"
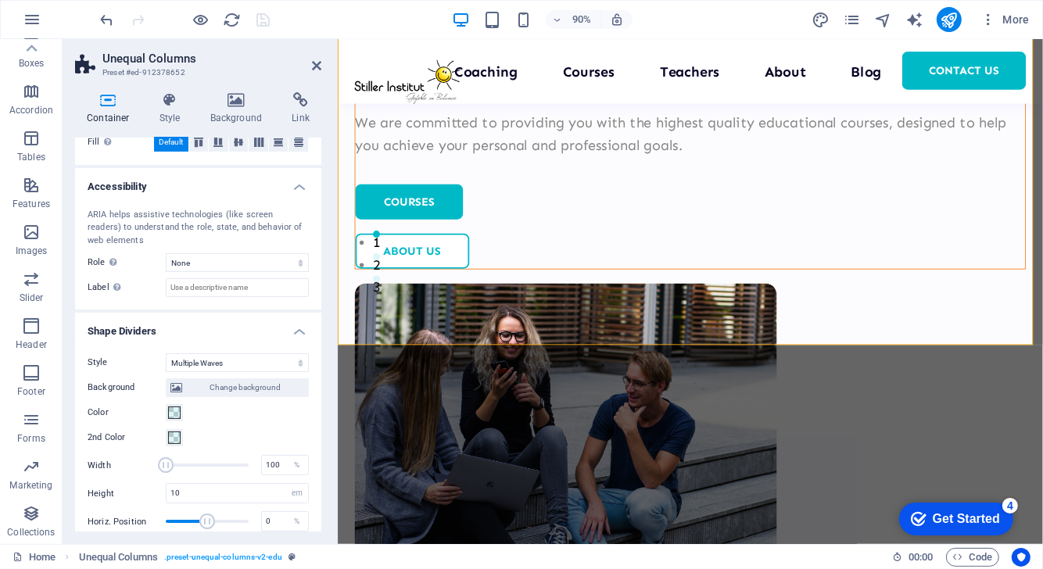
scroll to position [375, 0]
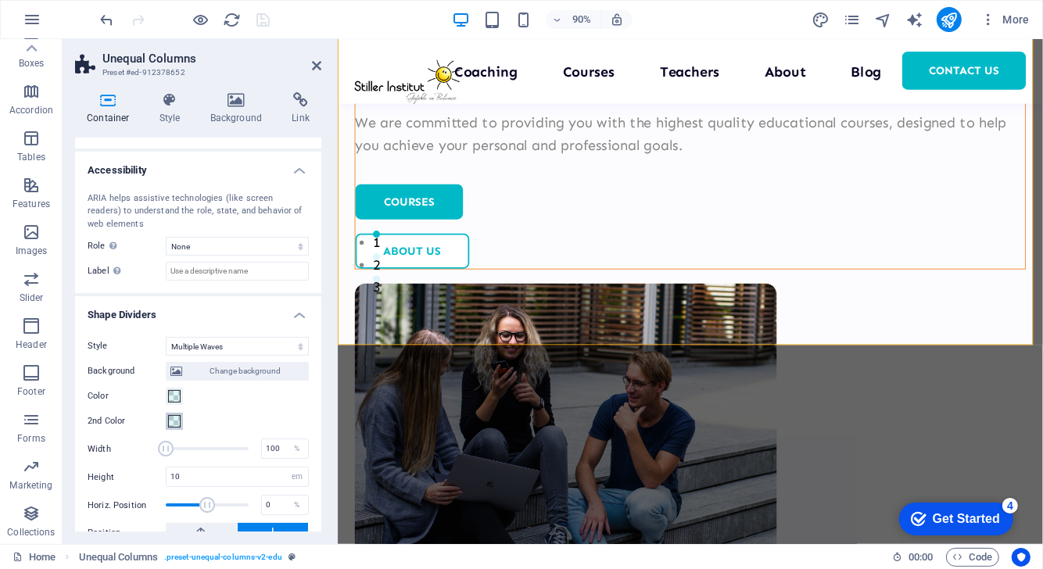
click at [171, 423] on span at bounding box center [174, 421] width 13 height 13
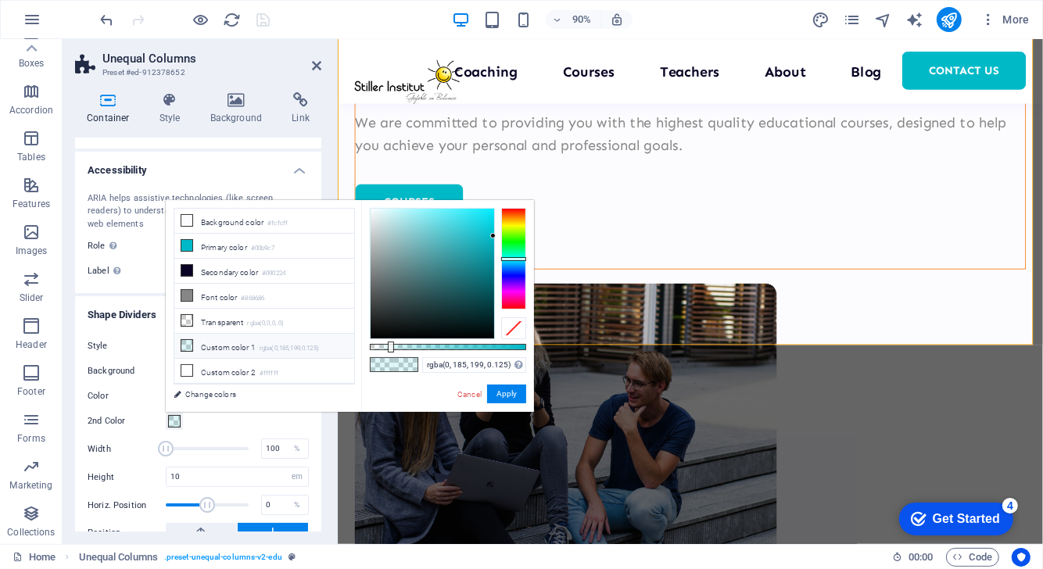
click at [523, 328] on div at bounding box center [513, 328] width 25 height 22
click at [475, 392] on link "Cancel" at bounding box center [469, 395] width 27 height 12
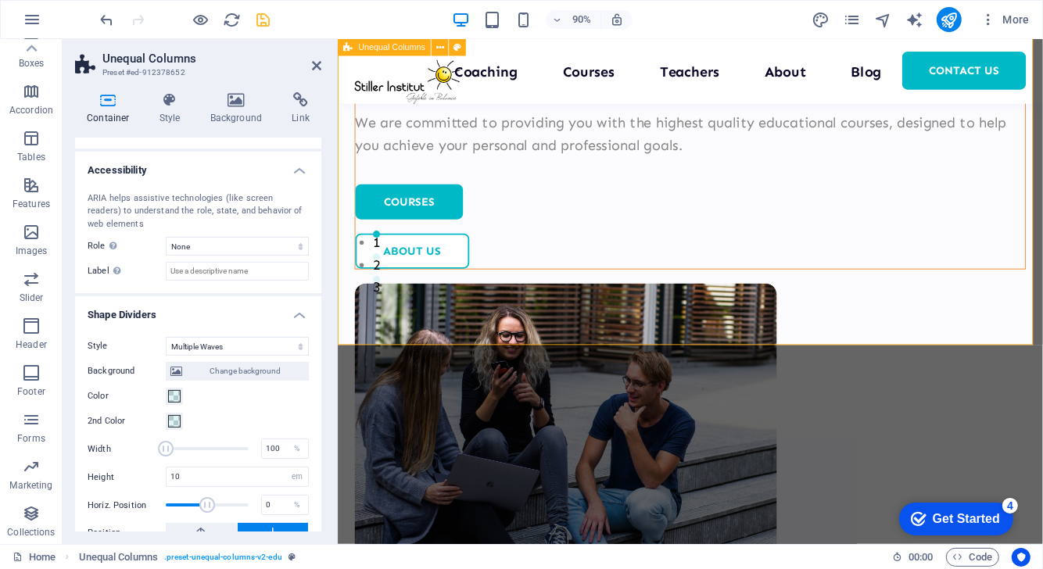
click at [650, 321] on div "Welcome to your learning hub We are committed to providing you with the highest…" at bounding box center [728, 278] width 783 height 1066
click at [739, 242] on div "Welcome to your learning hub We are committed to providing you with the highest…" at bounding box center [728, 278] width 783 height 1066
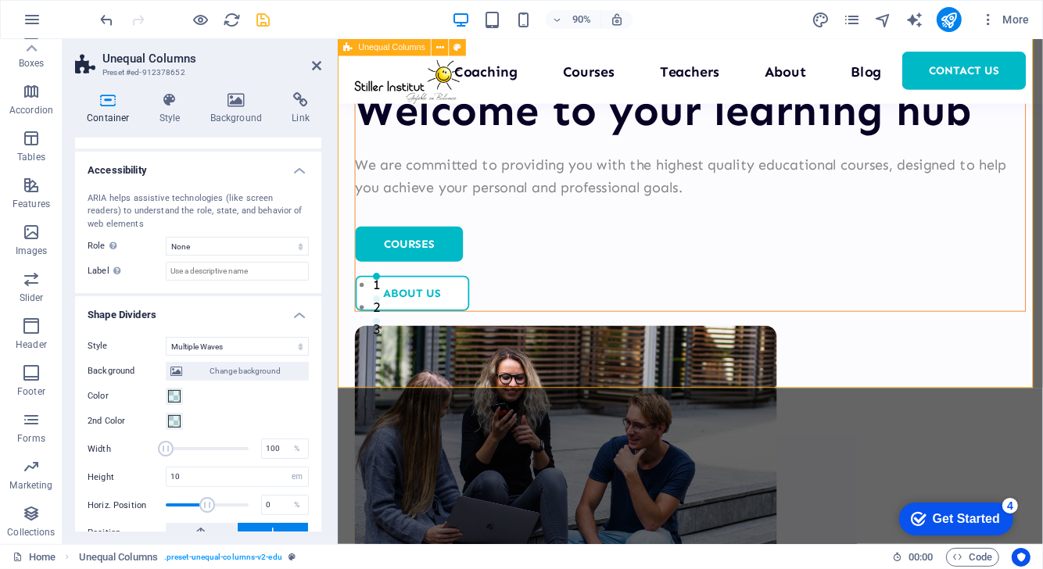
scroll to position [247, 0]
click at [582, 328] on div "Welcome to your learning hub We are committed to providing you with the highest…" at bounding box center [728, 325] width 783 height 1066
click at [176, 413] on button "2nd Color" at bounding box center [174, 421] width 17 height 17
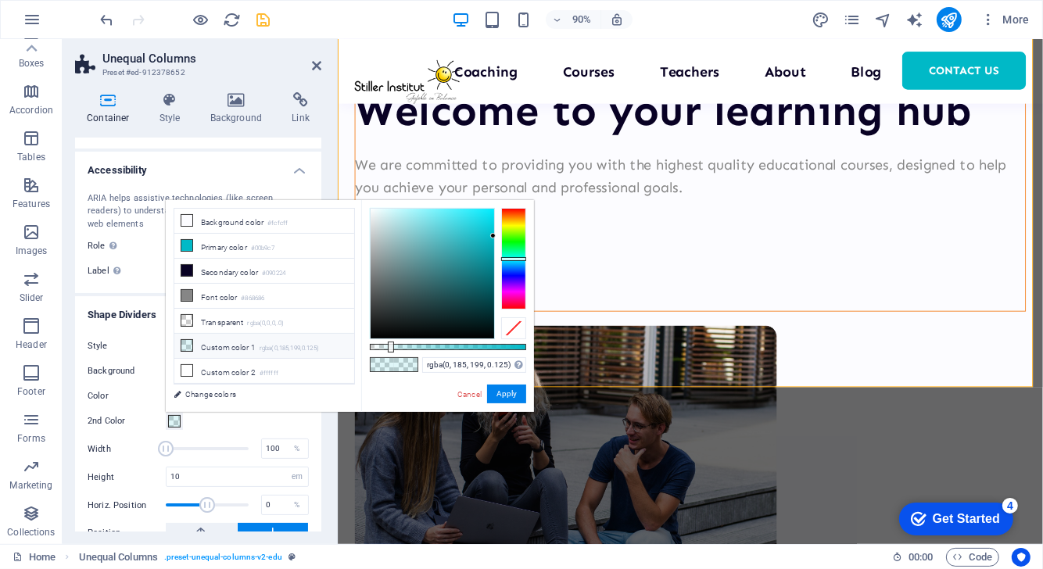
click at [255, 431] on div "Background Change background Color 2nd Color 3rd Color Width 100 % Height 10 au…" at bounding box center [198, 475] width 221 height 238
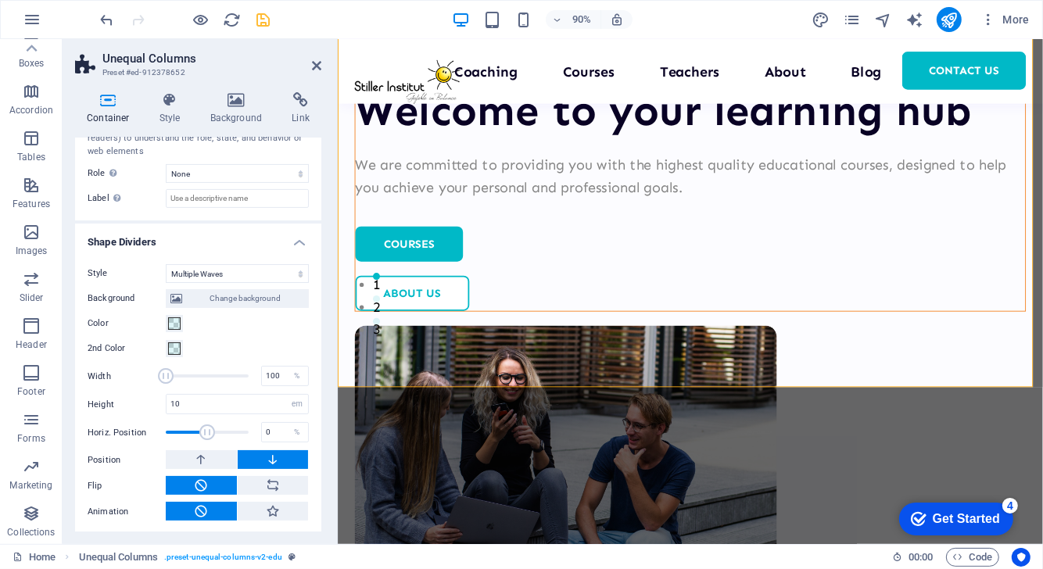
scroll to position [450, 0]
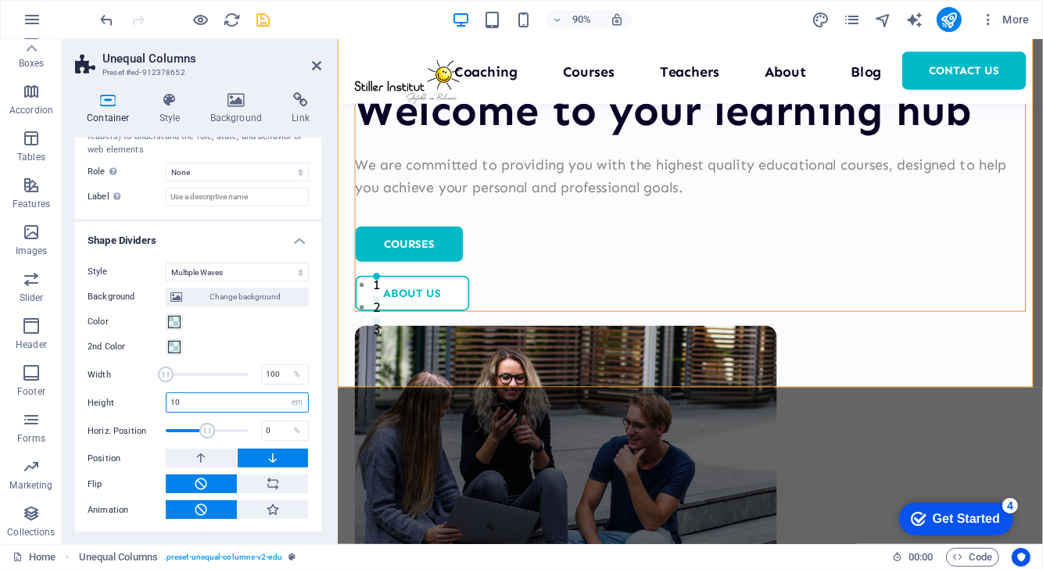
click at [222, 399] on input "10" at bounding box center [237, 402] width 141 height 19
type input "1"
type input "8"
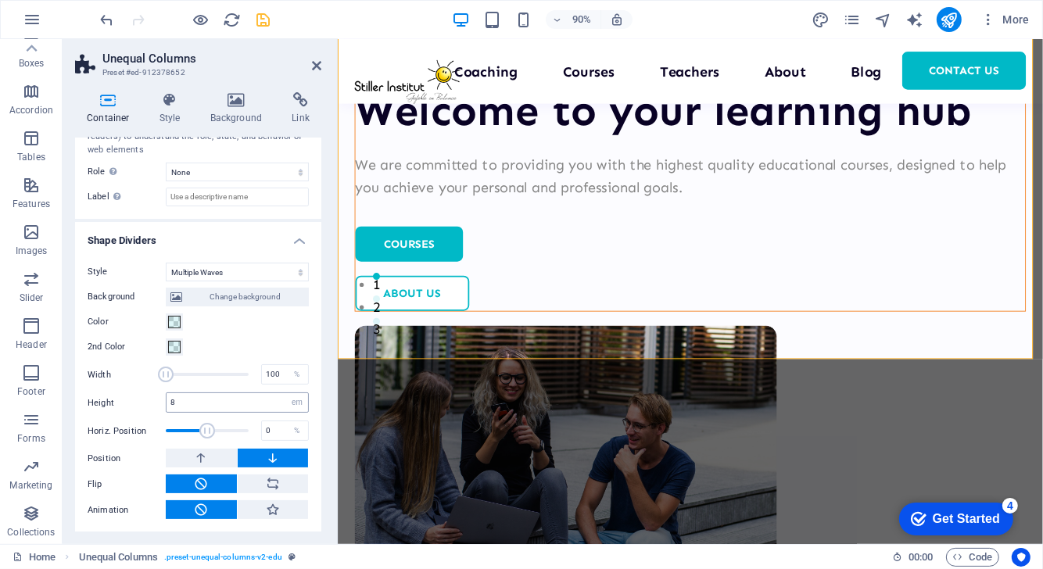
scroll to position [278, 0]
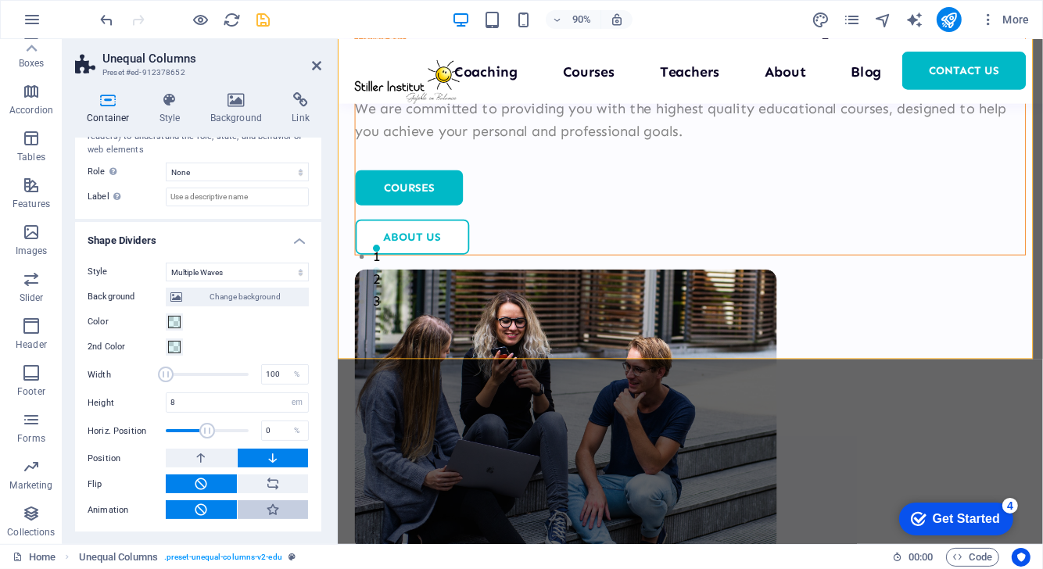
click at [260, 507] on button at bounding box center [273, 509] width 71 height 19
type input "400"
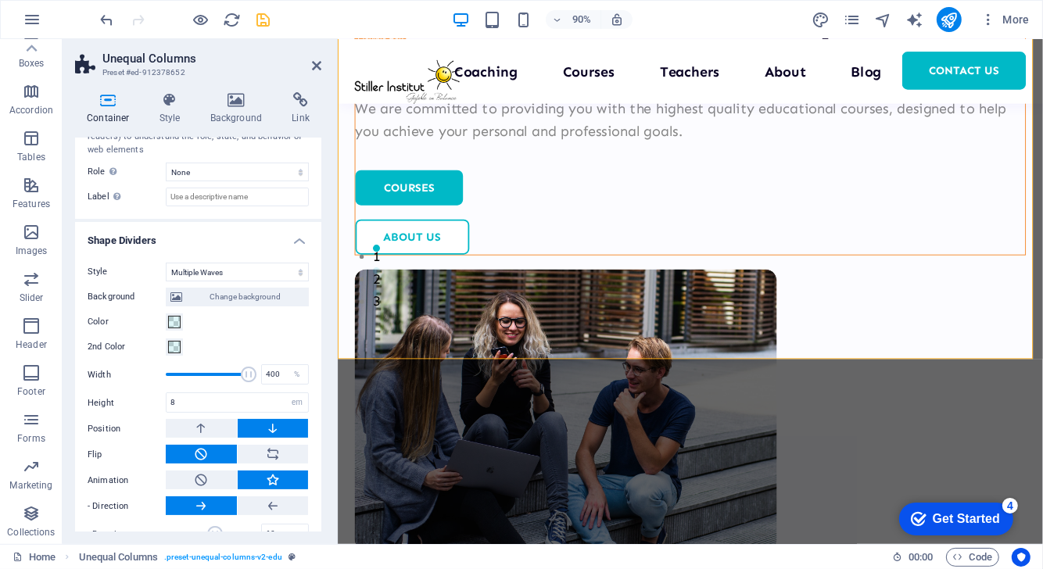
scroll to position [475, 0]
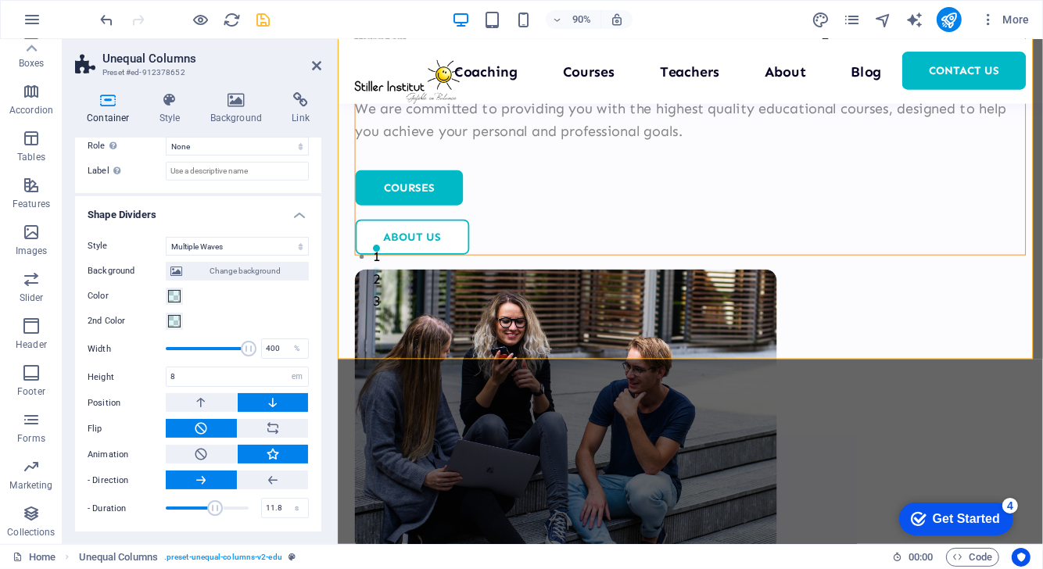
click at [175, 507] on span at bounding box center [207, 507] width 83 height 23
click at [189, 507] on span at bounding box center [207, 507] width 83 height 23
click at [201, 507] on span at bounding box center [207, 507] width 83 height 23
type input "64.6"
click at [217, 507] on span at bounding box center [207, 507] width 83 height 23
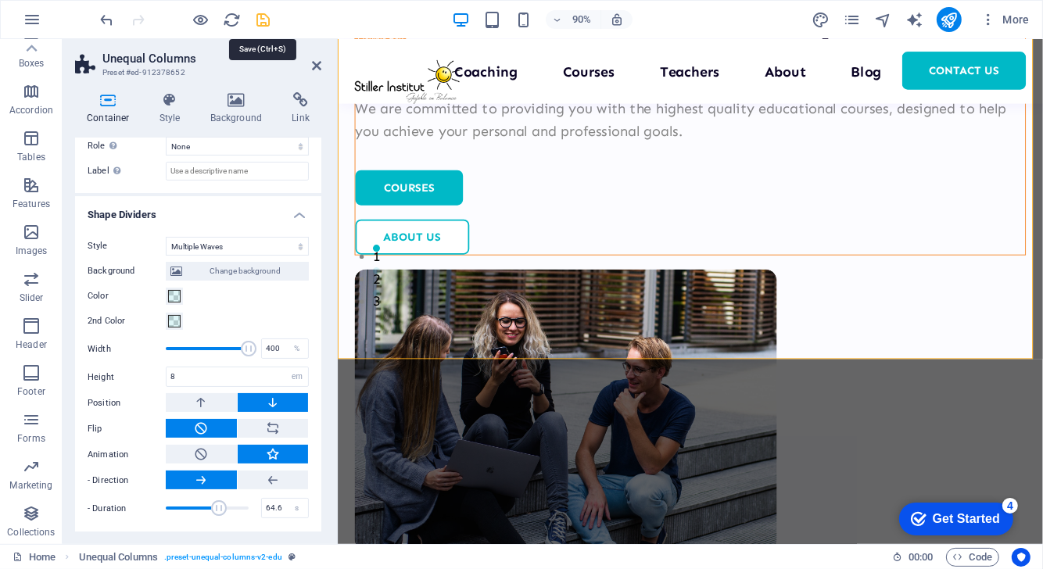
click at [261, 17] on icon "save" at bounding box center [264, 20] width 18 height 18
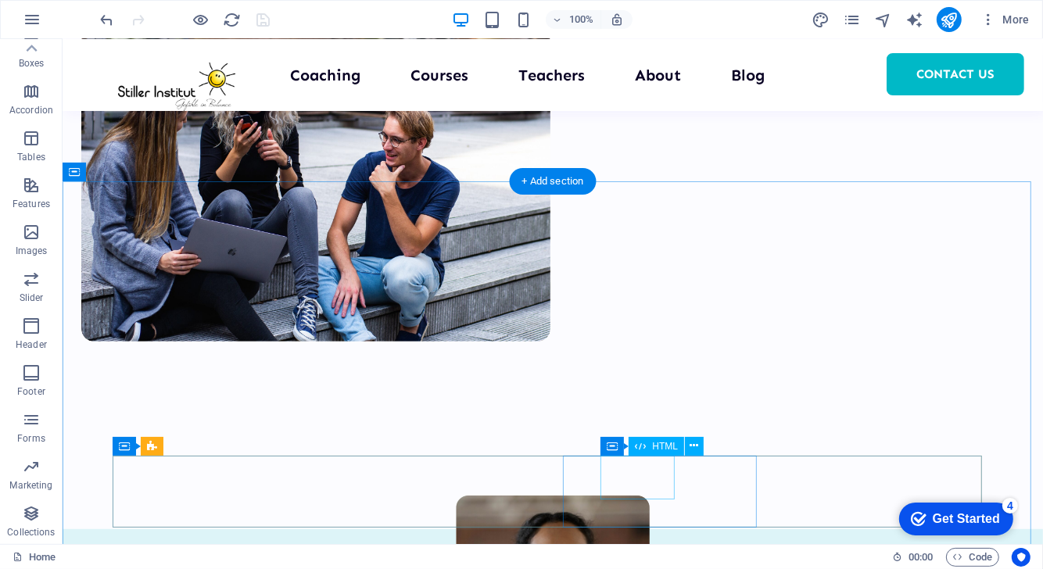
scroll to position [312, 0]
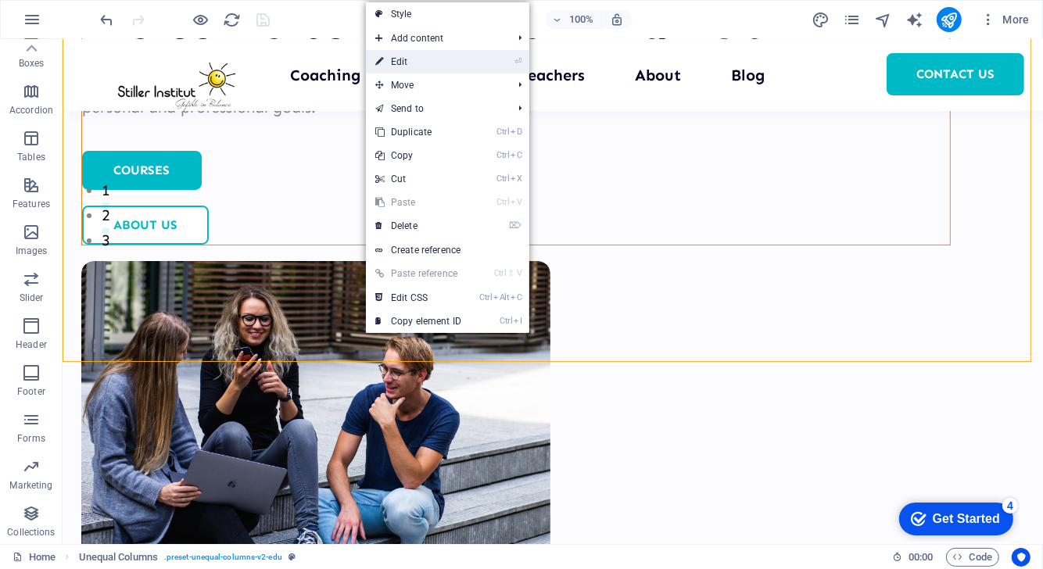
click at [426, 65] on link "⏎ Edit" at bounding box center [418, 61] width 105 height 23
select select "multiple-waves"
select select "em"
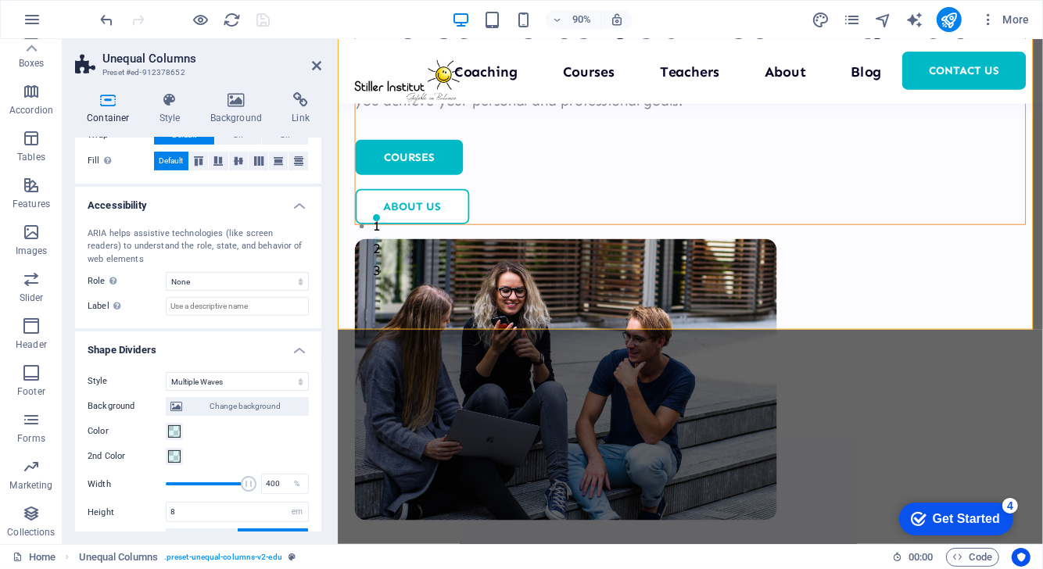
scroll to position [358, 0]
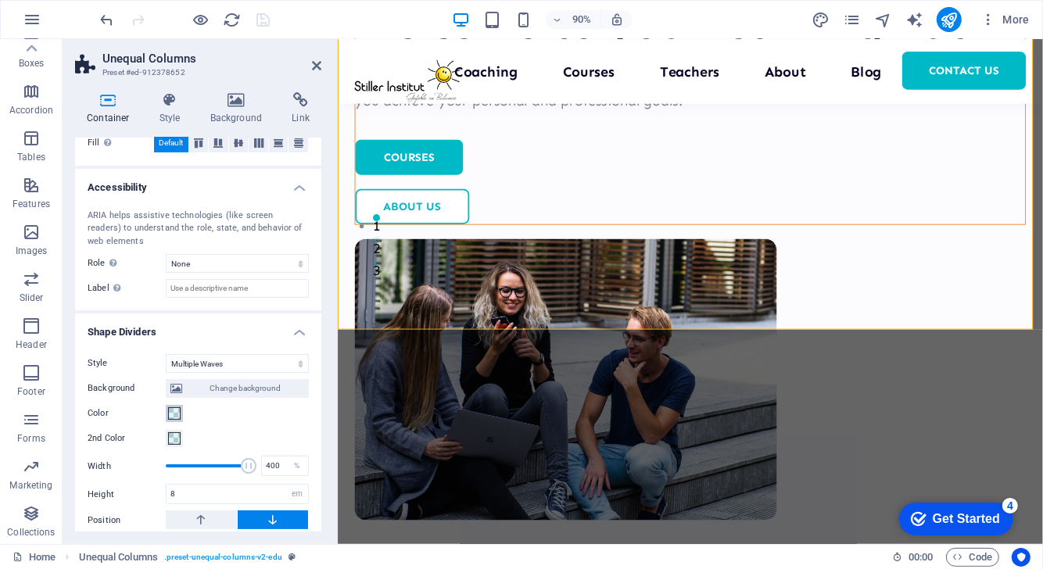
click at [175, 413] on span at bounding box center [174, 413] width 13 height 13
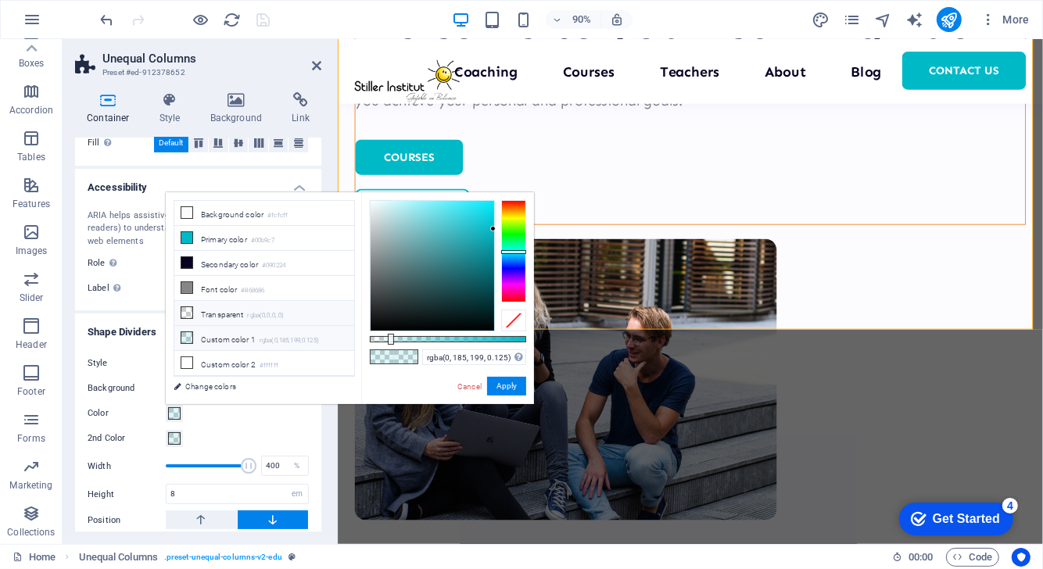
click at [256, 307] on li "Transparent rgba(0,0,0,.0)" at bounding box center [264, 313] width 180 height 25
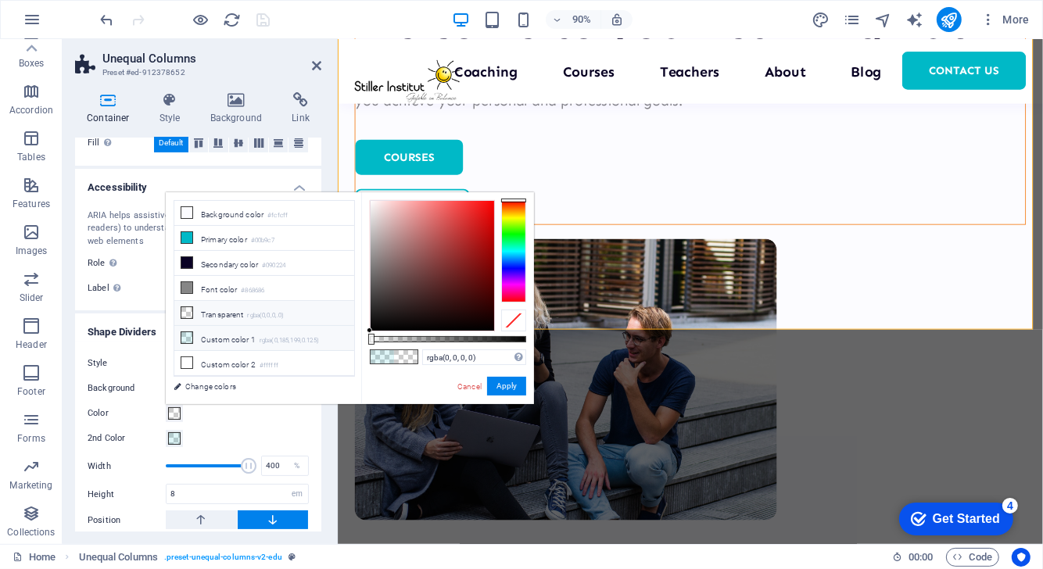
click at [256, 335] on li "Custom color 1 rgba(0,185,199,0.125)" at bounding box center [264, 338] width 180 height 25
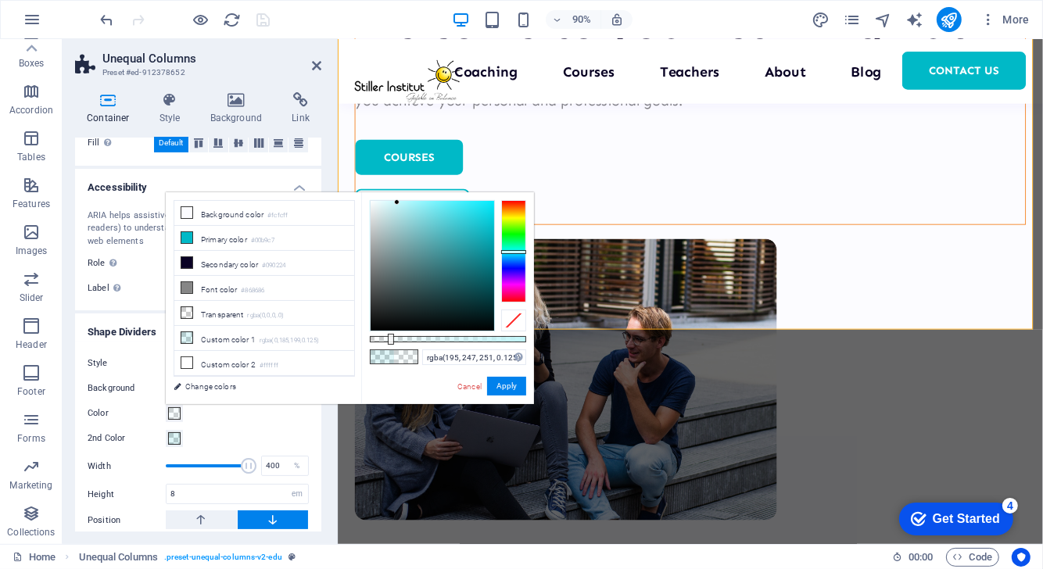
click at [397, 202] on div at bounding box center [433, 266] width 124 height 130
click at [523, 340] on div at bounding box center [448, 339] width 156 height 6
click at [390, 200] on div at bounding box center [432, 265] width 125 height 131
click at [391, 206] on div at bounding box center [433, 266] width 124 height 130
click at [460, 359] on input "rgba(203, 242, 245, 0.981)" at bounding box center [474, 357] width 104 height 16
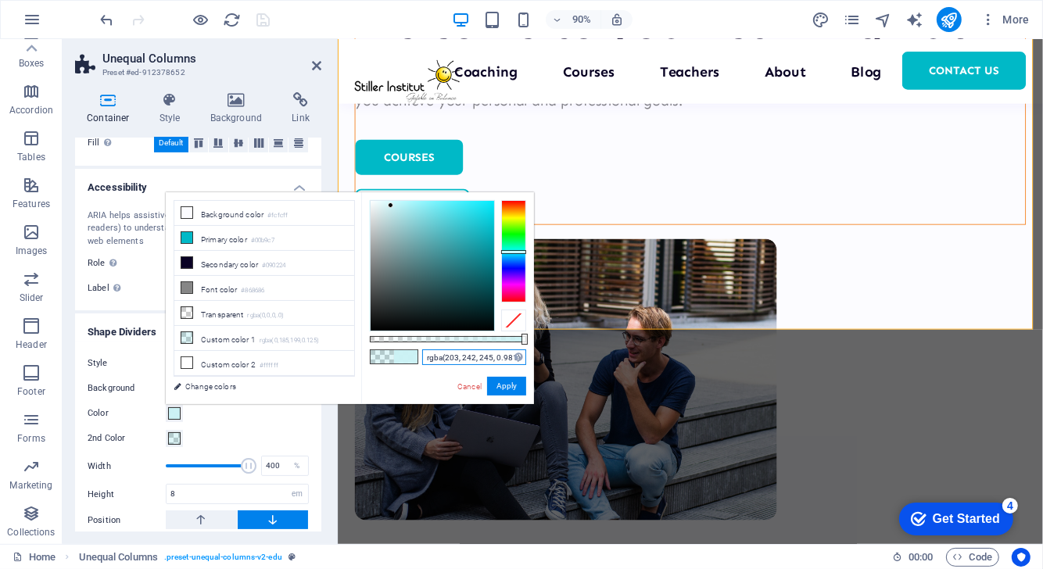
type input "#cbf2f5"
click at [527, 340] on div at bounding box center [528, 339] width 6 height 11
drag, startPoint x: 527, startPoint y: 340, endPoint x: 227, endPoint y: 334, distance: 300.3
click at [542, 340] on body "bildercoaching.de Home Favorites Elements Columns Content Boxes Accordion Table…" at bounding box center [521, 284] width 1043 height 569
click at [500, 389] on button "Apply" at bounding box center [506, 386] width 39 height 19
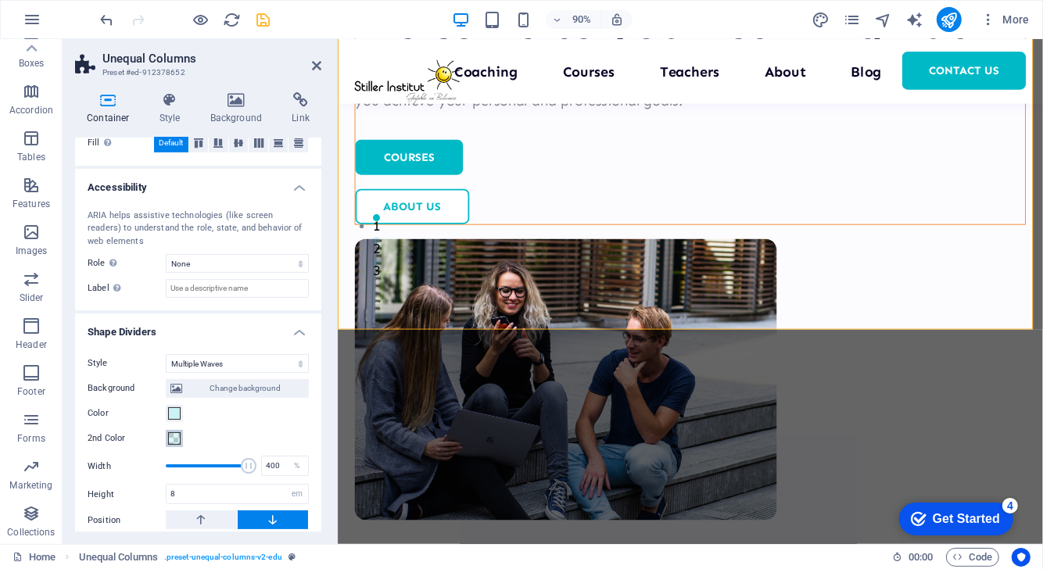
click at [174, 439] on span at bounding box center [174, 438] width 13 height 13
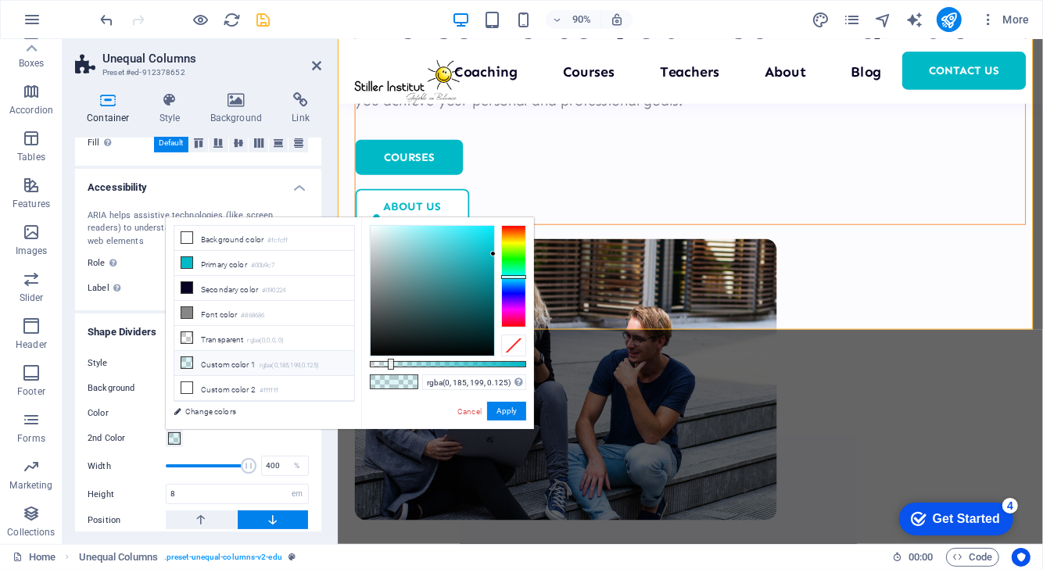
click at [521, 362] on div "rgba(0, 185, 199, 0.125) Supported formats #0852ed rgb(8, 82, 237) rgba(8, 82, …" at bounding box center [447, 436] width 173 height 439
click at [521, 362] on div at bounding box center [448, 364] width 156 height 6
drag, startPoint x: 521, startPoint y: 362, endPoint x: 561, endPoint y: 338, distance: 46.7
click at [561, 338] on body "bildercoaching.de Home Favorites Elements Columns Content Boxes Accordion Table…" at bounding box center [521, 284] width 1043 height 569
click at [493, 242] on div at bounding box center [433, 291] width 124 height 130
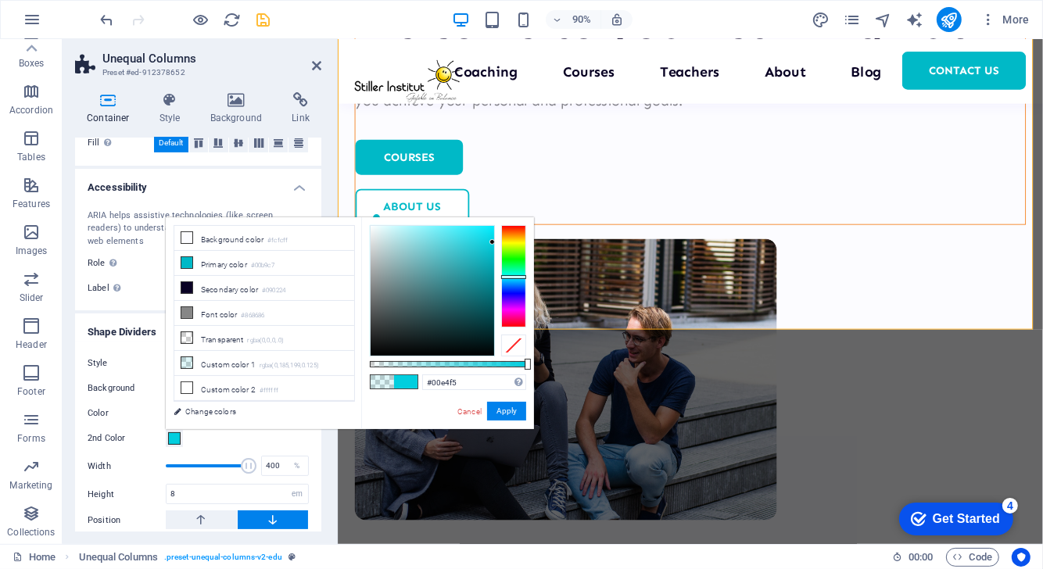
click at [493, 231] on div at bounding box center [433, 291] width 124 height 130
click at [492, 241] on div at bounding box center [433, 291] width 124 height 130
click at [493, 252] on div at bounding box center [433, 291] width 124 height 130
click at [307, 258] on li "Primary color #00b9c7" at bounding box center [264, 263] width 180 height 25
type input "#00b9c7"
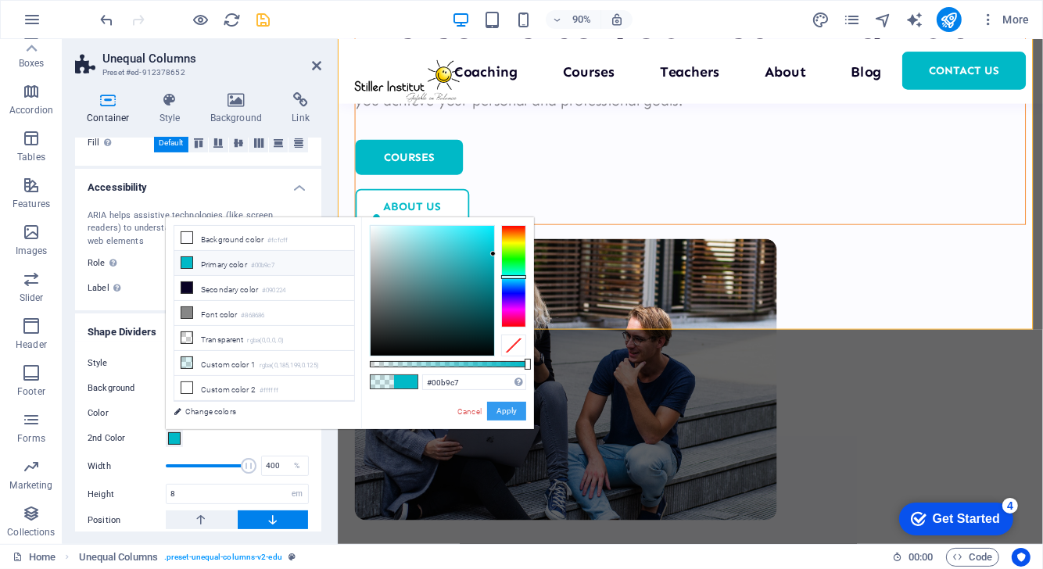
click at [504, 410] on button "Apply" at bounding box center [506, 411] width 39 height 19
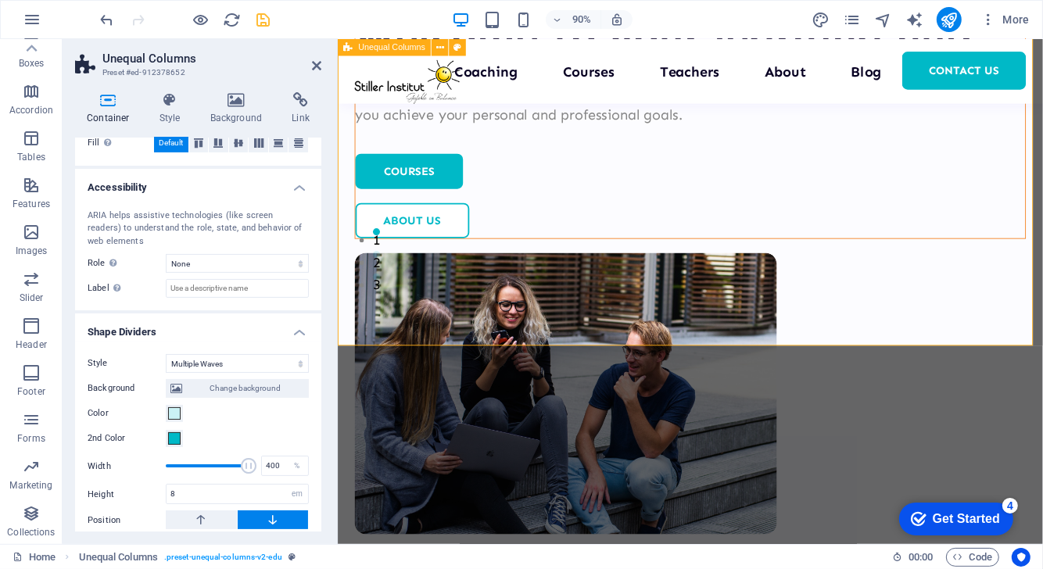
scroll to position [297, 0]
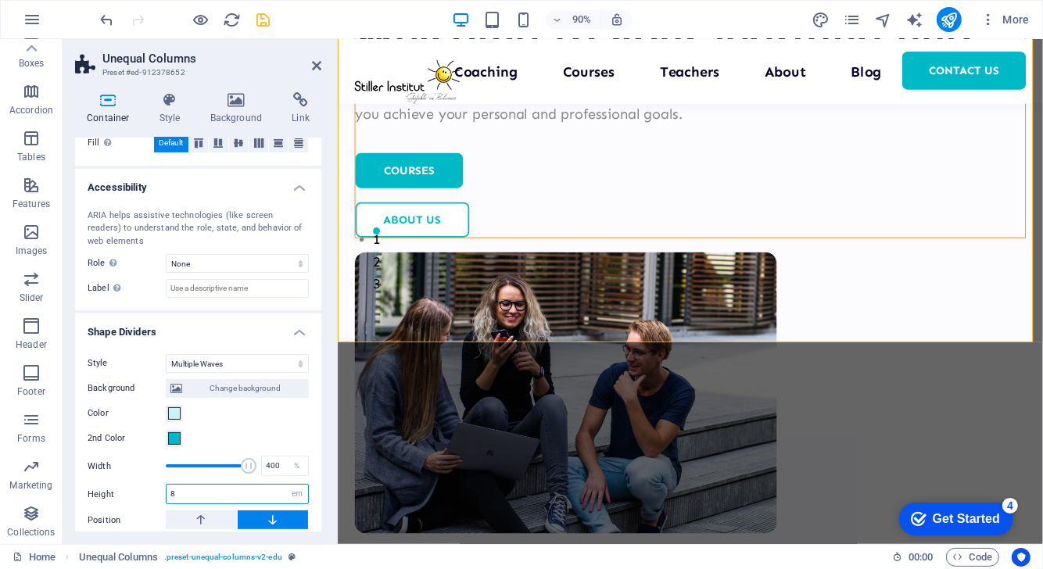
drag, startPoint x: 206, startPoint y: 493, endPoint x: 101, endPoint y: 493, distance: 105.5
click at [101, 493] on div "Height 8 auto px rem em vh vw" at bounding box center [198, 494] width 221 height 20
type input "6"
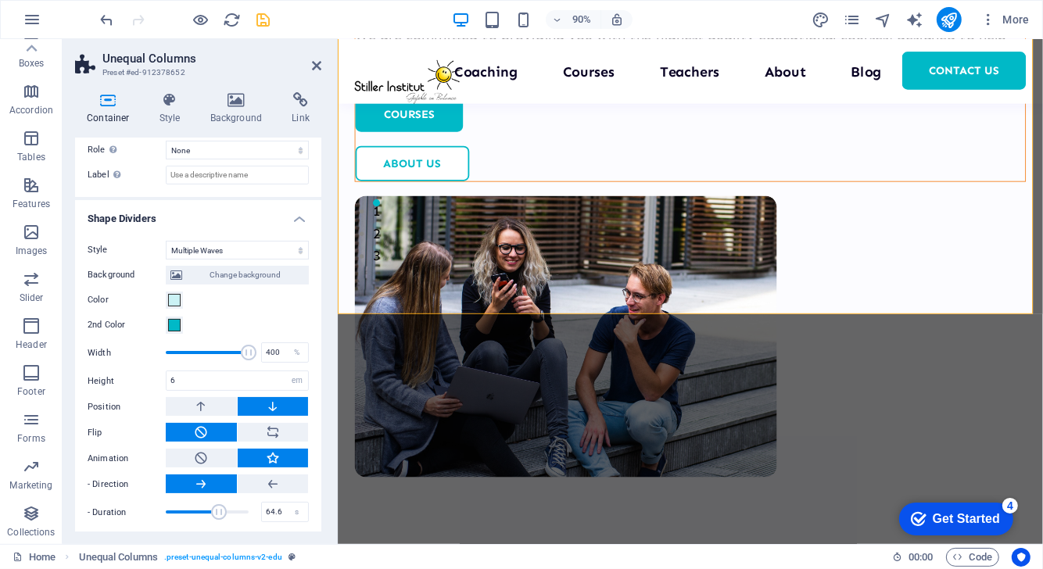
scroll to position [475, 0]
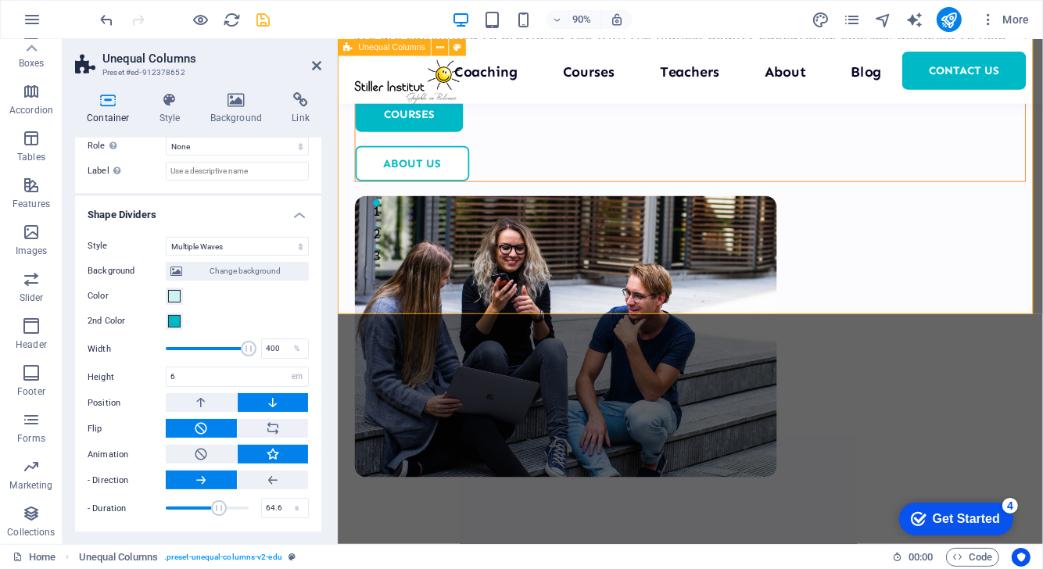
click at [847, 263] on div "Welcome to your learning hub We are committed to providing you with the highest…" at bounding box center [728, 212] width 783 height 1003
click at [272, 19] on span "save" at bounding box center [263, 20] width 19 height 18
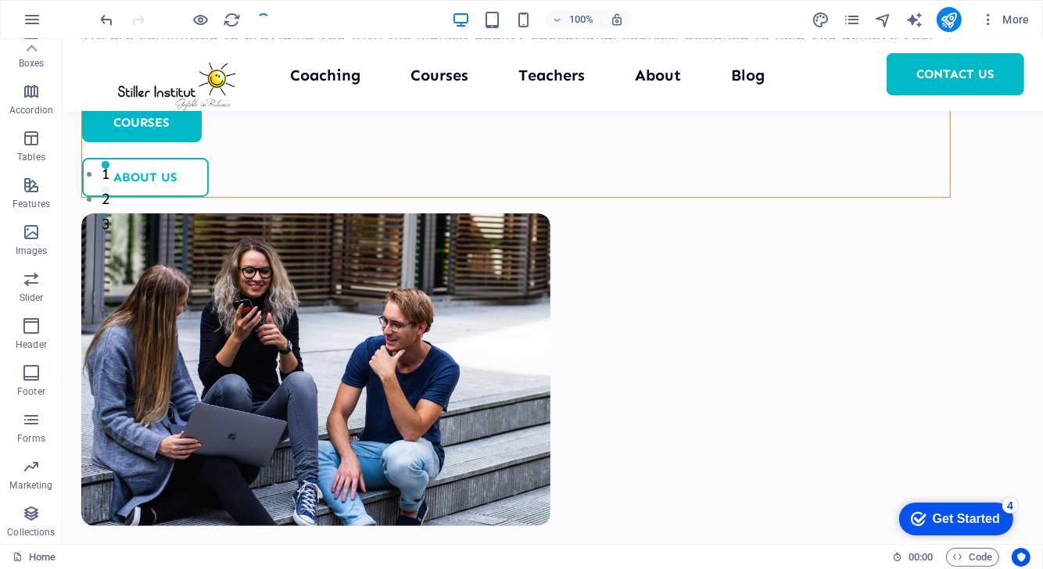
click at [272, 19] on div at bounding box center [185, 19] width 175 height 25
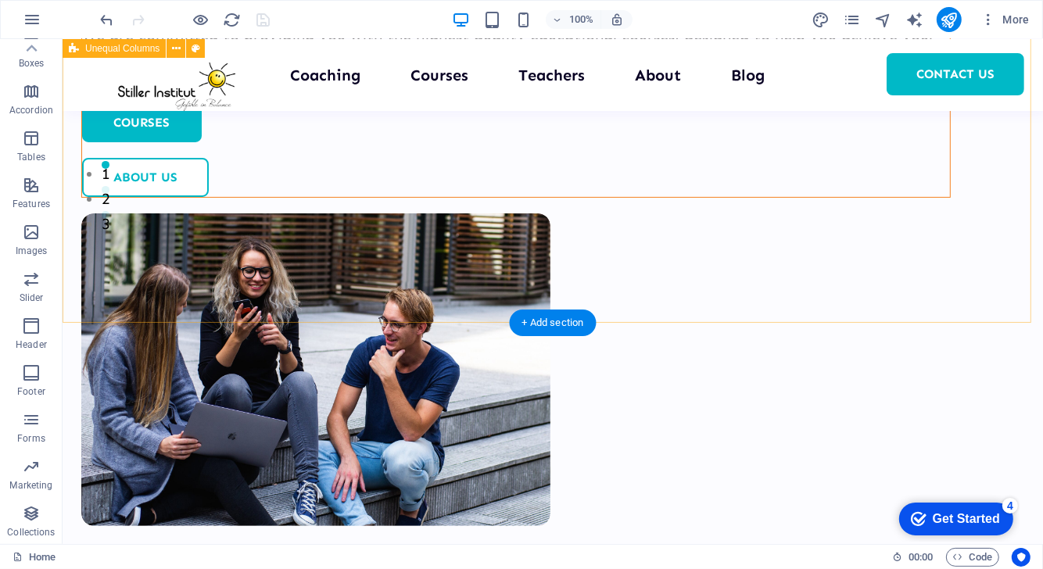
scroll to position [432, 0]
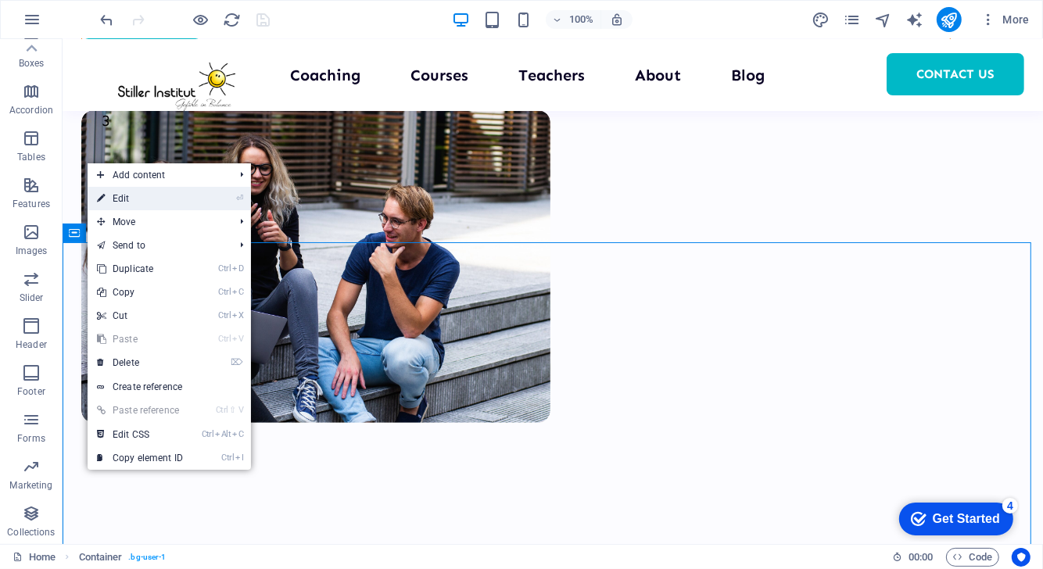
click at [161, 207] on link "⏎ Edit" at bounding box center [140, 198] width 105 height 23
select select "multiple-waves"
select select "rem"
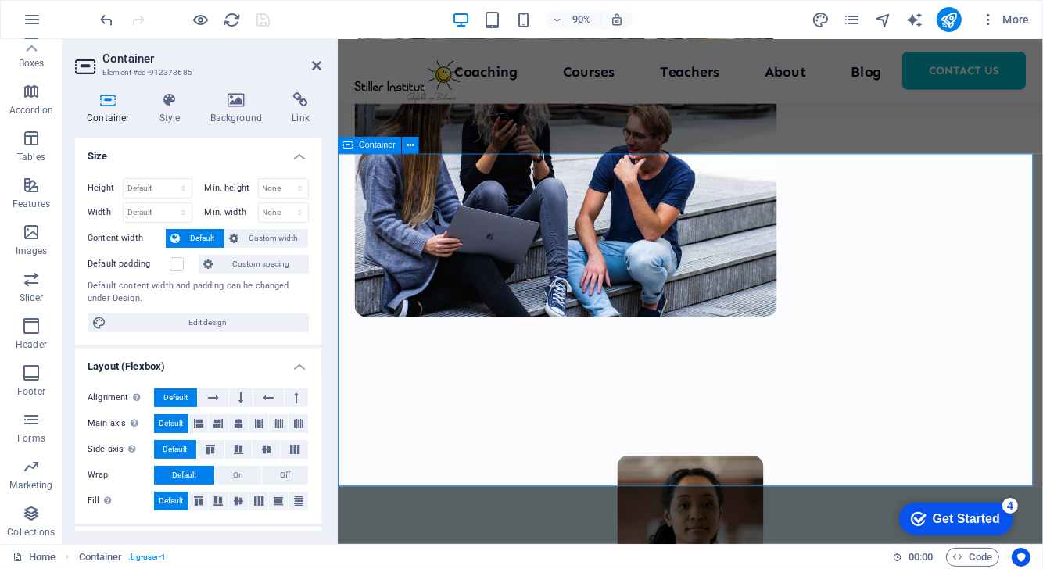
scroll to position [507, 0]
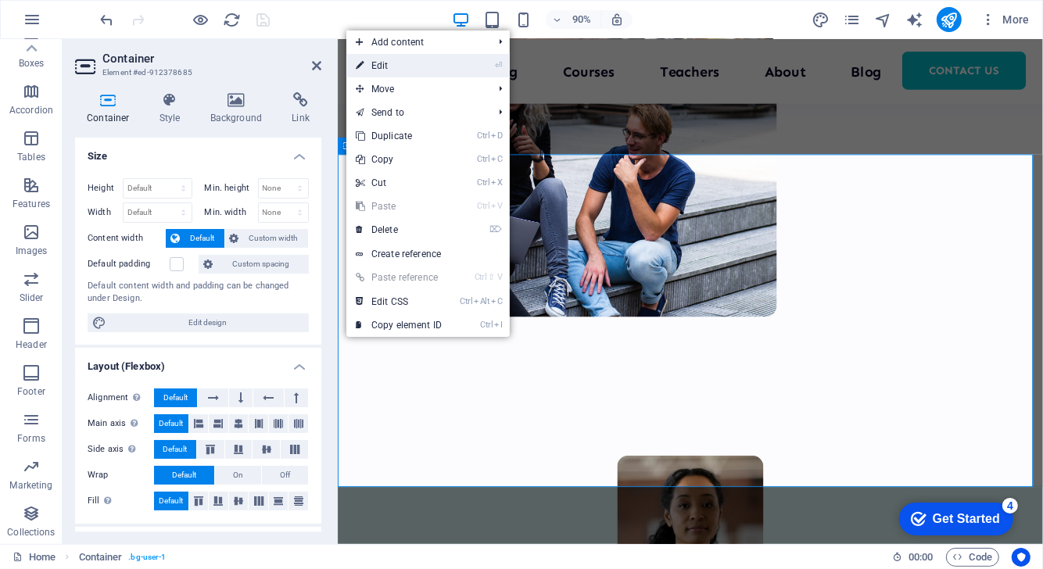
click at [405, 55] on link "⏎ Edit" at bounding box center [398, 65] width 105 height 23
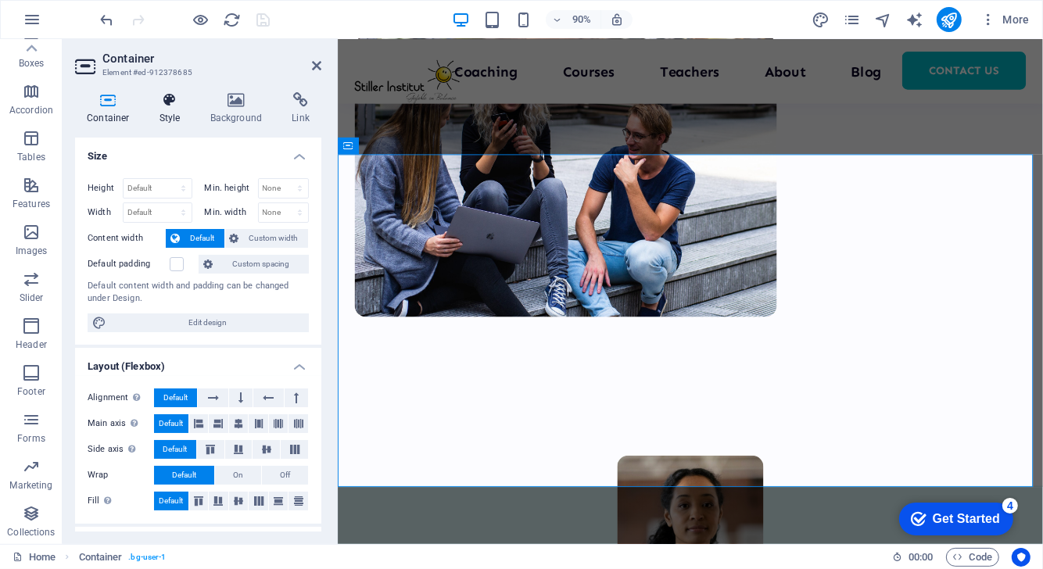
click at [174, 102] on icon at bounding box center [170, 100] width 45 height 16
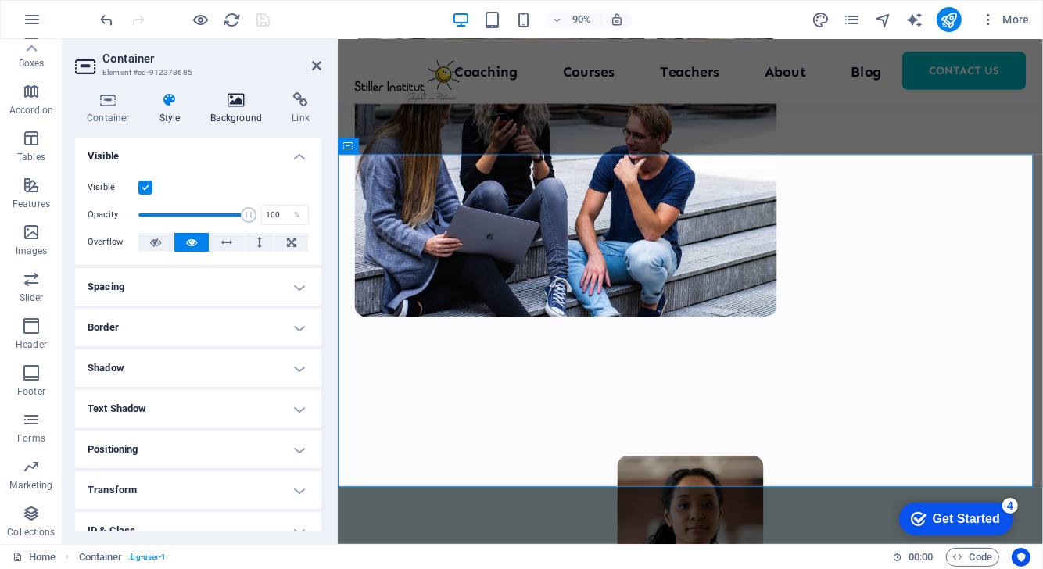
click at [226, 111] on h4 "Background" at bounding box center [240, 108] width 82 height 33
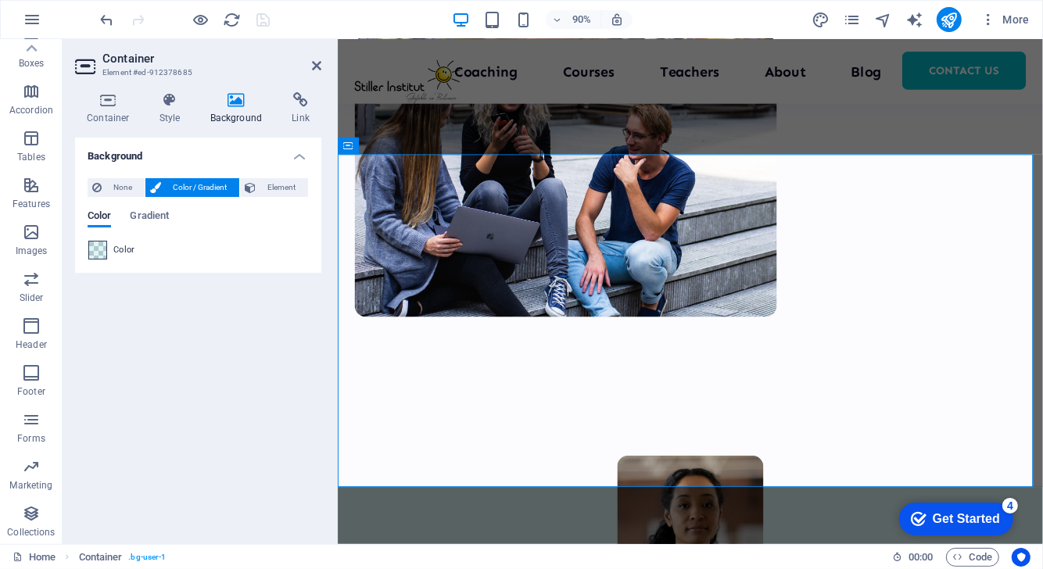
click at [100, 251] on span at bounding box center [97, 250] width 17 height 17
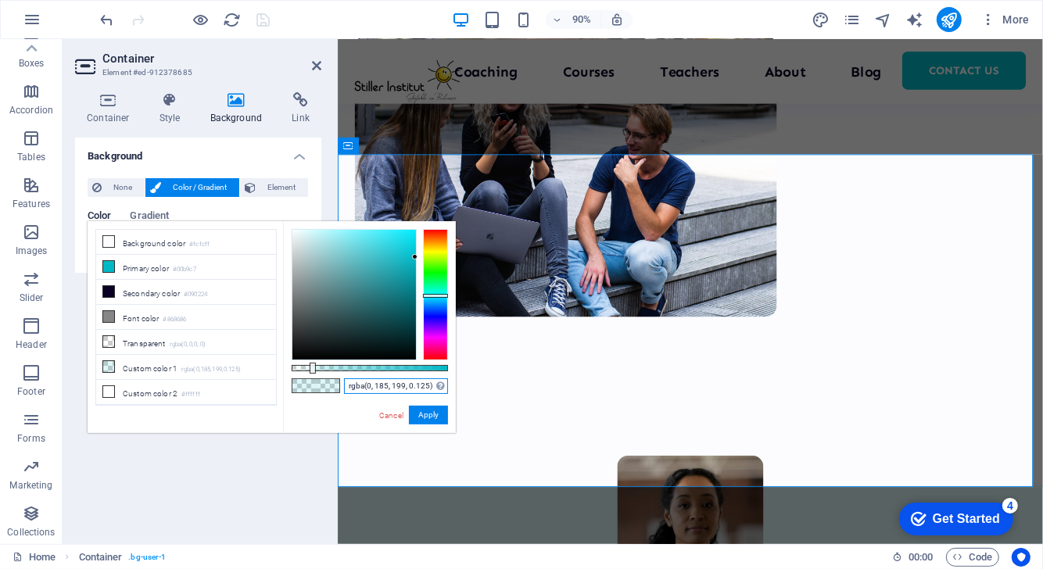
click at [373, 390] on input "rgba(0, 185, 199, 0.125)" at bounding box center [396, 386] width 104 height 16
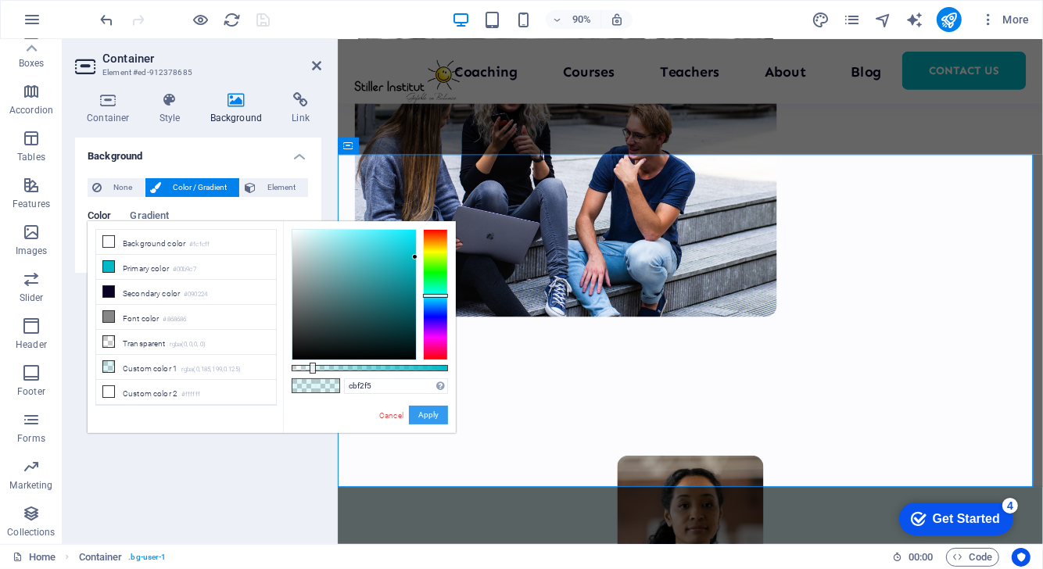
type input "#cbf2f5"
click at [428, 420] on button "Apply" at bounding box center [428, 415] width 39 height 19
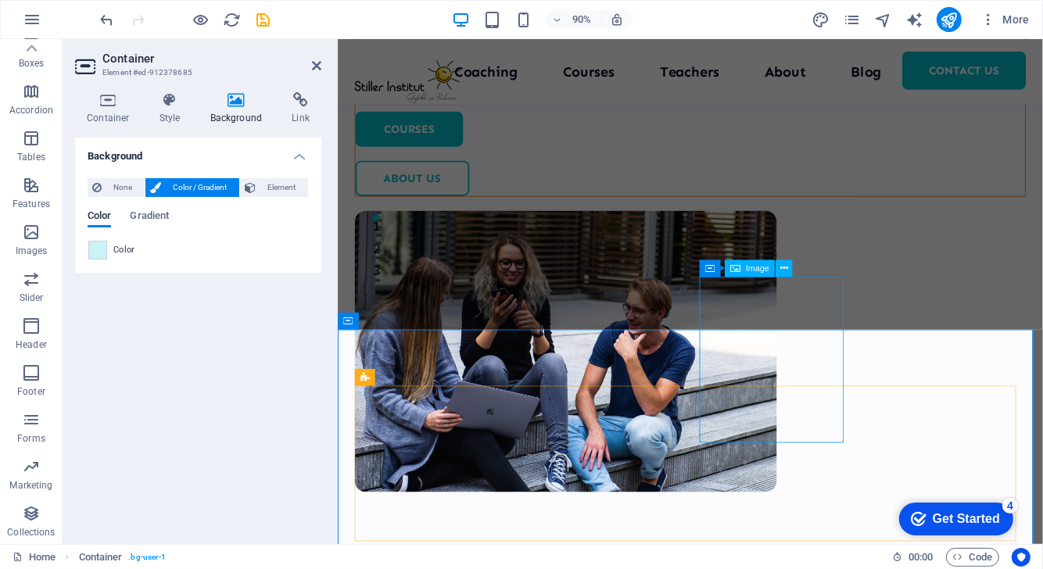
scroll to position [311, 0]
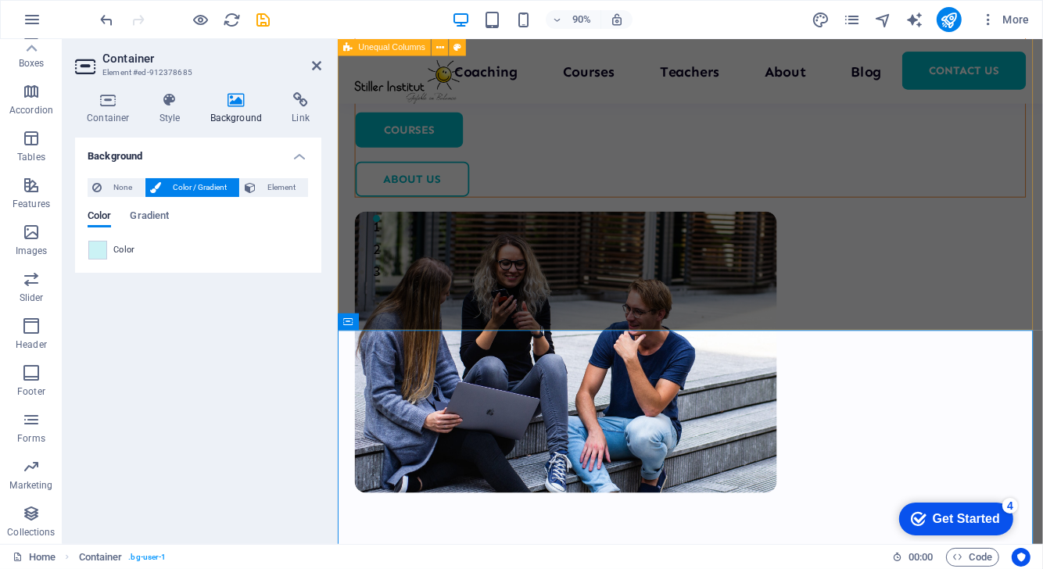
click at [636, 265] on div "Welcome to your learning hub We are committed to providing you with the highest…" at bounding box center [728, 229] width 783 height 1003
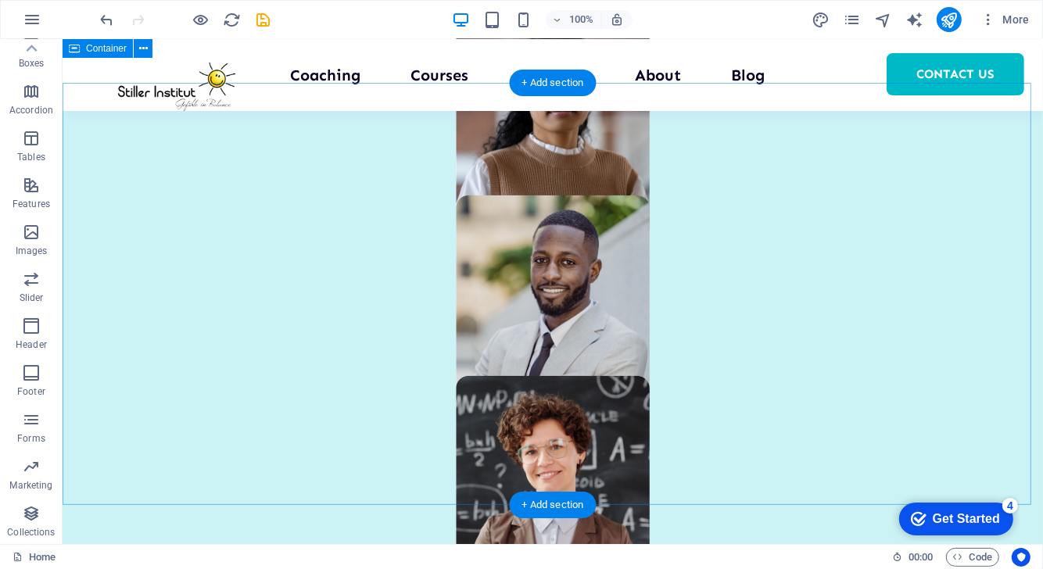
scroll to position [991, 0]
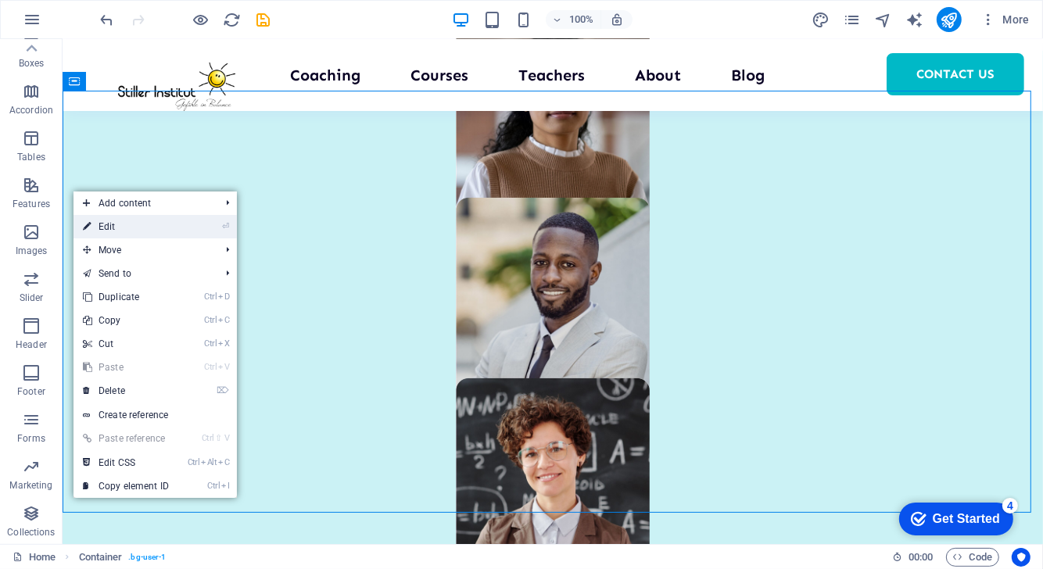
click at [102, 219] on link "⏎ Edit" at bounding box center [125, 226] width 105 height 23
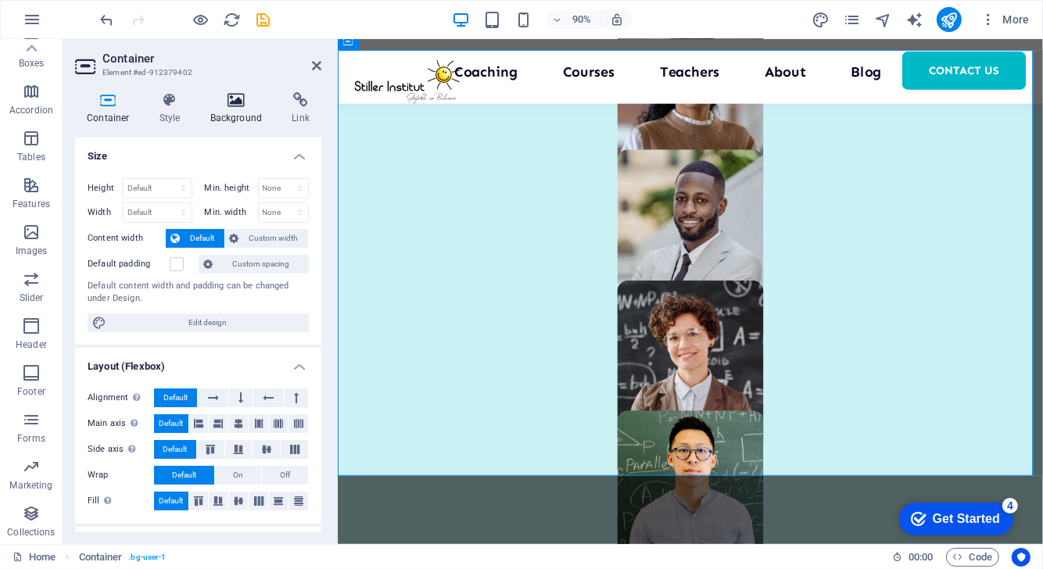
click at [219, 105] on icon at bounding box center [237, 100] width 76 height 16
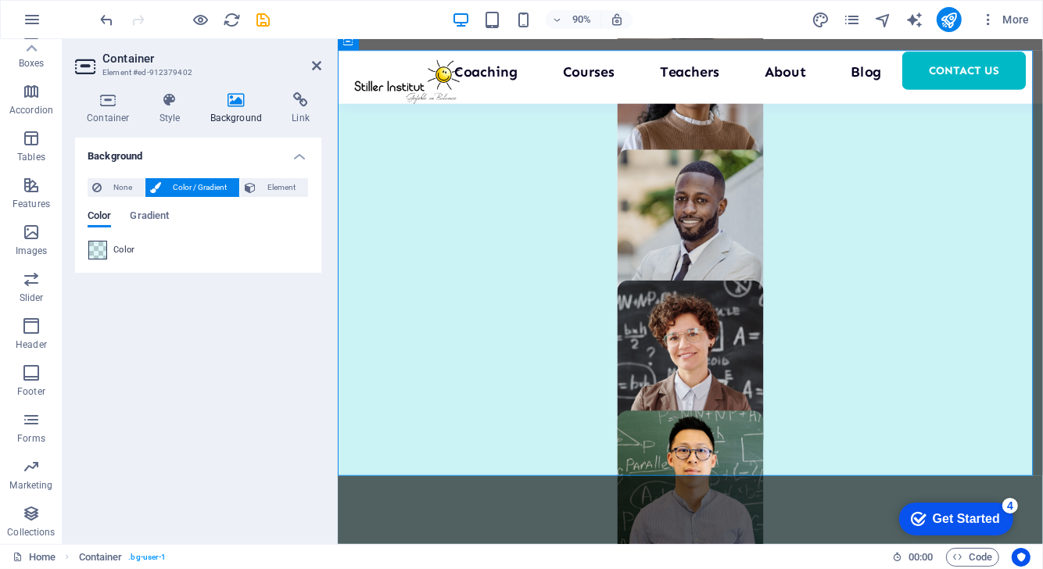
click at [102, 248] on span at bounding box center [97, 250] width 17 height 17
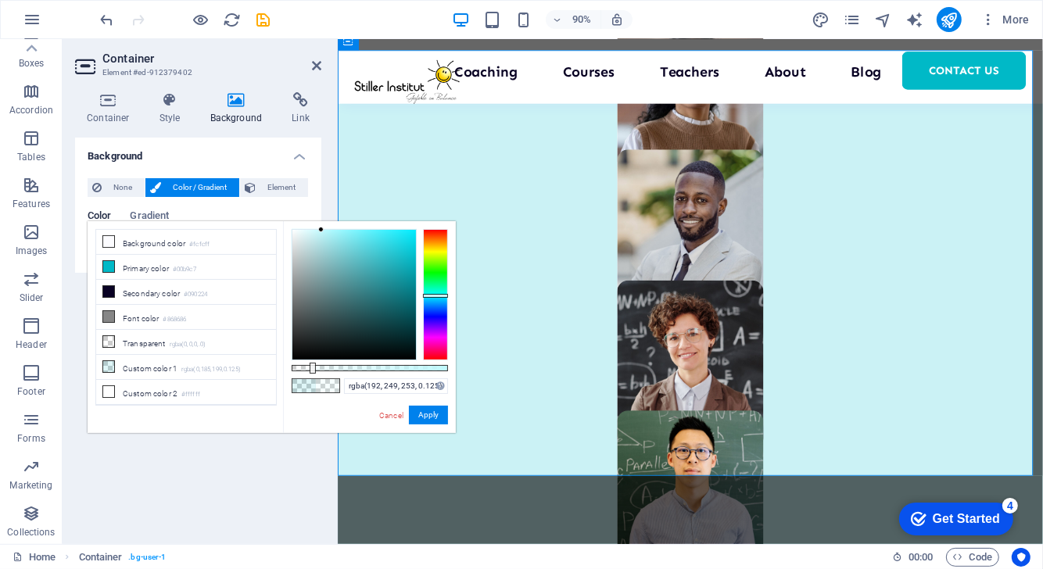
click at [321, 230] on div at bounding box center [354, 295] width 124 height 130
drag, startPoint x: 313, startPoint y: 366, endPoint x: 134, endPoint y: 380, distance: 179.6
click at [459, 381] on body "bildercoaching.de Home Favorites Elements Columns Content Boxes Accordion Table…" at bounding box center [521, 284] width 1043 height 569
click at [311, 227] on div "#c0f9fd Supported formats #0852ed rgb(8, 82, 237) rgba(8, 82, 237, 90%) hsv(221…" at bounding box center [369, 440] width 173 height 439
click at [310, 227] on div "#c0f9fd Supported formats #0852ed rgb(8, 82, 237) rgba(8, 82, 237, 90%) hsv(221…" at bounding box center [369, 440] width 173 height 439
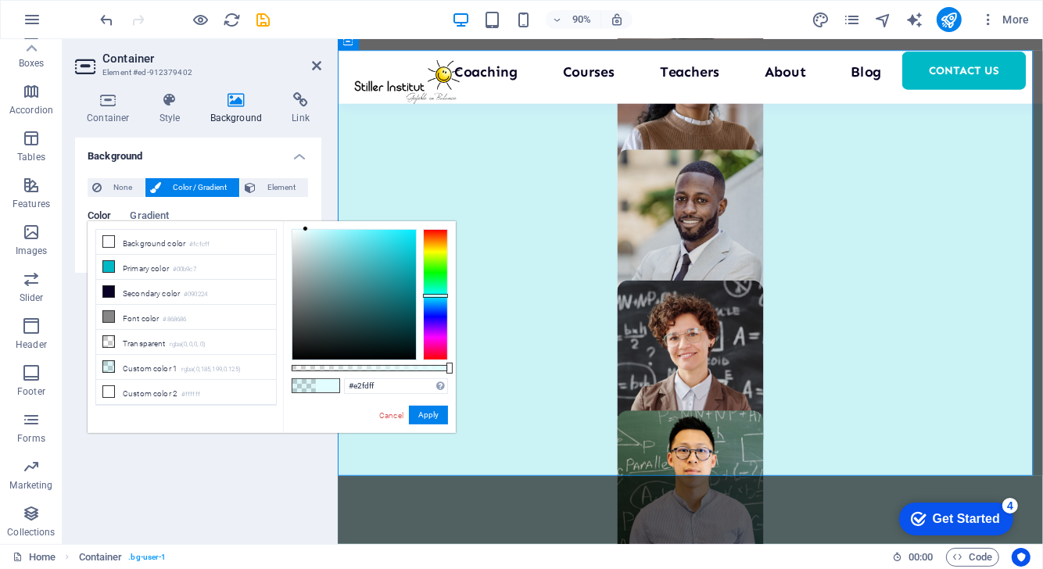
type input "#e3fdff"
drag, startPoint x: 313, startPoint y: 234, endPoint x: 305, endPoint y: 224, distance: 12.7
click at [305, 224] on div "#e3fdff Supported formats #0852ed rgb(8, 82, 237) rgba(8, 82, 237, 90%) hsv(221…" at bounding box center [369, 440] width 173 height 439
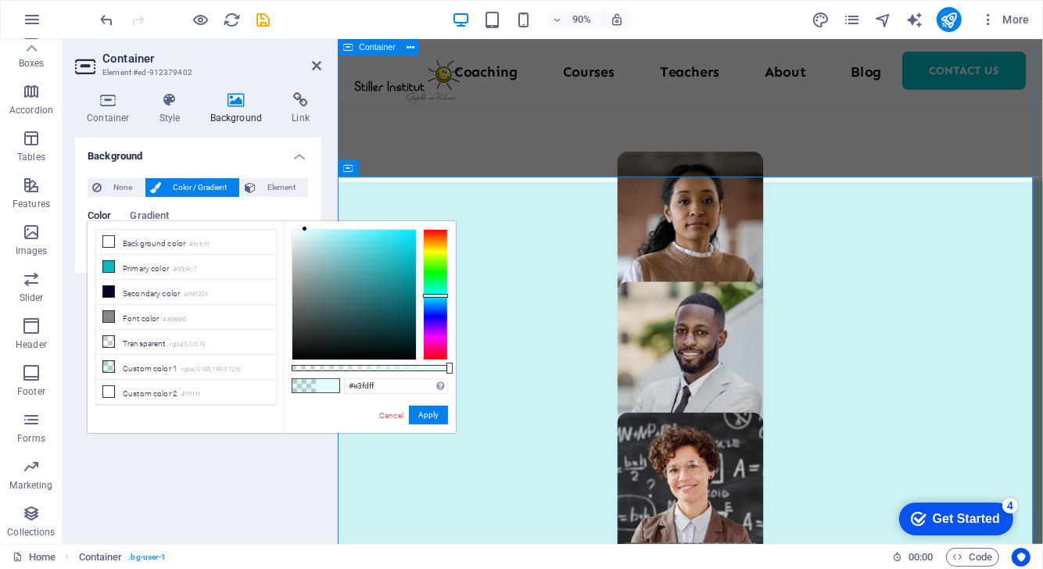
scroll to position [775, 0]
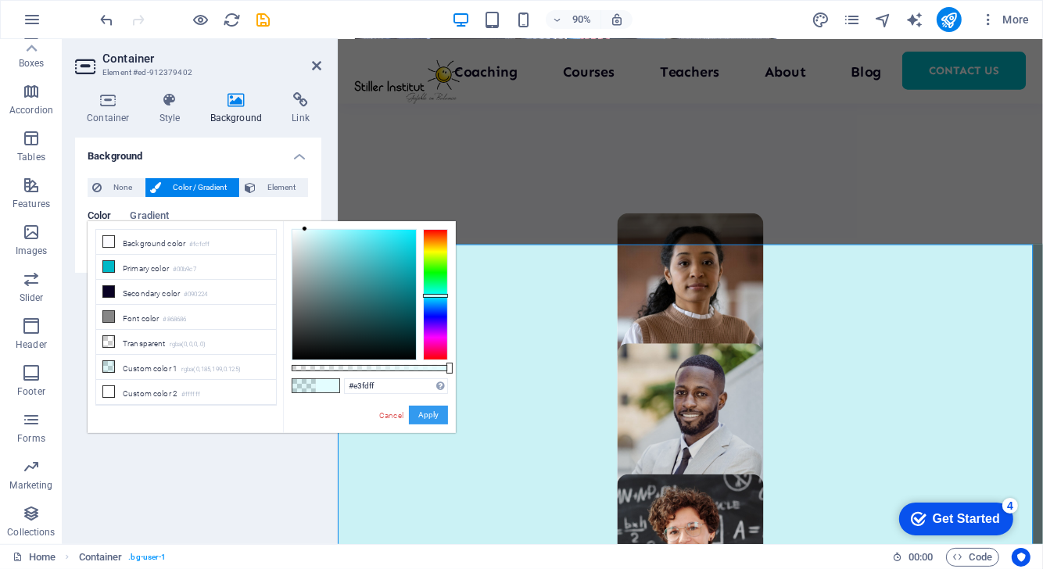
click at [424, 418] on button "Apply" at bounding box center [428, 415] width 39 height 19
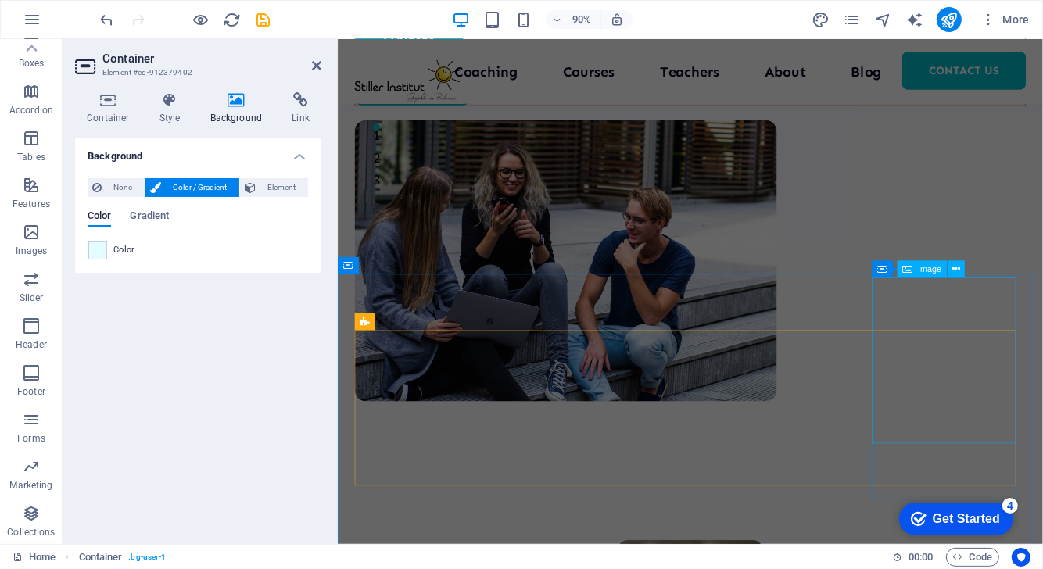
scroll to position [312, 0]
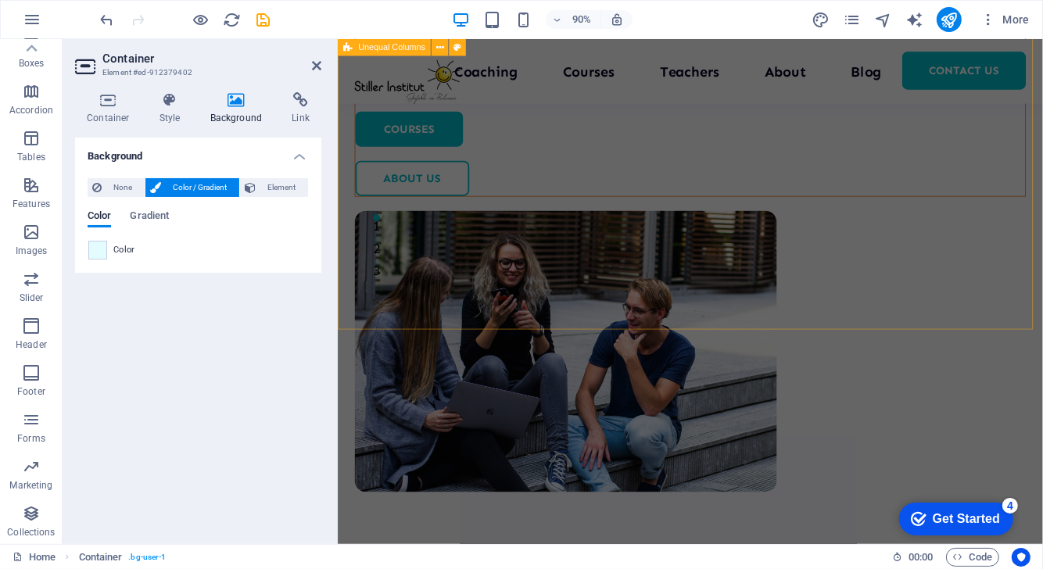
click at [1042, 313] on div "Welcome to your learning hub We are committed to providing you with the highest…" at bounding box center [728, 228] width 783 height 1003
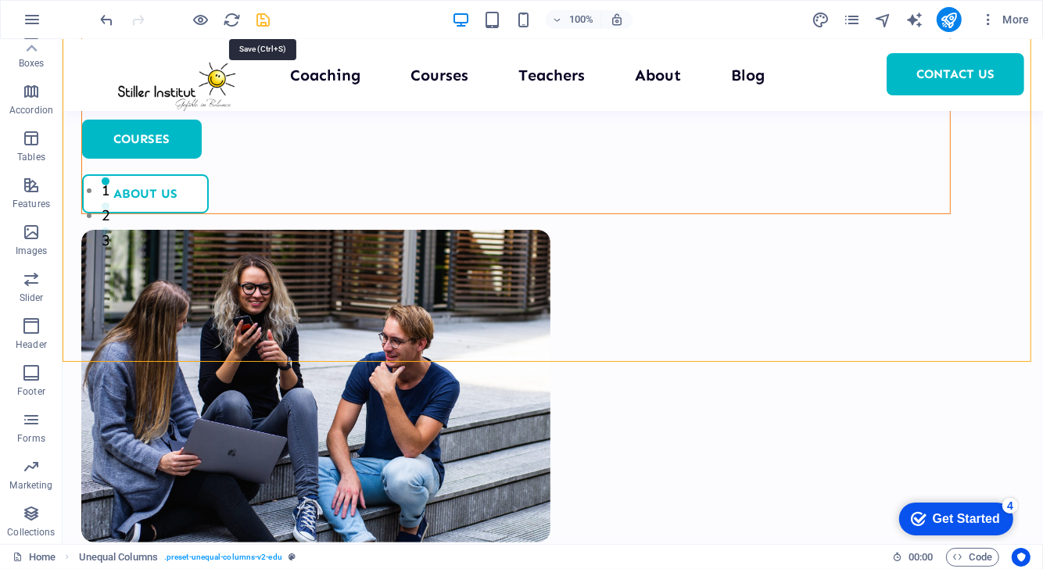
click at [270, 21] on icon "save" at bounding box center [264, 20] width 18 height 18
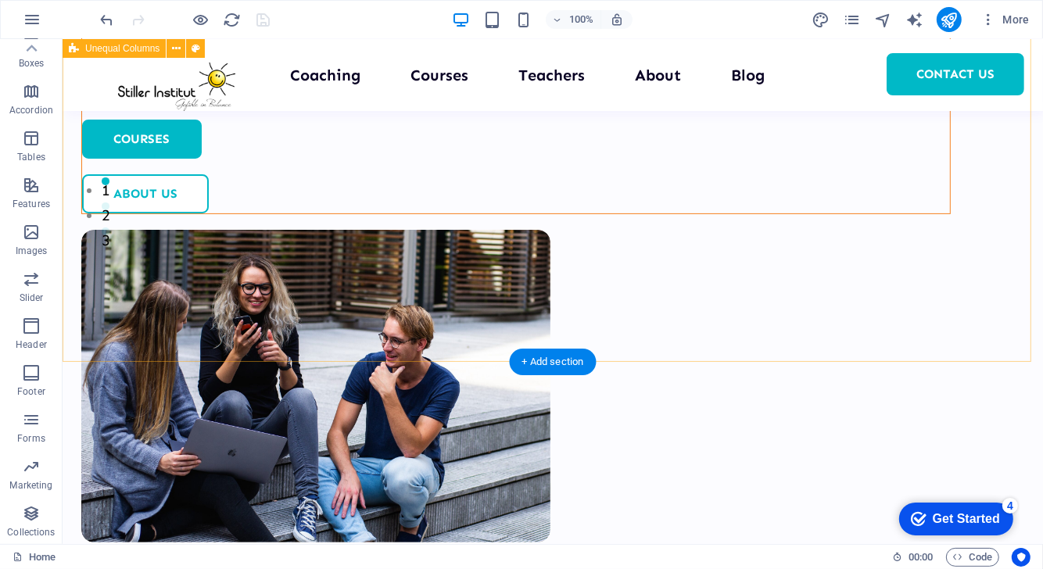
click at [863, 320] on div "Welcome to your learning hub We are committed to providing you with the highest…" at bounding box center [552, 227] width 980 height 1003
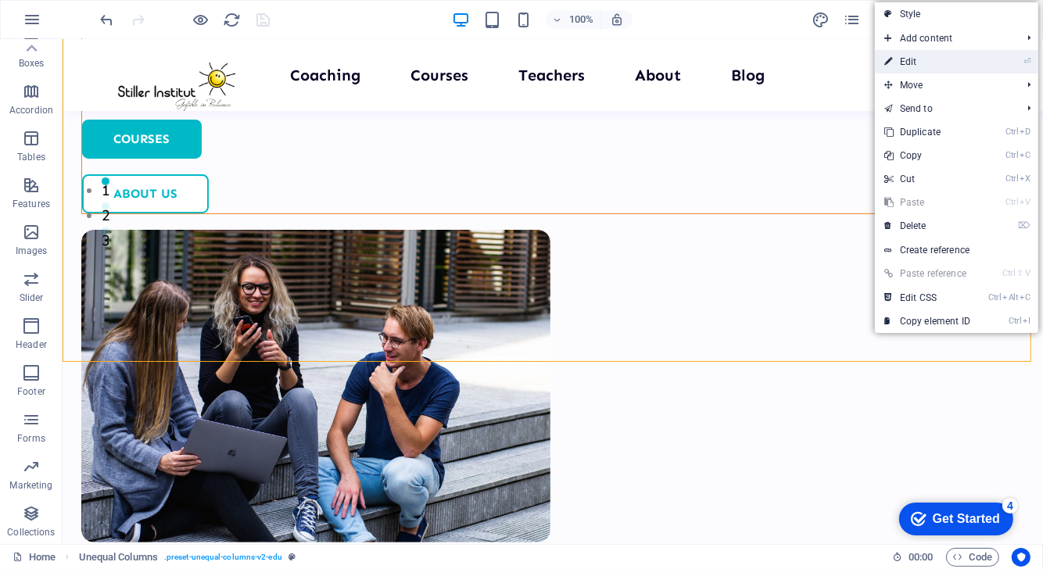
click at [933, 64] on link "⏎ Edit" at bounding box center [927, 61] width 105 height 23
select select "multiple-waves"
select select "em"
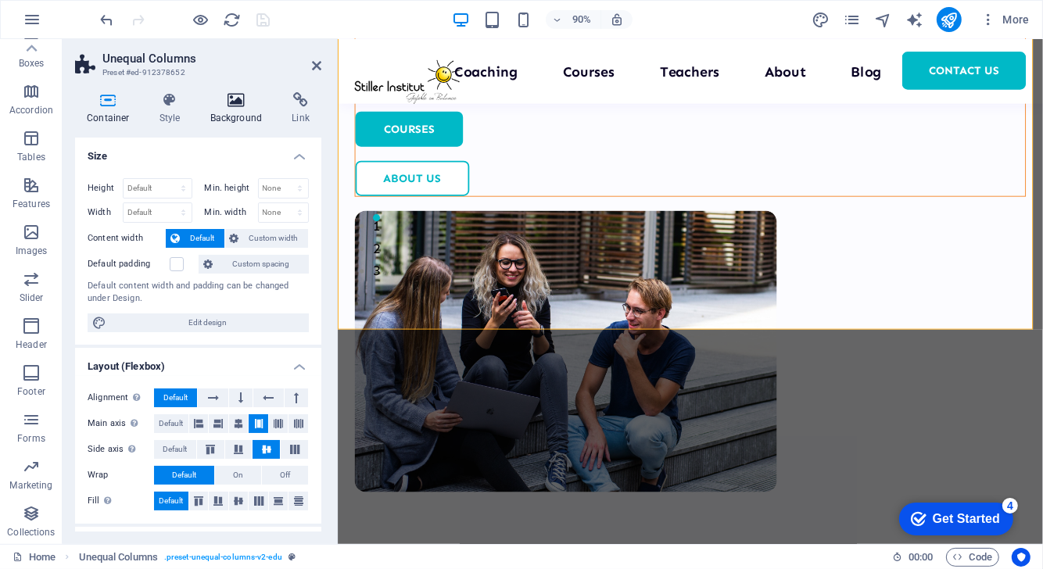
click at [231, 99] on icon at bounding box center [237, 100] width 76 height 16
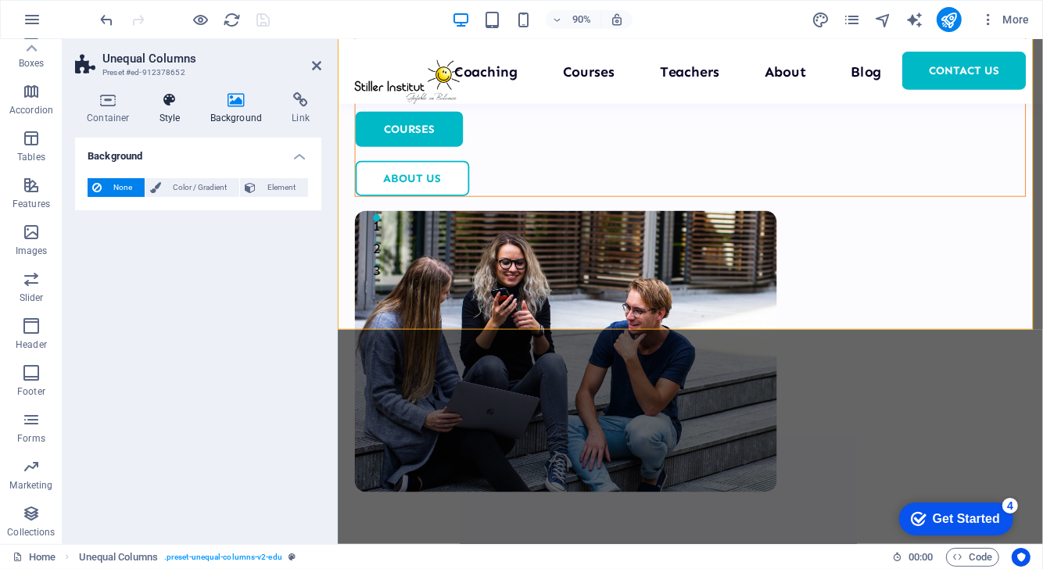
click at [159, 106] on icon at bounding box center [170, 100] width 45 height 16
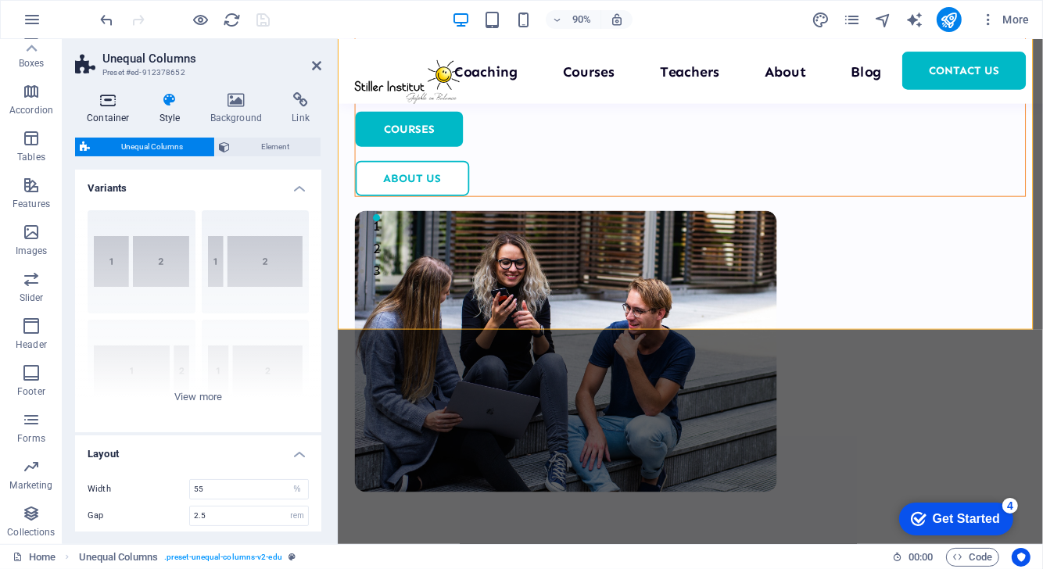
click at [113, 108] on h4 "Container" at bounding box center [111, 108] width 73 height 33
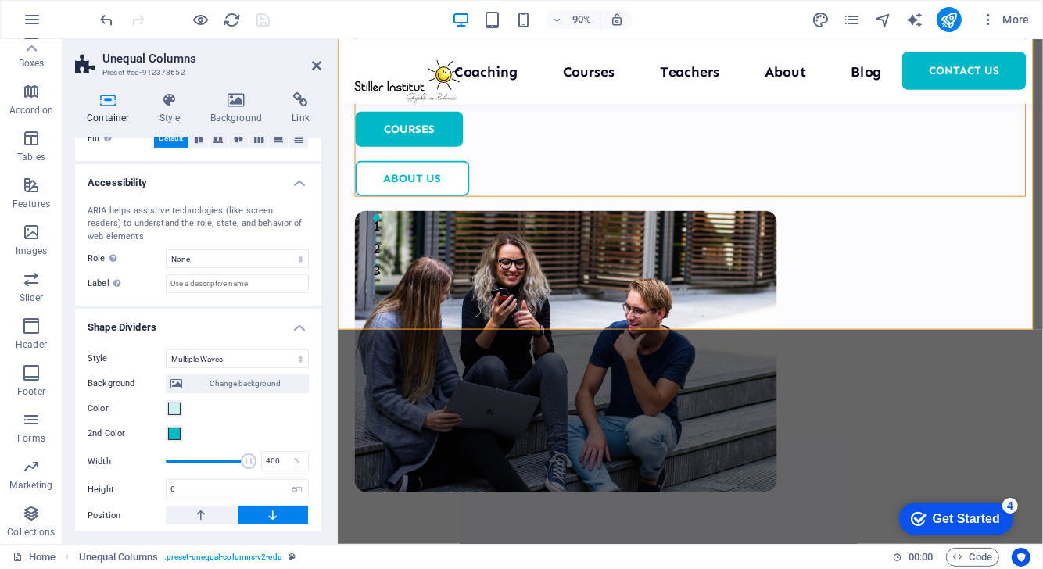
scroll to position [475, 0]
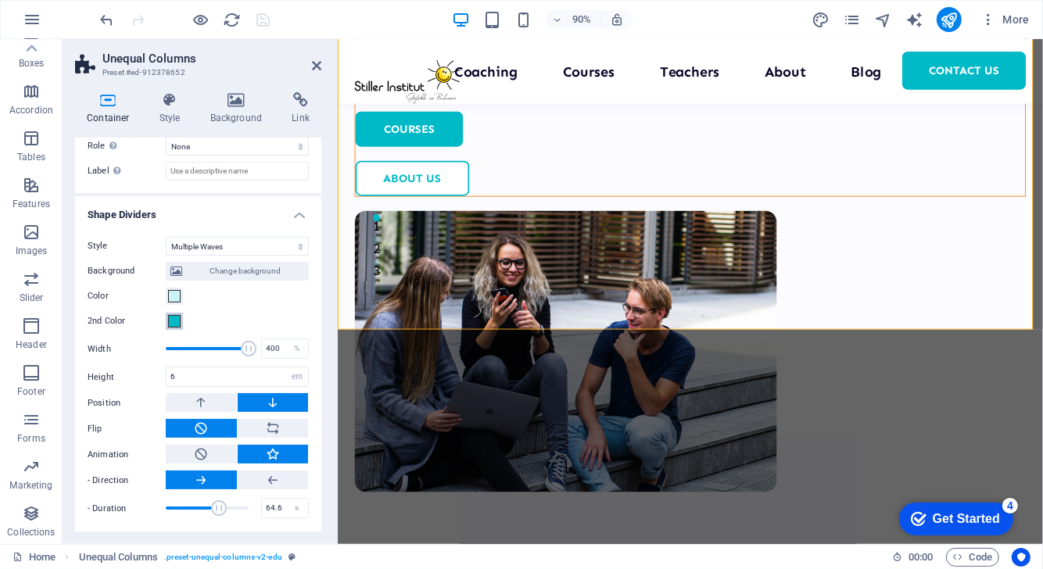
click at [168, 321] on span at bounding box center [174, 321] width 13 height 13
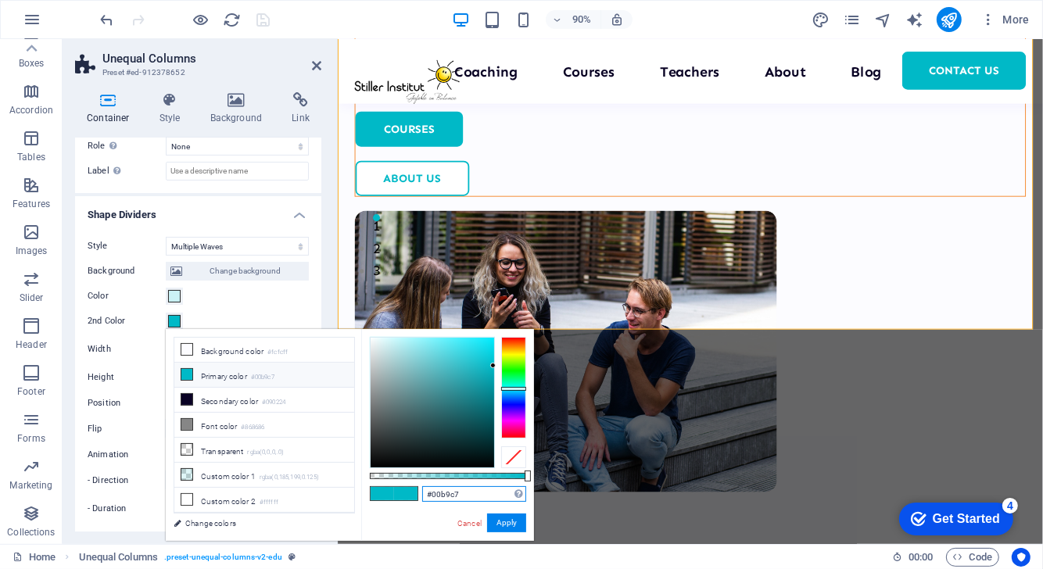
drag, startPoint x: 469, startPoint y: 490, endPoint x: 379, endPoint y: 495, distance: 90.0
click at [379, 495] on div "#00b9c7 Supported formats #0852ed rgb(8, 82, 237) rgba(8, 82, 237, 90%) hsv(221…" at bounding box center [447, 548] width 173 height 439
type input "e3fdff"
click at [502, 525] on button "Apply" at bounding box center [506, 523] width 39 height 19
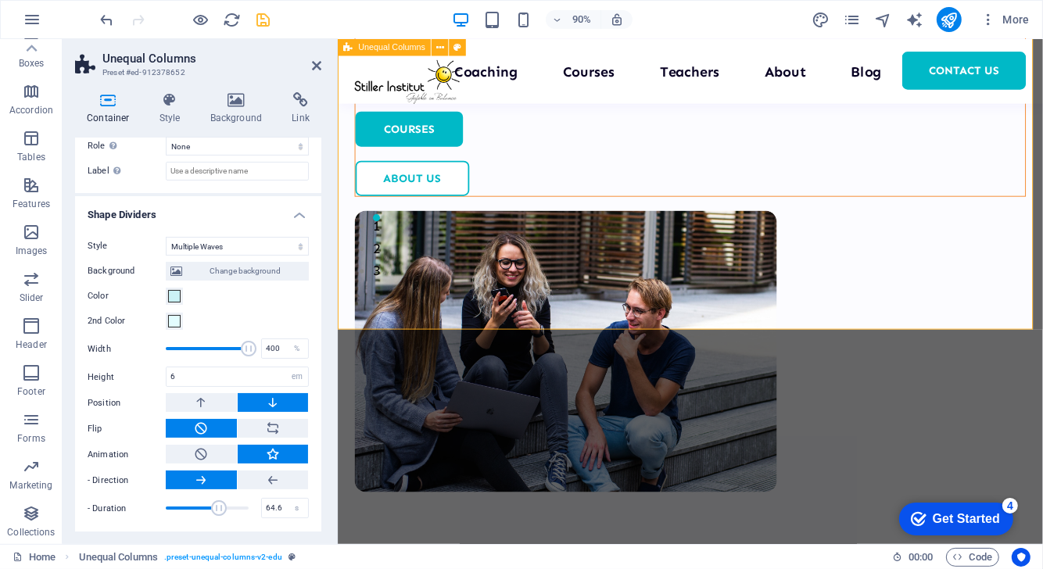
click at [961, 285] on div "Welcome to your learning hub We are committed to providing you with the highest…" at bounding box center [728, 228] width 783 height 1003
click at [255, 18] on icon "save" at bounding box center [264, 20] width 18 height 18
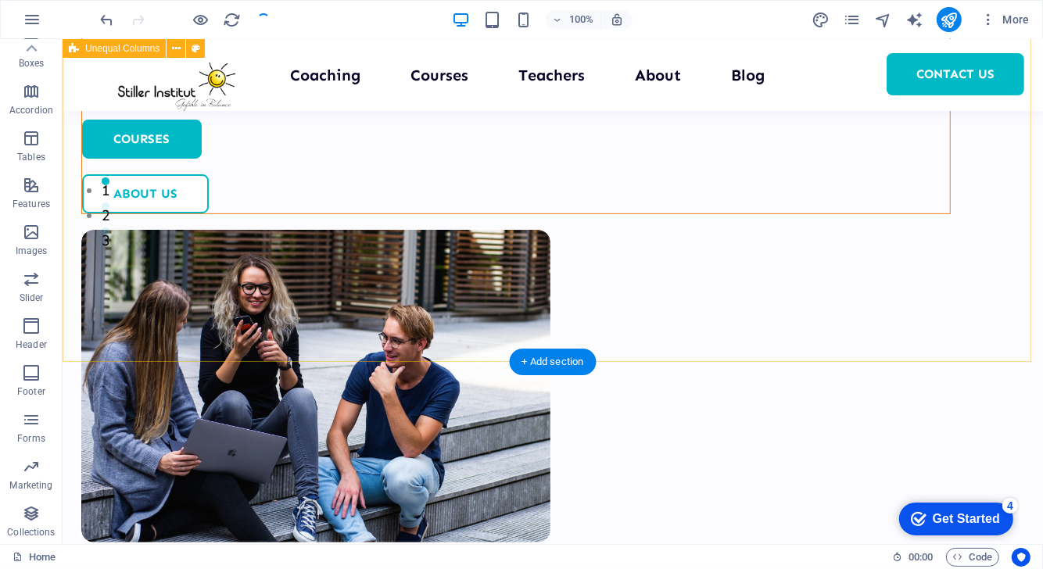
click at [895, 213] on div "Welcome to your learning hub We are committed to providing you with the highest…" at bounding box center [552, 227] width 980 height 1003
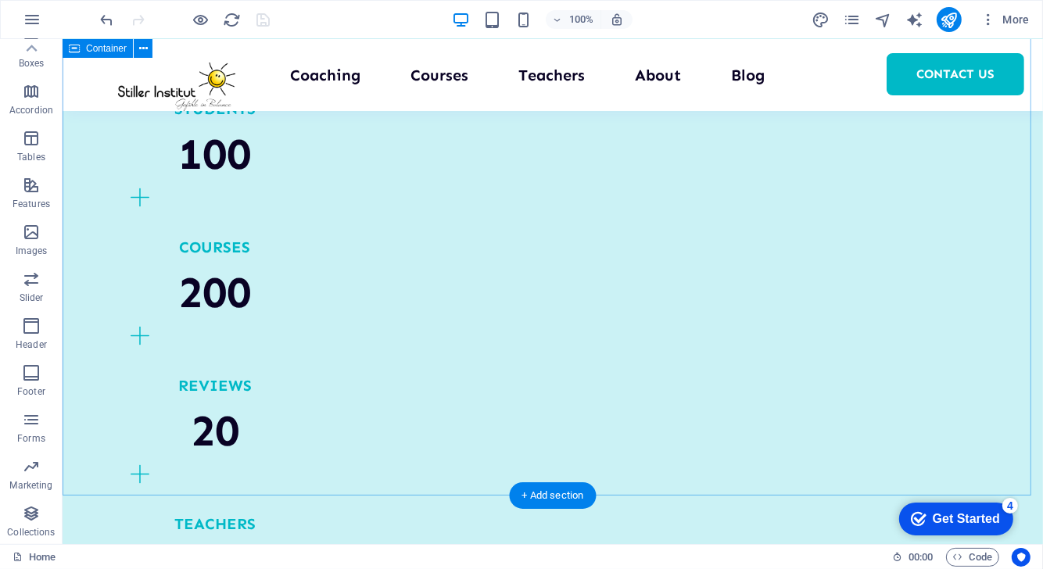
scroll to position [1826, 0]
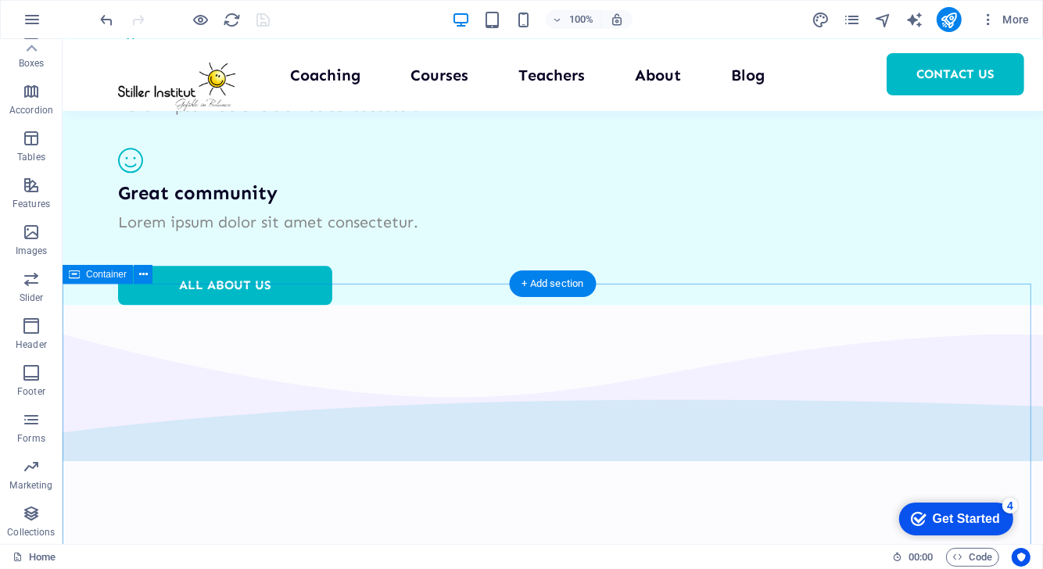
scroll to position [3002, 0]
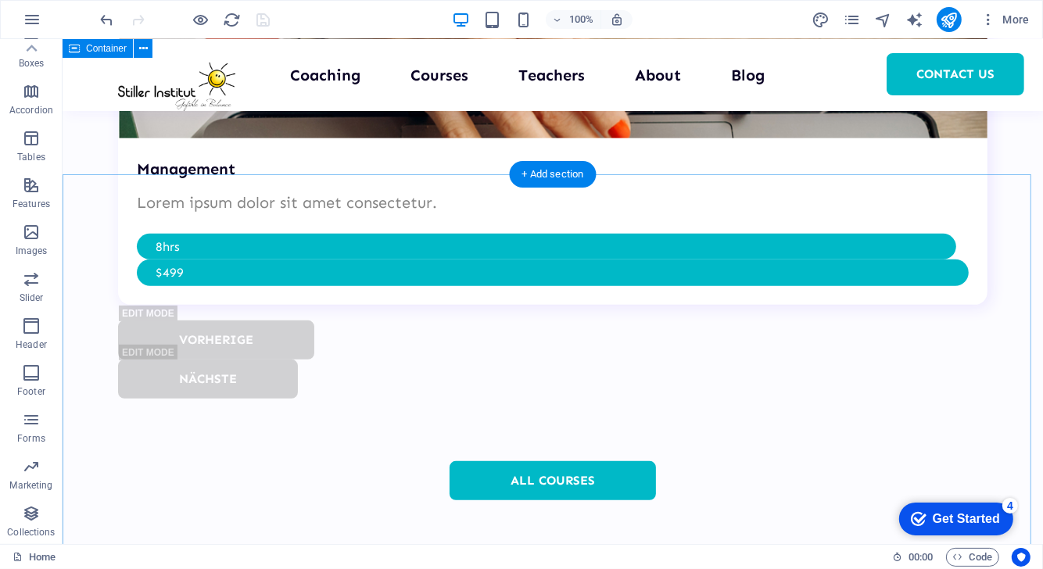
scroll to position [5278, 0]
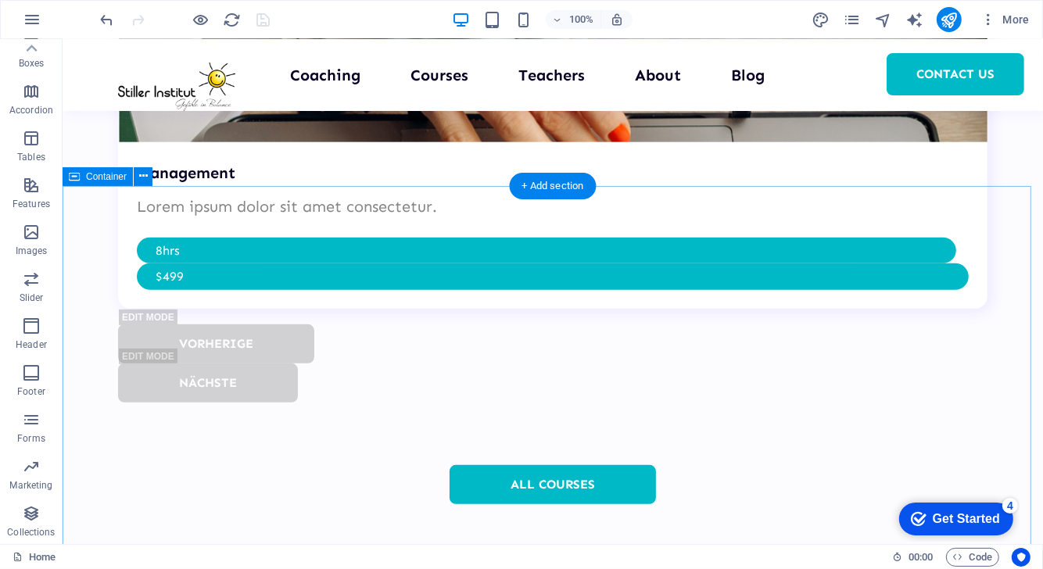
click at [1008, 16] on span "More" at bounding box center [1004, 20] width 49 height 16
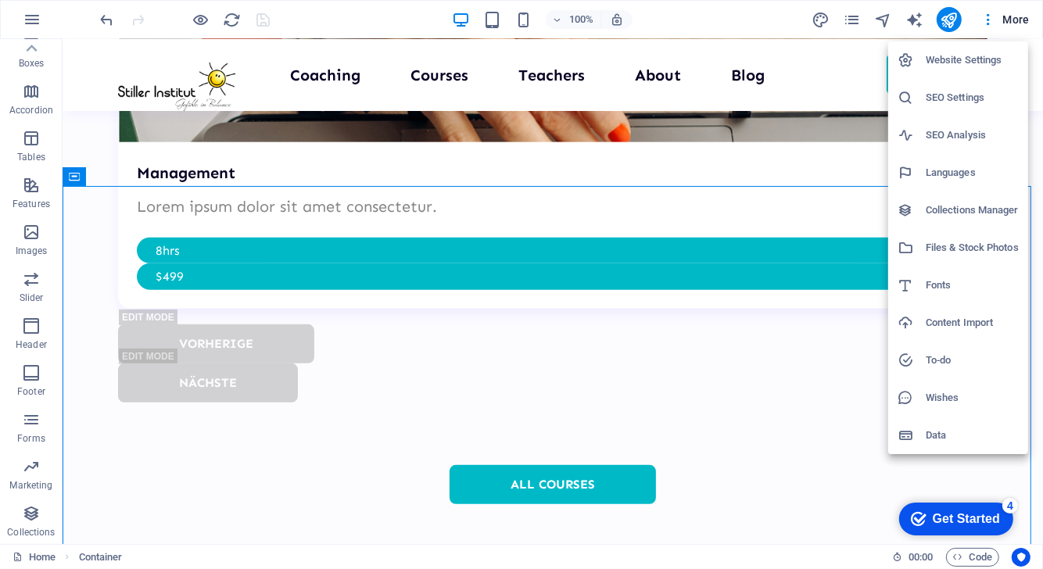
click at [953, 165] on h6 "Languages" at bounding box center [972, 172] width 93 height 19
select select "55"
select select "41"
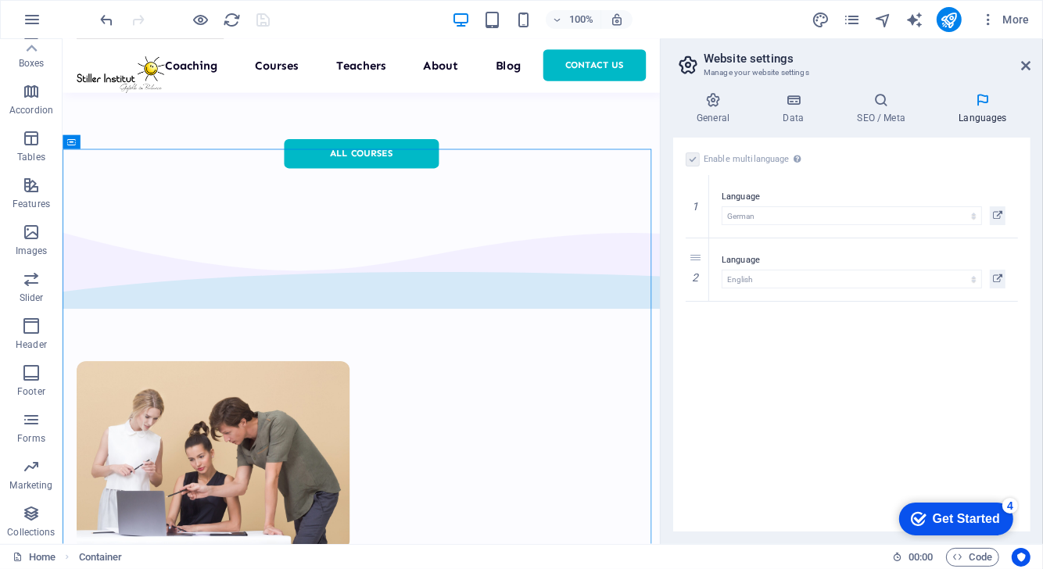
scroll to position [5328, 0]
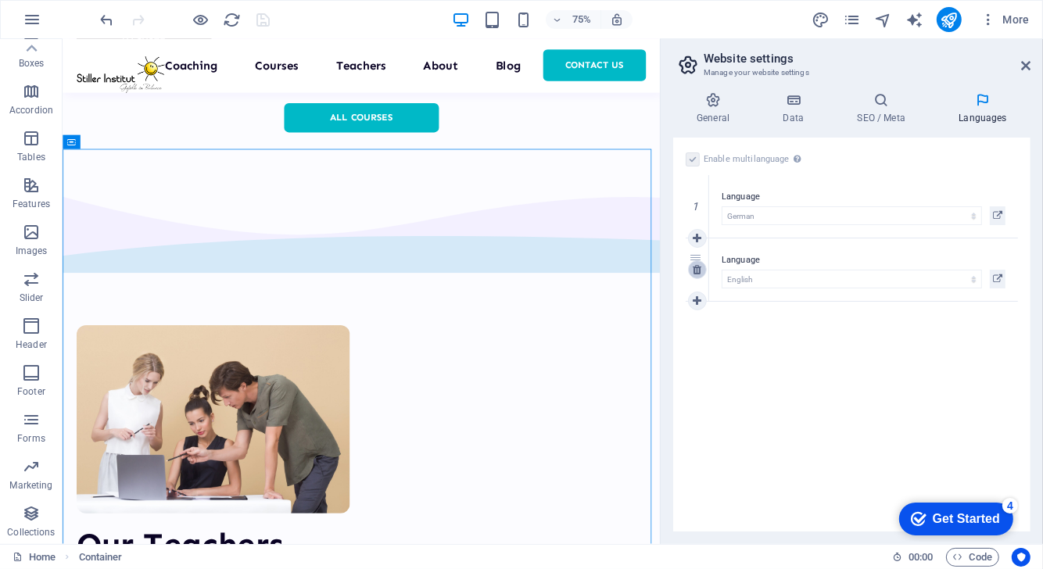
click at [699, 267] on icon at bounding box center [697, 269] width 9 height 11
click at [264, 16] on icon "save" at bounding box center [264, 20] width 18 height 18
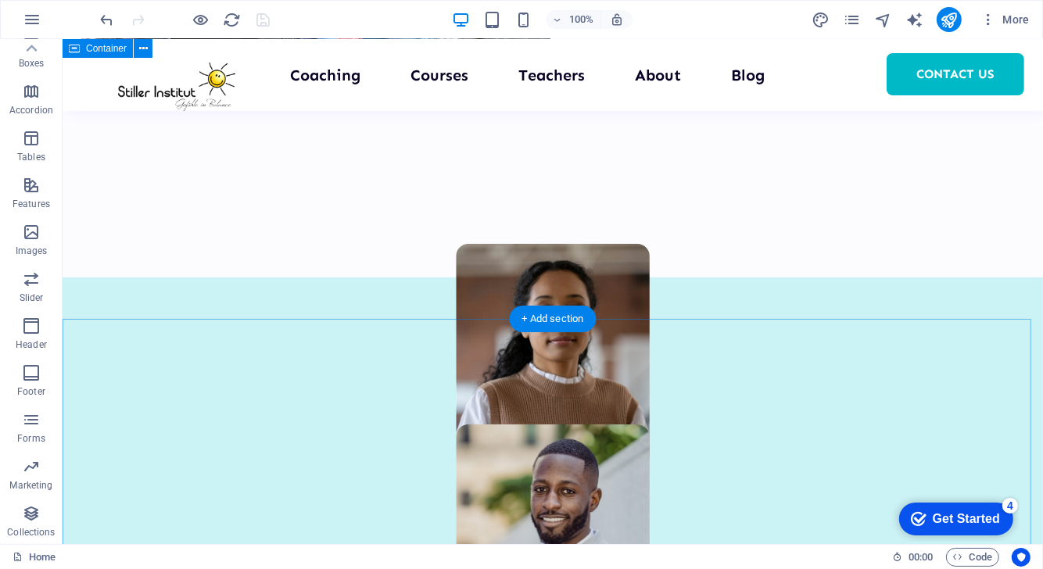
scroll to position [762, 0]
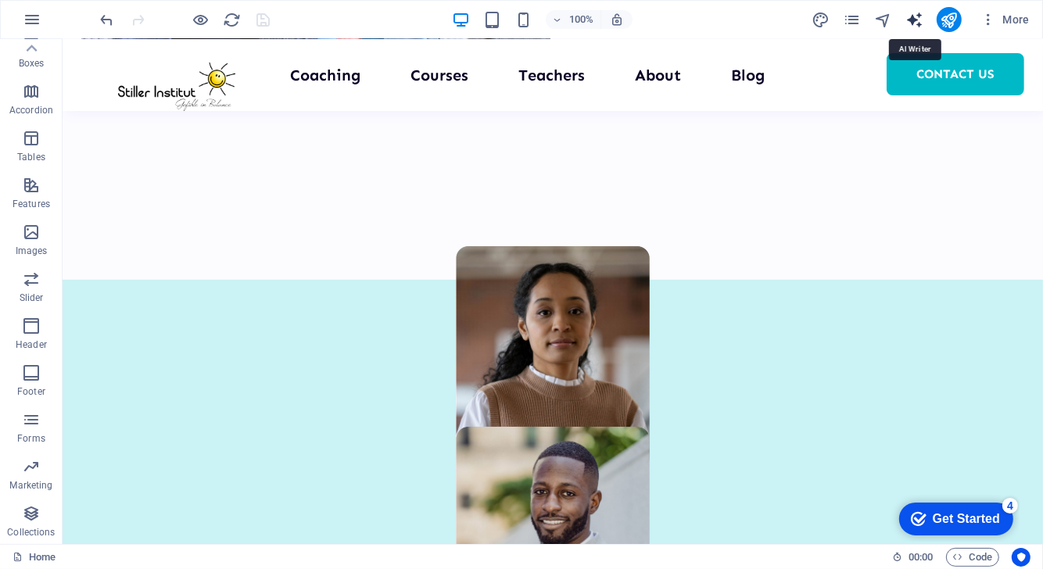
click at [918, 22] on icon "text_generator" at bounding box center [914, 20] width 18 height 18
select select "English"
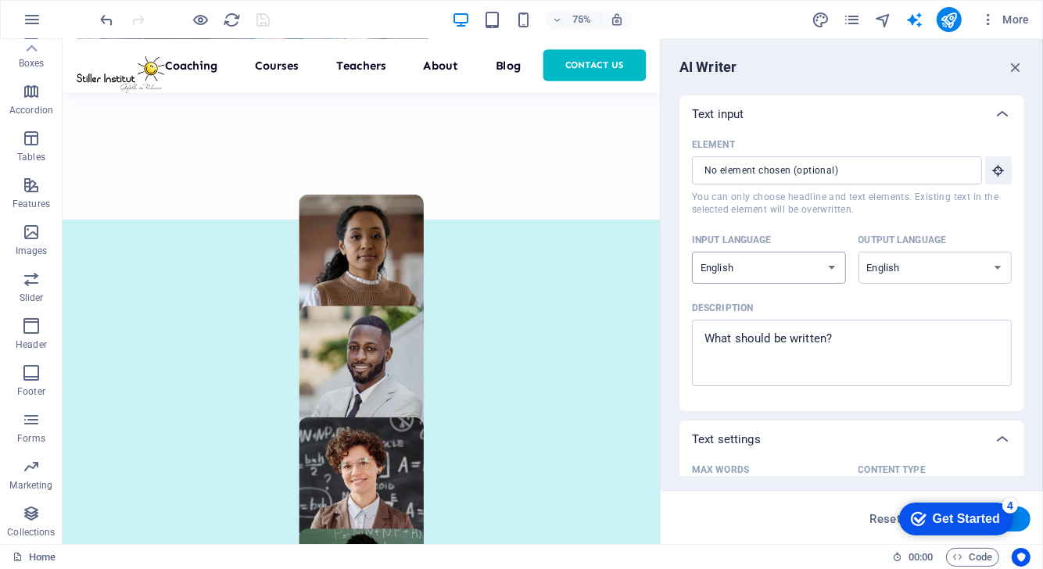
click at [806, 268] on select "Albanian Arabic Armenian Awadhi Azerbaijani Bashkir Basque Belarusian Bengali B…" at bounding box center [769, 268] width 154 height 32
select select "German"
click at [692, 252] on select "Albanian Arabic Armenian Awadhi Azerbaijani Bashkir Basque Belarusian Bengali B…" at bounding box center [769, 268] width 154 height 32
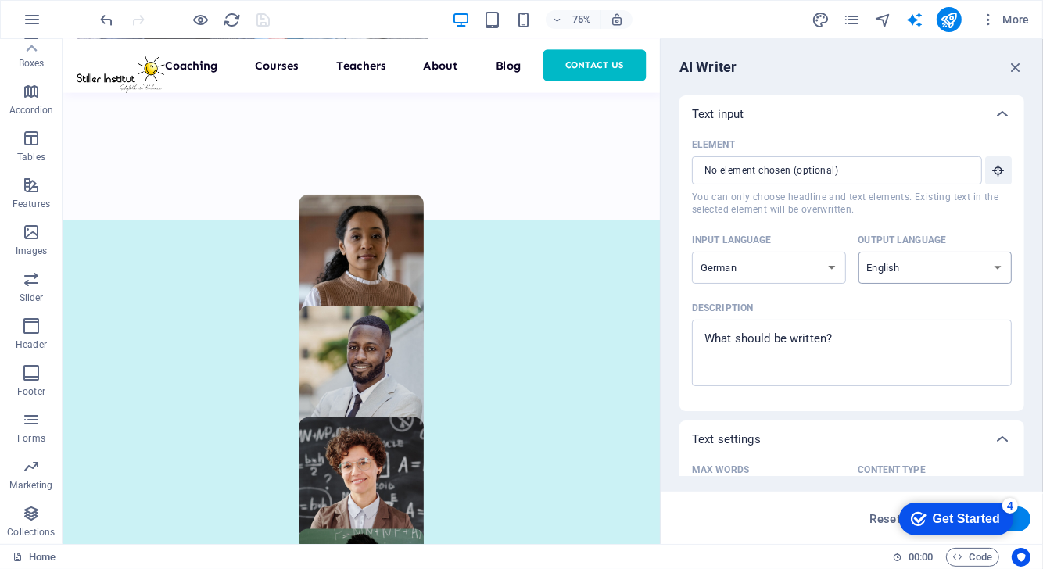
click at [920, 260] on select "Albanian Arabic Armenian Awadhi Azerbaijani Bashkir Basque Belarusian Bengali B…" at bounding box center [935, 268] width 154 height 32
select select "German"
click at [858, 252] on select "Albanian Arabic Armenian Awadhi Azerbaijani Bashkir Basque Belarusian Bengali B…" at bounding box center [935, 268] width 154 height 32
click at [861, 180] on input "Element ​ You can only choose headline and text elements. Existing text in the …" at bounding box center [831, 170] width 279 height 28
type textarea "x"
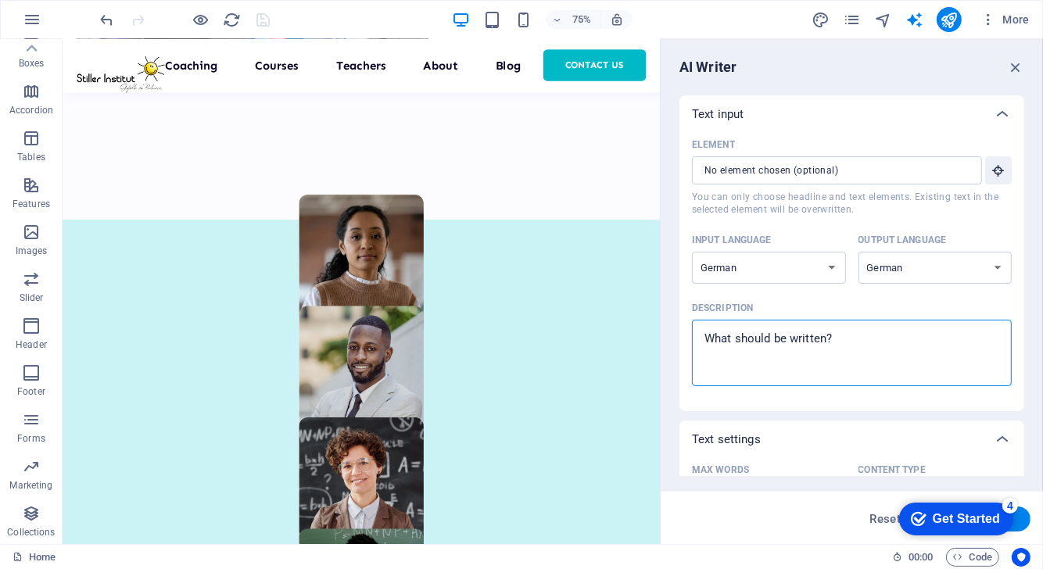
drag, startPoint x: 884, startPoint y: 335, endPoint x: 716, endPoint y: 325, distance: 168.4
click at [716, 325] on div "x ​" at bounding box center [852, 353] width 320 height 66
click at [716, 328] on textarea "Description x ​" at bounding box center [852, 353] width 304 height 51
type textarea "S"
type textarea "x"
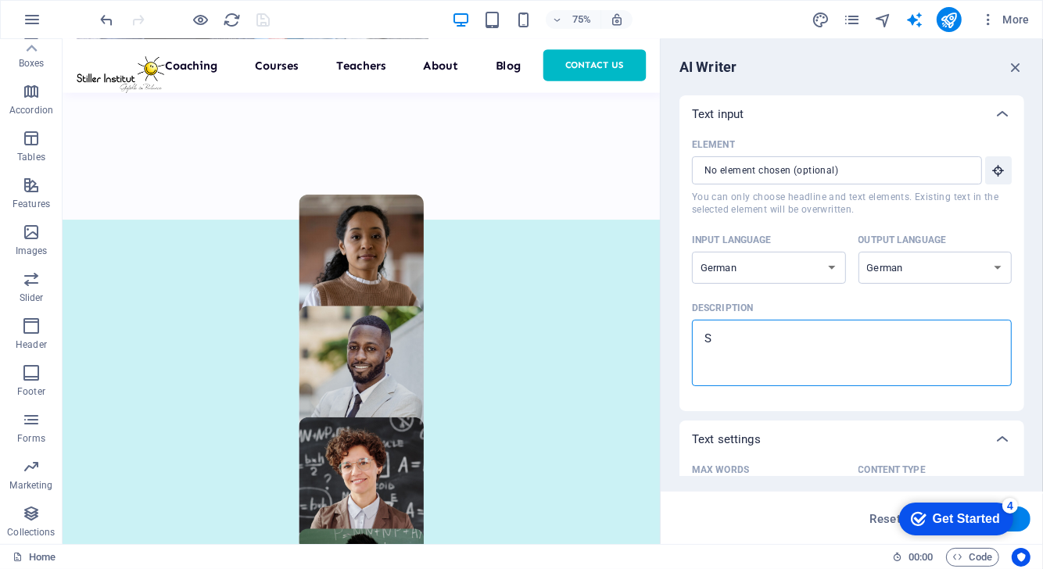
type textarea "Sc"
type textarea "x"
type textarea "Sch"
type textarea "x"
type textarea "Schr"
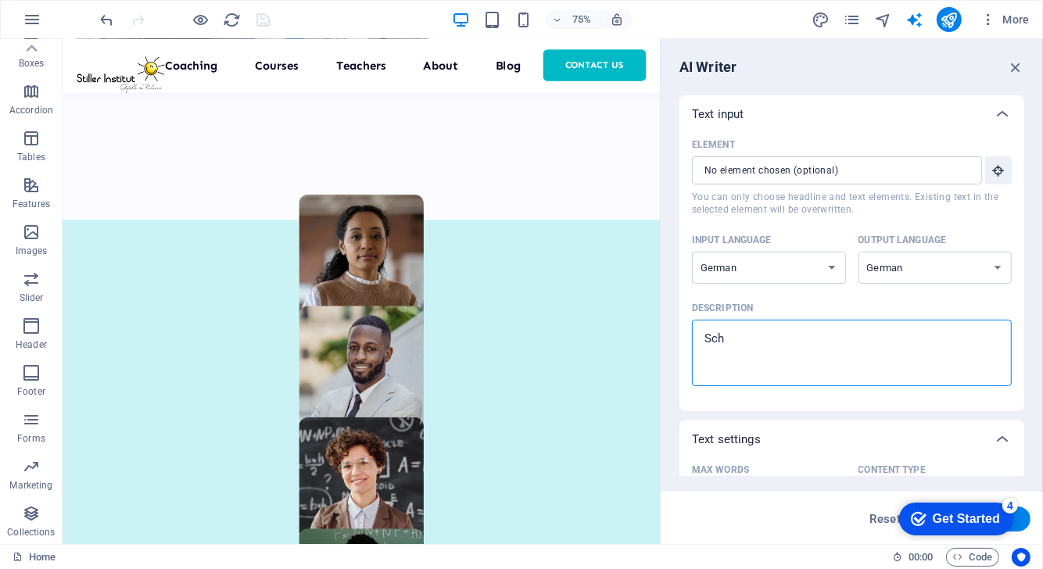
type textarea "x"
type textarea "Schre"
type textarea "x"
type textarea "Schrei"
type textarea "x"
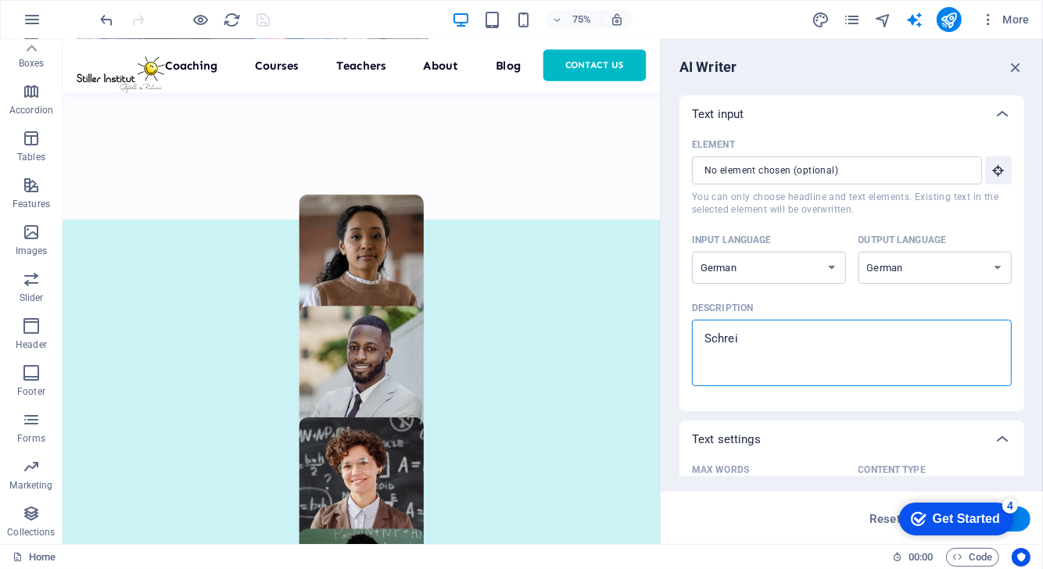
type textarea "Schreib"
type textarea "x"
type textarea "Schreib"
type textarea "x"
type textarea "Schreib m"
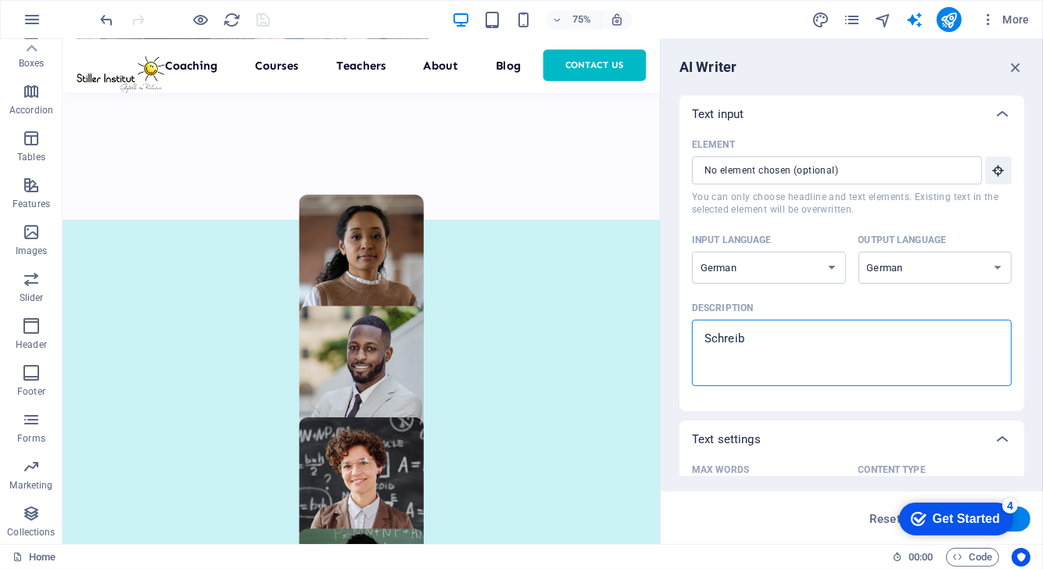
type textarea "x"
type textarea "Schreib mi"
type textarea "x"
type textarea "Schreib mir"
type textarea "x"
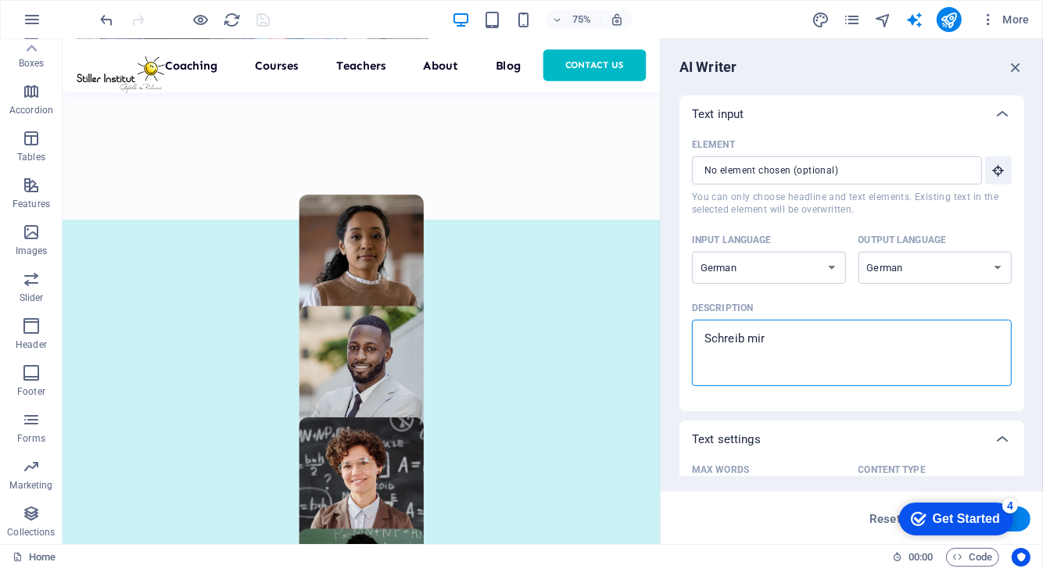
type textarea "Schreib mir"
type textarea "x"
type textarea "Schreib mir e"
type textarea "x"
type textarea "Schreib mir ei"
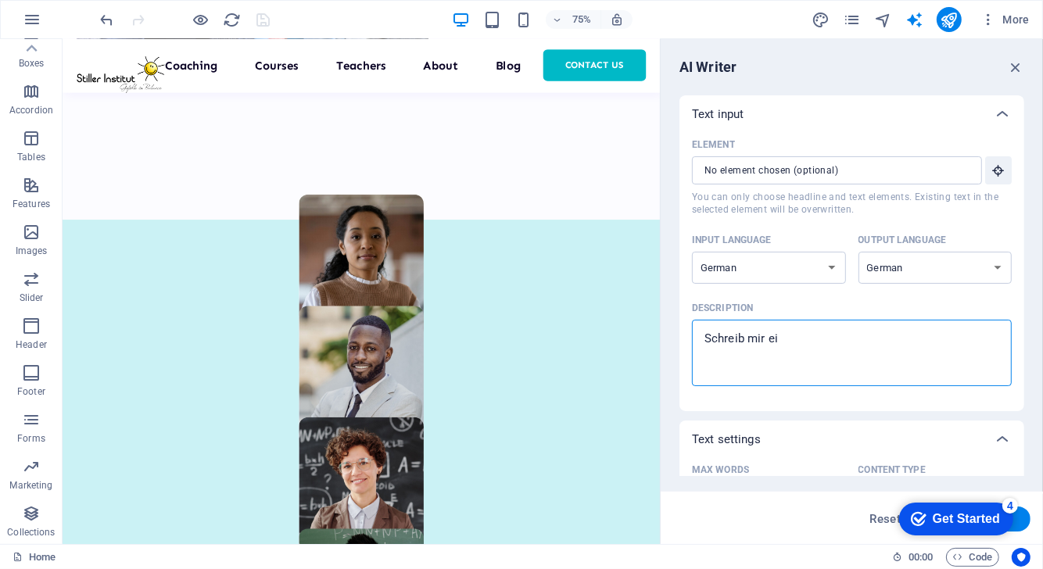
type textarea "x"
type textarea "Schreib mir ein"
type textarea "x"
type textarea "Schreib mir eine"
type textarea "x"
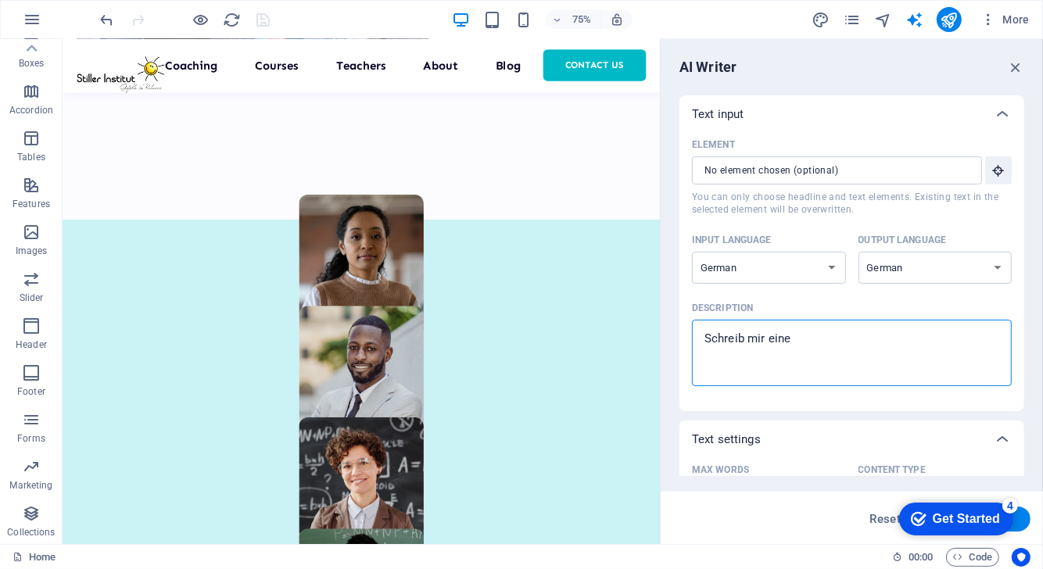
type textarea "Schreib mir einen"
type textarea "x"
type textarea "Schreib mir einen"
type textarea "x"
type textarea "Schreib mir einen s"
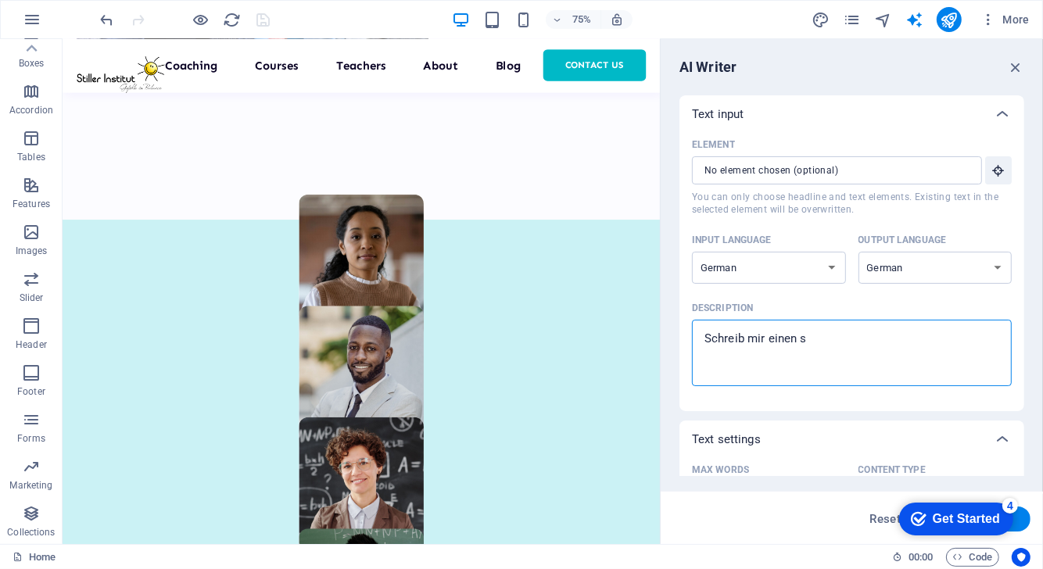
type textarea "x"
type textarea "Schreib mir einen sc"
type textarea "x"
type textarea "Schreib mir einen sch"
type textarea "x"
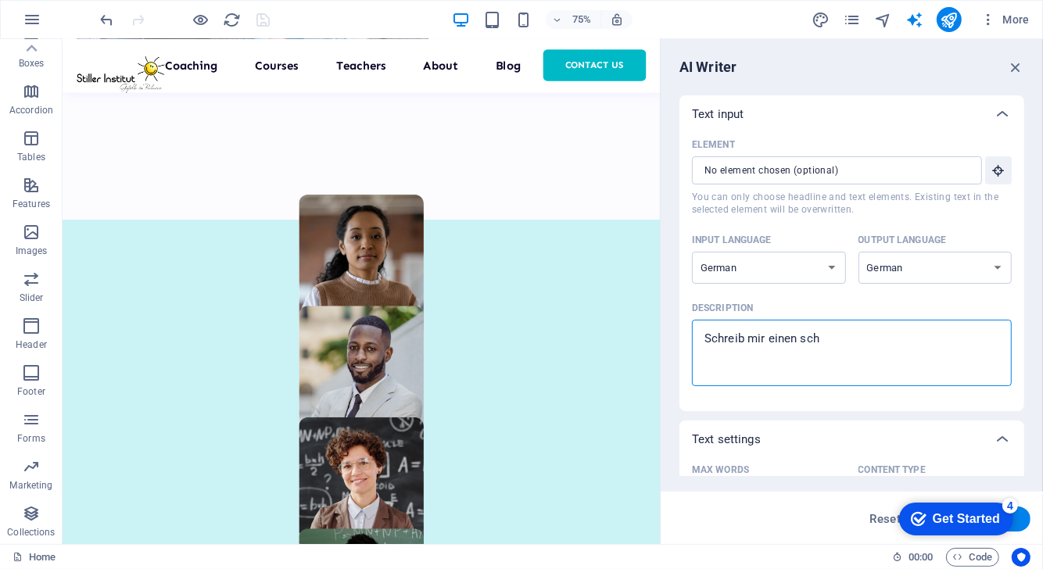
type textarea "Schreib mir einen schö"
type textarea "x"
type textarea "Schreib mir einen schön"
type textarea "x"
type textarea "Schreib mir einen schöne"
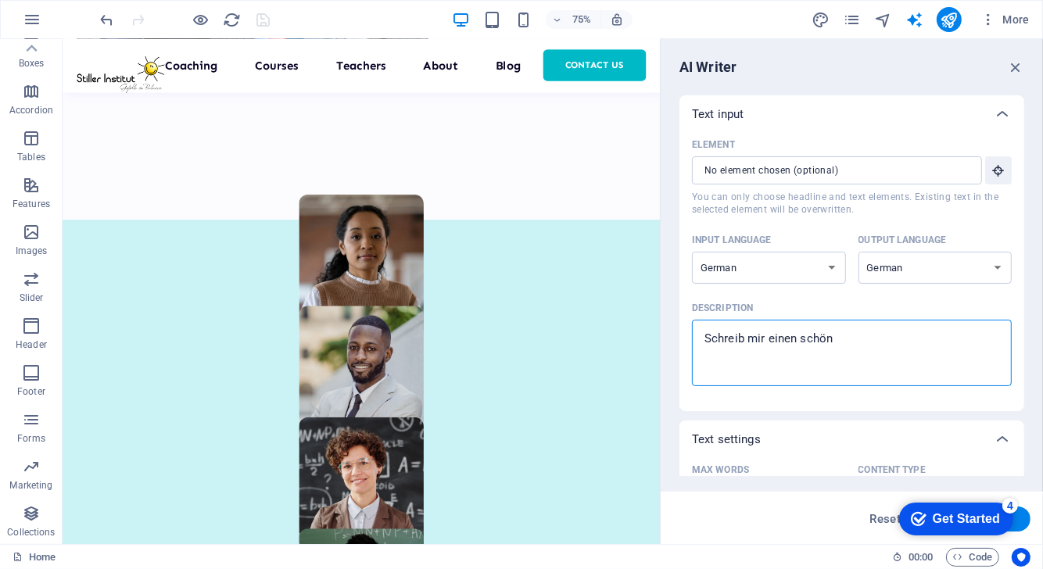
type textarea "x"
type textarea "Schreib mir einen schönen"
type textarea "x"
type textarea "Schreib mir einen schönen"
type textarea "x"
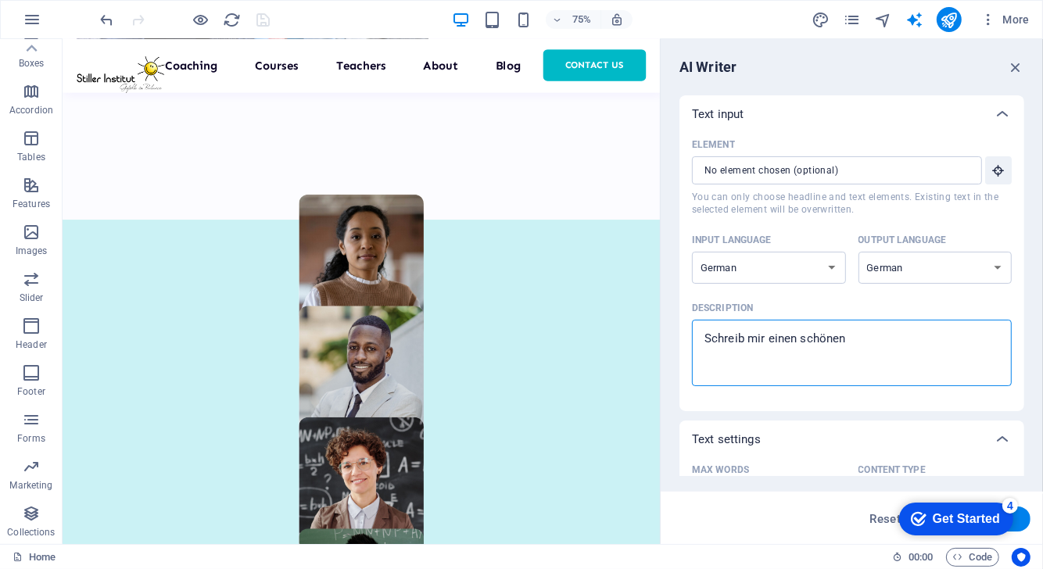
type textarea "Schreib mir einen schönen S"
type textarea "x"
type textarea "Schreib mir einen schönen Sa"
type textarea "x"
type textarea "Schreib mir einen schönen Sat"
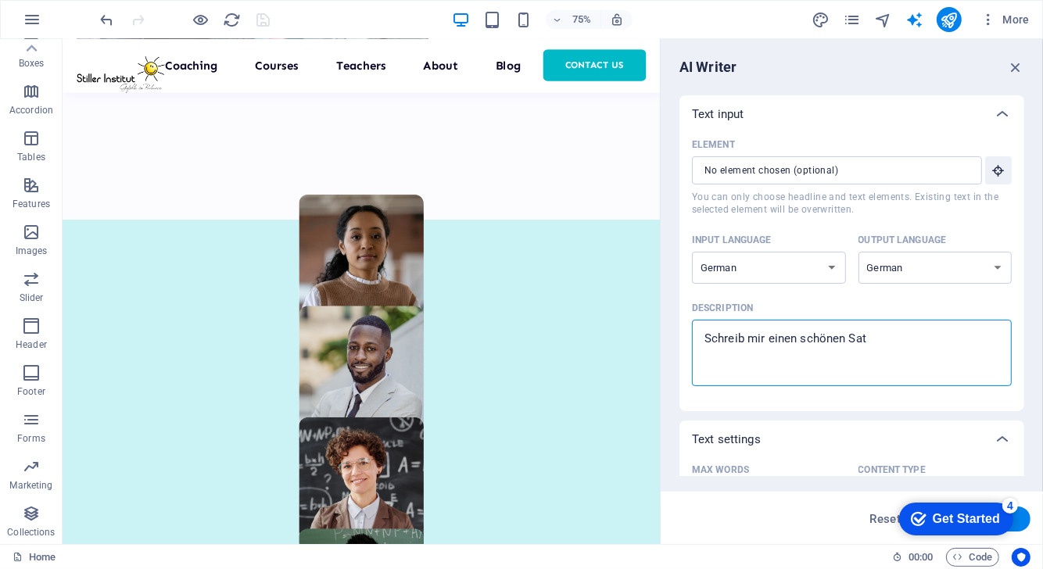
type textarea "x"
type textarea "Schreib mir einen schönen Satz"
type textarea "x"
type textarea "Schreib mir einen schönen Satz"
type textarea "x"
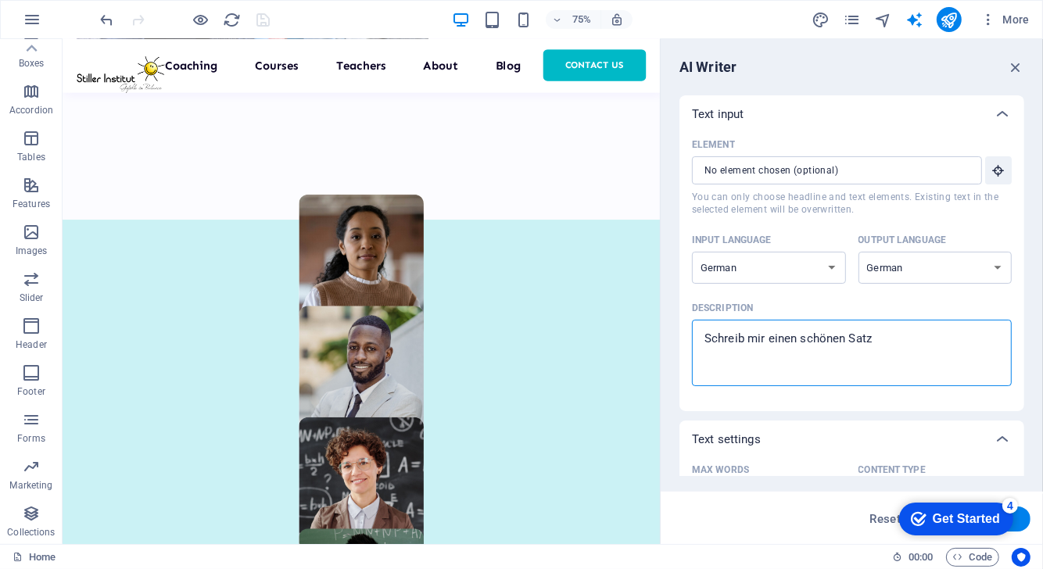
type textarea "Schreib mir einen schönen Satz ü"
type textarea "x"
type textarea "Schreib mir einen schönen Satz üb"
type textarea "x"
type textarea "Schreib mir einen schönen Satz übe"
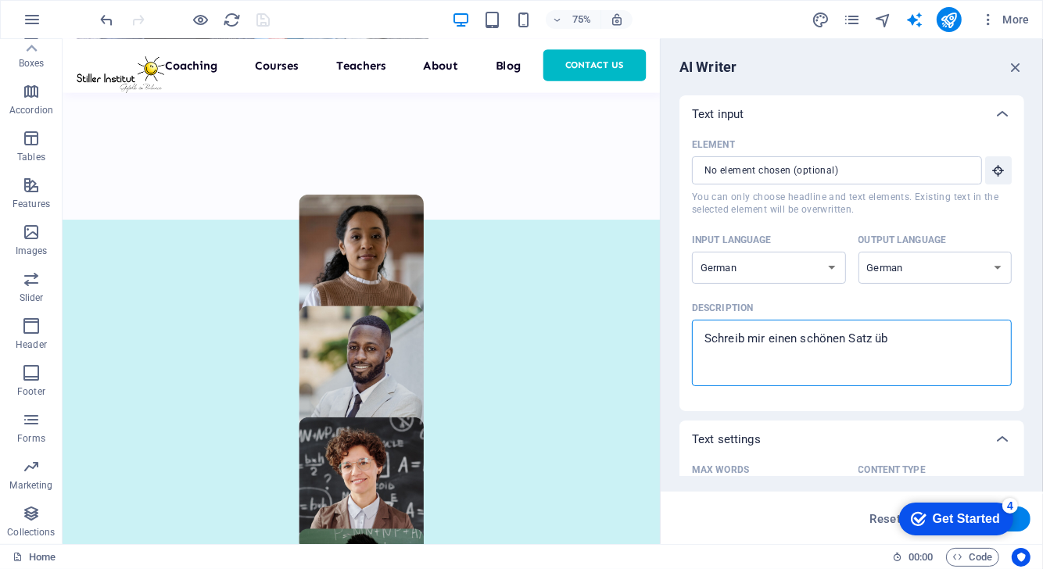
type textarea "x"
type textarea "Schreib mir einen schönen Satz über"
type textarea "x"
type textarea "Schreib mir einen schönen Satz über"
type textarea "x"
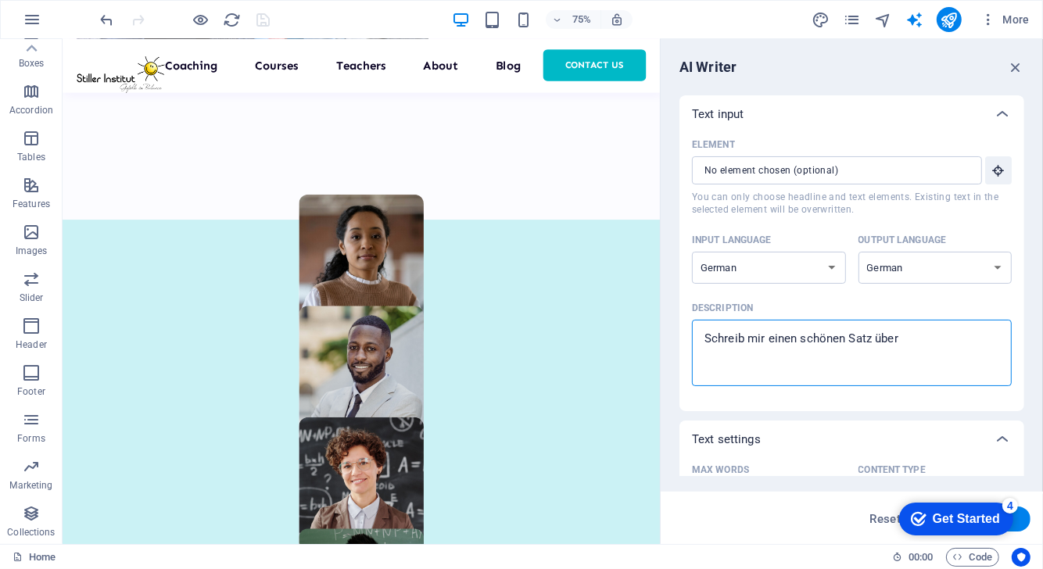
type textarea "Schreib mir einen schönen Satz über G"
type textarea "x"
type textarea "Schreib mir einen schönen Satz über Gl"
type textarea "x"
type textarea "Schreib mir einen schönen Satz über [PERSON_NAME]"
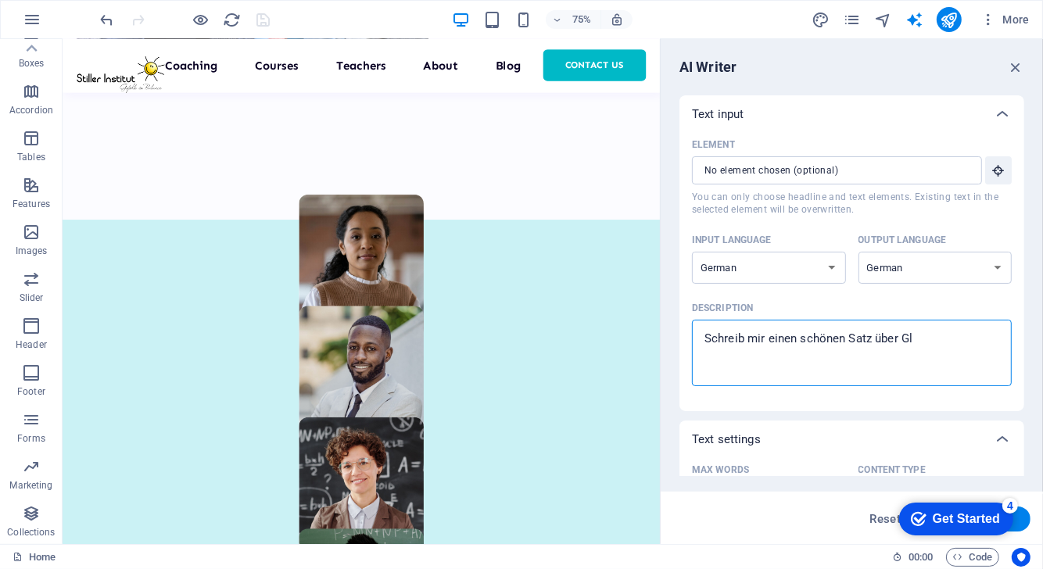
type textarea "x"
type textarea "Schreib mir einen schönen Satz über Glüc"
type textarea "x"
type textarea "Schreib mir einen schönen Satz über Glück"
type textarea "x"
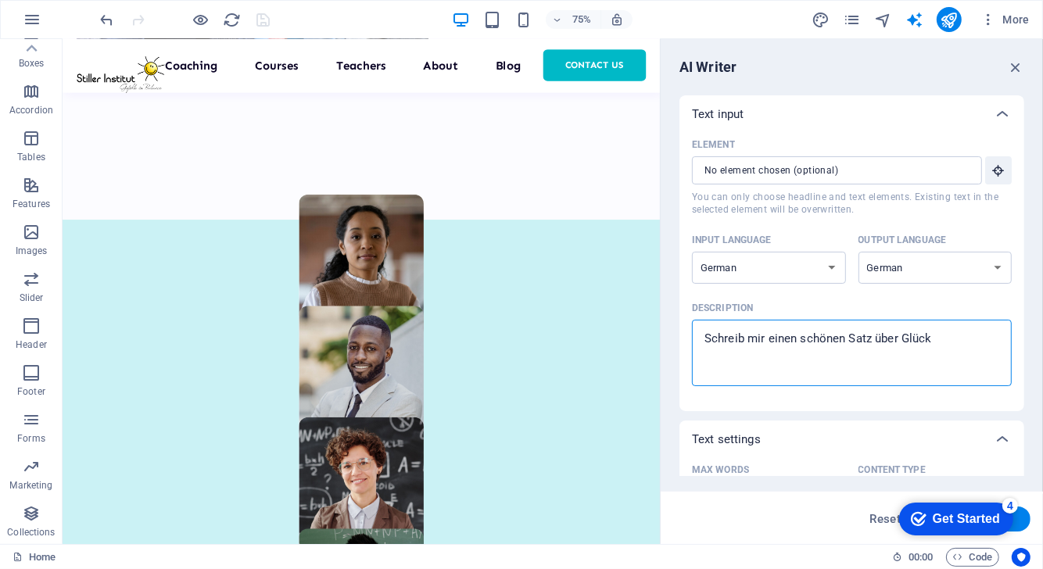
click at [707, 341] on textarea "Schreib mir einen schönen Satz über Glück" at bounding box center [852, 353] width 304 height 51
click at [813, 341] on textarea "Schreib mir einen schönen Satz über Glück" at bounding box center [852, 353] width 304 height 51
click at [853, 338] on textarea "Schreib mir einen schönen Satz über Glück" at bounding box center [852, 353] width 304 height 51
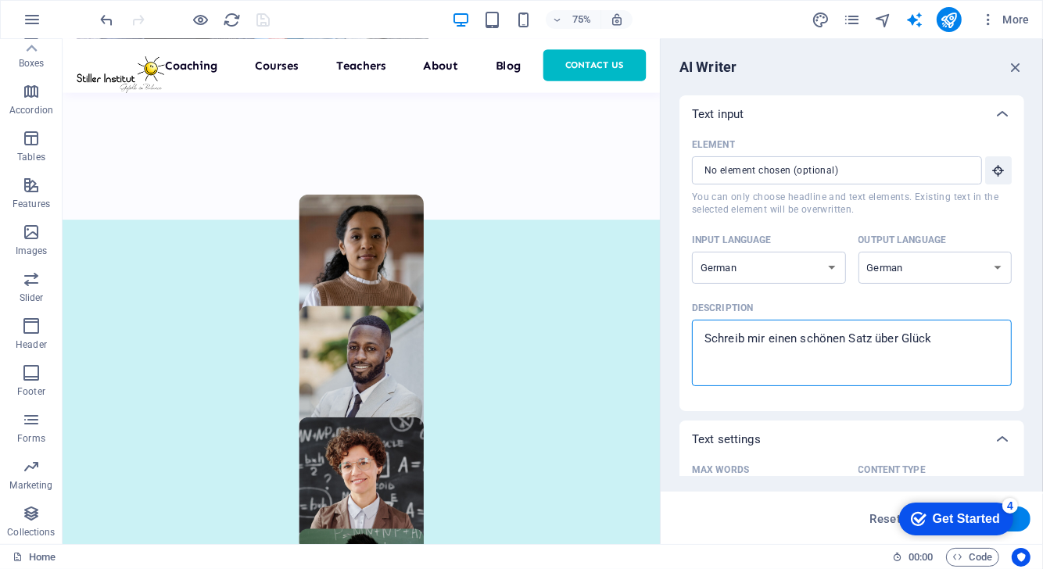
click at [848, 341] on textarea "Schreib mir einen schönen Satz über Glück" at bounding box center [852, 353] width 304 height 51
type textarea "Schreib mir einen schönen pSatz über Glück"
type textarea "x"
type textarea "Schreib mir einen schönen phSatz über Glück"
type textarea "x"
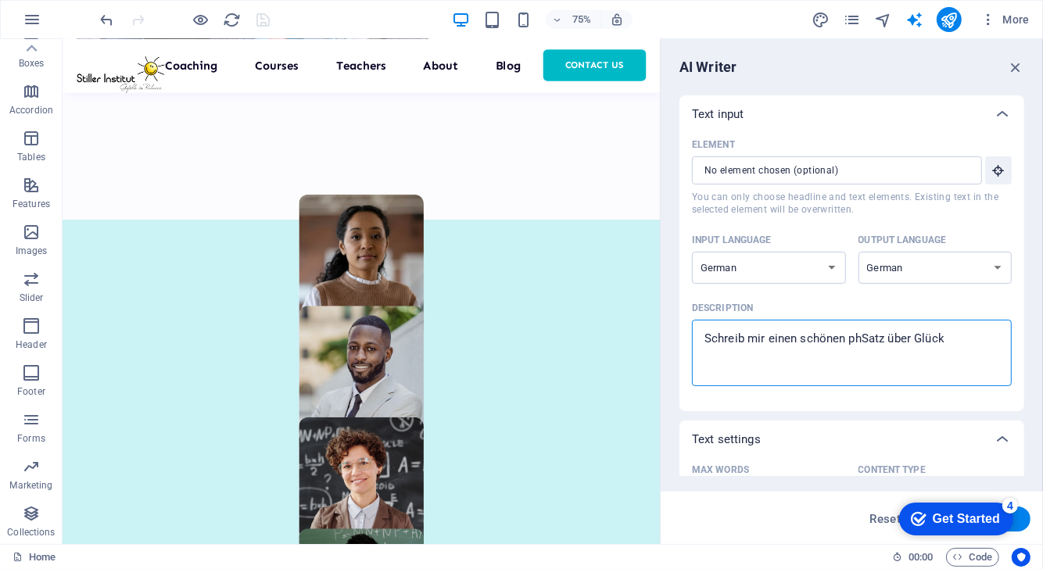
type textarea "Schreib mir einen schönen phiSatz über Glück"
type textarea "x"
type textarea "Schreib mir einen schönen philSatz über Glück"
type textarea "x"
type textarea "Schreib mir einen schönen philoSatz über Glück"
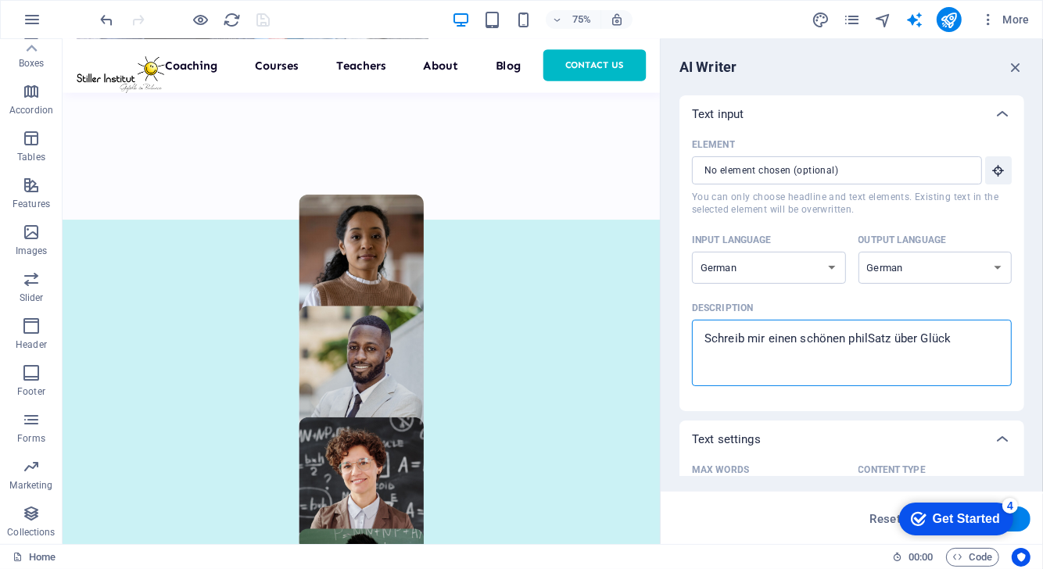
type textarea "x"
type textarea "Schreib mir einen schönen philosSatz über Glück"
type textarea "x"
type textarea "Schreib mir einen schönen philosoSatz über Glück"
type textarea "x"
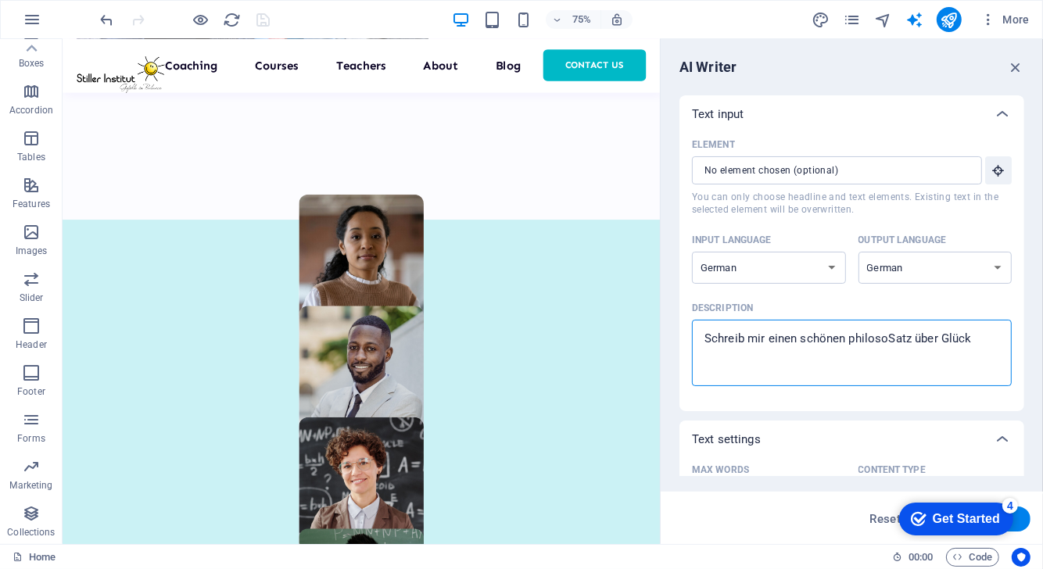
type textarea "Schreib mir einen schönen philosopSatz über Glück"
type textarea "x"
type textarea "Schreib mir einen schönen philosophSatz über Glück"
type textarea "x"
type textarea "Schreib mir einen schönen philosophoSatz über Glück"
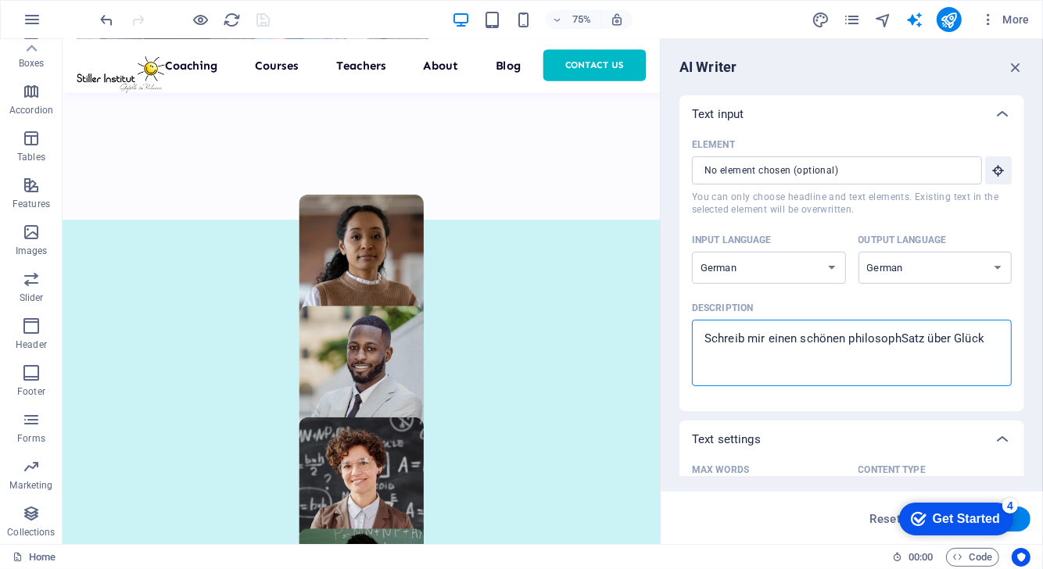
type textarea "x"
type textarea "Schreib mir einen schönen philosophoiSatz über Glück"
type textarea "x"
type textarea "Schreib mir einen schönen philosophoSatz über Glück"
type textarea "x"
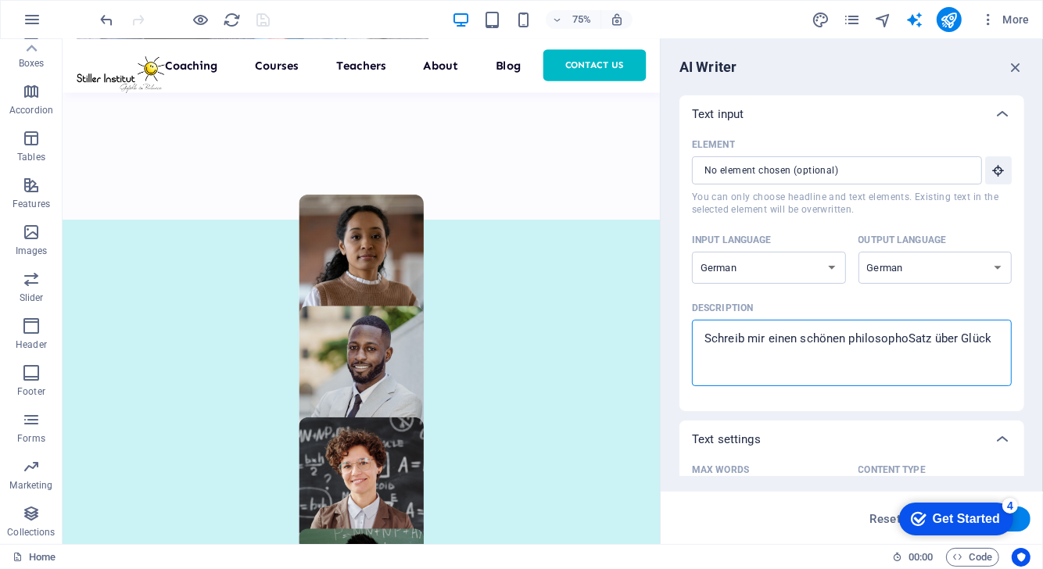
type textarea "Schreib mir einen schönen philosophoiSatz über Glück"
type textarea "x"
type textarea "Schreib mir einen schönen philosophoisSatz über Glück"
type textarea "x"
type textarea "Schreib mir einen schönen philosophoiscSatz über Glück"
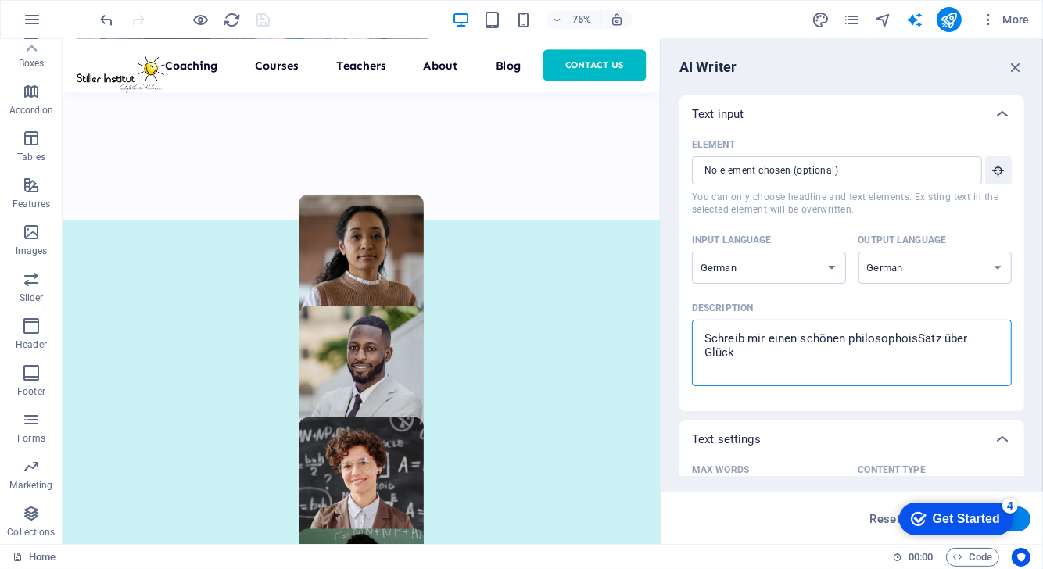
type textarea "x"
type textarea "Schreib mir einen schönen philosophoischSatz über Glück"
type textarea "x"
type textarea "Schreib mir einen schönen philosophoischeSatz über Glück"
type textarea "x"
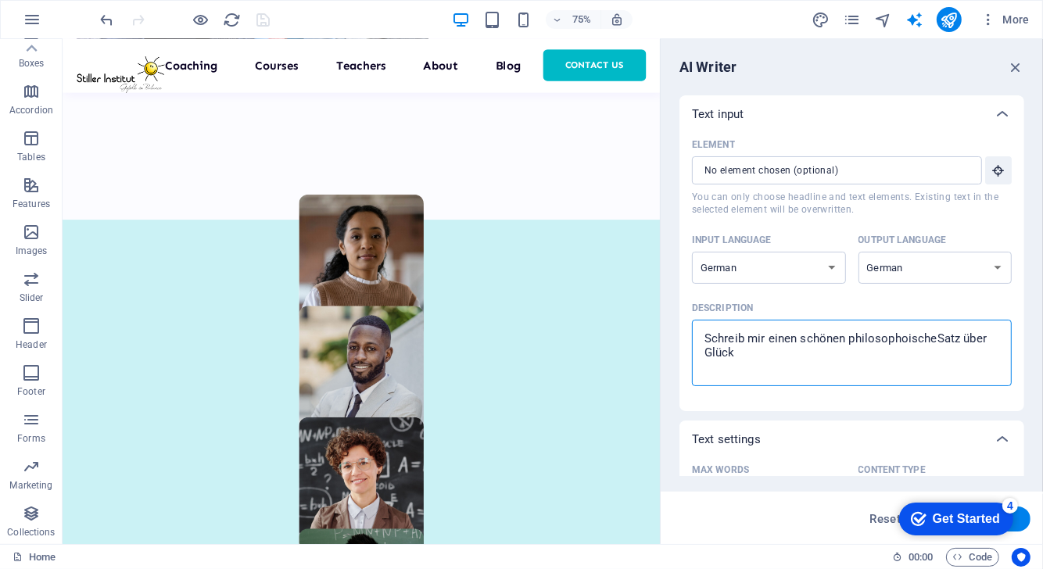
type textarea "Schreib mir einen schönen philosophoischenSatz über Glück"
type textarea "x"
type textarea "Schreib mir einen schönen philosophoischen Satz über Glück"
type textarea "x"
click at [904, 339] on textarea "Schreib mir einen schönen philosophoischen Satz über Glück" at bounding box center [852, 353] width 304 height 51
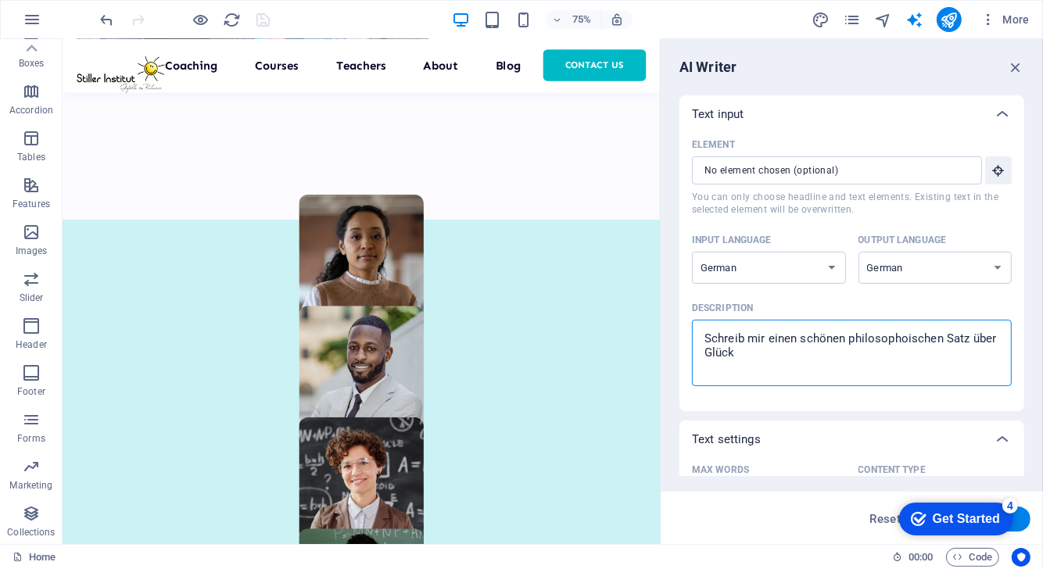
type textarea "Schreib mir einen schönen philosophischen Satz über Glück"
type textarea "x"
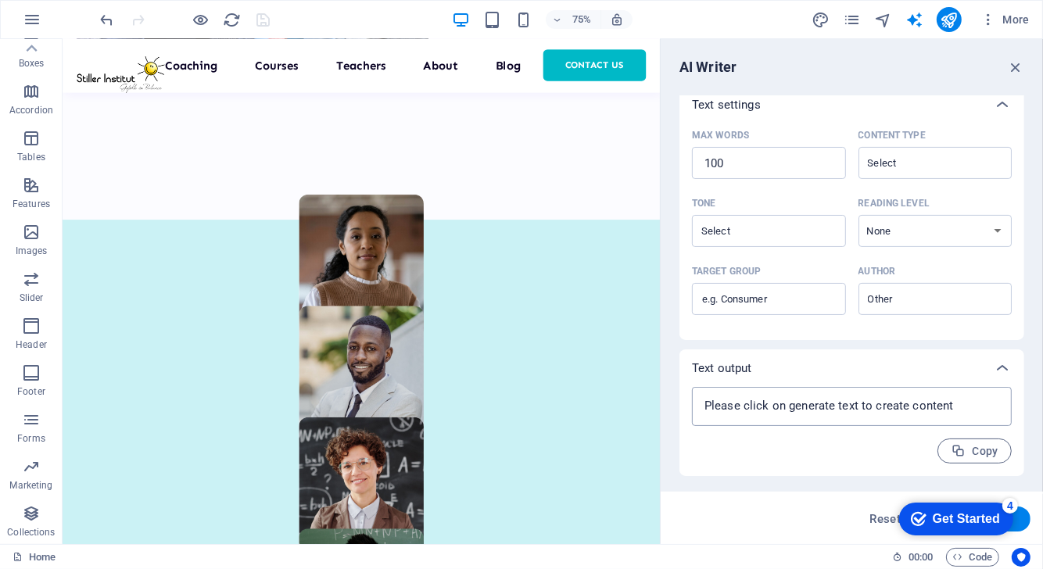
type textarea "Schreib mir einen schönen philosophischen Satz über Glück"
type textarea "x"
click at [969, 401] on textarea at bounding box center [852, 406] width 304 height 23
type textarea "x"
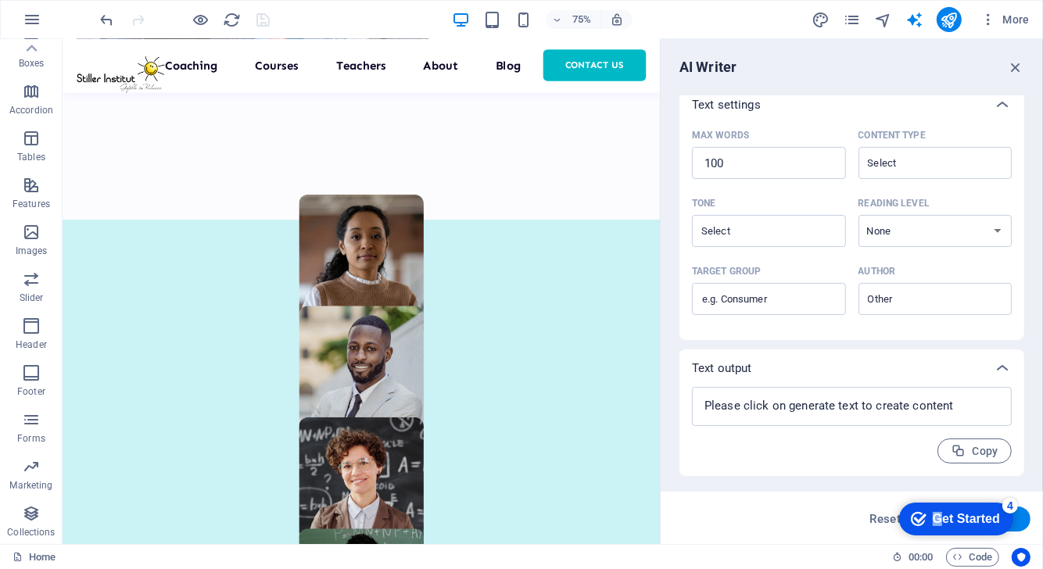
drag, startPoint x: 938, startPoint y: 515, endPoint x: 1810, endPoint y: 734, distance: 898.7
click at [923, 494] on html "checkmark Get Started 4 First Steps in the Editor Let's guide you through the t…" at bounding box center [952, 517] width 133 height 47
click at [968, 511] on div "Get Started" at bounding box center [965, 518] width 67 height 14
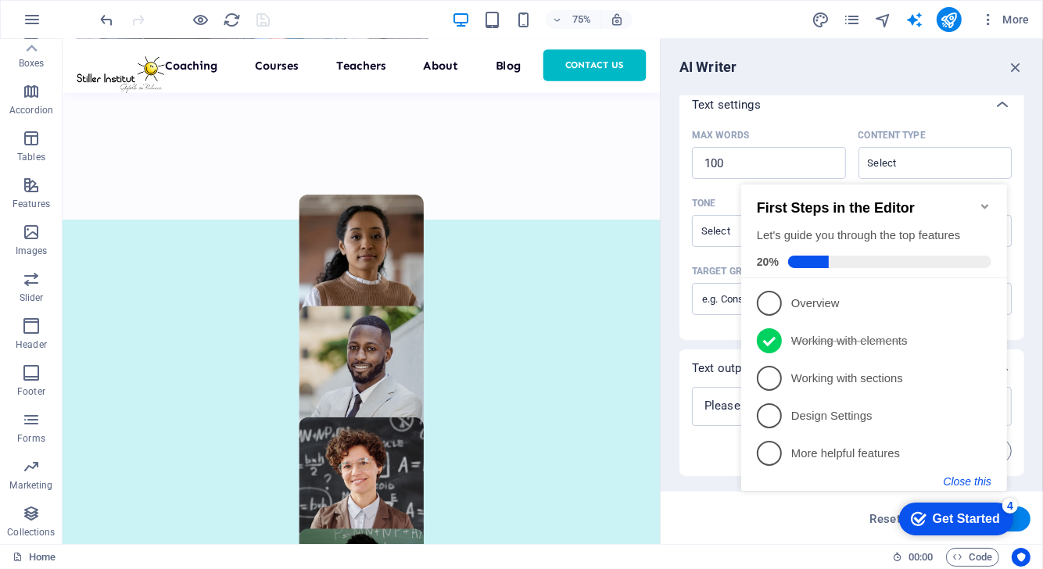
click at [976, 477] on button "Close this" at bounding box center [967, 481] width 48 height 13
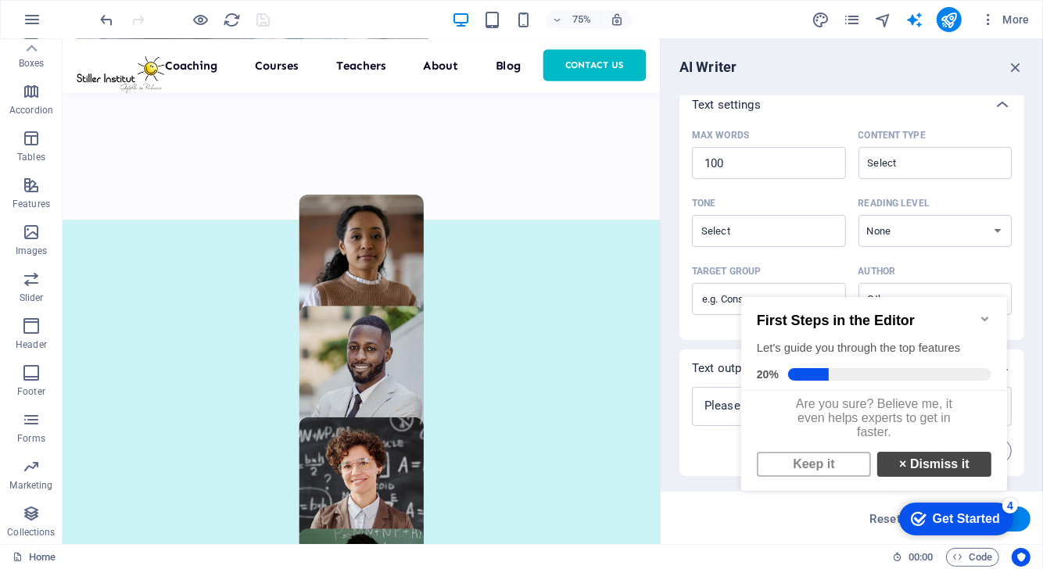
click at [964, 471] on link "× Dismiss it" at bounding box center [933, 463] width 114 height 25
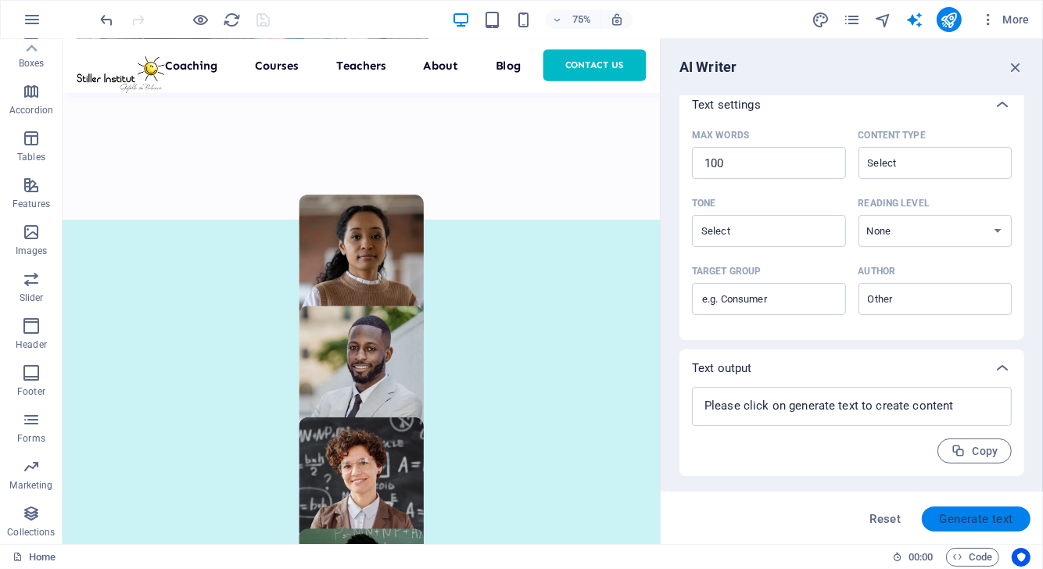
click at [960, 521] on span "Generate text" at bounding box center [976, 519] width 74 height 13
type textarea "x"
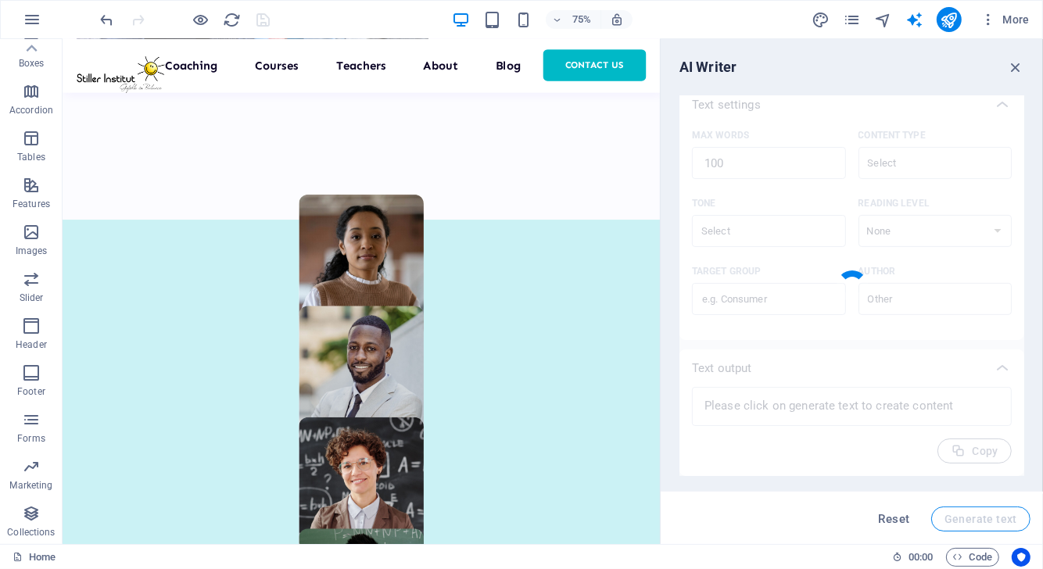
type textarea "x"
type textarea "Das Streben nach Glück ist nicht nur das Ziel des Lebens, sondern der Weg dorth…"
type textarea "x"
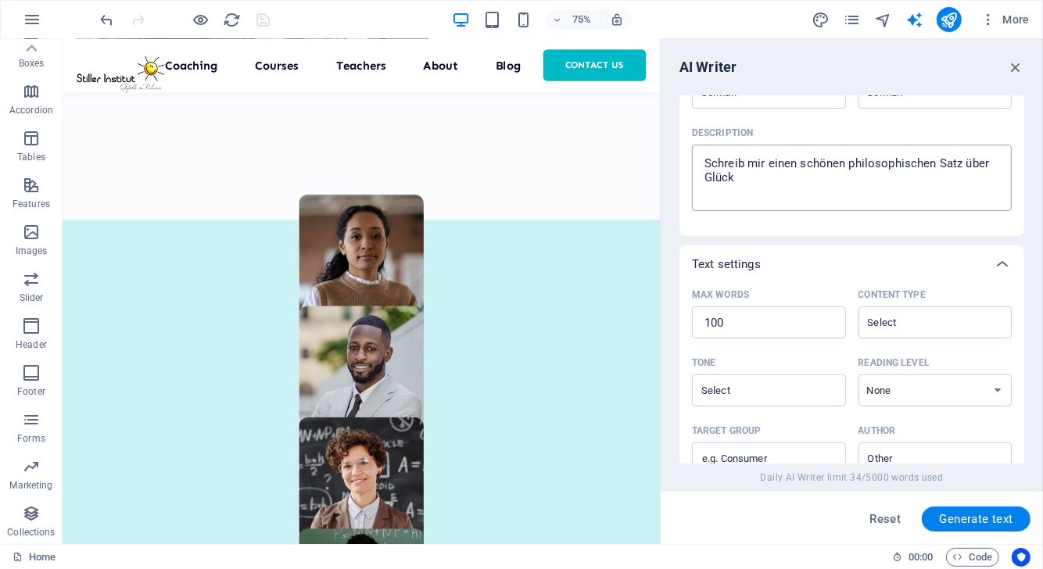
scroll to position [457, 0]
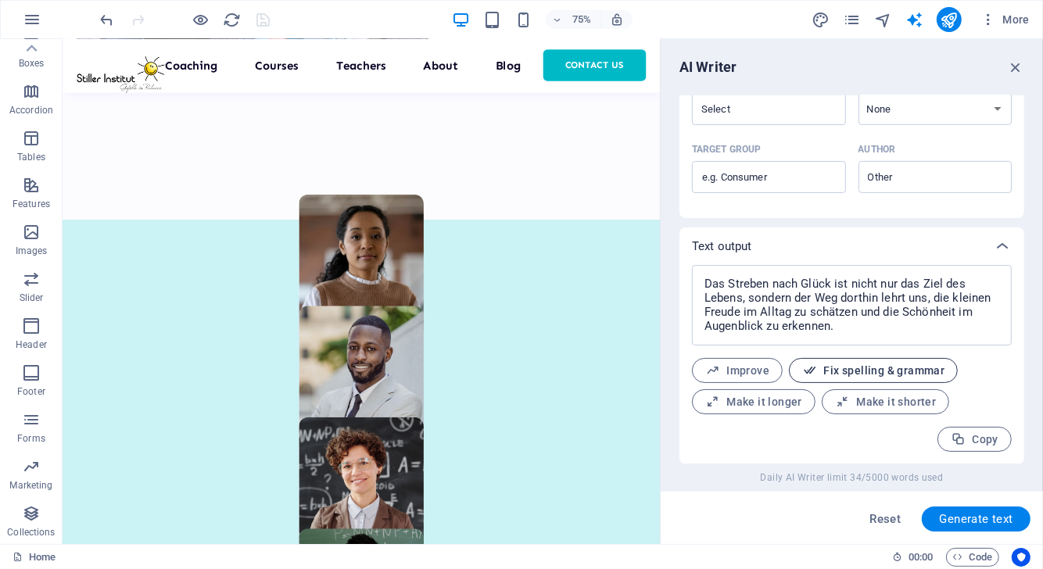
click at [860, 366] on span "Fix spelling & grammar" at bounding box center [873, 371] width 142 height 15
type textarea "x"
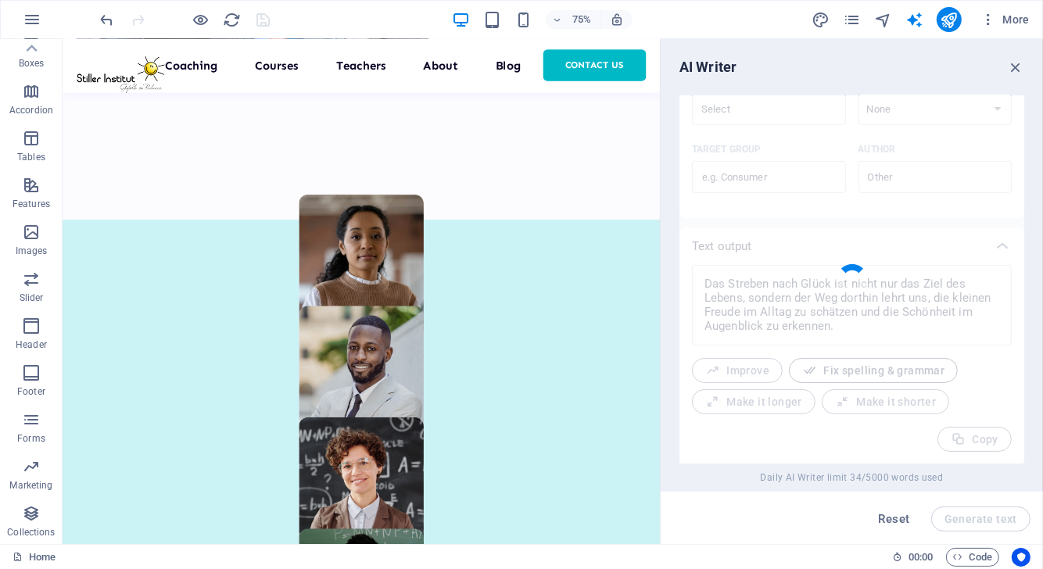
type textarea "x"
type textarea "Das Streben nach Glück ist nicht nur das Ziel des Lebens, sondern der Weg dorth…"
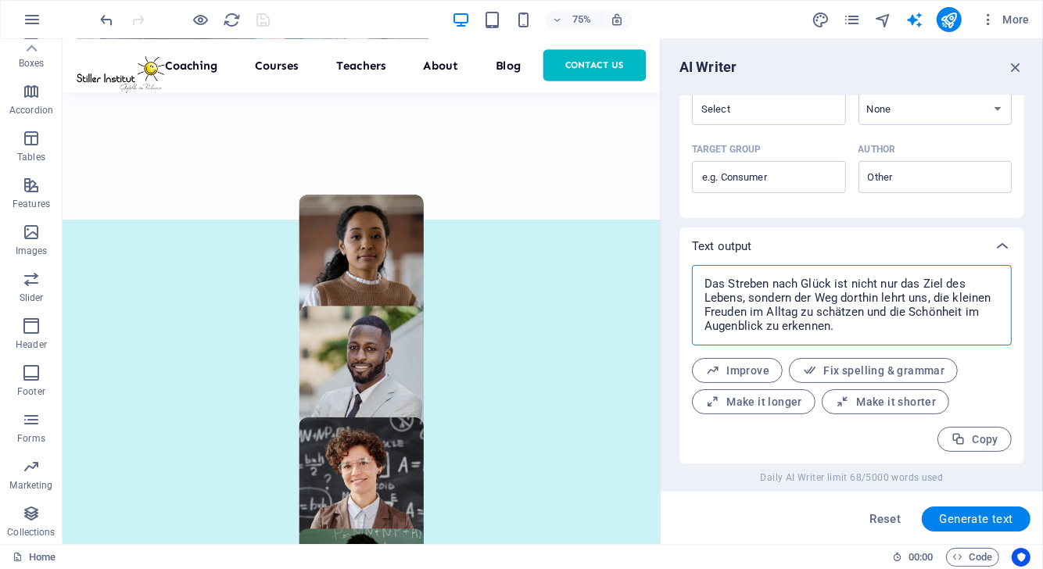
drag, startPoint x: 881, startPoint y: 336, endPoint x: 682, endPoint y: 266, distance: 211.4
click at [682, 266] on div "Das Streben nach Glück ist nicht nur das Ziel des Lebens, sondern der Weg dorth…" at bounding box center [851, 364] width 345 height 199
type textarea "x"
click at [960, 443] on icon "button" at bounding box center [958, 439] width 15 height 15
type textarea "x"
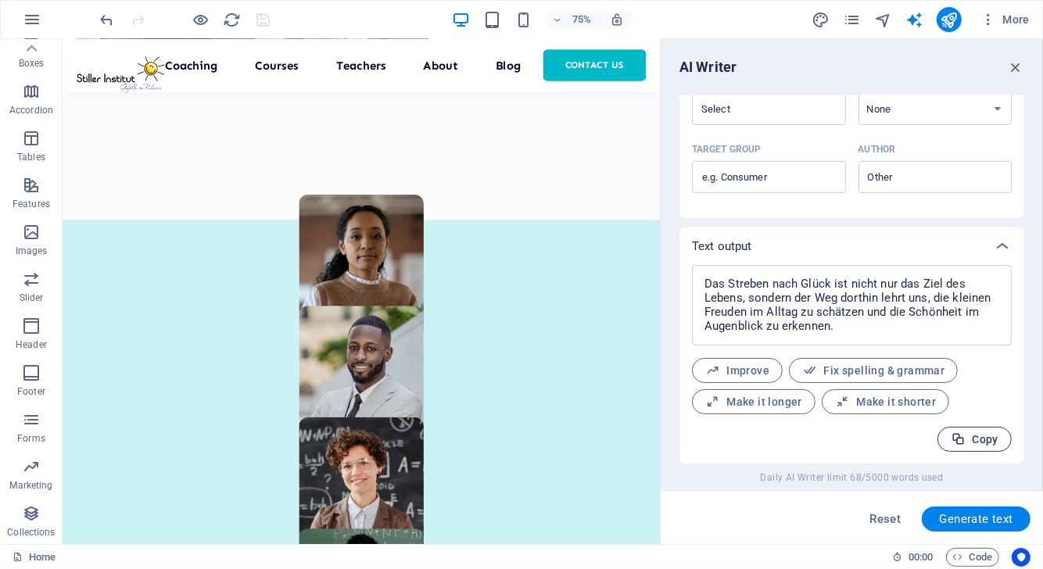
type textarea "x"
click at [938, 199] on div "Target group ​ Author ​" at bounding box center [852, 172] width 320 height 68
